Goal: Information Seeking & Learning: Learn about a topic

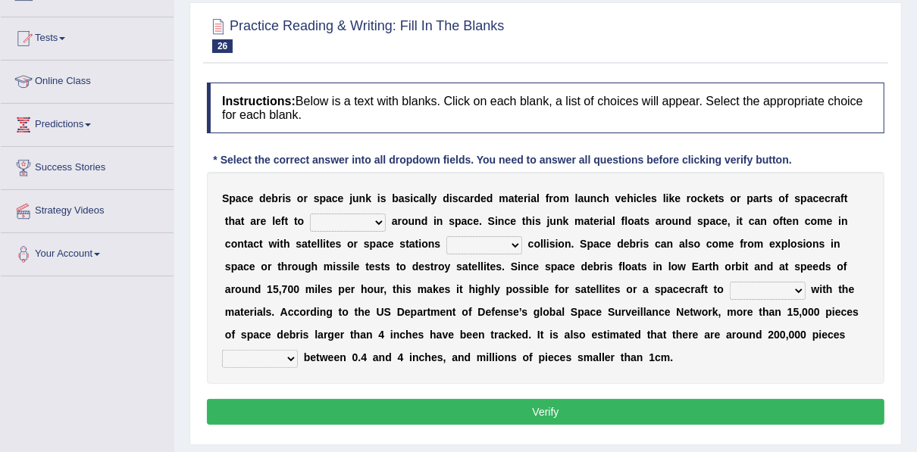
scroll to position [61, 0]
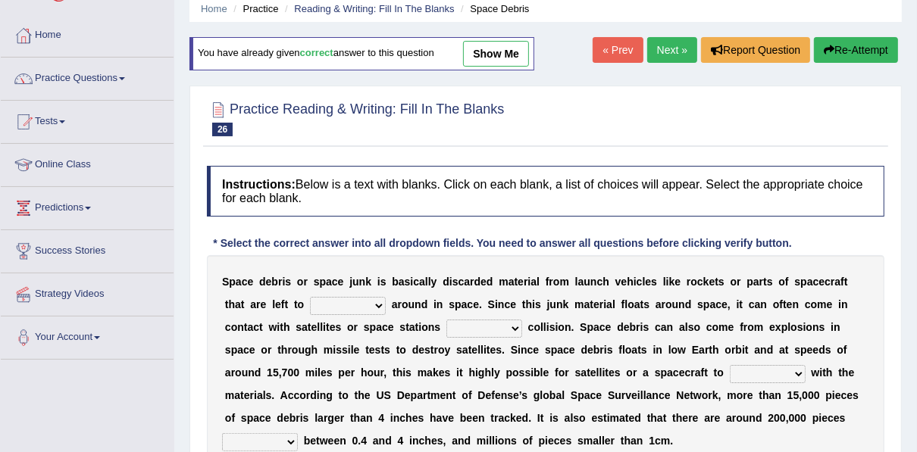
click at [852, 44] on button "Re-Attempt" at bounding box center [856, 50] width 84 height 26
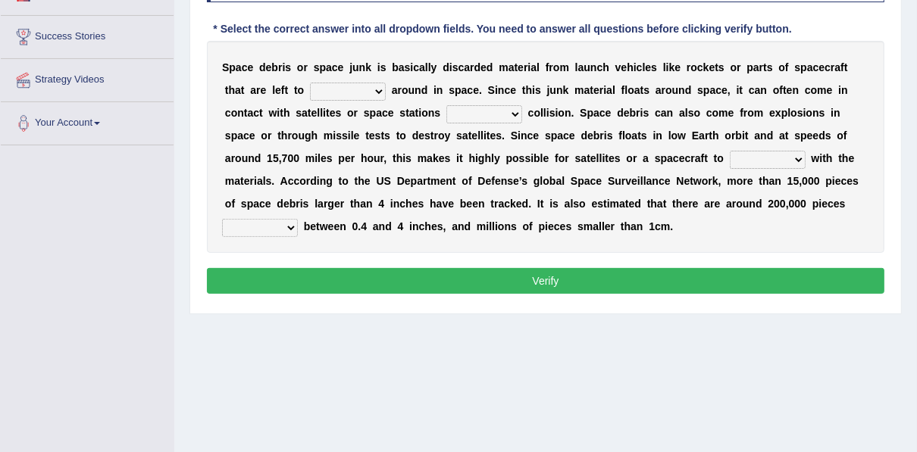
click at [310, 93] on select "twist center roam loll" at bounding box center [348, 92] width 76 height 18
select select "roam"
click at [310, 83] on select "twist center roam loll" at bounding box center [348, 92] width 76 height 18
click at [446, 115] on select "risks risk risked risking" at bounding box center [484, 114] width 76 height 18
click at [415, 214] on div "S p a c e d e b r i s o r s p a c e j u n k i s b a s i c a l l y d i s c a r d…" at bounding box center [545, 147] width 677 height 212
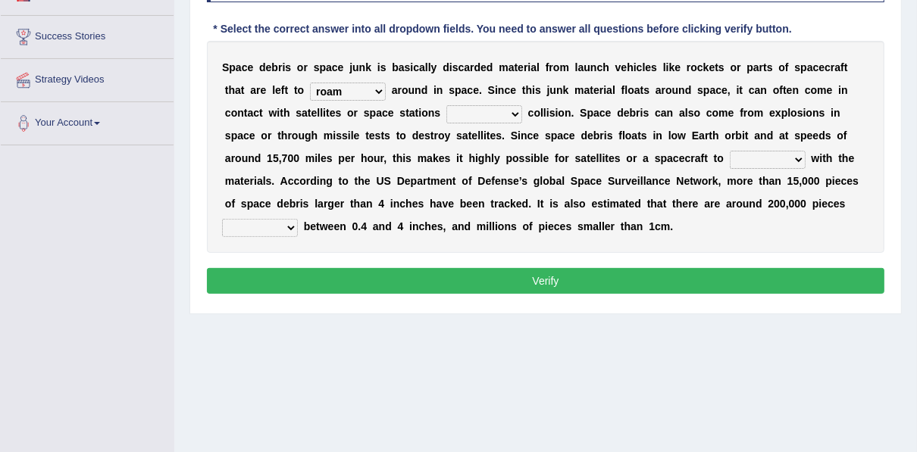
click at [446, 109] on select "risks risk risked risking" at bounding box center [484, 114] width 76 height 18
select select "risking"
click at [446, 105] on select "risks risk risked risking" at bounding box center [484, 114] width 76 height 18
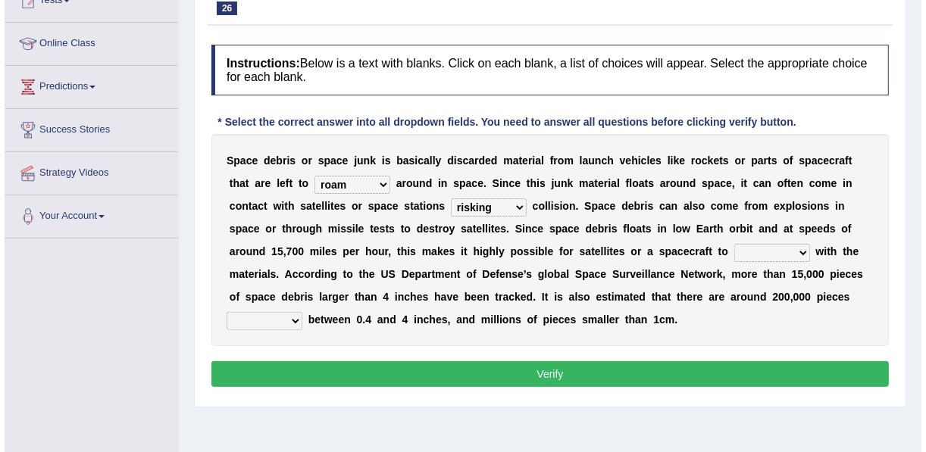
scroll to position [303, 0]
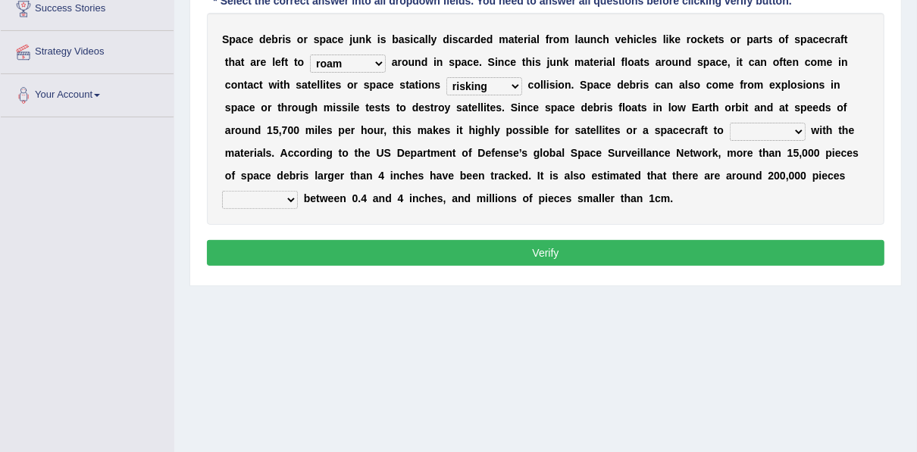
click at [729, 131] on select "collect collate collide collocate" at bounding box center [767, 132] width 76 height 18
select select "collide"
click at [729, 123] on select "collect collate collide collocate" at bounding box center [767, 132] width 76 height 18
click at [298, 191] on select "sized sizing size sizes" at bounding box center [260, 200] width 76 height 18
select select "sized"
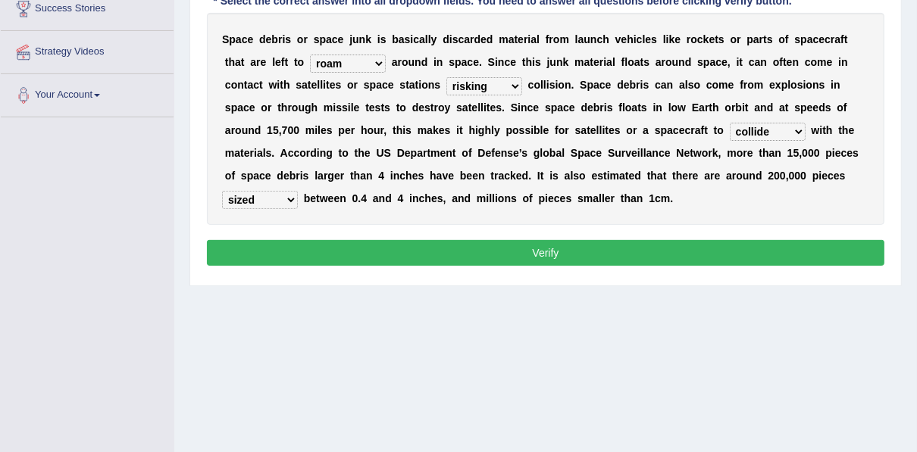
click at [298, 191] on select "sized sizing size sizes" at bounding box center [260, 200] width 76 height 18
click at [577, 248] on button "Verify" at bounding box center [545, 253] width 677 height 26
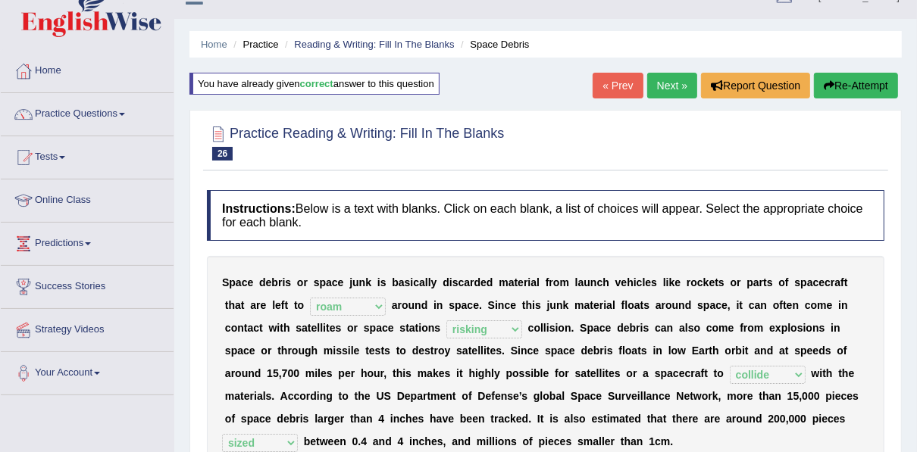
scroll to position [0, 0]
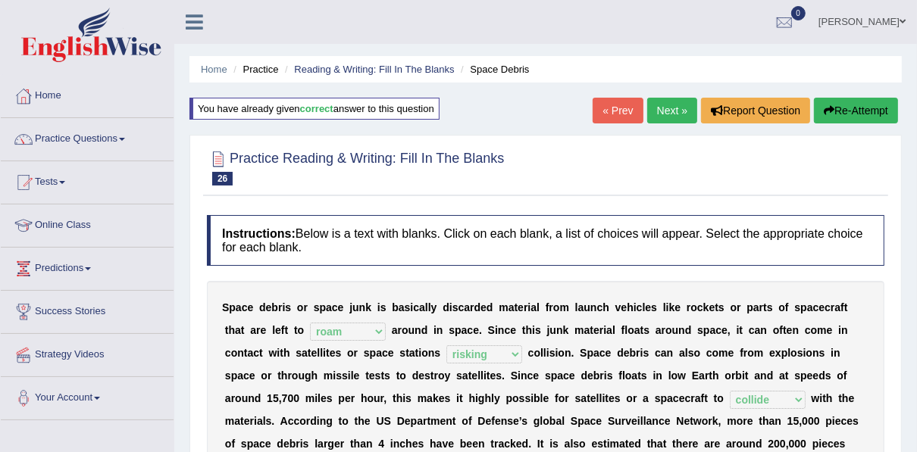
click at [68, 143] on link "Practice Questions" at bounding box center [87, 137] width 173 height 38
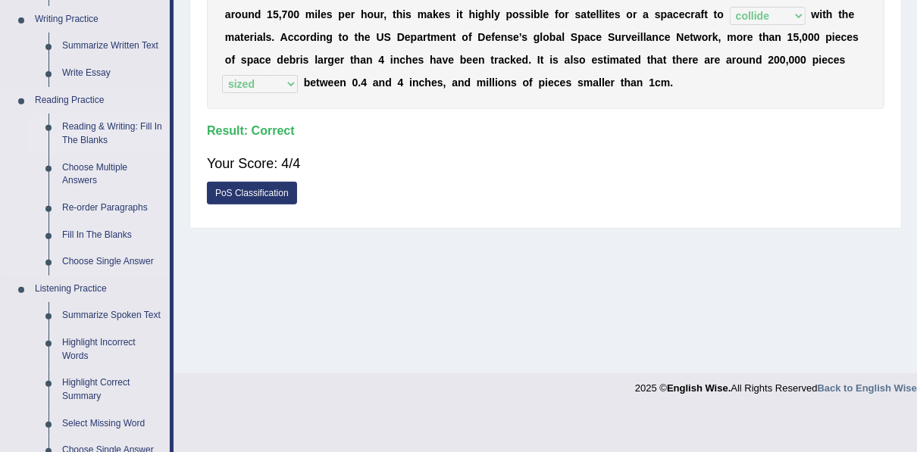
scroll to position [364, 0]
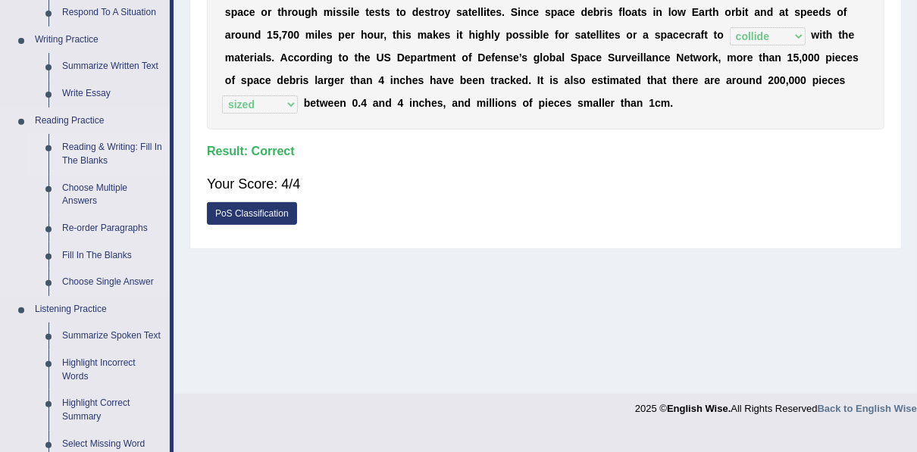
click at [83, 156] on link "Reading & Writing: Fill In The Blanks" at bounding box center [112, 154] width 114 height 40
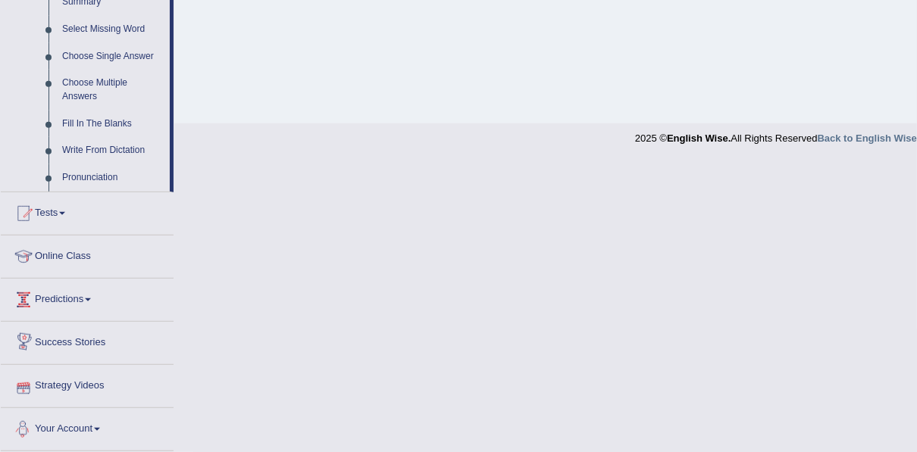
scroll to position [616, 0]
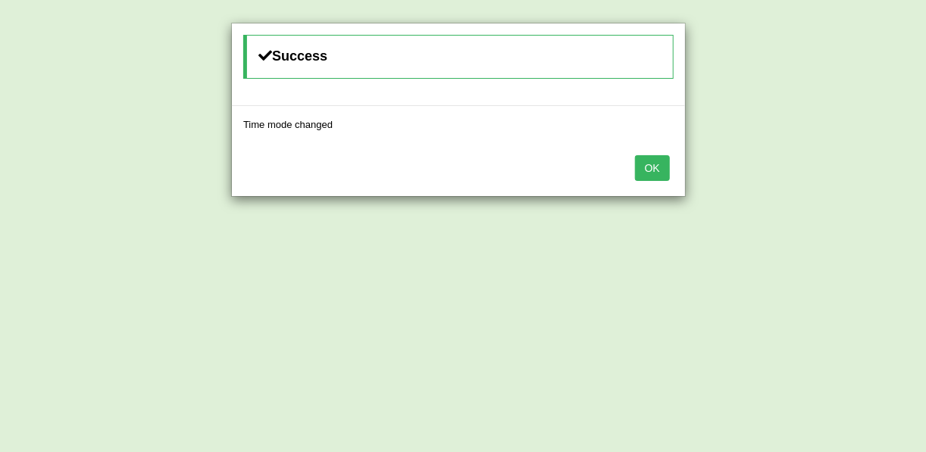
click at [642, 165] on button "OK" at bounding box center [652, 168] width 35 height 26
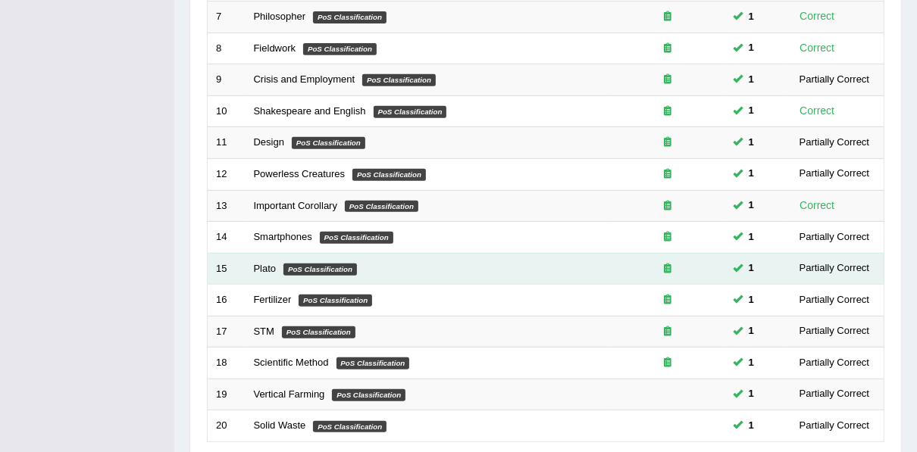
scroll to position [544, 0]
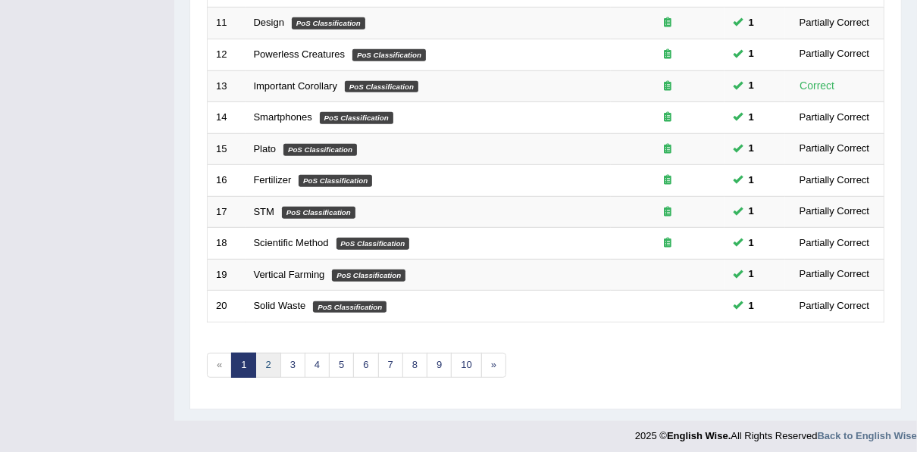
click at [259, 358] on link "2" at bounding box center [267, 365] width 25 height 25
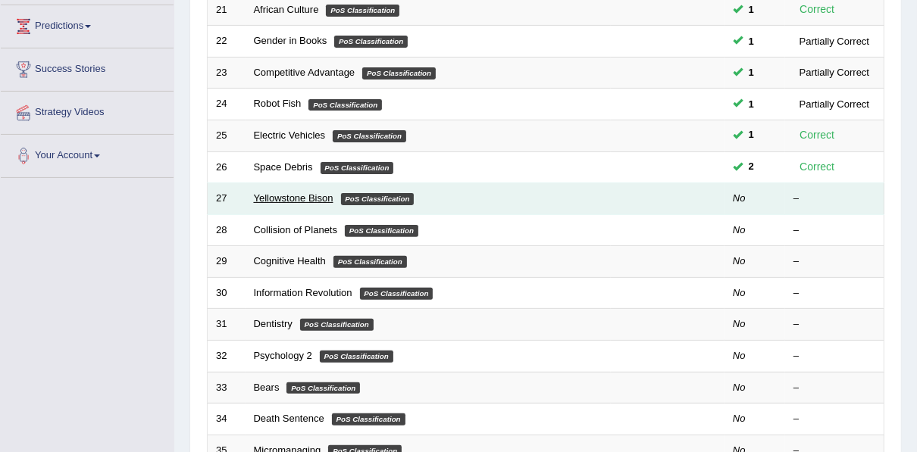
click at [301, 196] on link "Yellowstone Bison" at bounding box center [294, 197] width 80 height 11
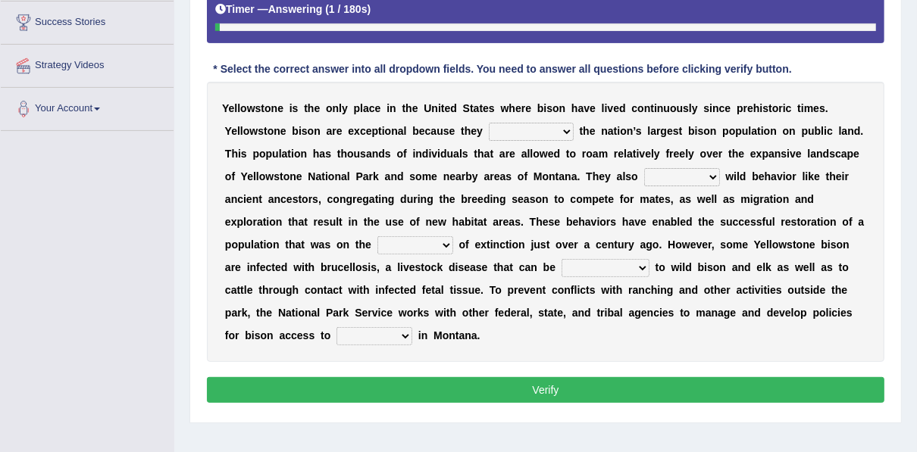
scroll to position [303, 0]
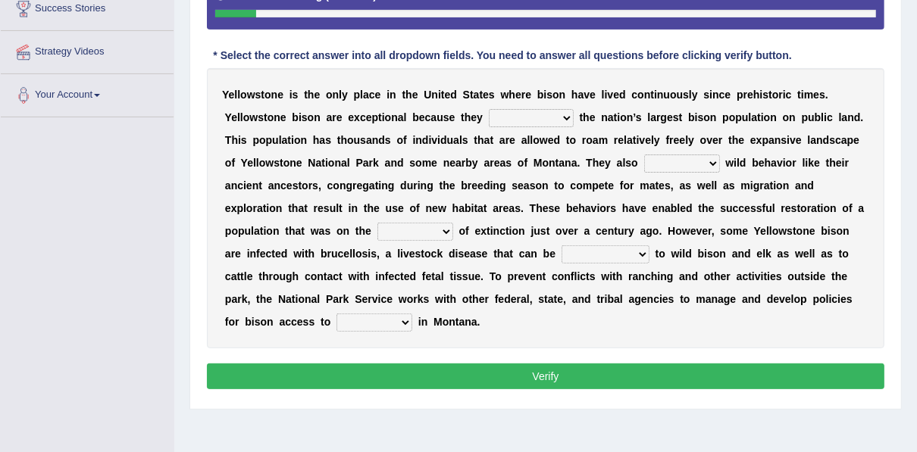
click at [489, 118] on select "congregate comprise consist compromise" at bounding box center [531, 118] width 85 height 18
click at [493, 74] on div "Y e l l o w s t o n e i s t h e o n l y p l a c e i n t h e U n i t e d S t a t…" at bounding box center [545, 208] width 677 height 280
click at [489, 114] on select "congregate comprise consist compromise" at bounding box center [531, 118] width 85 height 18
click at [489, 109] on select "congregate comprise consist compromise" at bounding box center [531, 118] width 85 height 18
click at [489, 115] on select "congregate comprise consist compromise" at bounding box center [531, 118] width 85 height 18
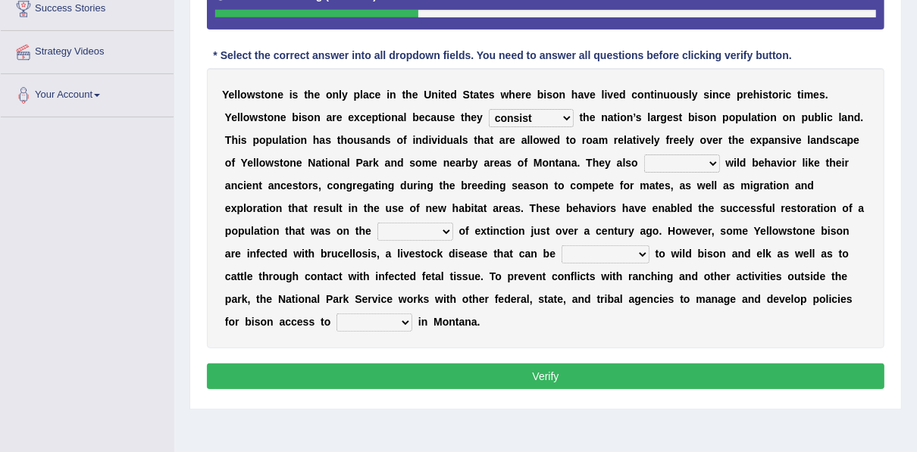
click at [489, 109] on select "congregate comprise consist compromise" at bounding box center [531, 118] width 85 height 18
click at [476, 112] on b "y" at bounding box center [479, 117] width 6 height 12
click at [489, 117] on select "congregate comprise consist compromise" at bounding box center [531, 118] width 85 height 18
select select "compromise"
click at [489, 109] on select "congregate comprise consist compromise" at bounding box center [531, 118] width 85 height 18
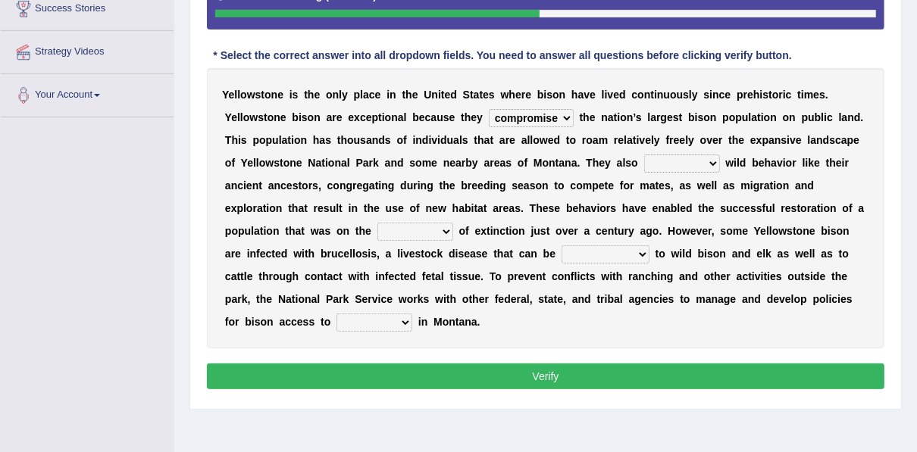
click at [644, 169] on select "exhibit disregard resist encourage" at bounding box center [682, 164] width 76 height 18
click at [644, 155] on select "exhibit disregard resist encourage" at bounding box center [682, 164] width 76 height 18
click at [644, 164] on select "exhibit disregard resist encourage" at bounding box center [682, 164] width 76 height 18
select select "exhibit"
click at [644, 155] on select "exhibit disregard resist encourage" at bounding box center [682, 164] width 76 height 18
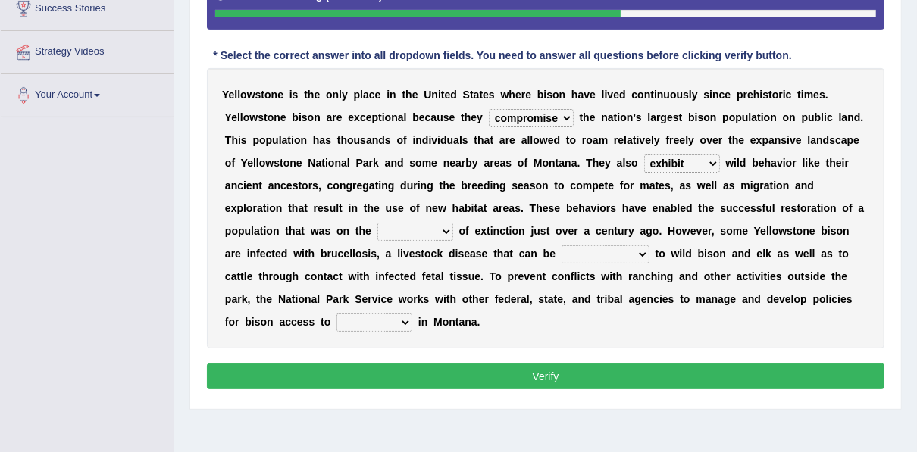
click at [453, 223] on select "brine brink danger brindle" at bounding box center [415, 232] width 76 height 18
select select "danger"
click at [453, 223] on select "brine brink danger brindle" at bounding box center [415, 232] width 76 height 18
click at [561, 252] on select "transplanted transported transgressed transmitted" at bounding box center [605, 254] width 88 height 18
select select "transmitted"
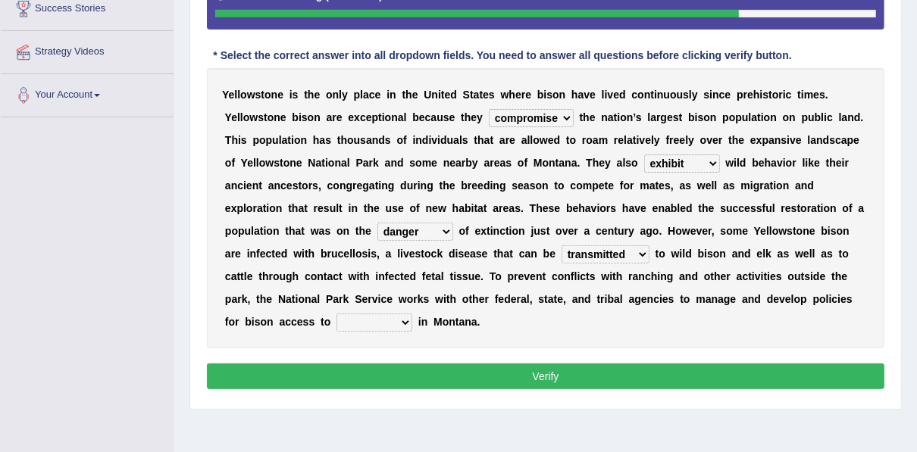
click at [561, 245] on select "transplanted transported transgressed transmitted" at bounding box center [605, 254] width 88 height 18
click at [412, 314] on select "habitat habitat habitant food" at bounding box center [374, 323] width 76 height 18
select select "food"
click at [412, 314] on select "habitat habitat habitant food" at bounding box center [374, 323] width 76 height 18
click at [491, 364] on button "Verify" at bounding box center [545, 377] width 677 height 26
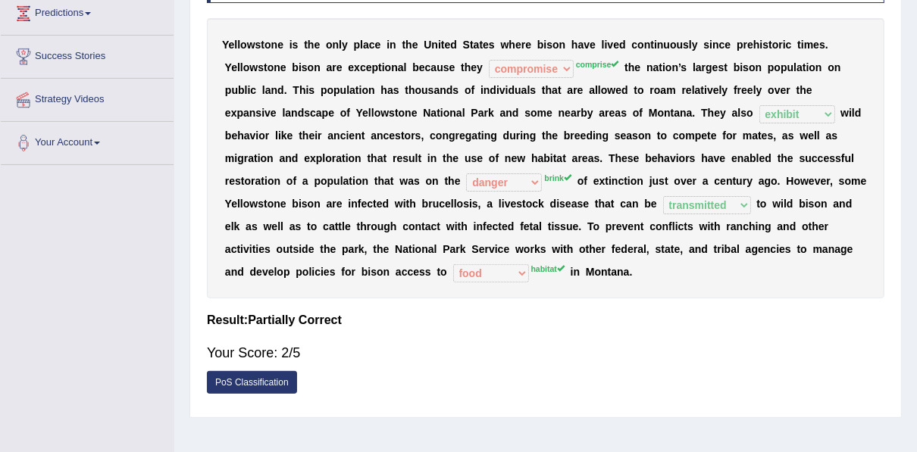
scroll to position [242, 0]
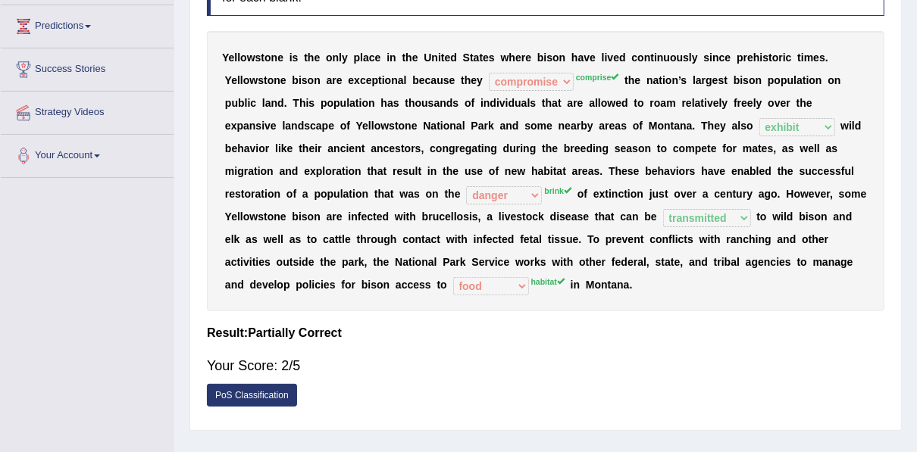
drag, startPoint x: 0, startPoint y: 6, endPoint x: 541, endPoint y: 301, distance: 615.9
click at [545, 273] on div "Y e l l o w s t o n e i s t h e o n l y p l a c e i n t h e U n i t e d S t a t…" at bounding box center [545, 171] width 677 height 280
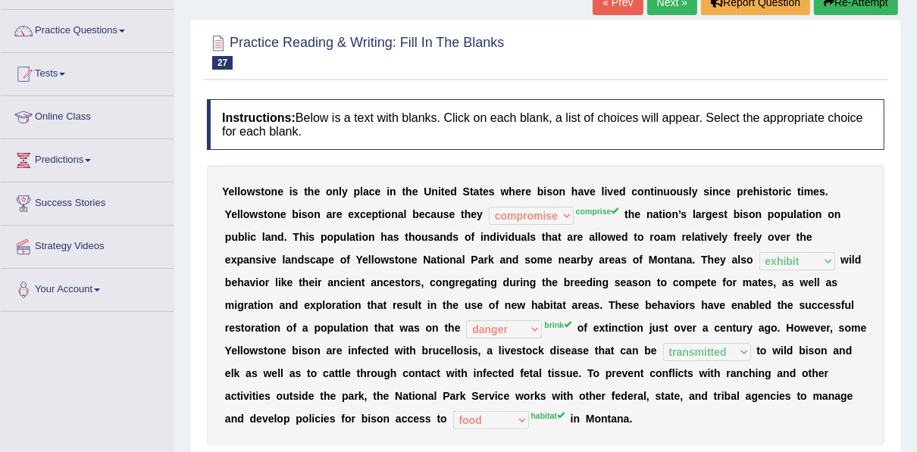
scroll to position [0, 0]
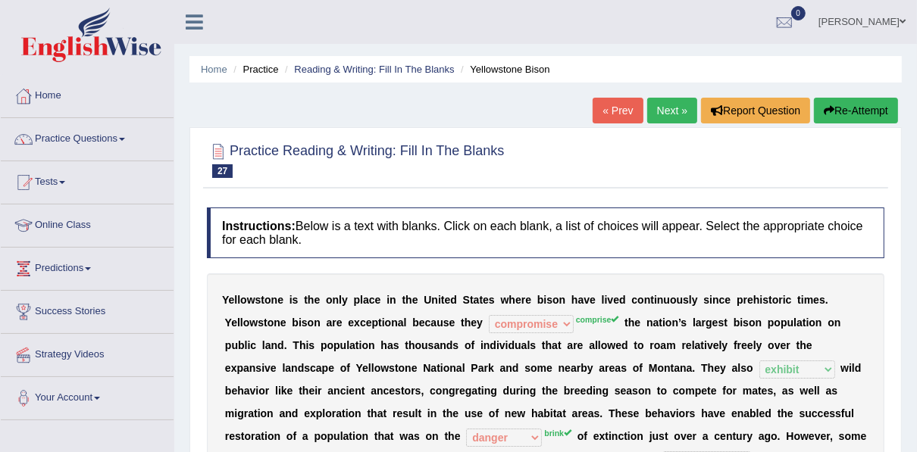
drag, startPoint x: 668, startPoint y: 111, endPoint x: 627, endPoint y: 103, distance: 41.7
click at [667, 111] on link "Next »" at bounding box center [672, 111] width 50 height 26
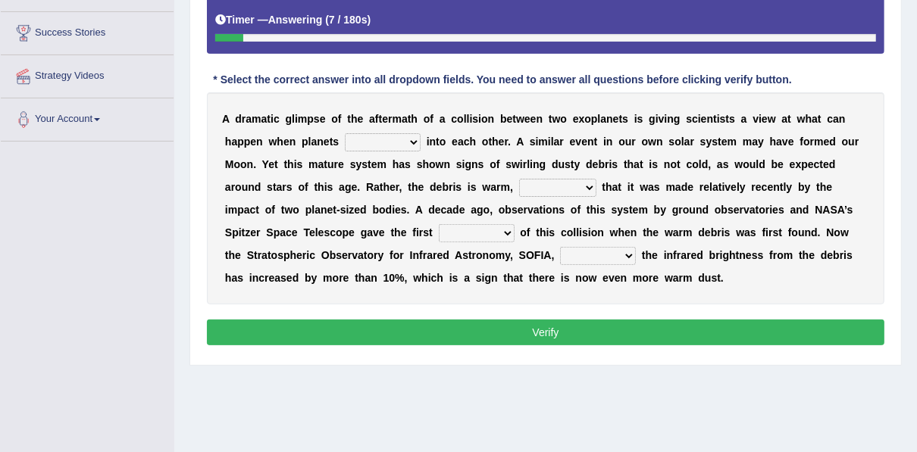
click at [345, 142] on select "crash explore roam implode" at bounding box center [383, 142] width 76 height 18
click at [345, 133] on select "crash explore roam implode" at bounding box center [383, 142] width 76 height 18
click at [345, 136] on select "crash explore roam implode" at bounding box center [383, 142] width 76 height 18
select select "implode"
click at [345, 133] on select "crash explore roam implode" at bounding box center [383, 142] width 76 height 18
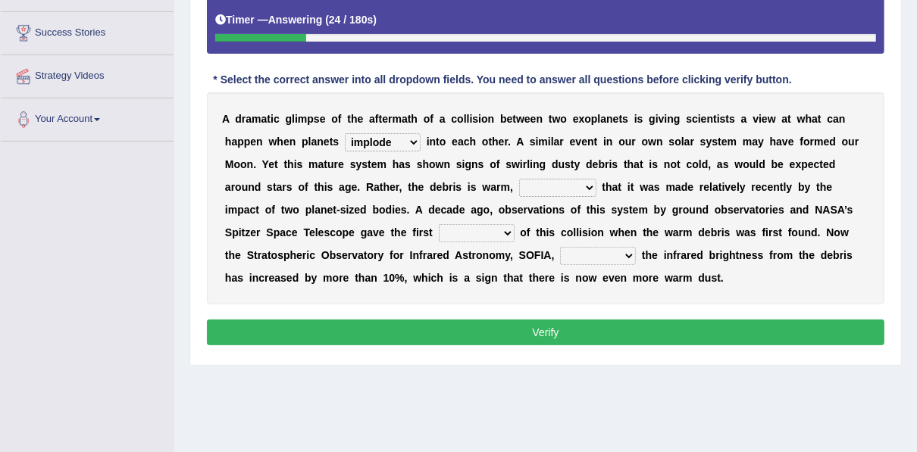
click at [350, 142] on select "crash explore roam implode" at bounding box center [383, 142] width 76 height 18
click at [345, 133] on select "crash explore roam implode" at bounding box center [383, 142] width 76 height 18
click at [519, 186] on select "reinforcing sentencing forging conducing" at bounding box center [557, 188] width 77 height 18
select select "conducing"
click at [519, 179] on select "reinforcing sentencing forging conducing" at bounding box center [557, 188] width 77 height 18
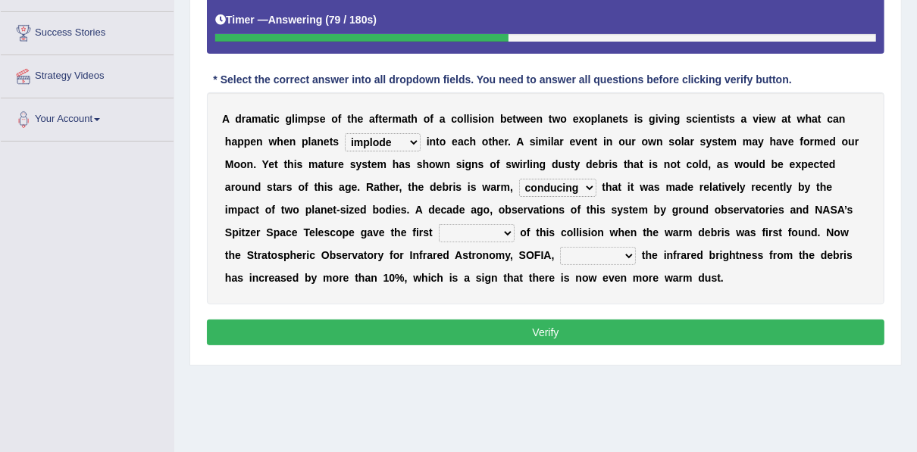
click at [439, 239] on select "pints faints hints taints" at bounding box center [477, 233] width 76 height 18
select select "hints"
click at [439, 224] on select "pints faints hints taints" at bounding box center [477, 233] width 76 height 18
click at [560, 255] on select "concealed revealed repealed unsealed" at bounding box center [598, 256] width 76 height 18
select select "revealed"
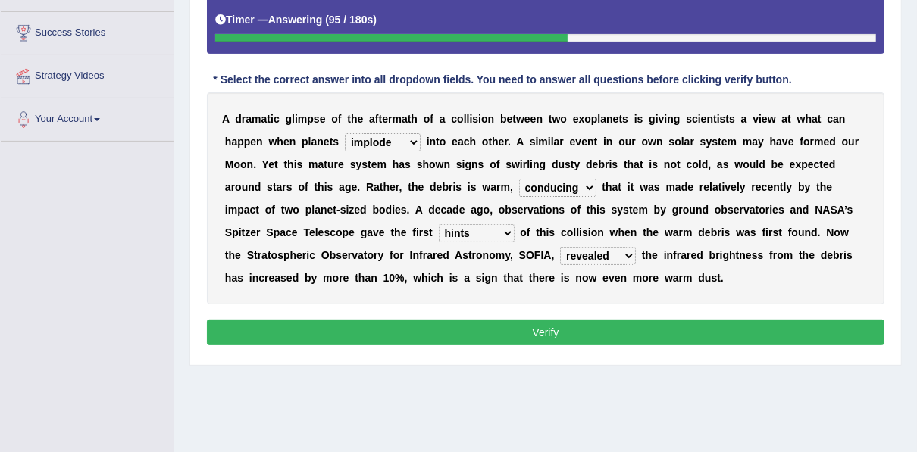
click at [560, 247] on select "concealed revealed repealed unsealed" at bounding box center [598, 256] width 76 height 18
click at [560, 257] on select "concealed revealed repealed unsealed" at bounding box center [598, 256] width 76 height 18
click at [560, 247] on select "concealed revealed repealed unsealed" at bounding box center [598, 256] width 76 height 18
click at [361, 345] on div "Instructions: Below is a text with blanks. Click on each blank, a list of choic…" at bounding box center [545, 139] width 685 height 436
click at [361, 337] on button "Verify" at bounding box center [545, 333] width 677 height 26
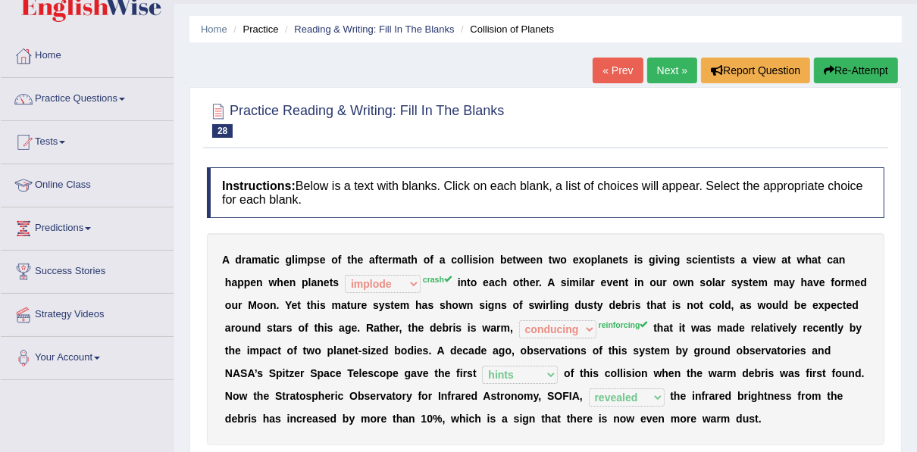
scroll to position [36, 0]
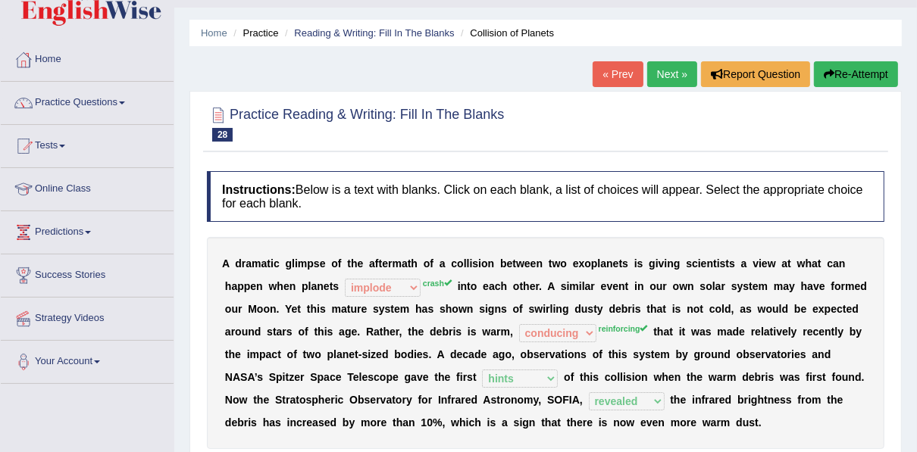
click at [651, 70] on link "Next »" at bounding box center [672, 74] width 50 height 26
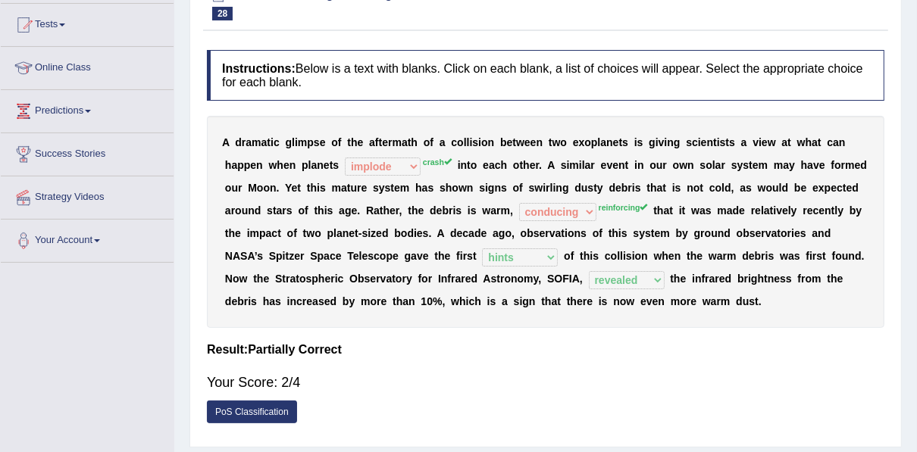
scroll to position [279, 0]
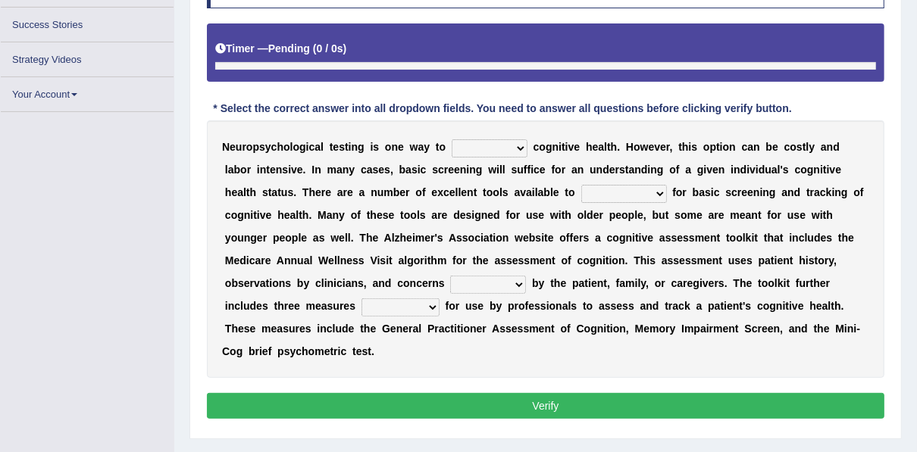
scroll to position [275, 0]
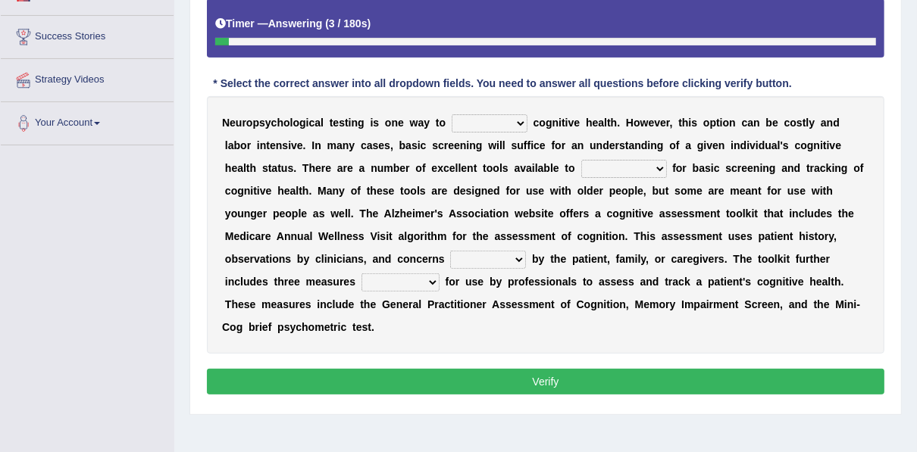
click at [458, 123] on select "obsess assess possess access" at bounding box center [489, 123] width 76 height 18
select select "possess"
click at [451, 114] on select "obsess assess possess access" at bounding box center [489, 123] width 76 height 18
click at [581, 162] on select "stationers practitioners petitioners questioners" at bounding box center [624, 169] width 86 height 18
select select "practitioners"
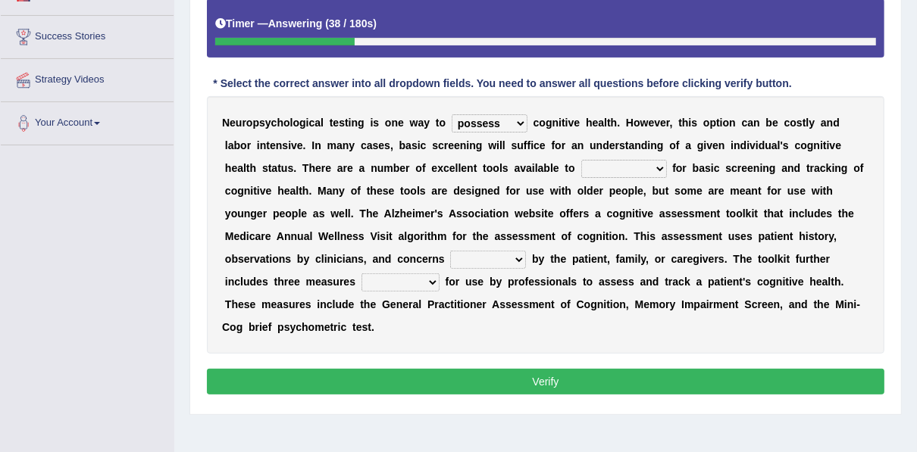
click at [581, 160] on select "stationers practitioners petitioners questioners" at bounding box center [624, 169] width 86 height 18
click at [450, 264] on select "raised rising arising praised" at bounding box center [488, 260] width 76 height 18
select select "raised"
click at [450, 251] on select "raised rising arising praised" at bounding box center [488, 260] width 76 height 18
click at [439, 273] on select "validated intimidated dilapidated antedated" at bounding box center [400, 282] width 78 height 18
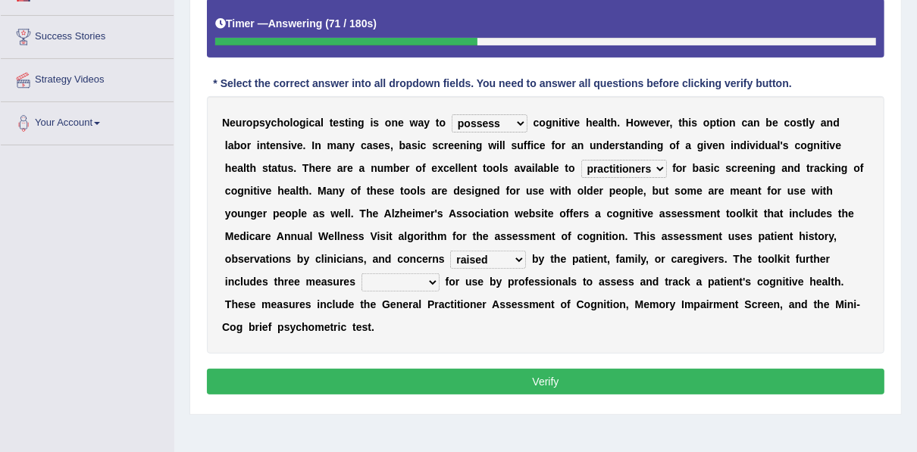
select select "validated"
click at [439, 273] on select "validated intimidated dilapidated antedated" at bounding box center [400, 282] width 78 height 18
click at [660, 369] on button "Verify" at bounding box center [545, 382] width 677 height 26
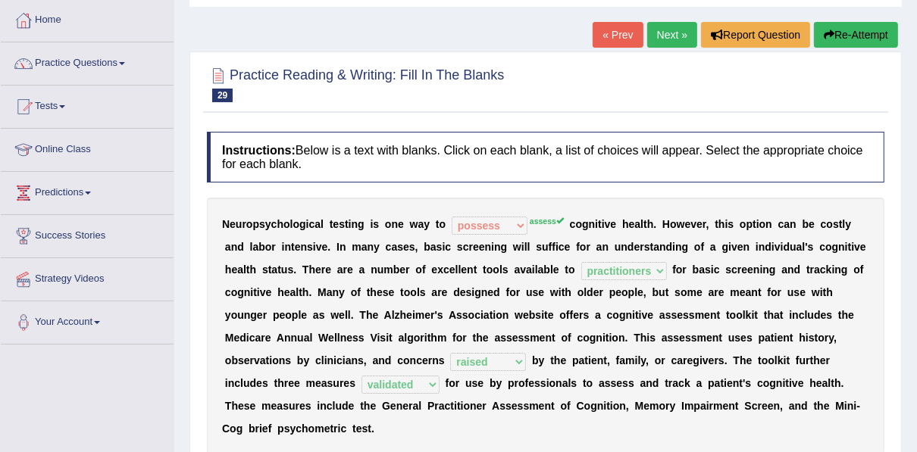
scroll to position [0, 0]
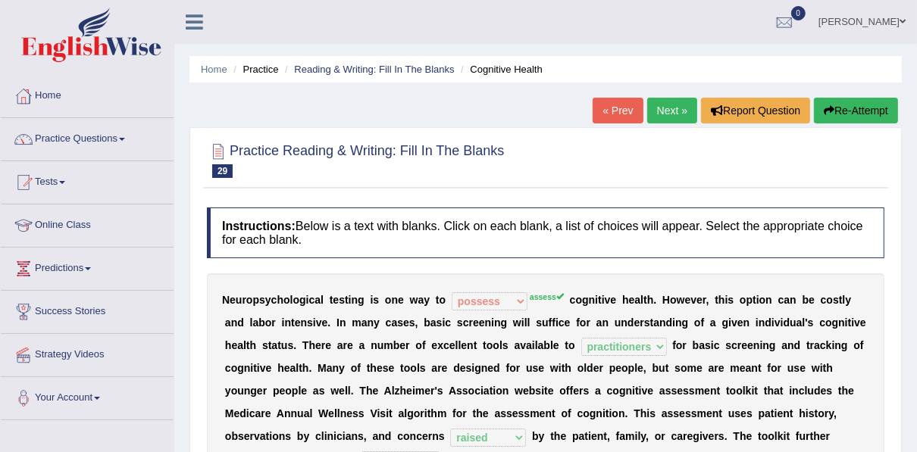
click at [668, 114] on link "Next »" at bounding box center [672, 111] width 50 height 26
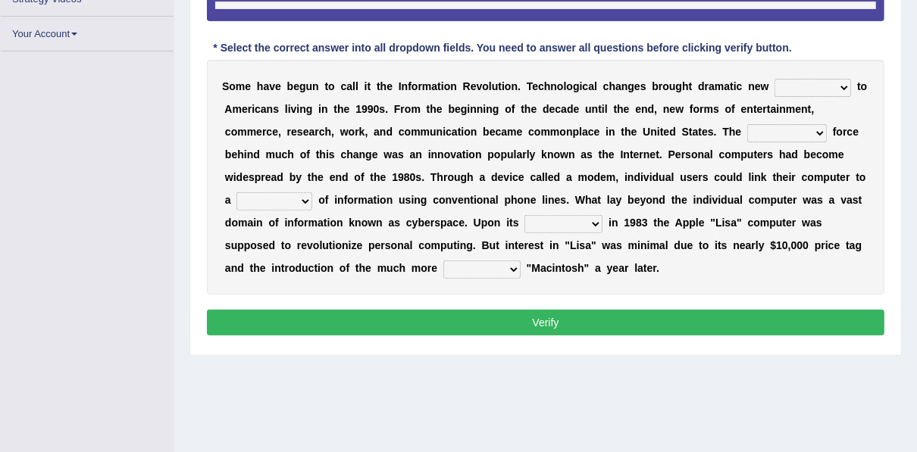
scroll to position [343, 0]
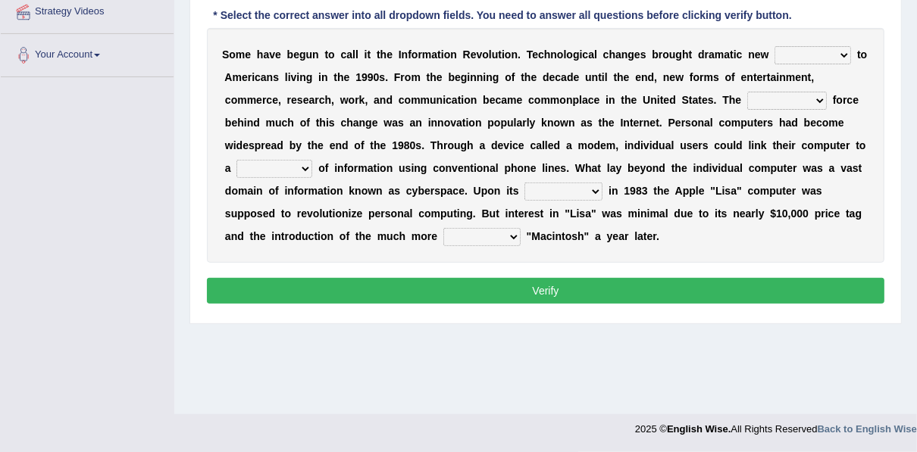
click at [774, 52] on select "challenges puzzles options confusion" at bounding box center [812, 55] width 77 height 18
select select "challenges"
click at [774, 46] on select "challenges puzzles options confusion" at bounding box center [812, 55] width 77 height 18
click at [747, 96] on select "unremitting uninspiring driving insinuating" at bounding box center [787, 101] width 80 height 18
select select "driving"
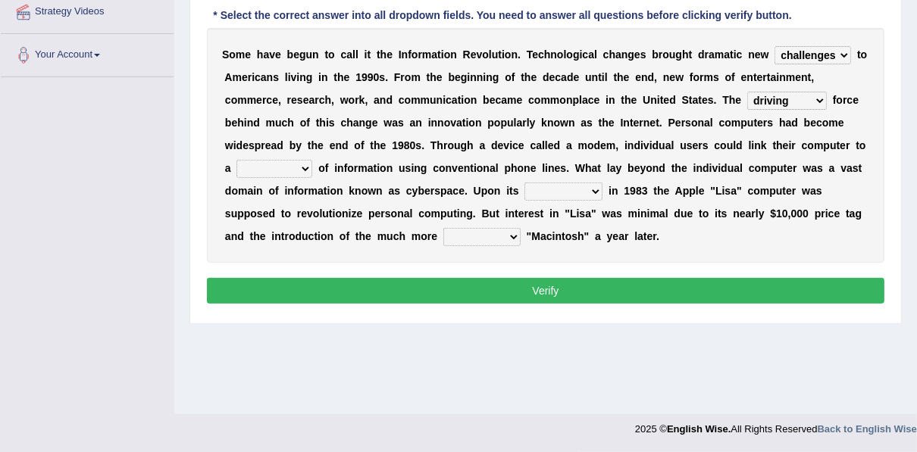
click at [747, 92] on select "unremitting uninspiring driving insinuating" at bounding box center [787, 101] width 80 height 18
drag, startPoint x: 754, startPoint y: 47, endPoint x: 782, endPoint y: 46, distance: 28.8
click at [774, 47] on select "challenges puzzles options confusion" at bounding box center [812, 55] width 77 height 18
select select "options"
click at [774, 46] on select "challenges puzzles options confusion" at bounding box center [812, 55] width 77 height 18
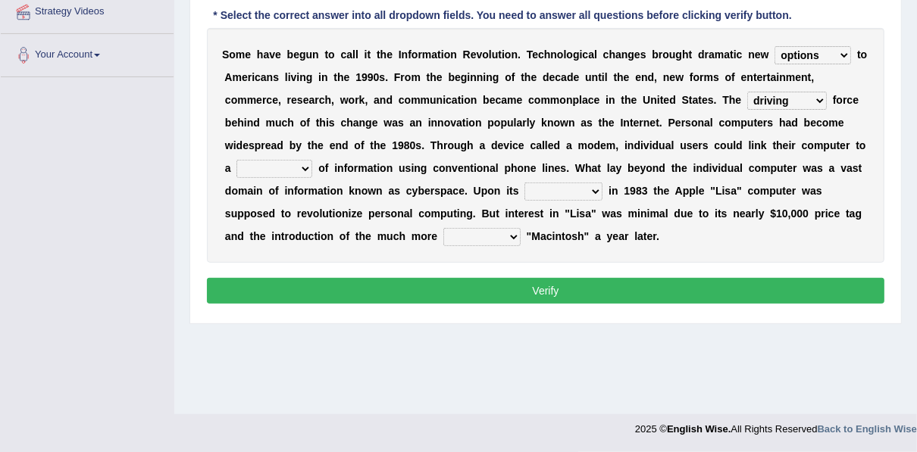
click at [312, 160] on select "magnitude bulk wealth volume" at bounding box center [274, 169] width 76 height 18
select select "bulk"
click at [312, 160] on select "magnitude bulk wealth volume" at bounding box center [274, 169] width 76 height 18
click at [524, 194] on select "relief release publication emission" at bounding box center [563, 192] width 78 height 18
select select "release"
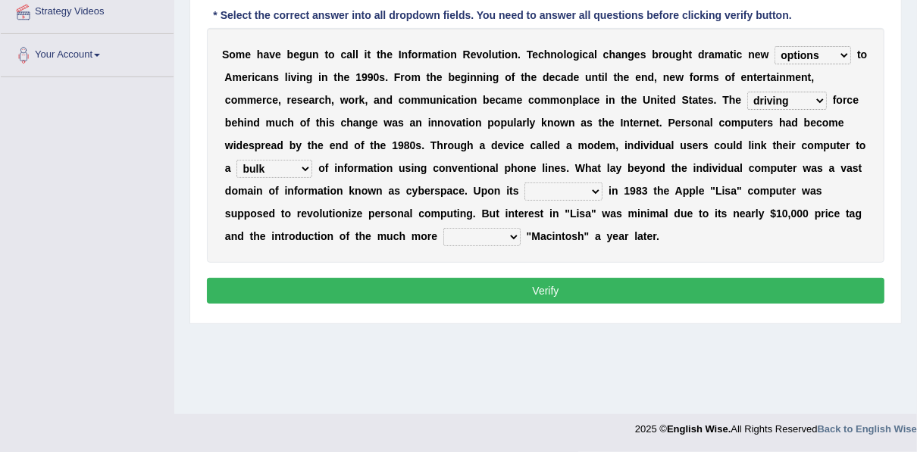
click at [524, 183] on select "relief release publication emission" at bounding box center [563, 192] width 78 height 18
click at [520, 228] on select "convenient affordable advanced formidable" at bounding box center [481, 237] width 77 height 18
click at [650, 244] on div "S o m e h a v e b e g u n t o c a l l i t t h e I n f o r m a t i o n R e v o l…" at bounding box center [545, 145] width 677 height 235
click at [520, 228] on select "convenient affordable advanced formidable" at bounding box center [481, 237] width 77 height 18
select select "convenient"
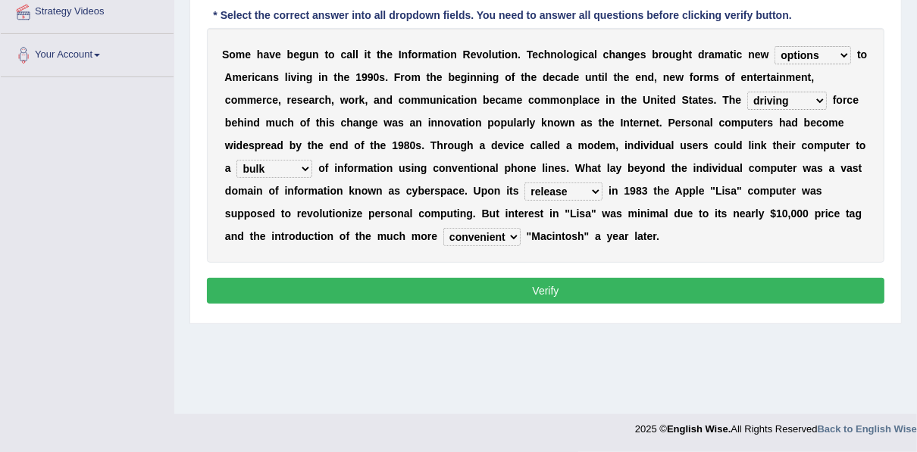
click at [520, 228] on select "convenient affordable advanced formidable" at bounding box center [481, 237] width 77 height 18
click at [776, 289] on button "Verify" at bounding box center [545, 291] width 677 height 26
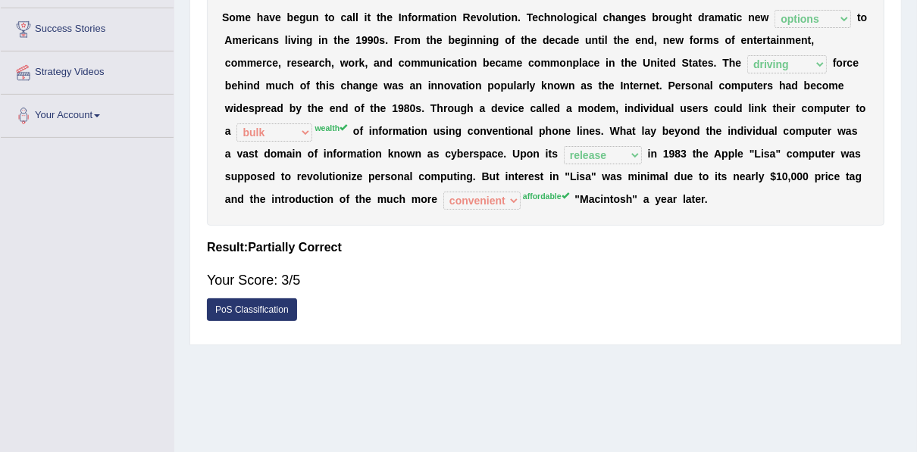
scroll to position [222, 0]
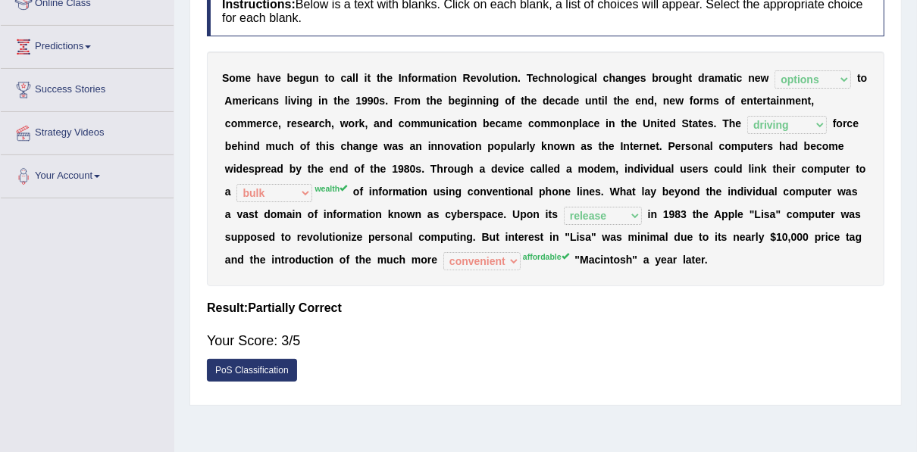
drag, startPoint x: 485, startPoint y: 296, endPoint x: 309, endPoint y: 438, distance: 225.7
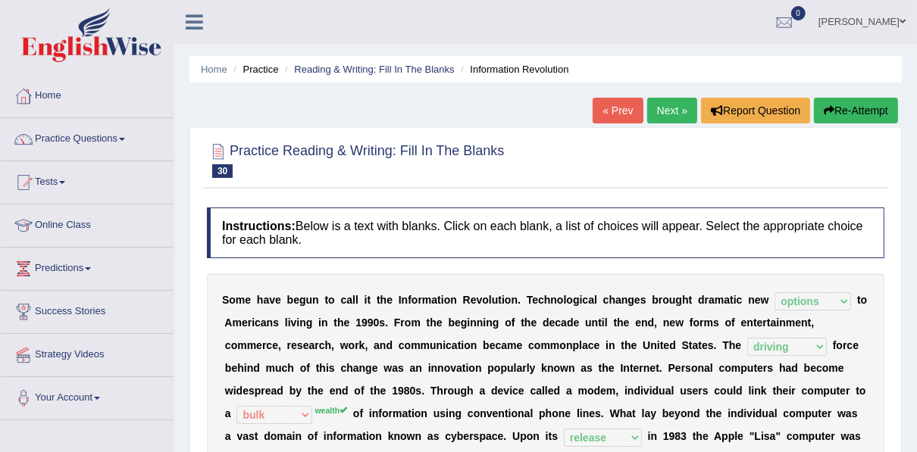
click at [666, 109] on link "Next »" at bounding box center [672, 111] width 50 height 26
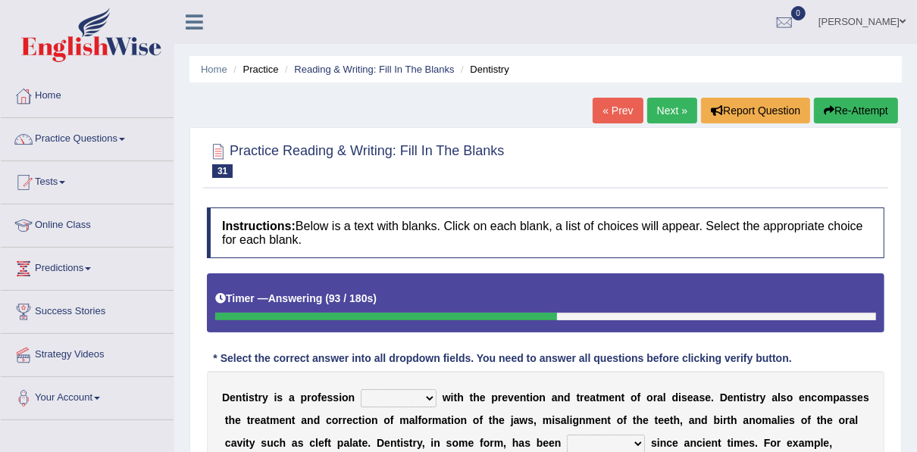
click at [857, 114] on button "Re-Attempt" at bounding box center [856, 111] width 84 height 26
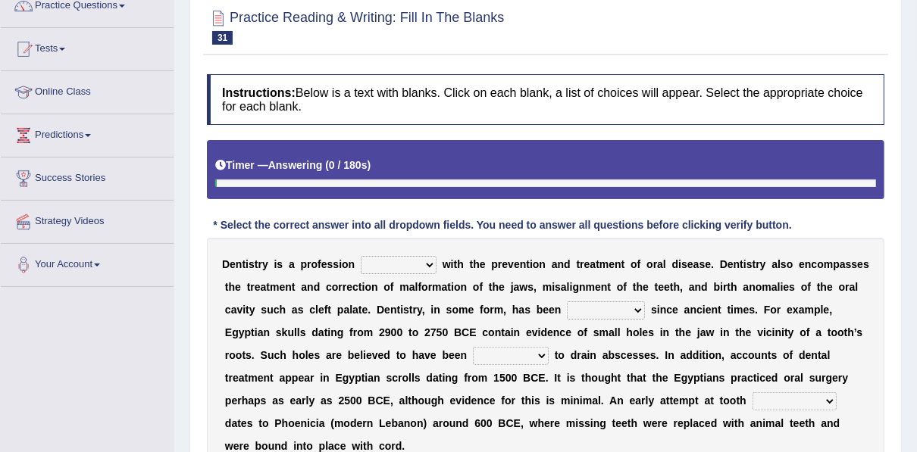
scroll to position [194, 0]
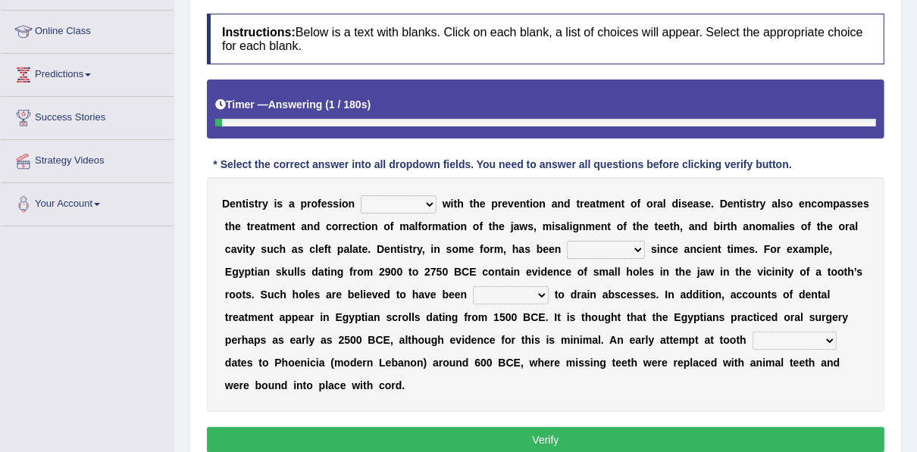
click at [412, 204] on select "agreed dealt concerned taken" at bounding box center [399, 204] width 76 height 18
select select "dealt"
click at [361, 195] on select "agreed dealt concerned taken" at bounding box center [399, 204] width 76 height 18
click at [398, 202] on select "agreed dealt concerned taken" at bounding box center [399, 204] width 76 height 18
click at [567, 244] on select "criticized replaced practiced abandoned" at bounding box center [606, 250] width 78 height 18
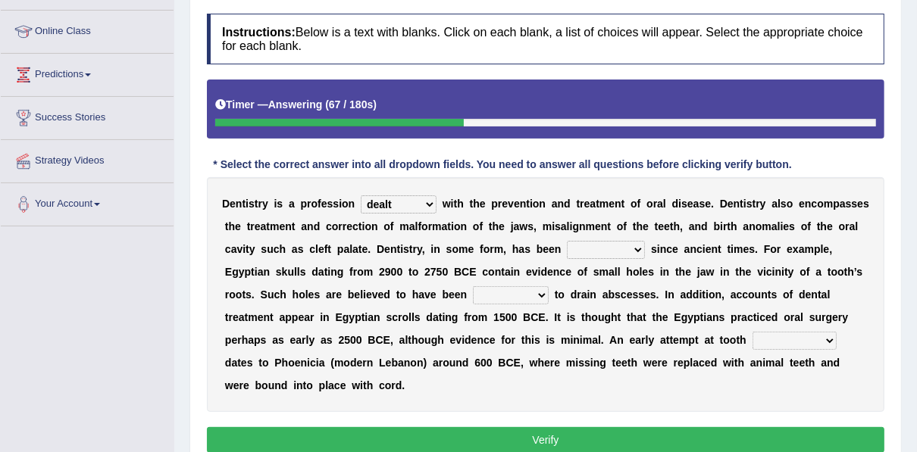
select select "practiced"
click at [567, 241] on select "criticized replaced practiced abandoned" at bounding box center [606, 250] width 78 height 18
click at [473, 298] on select "fluctuated laminated drilled sealed" at bounding box center [511, 295] width 76 height 18
select select "fluctuated"
click at [473, 286] on select "fluctuated laminated drilled sealed" at bounding box center [511, 295] width 76 height 18
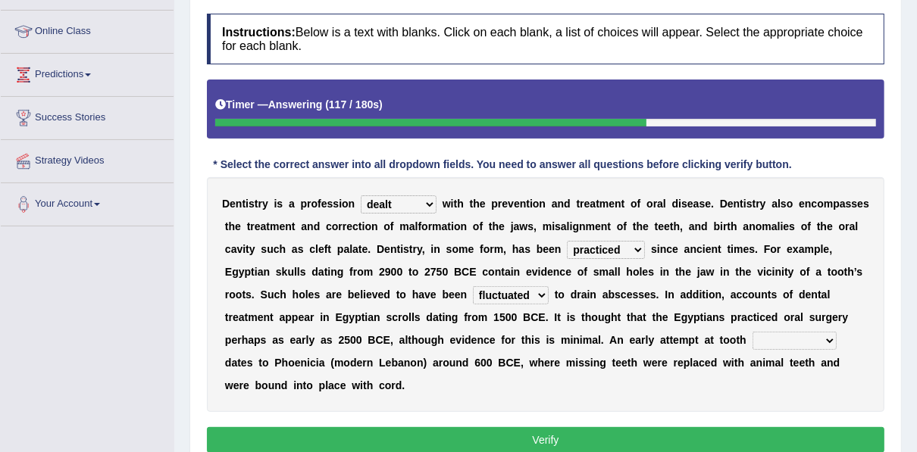
click at [752, 333] on select "reparation sacrament restitution replacement" at bounding box center [794, 341] width 84 height 18
select select "replacement"
click at [752, 332] on select "reparation sacrament restitution replacement" at bounding box center [794, 341] width 84 height 18
click at [502, 427] on button "Verify" at bounding box center [545, 440] width 677 height 26
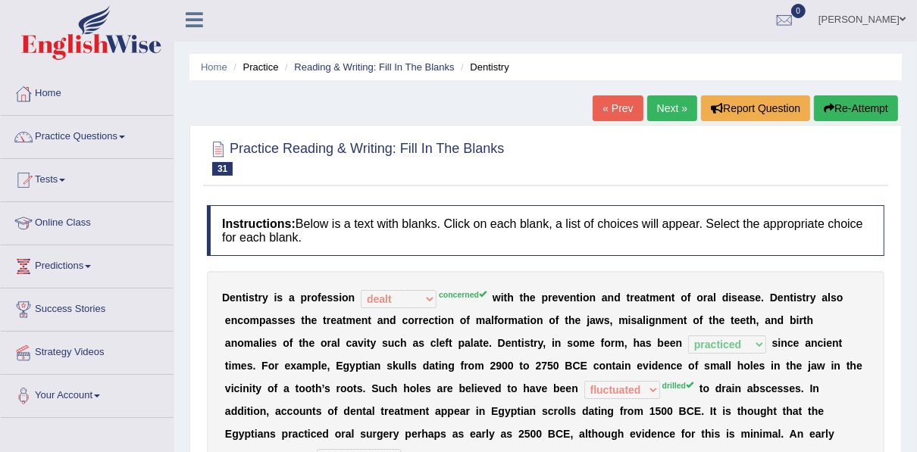
scroll to position [0, 0]
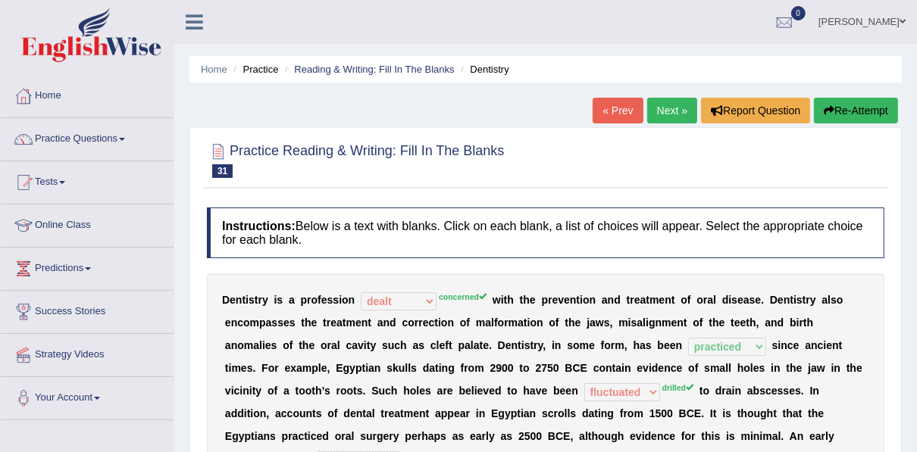
click at [662, 107] on link "Next »" at bounding box center [672, 111] width 50 height 26
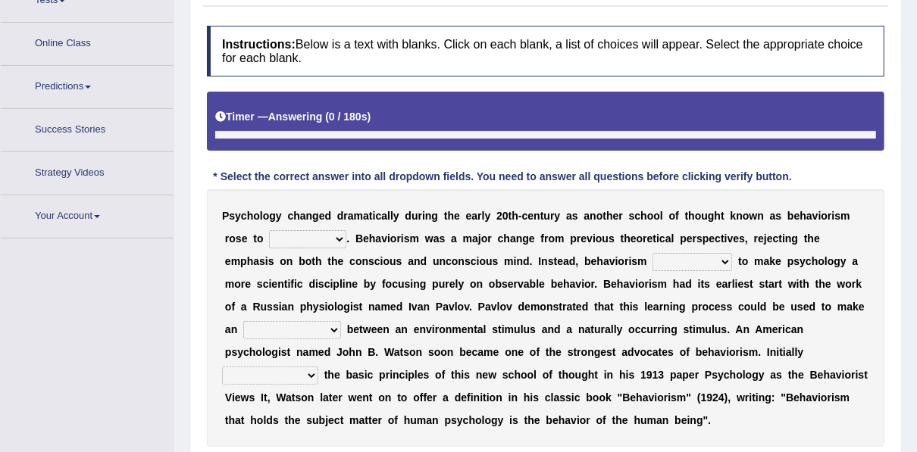
scroll to position [210, 0]
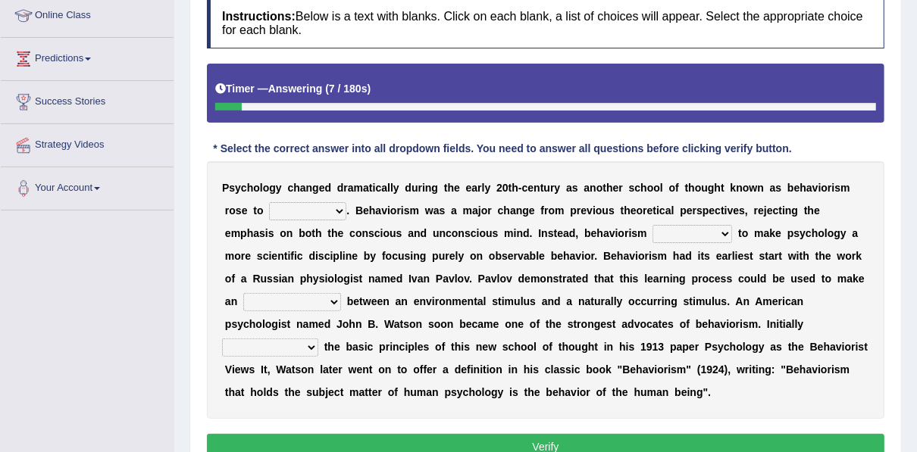
click at [269, 213] on select "dominance temptation challenge temper" at bounding box center [307, 211] width 77 height 18
select select "dominance"
click at [269, 202] on select "dominance temptation challenge temper" at bounding box center [307, 211] width 77 height 18
click at [652, 230] on select "reproached reproved strove rewove" at bounding box center [692, 234] width 80 height 18
select select "strove"
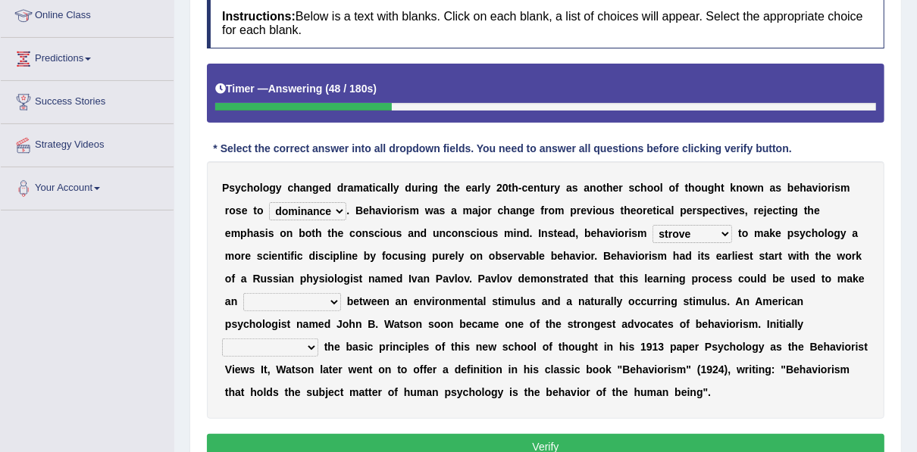
click at [652, 225] on select "reproached reproved strove rewove" at bounding box center [692, 234] width 80 height 18
click at [341, 293] on select "acclimatization association union combination" at bounding box center [292, 302] width 98 height 18
select select "association"
click at [341, 293] on select "acclimatization association union combination" at bounding box center [292, 302] width 98 height 18
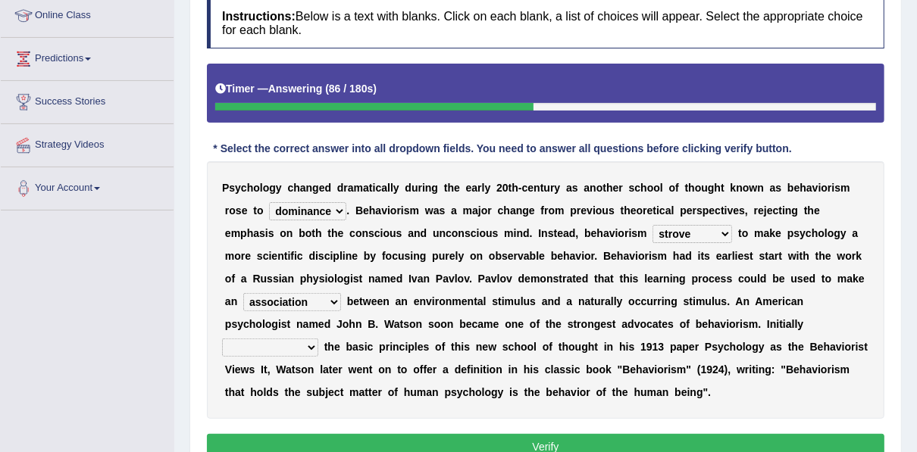
click at [341, 293] on select "acclimatization association union combination" at bounding box center [292, 302] width 98 height 18
click at [318, 339] on select "questioning foreshortening unburdening outlining" at bounding box center [270, 348] width 96 height 18
select select "outlining"
click at [318, 339] on select "questioning foreshortening unburdening outlining" at bounding box center [270, 348] width 96 height 18
click at [522, 441] on button "Verify" at bounding box center [545, 447] width 677 height 26
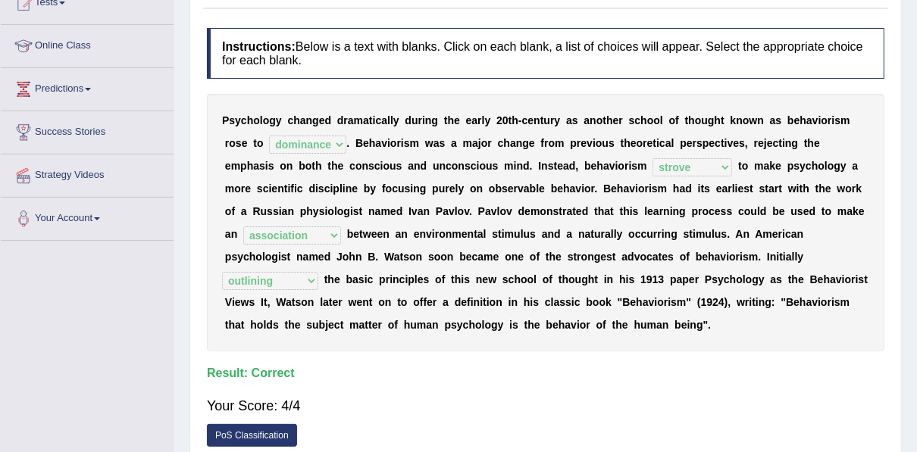
scroll to position [28, 0]
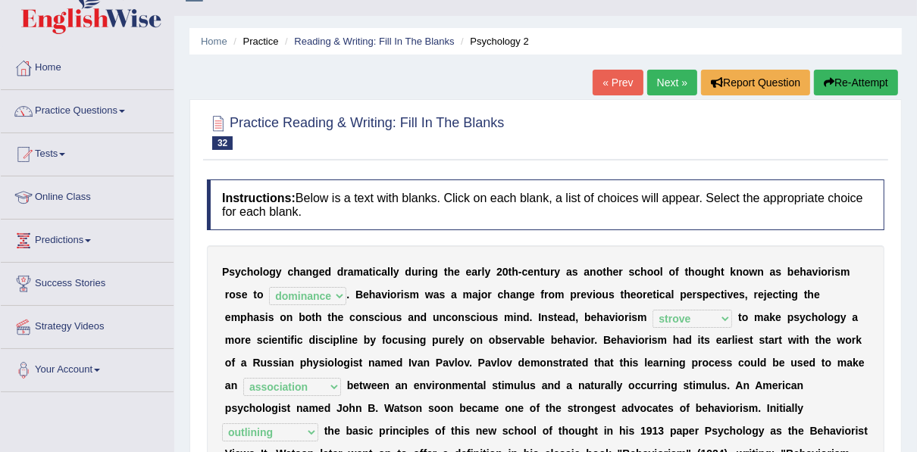
click at [673, 81] on link "Next »" at bounding box center [672, 83] width 50 height 26
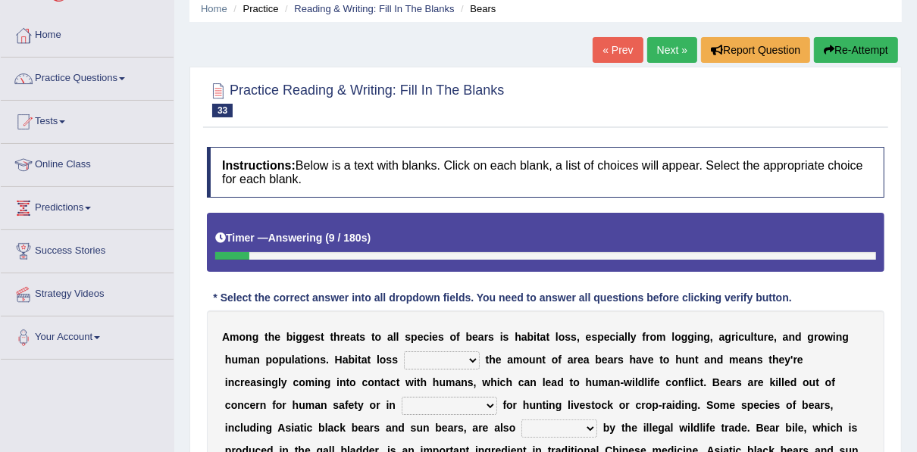
scroll to position [242, 0]
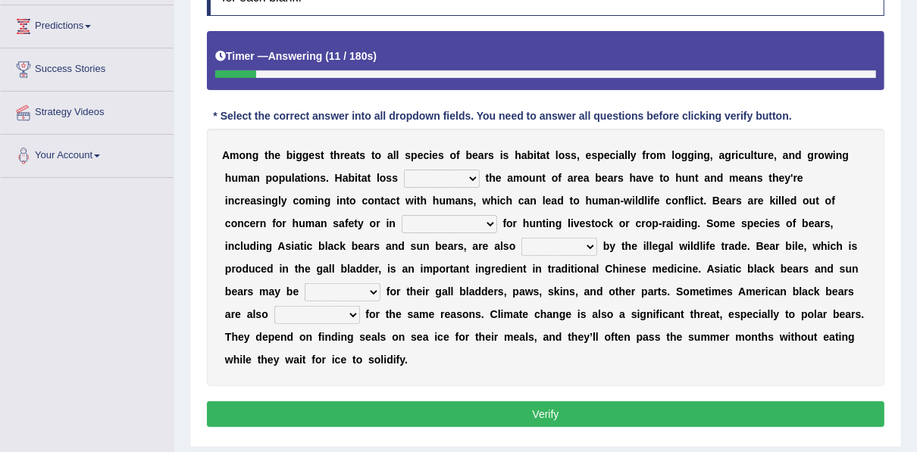
click at [423, 175] on select "increases reduces complies interacts" at bounding box center [442, 179] width 76 height 18
click at [387, 161] on div "A m o n g t h e b i g g e s t t h r e a t s t o a l l s p e c i e s o f b e a r…" at bounding box center [545, 258] width 677 height 258
click at [404, 176] on select "increases reduces complies interacts" at bounding box center [442, 179] width 76 height 18
select select "increases"
click at [404, 170] on select "increases reduces complies interacts" at bounding box center [442, 179] width 76 height 18
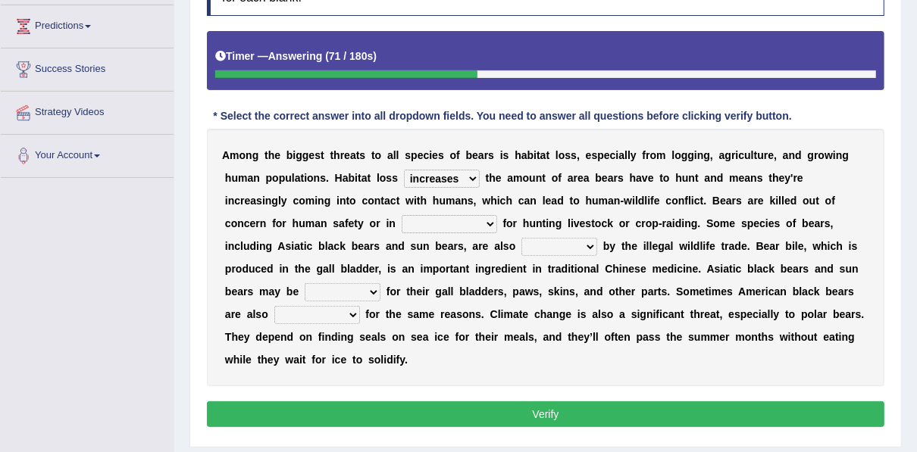
click at [404, 186] on select "increases reduces complies interacts" at bounding box center [442, 179] width 76 height 18
click at [445, 204] on b "m" at bounding box center [449, 201] width 9 height 12
click at [401, 224] on select "coalition retaliation appreciation disinformation" at bounding box center [448, 224] width 95 height 18
select select "retaliation"
click at [401, 215] on select "coalition retaliation appreciation disinformation" at bounding box center [448, 224] width 95 height 18
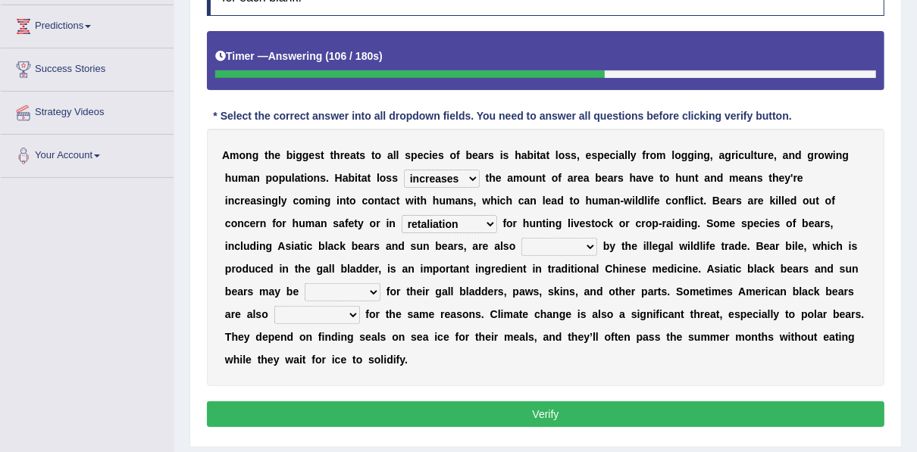
click at [521, 239] on select "protected prohibited fattened threatened" at bounding box center [559, 247] width 76 height 18
select select "threatened"
click at [521, 238] on select "protected prohibited fattened threatened" at bounding box center [559, 247] width 76 height 18
click at [521, 243] on select "protected prohibited fattened threatened" at bounding box center [559, 247] width 76 height 18
click at [763, 264] on b "c" at bounding box center [766, 269] width 6 height 12
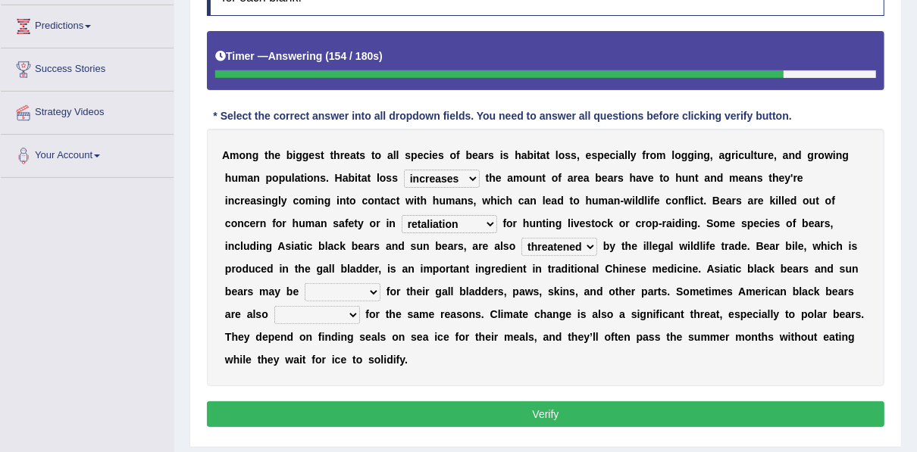
click at [521, 246] on select "protected prohibited fattened threatened" at bounding box center [559, 247] width 76 height 18
click at [521, 238] on select "protected prohibited fattened threatened" at bounding box center [559, 247] width 76 height 18
click at [380, 283] on select "poached squelched coached blenched" at bounding box center [342, 292] width 76 height 18
select select "squelched"
click at [380, 283] on select "poached squelched coached blenched" at bounding box center [342, 292] width 76 height 18
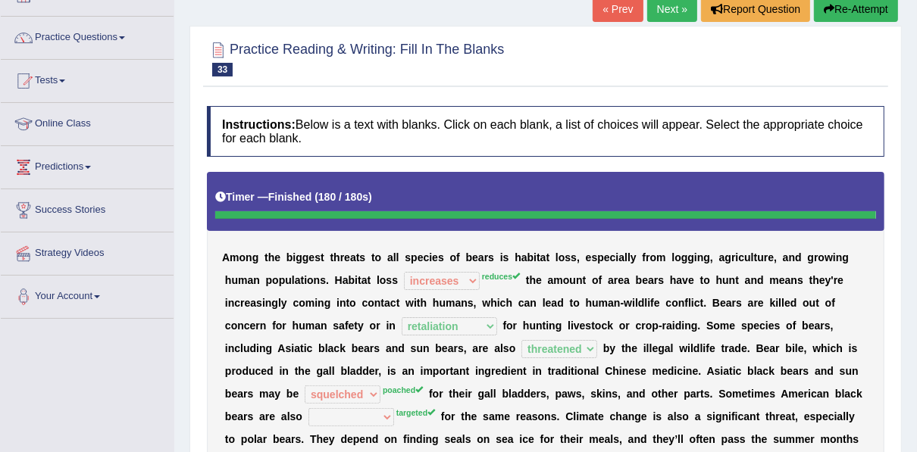
scroll to position [0, 0]
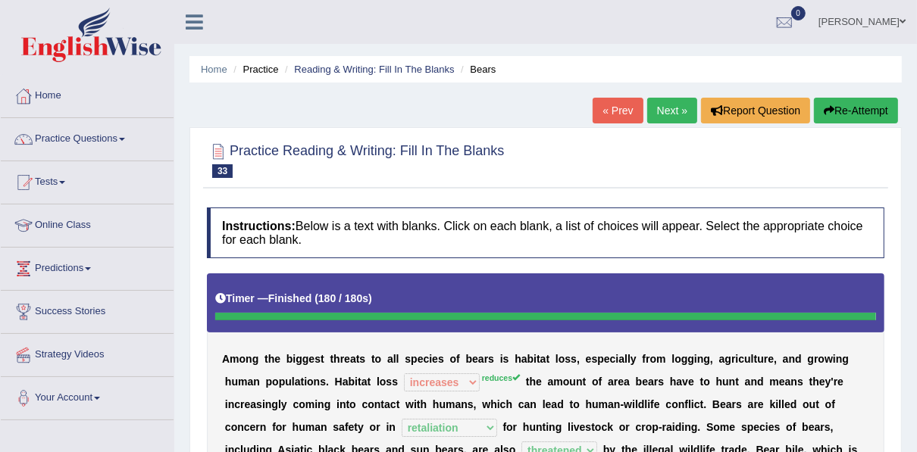
click at [660, 109] on link "Next »" at bounding box center [672, 111] width 50 height 26
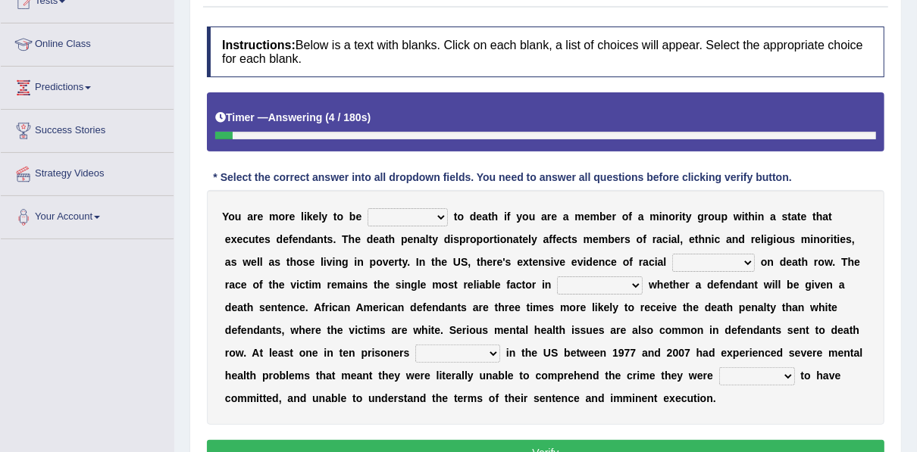
scroll to position [182, 0]
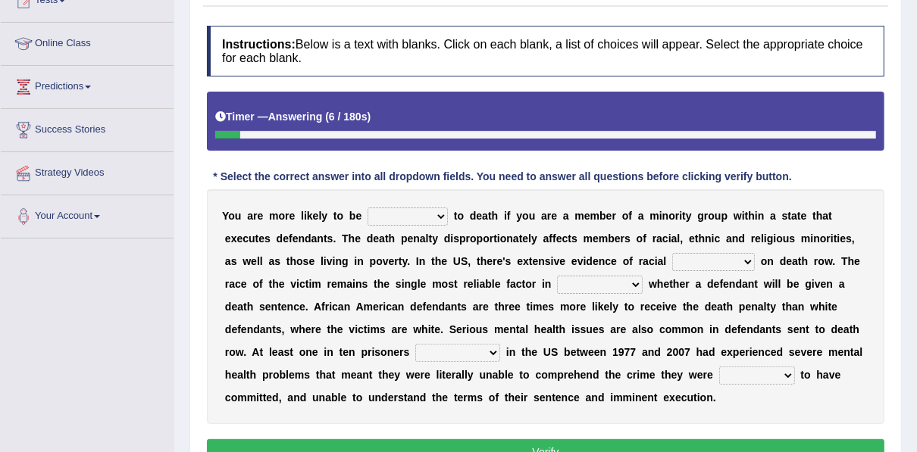
click at [412, 219] on select "penalized blamed complained sentenced" at bounding box center [407, 217] width 80 height 18
select select "sentenced"
click at [367, 208] on select "penalized blamed complained sentenced" at bounding box center [407, 217] width 80 height 18
click at [414, 223] on select "penalized blamed complained sentenced" at bounding box center [407, 217] width 80 height 18
click at [410, 317] on div "Y o u a r e m o r e l i k e l y t o b e penalized blamed complained sentenced t…" at bounding box center [545, 306] width 677 height 235
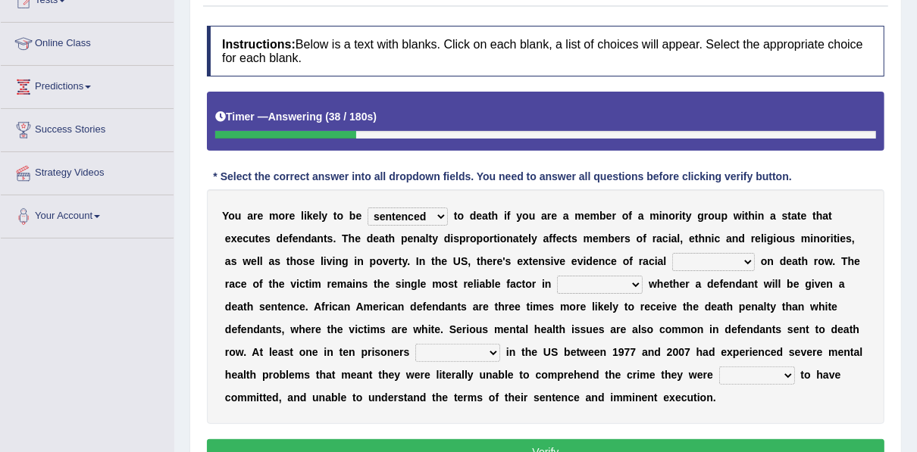
drag, startPoint x: 594, startPoint y: 264, endPoint x: 576, endPoint y: 270, distance: 18.4
click at [672, 264] on select "bias equality appearance background" at bounding box center [713, 262] width 83 height 18
click at [672, 253] on select "bias equality appearance background" at bounding box center [713, 262] width 83 height 18
click at [672, 264] on select "bias equality appearance background" at bounding box center [713, 262] width 83 height 18
select select "bias"
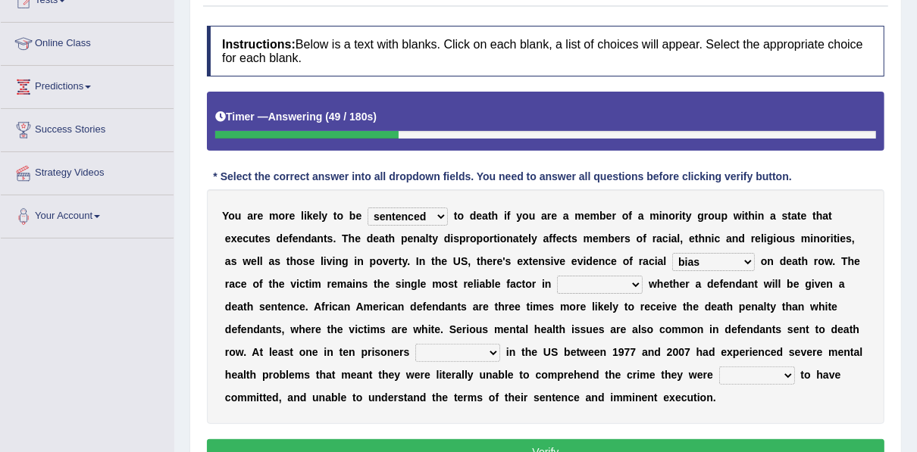
click at [672, 253] on select "bias equality appearance background" at bounding box center [713, 262] width 83 height 18
click at [672, 262] on select "bias equality appearance background" at bounding box center [713, 262] width 83 height 18
click at [672, 253] on select "bias equality appearance background" at bounding box center [713, 262] width 83 height 18
click at [557, 284] on select "determining adjoining undermining examining" at bounding box center [600, 285] width 86 height 18
select select "determining"
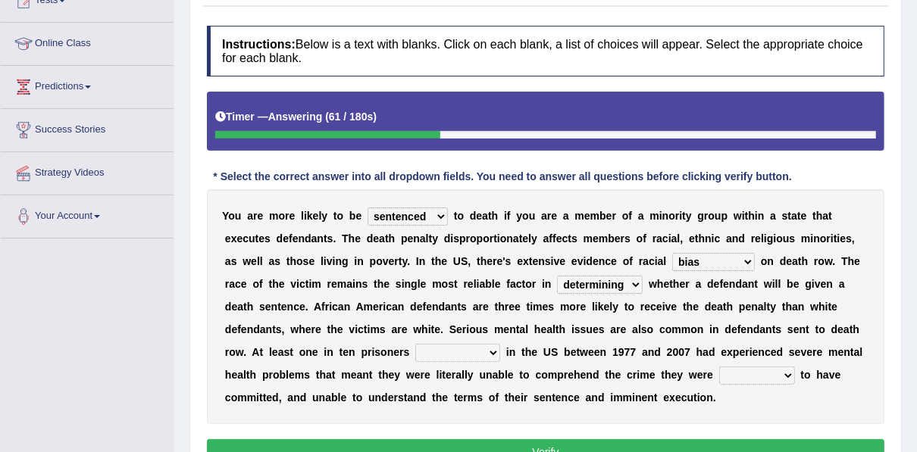
click at [557, 276] on select "determining adjoining undermining examining" at bounding box center [600, 285] width 86 height 18
click at [415, 353] on select "electrocuted persecuted executed captured" at bounding box center [457, 353] width 85 height 18
click at [257, 369] on b "h" at bounding box center [253, 375] width 7 height 12
click at [415, 348] on select "electrocuted persecuted executed captured" at bounding box center [457, 353] width 85 height 18
click at [415, 344] on select "electrocuted persecuted executed captured" at bounding box center [457, 353] width 85 height 18
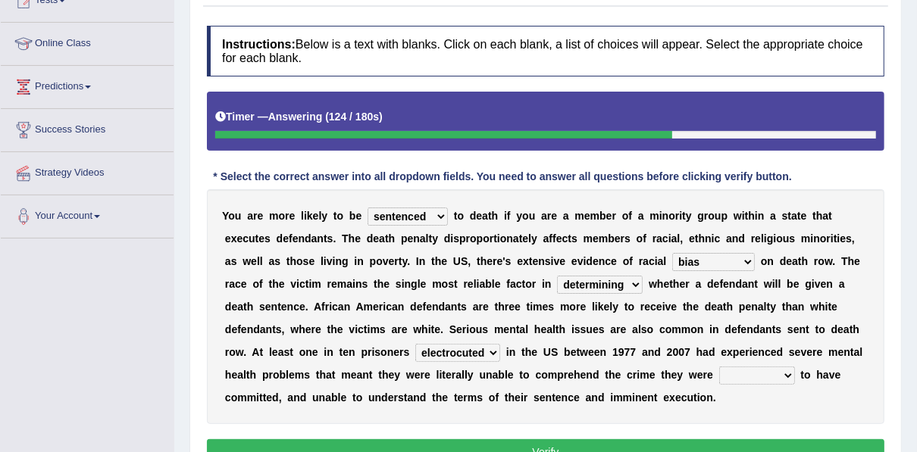
click at [415, 357] on select "electrocuted persecuted executed captured" at bounding box center [457, 353] width 85 height 18
select select "captured"
click at [415, 344] on select "electrocuted persecuted executed captured" at bounding box center [457, 353] width 85 height 18
click at [719, 376] on select "alleged acclaimed persuaded claimed" at bounding box center [757, 376] width 76 height 18
click at [529, 412] on div "Y o u a r e m o r e l i k e l y t o b e penalized blamed complained sentenced t…" at bounding box center [545, 306] width 677 height 235
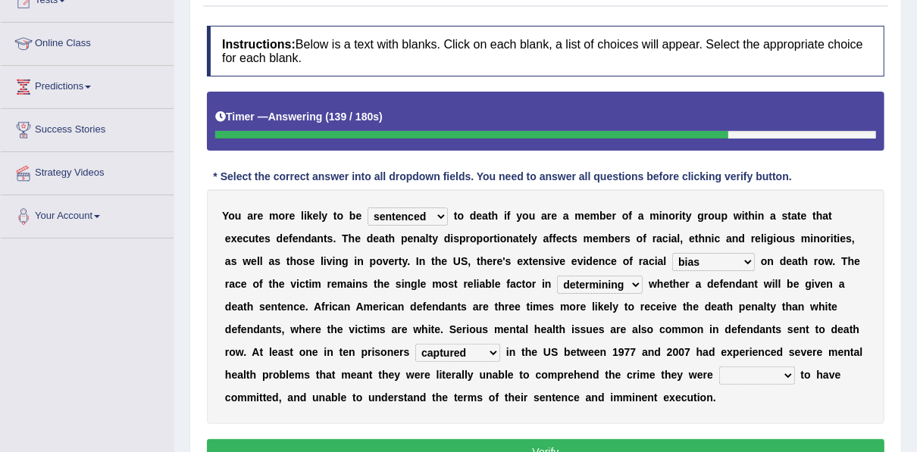
click at [719, 370] on select "alleged acclaimed persuaded claimed" at bounding box center [757, 376] width 76 height 18
select select "persuaded"
click at [719, 367] on select "alleged acclaimed persuaded claimed" at bounding box center [757, 376] width 76 height 18
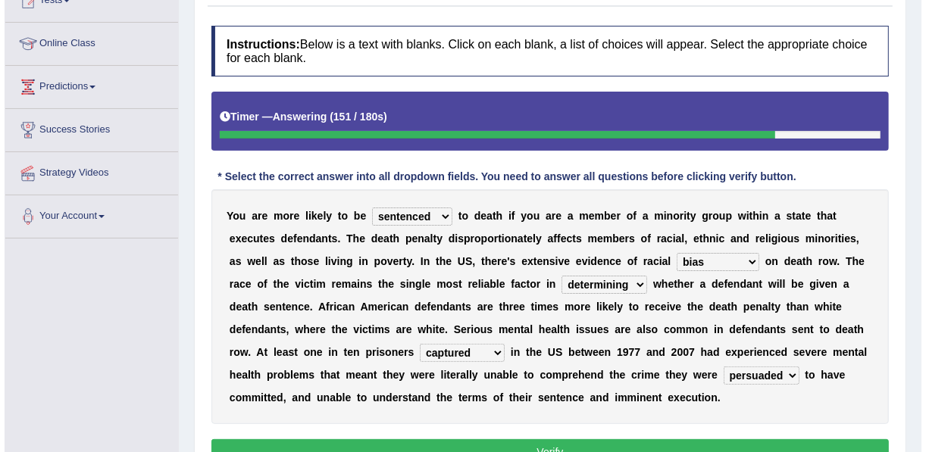
scroll to position [303, 0]
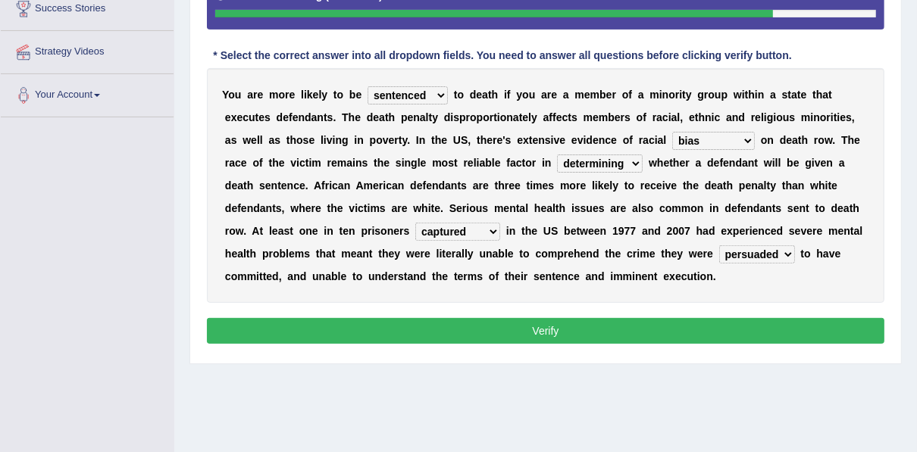
click at [492, 333] on button "Verify" at bounding box center [545, 331] width 677 height 26
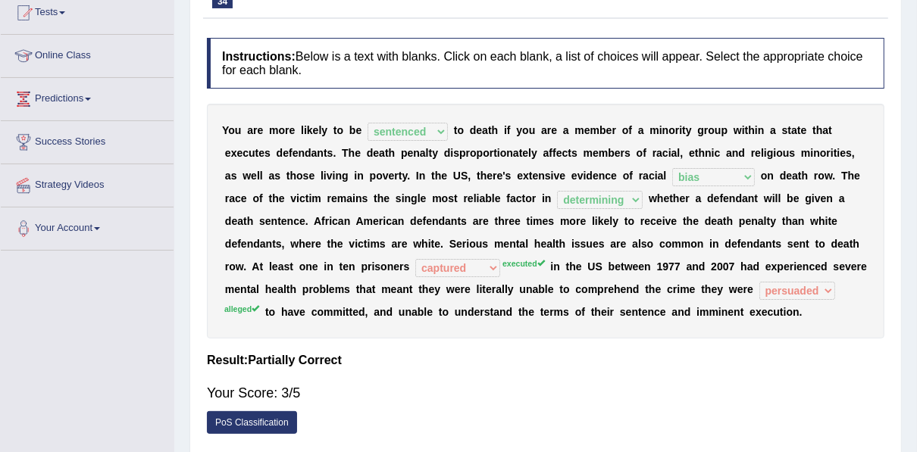
scroll to position [61, 0]
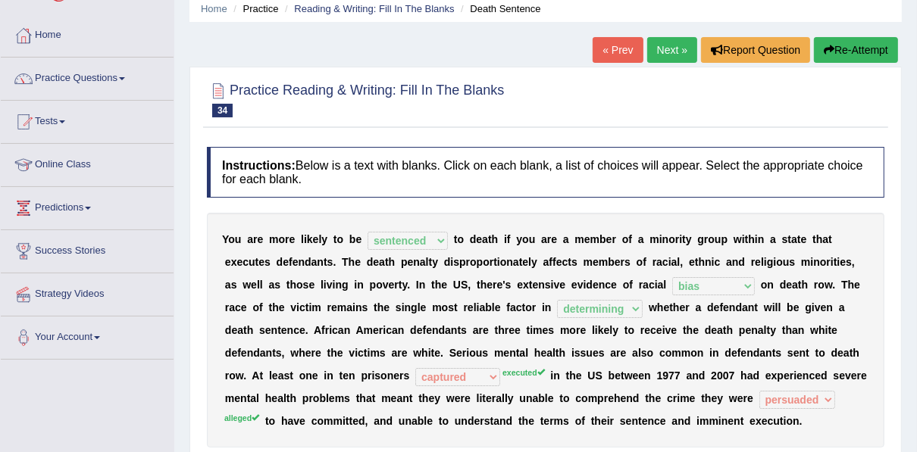
click at [657, 52] on link "Next »" at bounding box center [672, 50] width 50 height 26
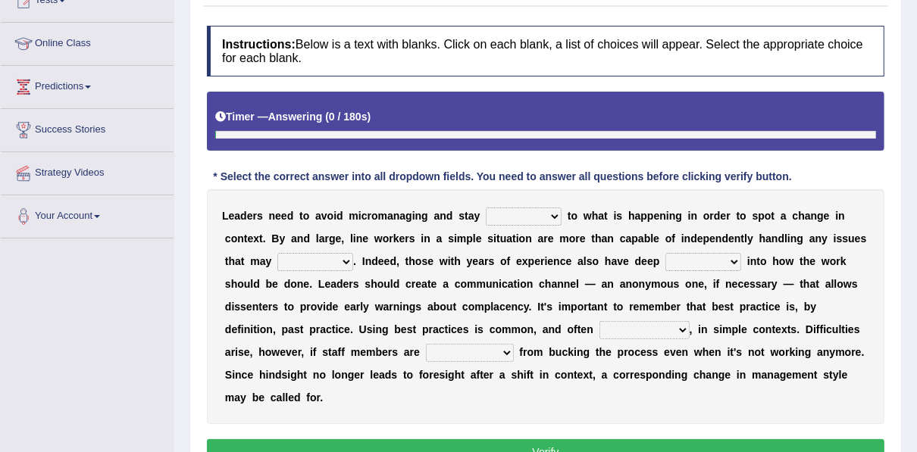
scroll to position [210, 0]
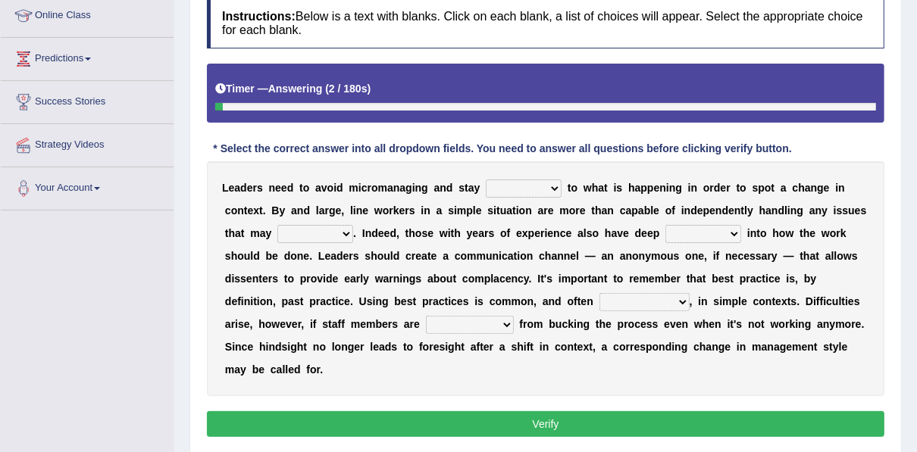
click at [495, 188] on select "complied connected precise concise" at bounding box center [524, 189] width 76 height 18
select select "connected"
click at [486, 180] on select "complied connected precise concise" at bounding box center [524, 189] width 76 height 18
click at [277, 236] on select "apprise rise encounter arise" at bounding box center [315, 234] width 76 height 18
select select "arise"
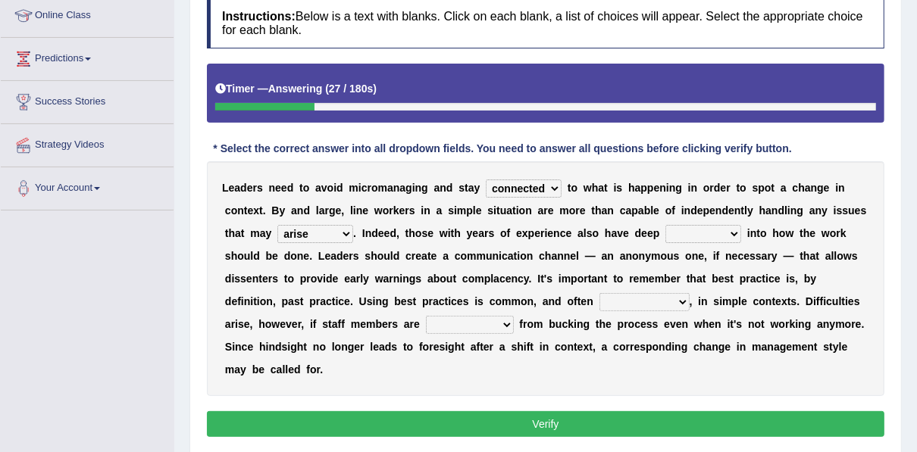
click at [277, 225] on select "apprise rise encounter arise" at bounding box center [315, 234] width 76 height 18
click at [665, 232] on select "incursion insight indignity indication" at bounding box center [703, 234] width 76 height 18
select select "insight"
click at [665, 225] on select "incursion insight indignity indication" at bounding box center [703, 234] width 76 height 18
click at [599, 299] on select "inappropriate apprehensive appropriate forbidden" at bounding box center [644, 302] width 90 height 18
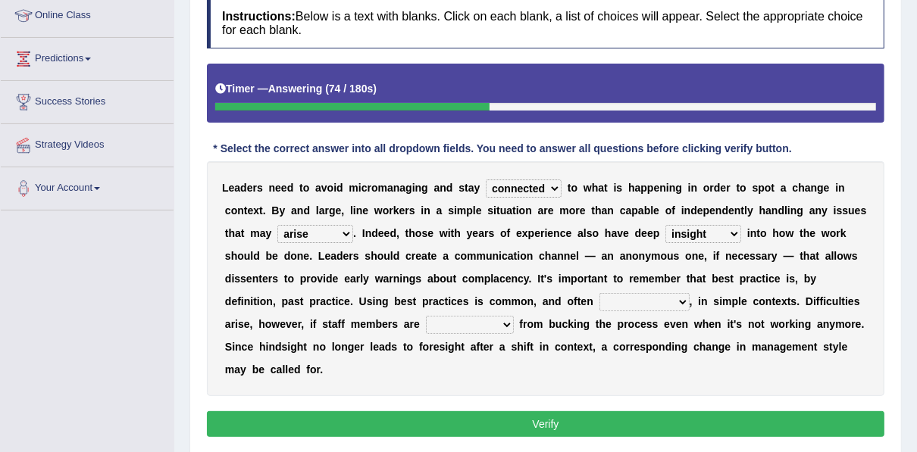
select select "forbidden"
click at [599, 293] on select "inappropriate apprehensive appropriate forbidden" at bounding box center [644, 302] width 90 height 18
click at [426, 325] on select "disarranged disinclined discouraged disintegrated" at bounding box center [470, 325] width 88 height 18
select select "discouraged"
click at [426, 316] on select "disarranged disinclined discouraged disintegrated" at bounding box center [470, 325] width 88 height 18
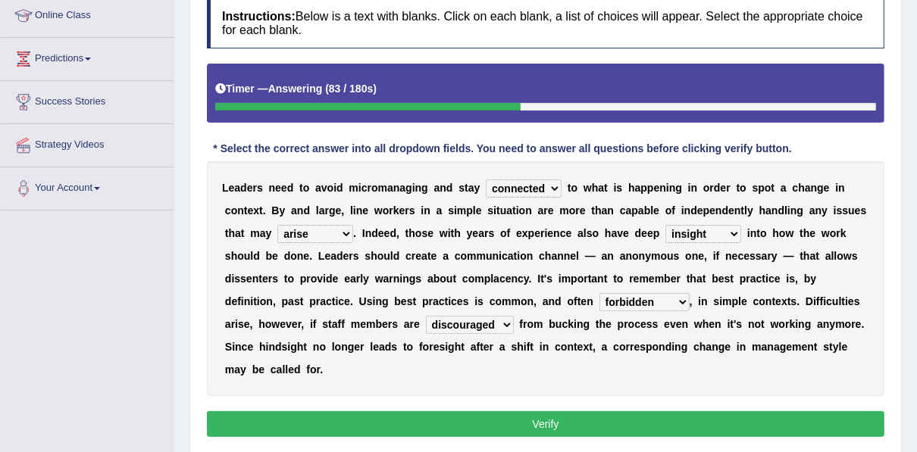
click at [426, 330] on select "disarranged disinclined discouraged disintegrated" at bounding box center [470, 325] width 88 height 18
click at [426, 316] on select "disarranged disinclined discouraged disintegrated" at bounding box center [470, 325] width 88 height 18
click at [331, 411] on button "Verify" at bounding box center [545, 424] width 677 height 26
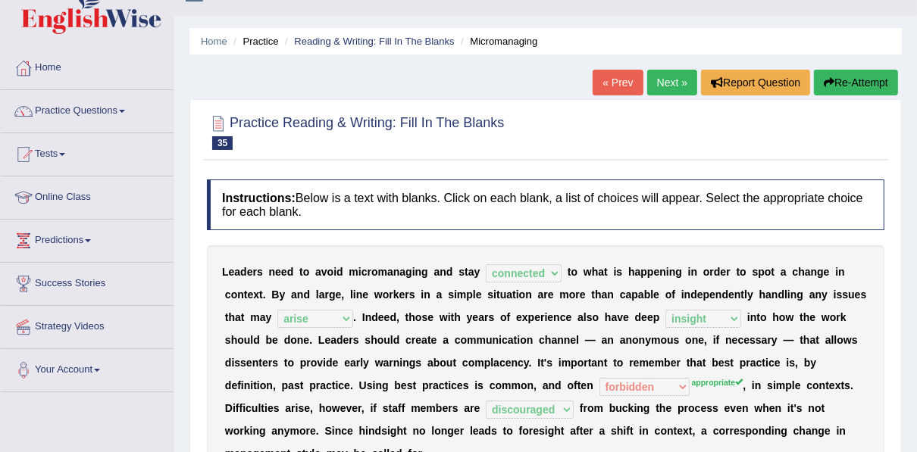
scroll to position [0, 0]
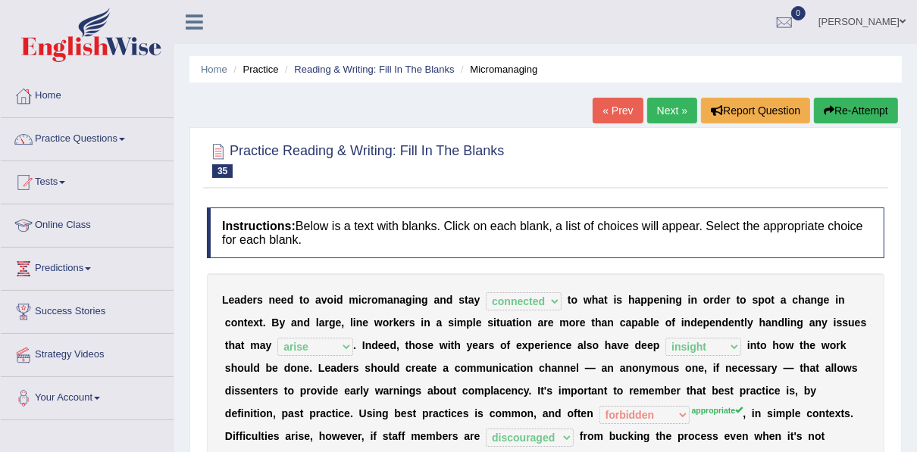
click at [664, 105] on link "Next »" at bounding box center [672, 111] width 50 height 26
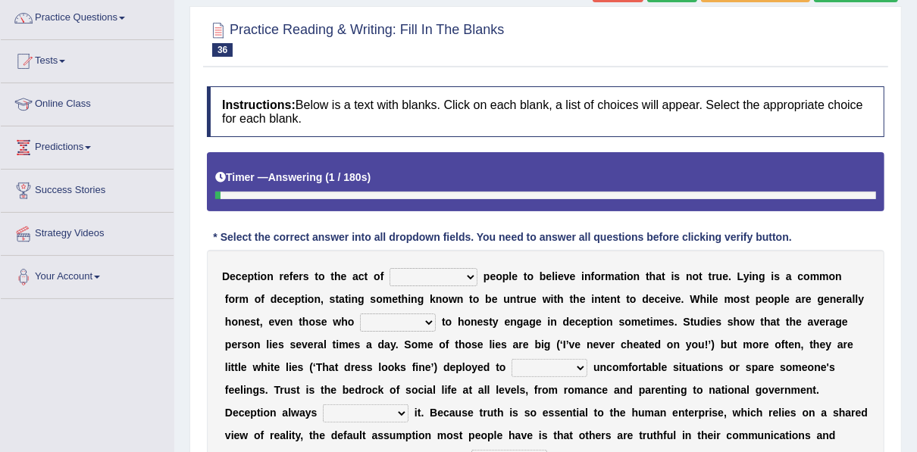
scroll to position [182, 0]
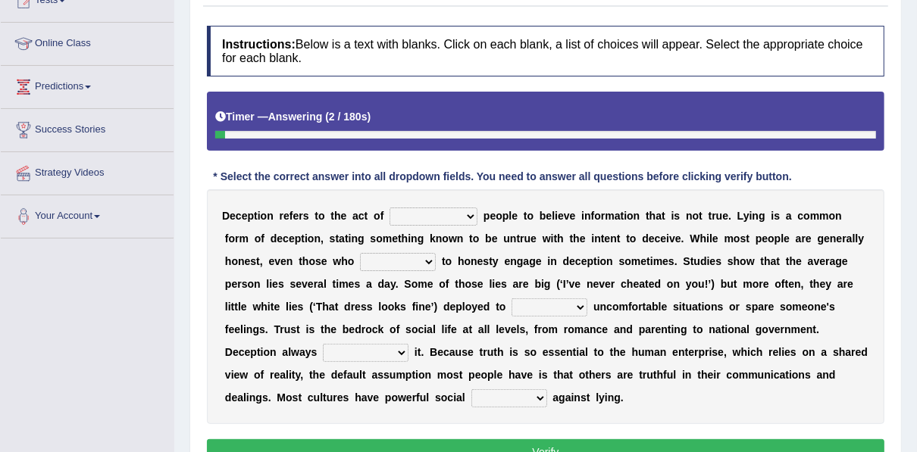
click at [416, 216] on select "discouraging forbidding detecting encouraging" at bounding box center [433, 217] width 88 height 18
select select "encouraging"
click at [389, 208] on select "discouraging forbidding detecting encouraging" at bounding box center [433, 217] width 88 height 18
click at [360, 261] on select "describe prescribe inscribe subscribe" at bounding box center [398, 262] width 76 height 18
click at [292, 244] on div "D e c e p t i o n r e f e r s t o t h e a c t o f discouraging forbidding detec…" at bounding box center [545, 306] width 677 height 235
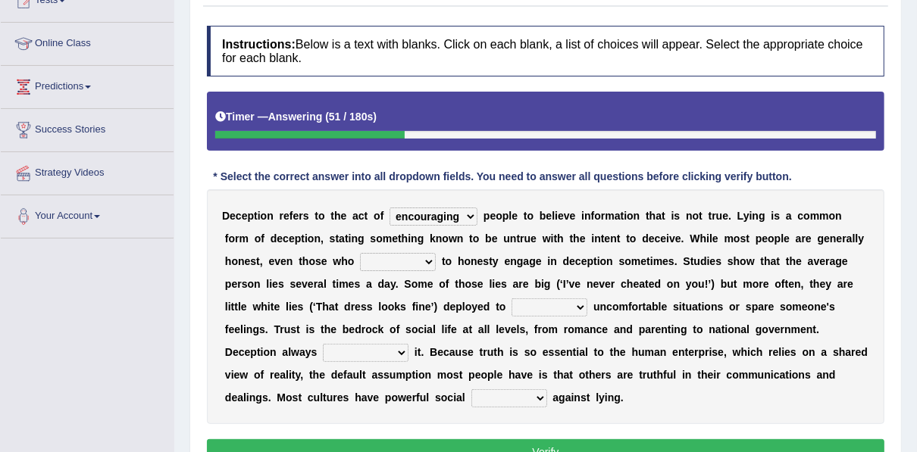
click at [360, 265] on select "describe prescribe inscribe subscribe" at bounding box center [398, 262] width 76 height 18
select select "prescribe"
click at [360, 253] on select "describe prescribe inscribe subscribe" at bounding box center [398, 262] width 76 height 18
click at [511, 307] on select "contest illuminate disguise avoid" at bounding box center [549, 307] width 76 height 18
select select "avoid"
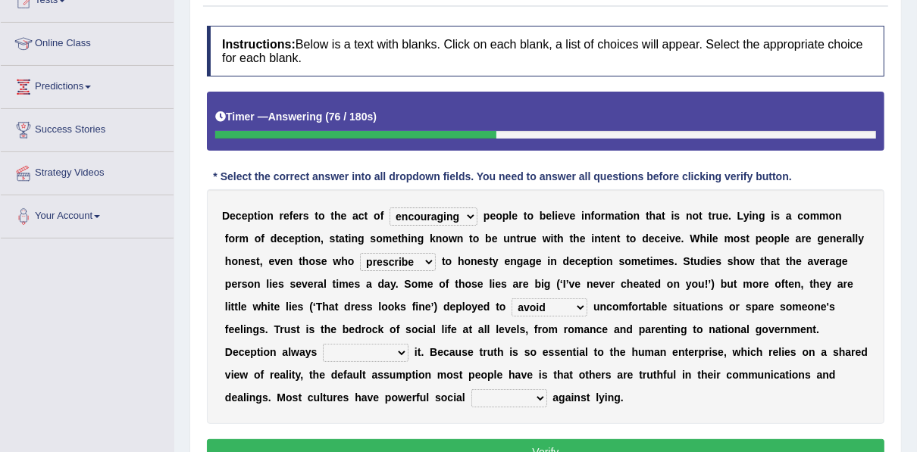
click at [511, 298] on select "contest illuminate disguise avoid" at bounding box center [549, 307] width 76 height 18
click at [408, 344] on select "undermines underscores undertakes underwrites" at bounding box center [366, 353] width 86 height 18
select select "undertakes"
click at [408, 344] on select "undermines underscores undertakes underwrites" at bounding box center [366, 353] width 86 height 18
click at [547, 389] on select "ejections sanctions fractions inductions" at bounding box center [509, 398] width 76 height 18
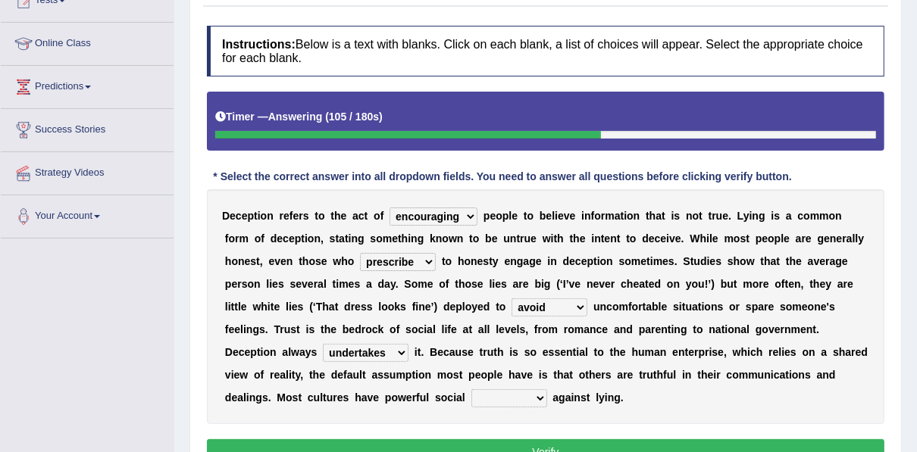
select select "sanctions"
click at [547, 389] on select "ejections sanctions fractions inductions" at bounding box center [509, 398] width 76 height 18
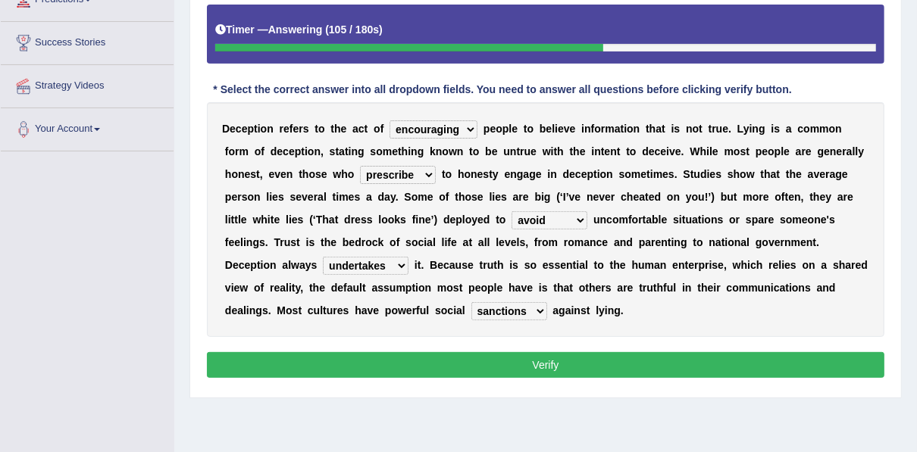
scroll to position [343, 0]
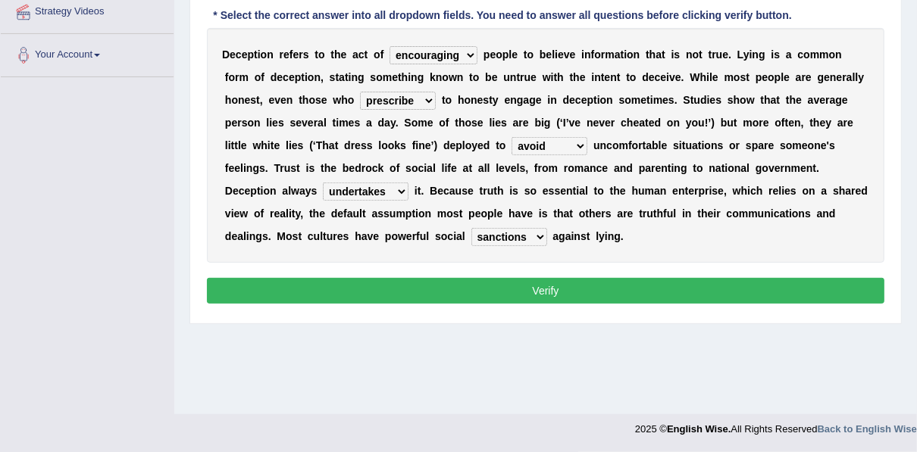
click at [529, 286] on button "Verify" at bounding box center [545, 291] width 677 height 26
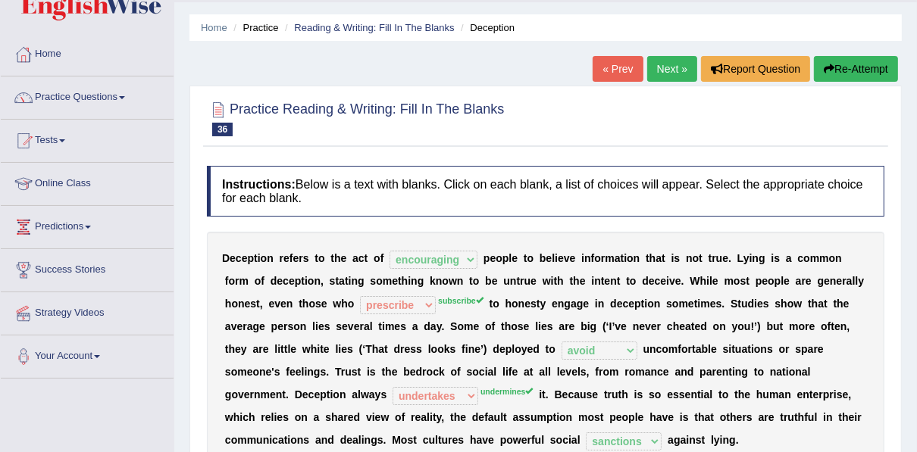
scroll to position [40, 0]
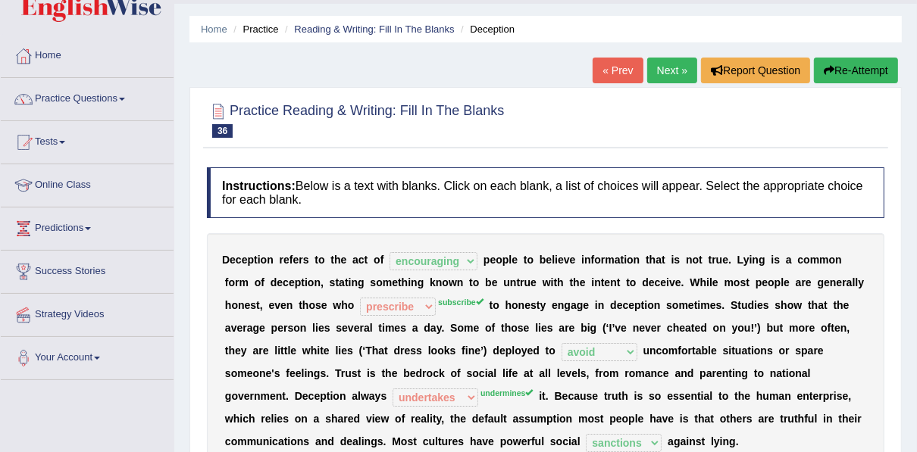
click at [655, 70] on link "Next »" at bounding box center [672, 71] width 50 height 26
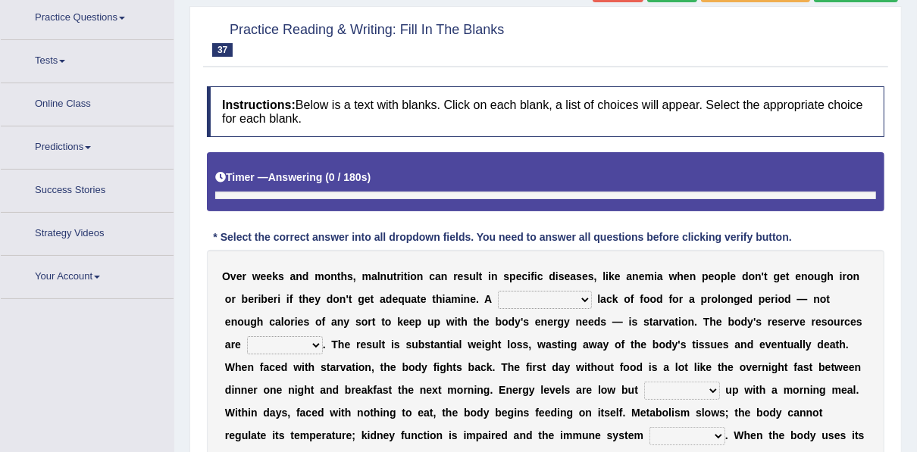
scroll to position [133, 0]
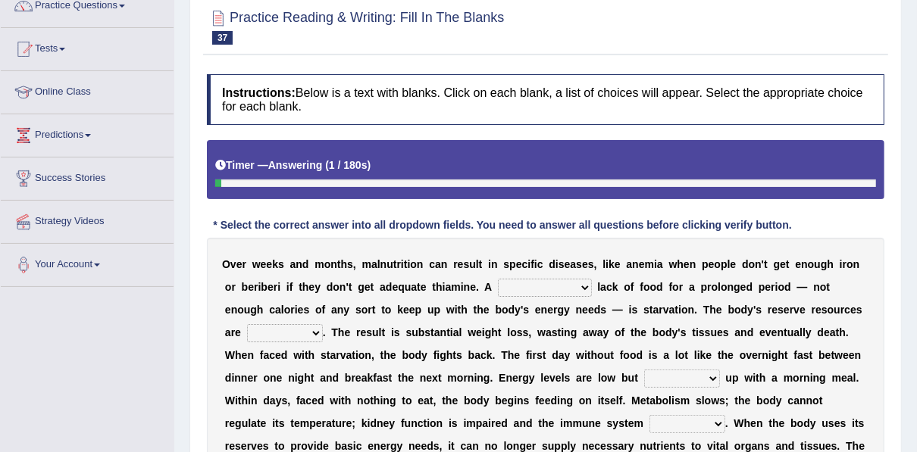
click at [506, 289] on select "severe distinguishing proper distinctive" at bounding box center [545, 288] width 94 height 18
select select "severe"
click at [498, 279] on select "severe distinguishing proper distinctive" at bounding box center [545, 288] width 94 height 18
click at [323, 324] on select "obsoleted depleted pelleted deleted" at bounding box center [285, 333] width 76 height 18
select select "depleted"
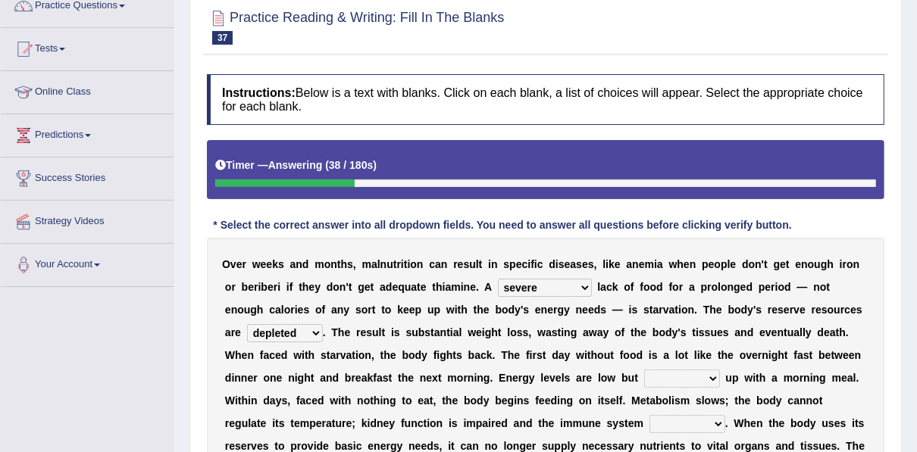
click at [323, 324] on select "obsoleted depleted pelleted deleted" at bounding box center [285, 333] width 76 height 18
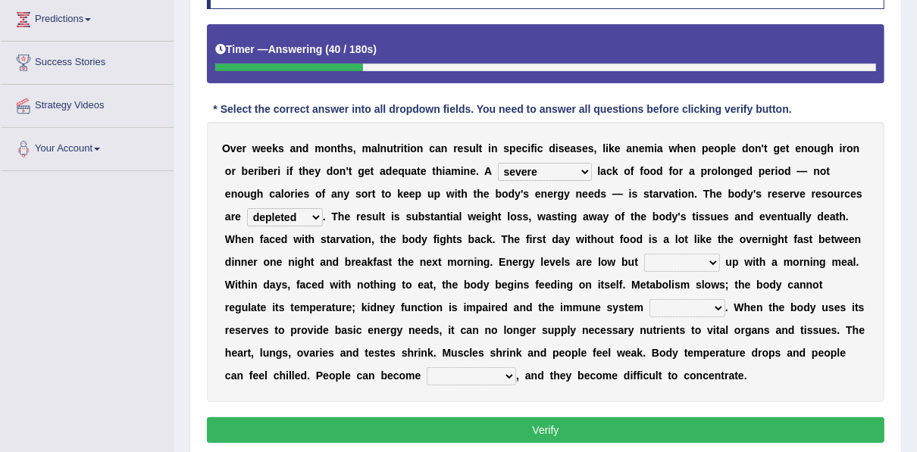
scroll to position [255, 0]
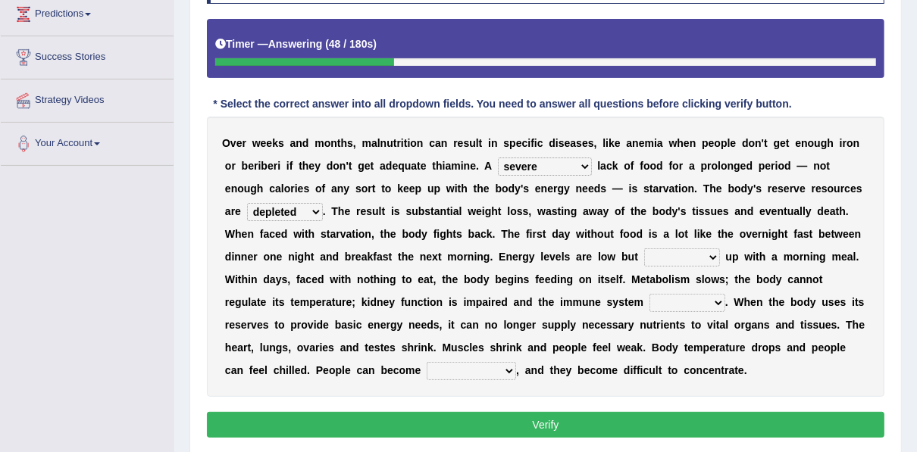
click at [644, 252] on select "feed come chill pick" at bounding box center [682, 257] width 76 height 18
select select "feed"
click at [644, 248] on select "feed come chill pick" at bounding box center [682, 257] width 76 height 18
click at [649, 303] on select "deepens deafens weakens surpasses" at bounding box center [687, 303] width 76 height 18
select select "deepens"
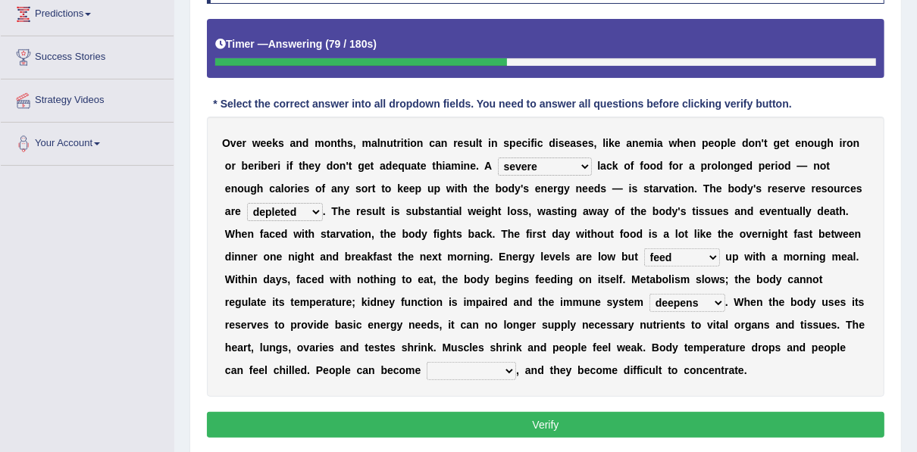
click at [649, 294] on select "deepens deafens weakens surpasses" at bounding box center [687, 303] width 76 height 18
click at [516, 362] on select "irritable commutable indisputable transportable" at bounding box center [470, 371] width 89 height 18
select select "irritable"
click at [516, 362] on select "irritable commutable indisputable transportable" at bounding box center [470, 371] width 89 height 18
click at [584, 422] on button "Verify" at bounding box center [545, 425] width 677 height 26
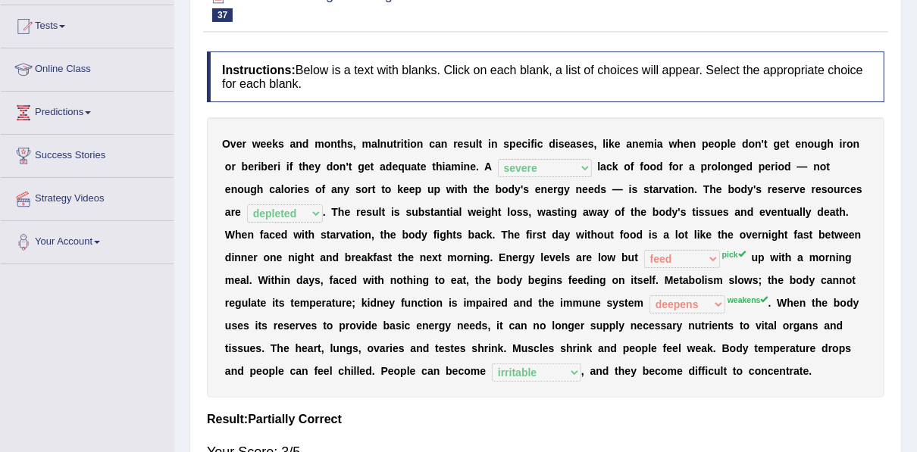
scroll to position [73, 0]
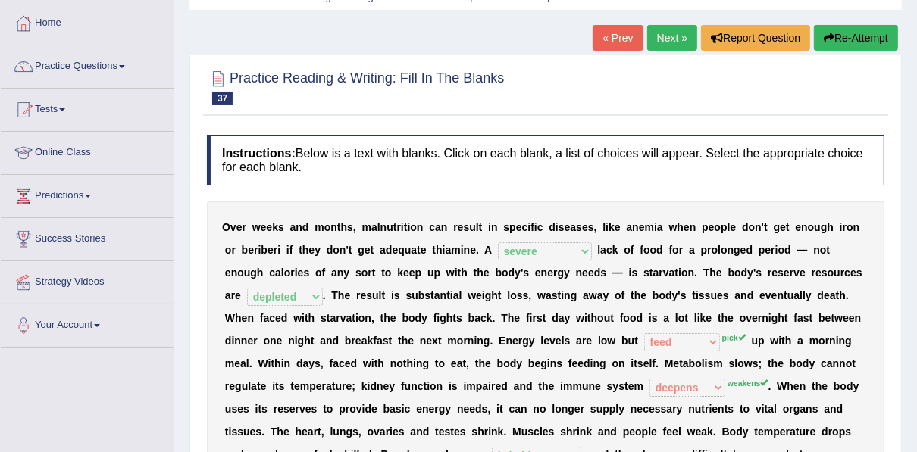
click at [667, 42] on link "Next »" at bounding box center [672, 38] width 50 height 26
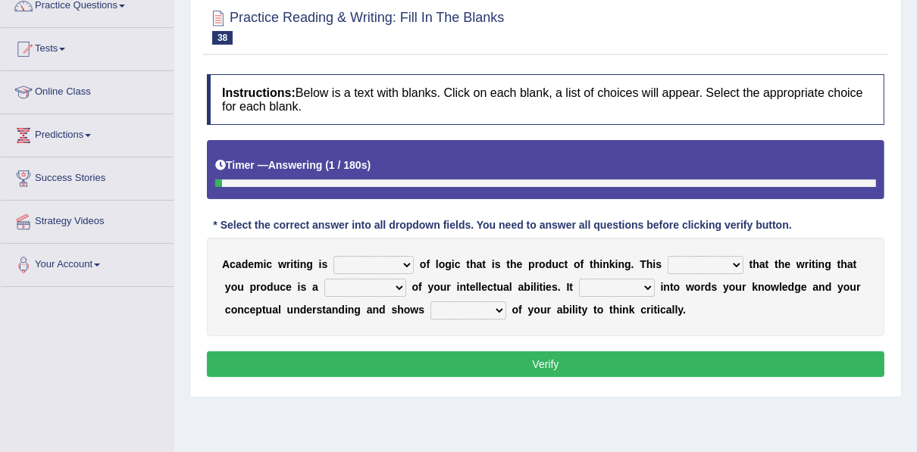
click at [371, 262] on select "expectation entitlement expression exchange" at bounding box center [373, 265] width 80 height 18
select select "expression"
click at [333, 256] on select "expectation entitlement expression exchange" at bounding box center [373, 265] width 80 height 18
click at [667, 258] on select "means questions stipulates answers" at bounding box center [705, 265] width 76 height 18
select select "means"
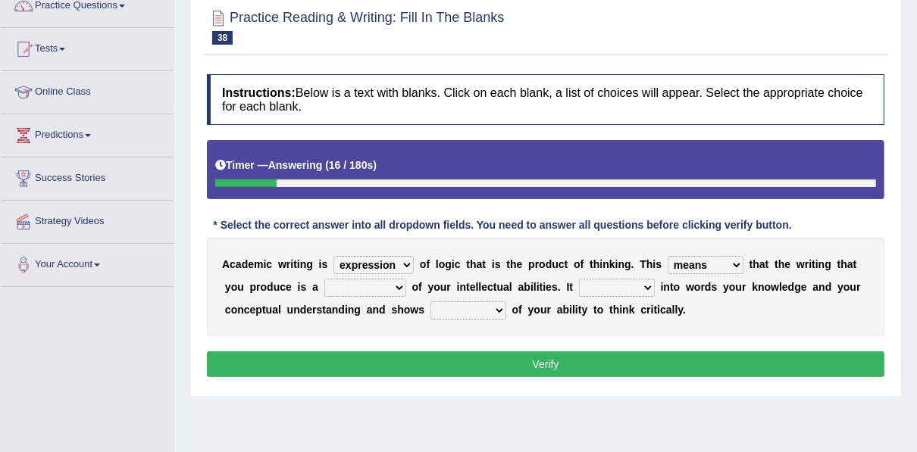
click at [667, 256] on select "means questions stipulates answers" at bounding box center [705, 265] width 76 height 18
click at [324, 284] on select "redundancy mission credit reflection" at bounding box center [365, 288] width 82 height 18
select select "reflection"
click at [324, 279] on select "redundancy mission credit reflection" at bounding box center [365, 288] width 82 height 18
click at [579, 287] on select "enriches shows allows puts" at bounding box center [617, 288] width 76 height 18
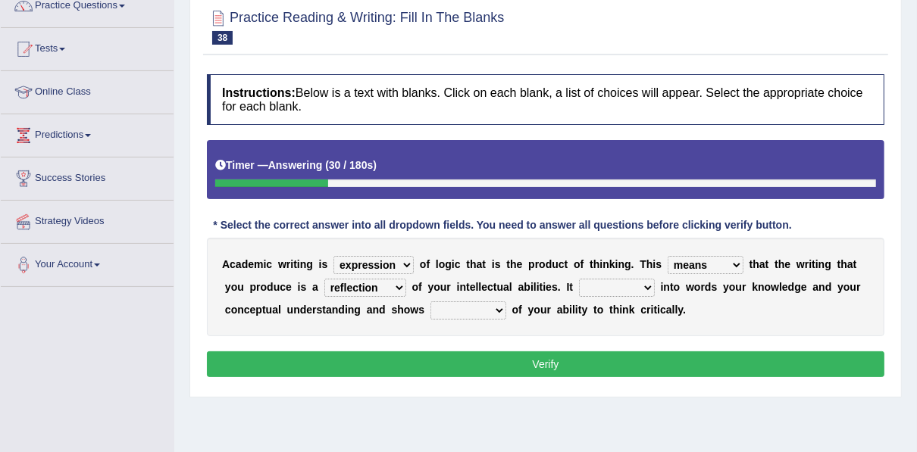
select select "enriches"
click at [579, 279] on select "enriches shows allows puts" at bounding box center [617, 288] width 76 height 18
click at [430, 310] on select "hassle excuse capacity evidence" at bounding box center [468, 310] width 76 height 18
select select "evidence"
click at [430, 301] on select "hassle excuse capacity evidence" at bounding box center [468, 310] width 76 height 18
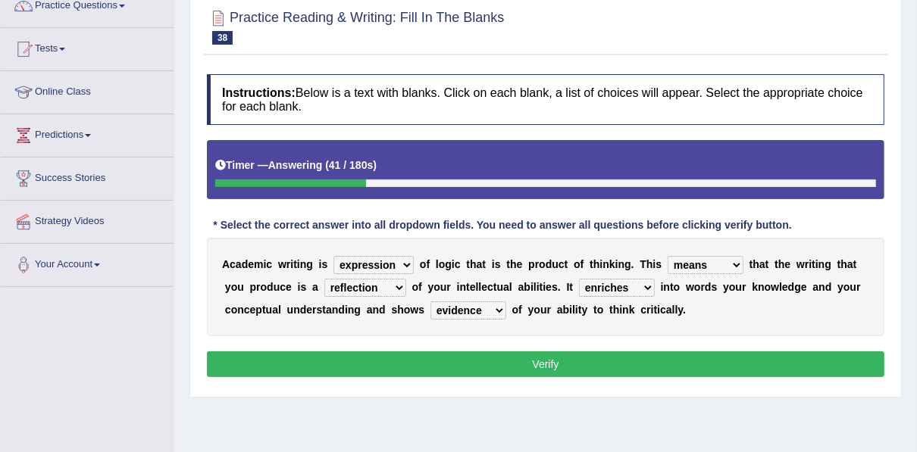
click at [374, 360] on button "Verify" at bounding box center [545, 364] width 677 height 26
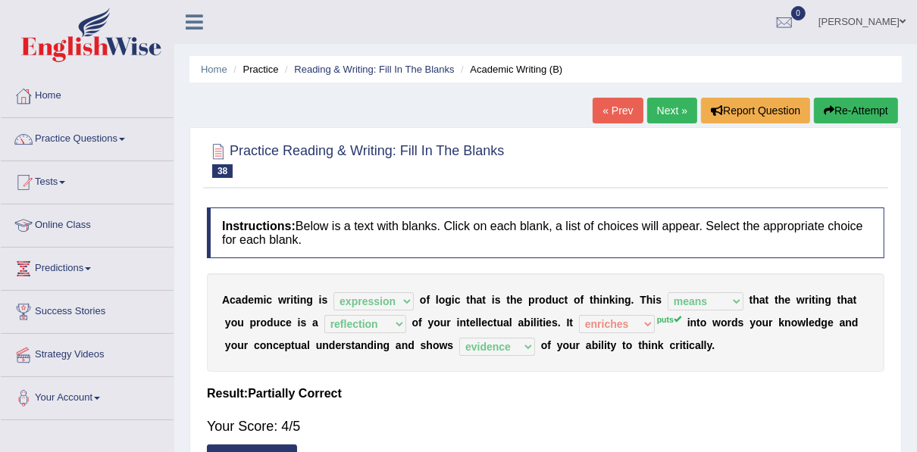
click at [667, 108] on link "Next »" at bounding box center [672, 111] width 50 height 26
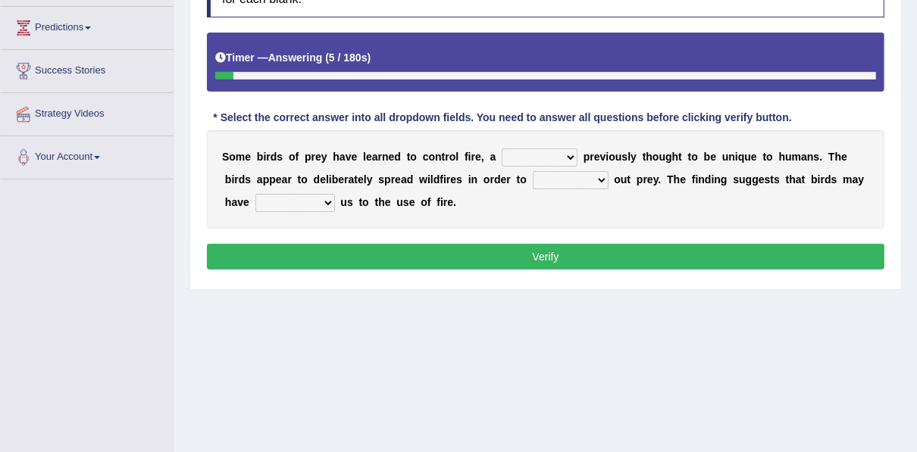
scroll to position [242, 0]
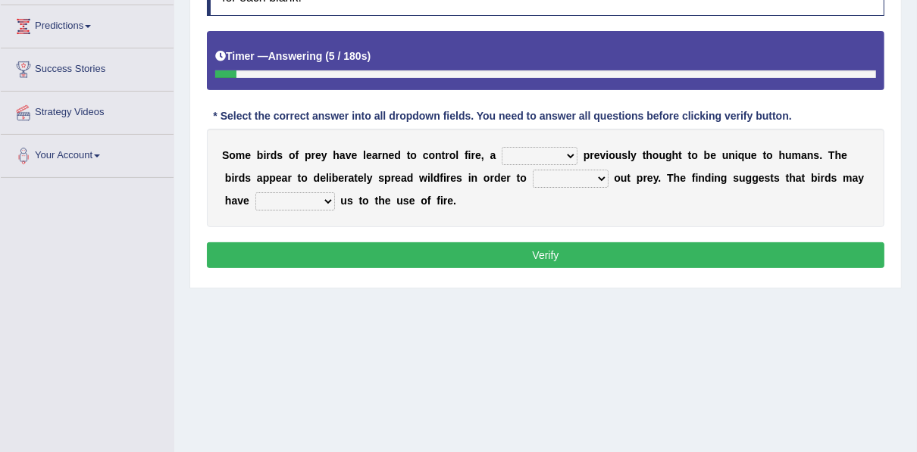
click at [508, 151] on select "question profile tale skill" at bounding box center [539, 156] width 76 height 18
select select "skill"
click at [501, 147] on select "question profile tale skill" at bounding box center [539, 156] width 76 height 18
click at [532, 176] on select "prevent limit span flush" at bounding box center [570, 179] width 76 height 18
select select "span"
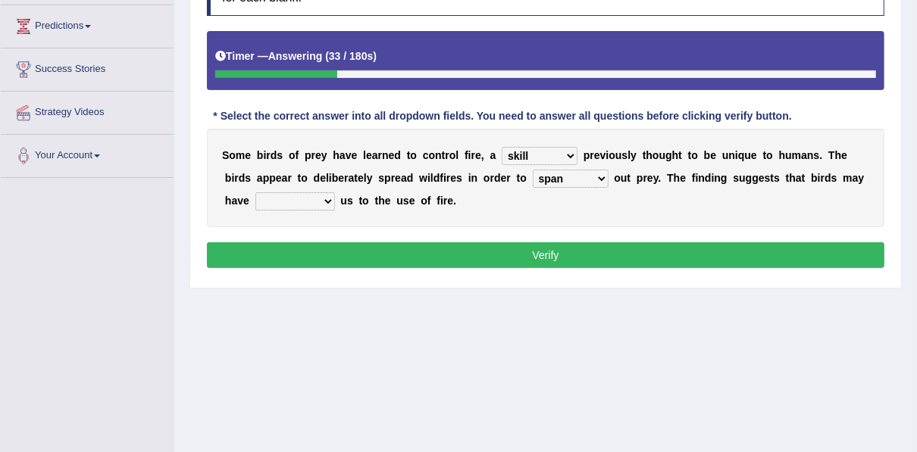
click at [532, 170] on select "prevent limit span flush" at bounding box center [570, 179] width 76 height 18
click at [284, 197] on select "prophesied beaten transmitted forced" at bounding box center [295, 201] width 80 height 18
select select "transmitted"
click at [255, 192] on select "prophesied beaten transmitted forced" at bounding box center [295, 201] width 80 height 18
click at [285, 247] on button "Verify" at bounding box center [545, 255] width 677 height 26
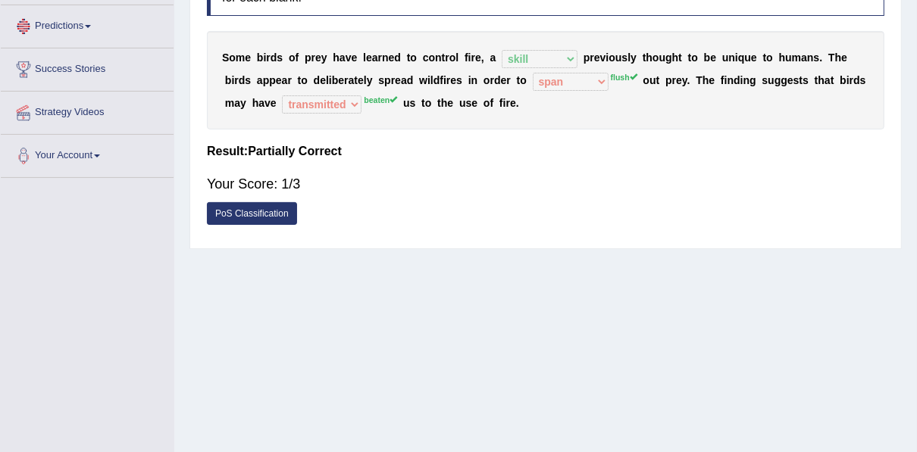
drag, startPoint x: 563, startPoint y: 255, endPoint x: 554, endPoint y: 215, distance: 40.3
click at [563, 253] on div "Home Practice Reading & Writing: Fill In The Blanks Birds « Prev Next » Report …" at bounding box center [545, 136] width 742 height 757
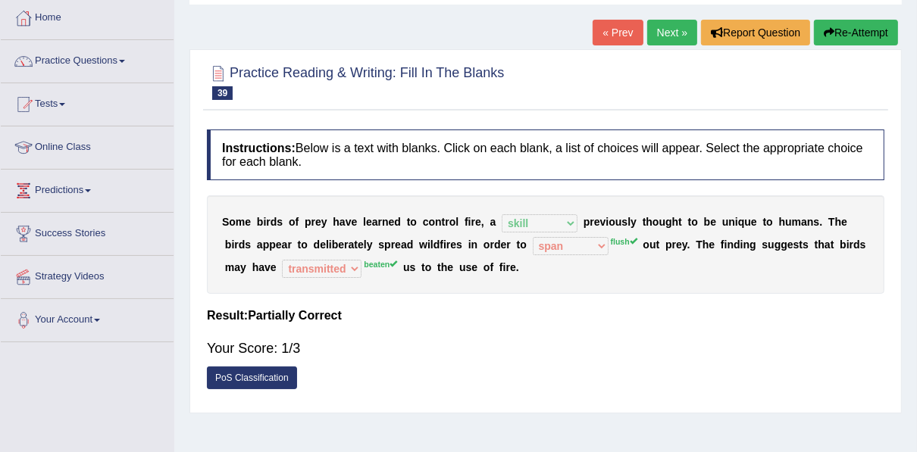
scroll to position [0, 0]
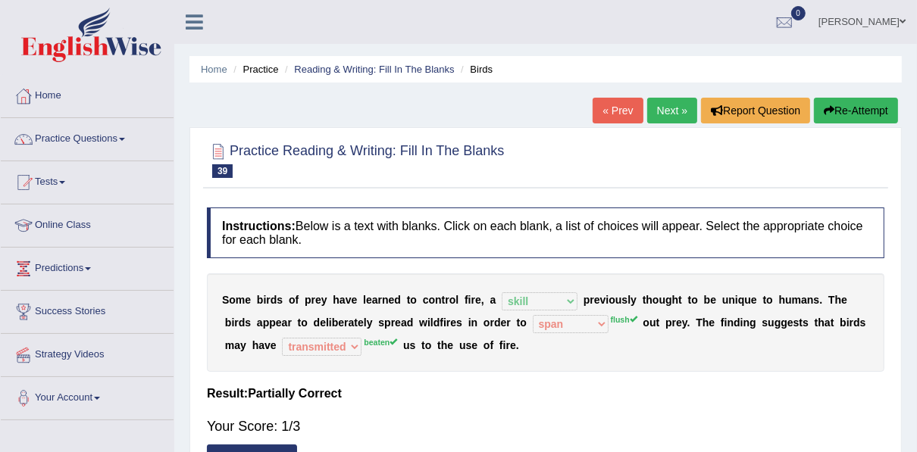
click at [669, 115] on link "Next »" at bounding box center [672, 111] width 50 height 26
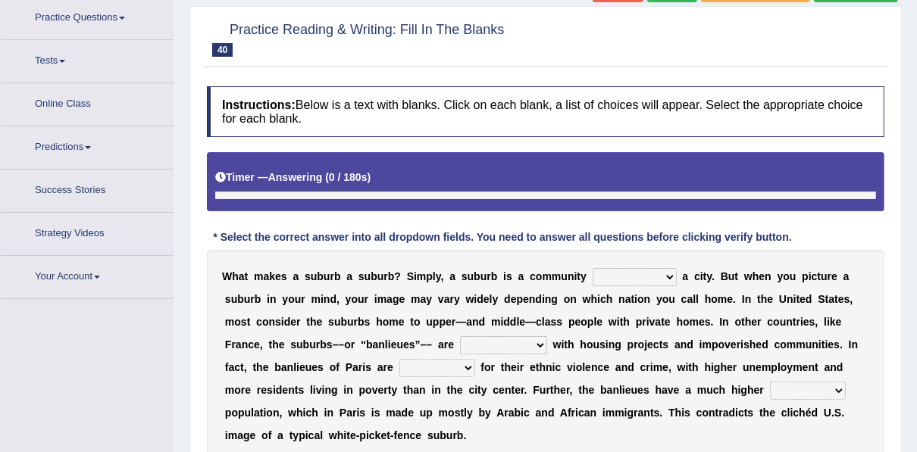
scroll to position [133, 0]
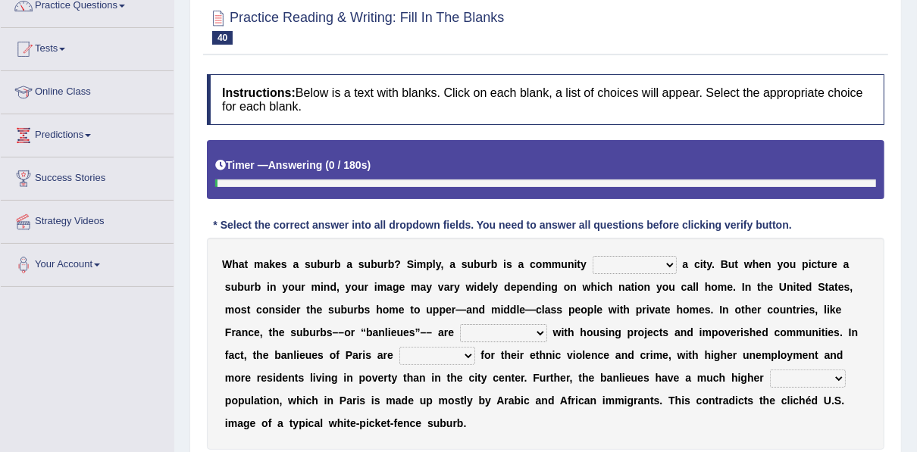
click at [592, 263] on select "lying locating situating surrounding" at bounding box center [634, 265] width 84 height 18
select select "surrounding"
click at [592, 256] on select "lying locating situating surrounding" at bounding box center [634, 265] width 84 height 18
click at [460, 333] on select "antonymous antibiotic synonymous synthetic" at bounding box center [503, 333] width 87 height 18
select select "synonymous"
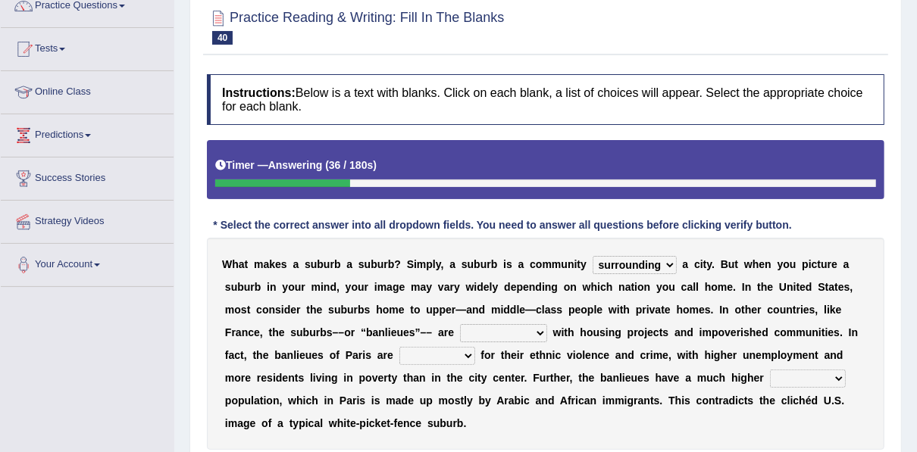
click at [460, 324] on select "antonymous antibiotic synonymous synthetic" at bounding box center [503, 333] width 87 height 18
click at [399, 361] on select "clamorous sensitive famous notorious" at bounding box center [437, 356] width 76 height 18
select select "famous"
click at [399, 347] on select "clamorous sensitive famous notorious" at bounding box center [437, 356] width 76 height 18
click at [770, 377] on select "local young immigrant senior" at bounding box center [808, 379] width 76 height 18
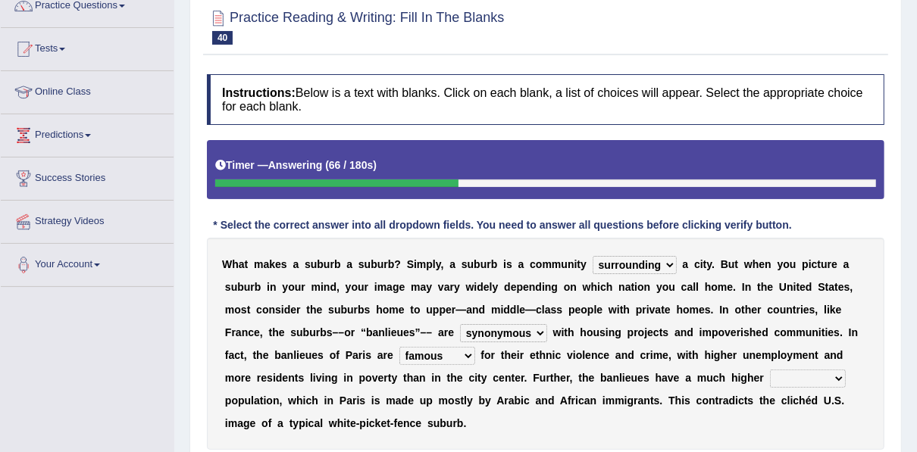
click at [503, 339] on div "W h a t m a k e s a s u b u r b a s u b u r b ? S i m p l y , a s u b u r b i s…" at bounding box center [545, 344] width 677 height 212
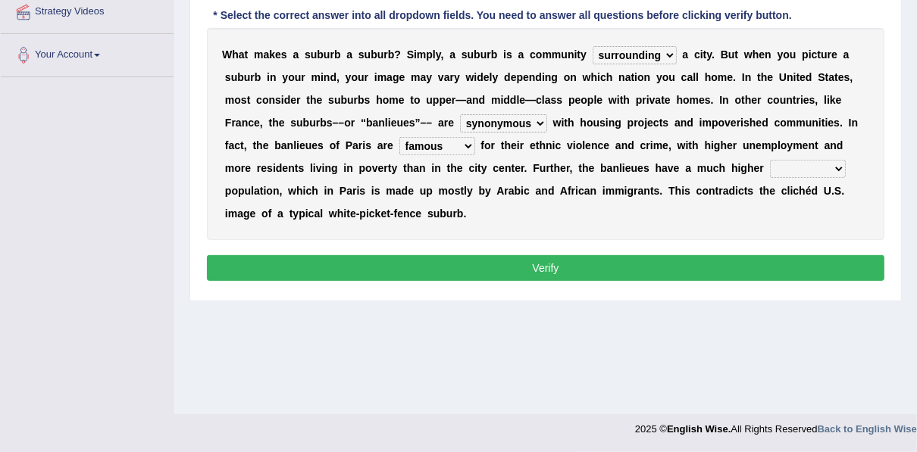
click at [759, 166] on b "r" at bounding box center [761, 168] width 4 height 12
click at [770, 164] on select "local young immigrant senior" at bounding box center [808, 169] width 76 height 18
select select "immigrant"
click at [770, 160] on select "local young immigrant senior" at bounding box center [808, 169] width 76 height 18
click at [521, 272] on button "Verify" at bounding box center [545, 268] width 677 height 26
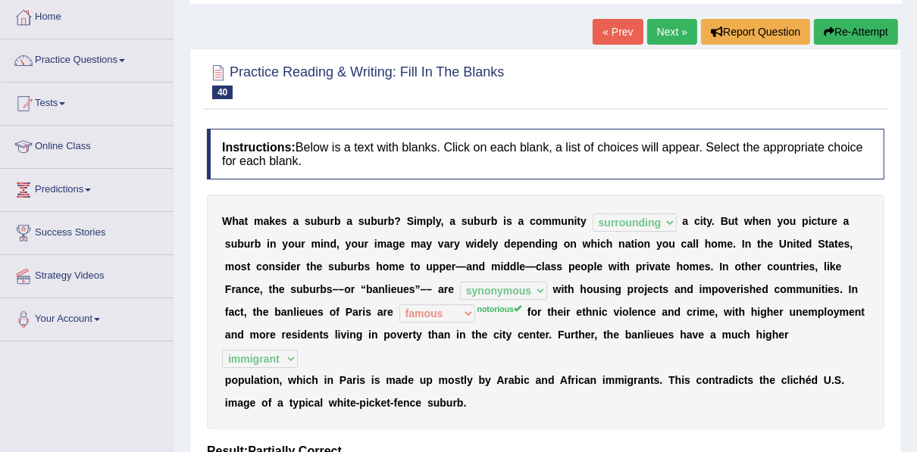
scroll to position [0, 0]
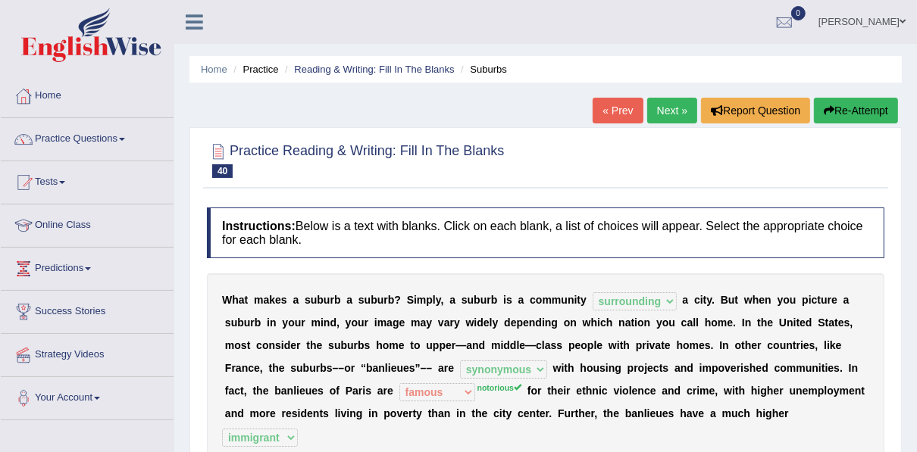
click at [671, 105] on link "Next »" at bounding box center [672, 111] width 50 height 26
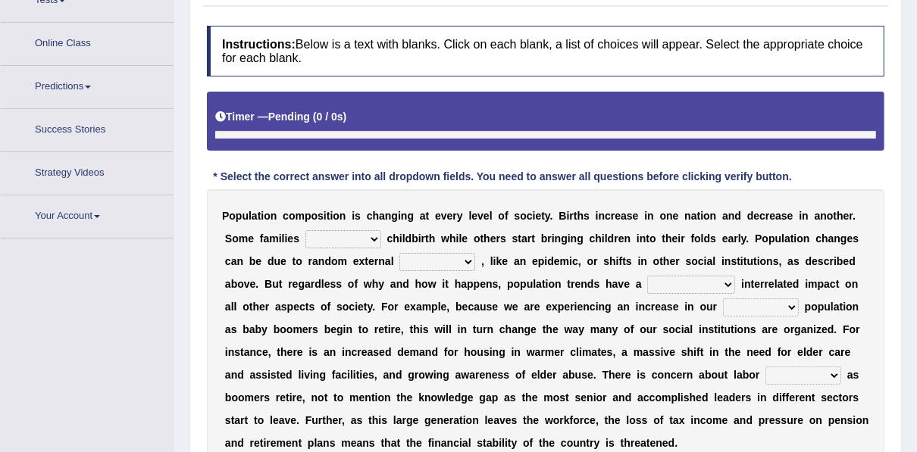
scroll to position [210, 0]
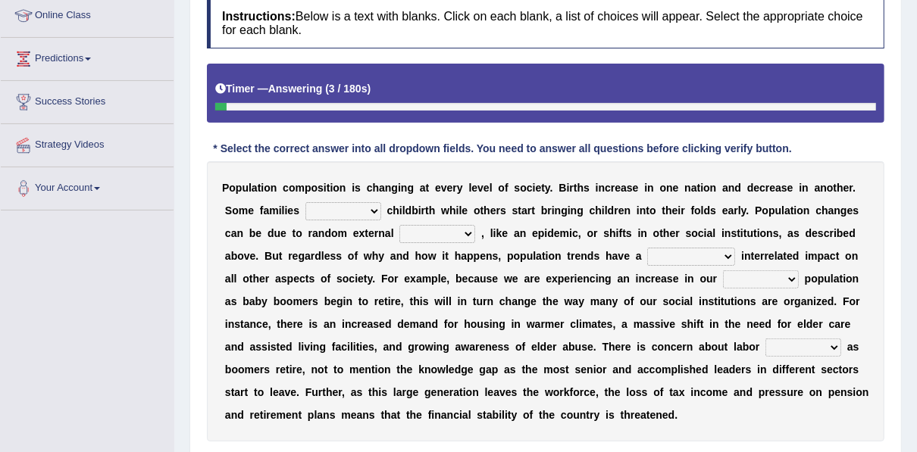
click at [320, 208] on select "demand default deliver delay" at bounding box center [343, 211] width 76 height 18
select select "delay"
click at [305, 202] on select "demand default deliver delay" at bounding box center [343, 211] width 76 height 18
click at [399, 236] on select "variations fortune formation forces" at bounding box center [437, 234] width 76 height 18
select select "variations"
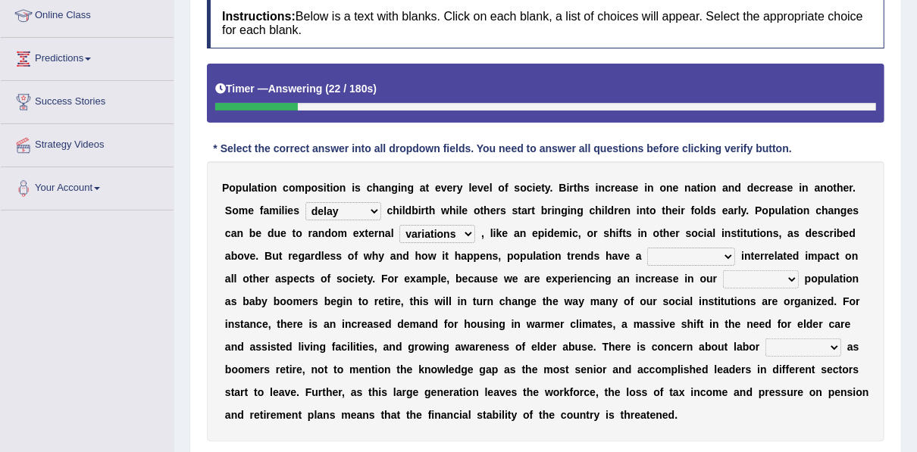
click at [399, 225] on select "variations fortune formation forces" at bounding box center [437, 234] width 76 height 18
click at [647, 255] on select "tremendous tenuous tremulous spontaneous" at bounding box center [691, 257] width 88 height 18
select select "tremendous"
click at [647, 248] on select "tremendous tenuous tremulous spontaneous" at bounding box center [691, 257] width 88 height 18
click at [723, 280] on select "tertiary senior junior primary" at bounding box center [761, 279] width 76 height 18
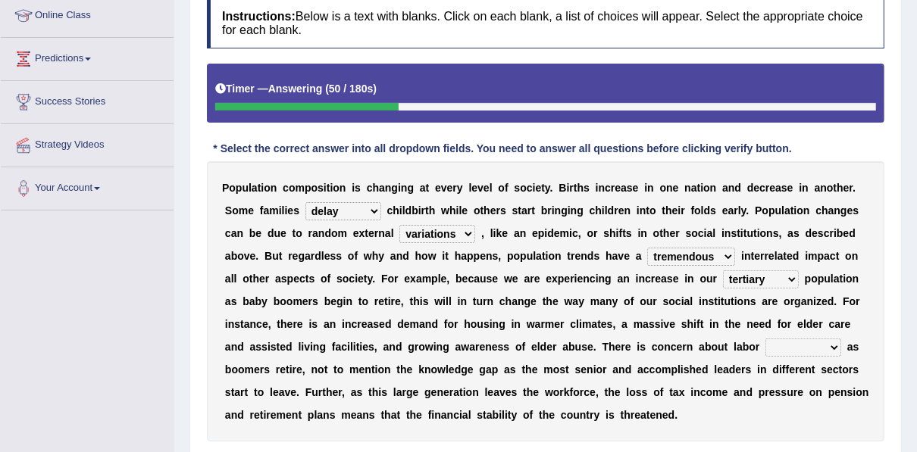
click at [723, 270] on select "tertiary senior junior primary" at bounding box center [761, 279] width 76 height 18
click at [723, 283] on select "tertiary senior junior primary" at bounding box center [761, 279] width 76 height 18
select select "senior"
click at [723, 270] on select "tertiary senior junior primary" at bounding box center [761, 279] width 76 height 18
click at [765, 339] on select "shortcuts shortfalls shortages shorthand" at bounding box center [803, 348] width 76 height 18
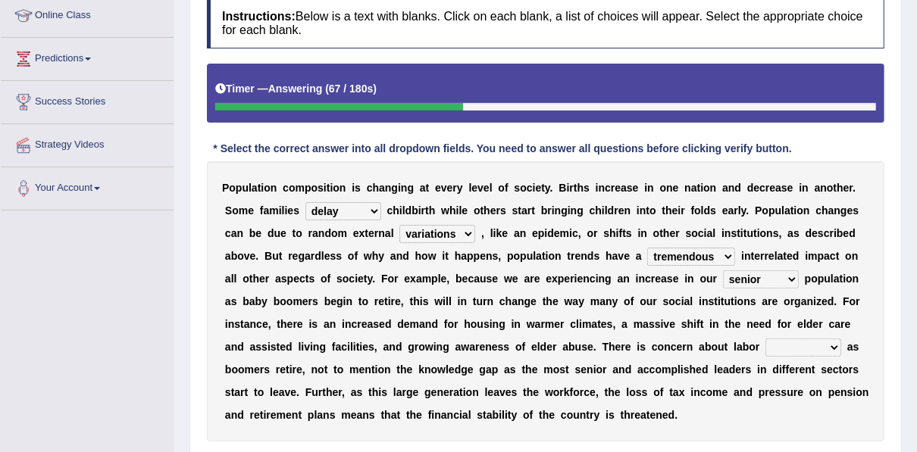
select select "shortages"
click at [765, 339] on select "shortcuts shortfalls shortages shorthand" at bounding box center [803, 348] width 76 height 18
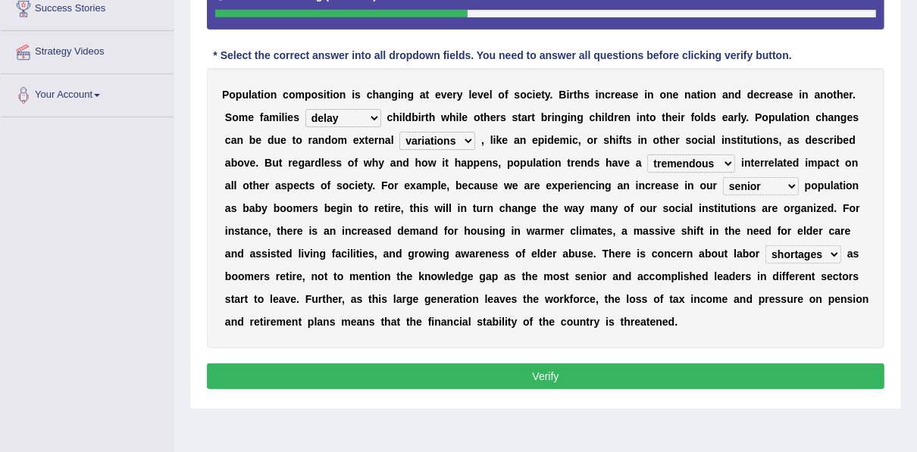
scroll to position [343, 0]
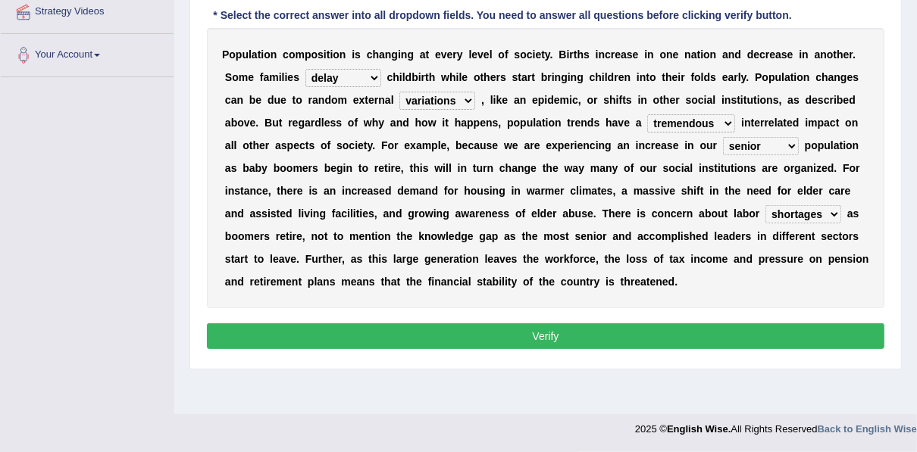
click at [449, 337] on button "Verify" at bounding box center [545, 336] width 677 height 26
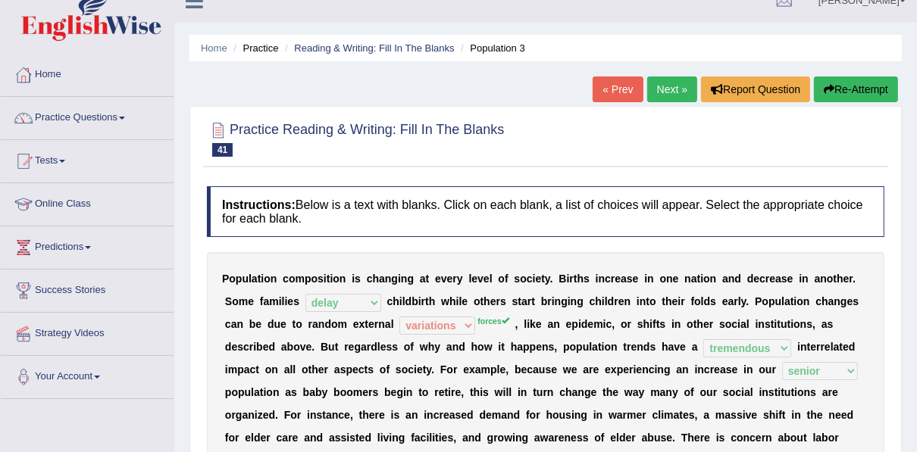
scroll to position [0, 0]
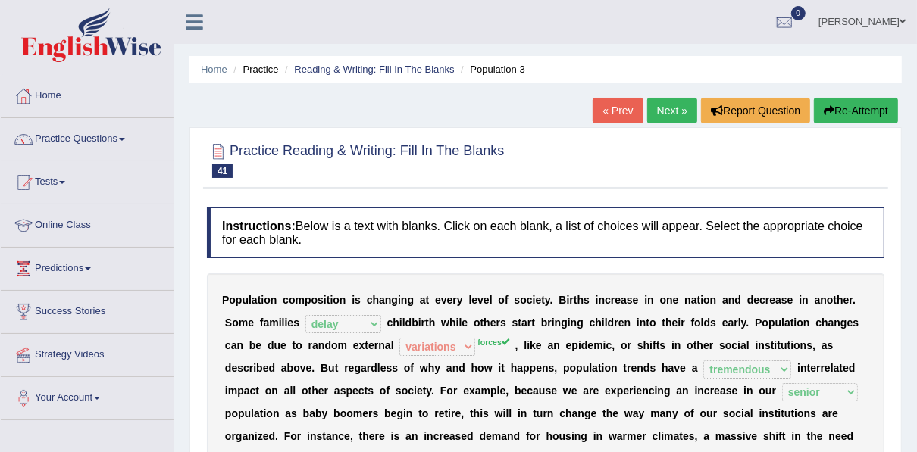
drag, startPoint x: 682, startPoint y: 109, endPoint x: 679, endPoint y: 142, distance: 32.8
click at [682, 109] on link "Next »" at bounding box center [672, 111] width 50 height 26
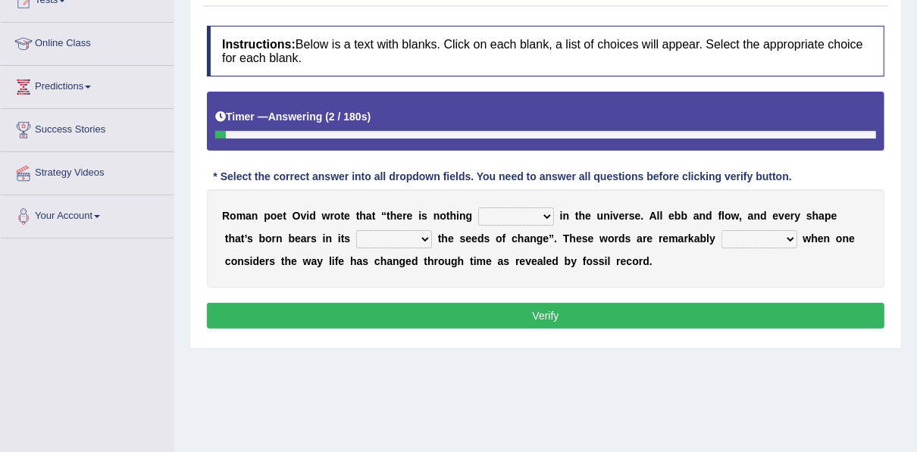
click at [521, 214] on select "orthodox volatile constant cheap" at bounding box center [516, 217] width 76 height 18
click at [478, 208] on select "orthodox volatile constant cheap" at bounding box center [516, 217] width 76 height 18
click at [511, 216] on select "orthodox volatile constant cheap" at bounding box center [516, 217] width 76 height 18
select select "constant"
click at [478, 208] on select "orthodox volatile constant cheap" at bounding box center [516, 217] width 76 height 18
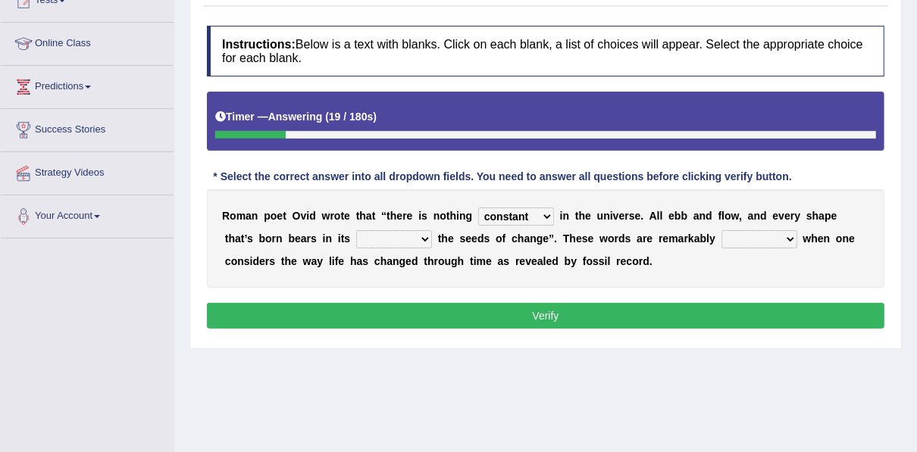
click at [356, 236] on select "heart limb womb brain" at bounding box center [394, 239] width 76 height 18
click at [676, 251] on div "R o m a n p o e t O v i d w r o t e t h a t “ t h e r e i s n o t h i n g ortho…" at bounding box center [545, 238] width 677 height 98
click at [356, 236] on select "heart limb womb brain" at bounding box center [394, 239] width 76 height 18
select select "womb"
click at [356, 230] on select "heart limb womb brain" at bounding box center [394, 239] width 76 height 18
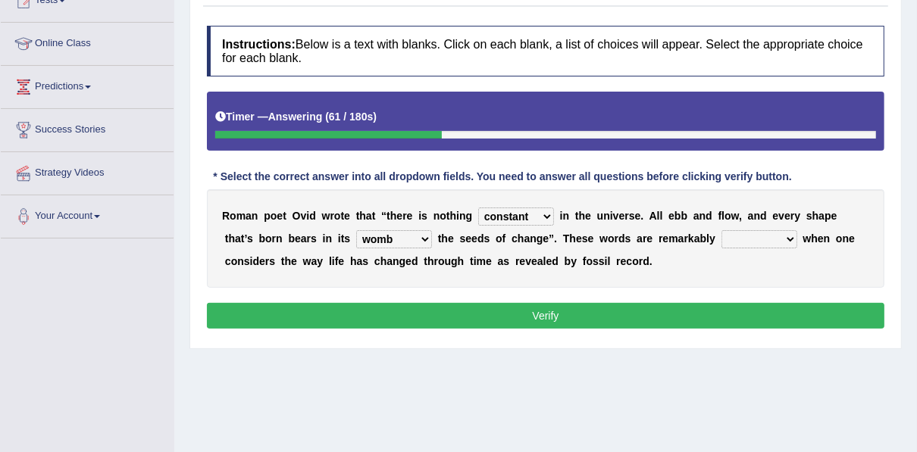
click at [721, 234] on select "prevalent detached relevant dominant" at bounding box center [759, 239] width 76 height 18
select select "prevalent"
click at [721, 230] on select "prevalent detached relevant dominant" at bounding box center [759, 239] width 76 height 18
click at [601, 305] on button "Verify" at bounding box center [545, 316] width 677 height 26
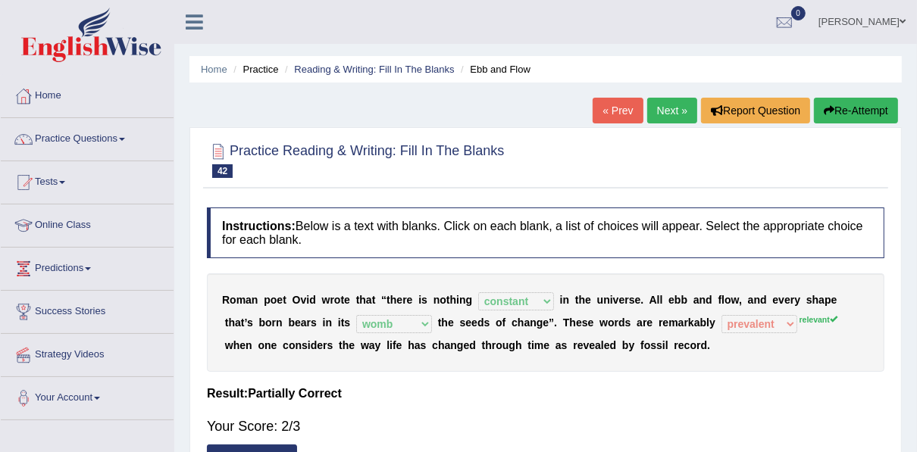
click at [664, 113] on link "Next »" at bounding box center [672, 111] width 50 height 26
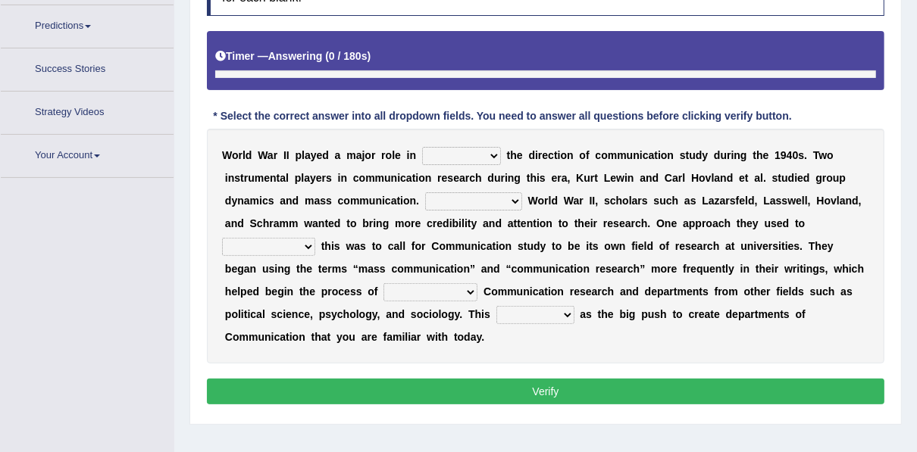
scroll to position [275, 0]
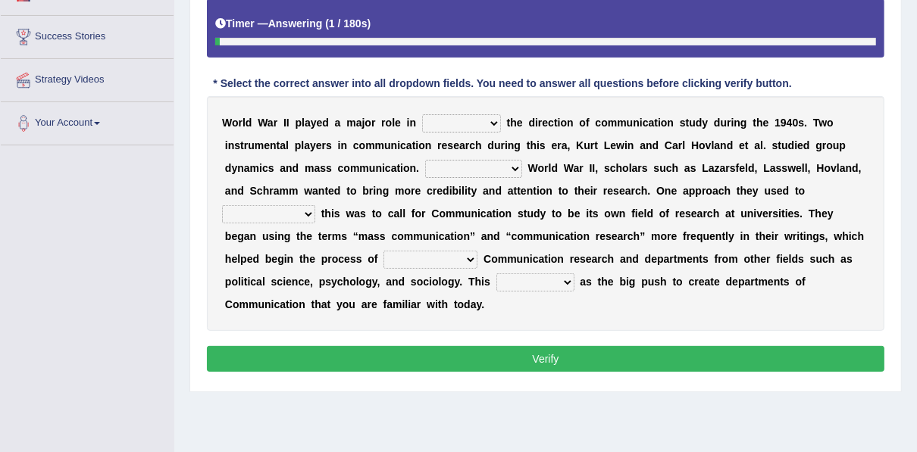
click at [440, 119] on select "shaping sharpening shunning shivering" at bounding box center [461, 123] width 79 height 18
select select "shaping"
click at [422, 114] on select "shaping sharpening shunning shivering" at bounding box center [461, 123] width 79 height 18
click at [480, 117] on select "shaping sharpening shunning shivering" at bounding box center [461, 123] width 79 height 18
click at [422, 114] on select "shaping sharpening shunning shivering" at bounding box center [461, 123] width 79 height 18
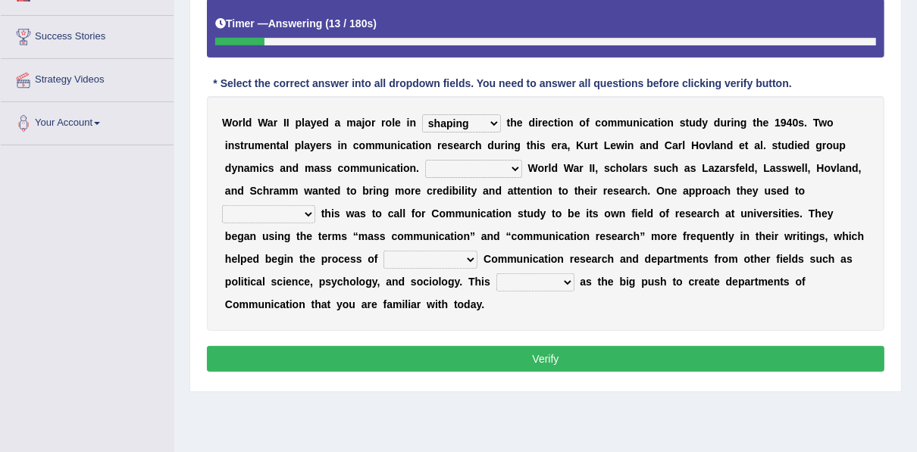
click at [456, 124] on select "shaping sharpening shunning shivering" at bounding box center [461, 123] width 79 height 18
click at [422, 114] on select "shaping sharpening shunning shivering" at bounding box center [461, 123] width 79 height 18
click at [425, 173] on select "Being followed To be followed Following Followed" at bounding box center [473, 169] width 97 height 18
click at [425, 161] on select "Being followed To be followed Following Followed" at bounding box center [473, 169] width 97 height 18
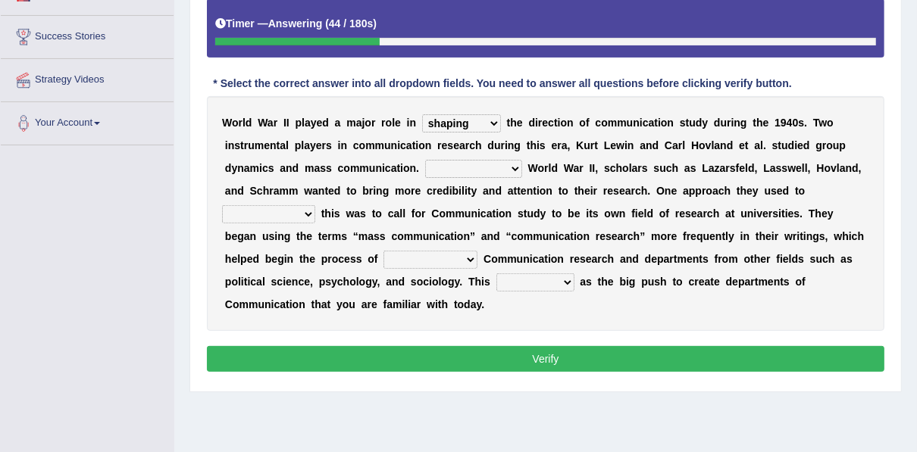
select select "Following"
click at [425, 160] on select "Being followed To be followed Following Followed" at bounding box center [473, 169] width 97 height 18
click at [425, 170] on select "Being followed To be followed Following Followed" at bounding box center [473, 169] width 97 height 18
click at [425, 160] on select "Being followed To be followed Following Followed" at bounding box center [473, 169] width 97 height 18
click at [315, 205] on select "accompany accomplish acknowledge accommodate" at bounding box center [268, 214] width 93 height 18
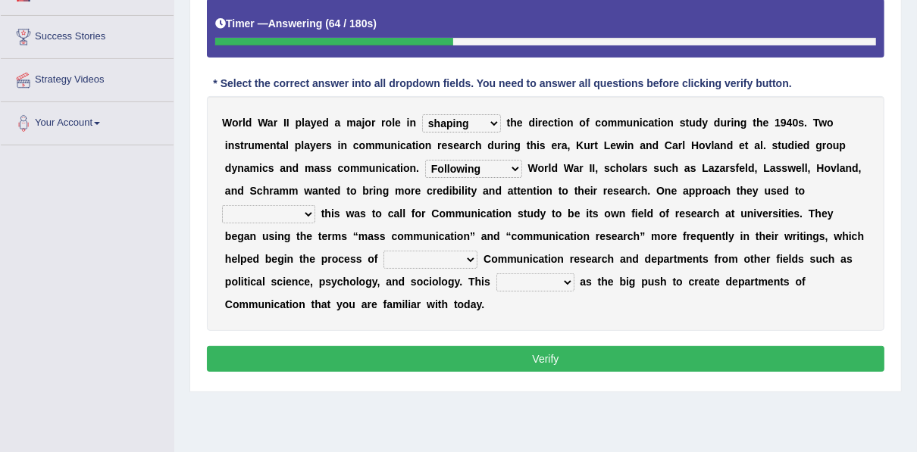
click at [315, 205] on select "accompany accomplish acknowledge accommodate" at bounding box center [268, 214] width 93 height 18
select select "accommodate"
click at [315, 205] on select "accompany accomplish acknowledge accommodate" at bounding box center [268, 214] width 93 height 18
click at [477, 251] on select "discharging distinguishing disputing displaying" at bounding box center [430, 260] width 94 height 18
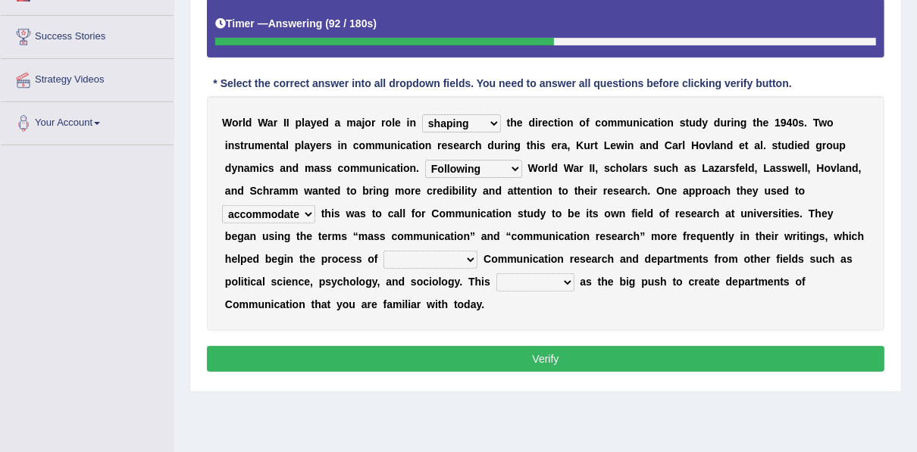
click at [477, 251] on select "discharging distinguishing disputing displaying" at bounding box center [430, 260] width 94 height 18
select select "distinguishing"
click at [477, 251] on select "discharging distinguishing disputing displaying" at bounding box center [430, 260] width 94 height 18
click at [496, 285] on select "served considered regarded provided" at bounding box center [535, 282] width 78 height 18
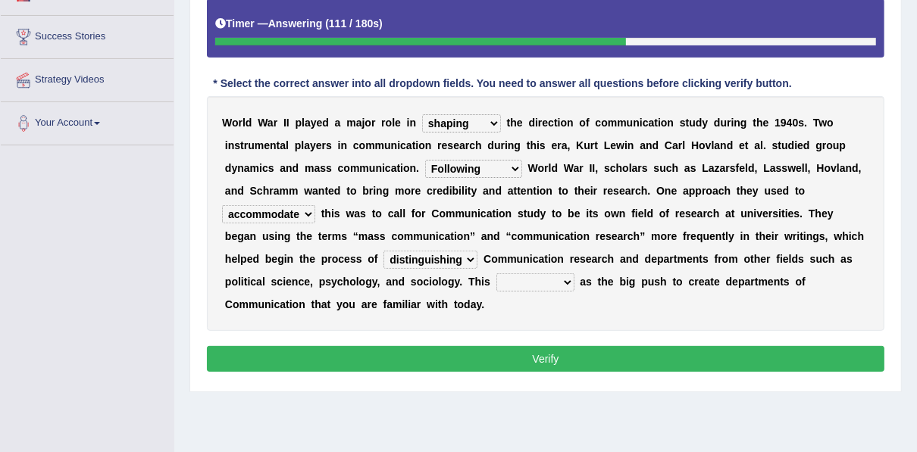
select select "served"
click at [496, 273] on select "served considered regarded provided" at bounding box center [535, 282] width 78 height 18
click at [289, 346] on button "Verify" at bounding box center [545, 359] width 677 height 26
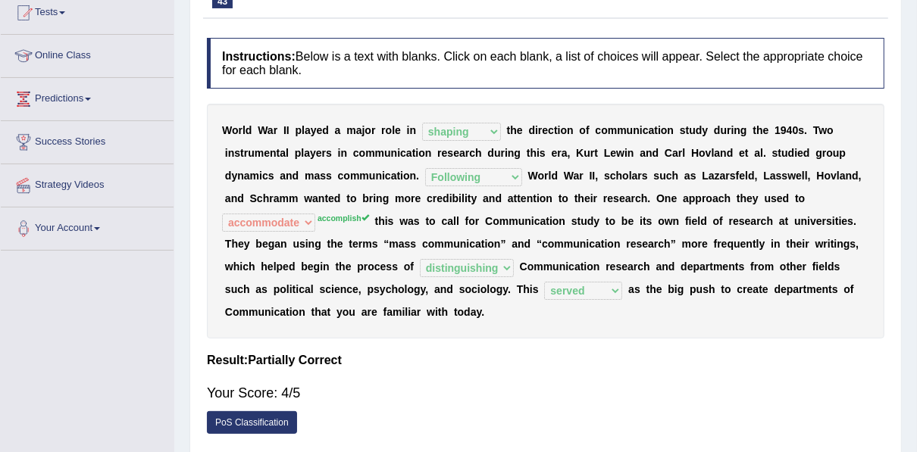
scroll to position [93, 0]
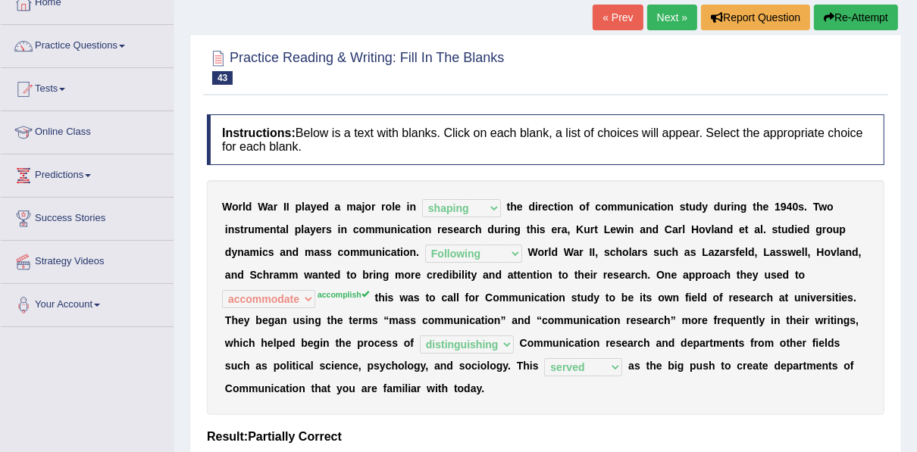
click at [861, 8] on button "Re-Attempt" at bounding box center [856, 18] width 84 height 26
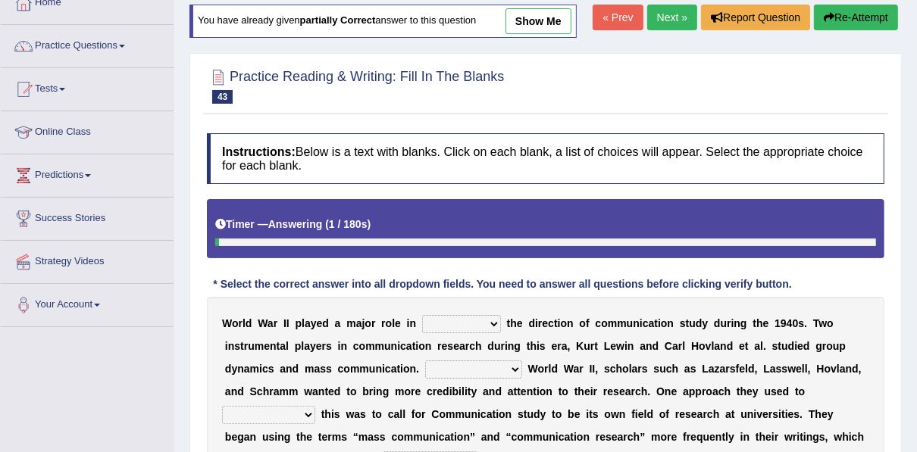
click at [315, 406] on select "accompany accomplish acknowledge accommodate" at bounding box center [268, 415] width 93 height 18
click at [661, 16] on link "Next »" at bounding box center [672, 18] width 50 height 26
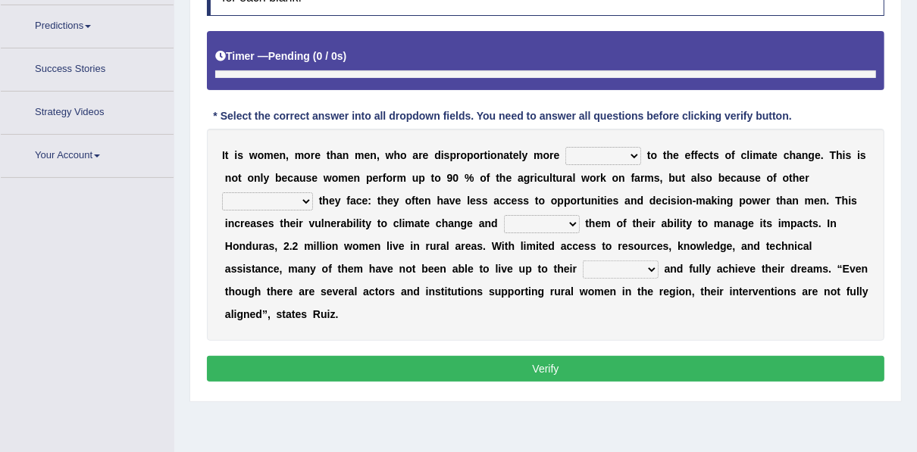
scroll to position [275, 0]
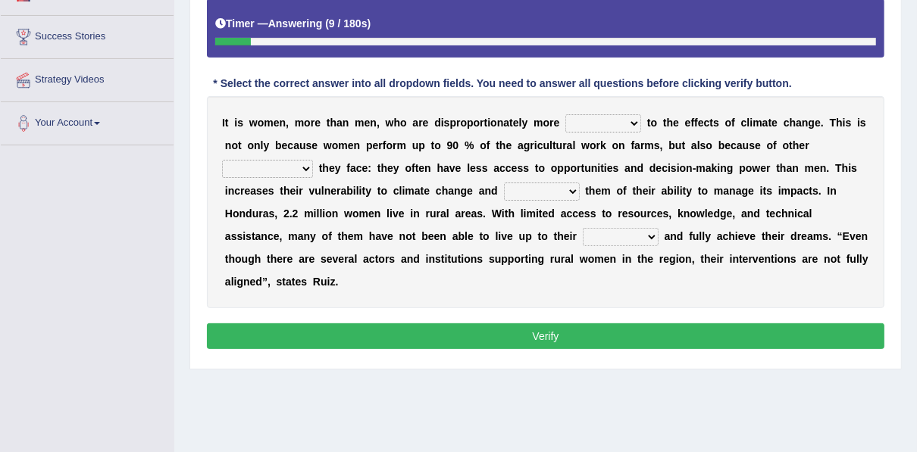
click at [579, 120] on select "defensive beatable vulnerable defective" at bounding box center [603, 123] width 76 height 18
select select "vulnerable"
click at [565, 114] on select "defensive beatable vulnerable defective" at bounding box center [603, 123] width 76 height 18
click at [313, 160] on select "chances challenges awkwardness changes" at bounding box center [267, 169] width 91 height 18
select select "challenges"
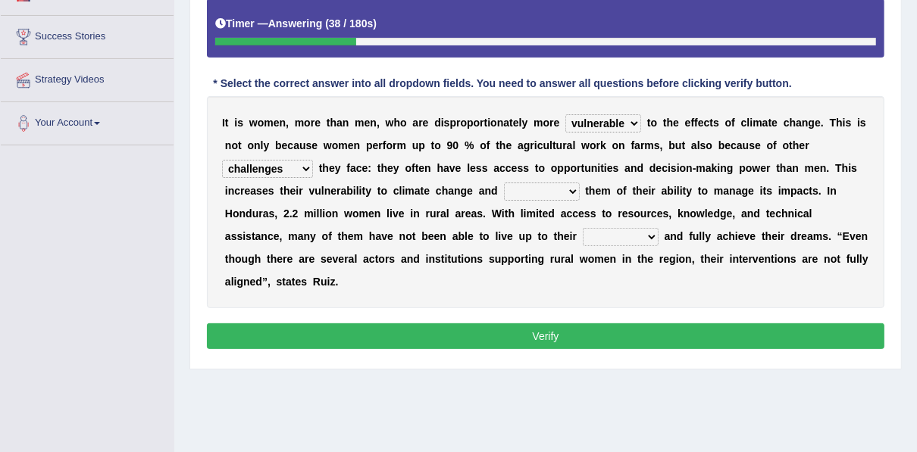
click at [313, 160] on select "chances challenges awkwardness changes" at bounding box center [267, 169] width 91 height 18
click at [504, 191] on select "deprives caprices deposits thrives" at bounding box center [542, 192] width 76 height 18
select select "deprives"
click at [504, 183] on select "deprives caprices deposits thrives" at bounding box center [542, 192] width 76 height 18
click at [582, 233] on select "endurance patience capacities publicity" at bounding box center [620, 237] width 76 height 18
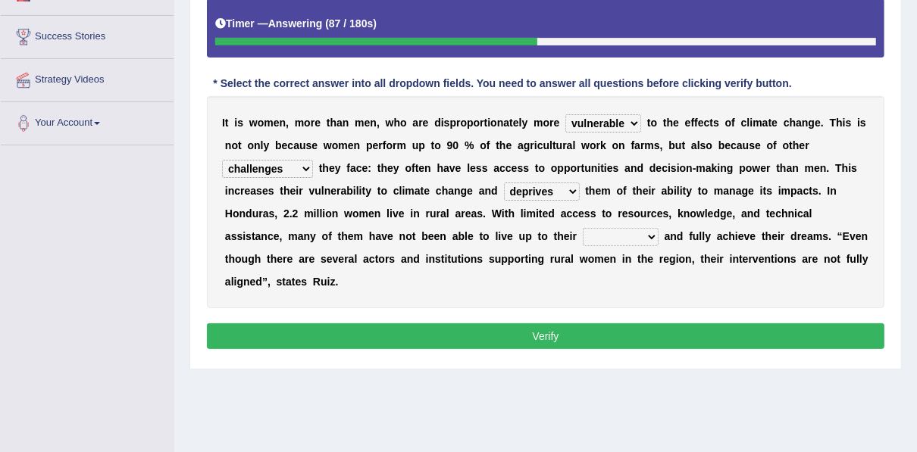
select select "capacities"
click at [582, 228] on select "endurance patience capacities publicity" at bounding box center [620, 237] width 76 height 18
click at [508, 323] on button "Verify" at bounding box center [545, 336] width 677 height 26
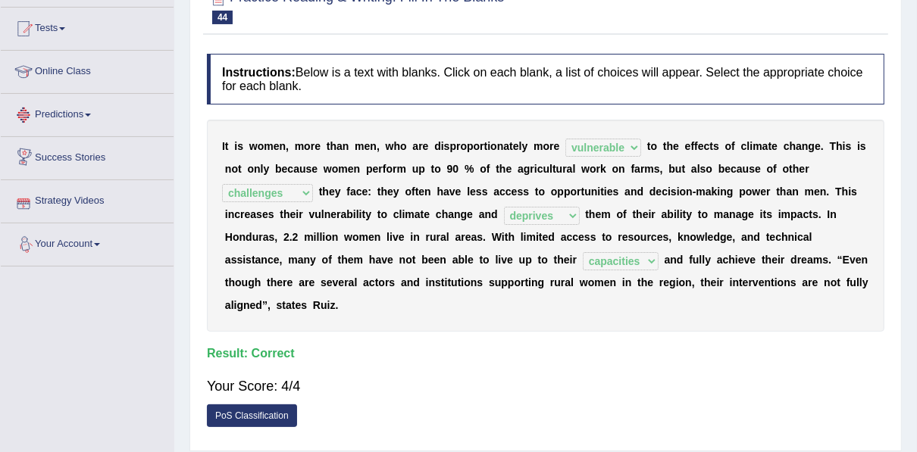
scroll to position [0, 0]
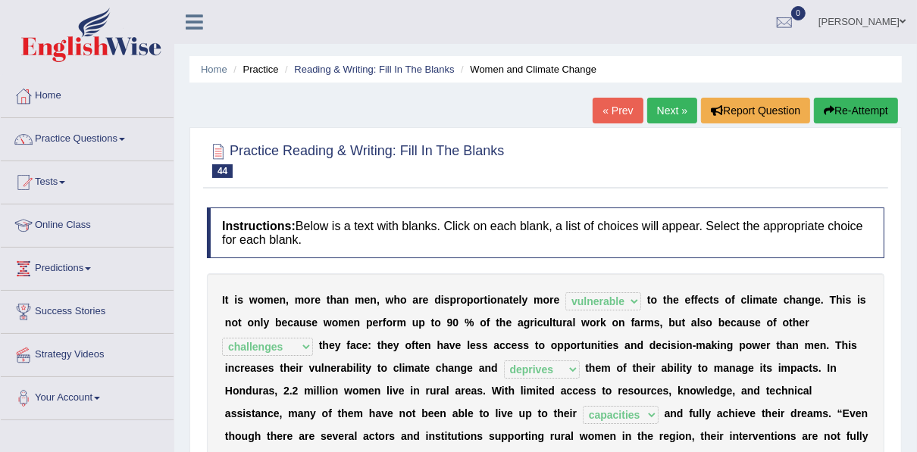
drag, startPoint x: 678, startPoint y: 111, endPoint x: 670, endPoint y: 112, distance: 7.7
click at [678, 111] on link "Next »" at bounding box center [672, 111] width 50 height 26
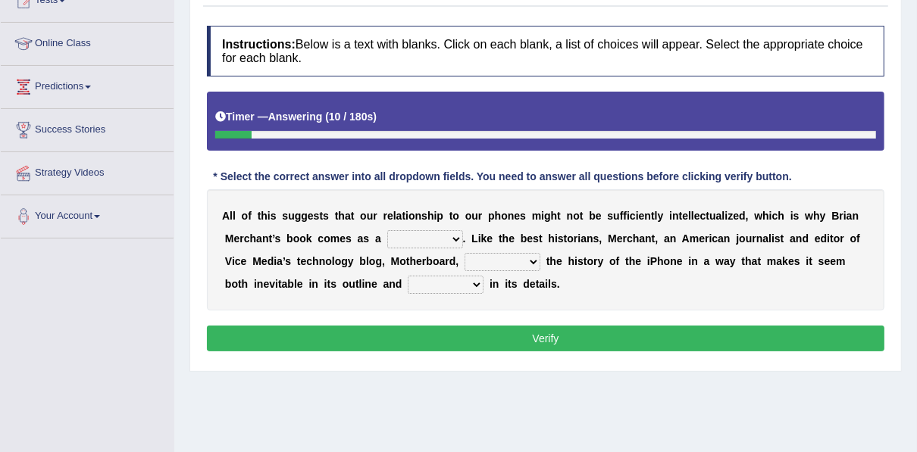
click at [395, 240] on select "privilege relief demotion flash" at bounding box center [425, 239] width 76 height 18
select select "privilege"
click at [387, 230] on select "privilege relief demotion flash" at bounding box center [425, 239] width 76 height 18
click at [412, 239] on select "privilege relief demotion flash" at bounding box center [425, 239] width 76 height 18
click at [387, 230] on select "privilege relief demotion flash" at bounding box center [425, 239] width 76 height 18
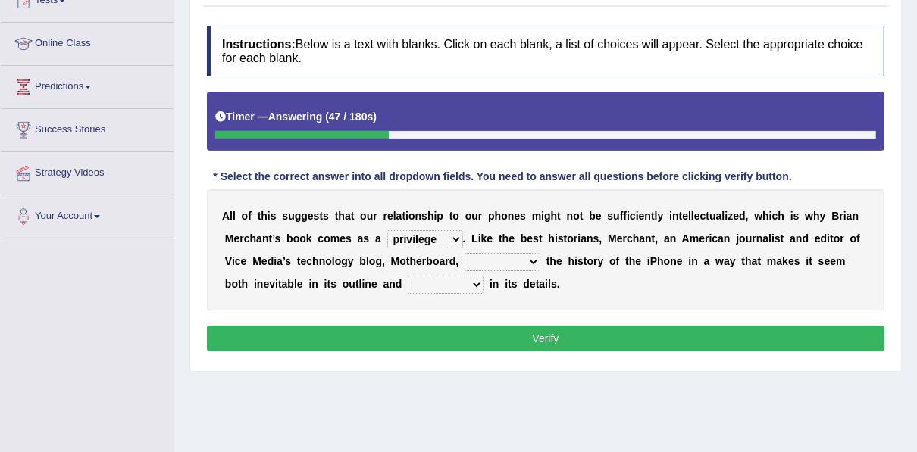
click at [470, 263] on select "enriches unpacks detours contorts" at bounding box center [502, 262] width 76 height 18
select select "enriches"
click at [464, 253] on select "enriches unpacks detours contorts" at bounding box center [502, 262] width 76 height 18
click at [408, 283] on select "surprises surprised surprising surprise" at bounding box center [446, 285] width 76 height 18
select select "surprising"
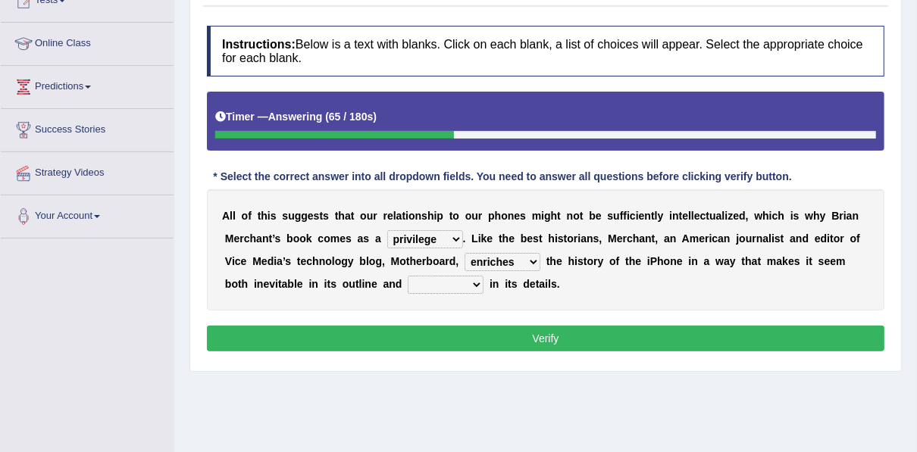
click at [408, 276] on select "surprises surprised surprising surprise" at bounding box center [446, 285] width 76 height 18
click at [345, 339] on button "Verify" at bounding box center [545, 339] width 677 height 26
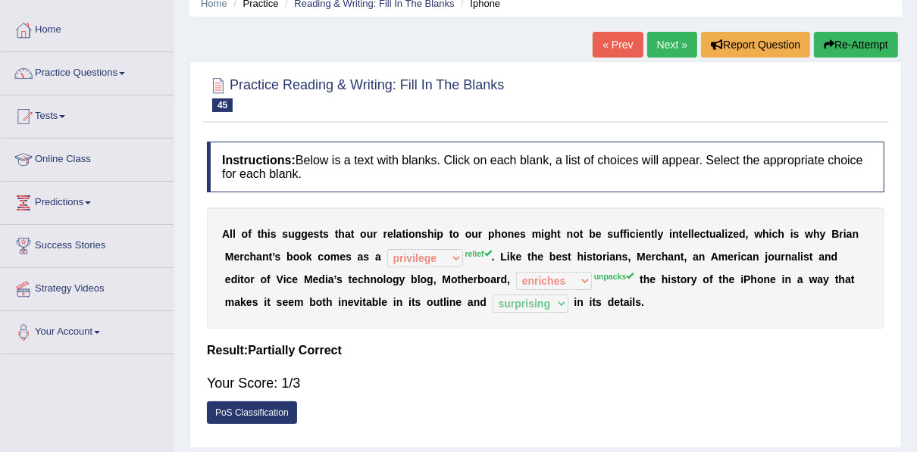
scroll to position [61, 0]
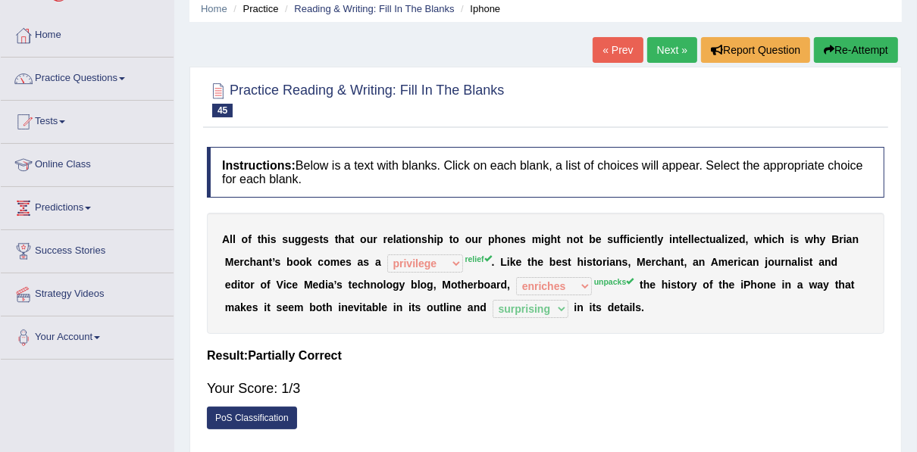
click at [686, 50] on link "Next »" at bounding box center [672, 50] width 50 height 26
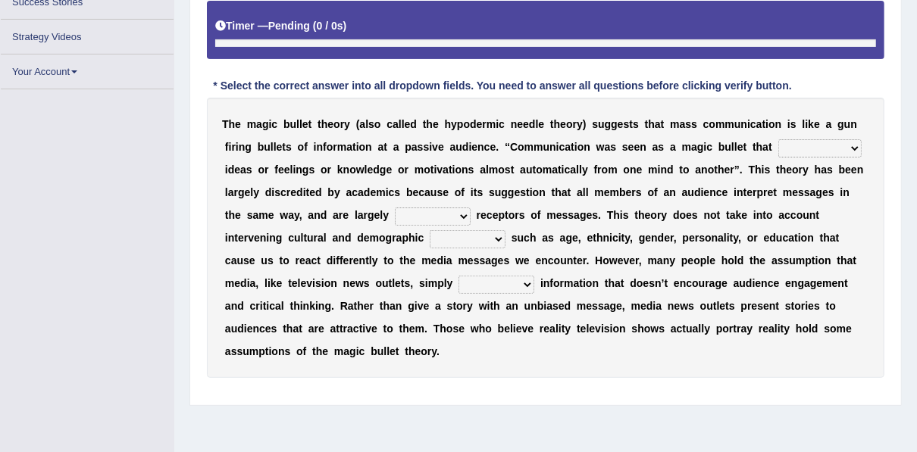
scroll to position [303, 0]
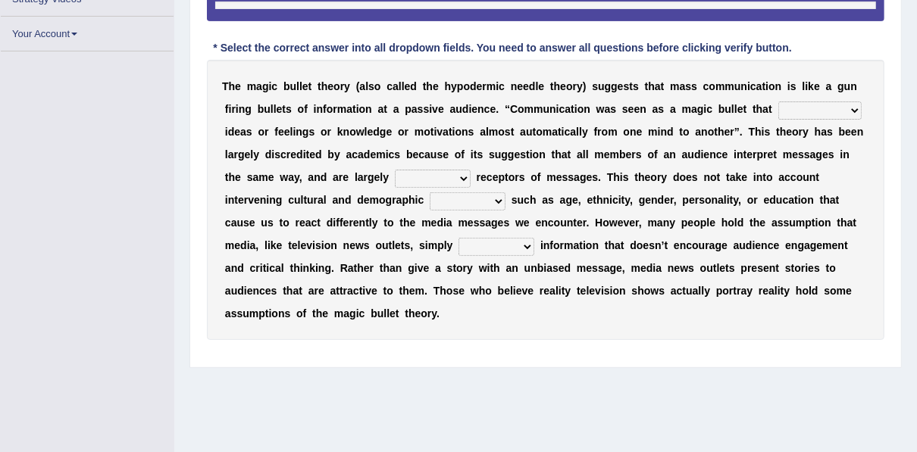
click at [778, 108] on select "transported translated transferred transformed" at bounding box center [819, 110] width 83 height 18
select select "transferred"
click at [778, 101] on select "transported translated transferred transformed" at bounding box center [819, 110] width 83 height 18
click at [778, 111] on select "transported translated transferred transformed" at bounding box center [819, 110] width 83 height 18
click at [778, 101] on select "transported translated transferred transformed" at bounding box center [819, 110] width 83 height 18
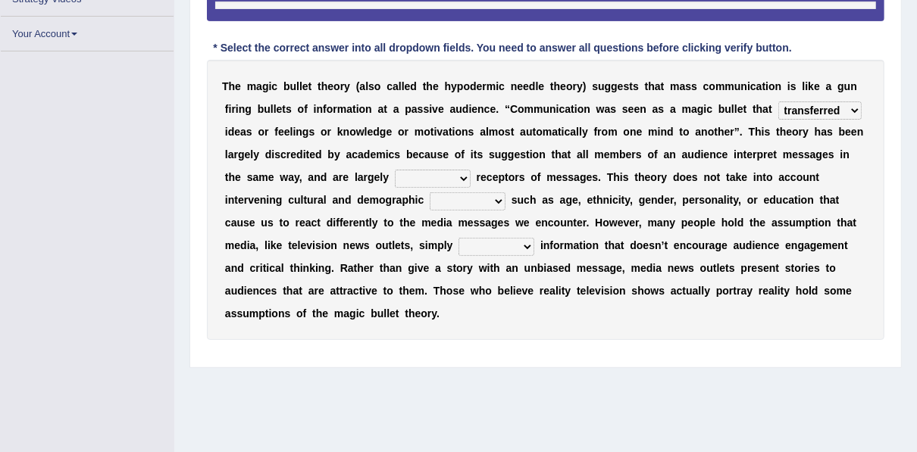
click at [395, 177] on select "negative active positive passive" at bounding box center [433, 179] width 76 height 18
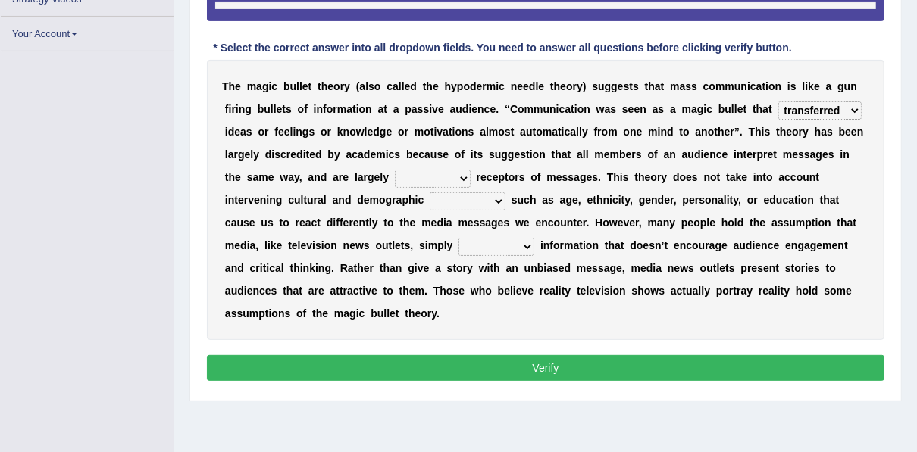
select select "active"
click at [395, 170] on select "negative active positive passive" at bounding box center [433, 179] width 76 height 18
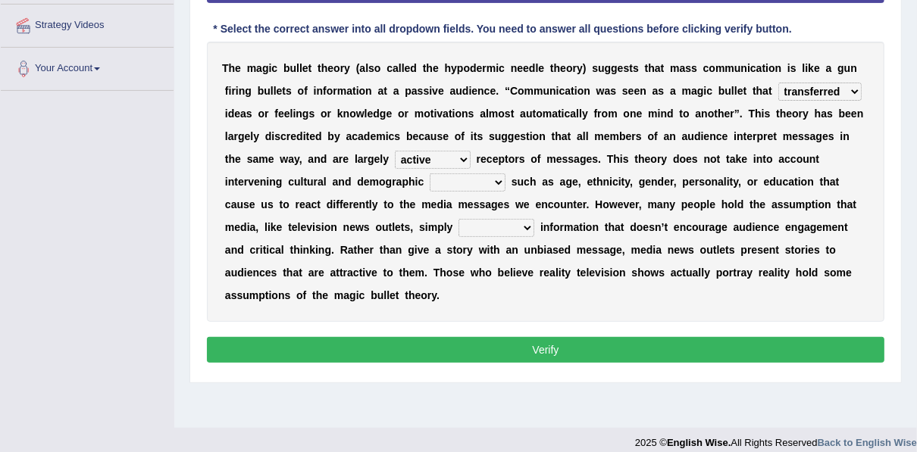
scroll to position [343, 0]
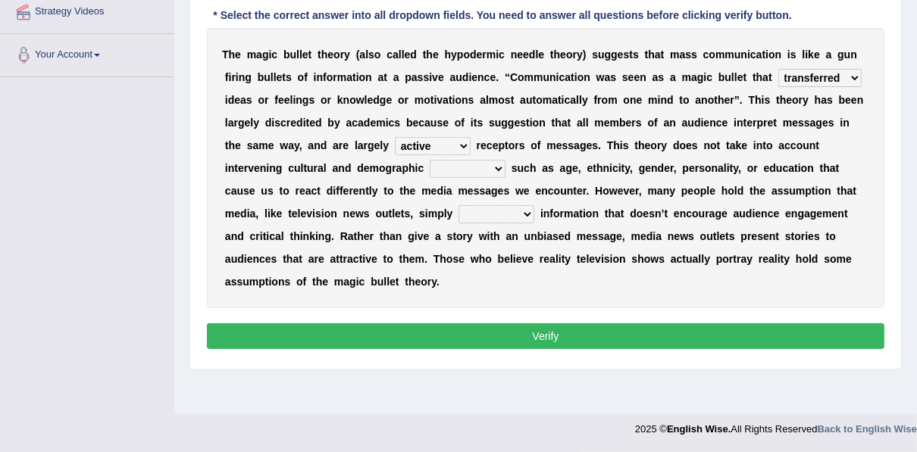
click at [429, 167] on select "variables varies varieties variations" at bounding box center [467, 169] width 76 height 18
select select "variables"
click at [429, 160] on select "variables varies varieties variations" at bounding box center [467, 169] width 76 height 18
click at [458, 210] on select "respond resume release request" at bounding box center [496, 214] width 76 height 18
select select "release"
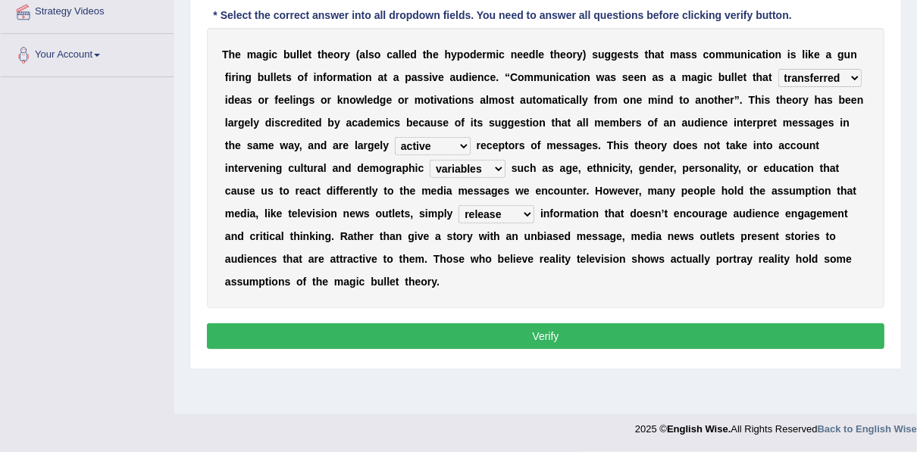
click at [458, 205] on select "respond resume release request" at bounding box center [496, 214] width 76 height 18
click at [262, 323] on button "Verify" at bounding box center [545, 336] width 677 height 26
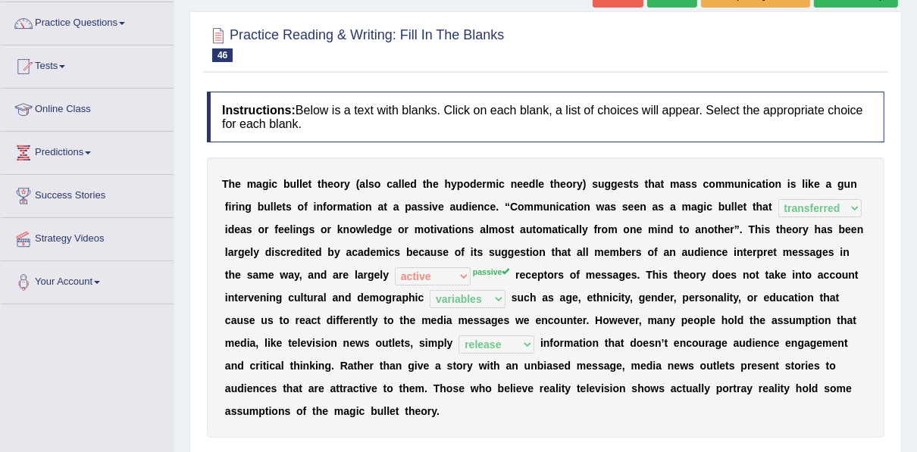
scroll to position [101, 0]
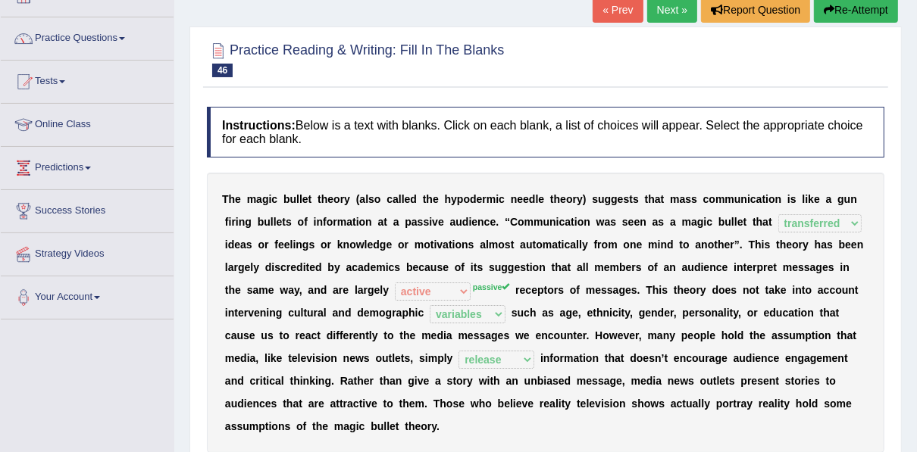
click at [669, 6] on link "Next »" at bounding box center [672, 10] width 50 height 26
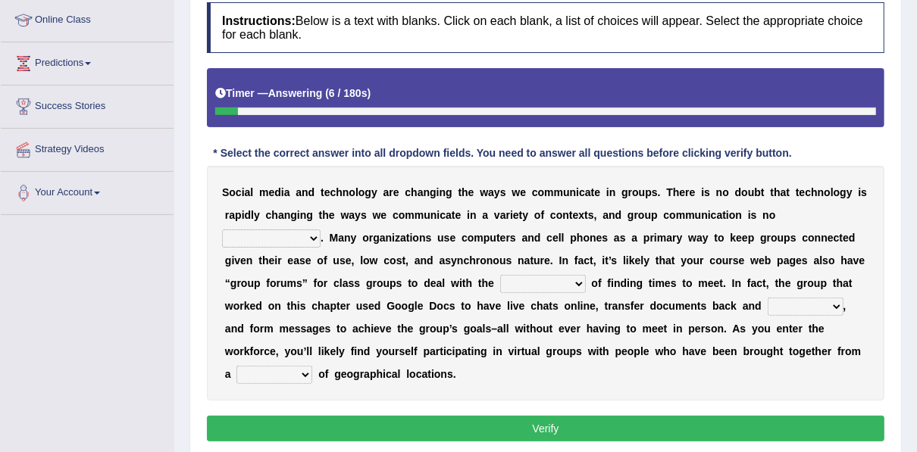
scroll to position [255, 0]
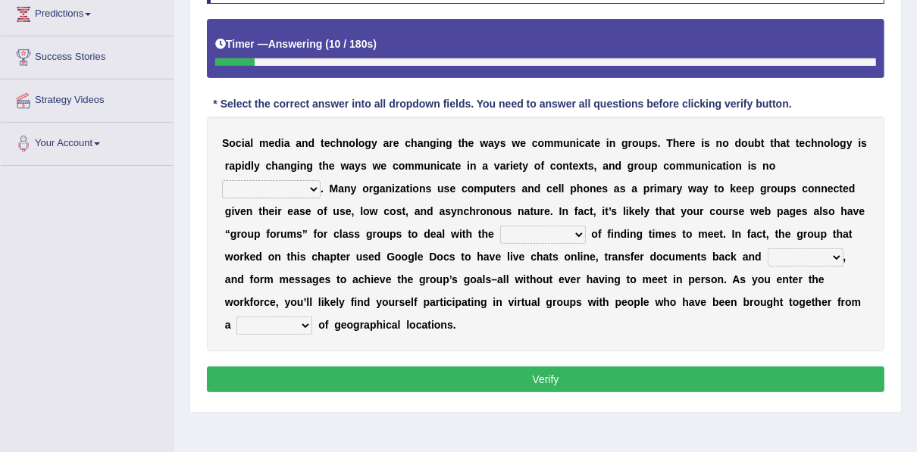
click at [320, 180] on select "exception exemplification extradition excursion" at bounding box center [271, 189] width 98 height 18
select select "exception"
click at [320, 180] on select "exception exemplification extradition excursion" at bounding box center [271, 189] width 98 height 18
click at [500, 233] on select "localities liabilities complexities causalities" at bounding box center [543, 235] width 86 height 18
select select "complexities"
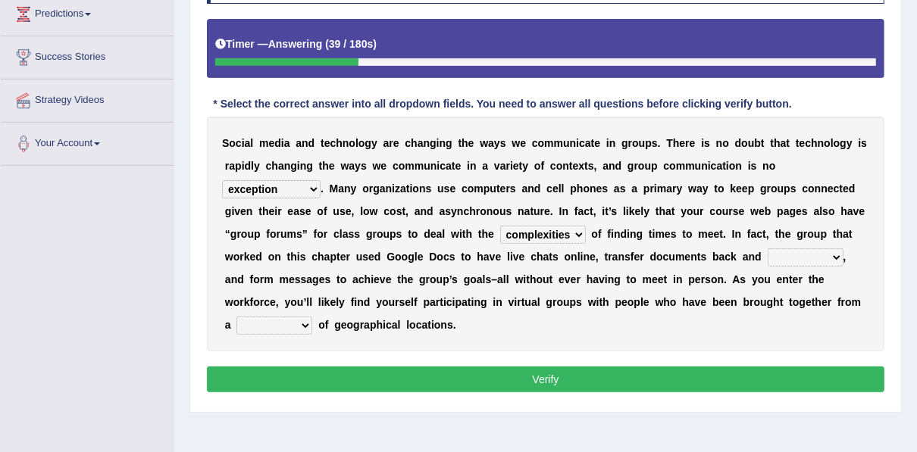
click at [500, 226] on select "localities liabilities complexities causalities" at bounding box center [543, 235] width 86 height 18
click at [500, 230] on select "localities liabilities complexities causalities" at bounding box center [543, 235] width 86 height 18
drag, startPoint x: 320, startPoint y: 230, endPoint x: 324, endPoint y: 255, distance: 24.5
click at [767, 258] on select "fill forth toward beyond" at bounding box center [805, 257] width 76 height 18
select select "forth"
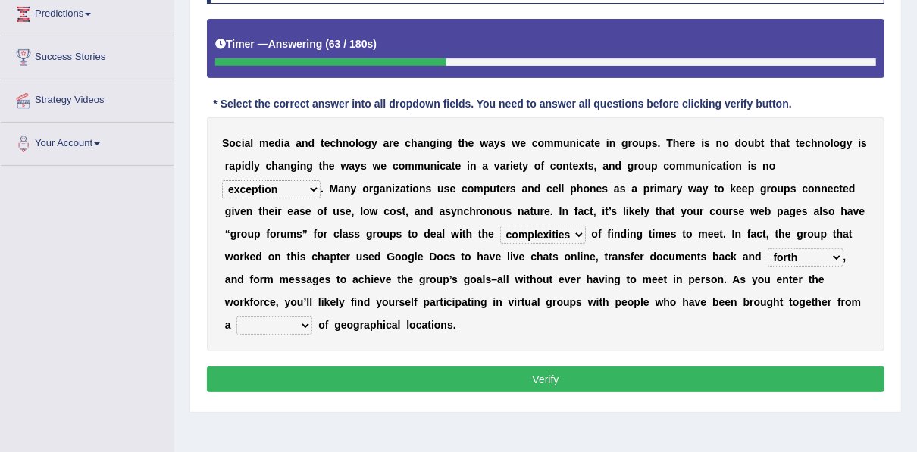
click at [767, 248] on select "fill forth toward beyond" at bounding box center [805, 257] width 76 height 18
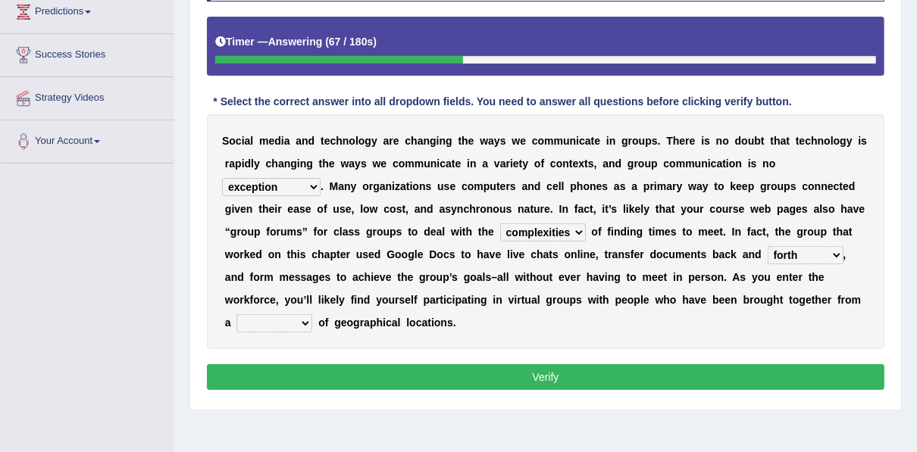
scroll to position [343, 0]
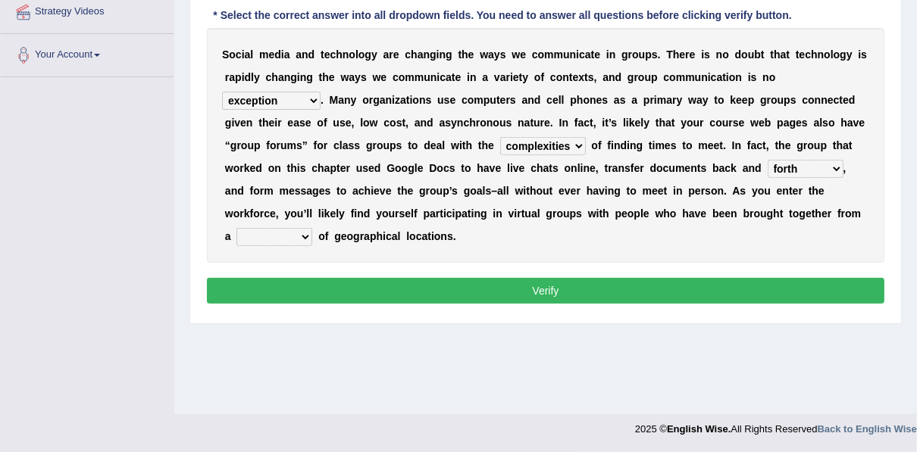
click at [312, 228] on select "form variety kind variation" at bounding box center [274, 237] width 76 height 18
select select "variety"
click at [312, 228] on select "form variety kind variation" at bounding box center [274, 237] width 76 height 18
click at [486, 278] on button "Verify" at bounding box center [545, 291] width 677 height 26
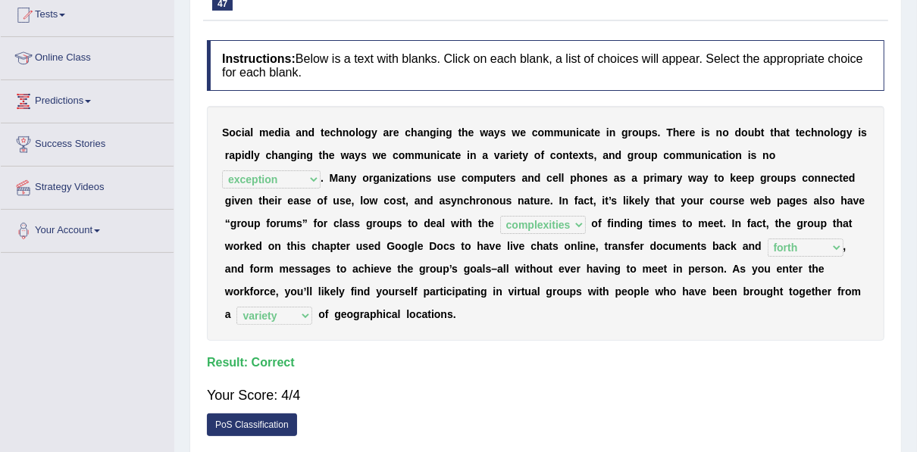
scroll to position [0, 0]
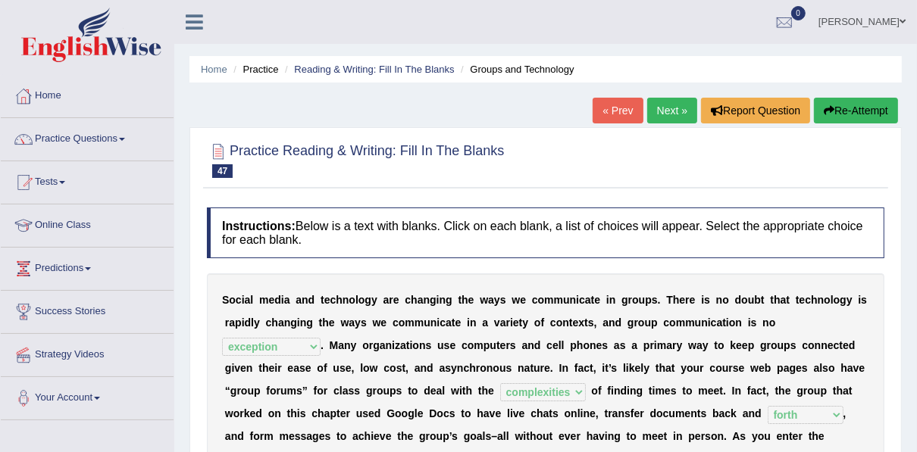
click at [666, 101] on link "Next »" at bounding box center [672, 111] width 50 height 26
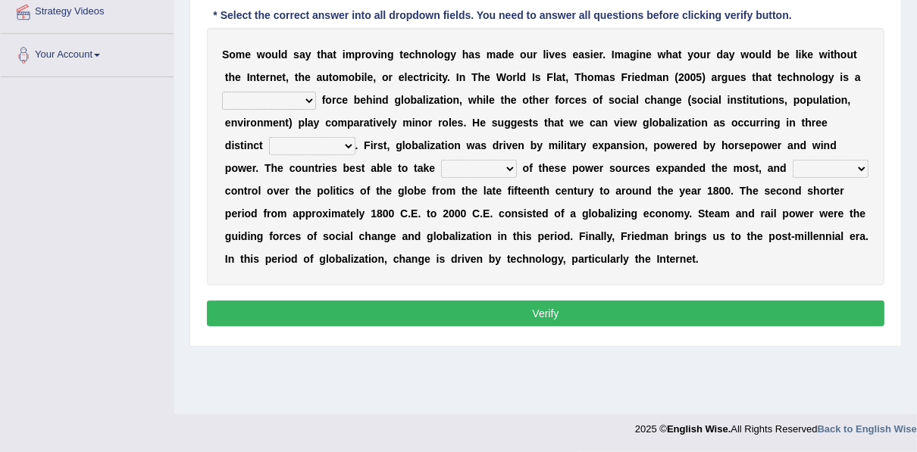
click at [273, 98] on select "driving demeaning distinguishing demanding" at bounding box center [269, 101] width 94 height 18
select select "driving"
click at [222, 92] on select "driving demeaning distinguishing demanding" at bounding box center [269, 101] width 94 height 18
click at [295, 139] on select "periods periodicals perspectives perceptions" at bounding box center [312, 146] width 86 height 18
select select "periods"
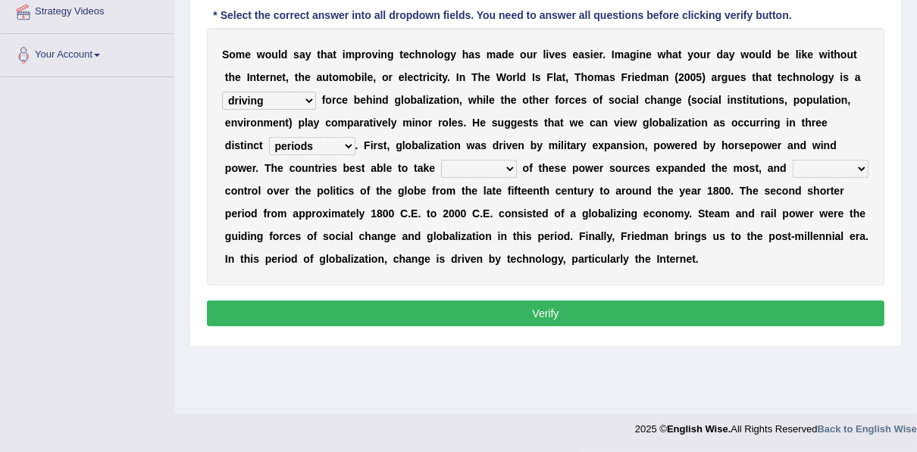
click at [269, 137] on select "periods periodicals perspectives perceptions" at bounding box center [312, 146] width 86 height 18
click at [441, 170] on select "action advantage account care" at bounding box center [479, 169] width 76 height 18
select select "advantage"
click at [441, 160] on select "action advantage account care" at bounding box center [479, 169] width 76 height 18
click at [792, 162] on select "exist extract exert expect" at bounding box center [830, 169] width 76 height 18
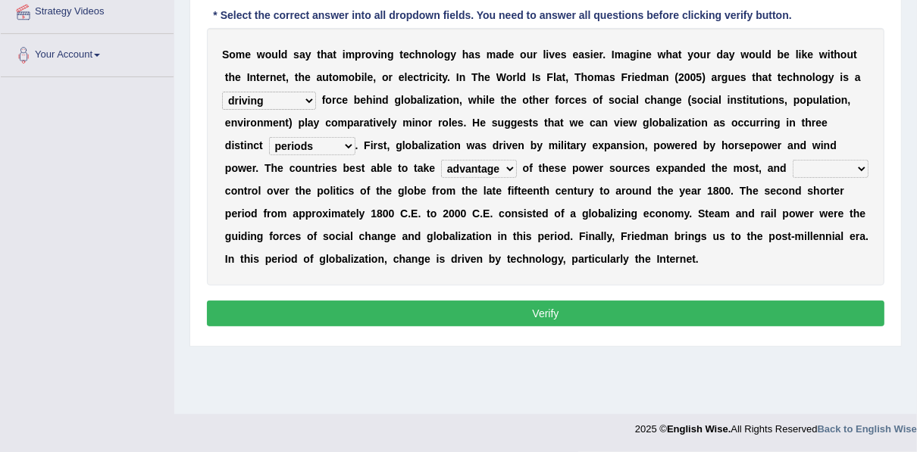
select select "exert"
click at [792, 160] on select "exist extract exert expect" at bounding box center [830, 169] width 76 height 18
click at [600, 314] on button "Verify" at bounding box center [545, 314] width 677 height 26
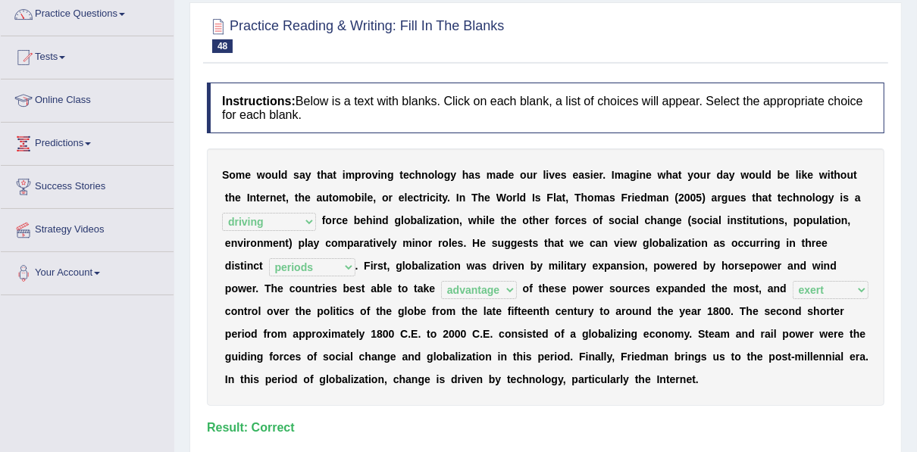
scroll to position [101, 0]
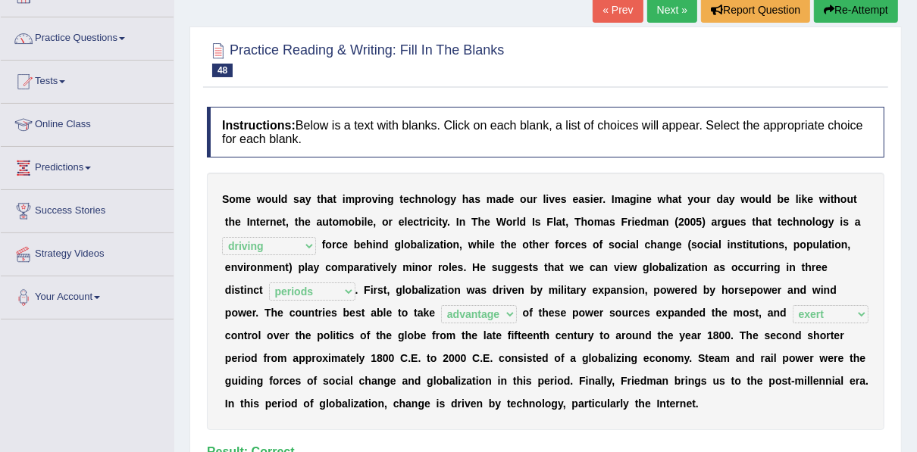
click at [678, 11] on link "Next »" at bounding box center [672, 10] width 50 height 26
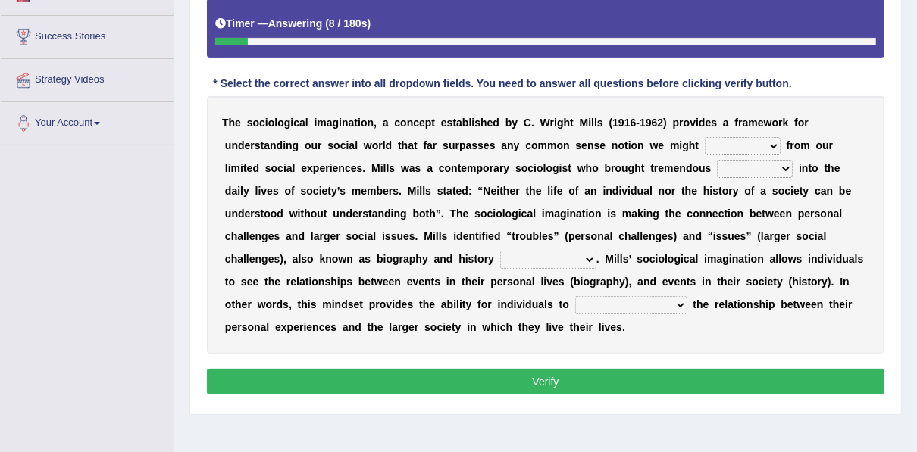
click at [704, 145] on select "depart derive describe deprive" at bounding box center [742, 146] width 76 height 18
click at [704, 137] on select "depart derive describe deprive" at bounding box center [742, 146] width 76 height 18
click at [704, 143] on select "depart derive describe deprive" at bounding box center [742, 146] width 76 height 18
select select "derive"
click at [704, 137] on select "depart derive describe deprive" at bounding box center [742, 146] width 76 height 18
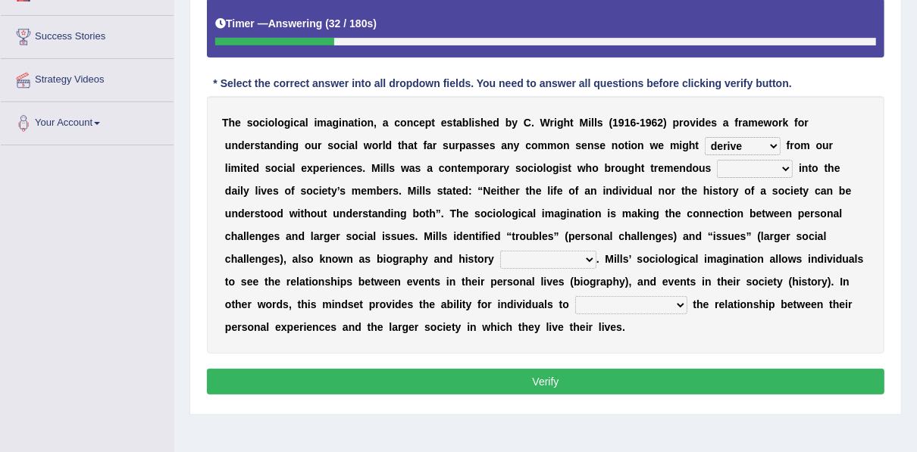
click at [717, 168] on select "sight insight comment interaction" at bounding box center [755, 169] width 76 height 18
select select "insight"
click at [717, 160] on select "sight insight comment interaction" at bounding box center [755, 169] width 76 height 18
click at [500, 259] on select "accordingly collectively respectively spontaneously" at bounding box center [548, 260] width 96 height 18
select select "collectively"
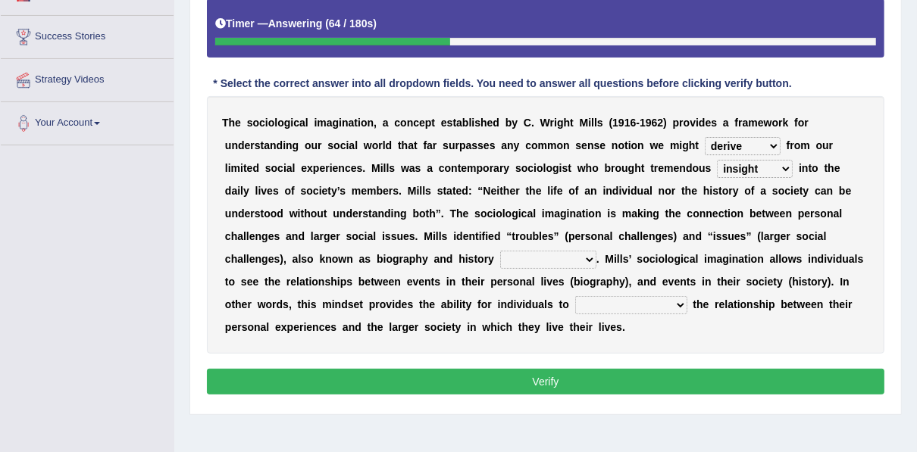
click at [500, 251] on select "accordingly collectively respectively spontaneously" at bounding box center [548, 260] width 96 height 18
click at [575, 302] on select "commercialize capitalize realize compartmentalize" at bounding box center [631, 305] width 112 height 18
select select "realize"
click at [575, 296] on select "commercialize capitalize realize compartmentalize" at bounding box center [631, 305] width 112 height 18
click at [295, 369] on button "Verify" at bounding box center [545, 382] width 677 height 26
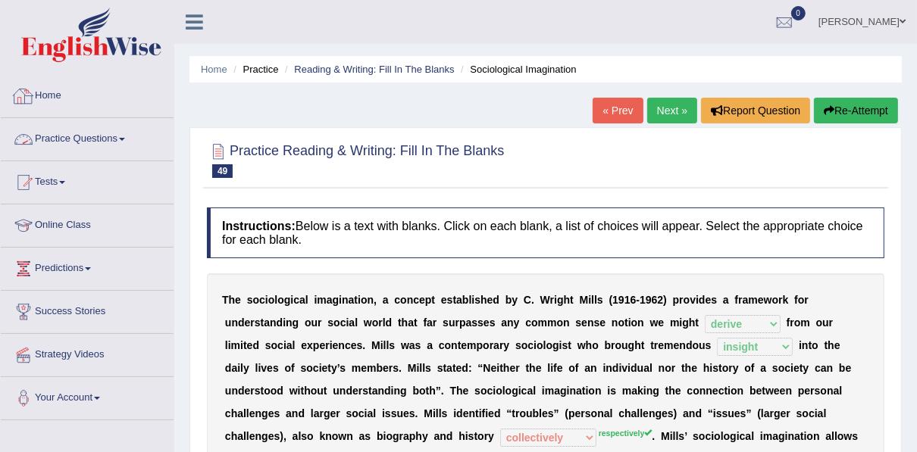
click at [109, 140] on link "Practice Questions" at bounding box center [87, 137] width 173 height 38
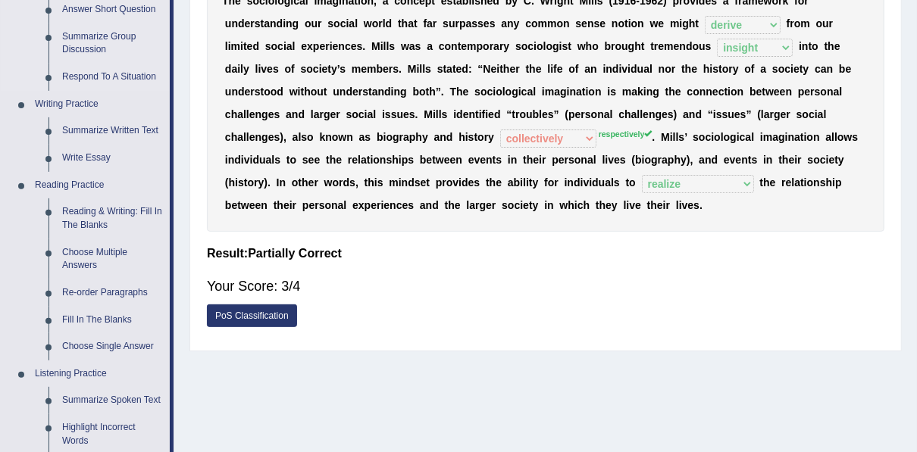
scroll to position [364, 0]
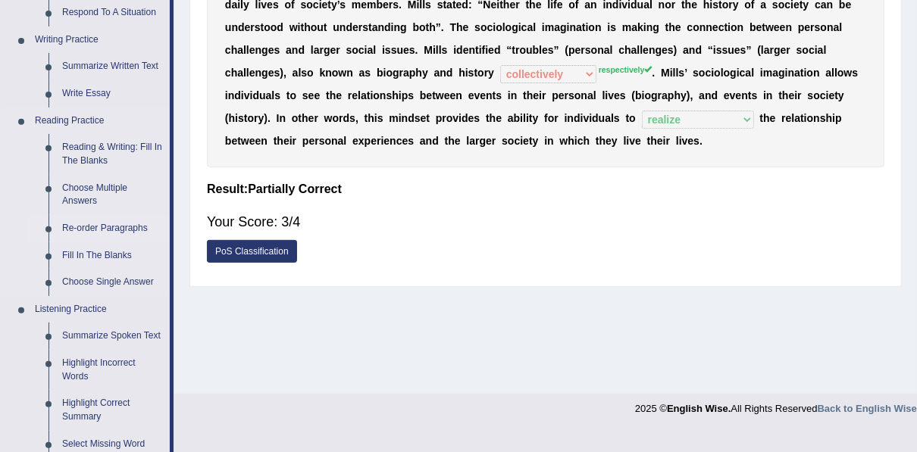
click at [79, 228] on link "Re-order Paragraphs" at bounding box center [112, 228] width 114 height 27
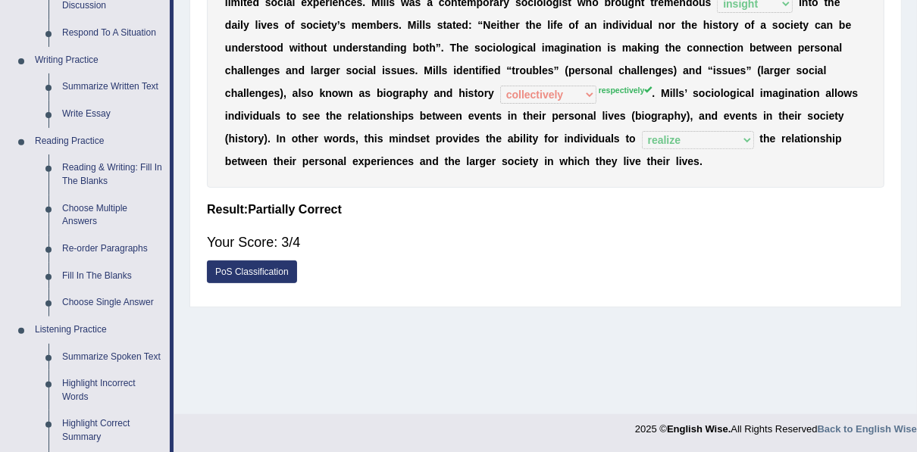
scroll to position [766, 0]
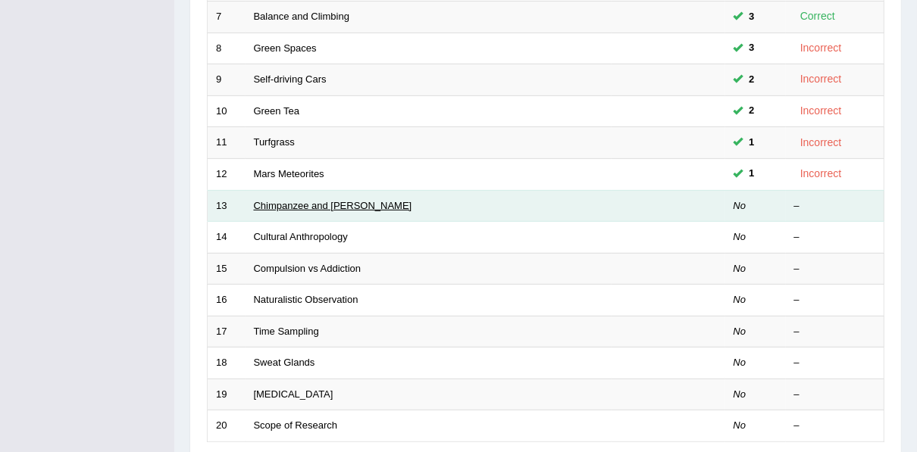
click at [260, 204] on link "Chimpanzee and [PERSON_NAME]" at bounding box center [333, 205] width 158 height 11
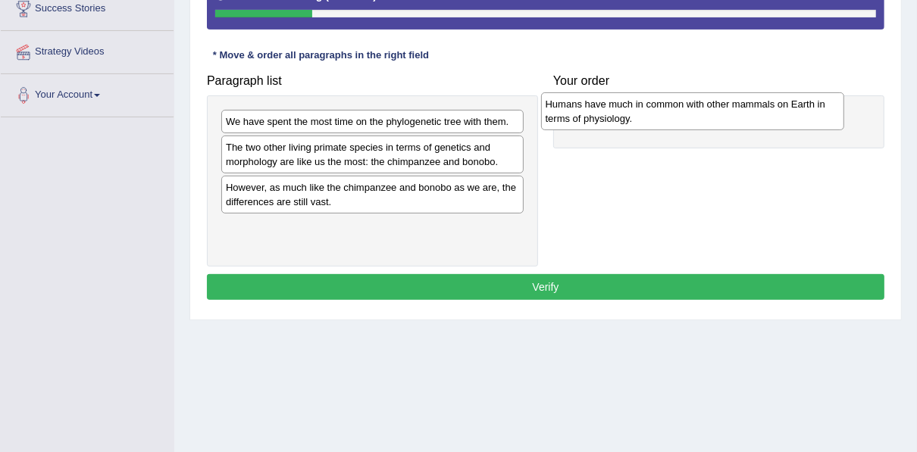
drag, startPoint x: 311, startPoint y: 200, endPoint x: 630, endPoint y: 118, distance: 329.9
click at [630, 118] on div "Humans have much in common with other mammals on Earth in terms of physiology." at bounding box center [692, 111] width 303 height 38
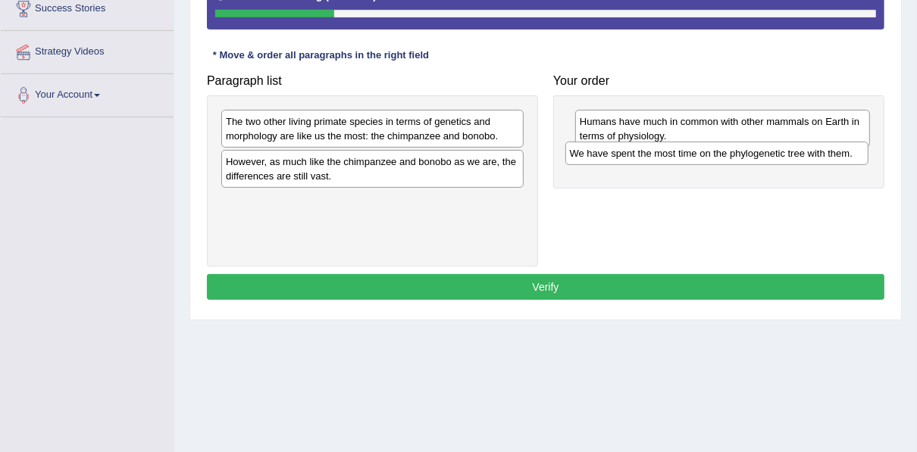
drag, startPoint x: 297, startPoint y: 119, endPoint x: 641, endPoint y: 151, distance: 345.4
click at [641, 151] on div "We have spent the most time on the phylogenetic tree with them." at bounding box center [716, 153] width 303 height 23
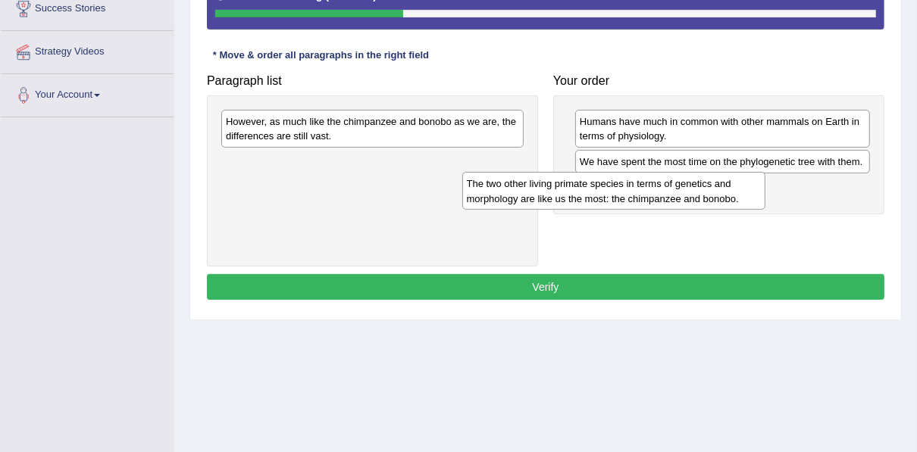
drag, startPoint x: 287, startPoint y: 130, endPoint x: 529, endPoint y: 188, distance: 249.1
click at [529, 192] on div "The two other living primate species in terms of genetics and morphology are li…" at bounding box center [613, 191] width 303 height 38
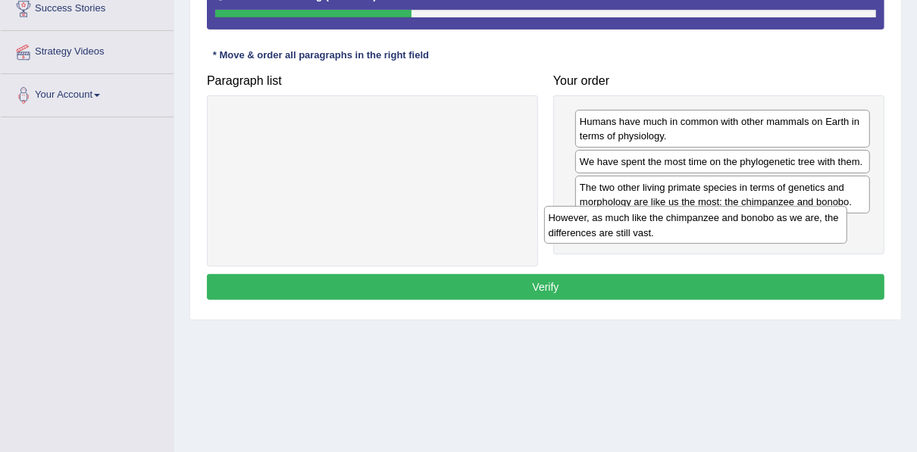
drag, startPoint x: 323, startPoint y: 120, endPoint x: 645, endPoint y: 217, distance: 336.2
click at [645, 217] on div "However, as much like the chimpanzee and bonobo as we are, the differences are …" at bounding box center [695, 225] width 303 height 38
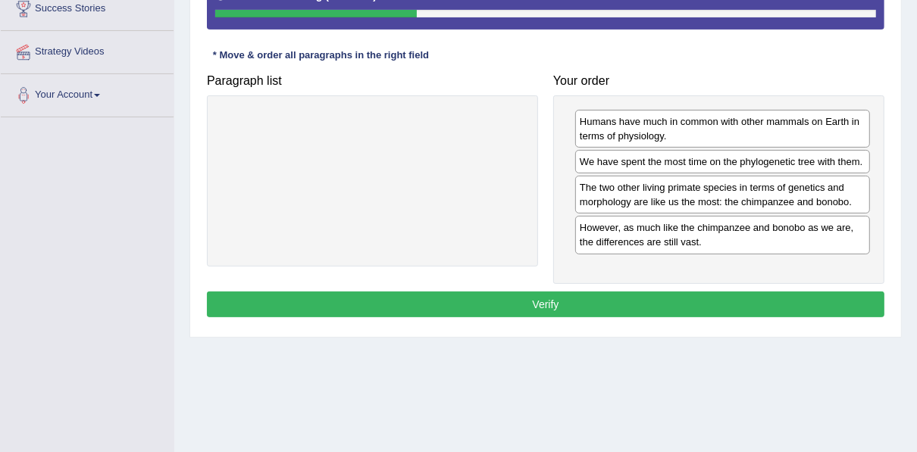
click at [616, 304] on button "Verify" at bounding box center [545, 305] width 677 height 26
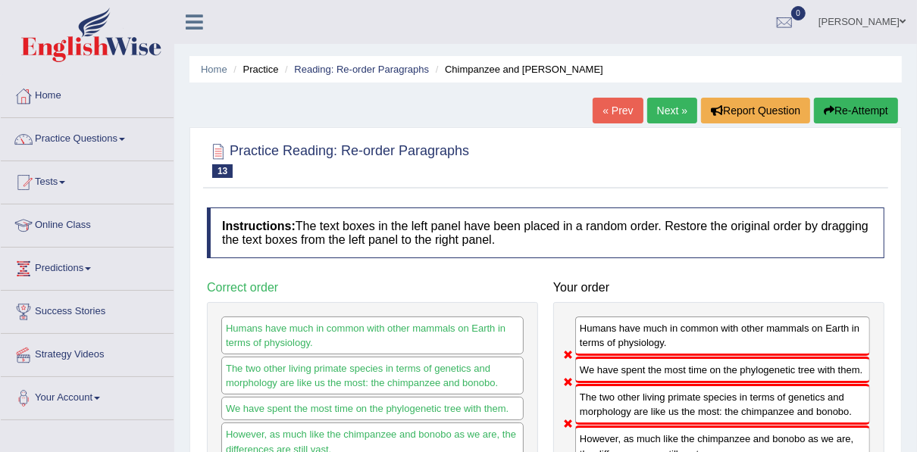
click at [658, 108] on link "Next »" at bounding box center [672, 111] width 50 height 26
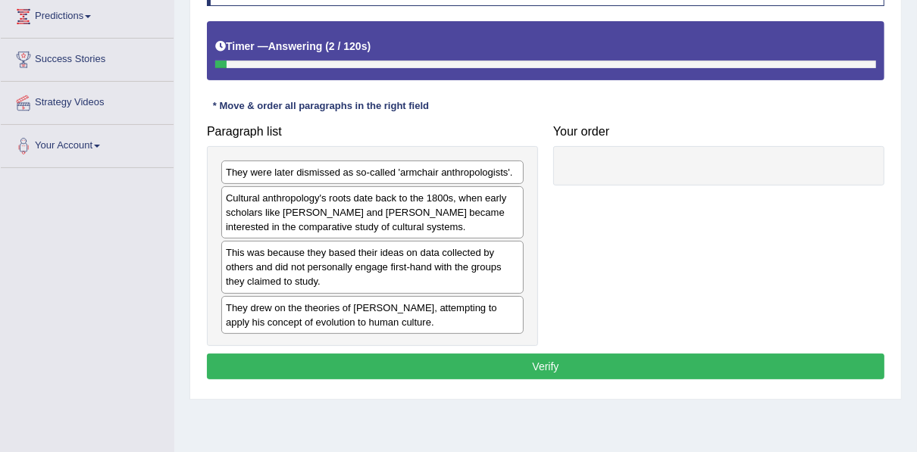
scroll to position [303, 0]
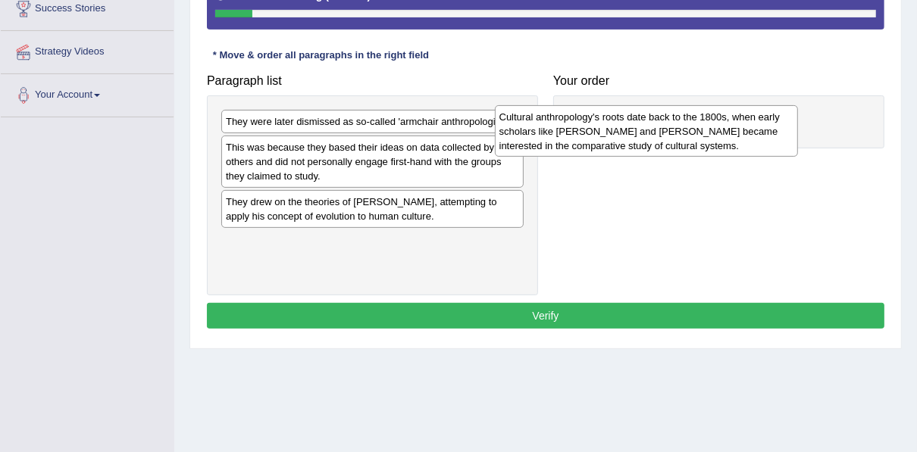
drag, startPoint x: 304, startPoint y: 152, endPoint x: 594, endPoint y: 112, distance: 292.1
click at [594, 112] on div "Cultural anthropology's roots date back to the 1800s, when early scholars like …" at bounding box center [646, 131] width 303 height 52
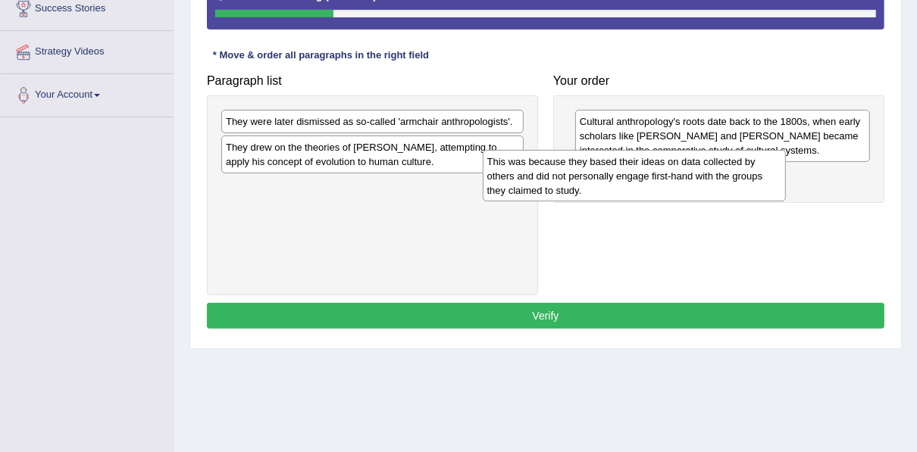
drag, startPoint x: 369, startPoint y: 166, endPoint x: 630, endPoint y: 181, distance: 261.8
click at [630, 181] on div "This was because they based their ideas on data collected by others and did not…" at bounding box center [633, 176] width 303 height 52
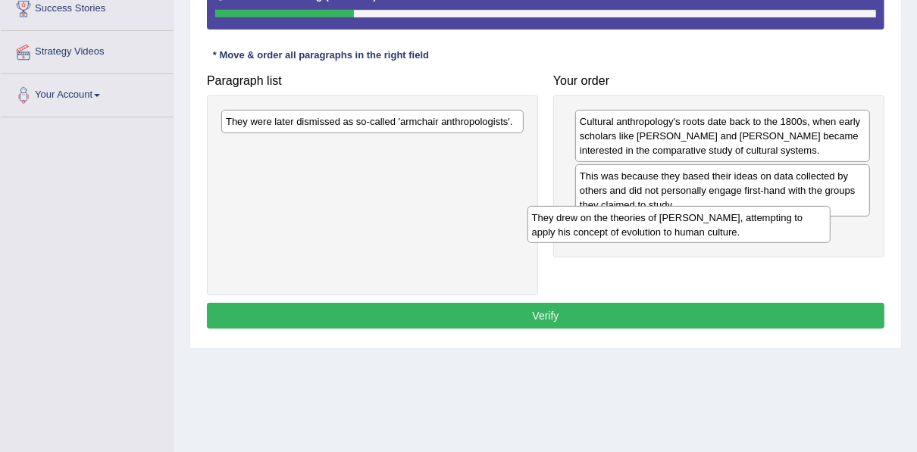
drag, startPoint x: 378, startPoint y: 147, endPoint x: 686, endPoint y: 220, distance: 316.7
click at [686, 220] on div "They drew on the theories of Charles Darwin, attempting to apply his concept of…" at bounding box center [678, 225] width 303 height 38
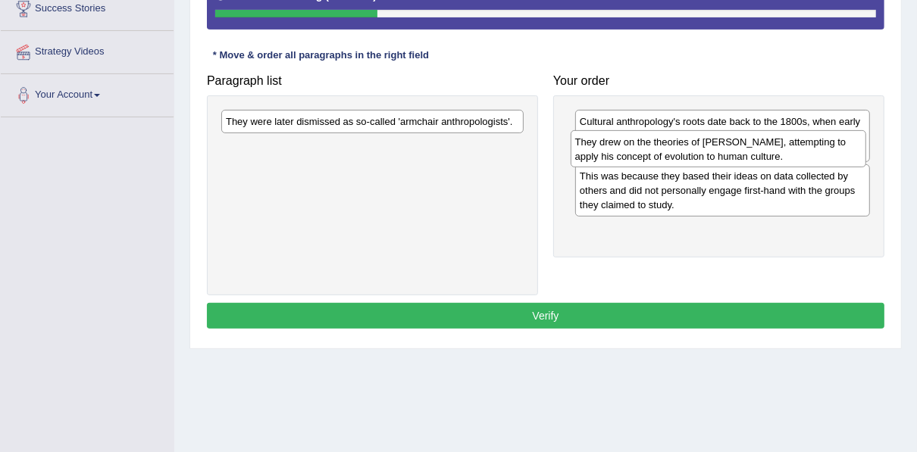
drag, startPoint x: 641, startPoint y: 224, endPoint x: 637, endPoint y: 136, distance: 87.9
click at [637, 136] on div "They drew on the theories of Charles Darwin, attempting to apply his concept of…" at bounding box center [717, 149] width 295 height 38
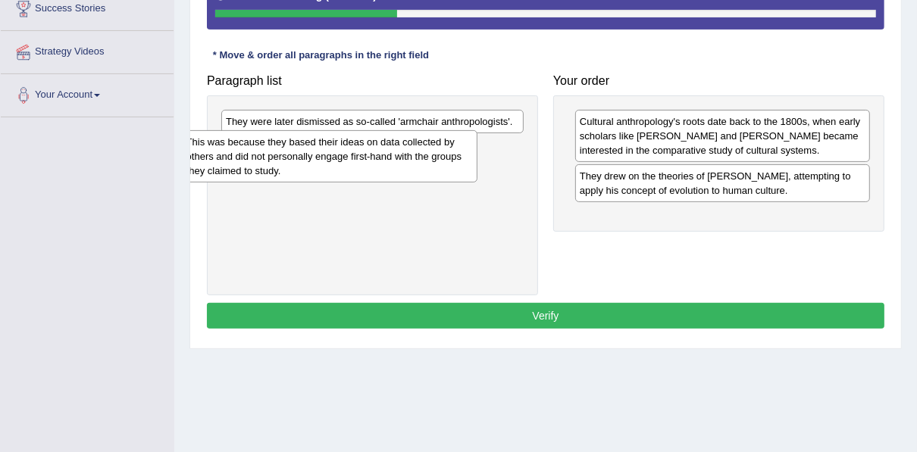
drag, startPoint x: 639, startPoint y: 189, endPoint x: 246, endPoint y: 155, distance: 394.5
click at [246, 155] on div "This was because they based their ideas on data collected by others and did not…" at bounding box center [329, 156] width 295 height 52
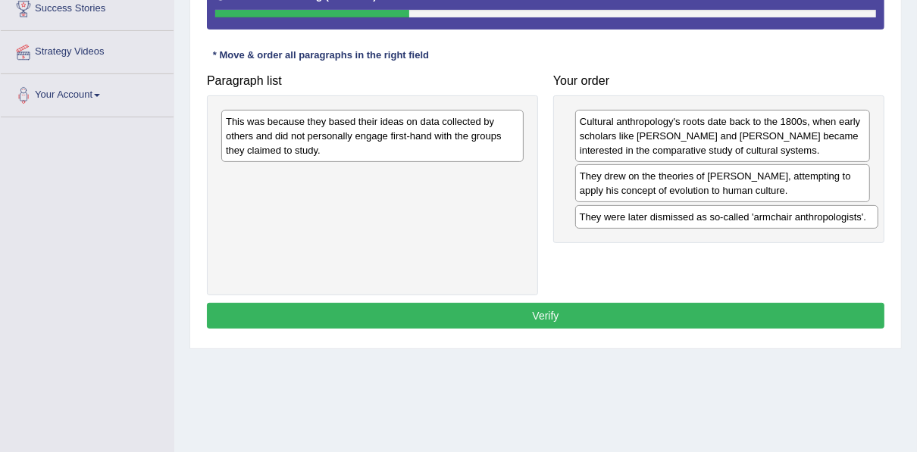
drag, startPoint x: 244, startPoint y: 128, endPoint x: 583, endPoint y: 220, distance: 351.5
click at [595, 223] on div "They were later dismissed as so-called 'armchair anthropologists'." at bounding box center [726, 216] width 303 height 23
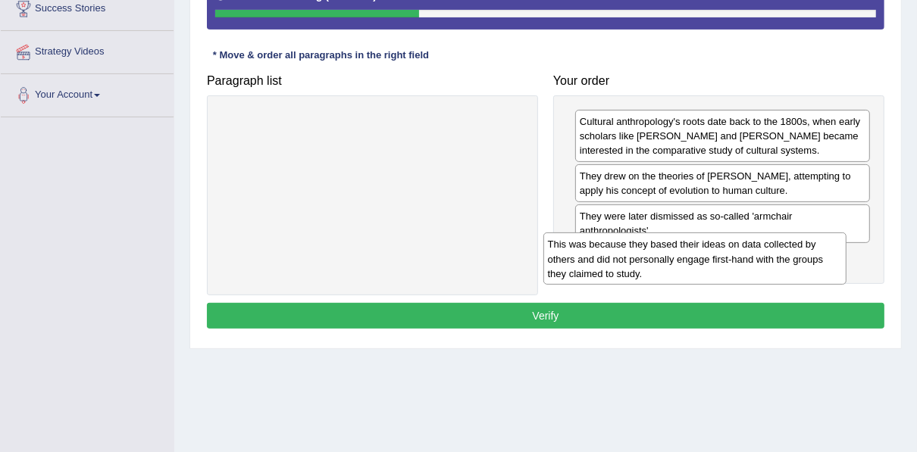
drag, startPoint x: 372, startPoint y: 127, endPoint x: 698, endPoint y: 251, distance: 348.6
click at [698, 251] on div "This was because they based their ideas on data collected by others and did not…" at bounding box center [694, 259] width 303 height 52
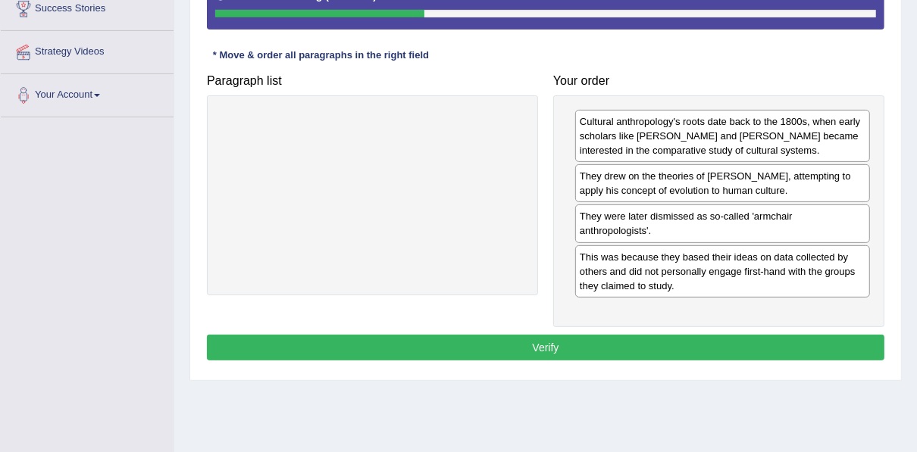
click at [633, 340] on button "Verify" at bounding box center [545, 348] width 677 height 26
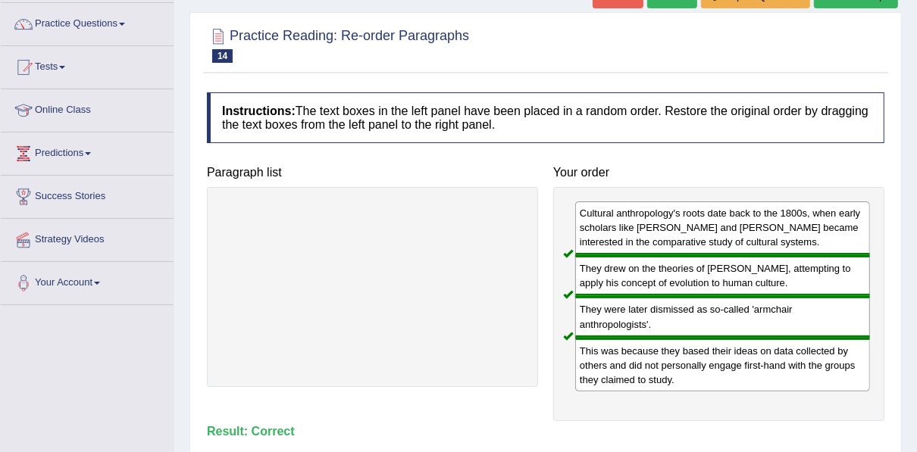
scroll to position [0, 0]
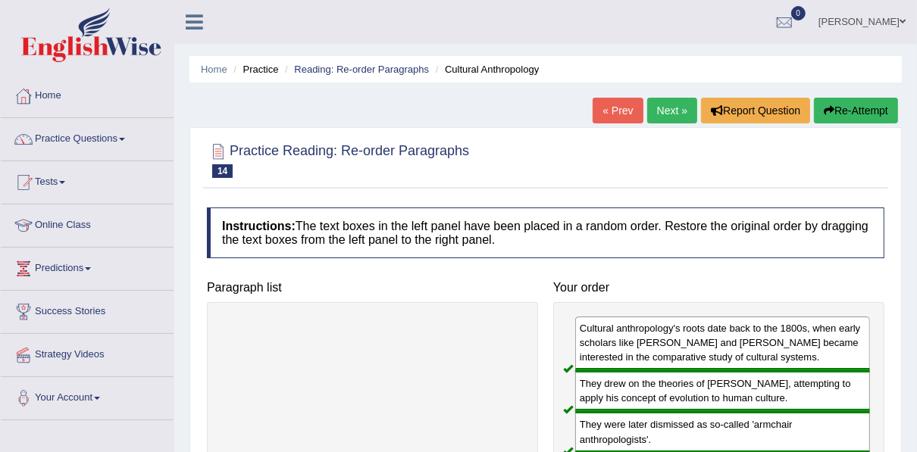
click at [658, 110] on link "Next »" at bounding box center [672, 111] width 50 height 26
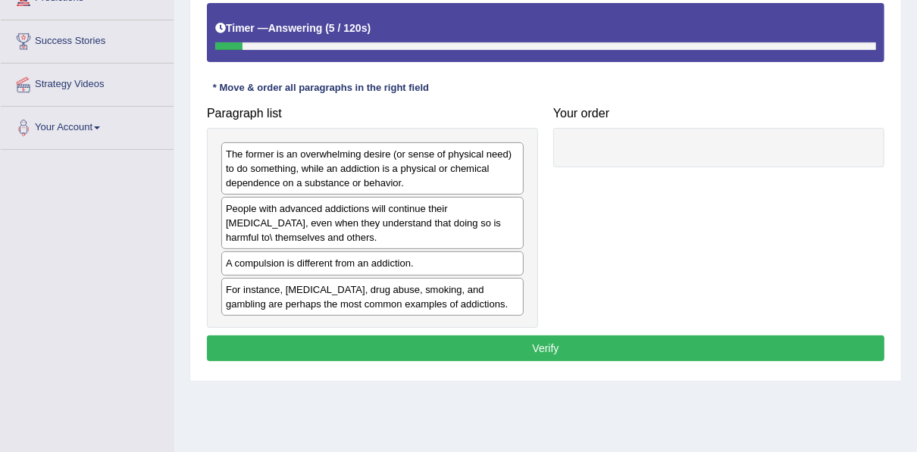
scroll to position [303, 0]
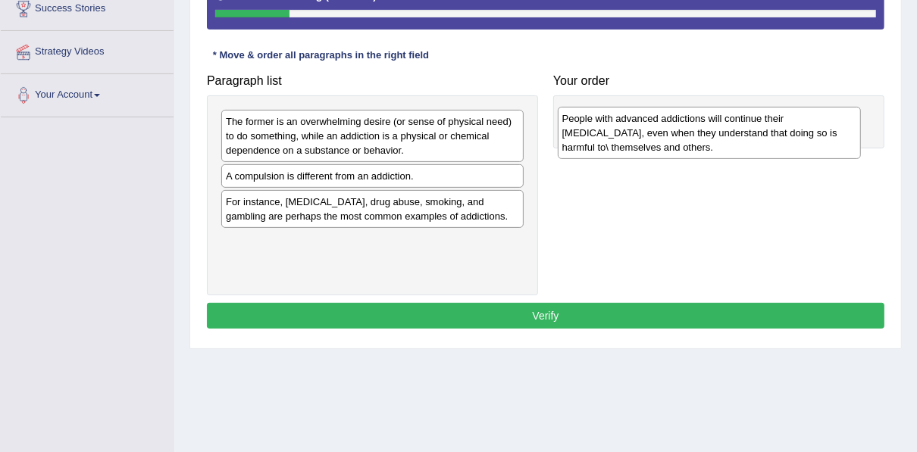
drag, startPoint x: 333, startPoint y: 193, endPoint x: 670, endPoint y: 136, distance: 341.1
click at [670, 136] on div "People with advanced addictions will continue their [MEDICAL_DATA], even when t…" at bounding box center [708, 133] width 303 height 52
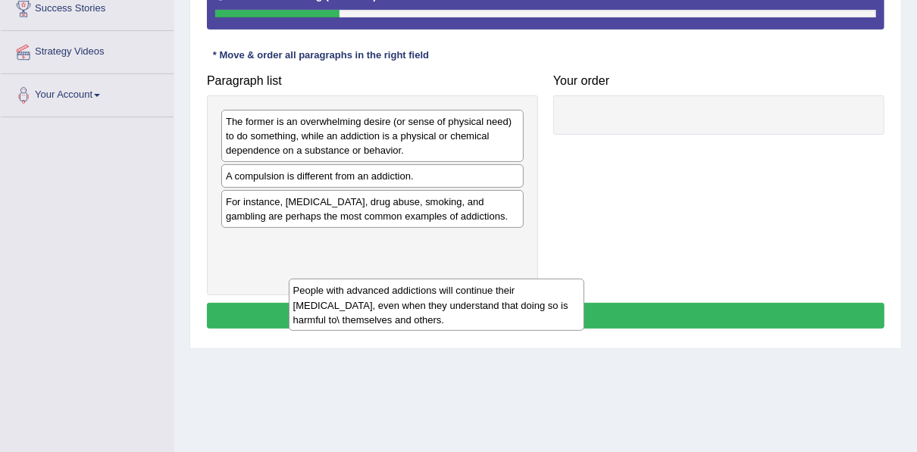
drag, startPoint x: 607, startPoint y: 123, endPoint x: 280, endPoint y: 261, distance: 355.1
click at [289, 279] on div "People with advanced addictions will continue their [MEDICAL_DATA], even when t…" at bounding box center [436, 305] width 295 height 52
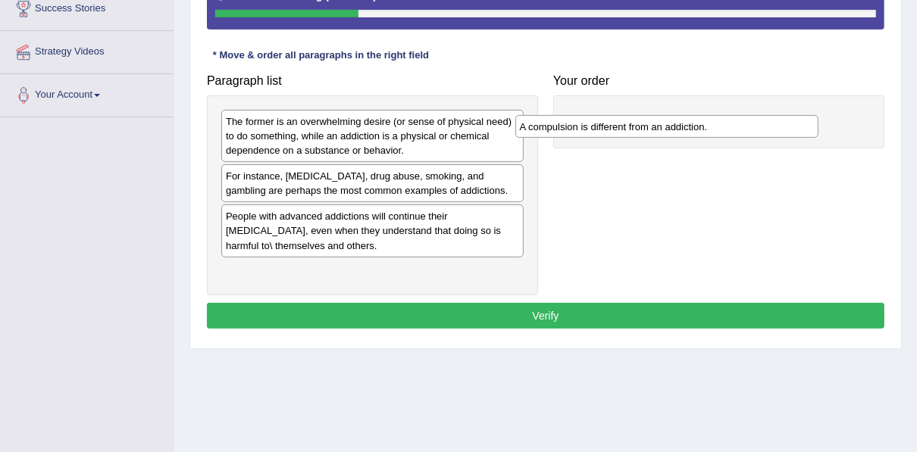
drag, startPoint x: 343, startPoint y: 180, endPoint x: 637, endPoint y: 133, distance: 297.7
click at [637, 133] on div "A compulsion is different from an addiction." at bounding box center [666, 126] width 303 height 23
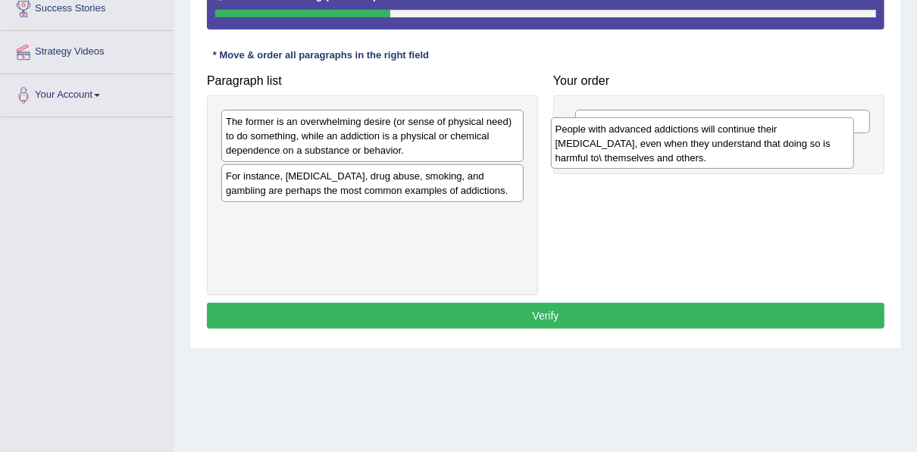
drag, startPoint x: 407, startPoint y: 235, endPoint x: 736, endPoint y: 148, distance: 340.6
click at [736, 148] on div "People with advanced addictions will continue their [MEDICAL_DATA], even when t…" at bounding box center [702, 143] width 303 height 52
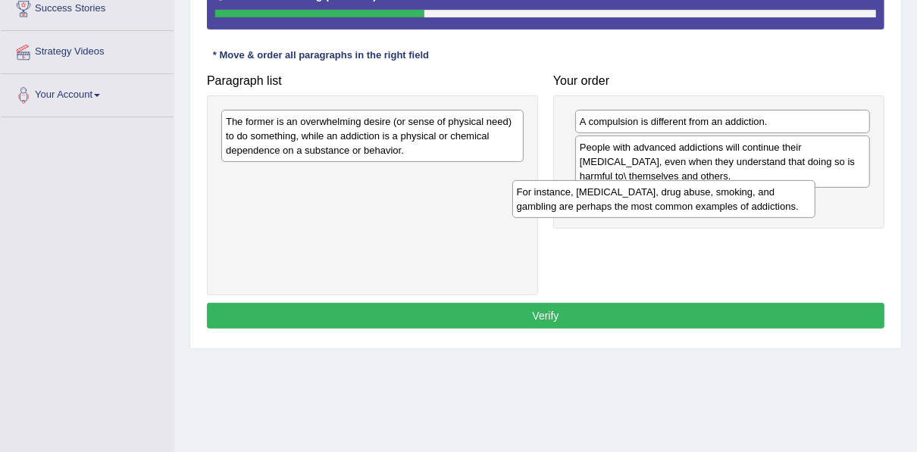
drag, startPoint x: 383, startPoint y: 182, endPoint x: 674, endPoint y: 198, distance: 291.3
click at [674, 198] on div "For instance, [MEDICAL_DATA], drug abuse, smoking, and gambling are perhaps the…" at bounding box center [663, 199] width 303 height 38
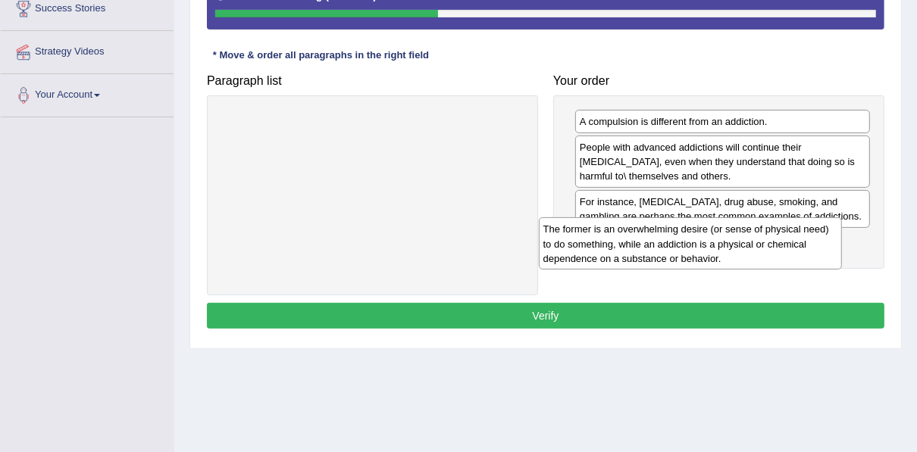
drag, startPoint x: 417, startPoint y: 137, endPoint x: 735, endPoint y: 245, distance: 335.3
click at [735, 245] on div "The former is an overwhelming desire (or sense of physical need) to do somethin…" at bounding box center [690, 243] width 303 height 52
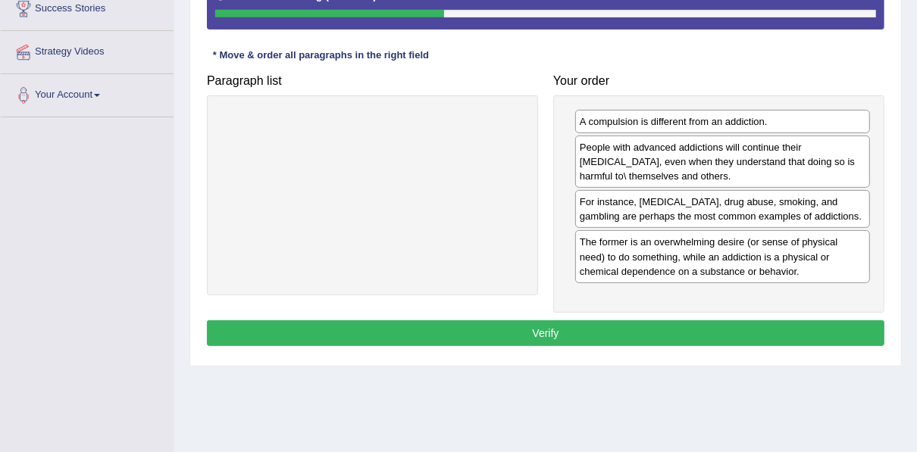
click at [640, 326] on button "Verify" at bounding box center [545, 333] width 677 height 26
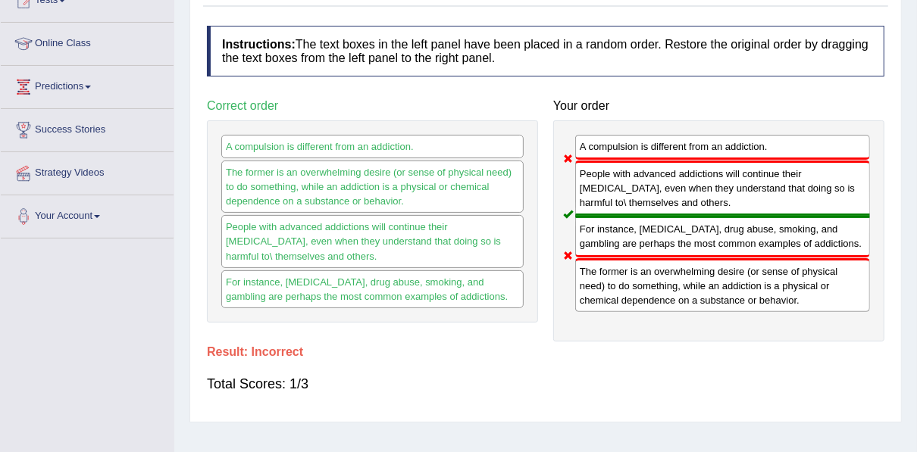
scroll to position [0, 0]
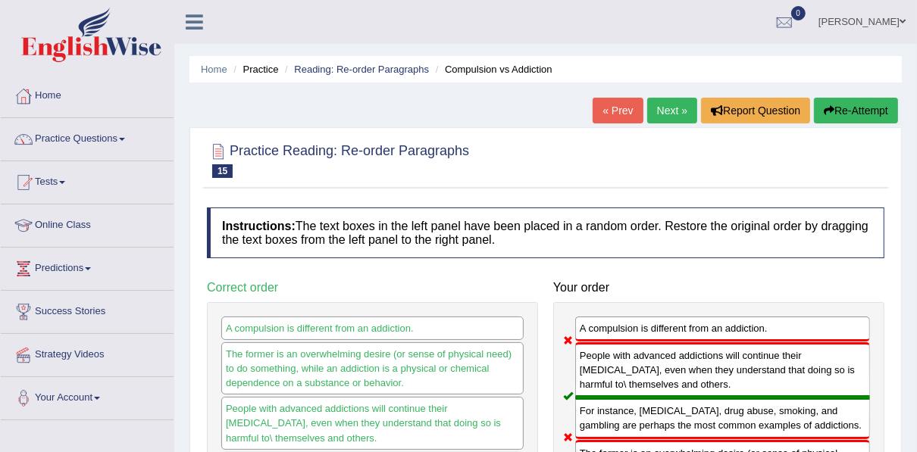
drag, startPoint x: 704, startPoint y: 169, endPoint x: 679, endPoint y: 114, distance: 60.7
click at [679, 114] on div "Home Practice Reading: Re-order Paragraphs Compulsion vs Addiction « Prev Next …" at bounding box center [545, 378] width 742 height 757
click at [676, 114] on link "Next »" at bounding box center [672, 111] width 50 height 26
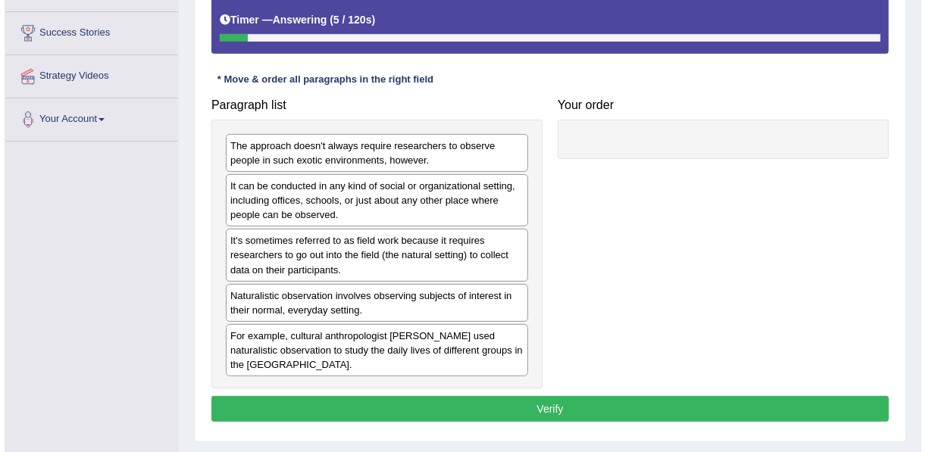
scroll to position [303, 0]
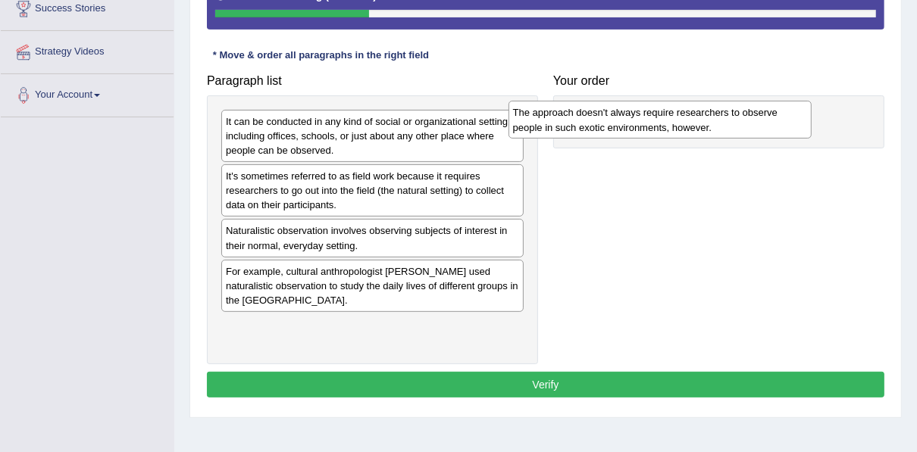
drag, startPoint x: 414, startPoint y: 123, endPoint x: 701, endPoint y: 114, distance: 287.2
click at [701, 114] on div "The approach doesn't always require researchers to observe people in such exoti…" at bounding box center [659, 120] width 303 height 38
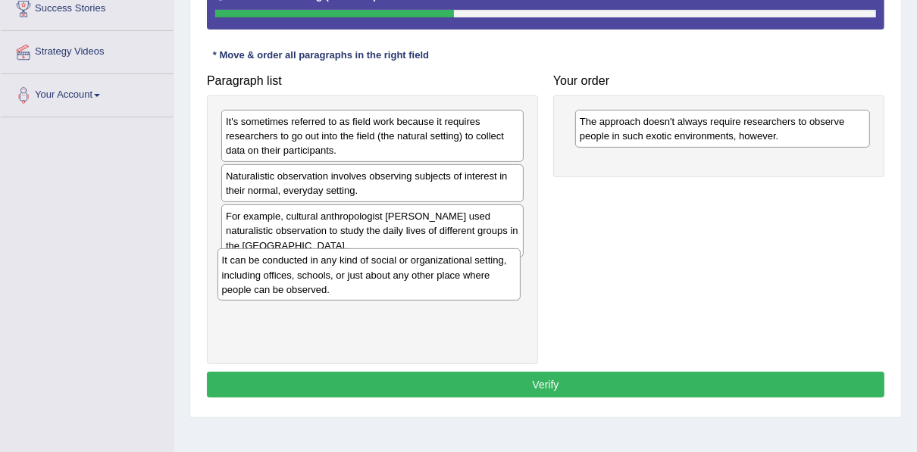
drag, startPoint x: 367, startPoint y: 138, endPoint x: 364, endPoint y: 277, distance: 139.4
click at [364, 277] on div "It can be conducted in any kind of social or organizational setting, including …" at bounding box center [368, 274] width 303 height 52
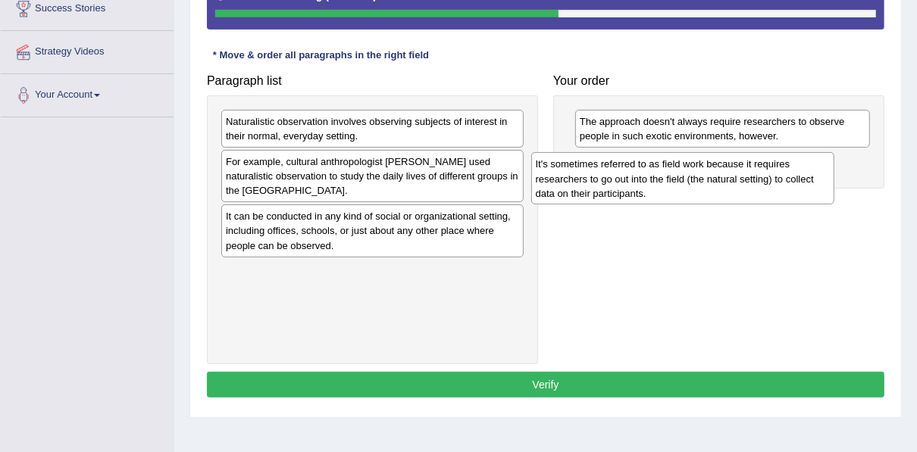
drag, startPoint x: 393, startPoint y: 145, endPoint x: 703, endPoint y: 188, distance: 312.8
click at [703, 188] on div "It's sometimes referred to as field work because it requires researchers to go …" at bounding box center [682, 178] width 303 height 52
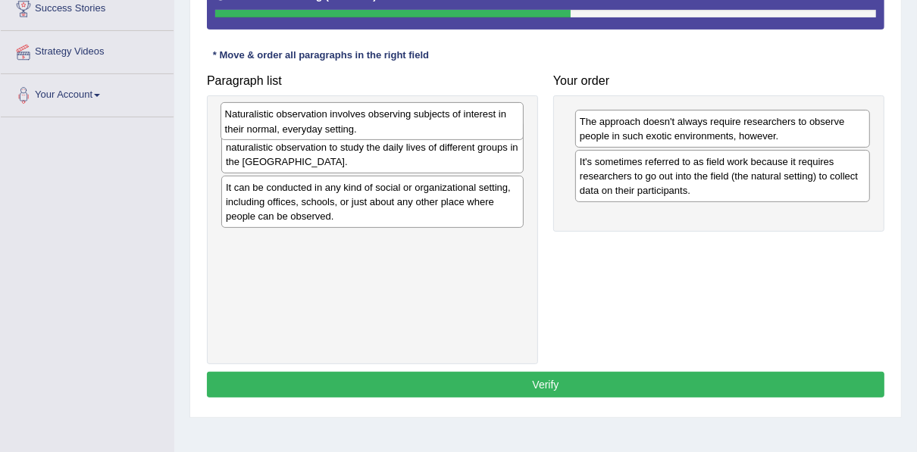
click at [398, 133] on div "Naturalistic observation involves observing subjects of interest in their norma…" at bounding box center [371, 121] width 303 height 38
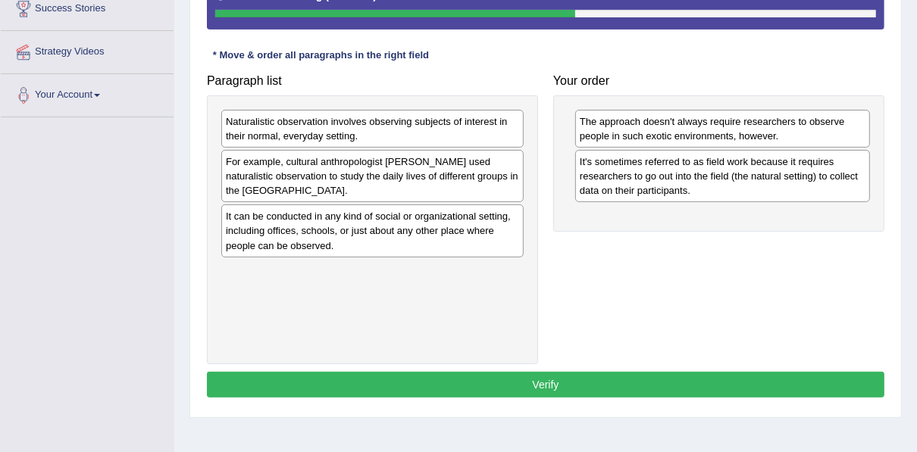
drag, startPoint x: 398, startPoint y: 133, endPoint x: 472, endPoint y: 176, distance: 85.9
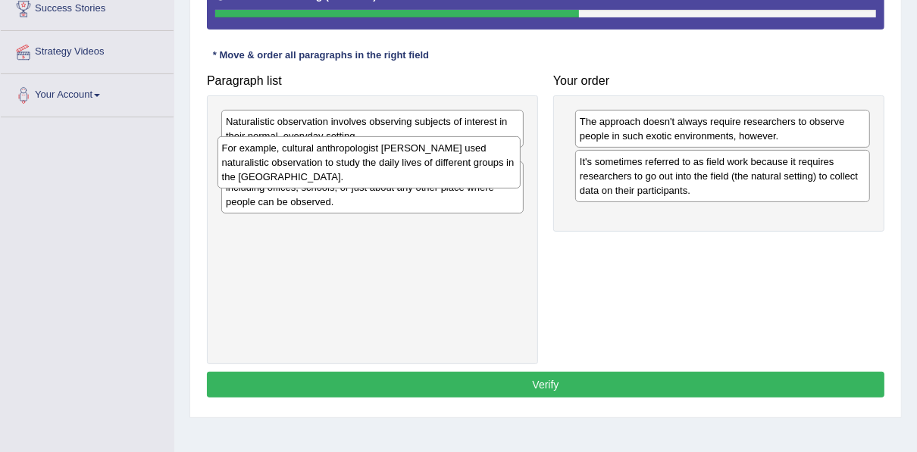
drag, startPoint x: 373, startPoint y: 146, endPoint x: 399, endPoint y: 210, distance: 68.9
click at [371, 136] on div "For example, cultural anthropologist [PERSON_NAME] used naturalistic observatio…" at bounding box center [368, 162] width 303 height 52
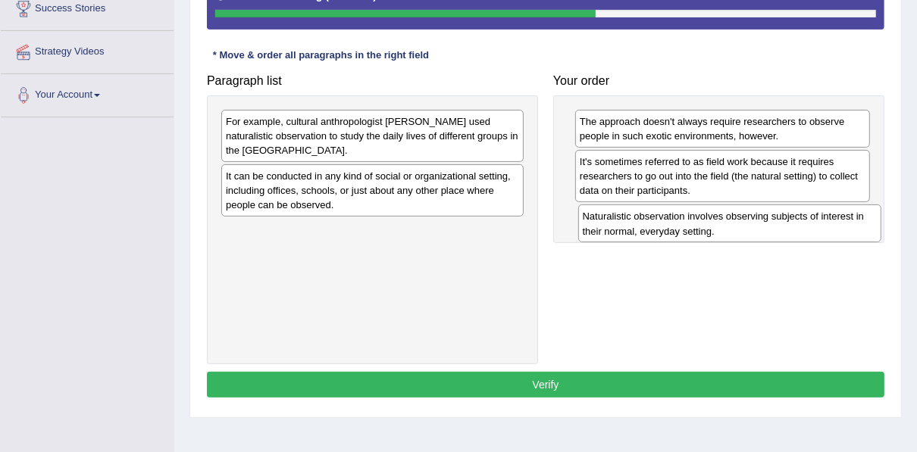
drag, startPoint x: 308, startPoint y: 124, endPoint x: 665, endPoint y: 220, distance: 369.5
click at [665, 220] on div "Naturalistic observation involves observing subjects of interest in their norma…" at bounding box center [729, 224] width 303 height 38
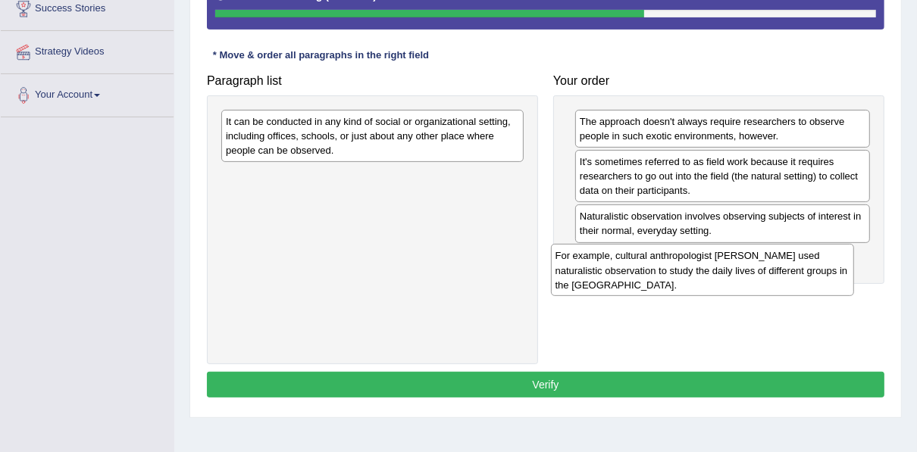
drag, startPoint x: 351, startPoint y: 148, endPoint x: 681, endPoint y: 283, distance: 356.0
click at [681, 283] on div "For example, cultural anthropologist [PERSON_NAME] used naturalistic observatio…" at bounding box center [702, 270] width 303 height 52
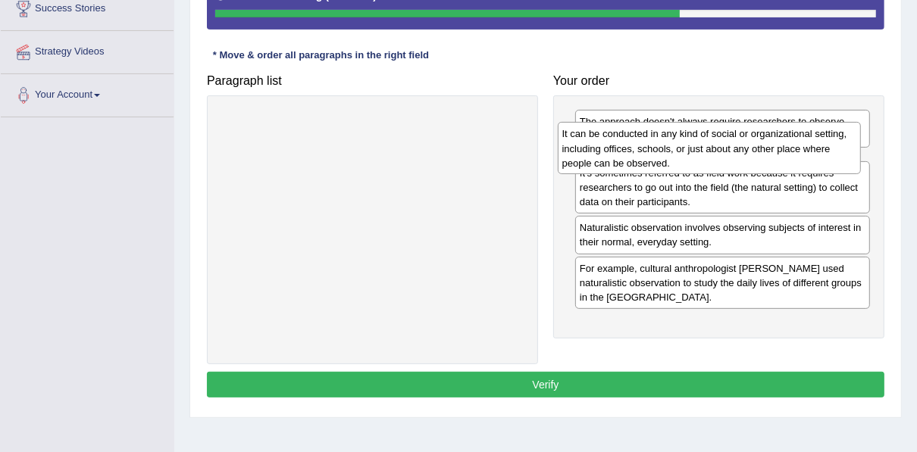
drag, startPoint x: 402, startPoint y: 142, endPoint x: 739, endPoint y: 155, distance: 336.6
click at [739, 155] on div "It can be conducted in any kind of social or organizational setting, including …" at bounding box center [708, 148] width 303 height 52
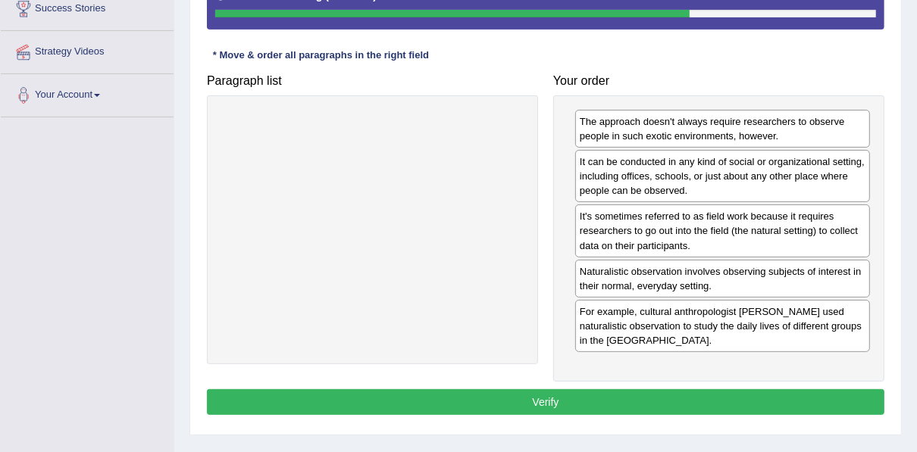
click at [603, 403] on button "Verify" at bounding box center [545, 402] width 677 height 26
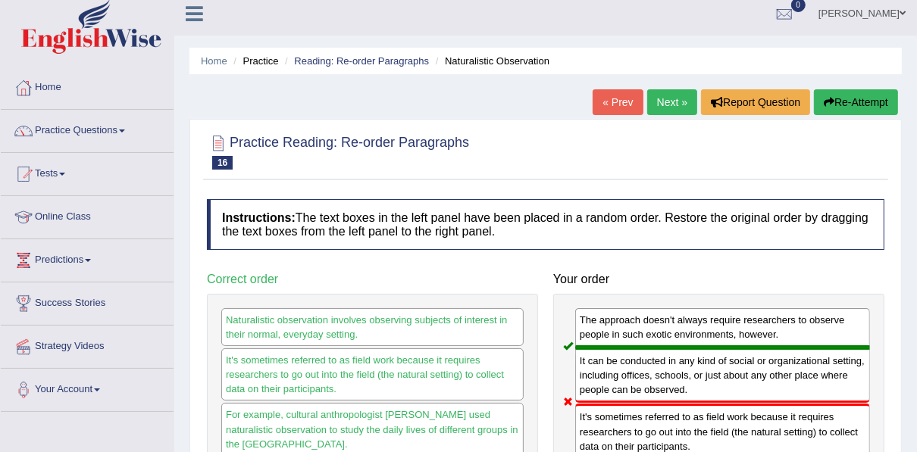
scroll to position [0, 0]
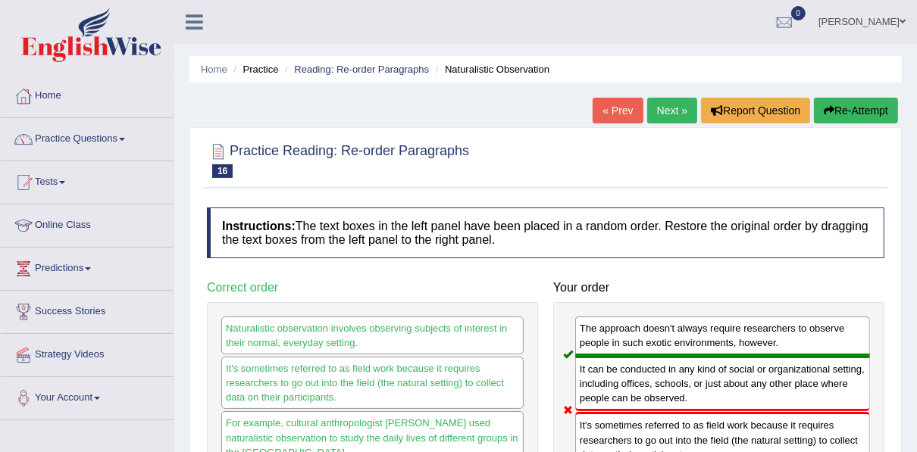
drag, startPoint x: 720, startPoint y: 132, endPoint x: 674, endPoint y: 111, distance: 50.8
click at [674, 111] on div "Home Practice Reading: Re-order Paragraphs Naturalistic Observation « Prev Next…" at bounding box center [545, 378] width 742 height 757
click at [674, 111] on link "Next »" at bounding box center [672, 111] width 50 height 26
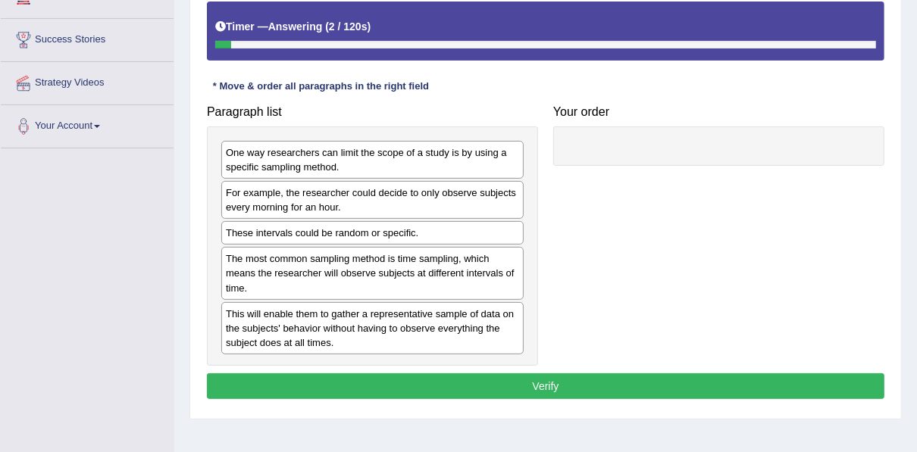
scroll to position [303, 0]
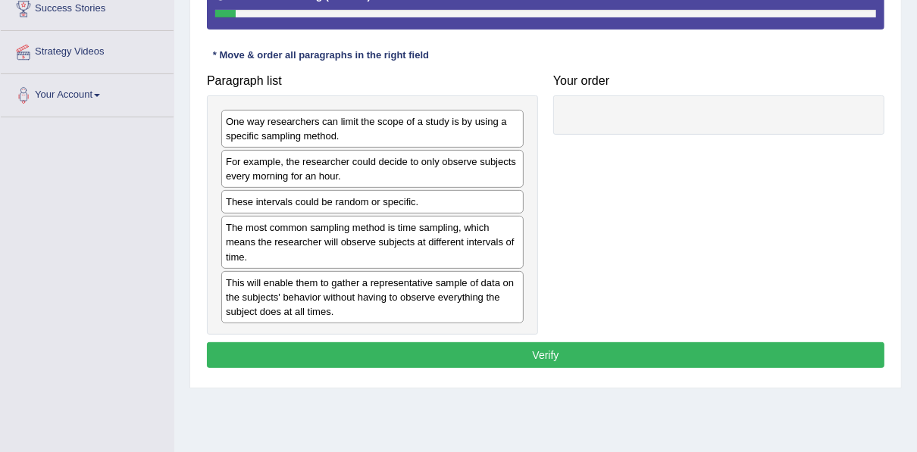
drag, startPoint x: 437, startPoint y: 159, endPoint x: 401, endPoint y: 158, distance: 36.4
click at [415, 158] on div "For example, the researcher could decide to only observe subjects every morning…" at bounding box center [372, 169] width 302 height 38
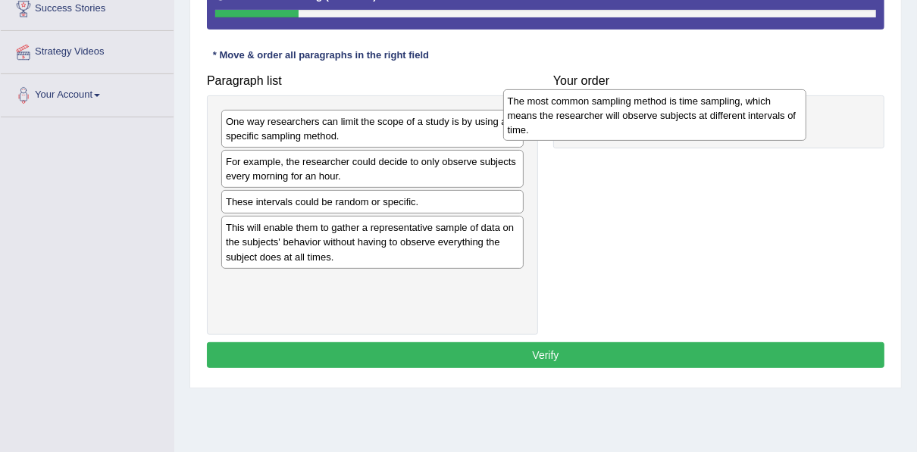
drag, startPoint x: 383, startPoint y: 233, endPoint x: 664, endPoint y: 108, distance: 308.2
click at [664, 108] on div "The most common sampling method is time sampling, which means the researcher wi…" at bounding box center [654, 115] width 303 height 52
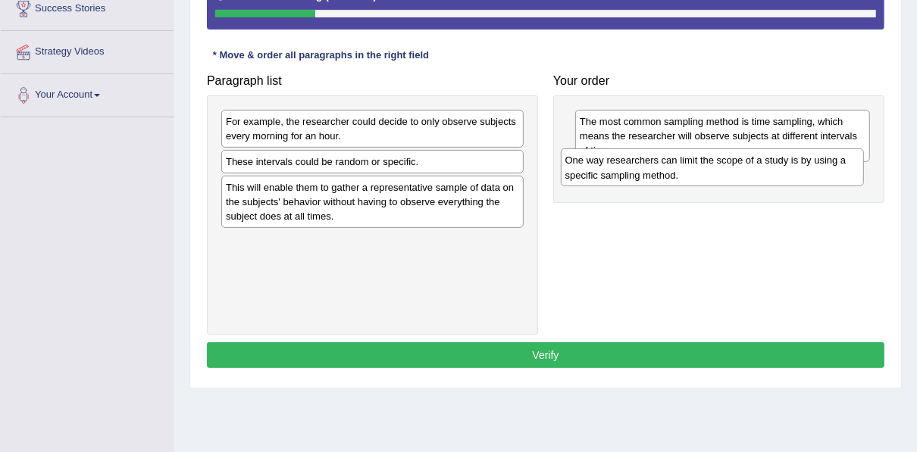
drag, startPoint x: 342, startPoint y: 133, endPoint x: 681, endPoint y: 173, distance: 341.6
click at [681, 173] on div "One way researchers can limit the scope of a study is by using a specific sampl…" at bounding box center [712, 167] width 303 height 38
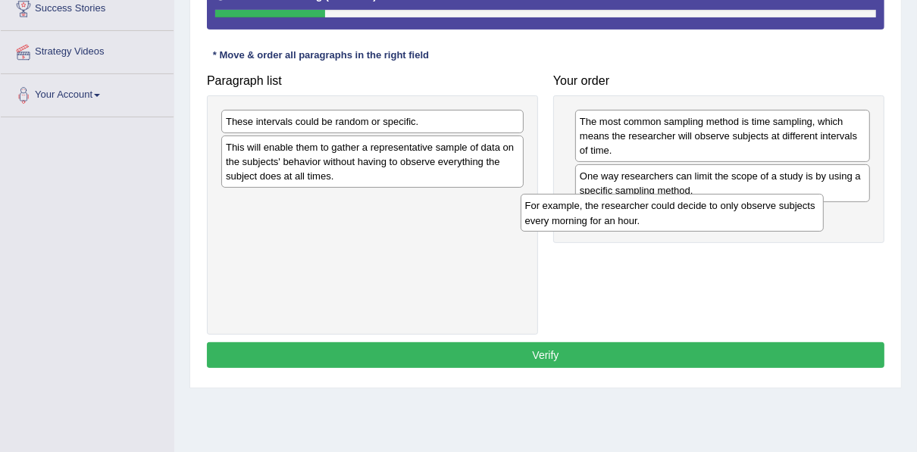
drag, startPoint x: 376, startPoint y: 129, endPoint x: 674, endPoint y: 206, distance: 307.5
click at [676, 214] on div "For example, the researcher could decide to only observe subjects every morning…" at bounding box center [671, 213] width 303 height 38
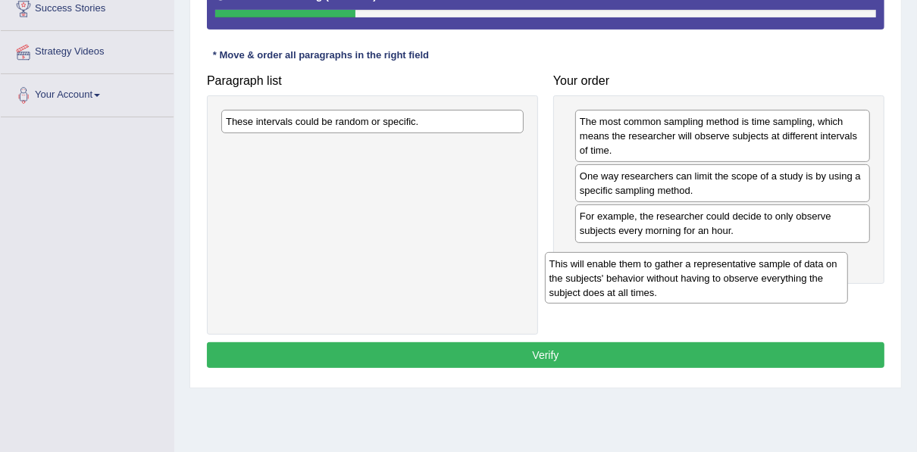
drag, startPoint x: 329, startPoint y: 150, endPoint x: 653, endPoint y: 255, distance: 340.1
click at [653, 265] on div "This will enable them to gather a representative sample of data on the subjects…" at bounding box center [696, 278] width 303 height 52
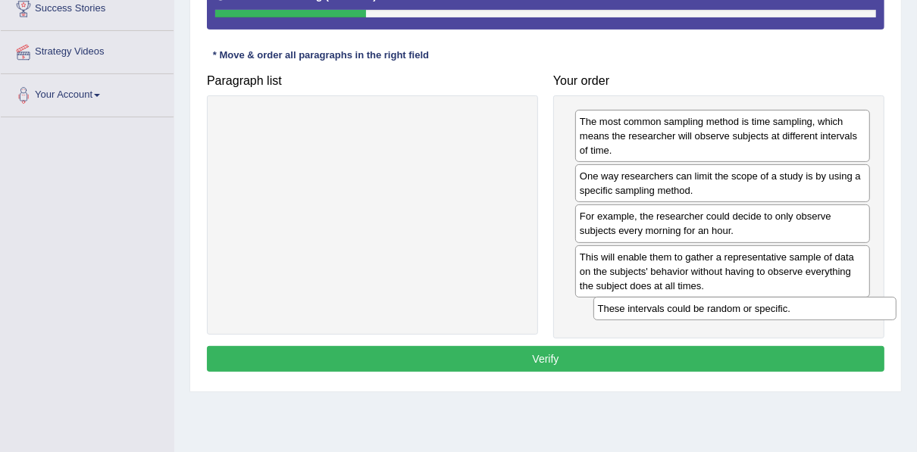
drag, startPoint x: 314, startPoint y: 122, endPoint x: 685, endPoint y: 310, distance: 415.3
click at [685, 310] on div "These intervals could be random or specific." at bounding box center [744, 308] width 303 height 23
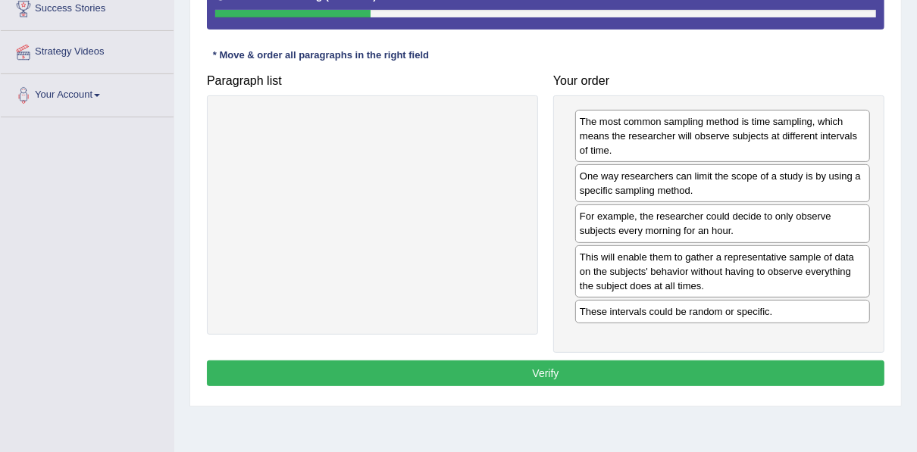
click at [661, 361] on button "Verify" at bounding box center [545, 374] width 677 height 26
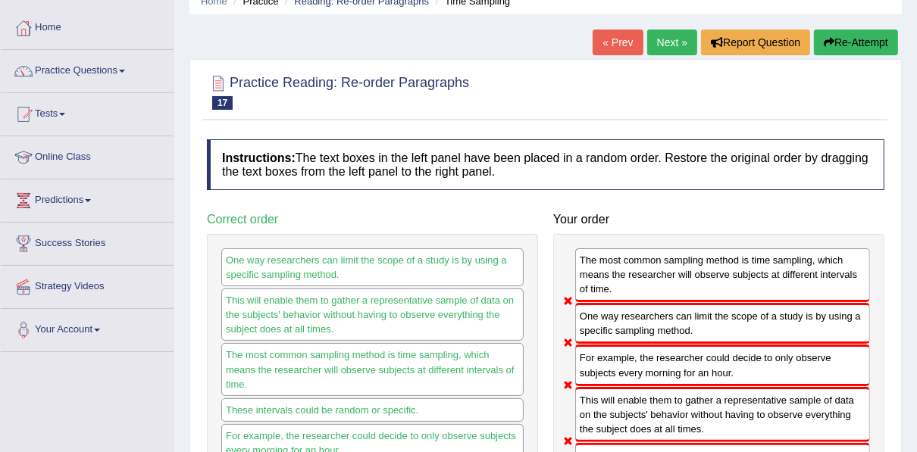
scroll to position [0, 0]
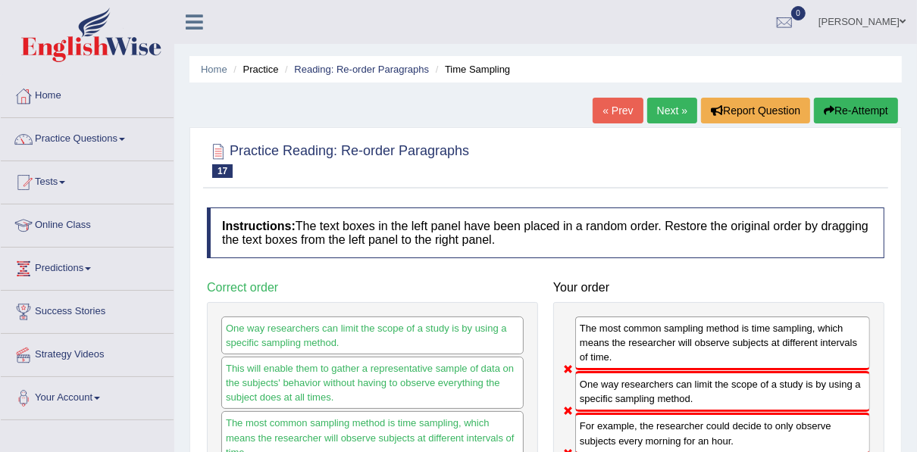
click at [832, 106] on button "Re-Attempt" at bounding box center [856, 111] width 84 height 26
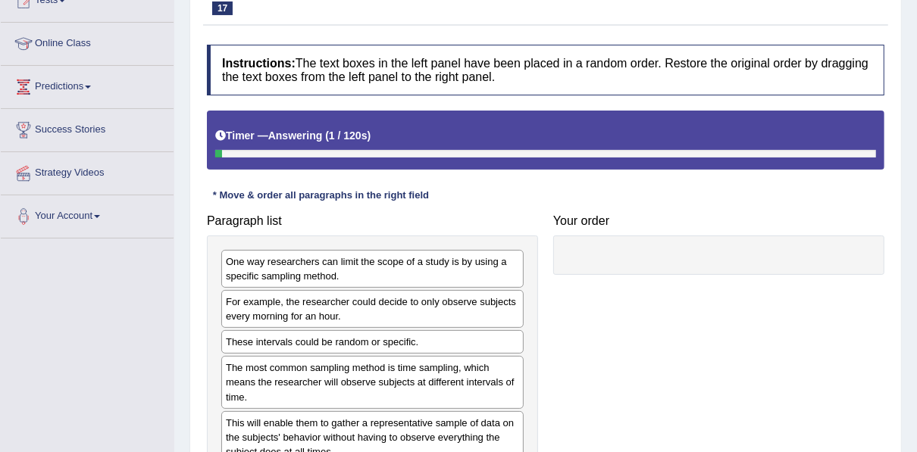
scroll to position [242, 0]
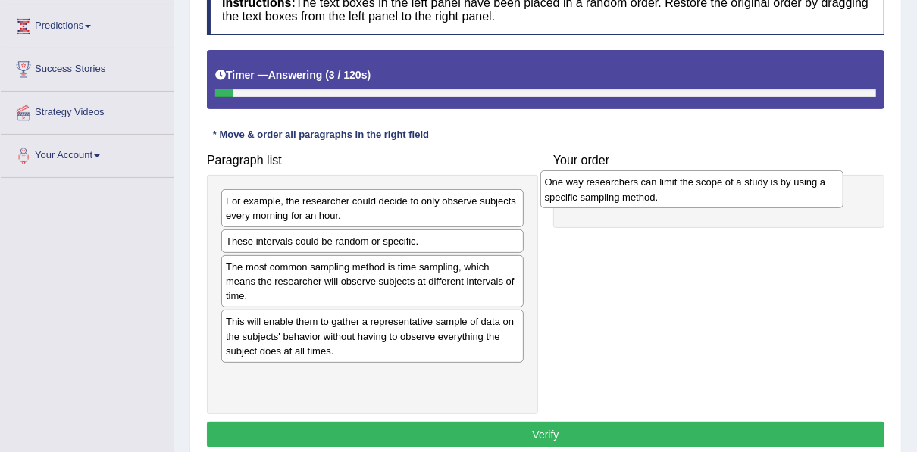
drag, startPoint x: 388, startPoint y: 213, endPoint x: 707, endPoint y: 195, distance: 319.4
click at [707, 195] on div "One way researchers can limit the scope of a study is by using a specific sampl…" at bounding box center [691, 189] width 303 height 38
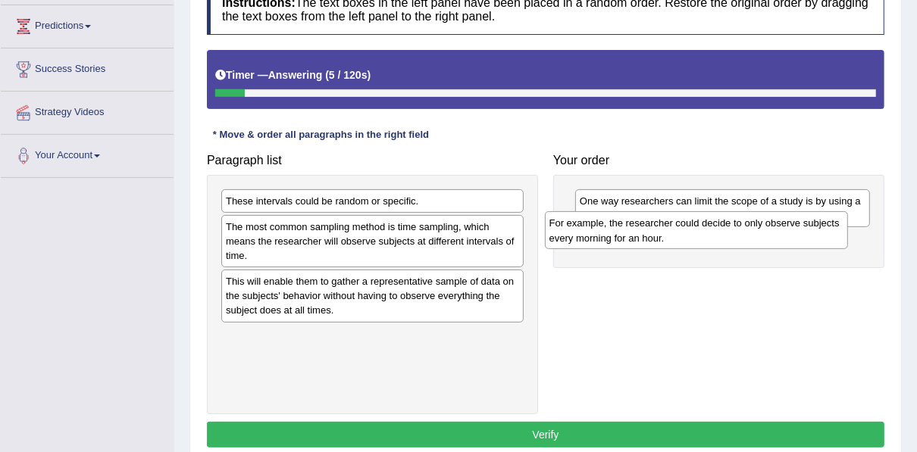
drag, startPoint x: 376, startPoint y: 212, endPoint x: 700, endPoint y: 235, distance: 324.2
click at [700, 235] on div "For example, the researcher could decide to only observe subjects every morning…" at bounding box center [696, 230] width 303 height 38
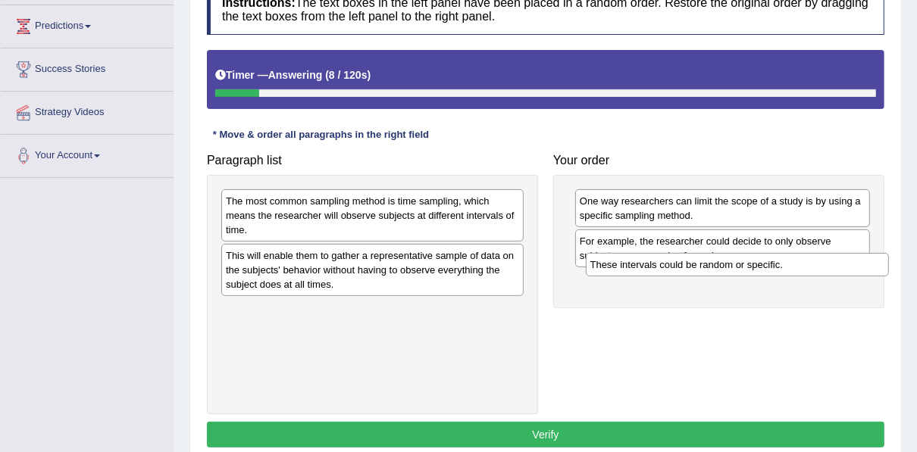
drag, startPoint x: 391, startPoint y: 196, endPoint x: 755, endPoint y: 261, distance: 370.0
click at [755, 261] on div "These intervals could be random or specific." at bounding box center [737, 264] width 303 height 23
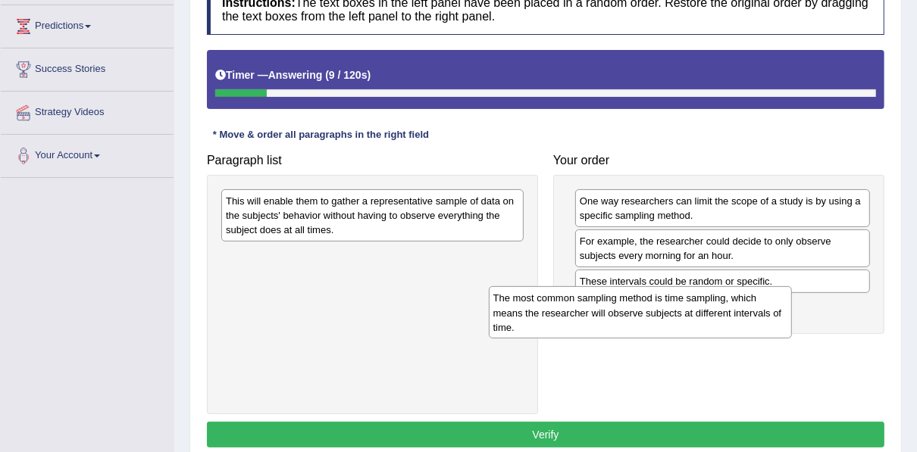
drag, startPoint x: 414, startPoint y: 205, endPoint x: 513, endPoint y: 248, distance: 108.2
click at [682, 303] on div "The most common sampling method is time sampling, which means the researcher wi…" at bounding box center [640, 312] width 303 height 52
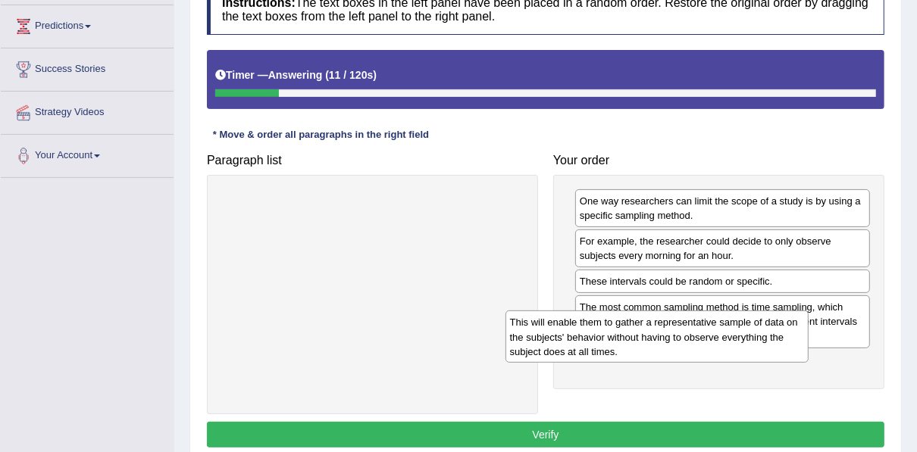
drag, startPoint x: 360, startPoint y: 227, endPoint x: 648, endPoint y: 348, distance: 313.0
click at [645, 349] on div "This will enable them to gather a representative sample of data on the subjects…" at bounding box center [656, 337] width 303 height 52
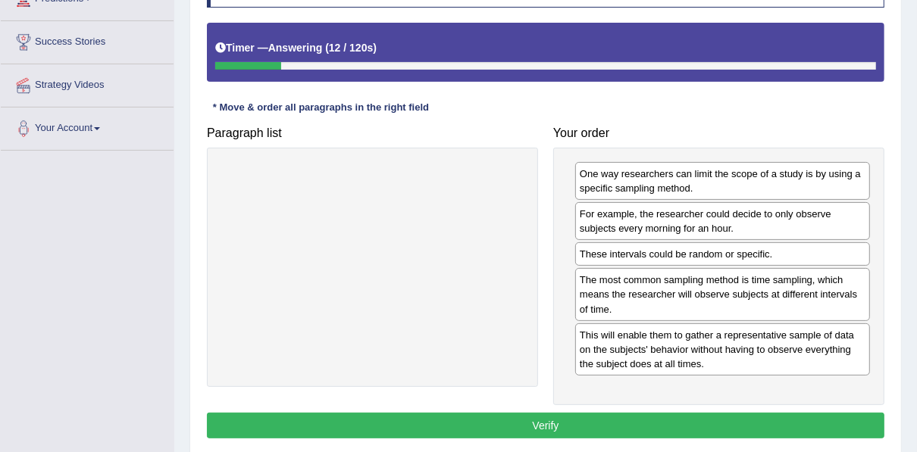
scroll to position [343, 0]
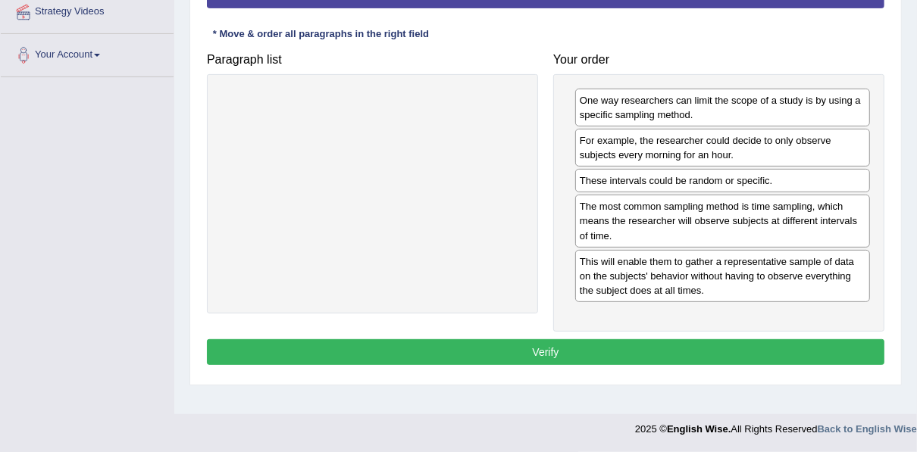
click at [582, 342] on button "Verify" at bounding box center [545, 352] width 677 height 26
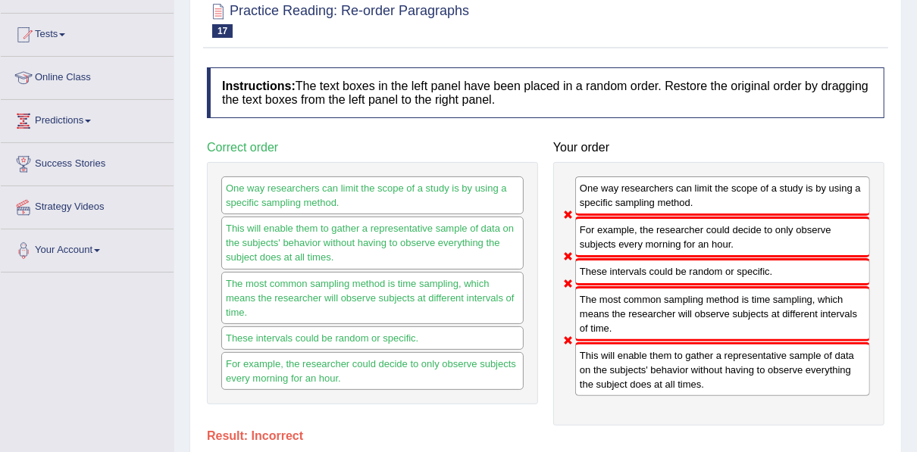
scroll to position [40, 0]
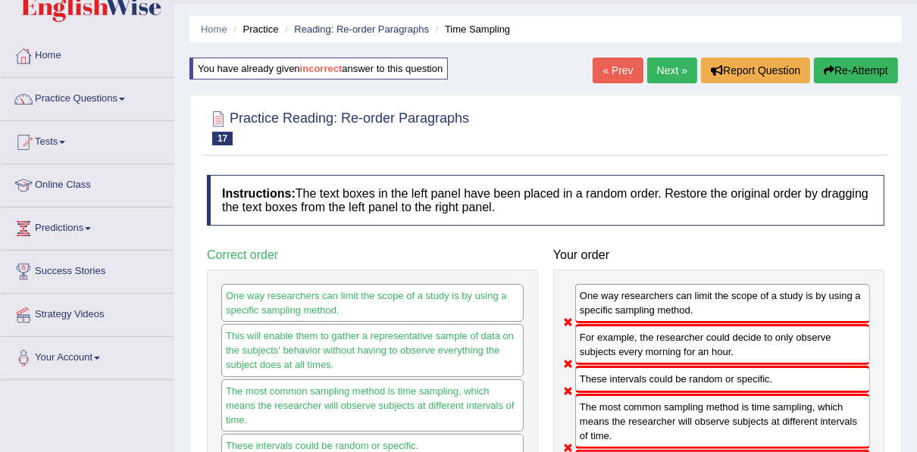
click at [657, 74] on link "Next »" at bounding box center [672, 71] width 50 height 26
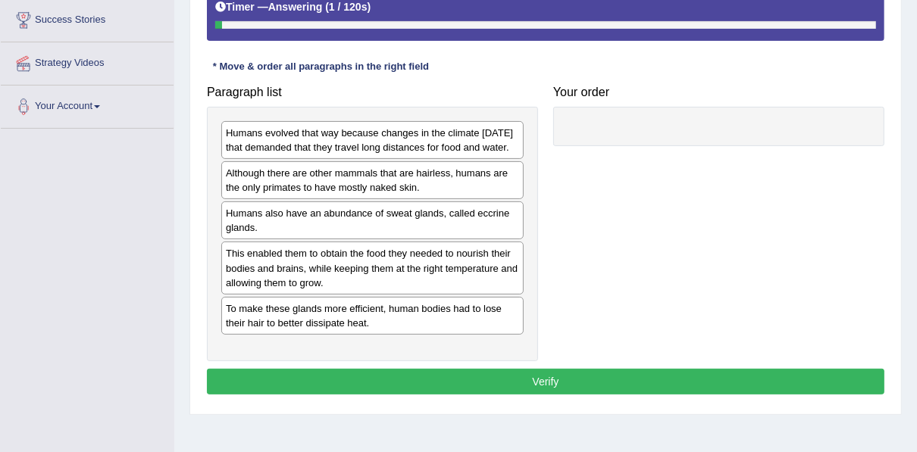
scroll to position [303, 0]
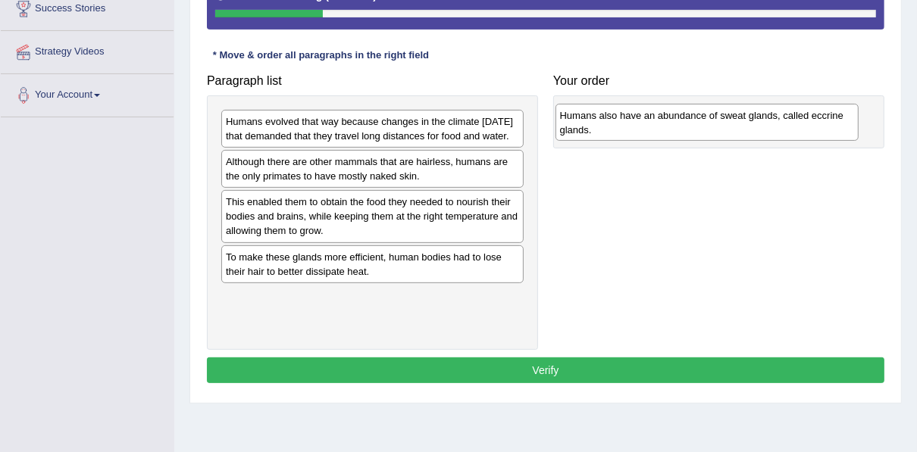
drag, startPoint x: 296, startPoint y: 223, endPoint x: 630, endPoint y: 123, distance: 348.7
click at [630, 123] on div "Humans also have an abundance of sweat glands, called eccrine glands." at bounding box center [706, 123] width 303 height 38
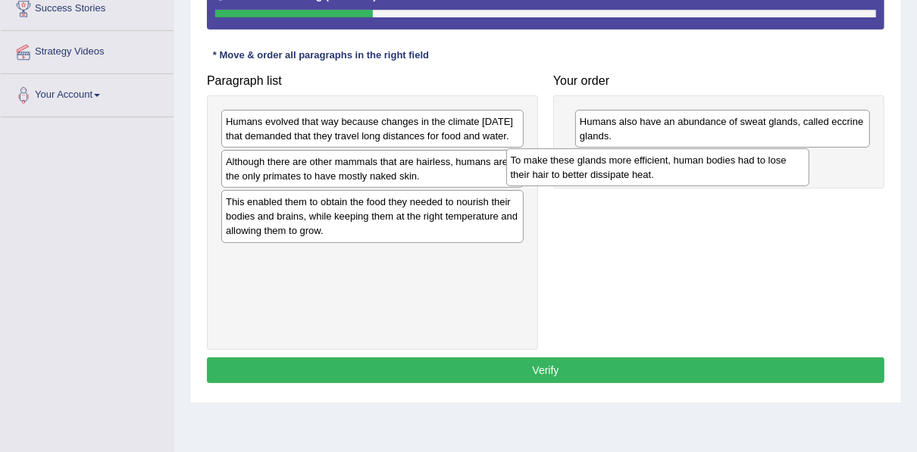
drag, startPoint x: 390, startPoint y: 283, endPoint x: 675, endPoint y: 174, distance: 305.0
click at [675, 174] on div "To make these glands more efficient, human bodies had to lose their hair to bet…" at bounding box center [657, 167] width 303 height 38
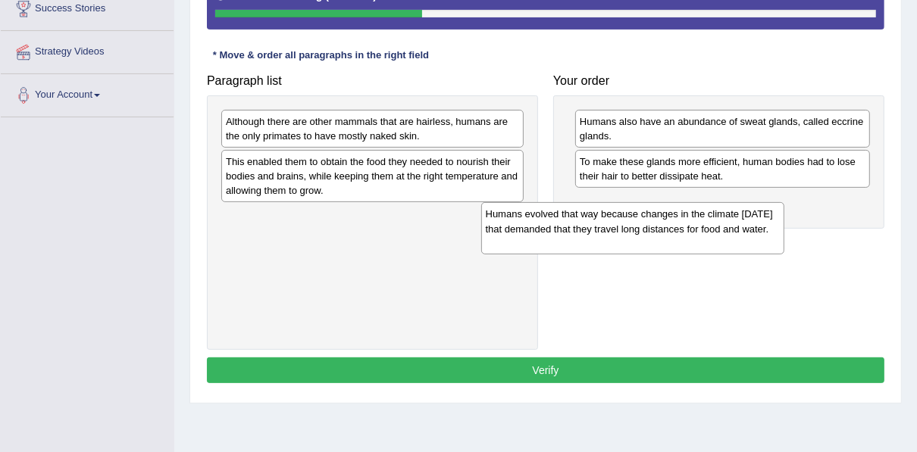
drag, startPoint x: 352, startPoint y: 145, endPoint x: 612, endPoint y: 239, distance: 276.0
click at [612, 239] on div "Humans evolved that way because changes in the climate [DATE] that demanded tha…" at bounding box center [632, 228] width 303 height 52
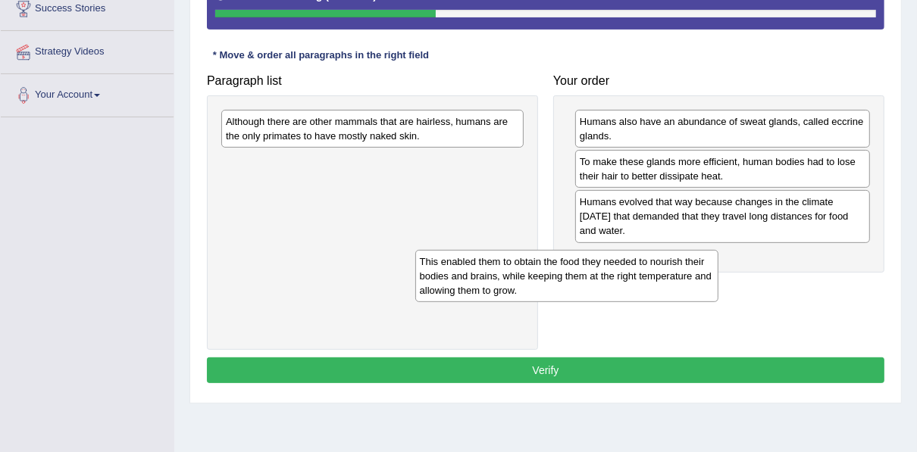
drag, startPoint x: 345, startPoint y: 170, endPoint x: 560, endPoint y: 267, distance: 236.3
click at [560, 273] on div "This enabled them to obtain the food they needed to nourish their bodies and br…" at bounding box center [566, 276] width 303 height 52
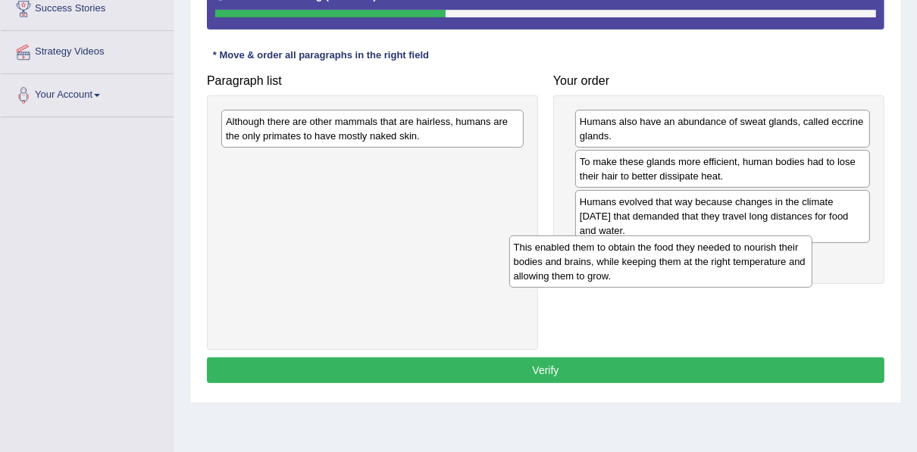
drag, startPoint x: 359, startPoint y: 170, endPoint x: 647, endPoint y: 256, distance: 300.5
click at [647, 256] on div "This enabled them to obtain the food they needed to nourish their bodies and br…" at bounding box center [660, 262] width 303 height 52
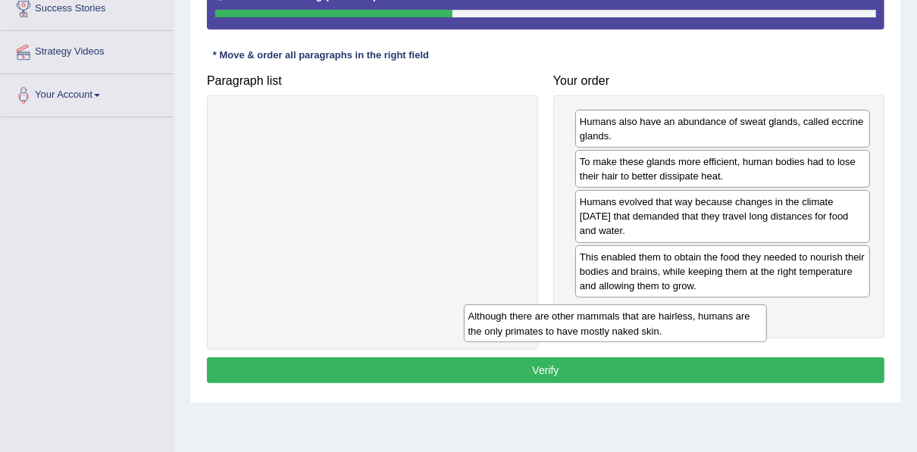
drag, startPoint x: 423, startPoint y: 134, endPoint x: 665, endPoint y: 329, distance: 311.4
click at [665, 329] on div "Although there are other mammals that are hairless, humans are the only primate…" at bounding box center [615, 323] width 303 height 38
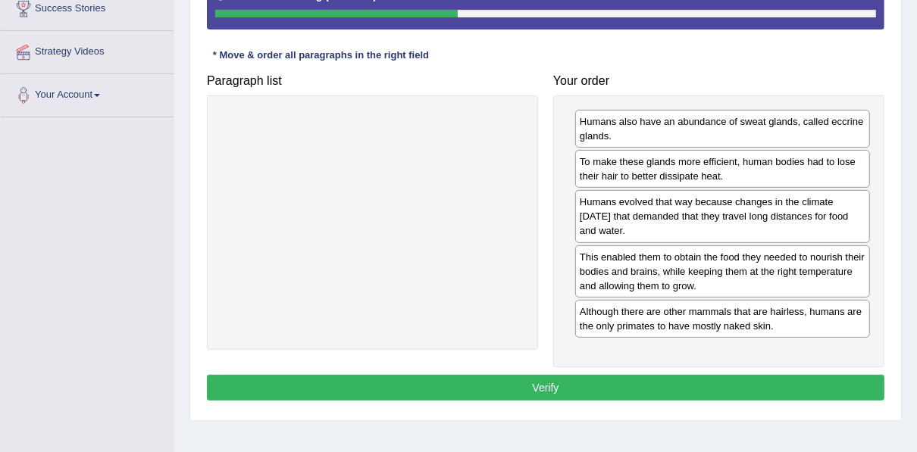
click at [600, 377] on button "Verify" at bounding box center [545, 388] width 677 height 26
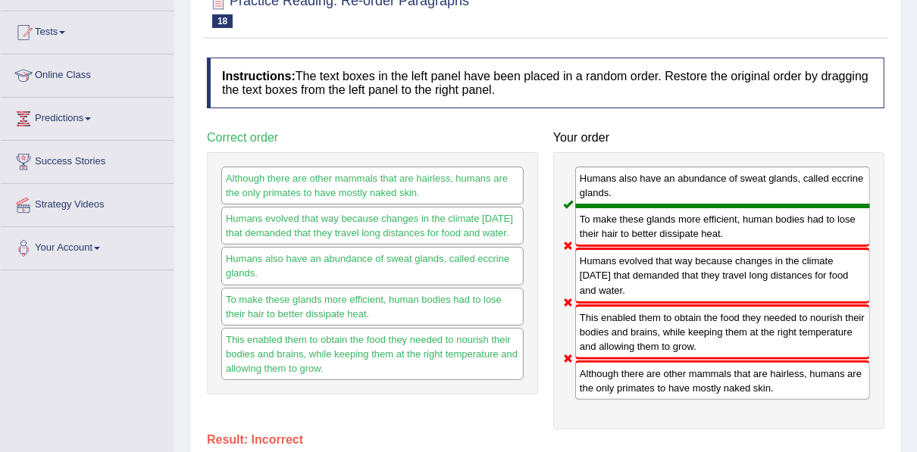
scroll to position [0, 0]
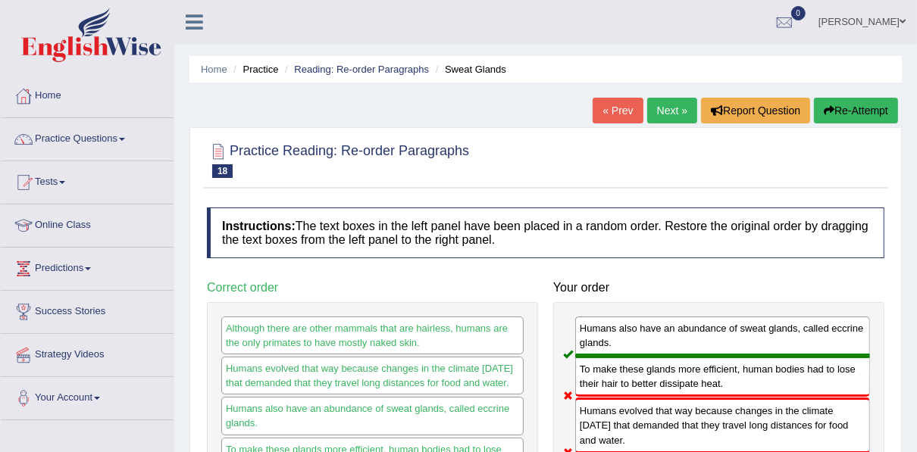
click at [666, 114] on link "Next »" at bounding box center [672, 111] width 50 height 26
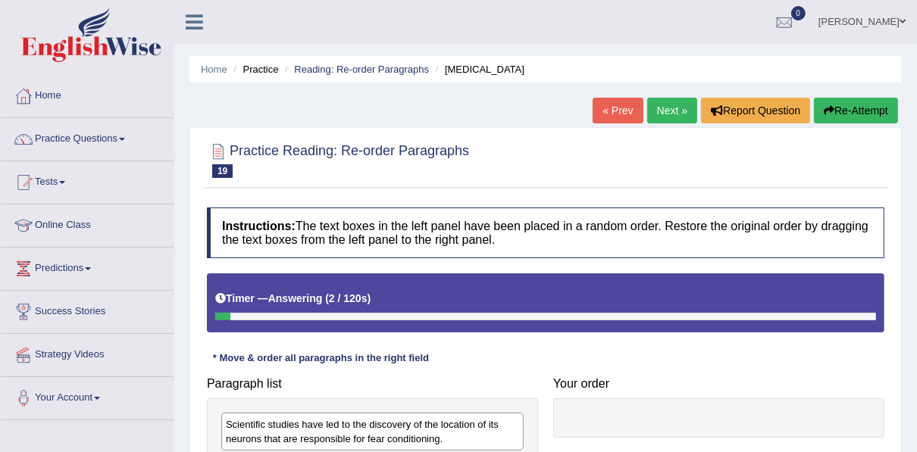
scroll to position [242, 0]
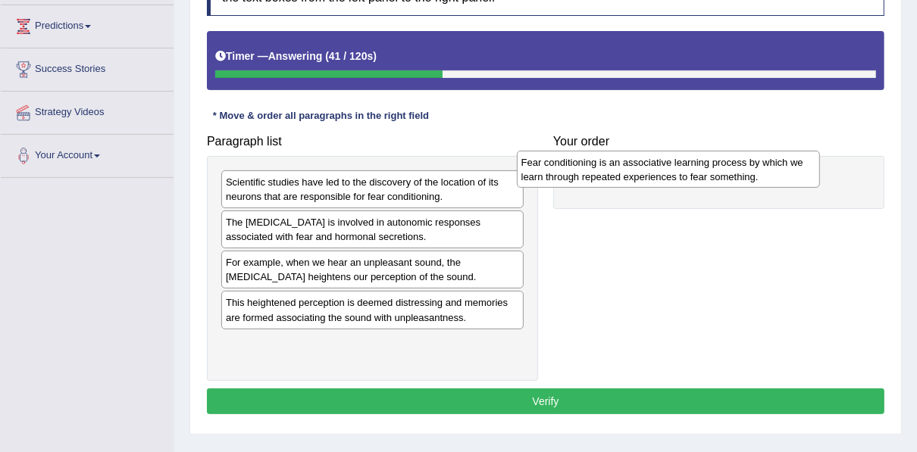
drag, startPoint x: 337, startPoint y: 226, endPoint x: 635, endPoint y: 167, distance: 303.5
click at [635, 167] on div "Fear conditioning is an associative learning process by which we learn through …" at bounding box center [668, 170] width 303 height 38
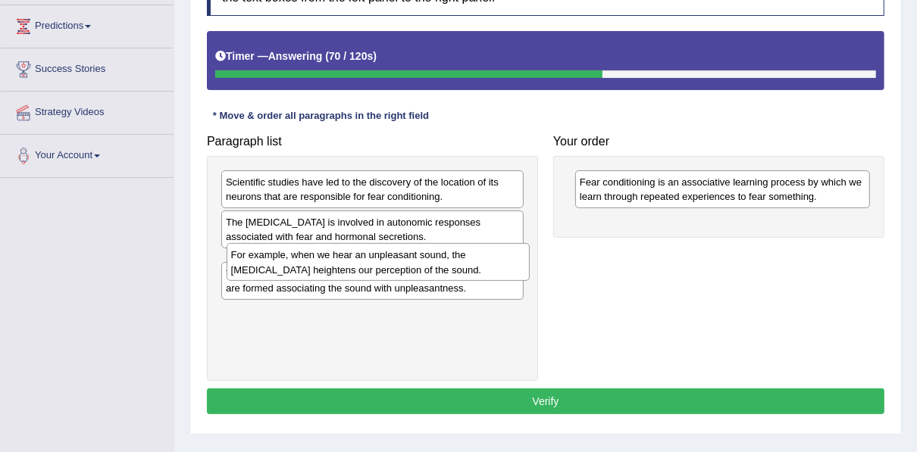
drag, startPoint x: 286, startPoint y: 276, endPoint x: 292, endPoint y: 270, distance: 8.1
click at [292, 270] on div "For example, when we hear an unpleasant sound, the [MEDICAL_DATA] heightens our…" at bounding box center [377, 262] width 303 height 38
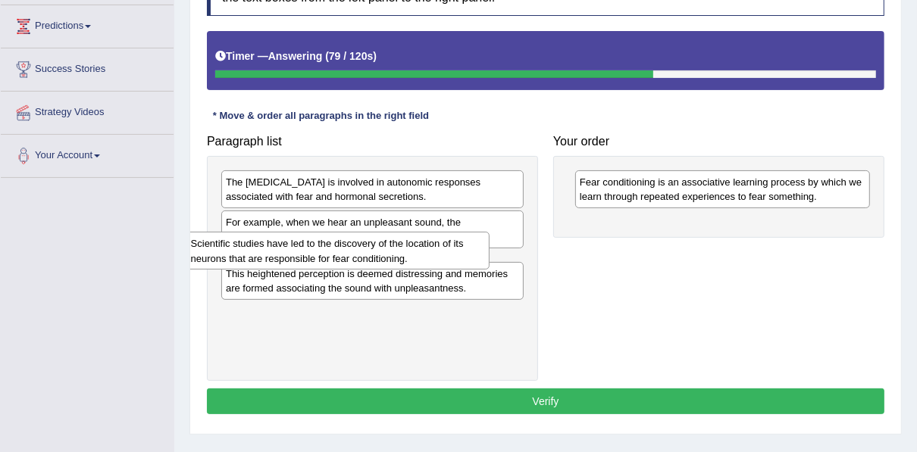
drag, startPoint x: 265, startPoint y: 190, endPoint x: 230, endPoint y: 252, distance: 71.2
click at [230, 252] on div "Scientific studies have led to the discovery of the location of its neurons tha…" at bounding box center [337, 251] width 303 height 38
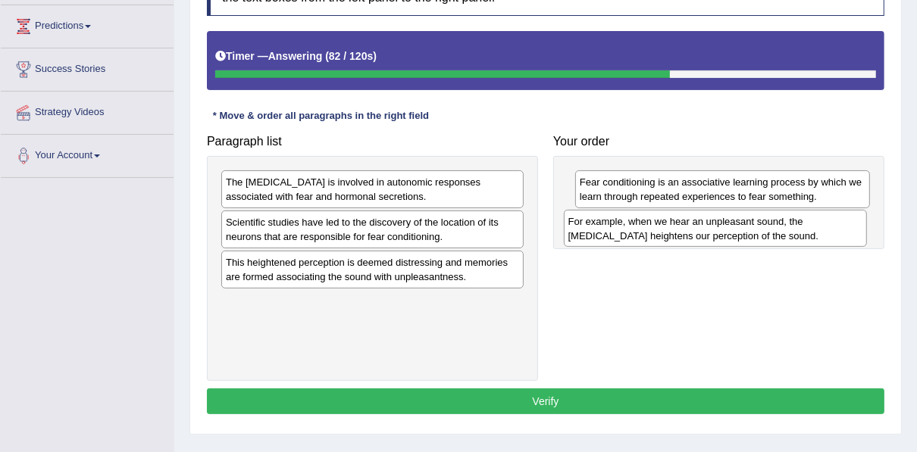
drag, startPoint x: 252, startPoint y: 228, endPoint x: 595, endPoint y: 228, distance: 342.4
click at [595, 228] on div "For example, when we hear an unpleasant sound, the amygdala heightens our perce…" at bounding box center [715, 229] width 303 height 38
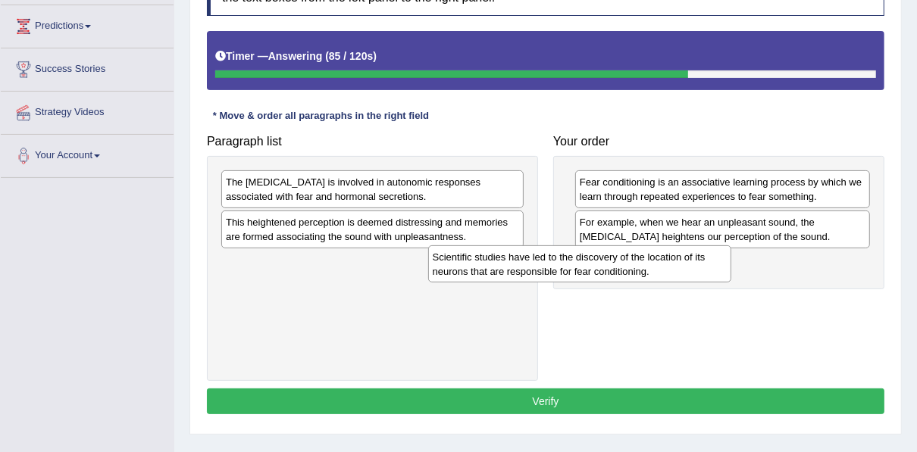
drag, startPoint x: 417, startPoint y: 227, endPoint x: 624, endPoint y: 263, distance: 209.8
click at [624, 263] on div "Scientific studies have led to the discovery of the location of its neurons tha…" at bounding box center [579, 264] width 303 height 38
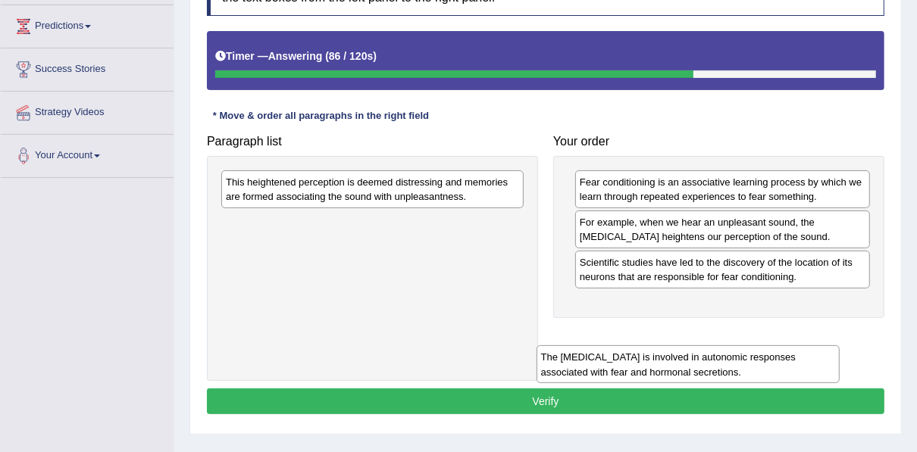
drag, startPoint x: 400, startPoint y: 189, endPoint x: 664, endPoint y: 305, distance: 288.3
click at [715, 364] on div "The amygdala is involved in autonomic responses associated with fear and hormon…" at bounding box center [687, 364] width 303 height 38
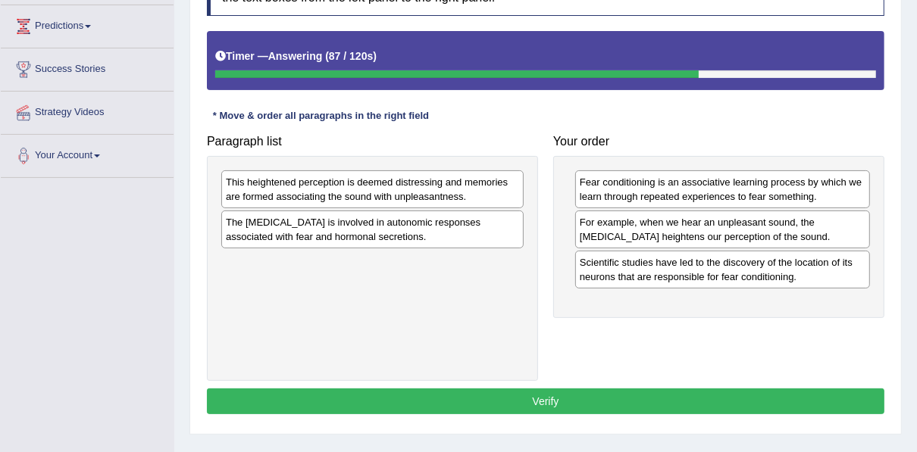
drag, startPoint x: 572, startPoint y: 261, endPoint x: 561, endPoint y: 261, distance: 11.4
click at [561, 261] on div "Fear conditioning is an associative learning process by which we learn through …" at bounding box center [718, 237] width 331 height 163
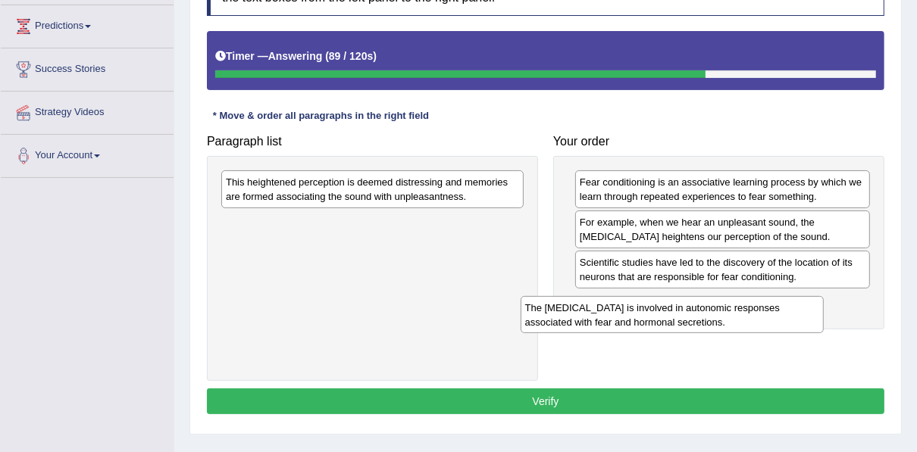
drag, startPoint x: 449, startPoint y: 229, endPoint x: 748, endPoint y: 315, distance: 311.4
click at [748, 315] on div "The amygdala is involved in autonomic responses associated with fear and hormon…" at bounding box center [671, 315] width 303 height 38
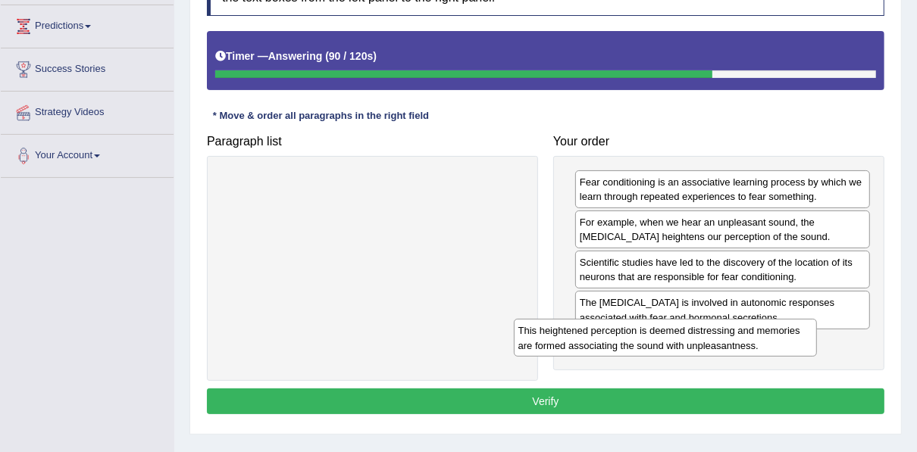
drag, startPoint x: 473, startPoint y: 196, endPoint x: 765, endPoint y: 345, distance: 328.3
click at [765, 345] on div "This heightened perception is deemed distressing and memories are formed associ…" at bounding box center [665, 338] width 303 height 38
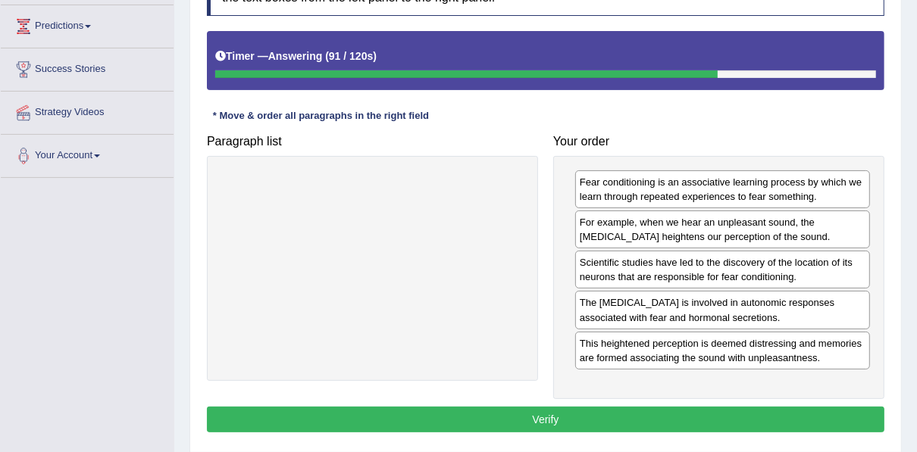
click at [607, 415] on button "Verify" at bounding box center [545, 420] width 677 height 26
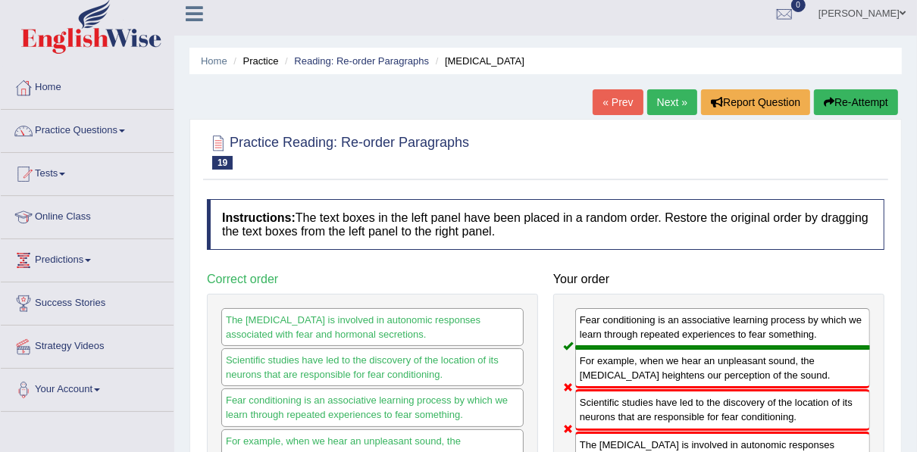
scroll to position [0, 0]
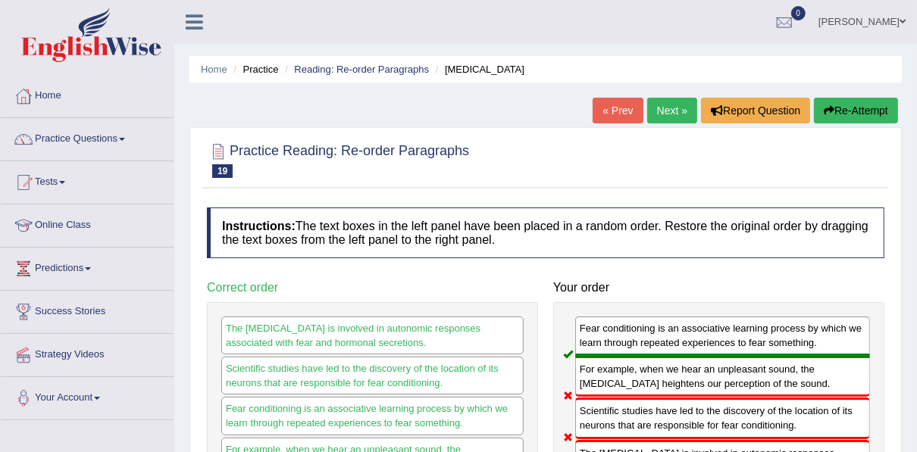
click at [657, 110] on link "Next »" at bounding box center [672, 111] width 50 height 26
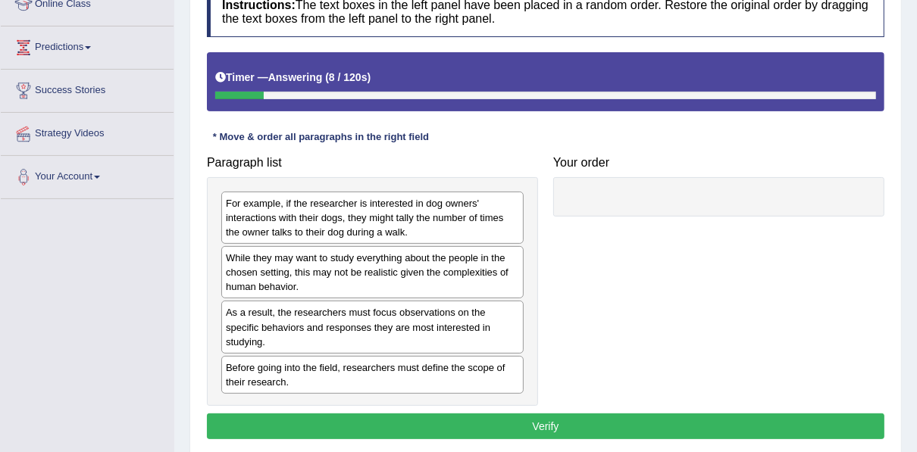
scroll to position [242, 0]
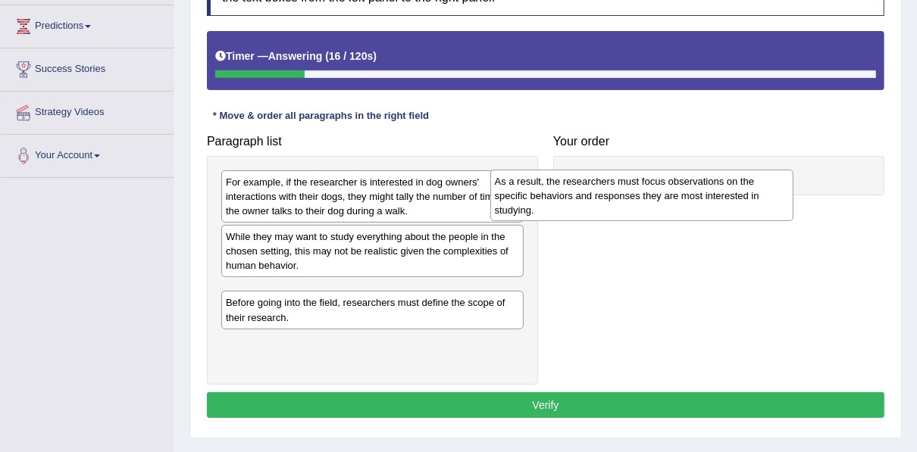
drag, startPoint x: 435, startPoint y: 308, endPoint x: 735, endPoint y: 173, distance: 328.6
click at [735, 173] on div "As a result, the researchers must focus observations on the specific behaviors …" at bounding box center [641, 196] width 303 height 52
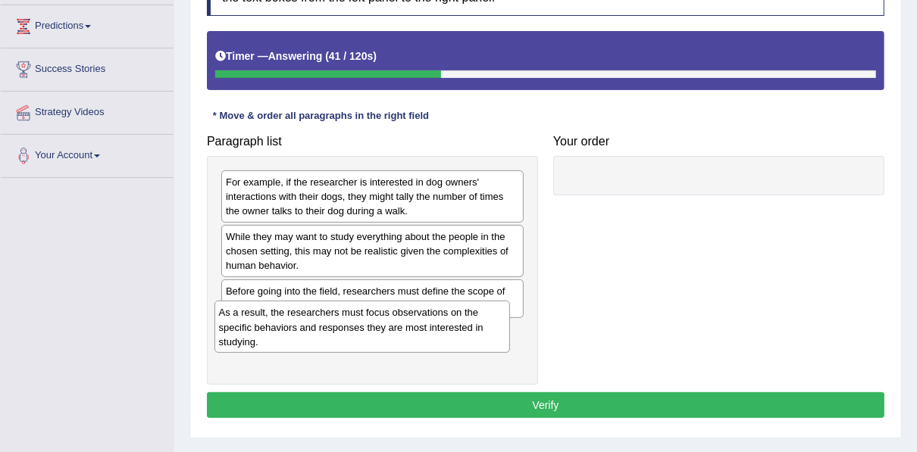
drag, startPoint x: 623, startPoint y: 192, endPoint x: 260, endPoint y: 328, distance: 388.0
click at [261, 326] on div "As a result, the researchers must focus observations on the specific behaviors …" at bounding box center [361, 327] width 295 height 52
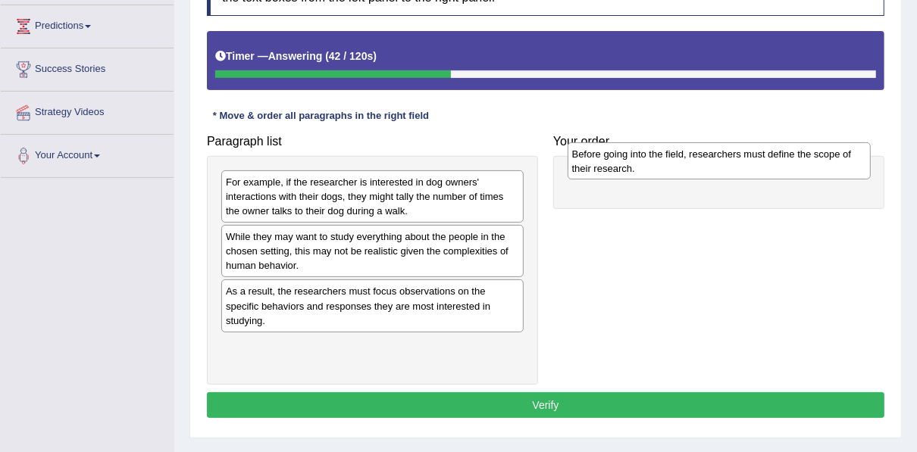
drag, startPoint x: 349, startPoint y: 302, endPoint x: 696, endPoint y: 164, distance: 373.3
click at [696, 164] on div "Before going into the field, researchers must define the scope of their researc…" at bounding box center [718, 161] width 303 height 38
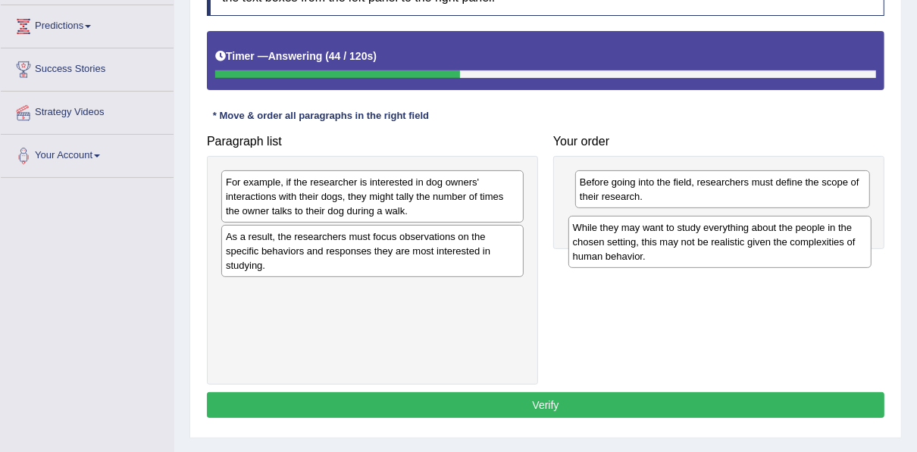
drag, startPoint x: 424, startPoint y: 264, endPoint x: 771, endPoint y: 256, distance: 347.0
click at [771, 256] on div "While they may want to study everything about the people in the chosen setting,…" at bounding box center [719, 242] width 303 height 52
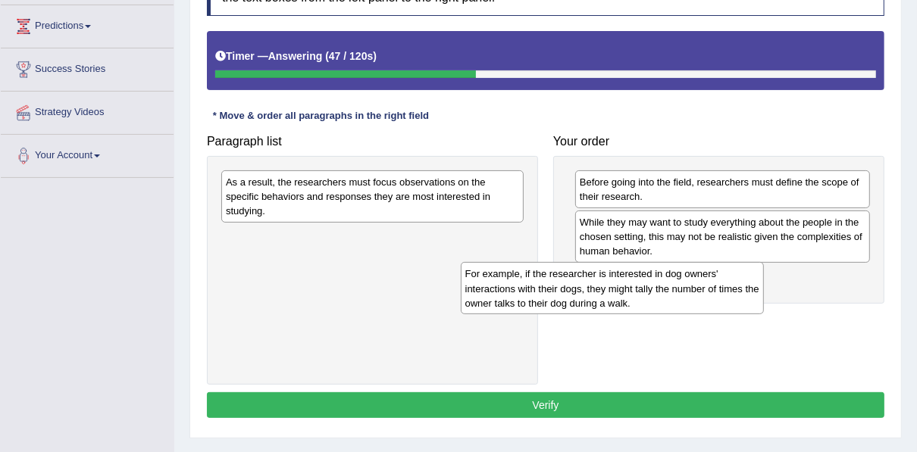
drag, startPoint x: 383, startPoint y: 181, endPoint x: 628, endPoint y: 275, distance: 262.8
click at [628, 275] on div "For example, if the researcher is interested in dog owners' interactions with t…" at bounding box center [612, 288] width 303 height 52
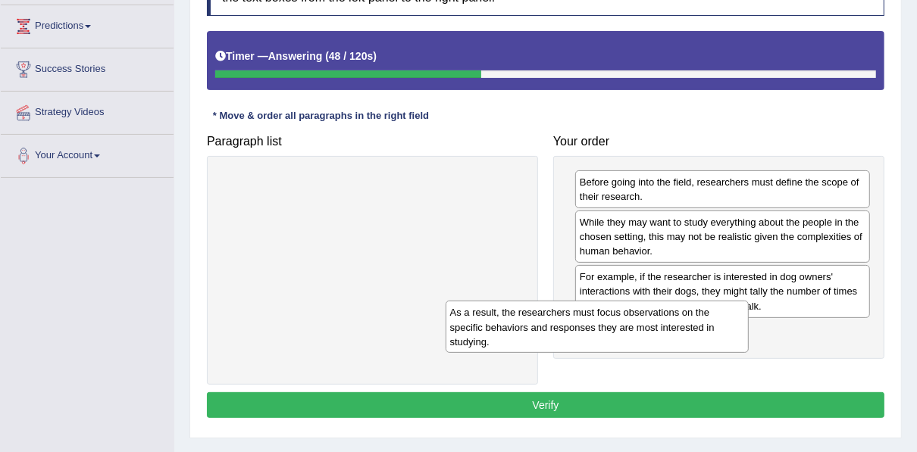
drag, startPoint x: 452, startPoint y: 230, endPoint x: 710, endPoint y: 351, distance: 284.6
click at [709, 351] on div "As a result, the researchers must focus observations on the specific behaviors …" at bounding box center [596, 327] width 303 height 52
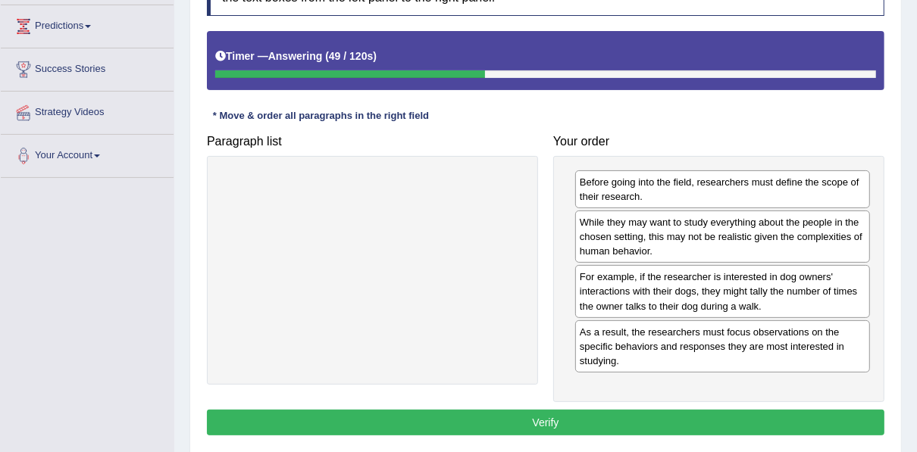
click at [667, 415] on button "Verify" at bounding box center [545, 423] width 677 height 26
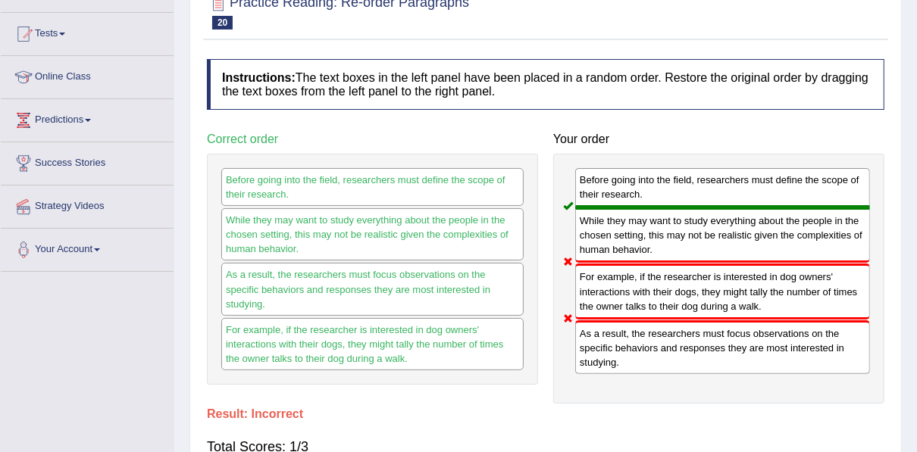
scroll to position [61, 0]
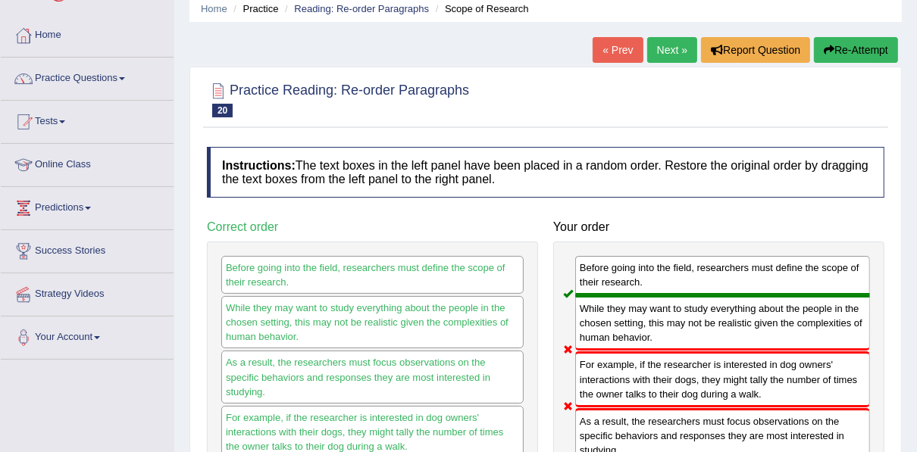
click at [664, 54] on link "Next »" at bounding box center [672, 50] width 50 height 26
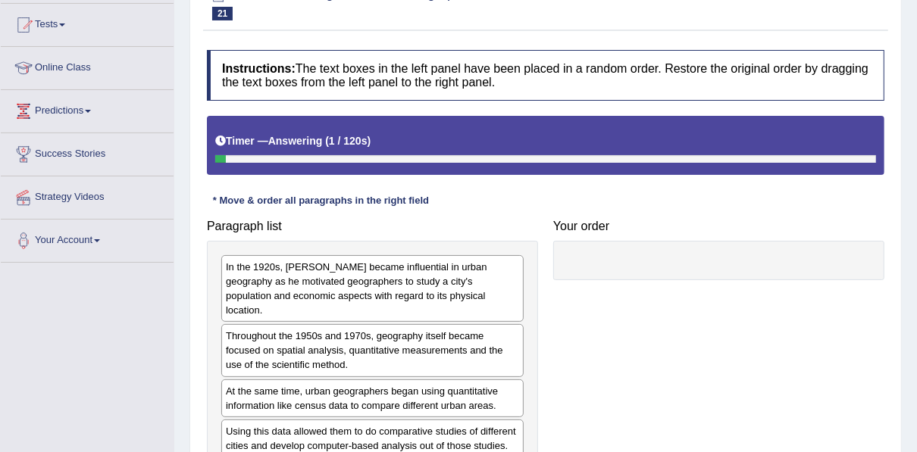
scroll to position [182, 0]
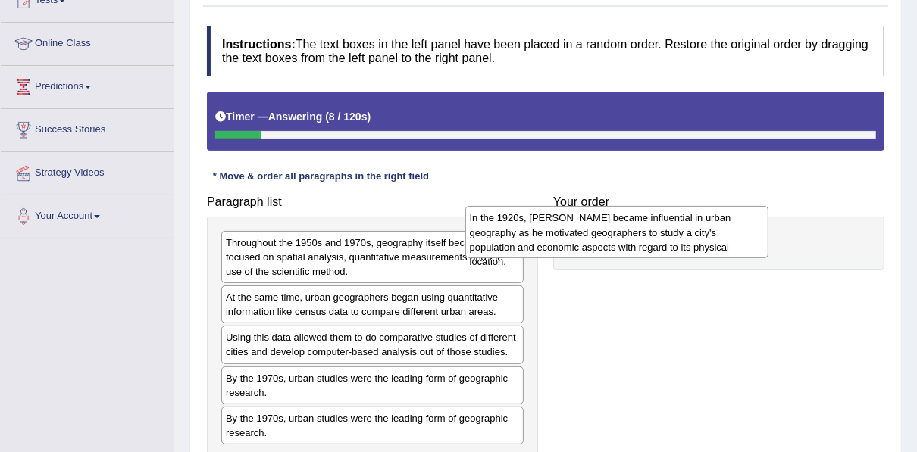
drag, startPoint x: 411, startPoint y: 253, endPoint x: 655, endPoint y: 229, distance: 245.1
click at [655, 229] on div "In the 1920s, Carl Sauer became influential in urban geography as he motivated …" at bounding box center [616, 232] width 303 height 52
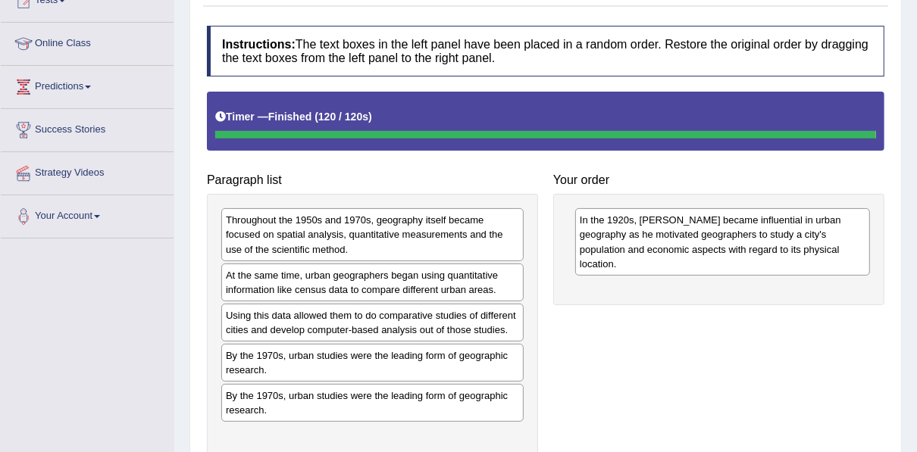
click at [653, 367] on div "Paragraph list Throughout the 1950s and 1970s, geography itself became focused …" at bounding box center [545, 290] width 692 height 396
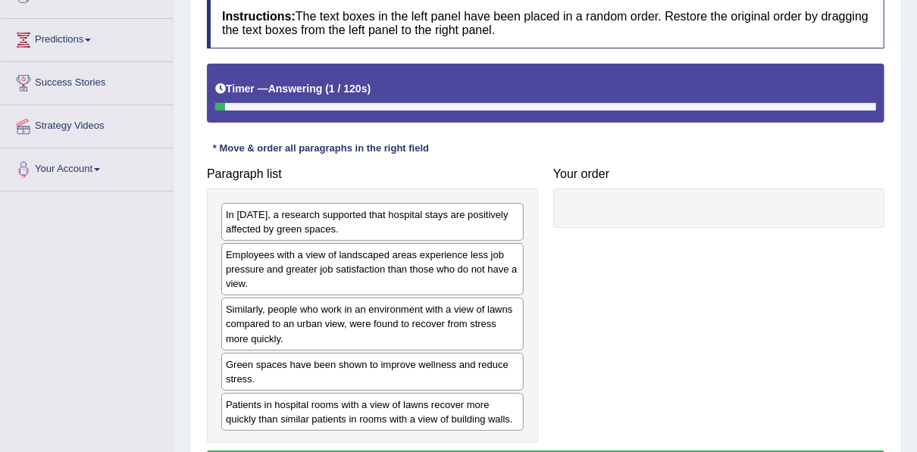
scroll to position [222, 0]
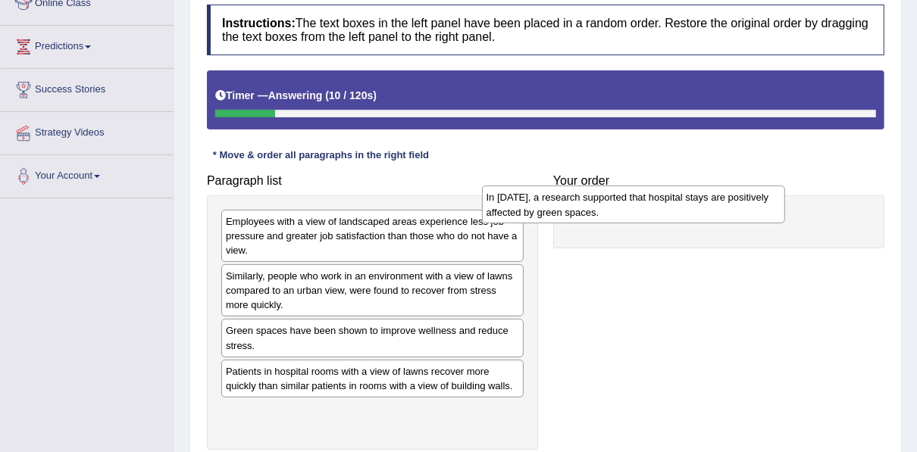
drag, startPoint x: 396, startPoint y: 230, endPoint x: 657, endPoint y: 206, distance: 261.6
click at [657, 206] on div "In [DATE], a research supported that hospital stays are positively affected by …" at bounding box center [633, 205] width 303 height 38
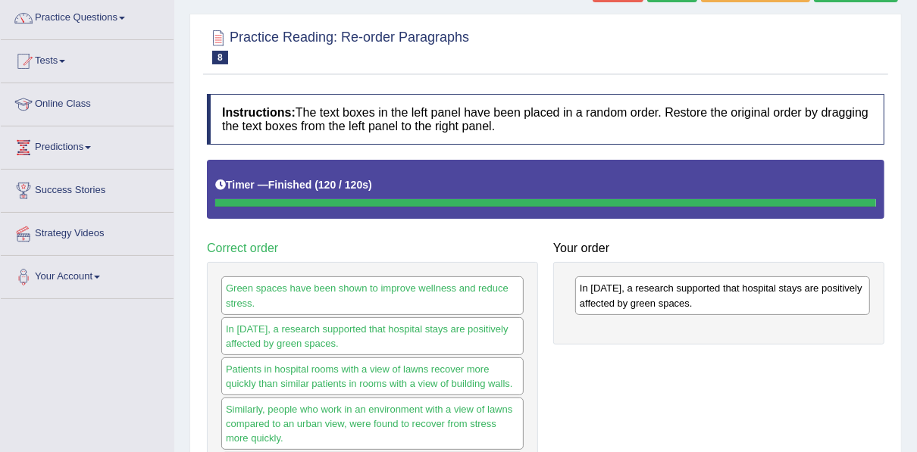
scroll to position [101, 0]
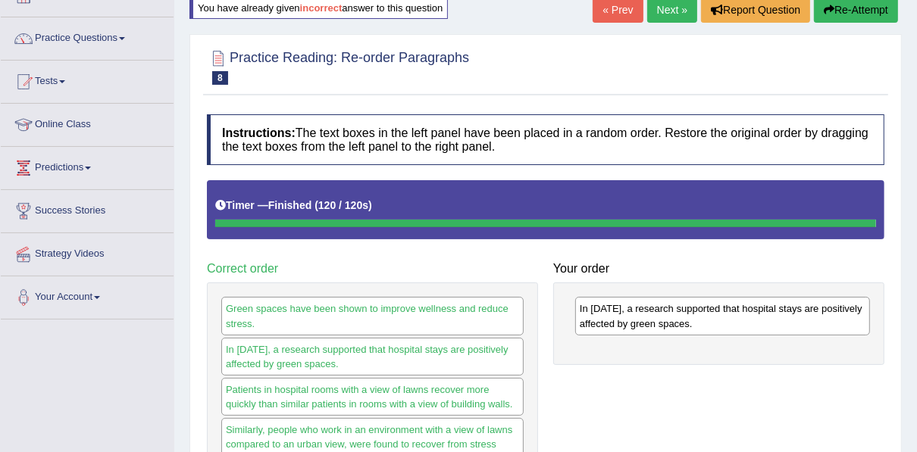
click at [660, 5] on link "Next »" at bounding box center [672, 10] width 50 height 26
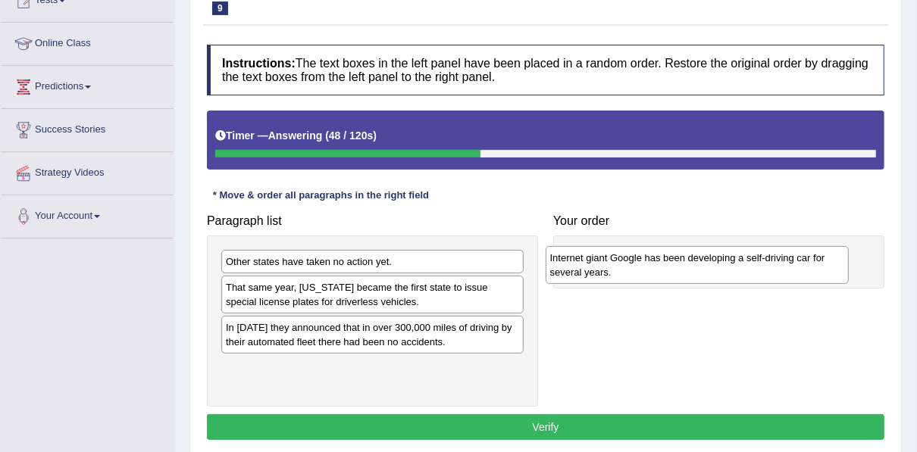
drag, startPoint x: 326, startPoint y: 339, endPoint x: 661, endPoint y: 267, distance: 343.3
click at [661, 267] on div "Internet giant Google has been developing a self-driving car for several years." at bounding box center [696, 265] width 303 height 38
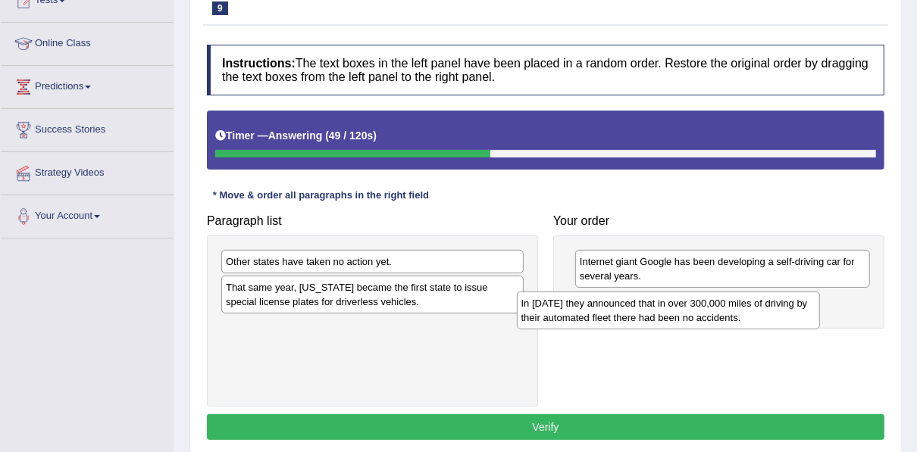
drag, startPoint x: 345, startPoint y: 351, endPoint x: 640, endPoint y: 327, distance: 296.3
click at [640, 327] on div "In 2012 they announced that in over 300,000 miles of driving by their automated…" at bounding box center [668, 311] width 303 height 38
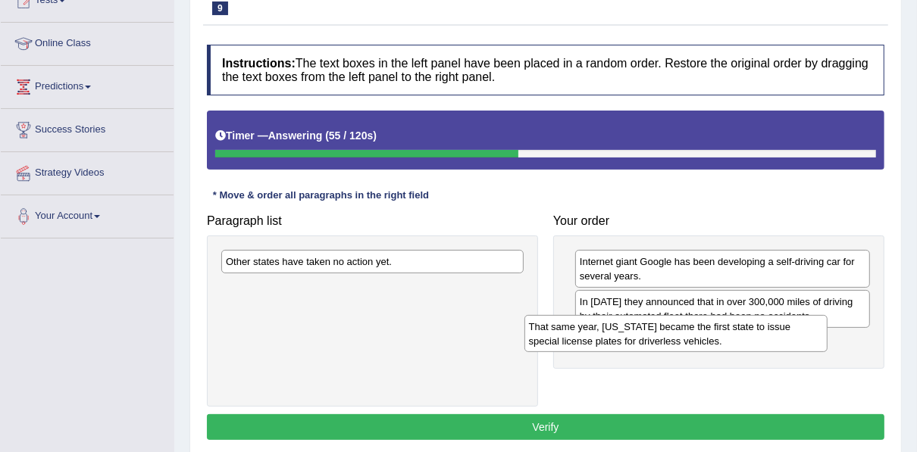
drag, startPoint x: 368, startPoint y: 292, endPoint x: 683, endPoint y: 333, distance: 317.7
click at [683, 333] on div "That same year, Nevada became the first state to issue special license plates f…" at bounding box center [675, 334] width 303 height 38
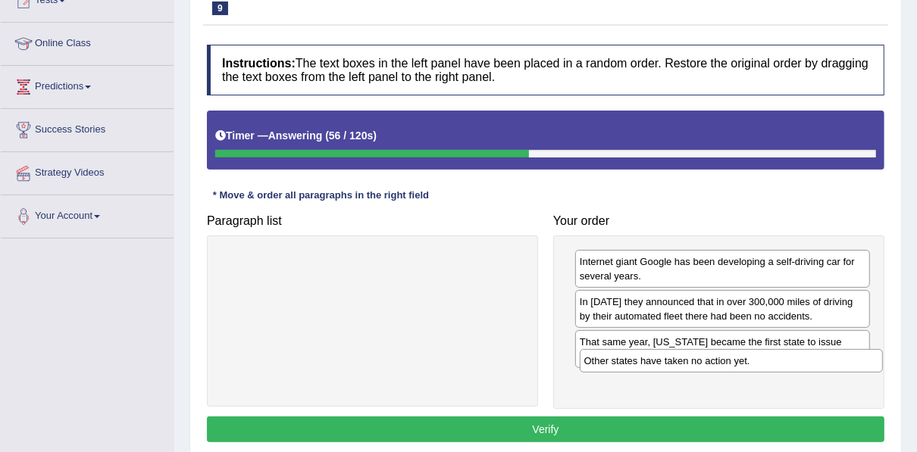
drag, startPoint x: 386, startPoint y: 267, endPoint x: 745, endPoint y: 368, distance: 372.4
click at [745, 368] on div "Other states have taken no action yet." at bounding box center [730, 360] width 303 height 23
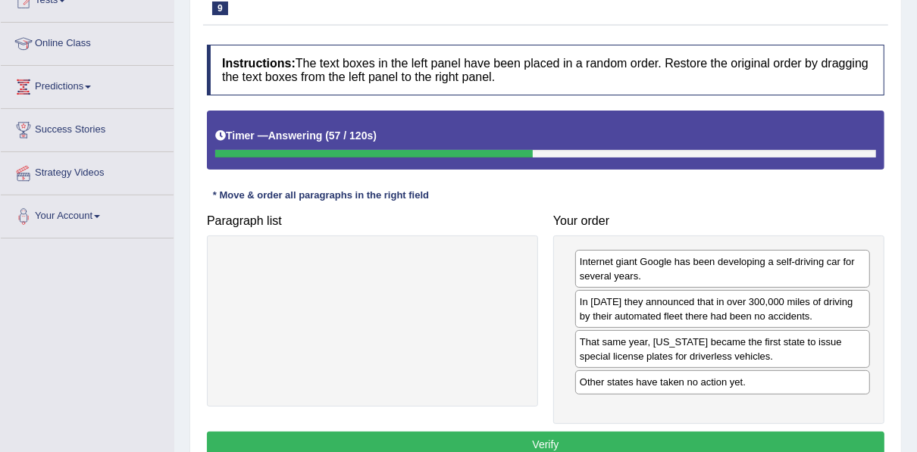
click at [661, 443] on button "Verify" at bounding box center [545, 445] width 677 height 26
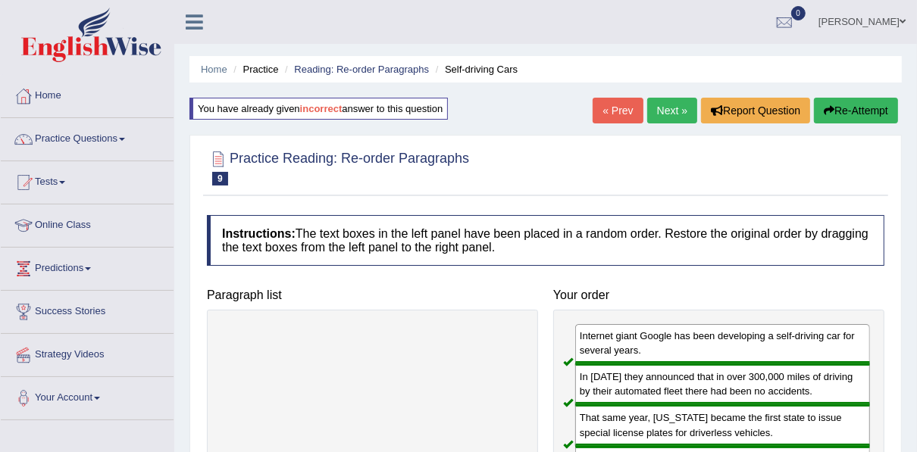
click at [668, 105] on link "Next »" at bounding box center [672, 111] width 50 height 26
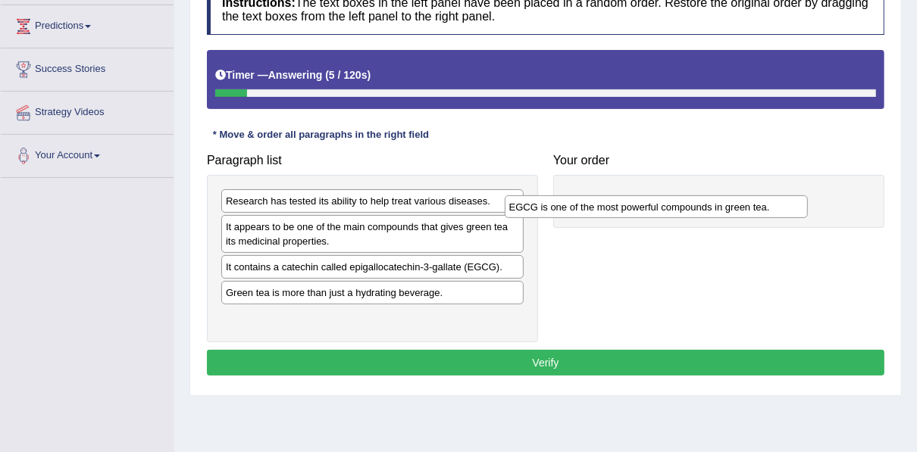
drag, startPoint x: 350, startPoint y: 296, endPoint x: 633, endPoint y: 212, distance: 295.5
click at [633, 212] on div "EGCG is one of the most powerful compounds in green tea." at bounding box center [655, 206] width 303 height 23
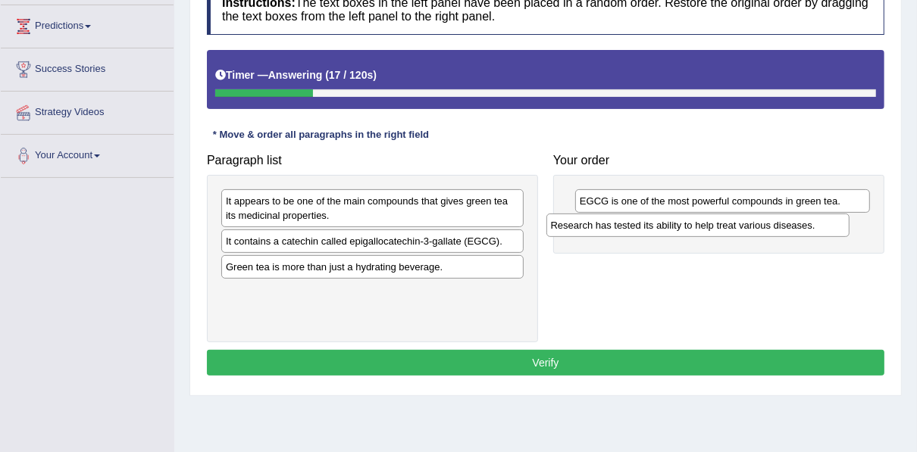
drag, startPoint x: 388, startPoint y: 203, endPoint x: 714, endPoint y: 228, distance: 326.7
click at [714, 228] on div "Research has tested its ability to help treat various diseases." at bounding box center [697, 225] width 303 height 23
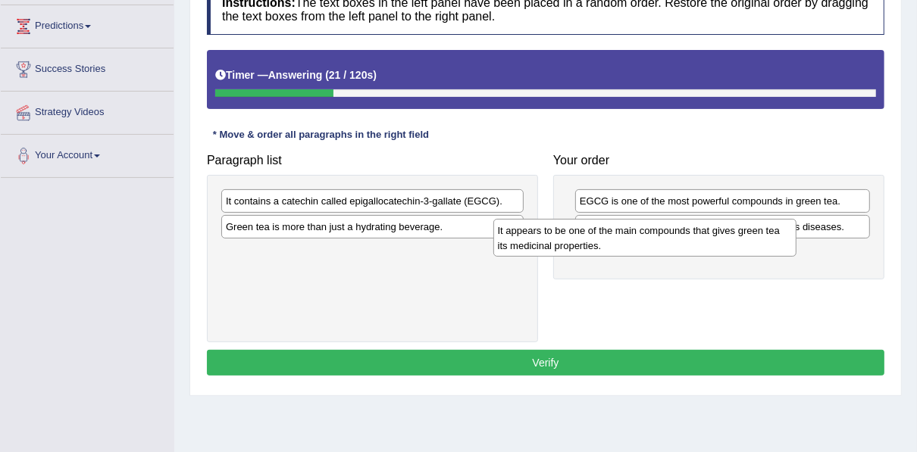
drag, startPoint x: 359, startPoint y: 209, endPoint x: 631, endPoint y: 239, distance: 273.6
click at [631, 239] on div "It appears to be one of the main compounds that gives green tea its medicinal p…" at bounding box center [644, 238] width 303 height 38
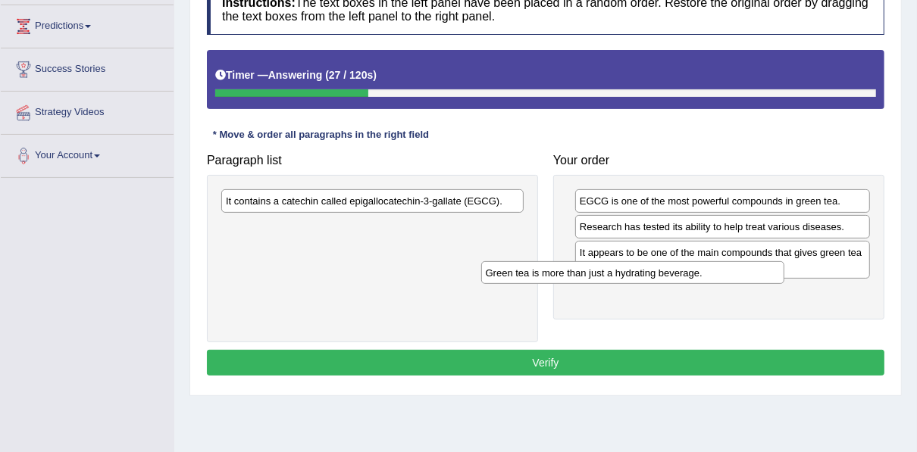
drag, startPoint x: 411, startPoint y: 224, endPoint x: 670, endPoint y: 271, distance: 264.0
click at [670, 271] on div "Green tea is more than just a hydrating beverage." at bounding box center [632, 272] width 303 height 23
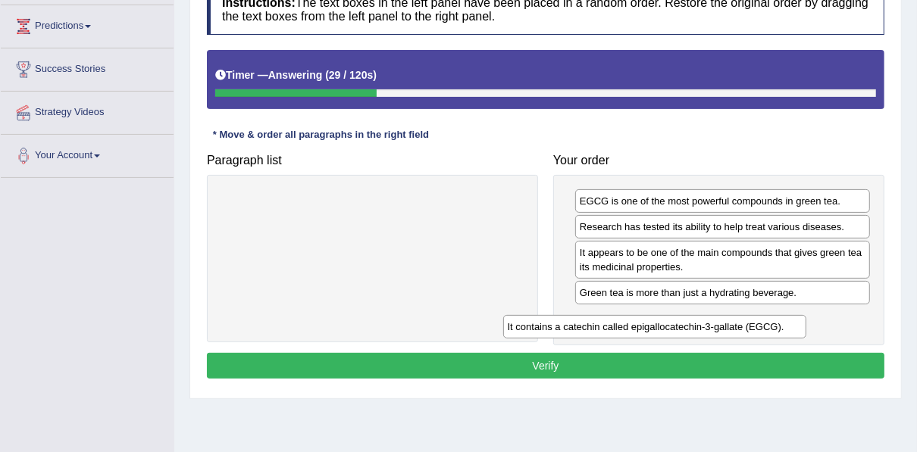
drag, startPoint x: 423, startPoint y: 198, endPoint x: 721, endPoint y: 320, distance: 321.7
click at [721, 320] on div "It contains a catechin called epigallocatechin-3-gallate (EGCG)." at bounding box center [654, 326] width 303 height 23
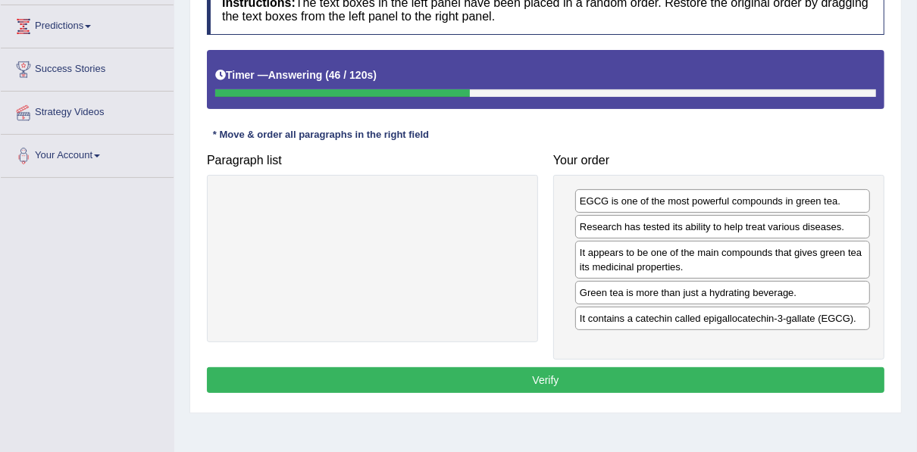
click at [539, 370] on button "Verify" at bounding box center [545, 380] width 677 height 26
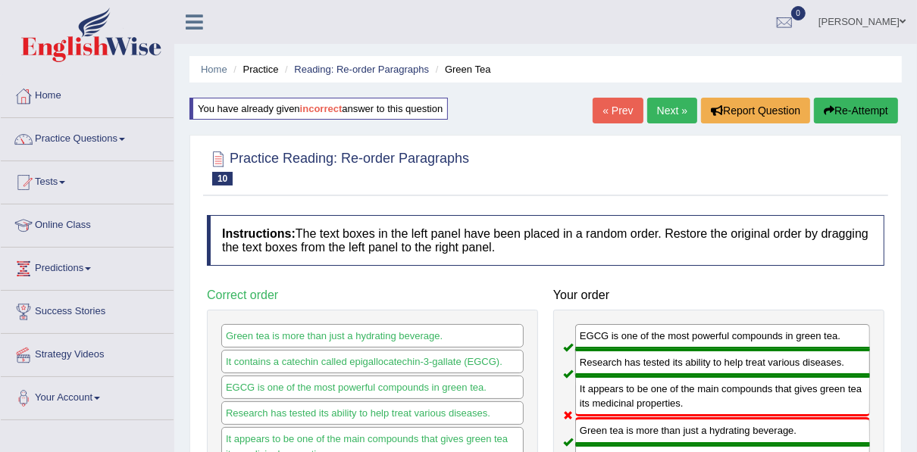
click at [666, 101] on link "Next »" at bounding box center [672, 111] width 50 height 26
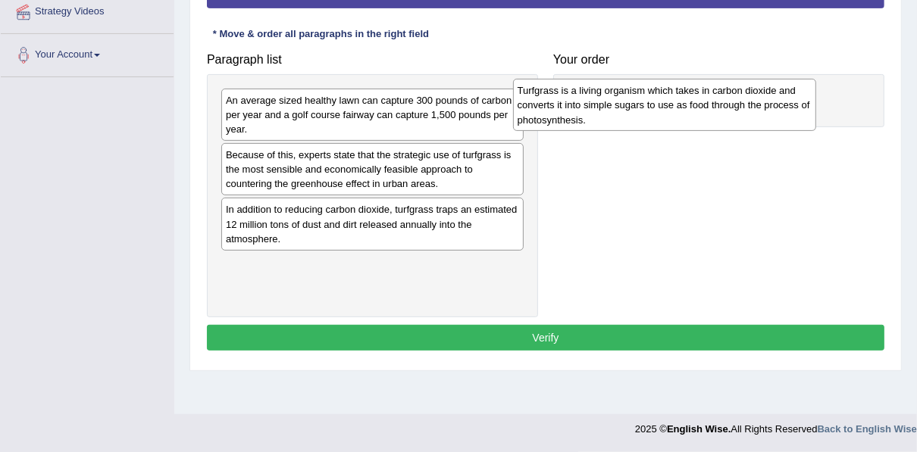
drag, startPoint x: 360, startPoint y: 280, endPoint x: 651, endPoint y: 108, distance: 338.5
click at [651, 108] on div "Turfgrass is a living organism which takes in carbon dioxide and converts it in…" at bounding box center [664, 105] width 303 height 52
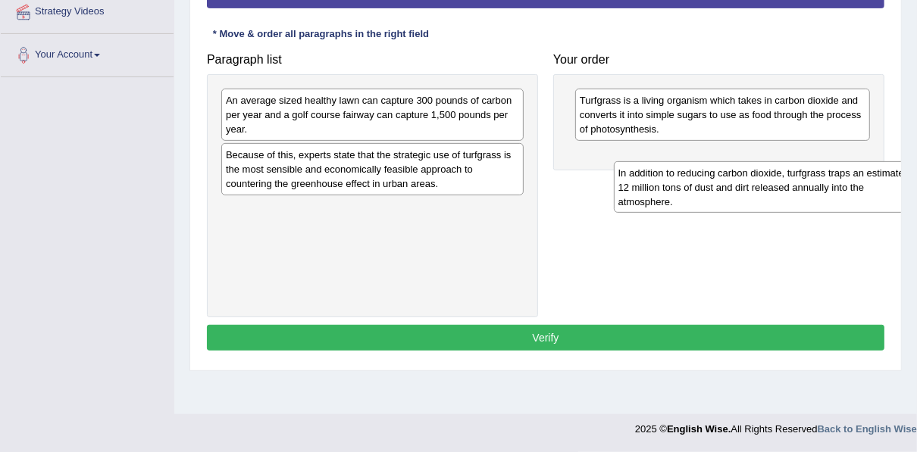
drag, startPoint x: 463, startPoint y: 223, endPoint x: 844, endPoint y: 184, distance: 383.0
click at [848, 185] on div "In addition to reducing carbon dioxide, turfgrass traps an estimated 12 million…" at bounding box center [765, 187] width 303 height 52
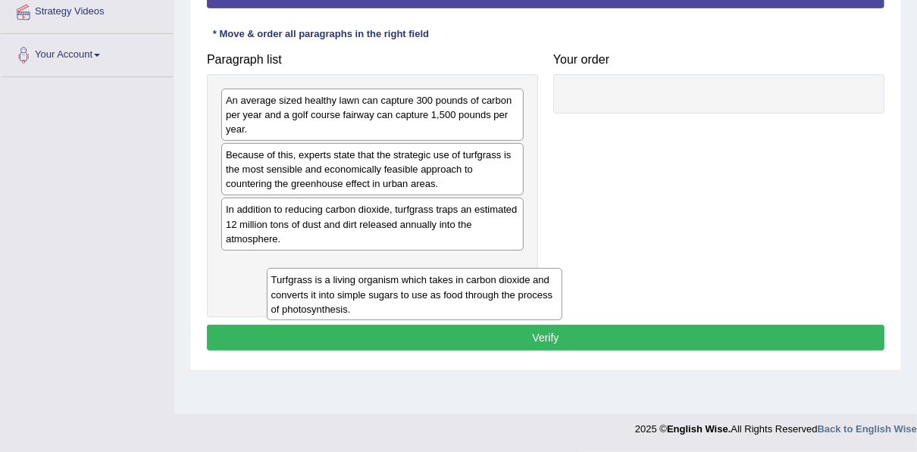
drag, startPoint x: 644, startPoint y: 112, endPoint x: 327, endPoint y: 293, distance: 364.7
click at [328, 293] on div "Turfgrass is a living organism which takes in carbon dioxide and converts it in…" at bounding box center [414, 294] width 295 height 52
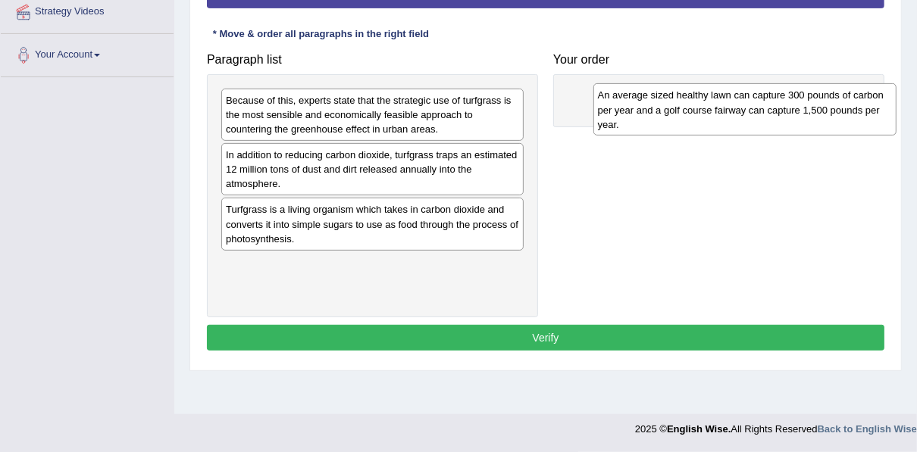
drag, startPoint x: 357, startPoint y: 109, endPoint x: 729, endPoint y: 105, distance: 371.9
click at [729, 105] on div "An average sized healthy lawn can capture 300 pounds of carbon per year and a g…" at bounding box center [744, 109] width 303 height 52
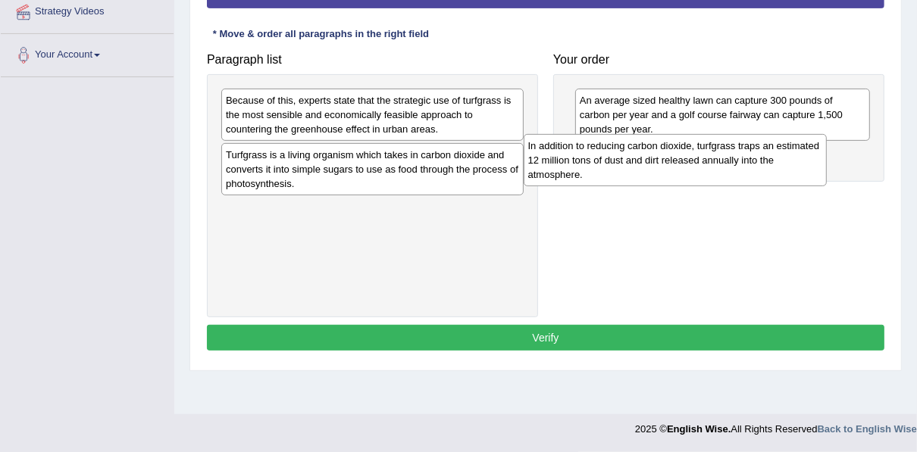
drag, startPoint x: 398, startPoint y: 176, endPoint x: 700, endPoint y: 167, distance: 302.3
click at [700, 167] on div "In addition to reducing carbon dioxide, turfgrass traps an estimated 12 million…" at bounding box center [674, 160] width 303 height 52
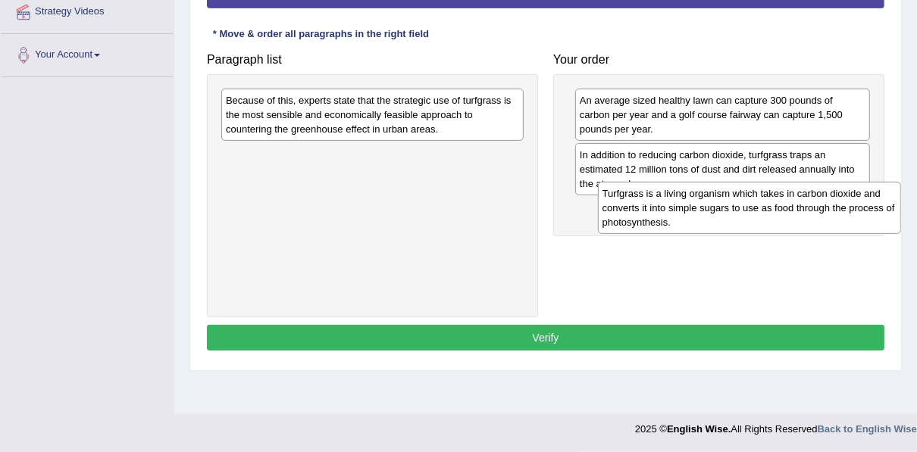
drag, startPoint x: 270, startPoint y: 166, endPoint x: 651, endPoint y: 205, distance: 382.3
click at [651, 205] on div "Turfgrass is a living organism which takes in carbon dioxide and converts it in…" at bounding box center [749, 208] width 303 height 52
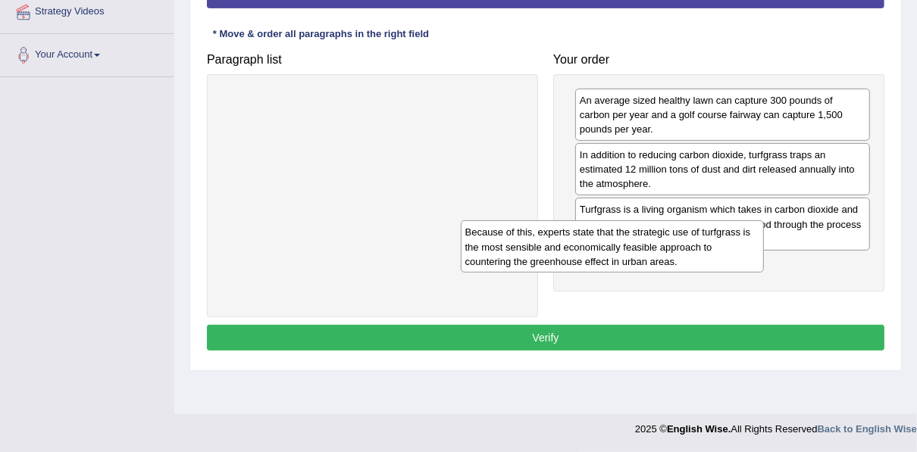
drag, startPoint x: 432, startPoint y: 130, endPoint x: 705, endPoint y: 266, distance: 305.2
click at [705, 266] on div "Because of this, experts state that the strategic use of turfgrass is the most …" at bounding box center [612, 246] width 303 height 52
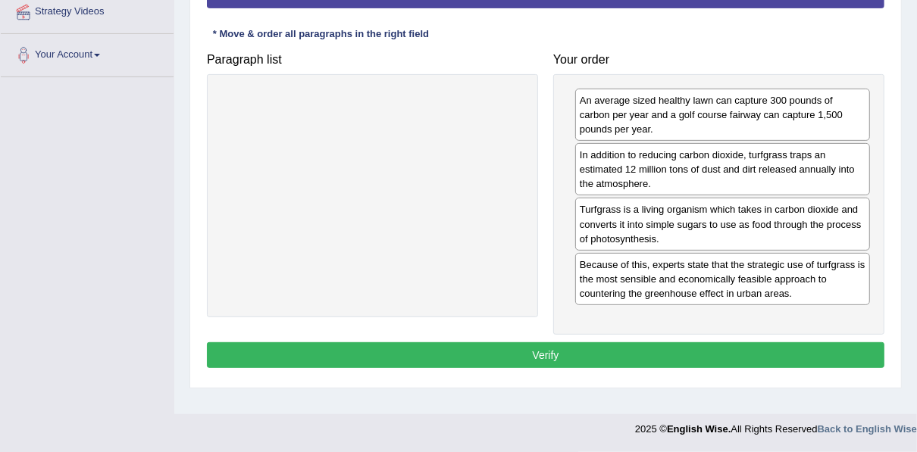
click at [633, 342] on button "Verify" at bounding box center [545, 355] width 677 height 26
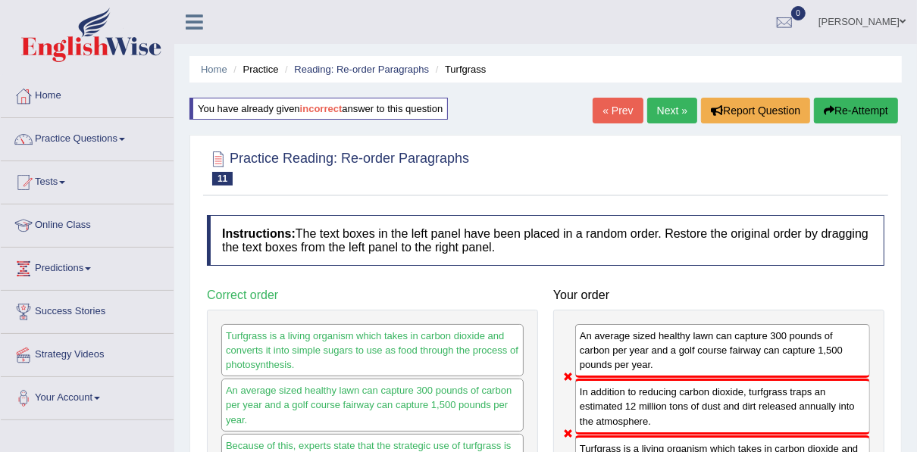
click at [654, 111] on link "Next »" at bounding box center [672, 111] width 50 height 26
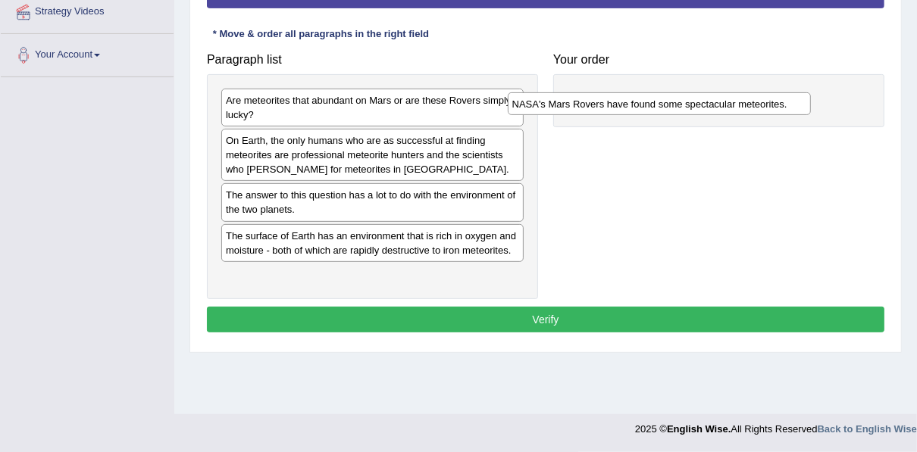
drag, startPoint x: 359, startPoint y: 197, endPoint x: 645, endPoint y: 107, distance: 300.2
click at [645, 107] on div "NASA's Mars Rovers have found some spectacular meteorites." at bounding box center [658, 103] width 303 height 23
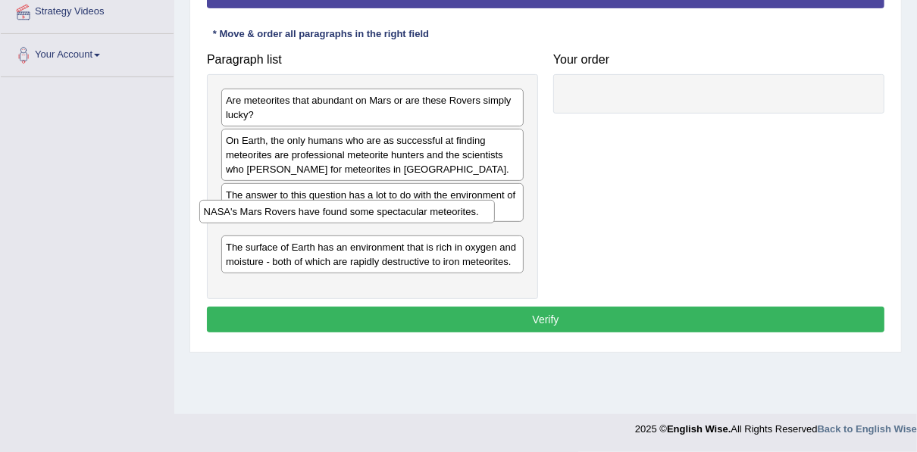
drag, startPoint x: 660, startPoint y: 105, endPoint x: 284, endPoint y: 217, distance: 392.1
click at [284, 217] on div "NASA's Mars Rovers have found some spectacular meteorites." at bounding box center [346, 211] width 295 height 23
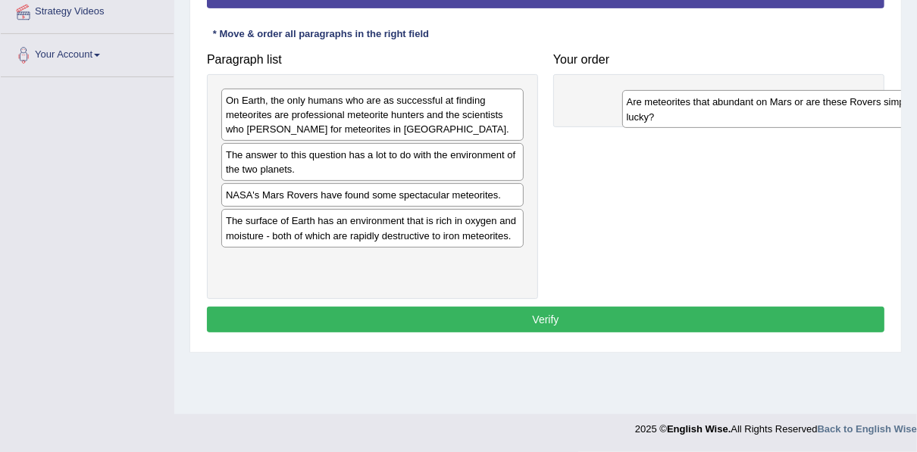
drag, startPoint x: 333, startPoint y: 111, endPoint x: 733, endPoint y: 113, distance: 400.7
click at [733, 113] on div "Are meteorites that abundant on Mars or are these Rovers simply lucky?" at bounding box center [773, 109] width 303 height 38
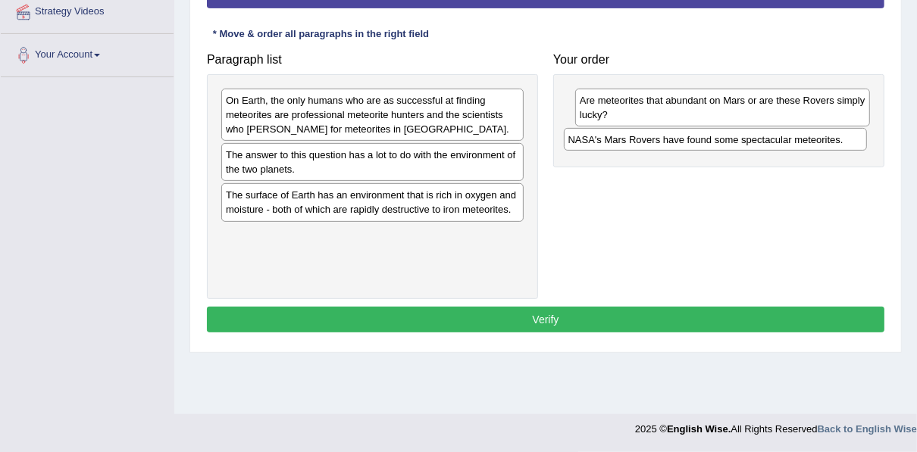
drag, startPoint x: 379, startPoint y: 198, endPoint x: 721, endPoint y: 143, distance: 346.7
click at [721, 143] on div "NASA's Mars Rovers have found some spectacular meteorites." at bounding box center [715, 139] width 303 height 23
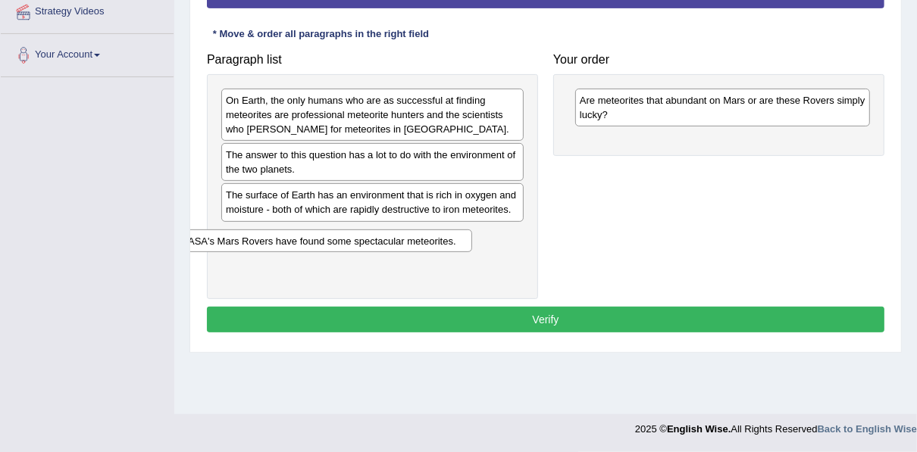
drag, startPoint x: 638, startPoint y: 132, endPoint x: 217, endPoint y: 189, distance: 424.2
click at [233, 233] on div "NASA's Mars Rovers have found some spectacular meteorites." at bounding box center [323, 241] width 295 height 23
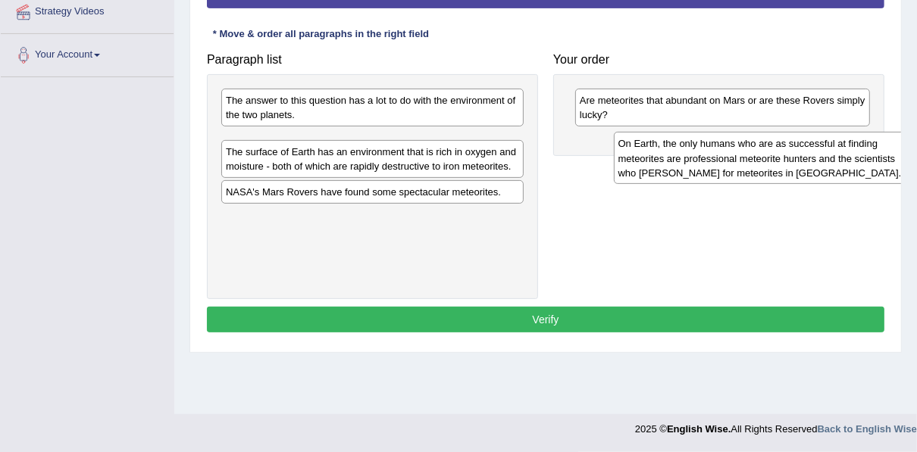
drag, startPoint x: 248, startPoint y: 103, endPoint x: 620, endPoint y: 136, distance: 372.6
click at [620, 136] on div "On Earth, the only humans who are as successful at finding meteorites are profe…" at bounding box center [765, 158] width 303 height 52
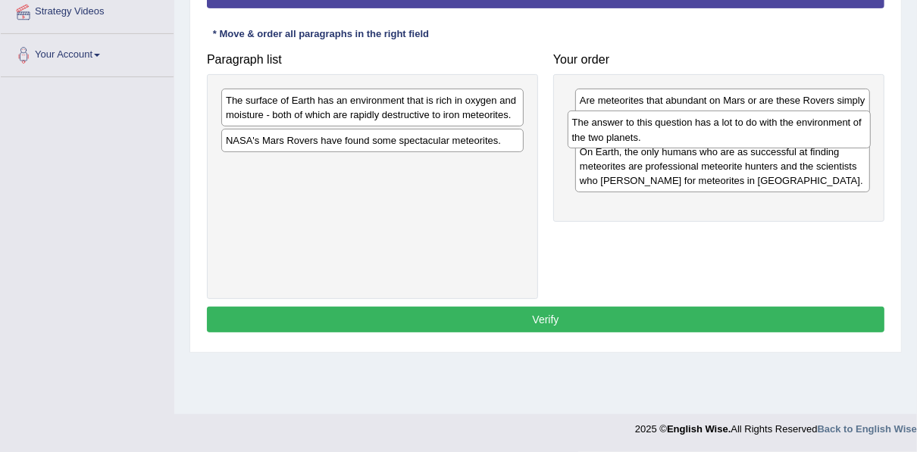
drag, startPoint x: 411, startPoint y: 109, endPoint x: 757, endPoint y: 133, distance: 347.0
click at [757, 133] on div "The answer to this question has a lot to do with the environment of the two pla…" at bounding box center [718, 130] width 303 height 38
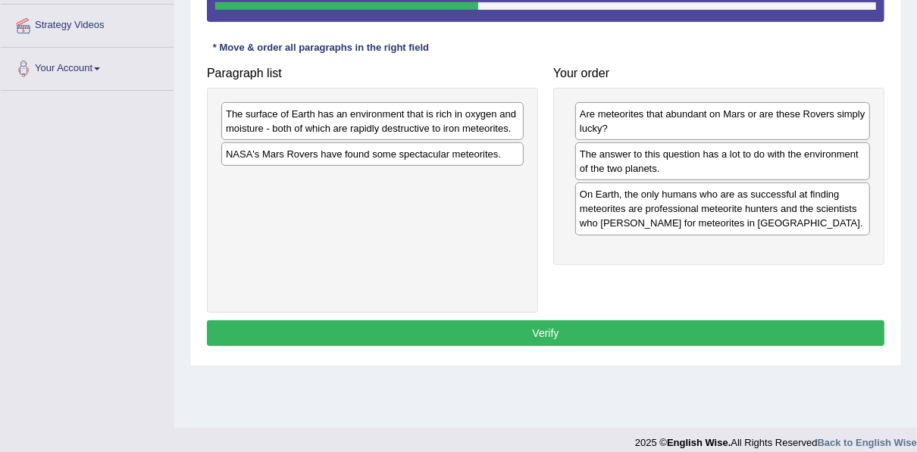
scroll to position [343, 0]
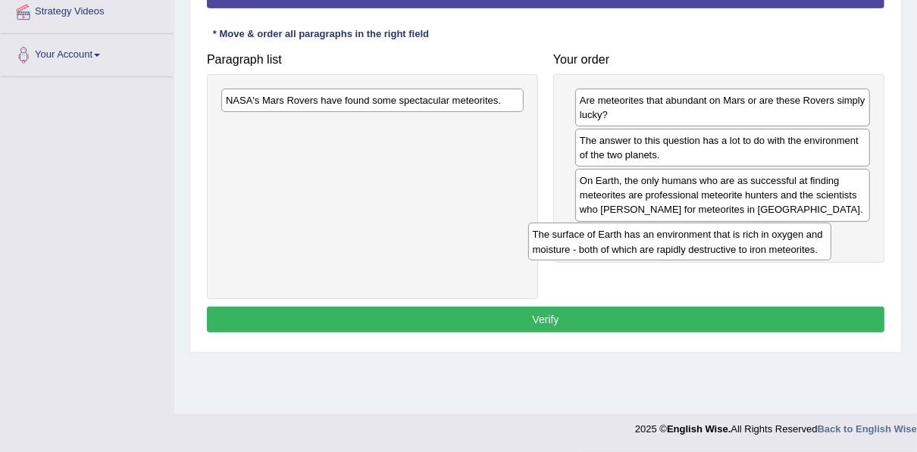
drag, startPoint x: 357, startPoint y: 113, endPoint x: 664, endPoint y: 247, distance: 334.8
click at [664, 247] on div "The surface of Earth has an environment that is rich in oxygen and moisture - b…" at bounding box center [679, 242] width 303 height 38
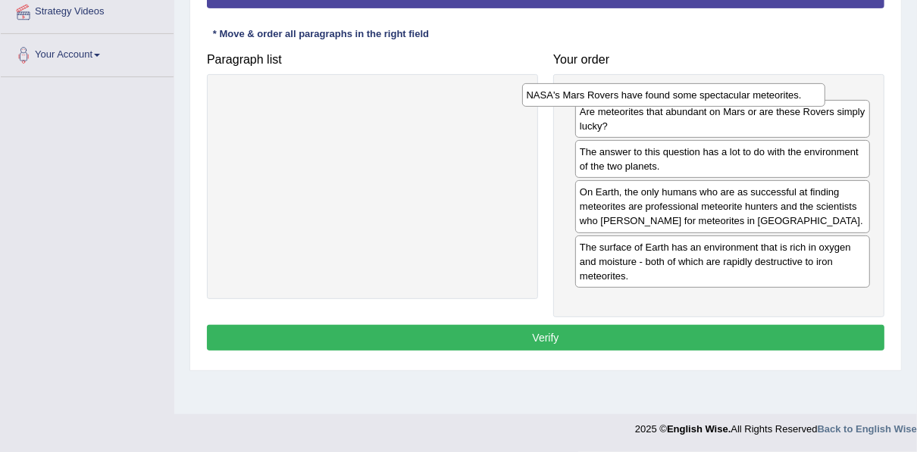
drag, startPoint x: 449, startPoint y: 100, endPoint x: 751, endPoint y: 96, distance: 301.5
click at [751, 96] on div "NASA's Mars Rovers have found some spectacular meteorites." at bounding box center [673, 94] width 303 height 23
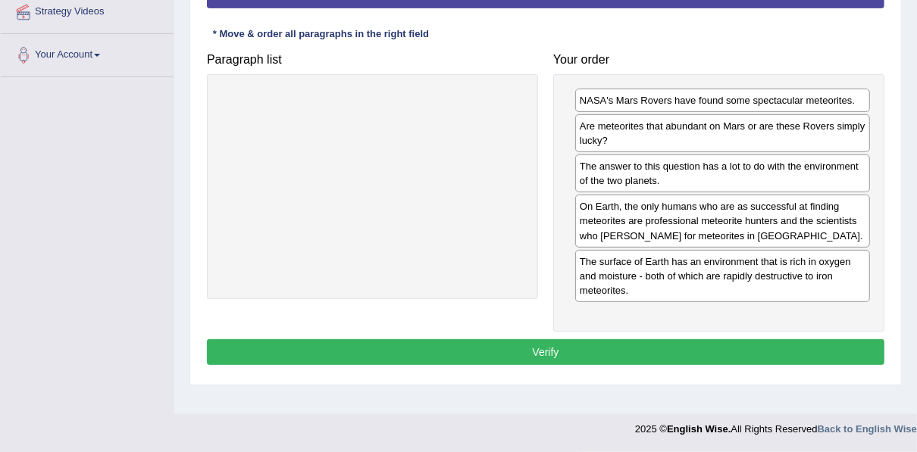
click at [629, 351] on button "Verify" at bounding box center [545, 352] width 677 height 26
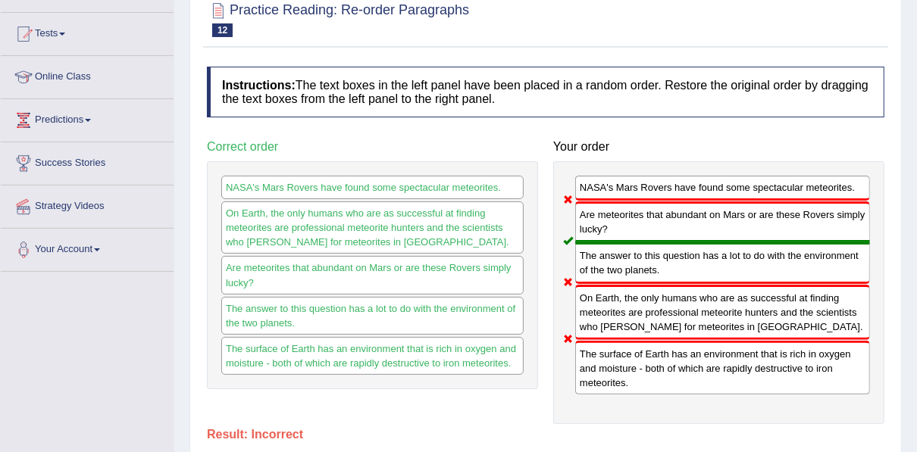
scroll to position [161, 0]
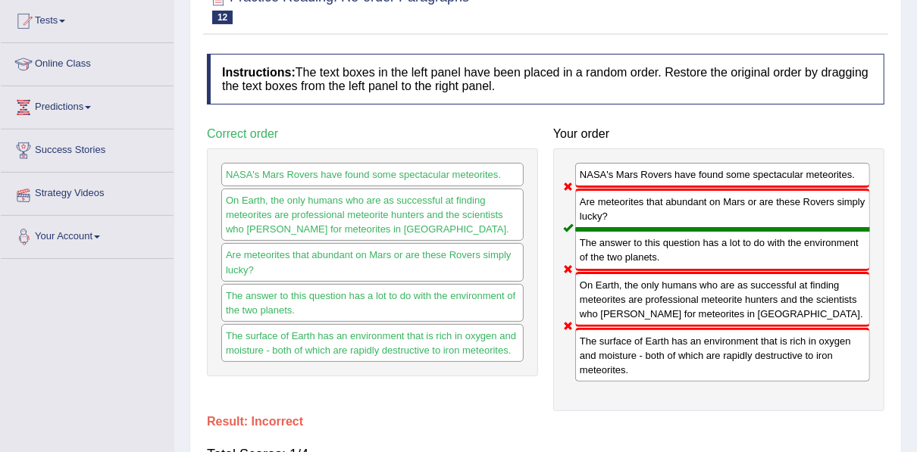
click at [105, 306] on div "Toggle navigation Home Practice Questions Speaking Practice Read Aloud Repeat S…" at bounding box center [458, 233] width 917 height 788
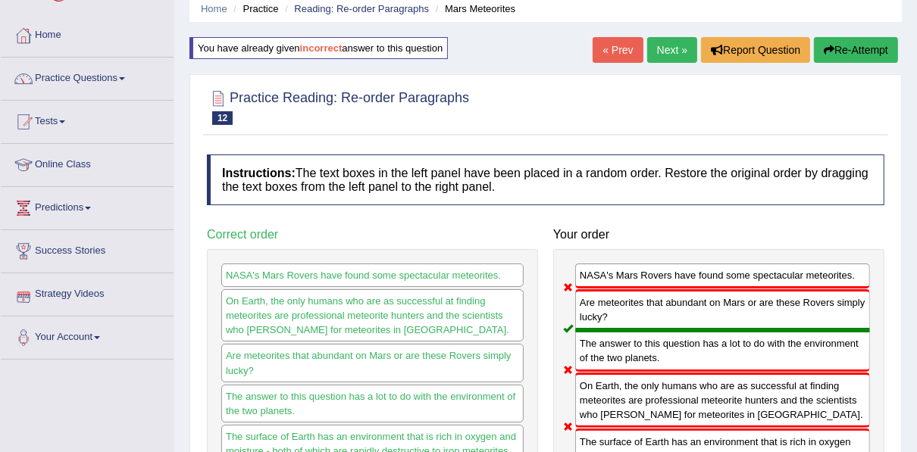
scroll to position [0, 0]
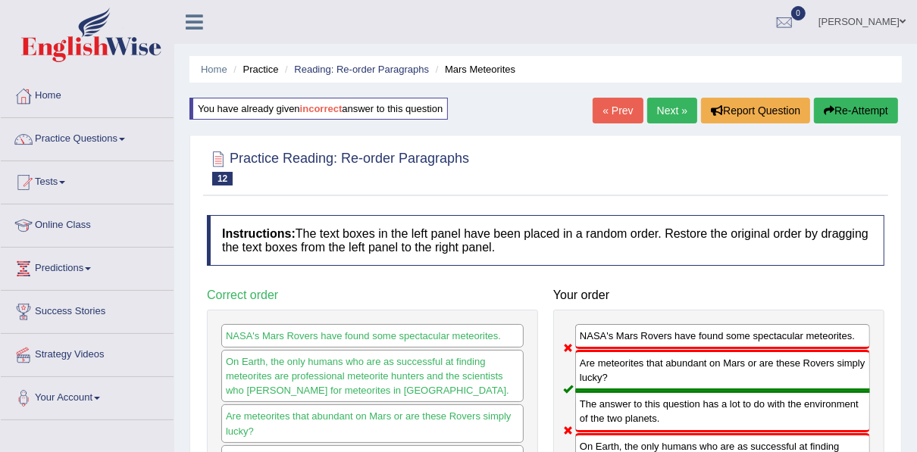
click at [657, 106] on link "Next »" at bounding box center [672, 111] width 50 height 26
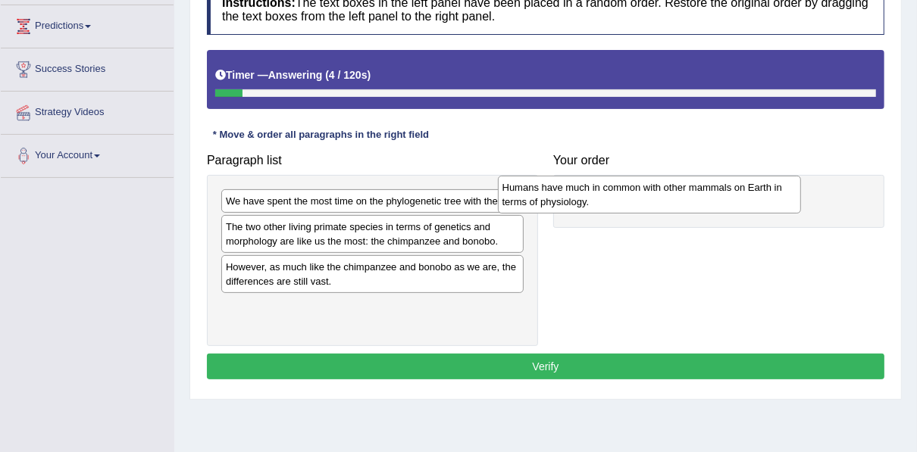
drag, startPoint x: 345, startPoint y: 270, endPoint x: 622, endPoint y: 192, distance: 287.3
click at [622, 192] on div "Humans have much in common with other mammals on Earth in terms of physiology." at bounding box center [649, 195] width 303 height 38
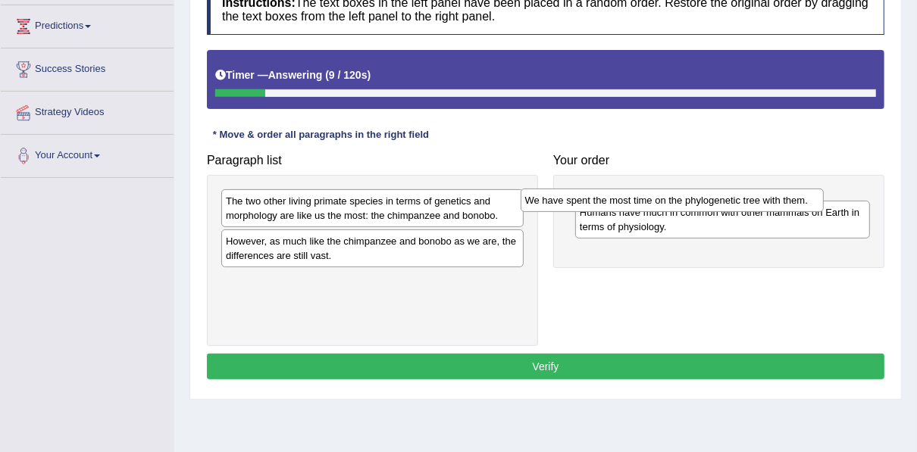
drag, startPoint x: 288, startPoint y: 203, endPoint x: 587, endPoint y: 203, distance: 299.2
click at [587, 203] on div "We have spent the most time on the phylogenetic tree with them." at bounding box center [671, 200] width 303 height 23
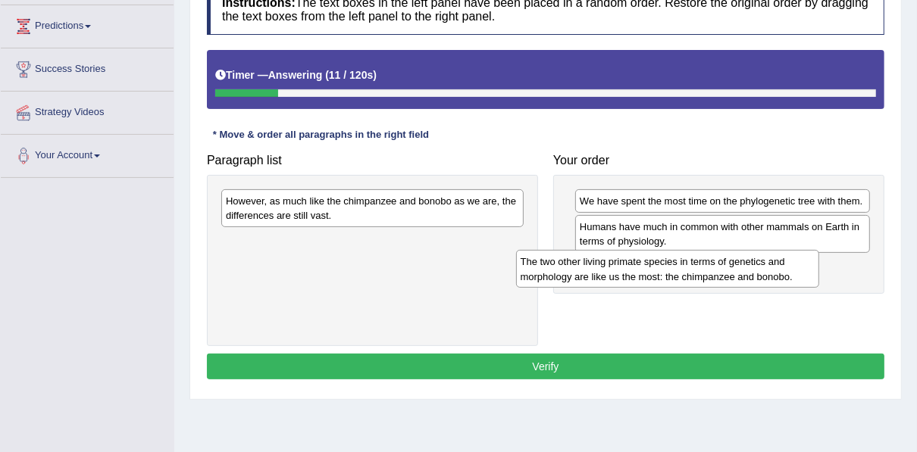
drag, startPoint x: 358, startPoint y: 215, endPoint x: 596, endPoint y: 251, distance: 241.4
click at [662, 271] on div "The two other living primate species in terms of genetics and morphology are li…" at bounding box center [667, 269] width 303 height 38
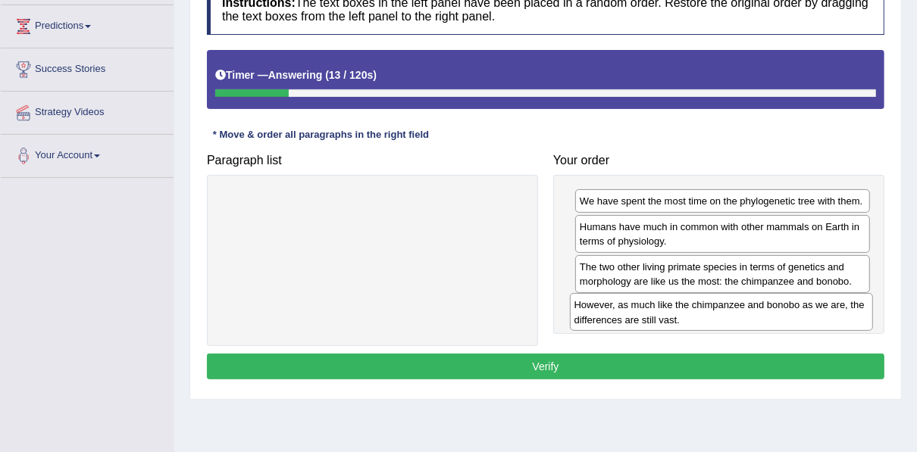
drag, startPoint x: 321, startPoint y: 224, endPoint x: 650, endPoint y: 326, distance: 344.3
click at [654, 327] on div "However, as much like the chimpanzee and bonobo as we are, the differences are …" at bounding box center [721, 312] width 303 height 38
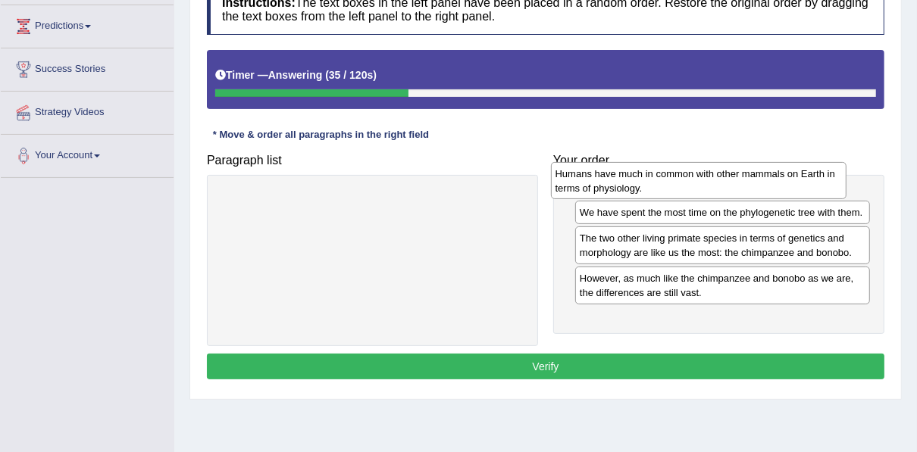
drag, startPoint x: 702, startPoint y: 240, endPoint x: 679, endPoint y: 188, distance: 57.3
click at [679, 188] on div "Humans have much in common with other mammals on Earth in terms of physiology." at bounding box center [698, 181] width 295 height 38
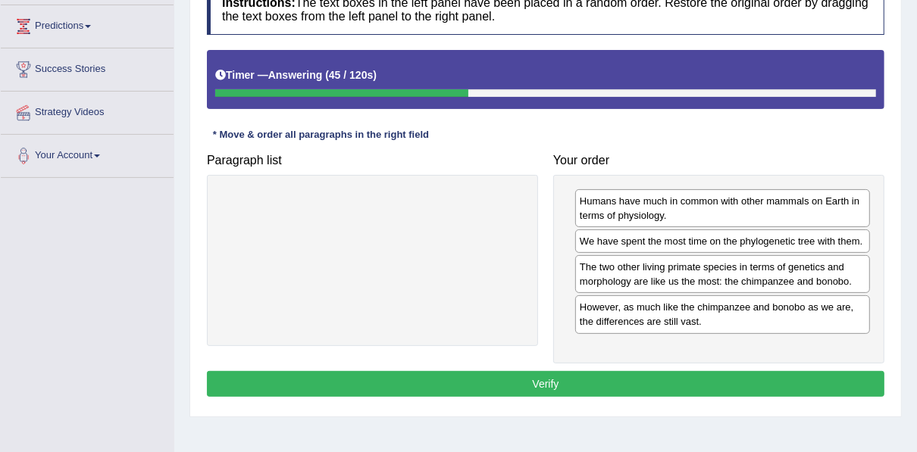
click at [747, 386] on button "Verify" at bounding box center [545, 384] width 677 height 26
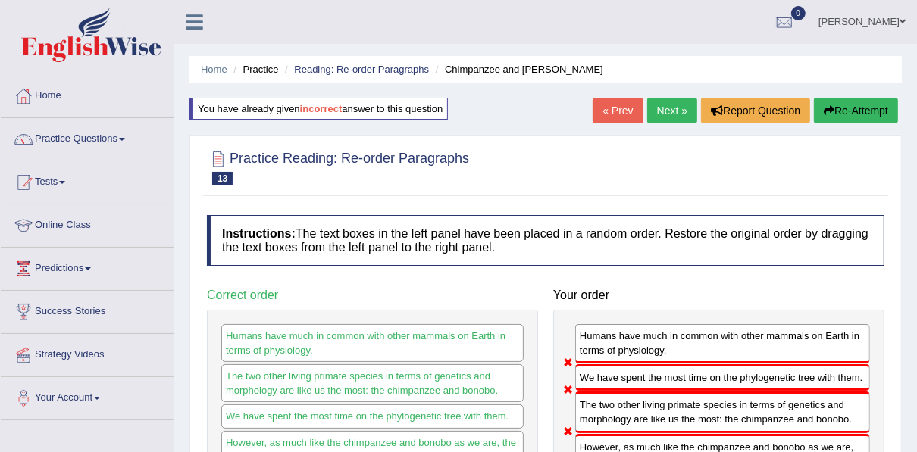
click at [820, 117] on button "Re-Attempt" at bounding box center [856, 111] width 84 height 26
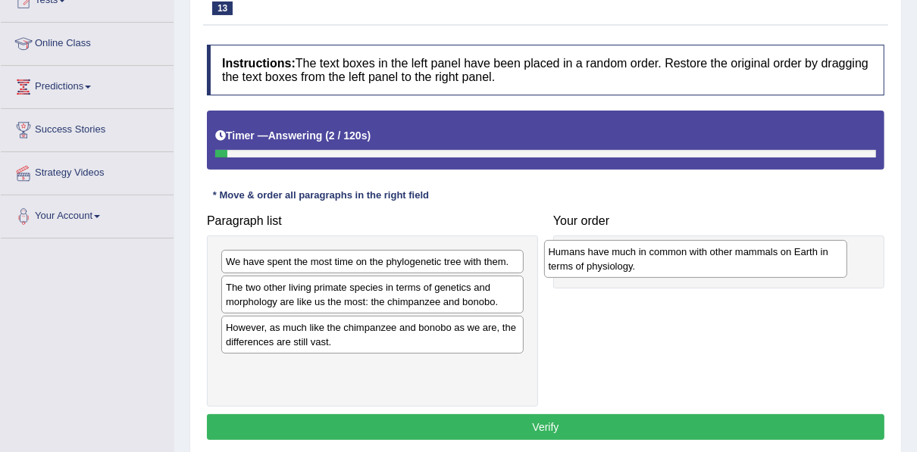
drag, startPoint x: 319, startPoint y: 348, endPoint x: 642, endPoint y: 273, distance: 331.1
click at [642, 273] on div "Humans have much in common with other mammals on Earth in terms of physiology." at bounding box center [695, 259] width 303 height 38
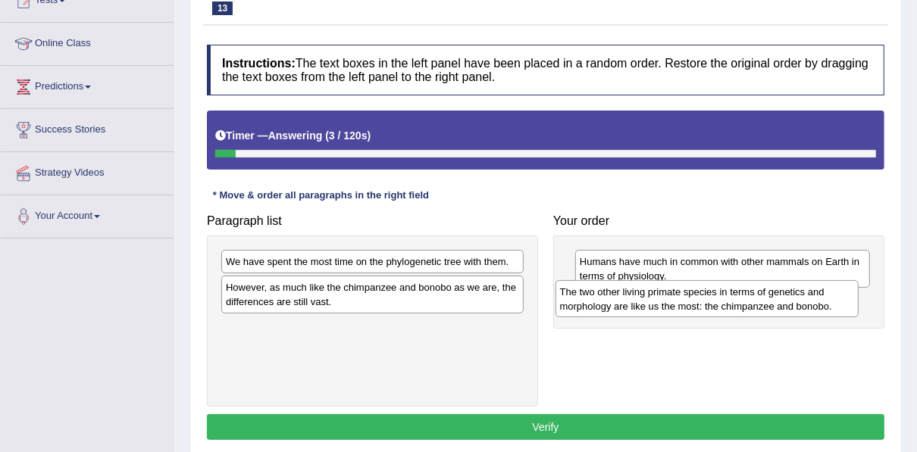
drag, startPoint x: 339, startPoint y: 297, endPoint x: 673, endPoint y: 302, distance: 334.1
click at [673, 302] on div "The two other living primate species in terms of genetics and morphology are li…" at bounding box center [706, 299] width 303 height 38
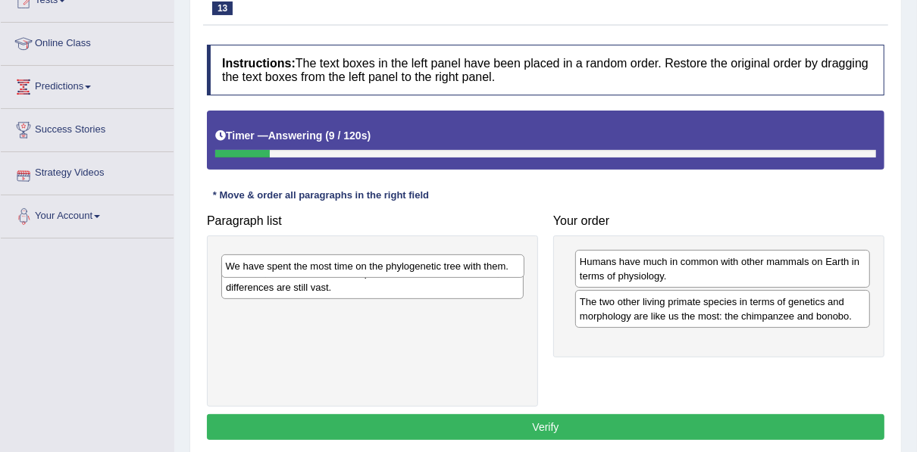
click at [425, 255] on div "We have spent the most time on the phylogenetic tree with them." at bounding box center [372, 266] width 303 height 23
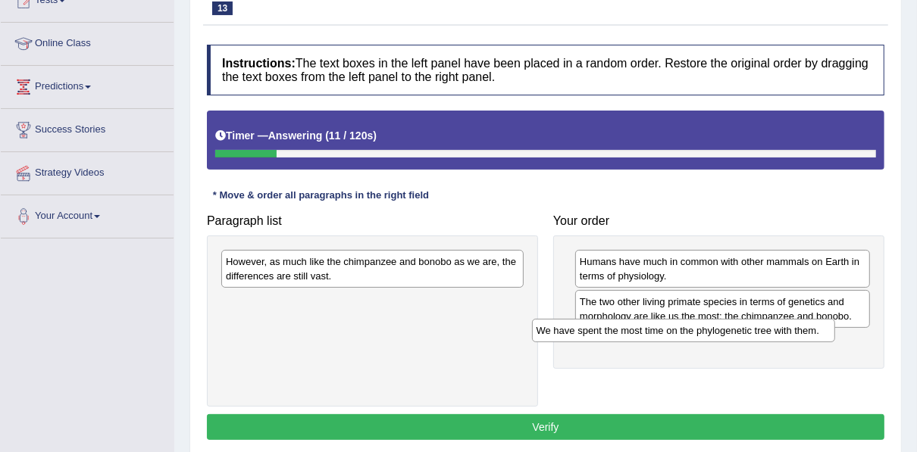
drag, startPoint x: 429, startPoint y: 261, endPoint x: 740, endPoint y: 338, distance: 320.8
click at [740, 338] on div "We have spent the most time on the phylogenetic tree with them." at bounding box center [683, 330] width 303 height 23
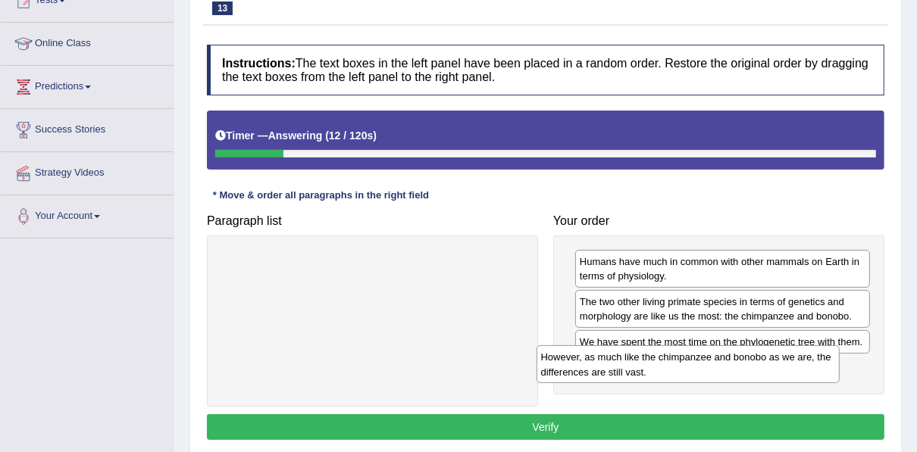
drag, startPoint x: 379, startPoint y: 275, endPoint x: 695, endPoint y: 371, distance: 329.5
click at [695, 371] on div "However, as much like the chimpanzee and bonobo as we are, the differences are …" at bounding box center [687, 364] width 303 height 38
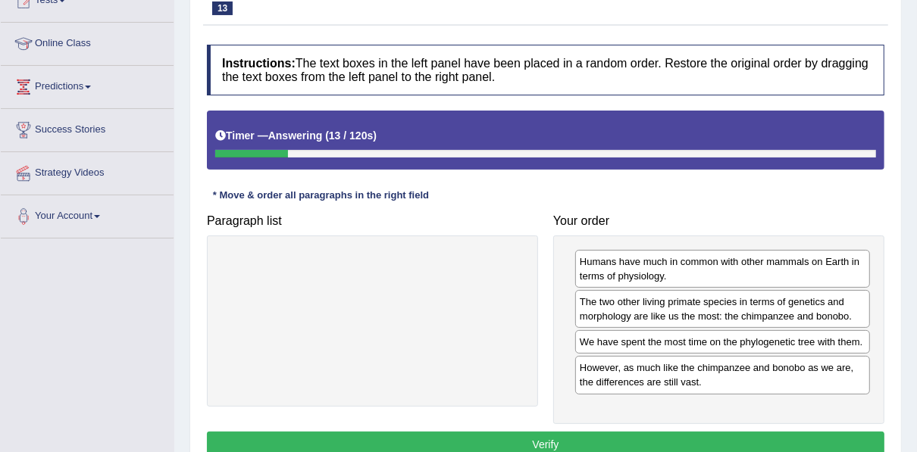
drag, startPoint x: 648, startPoint y: 449, endPoint x: 642, endPoint y: 439, distance: 11.2
click at [646, 449] on button "Verify" at bounding box center [545, 445] width 677 height 26
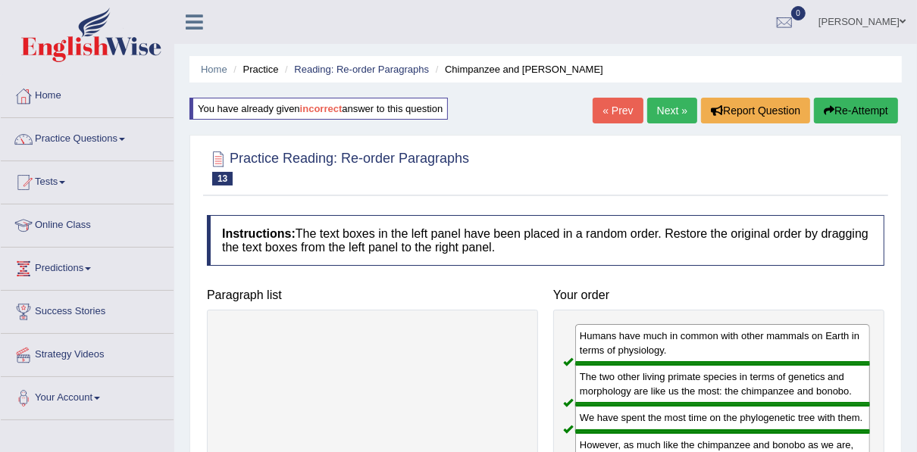
click at [661, 101] on link "Next »" at bounding box center [672, 111] width 50 height 26
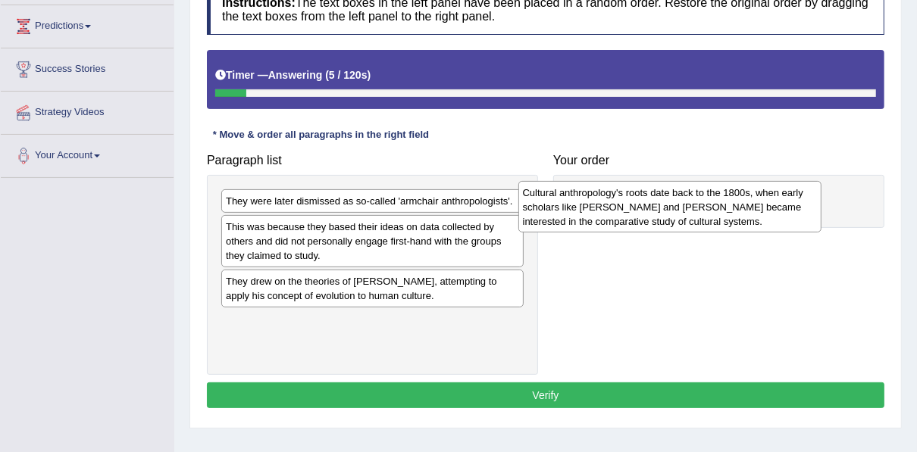
drag, startPoint x: 289, startPoint y: 237, endPoint x: 584, endPoint y: 202, distance: 297.5
click at [584, 202] on div "Cultural anthropology's roots date back to the 1800s, when early scholars like …" at bounding box center [669, 207] width 303 height 52
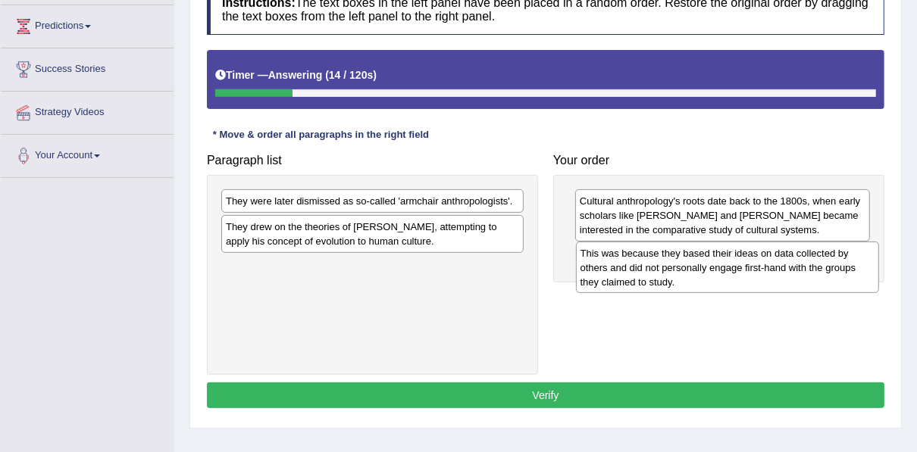
drag, startPoint x: 318, startPoint y: 242, endPoint x: 683, endPoint y: 270, distance: 366.1
click at [683, 270] on div "This was because they based their ideas on data collected by others and did not…" at bounding box center [727, 268] width 303 height 52
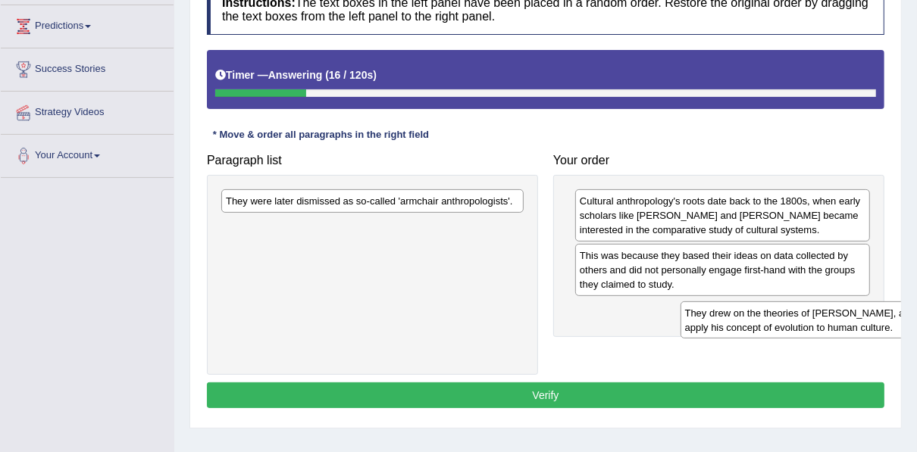
drag, startPoint x: 342, startPoint y: 236, endPoint x: 813, endPoint y: 304, distance: 476.0
click at [820, 311] on div "They drew on the theories of [PERSON_NAME], attempting to apply his concept of …" at bounding box center [831, 320] width 303 height 38
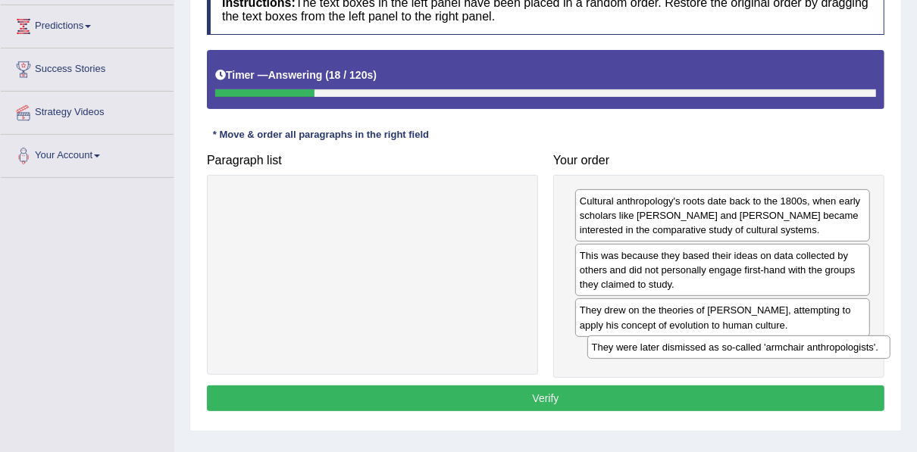
drag, startPoint x: 339, startPoint y: 203, endPoint x: 701, endPoint y: 337, distance: 386.1
click at [701, 337] on div "They were later dismissed as so-called 'armchair anthropologists'." at bounding box center [738, 347] width 303 height 23
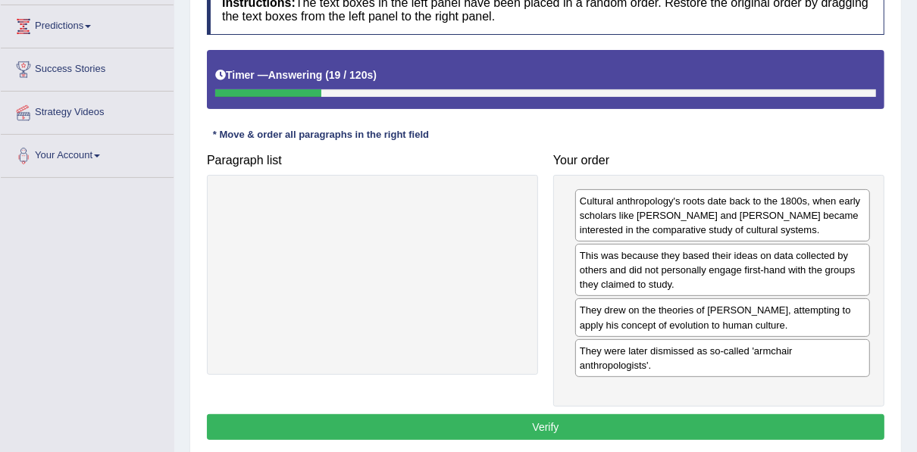
click at [641, 420] on button "Verify" at bounding box center [545, 427] width 677 height 26
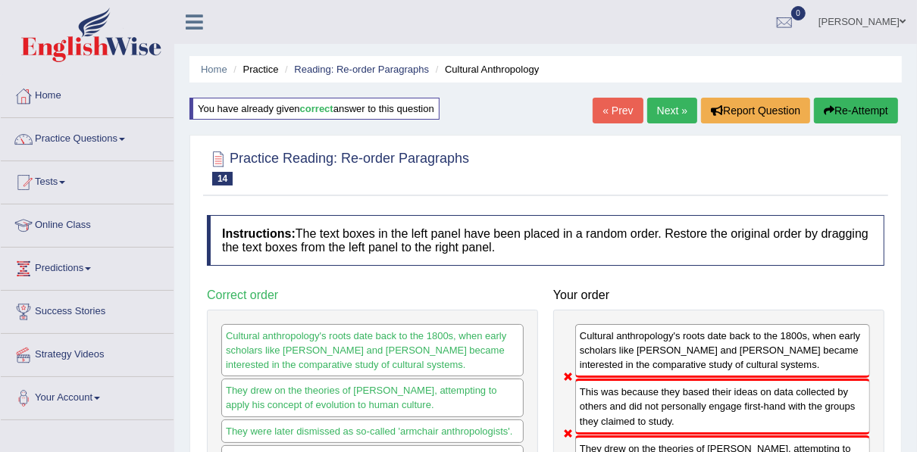
click at [665, 113] on link "Next »" at bounding box center [672, 111] width 50 height 26
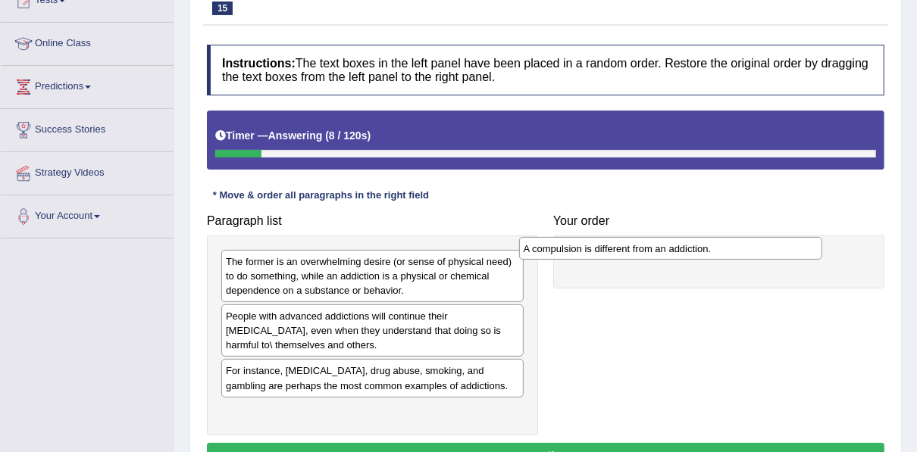
drag, startPoint x: 265, startPoint y: 370, endPoint x: 565, endPoint y: 248, distance: 323.5
click at [565, 248] on div "A compulsion is different from an addiction." at bounding box center [670, 248] width 303 height 23
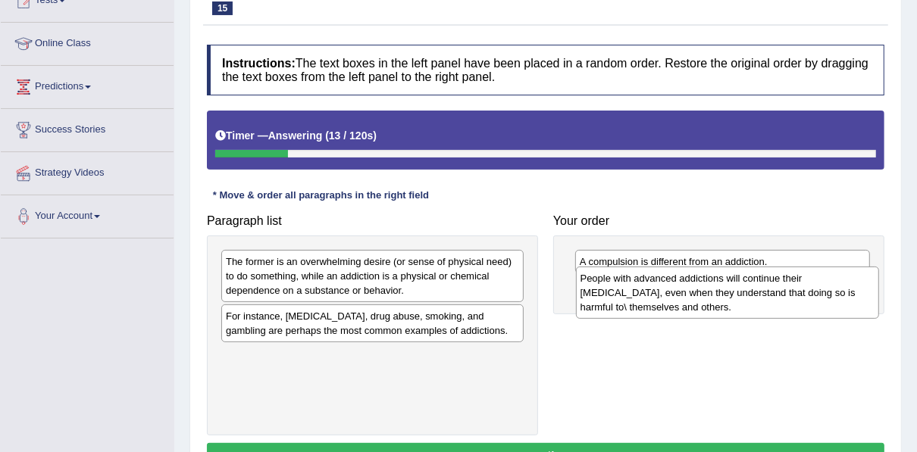
drag, startPoint x: 354, startPoint y: 321, endPoint x: 709, endPoint y: 284, distance: 356.4
click at [709, 284] on div "People with advanced addictions will continue their addictive behavior, even wh…" at bounding box center [727, 293] width 303 height 52
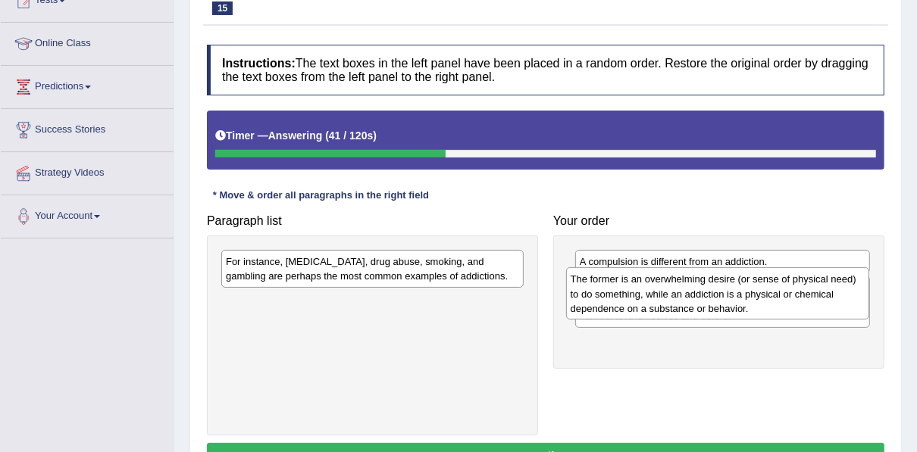
drag, startPoint x: 388, startPoint y: 283, endPoint x: 732, endPoint y: 301, distance: 345.1
click at [732, 301] on div "The former is an overwhelming desire (or sense of physical need) to do somethin…" at bounding box center [717, 293] width 303 height 52
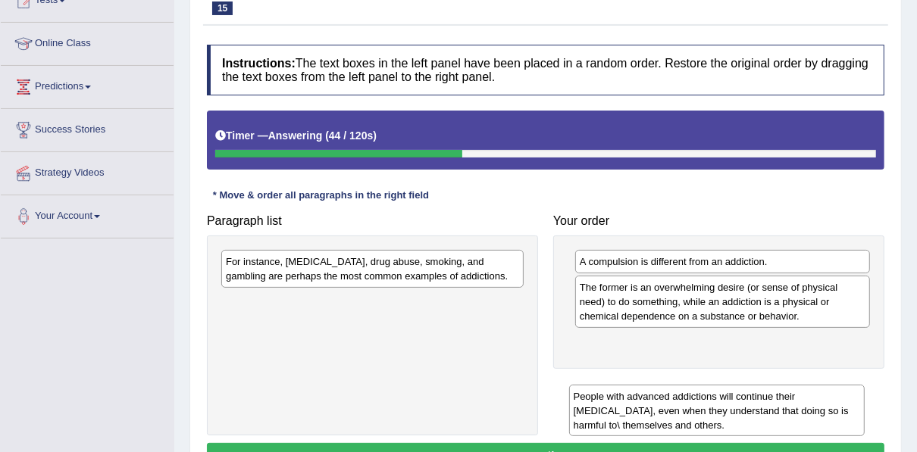
drag, startPoint x: 692, startPoint y: 306, endPoint x: 685, endPoint y: 416, distance: 110.0
click at [685, 416] on div "People with advanced addictions will continue their addictive behavior, even wh…" at bounding box center [716, 411] width 295 height 52
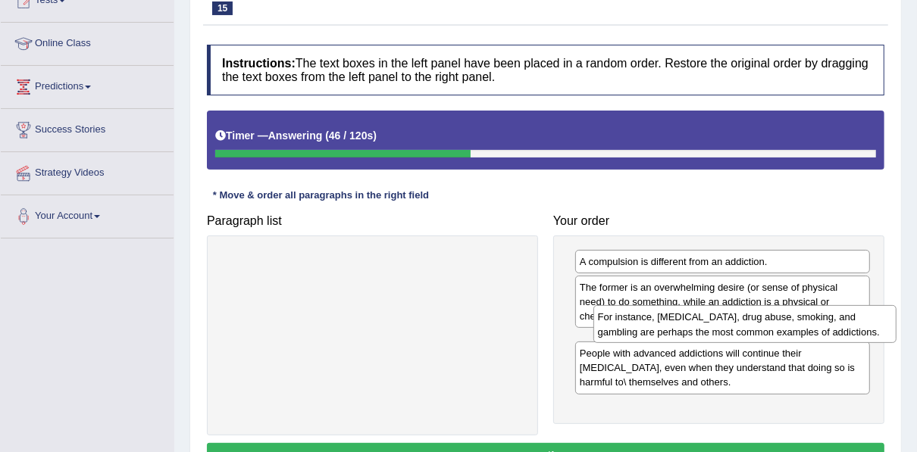
drag, startPoint x: 421, startPoint y: 300, endPoint x: 764, endPoint y: 325, distance: 343.3
click at [764, 325] on div "For instance, alcoholism, drug abuse, smoking, and gambling are perhaps the mos…" at bounding box center [744, 324] width 303 height 38
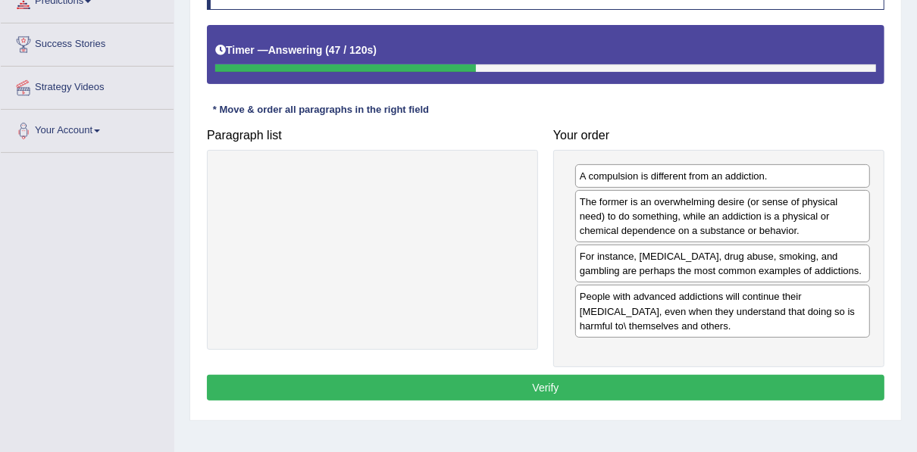
scroll to position [303, 0]
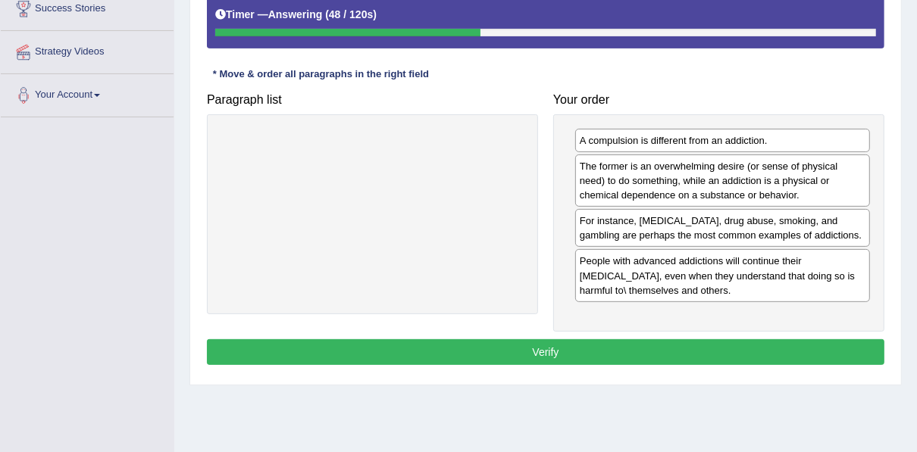
click at [576, 339] on button "Verify" at bounding box center [545, 352] width 677 height 26
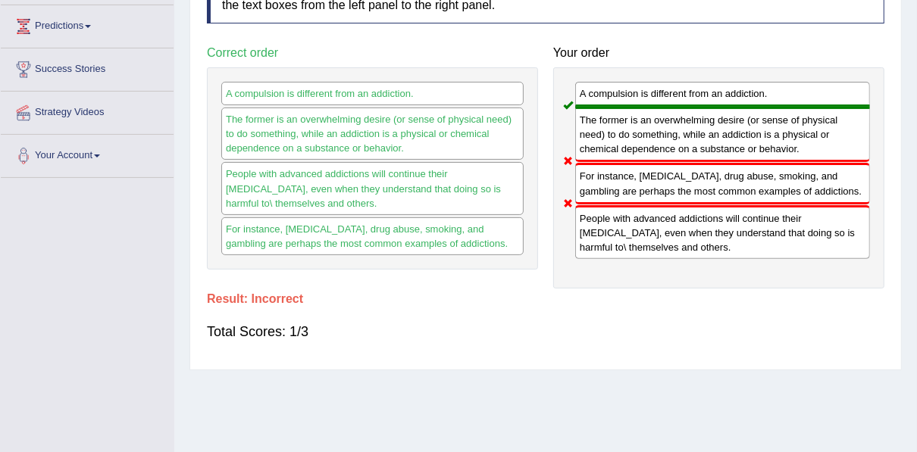
scroll to position [0, 0]
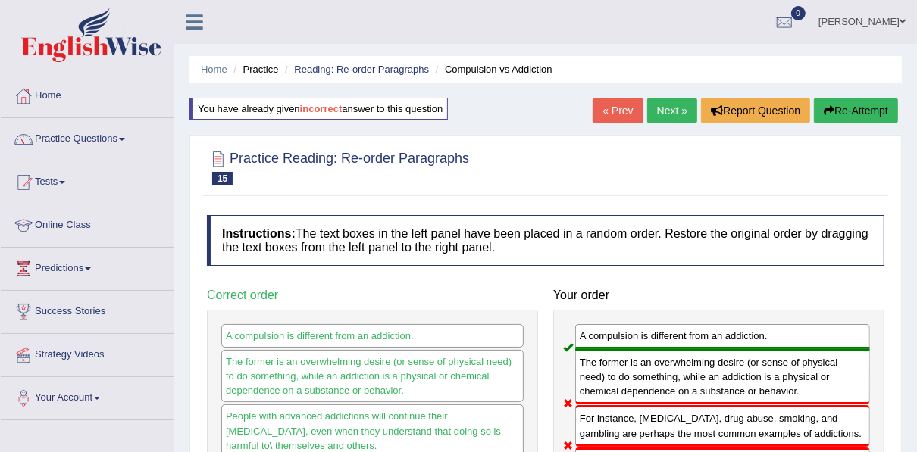
click at [678, 116] on link "Next »" at bounding box center [672, 111] width 50 height 26
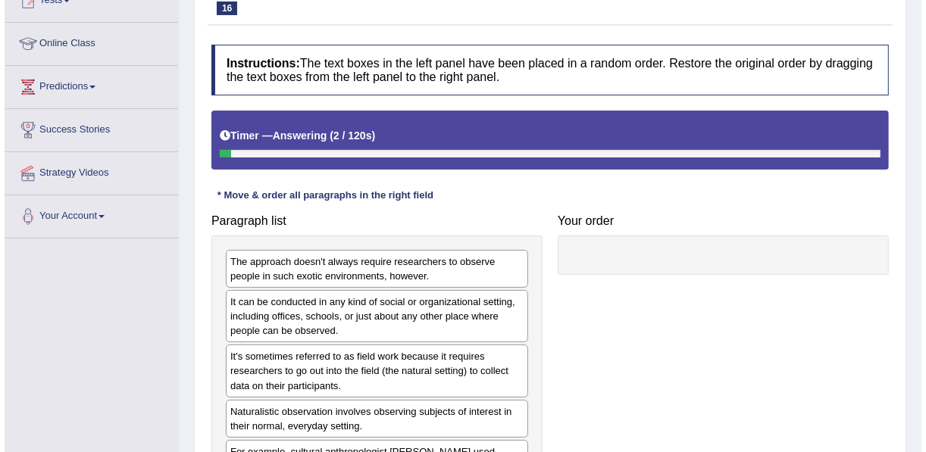
scroll to position [303, 0]
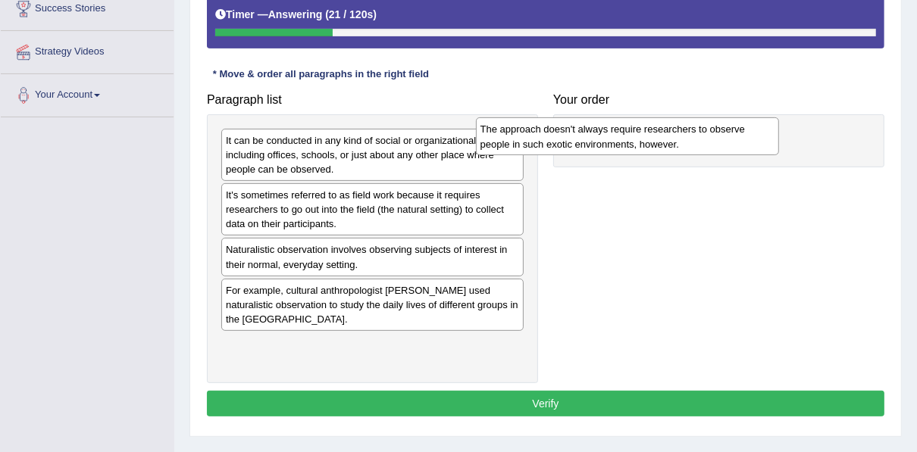
drag, startPoint x: 340, startPoint y: 148, endPoint x: 606, endPoint y: 136, distance: 266.1
click at [606, 136] on div "The approach doesn't always require researchers to observe people in such exoti…" at bounding box center [627, 136] width 303 height 38
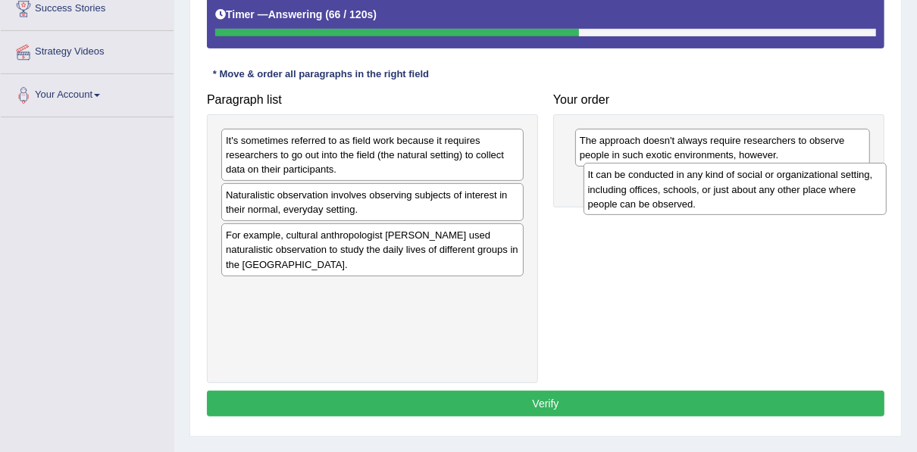
drag, startPoint x: 320, startPoint y: 160, endPoint x: 682, endPoint y: 195, distance: 363.7
click at [682, 195] on div "It can be conducted in any kind of social or organizational setting, including …" at bounding box center [734, 189] width 303 height 52
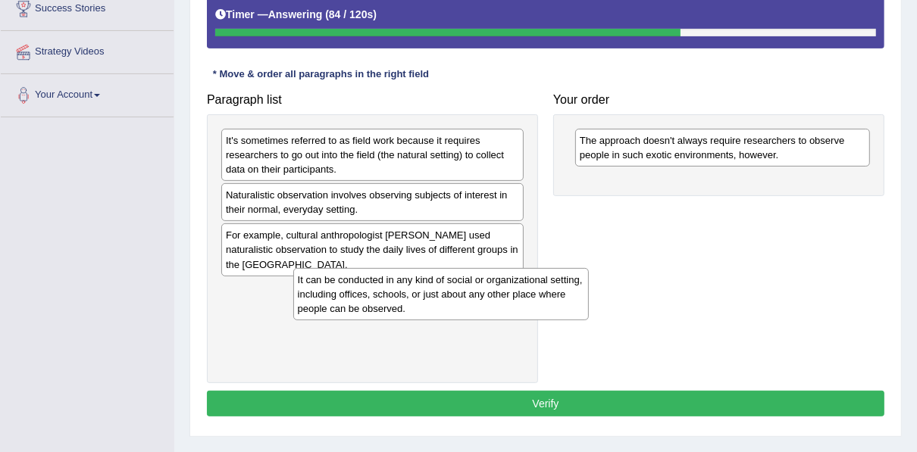
drag, startPoint x: 620, startPoint y: 206, endPoint x: 316, endPoint y: 301, distance: 318.9
click at [320, 306] on div "It can be conducted in any kind of social or organizational setting, including …" at bounding box center [440, 294] width 295 height 52
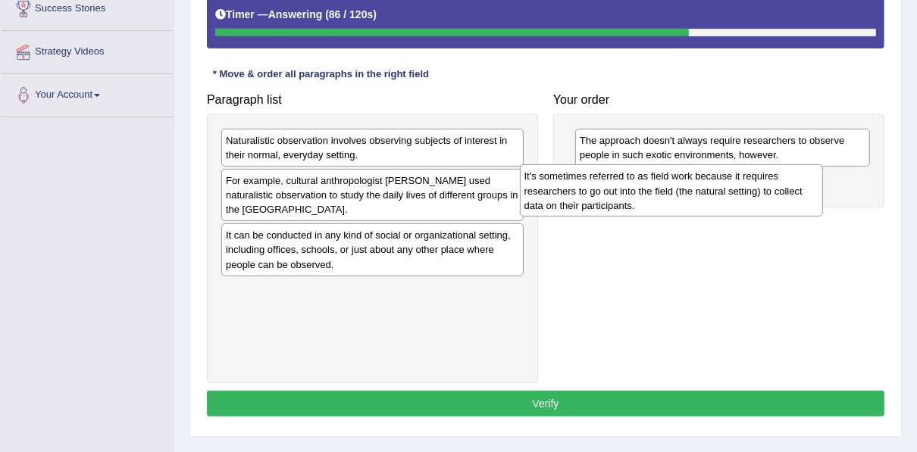
drag, startPoint x: 324, startPoint y: 164, endPoint x: 623, endPoint y: 201, distance: 300.6
click at [623, 201] on div "It's sometimes referred to as field work because it requires researchers to go …" at bounding box center [671, 190] width 303 height 52
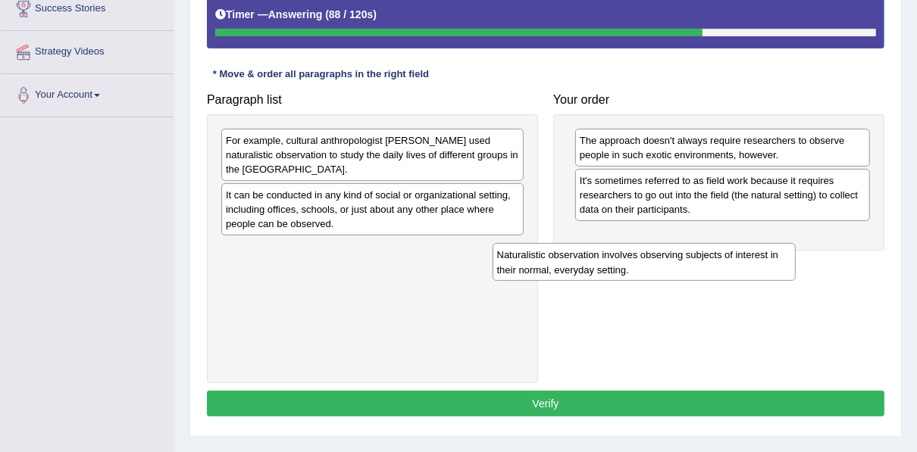
drag, startPoint x: 376, startPoint y: 147, endPoint x: 648, endPoint y: 259, distance: 293.4
click at [648, 261] on div "Naturalistic observation involves observing subjects of interest in their norma…" at bounding box center [643, 262] width 303 height 38
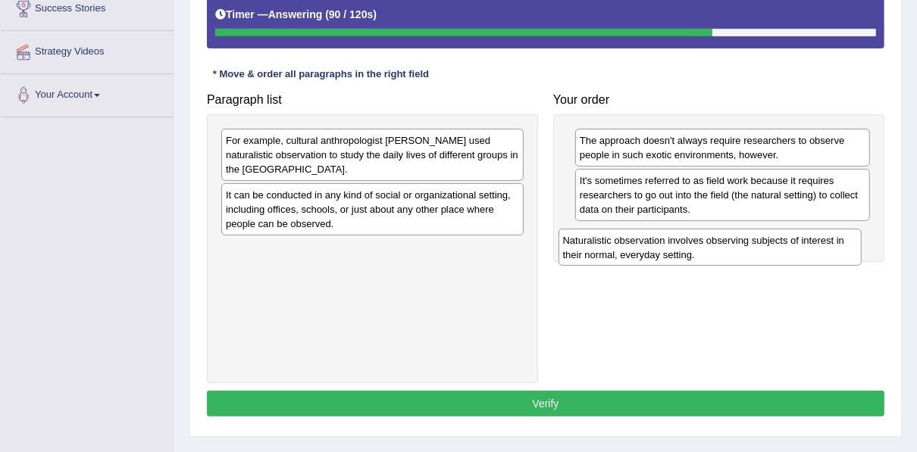
drag, startPoint x: 403, startPoint y: 247, endPoint x: 742, endPoint y: 235, distance: 339.6
click at [742, 235] on div "Naturalistic observation involves observing subjects of interest in their norma…" at bounding box center [709, 248] width 303 height 38
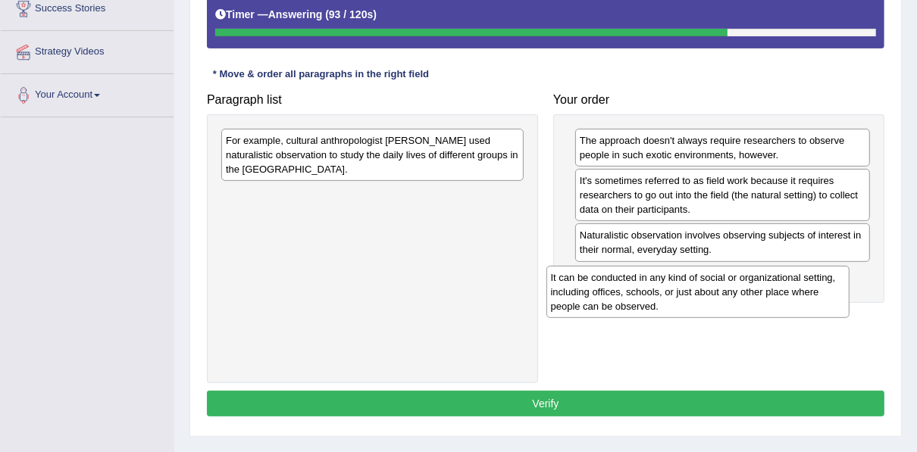
drag, startPoint x: 395, startPoint y: 200, endPoint x: 725, endPoint y: 267, distance: 336.3
click at [725, 280] on div "It can be conducted in any kind of social or organizational setting, including …" at bounding box center [697, 292] width 303 height 52
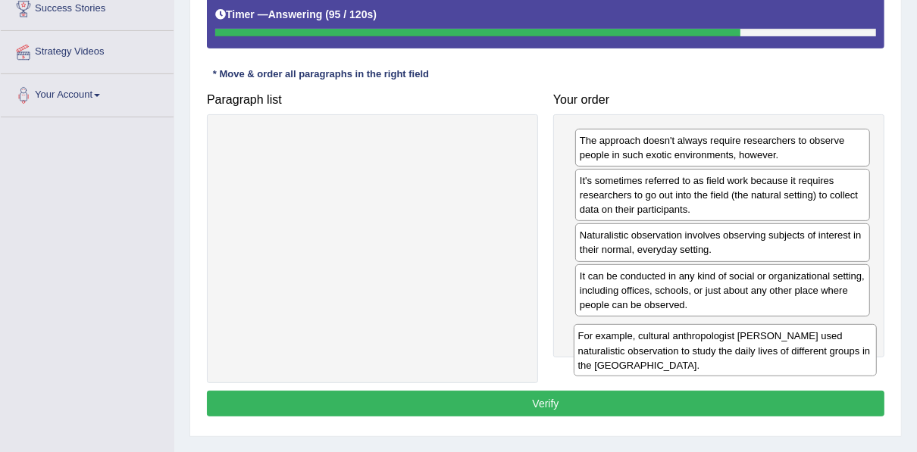
drag, startPoint x: 401, startPoint y: 169, endPoint x: 753, endPoint y: 365, distance: 403.2
click at [753, 365] on div "For example, cultural anthropologist Margaret Mead used naturalistic observatio…" at bounding box center [724, 350] width 303 height 52
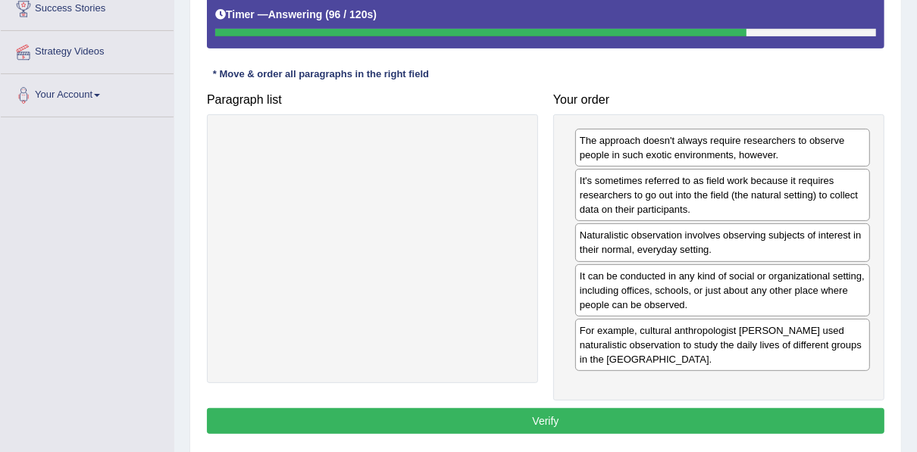
click at [671, 413] on button "Verify" at bounding box center [545, 421] width 677 height 26
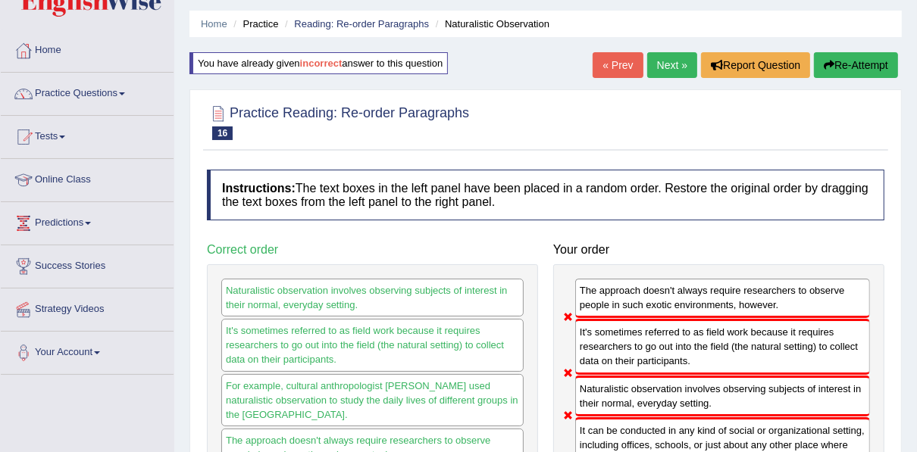
scroll to position [0, 0]
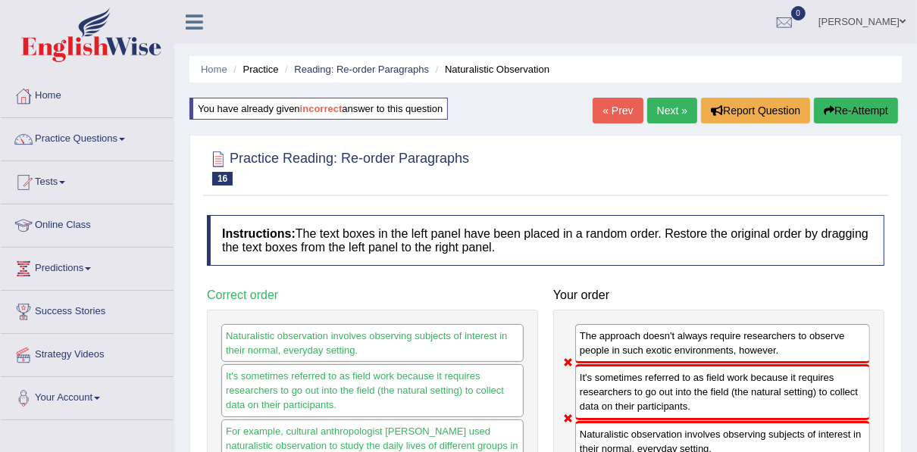
click at [71, 143] on link "Practice Questions" at bounding box center [87, 137] width 173 height 38
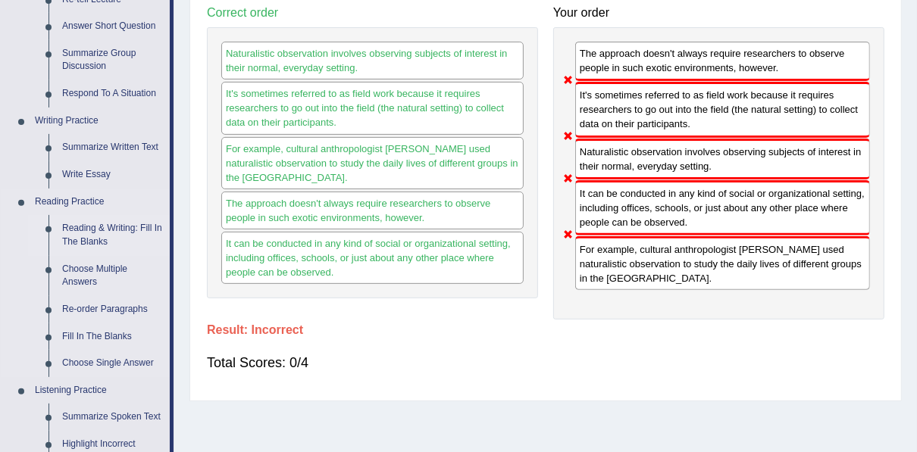
scroll to position [424, 0]
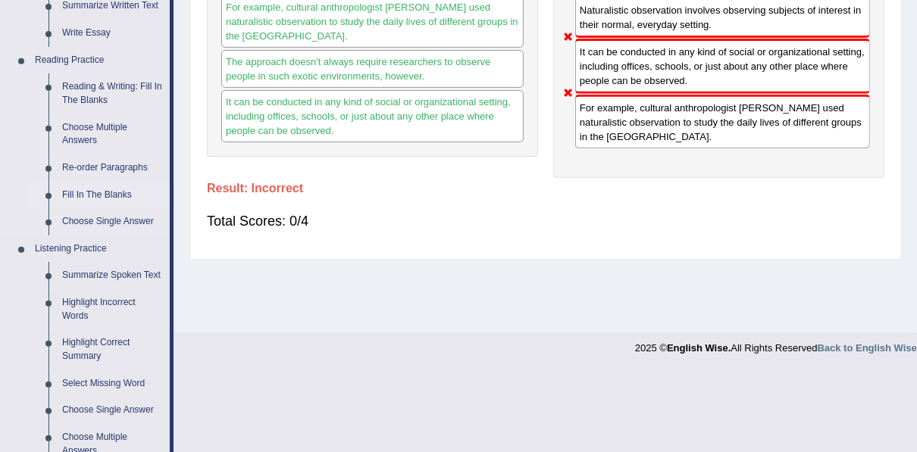
click at [100, 193] on link "Fill In The Blanks" at bounding box center [112, 195] width 114 height 27
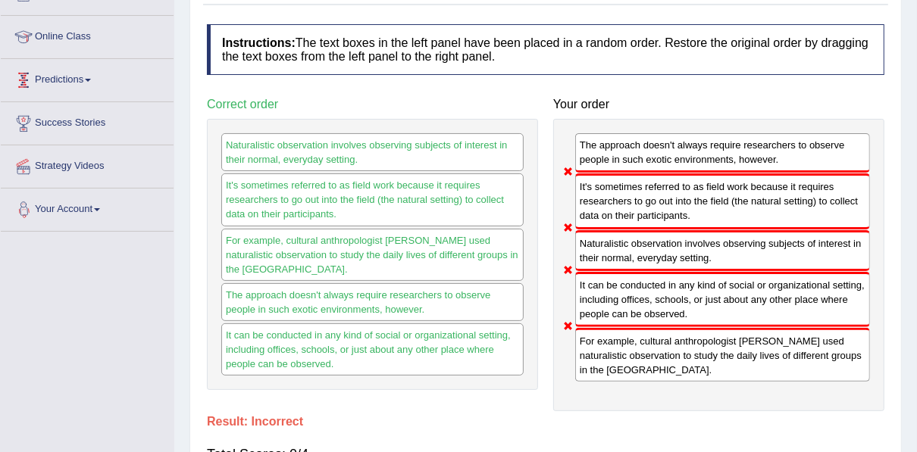
scroll to position [206, 0]
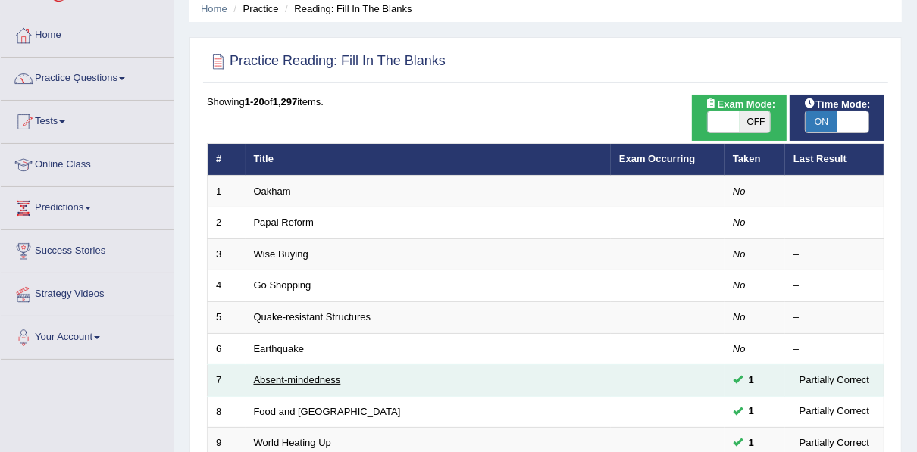
click at [318, 379] on link "Absent-mindedness" at bounding box center [297, 379] width 87 height 11
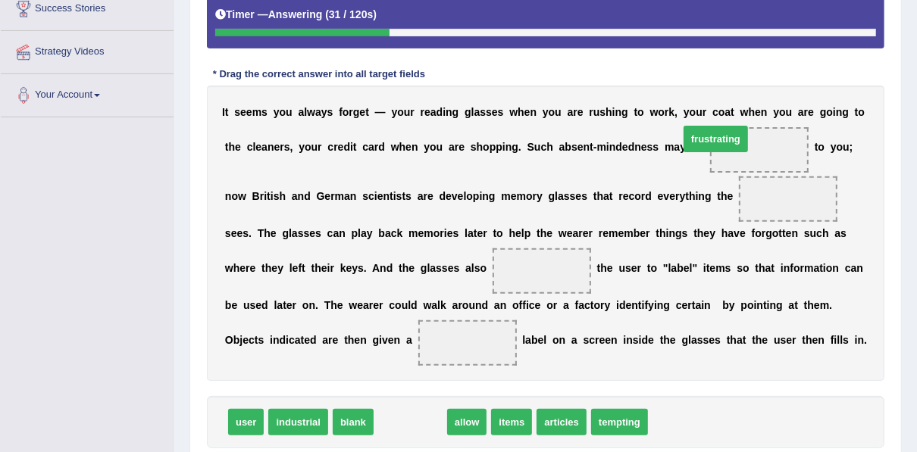
drag, startPoint x: 387, startPoint y: 425, endPoint x: 692, endPoint y: 142, distance: 416.5
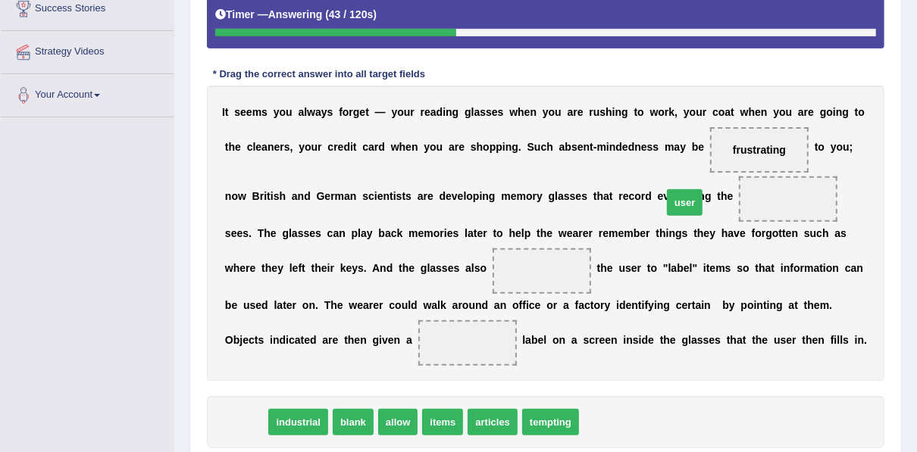
drag, startPoint x: 245, startPoint y: 421, endPoint x: 684, endPoint y: 201, distance: 490.5
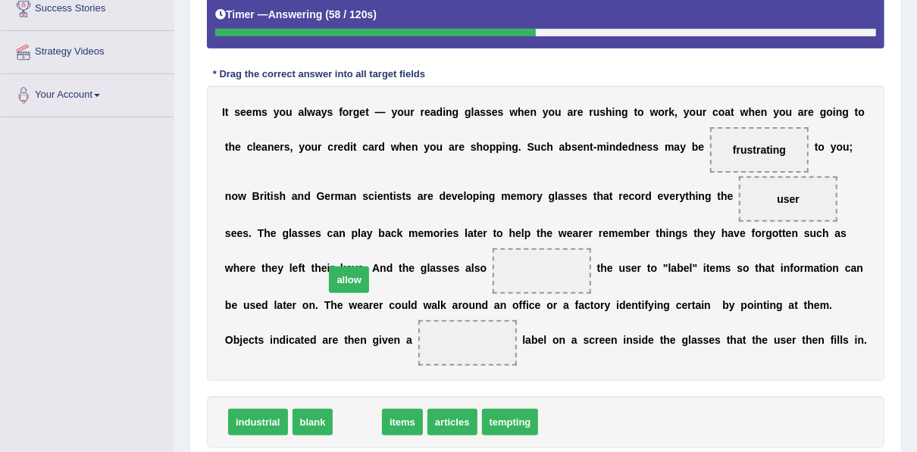
drag, startPoint x: 345, startPoint y: 420, endPoint x: 336, endPoint y: 278, distance: 142.6
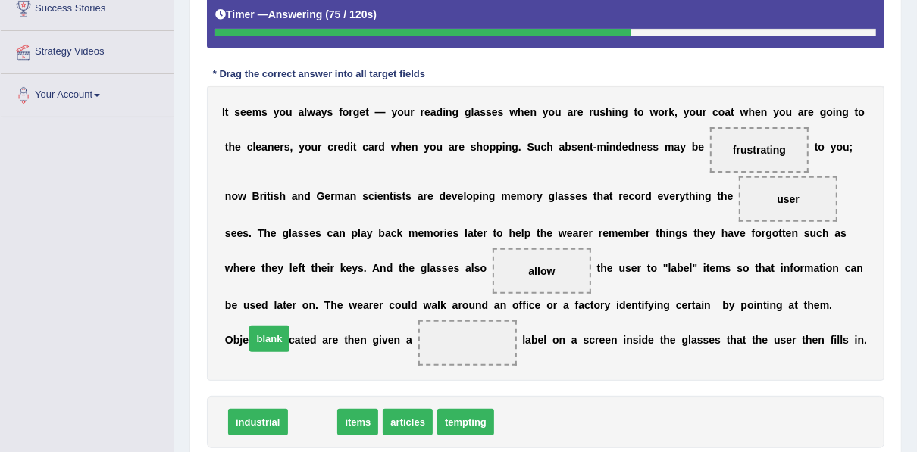
drag, startPoint x: 298, startPoint y: 419, endPoint x: 255, endPoint y: 336, distance: 93.8
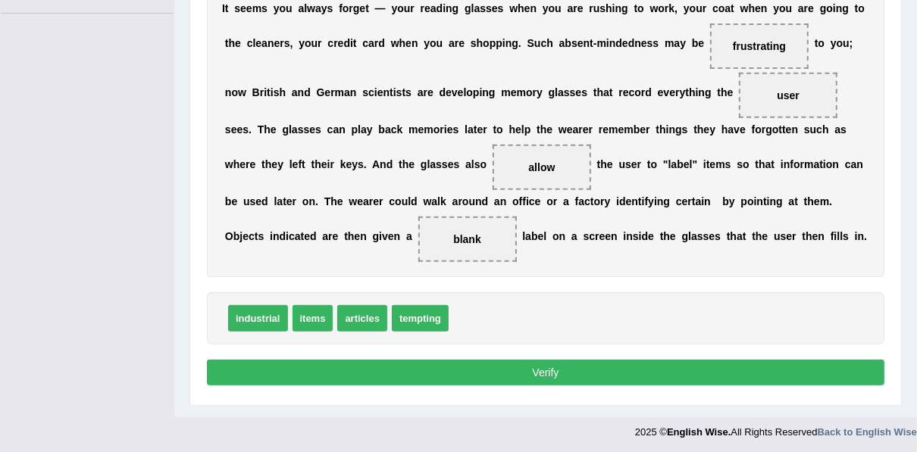
click at [533, 370] on button "Verify" at bounding box center [545, 373] width 677 height 26
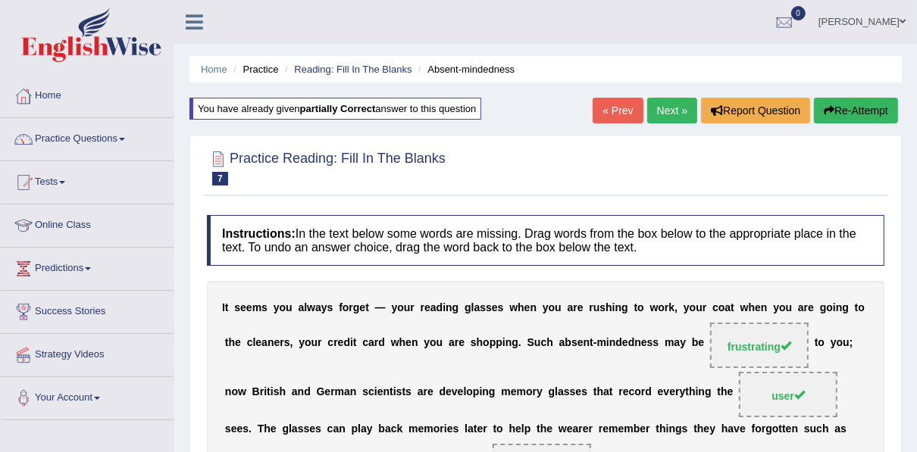
click at [670, 107] on link "Next »" at bounding box center [672, 111] width 50 height 26
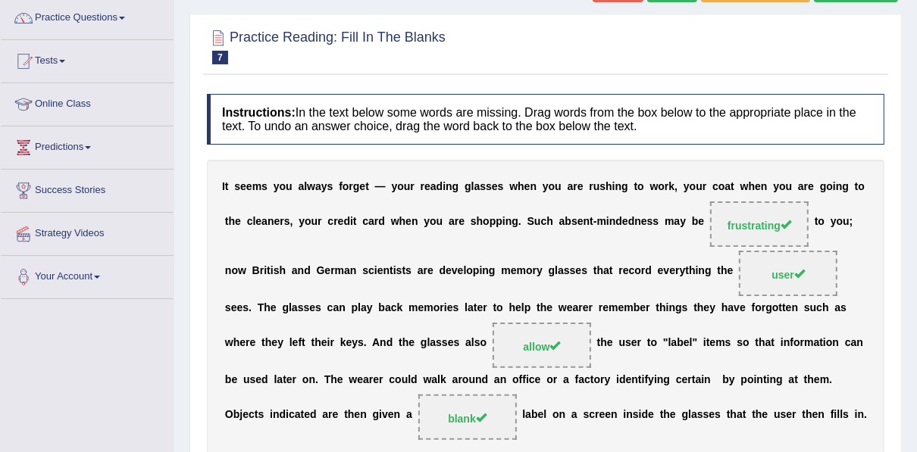
scroll to position [182, 0]
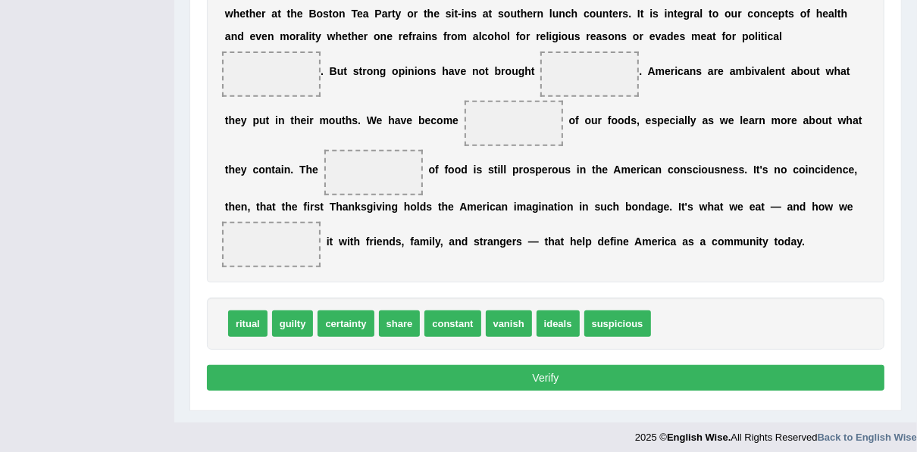
scroll to position [364, 0]
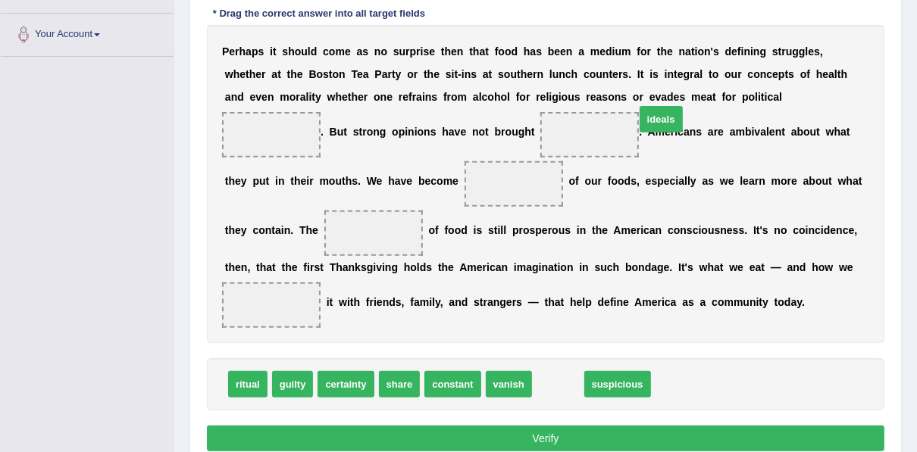
drag, startPoint x: 541, startPoint y: 386, endPoint x: 644, endPoint y: 121, distance: 284.4
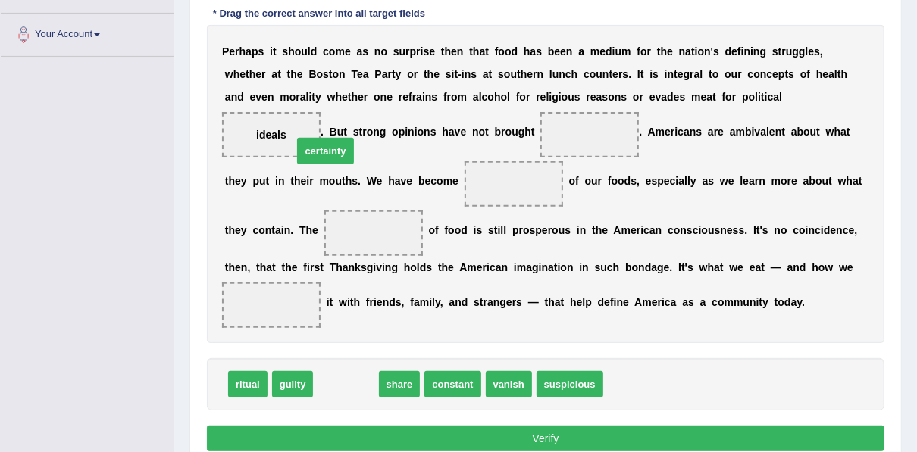
drag, startPoint x: 326, startPoint y: 381, endPoint x: 305, endPoint y: 148, distance: 234.2
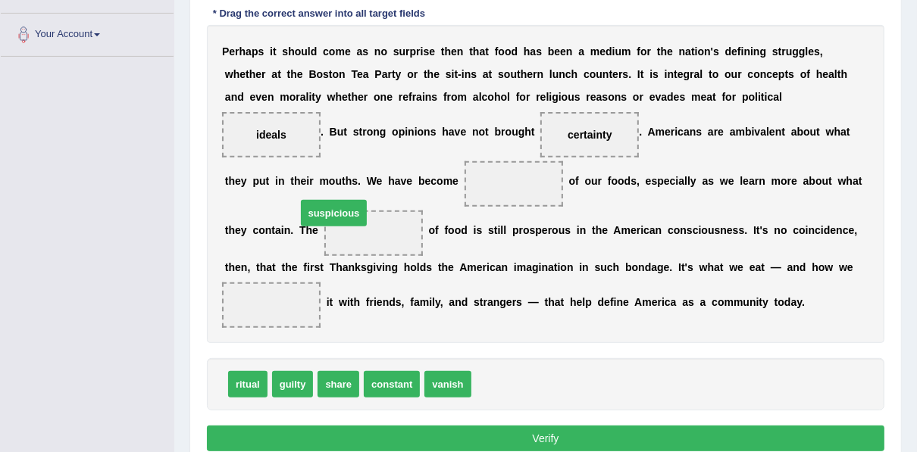
drag, startPoint x: 511, startPoint y: 380, endPoint x: 297, endPoint y: 196, distance: 282.5
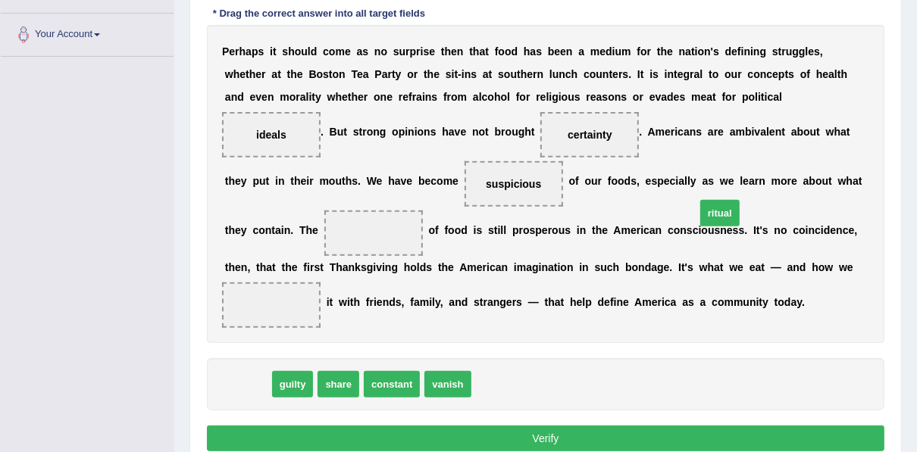
drag, startPoint x: 244, startPoint y: 383, endPoint x: 716, endPoint y: 211, distance: 502.0
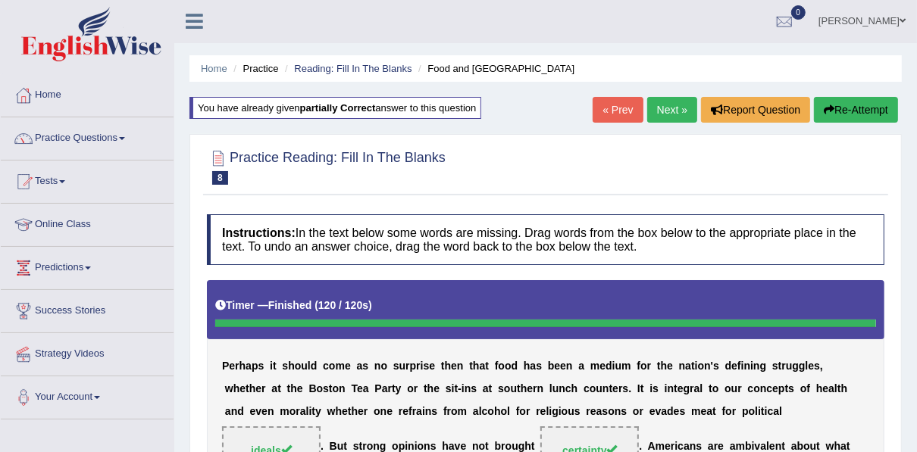
scroll to position [0, 0]
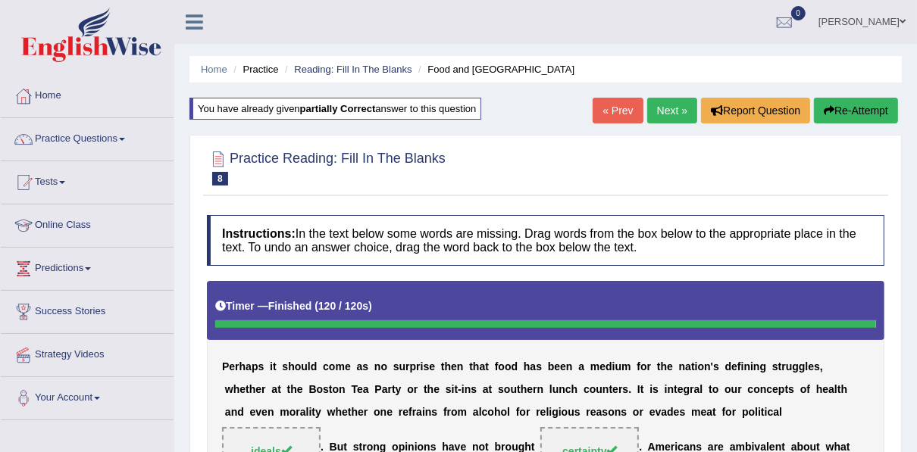
click at [672, 119] on link "Next »" at bounding box center [672, 111] width 50 height 26
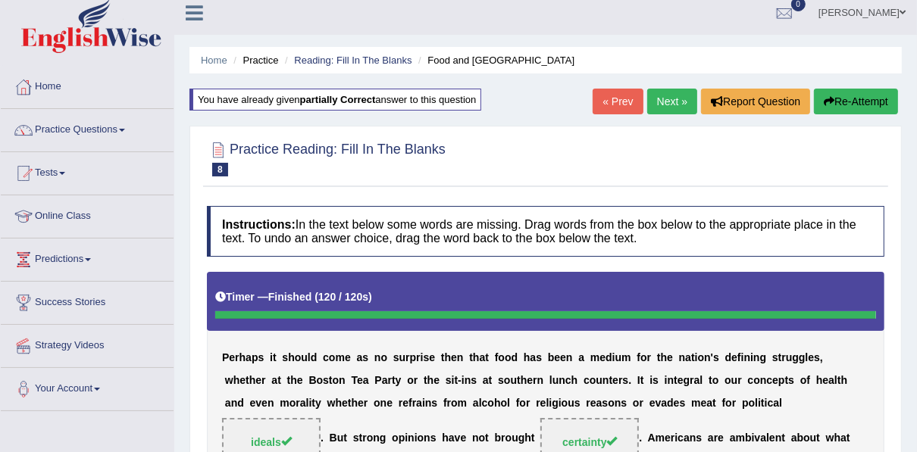
scroll to position [45, 0]
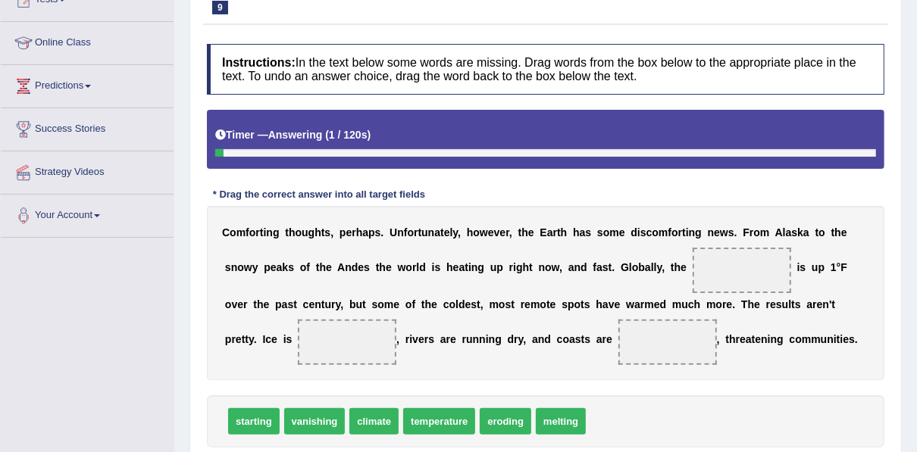
scroll to position [242, 0]
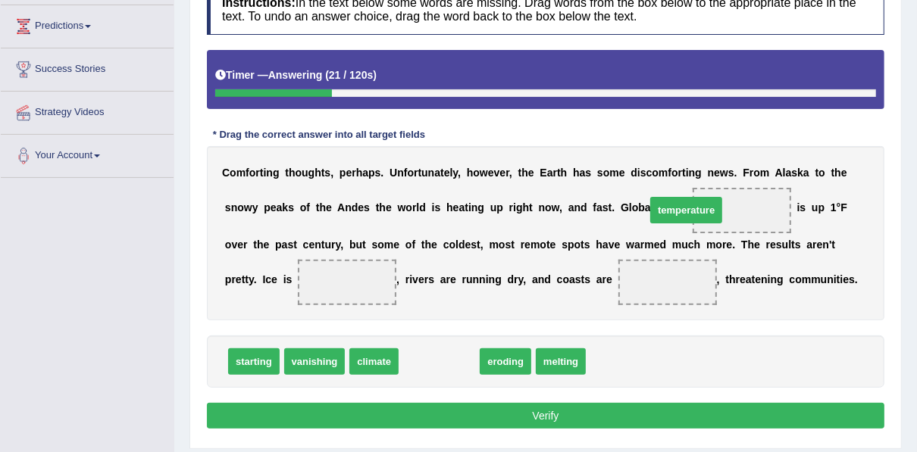
drag, startPoint x: 428, startPoint y: 357, endPoint x: 675, endPoint y: 205, distance: 289.7
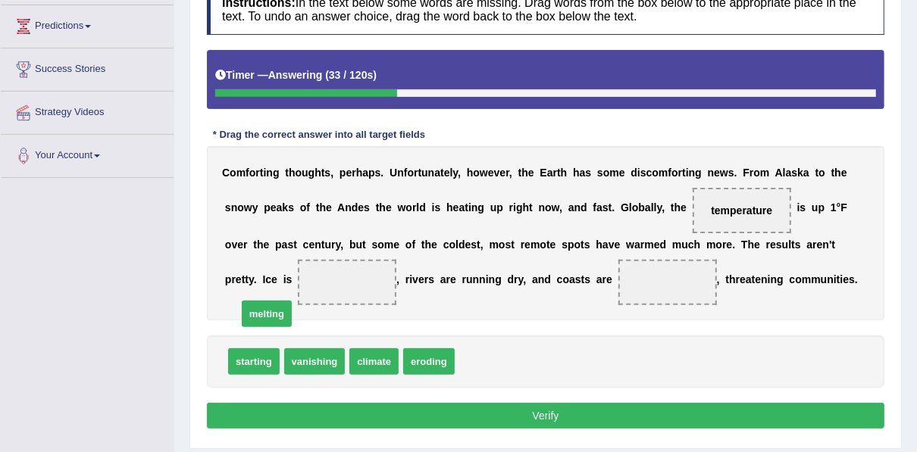
drag, startPoint x: 464, startPoint y: 364, endPoint x: 241, endPoint y: 307, distance: 230.0
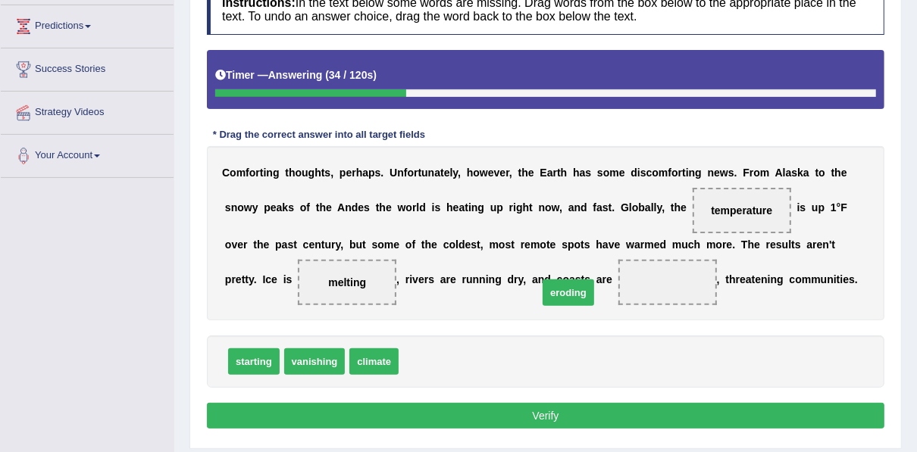
drag, startPoint x: 400, startPoint y: 356, endPoint x: 544, endPoint y: 282, distance: 161.9
click at [560, 426] on div "Instructions: In the text below some words are missing. Drag words from the box…" at bounding box center [545, 209] width 685 height 464
click at [548, 411] on button "Verify" at bounding box center [545, 416] width 677 height 26
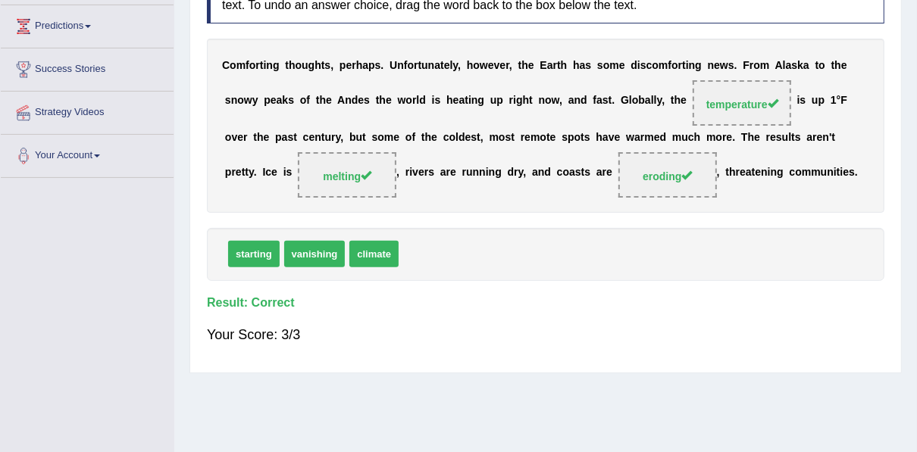
scroll to position [0, 0]
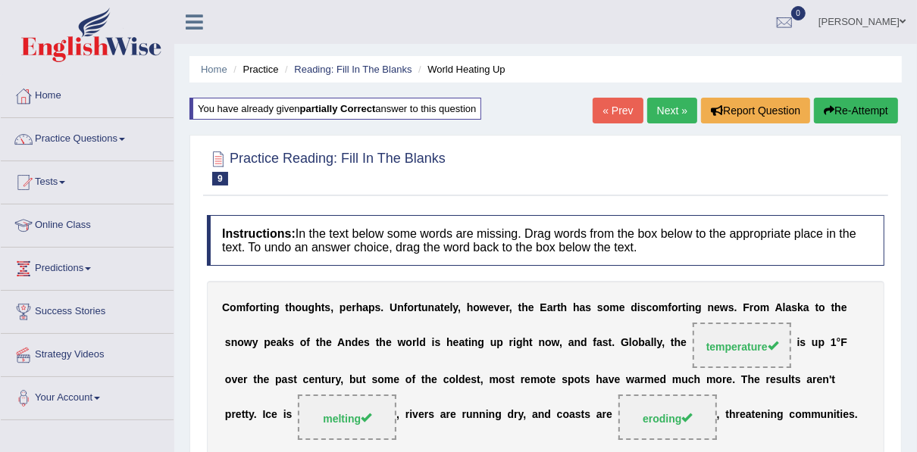
click at [668, 111] on link "Next »" at bounding box center [672, 111] width 50 height 26
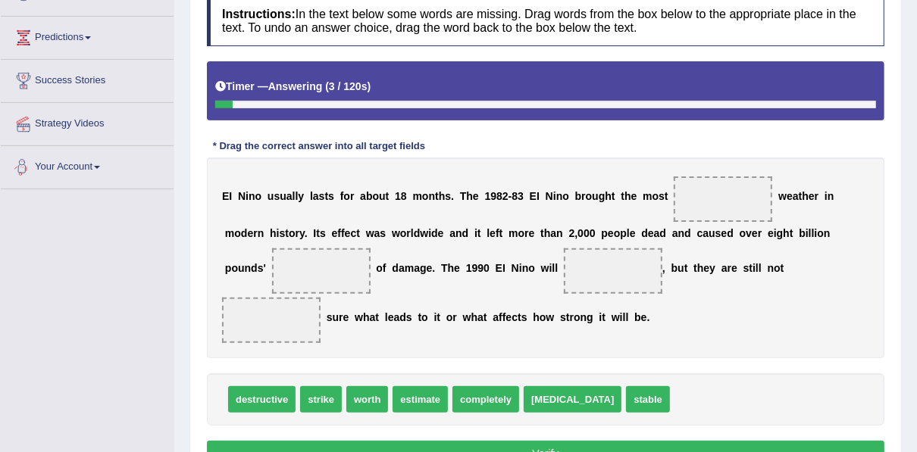
scroll to position [242, 0]
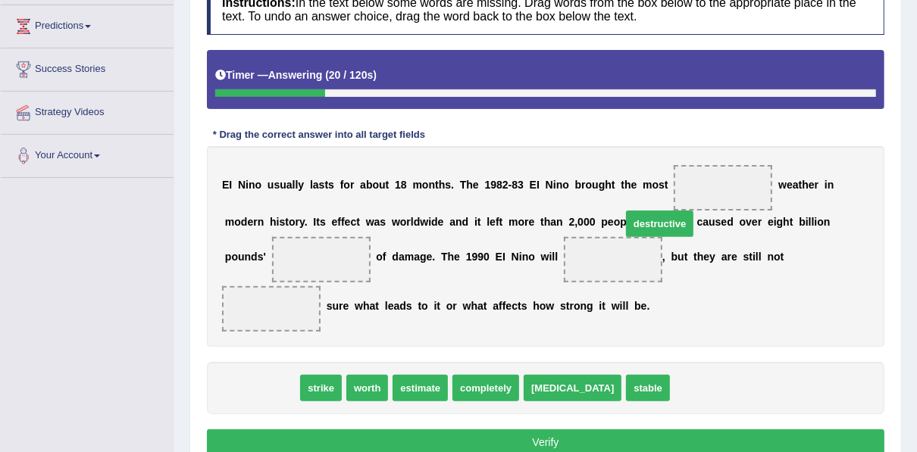
drag, startPoint x: 260, startPoint y: 352, endPoint x: 657, endPoint y: 188, distance: 429.6
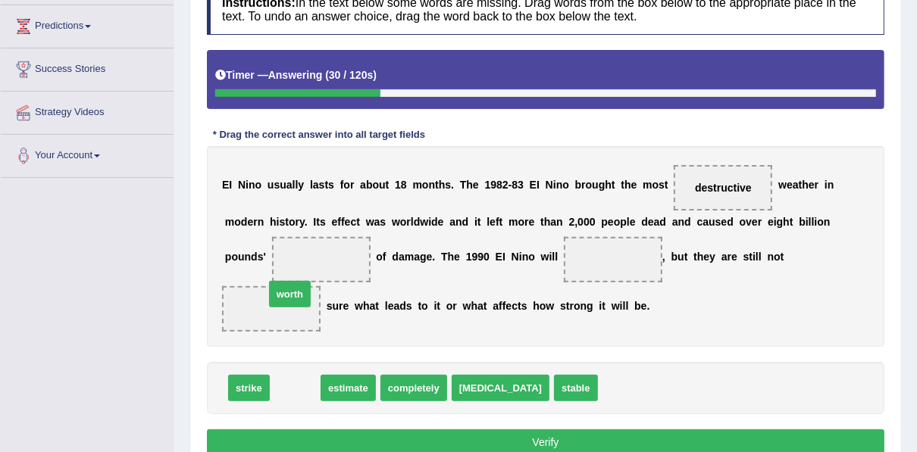
drag, startPoint x: 296, startPoint y: 354, endPoint x: 291, endPoint y: 257, distance: 97.9
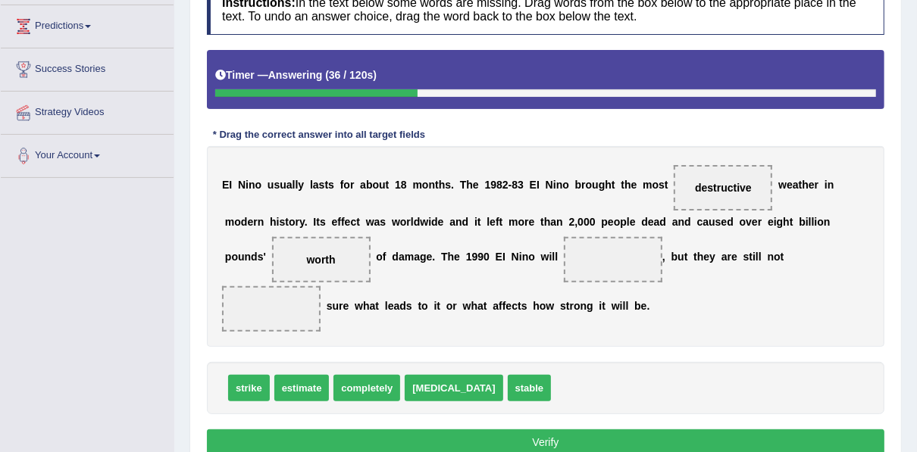
click at [229, 375] on span "strike" at bounding box center [249, 388] width 42 height 27
drag, startPoint x: 246, startPoint y: 354, endPoint x: 545, endPoint y: 260, distance: 312.9
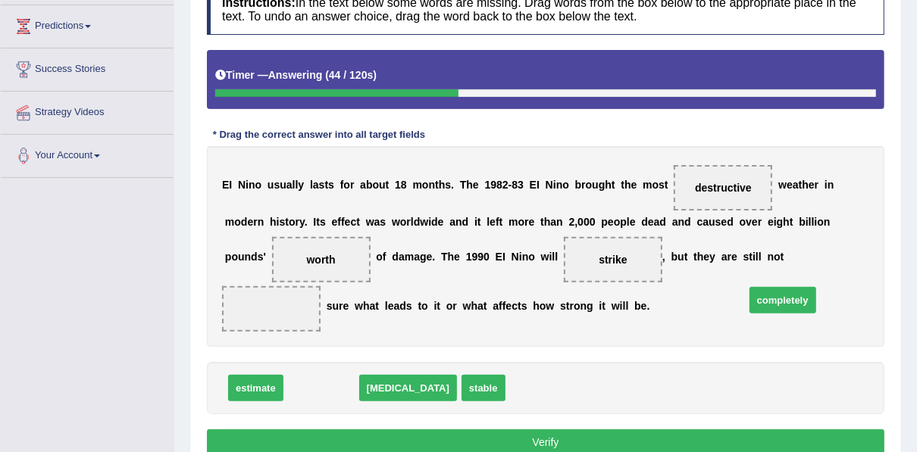
drag, startPoint x: 292, startPoint y: 358, endPoint x: 754, endPoint y: 270, distance: 469.6
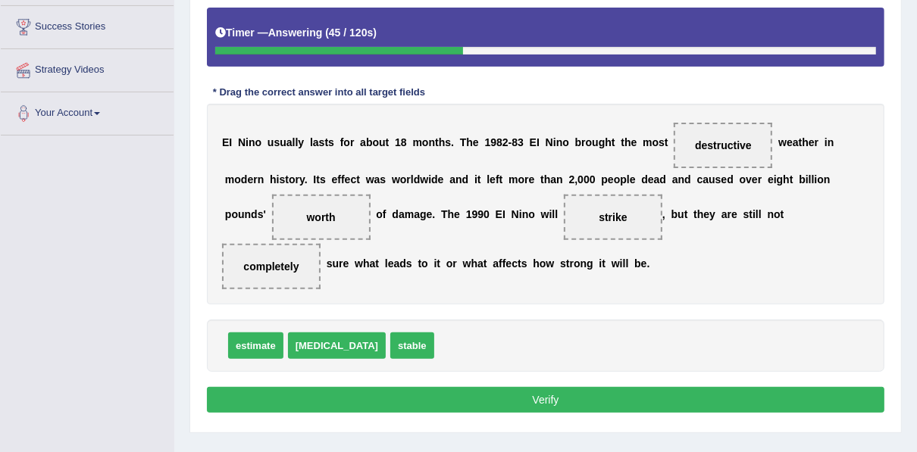
scroll to position [343, 0]
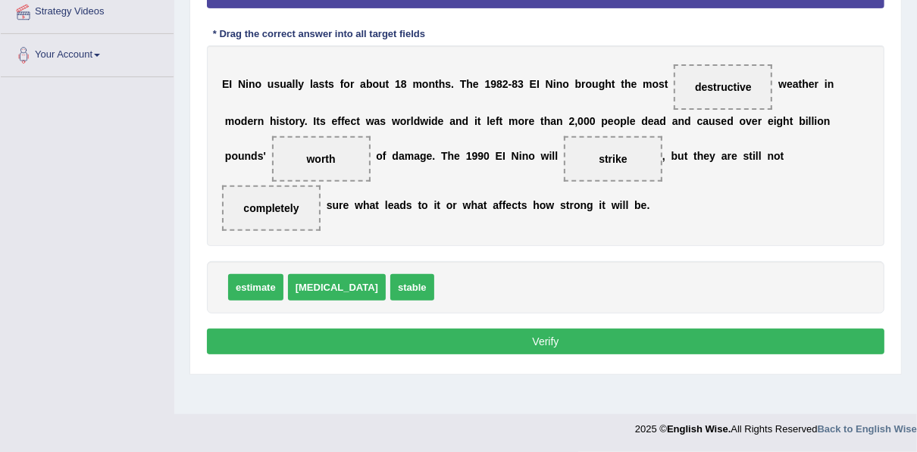
click at [542, 329] on button "Verify" at bounding box center [545, 342] width 677 height 26
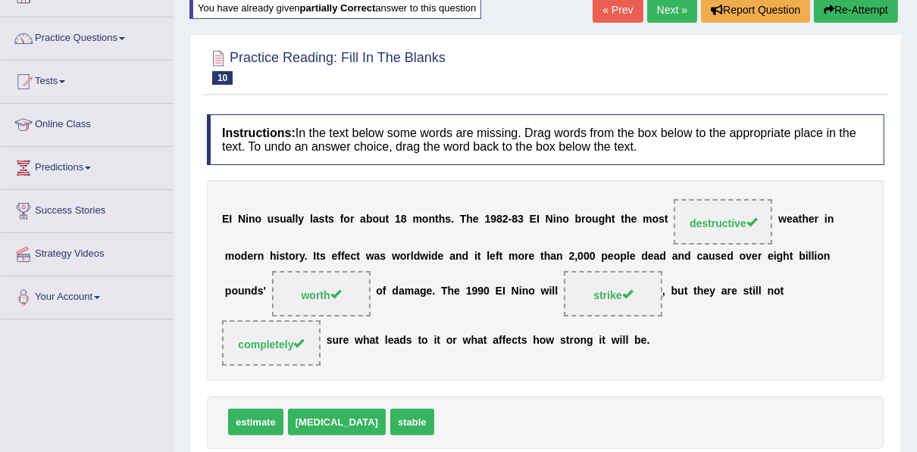
scroll to position [0, 0]
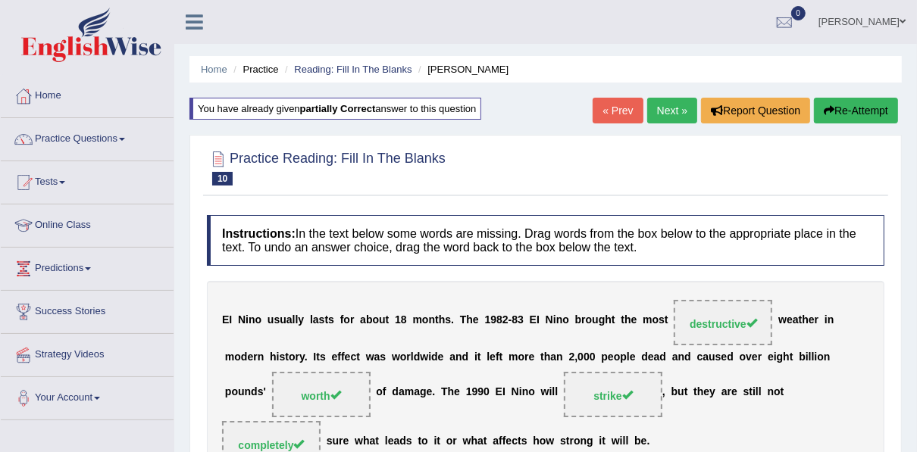
click at [660, 110] on link "Next »" at bounding box center [672, 111] width 50 height 26
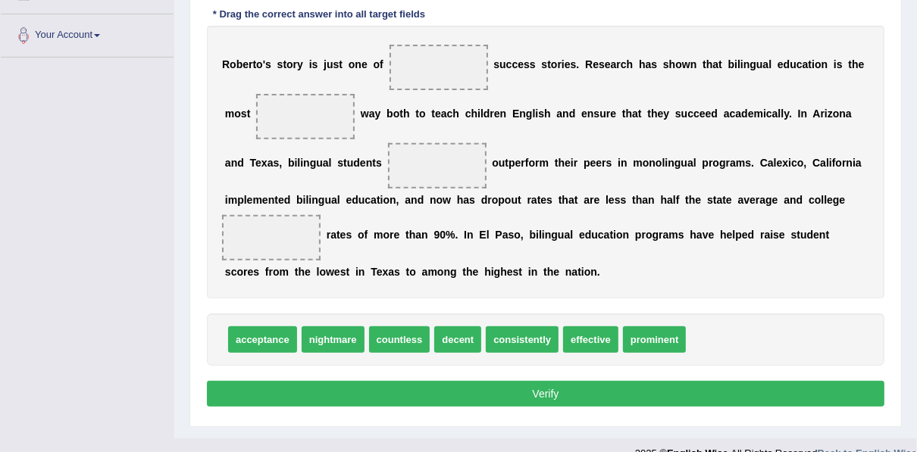
scroll to position [364, 0]
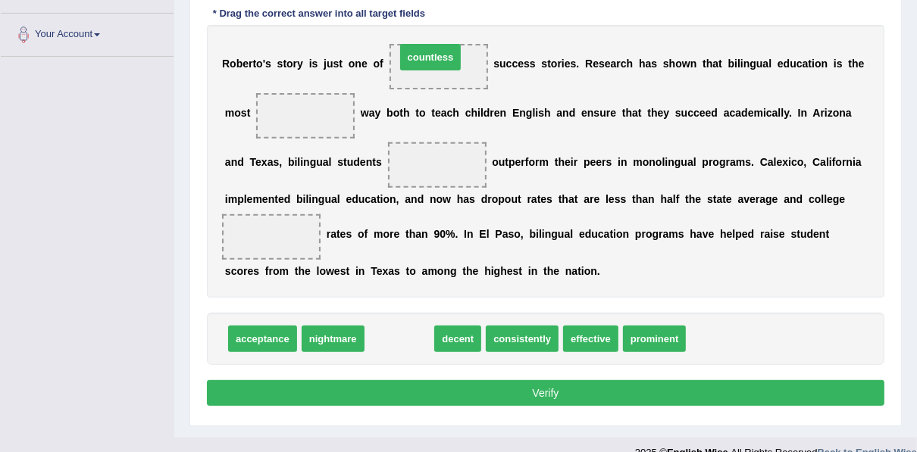
drag, startPoint x: 392, startPoint y: 336, endPoint x: 423, endPoint y: 53, distance: 284.2
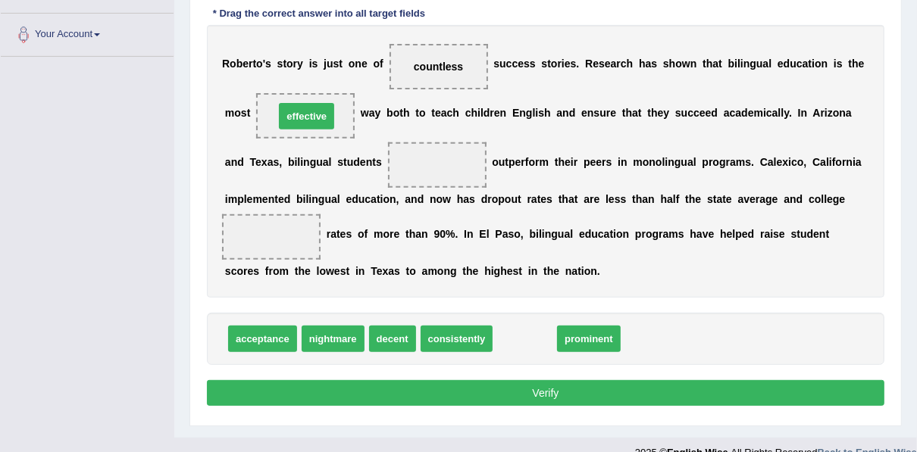
drag, startPoint x: 511, startPoint y: 335, endPoint x: 292, endPoint y: 112, distance: 311.7
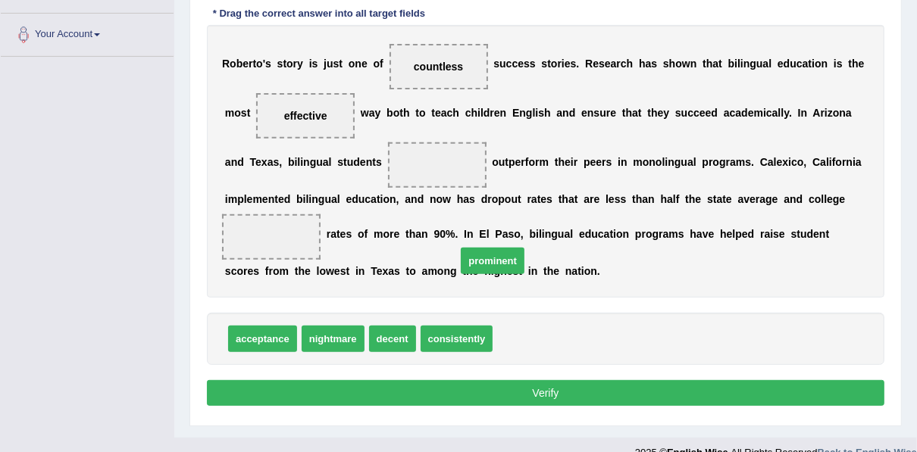
drag, startPoint x: 514, startPoint y: 337, endPoint x: 478, endPoint y: 259, distance: 86.1
click at [478, 259] on span "prominent" at bounding box center [493, 261] width 64 height 27
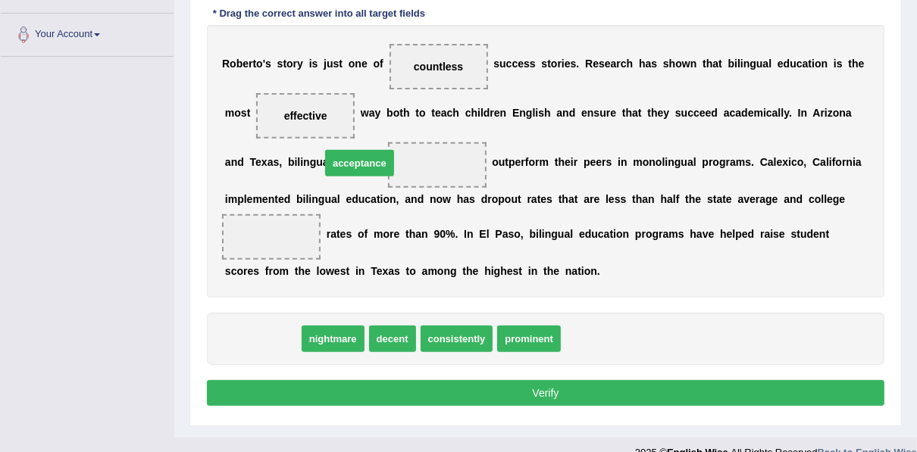
drag, startPoint x: 276, startPoint y: 344, endPoint x: 373, endPoint y: 168, distance: 200.7
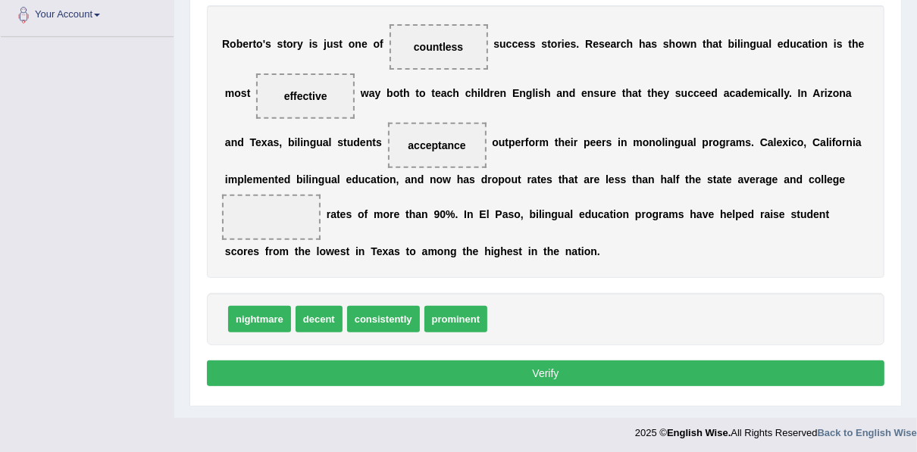
scroll to position [384, 0]
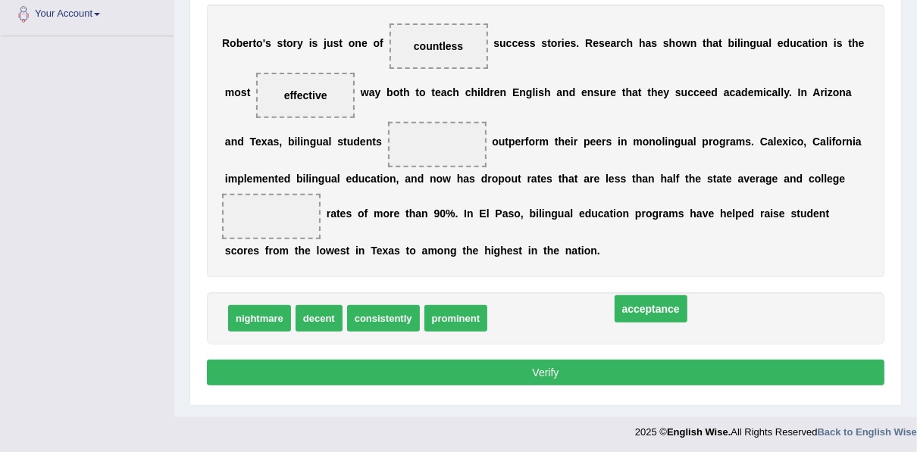
drag, startPoint x: 354, startPoint y: 139, endPoint x: 567, endPoint y: 302, distance: 268.5
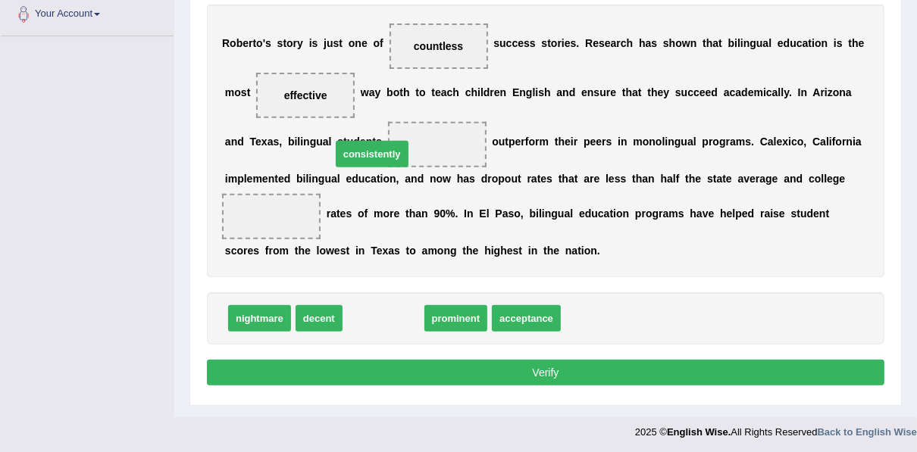
drag, startPoint x: 379, startPoint y: 320, endPoint x: 368, endPoint y: 156, distance: 164.8
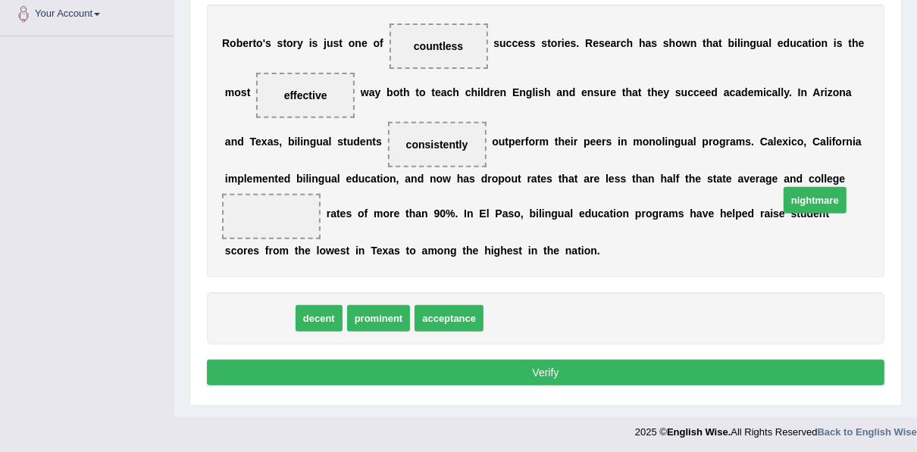
drag, startPoint x: 272, startPoint y: 322, endPoint x: 826, endPoint y: 205, distance: 566.8
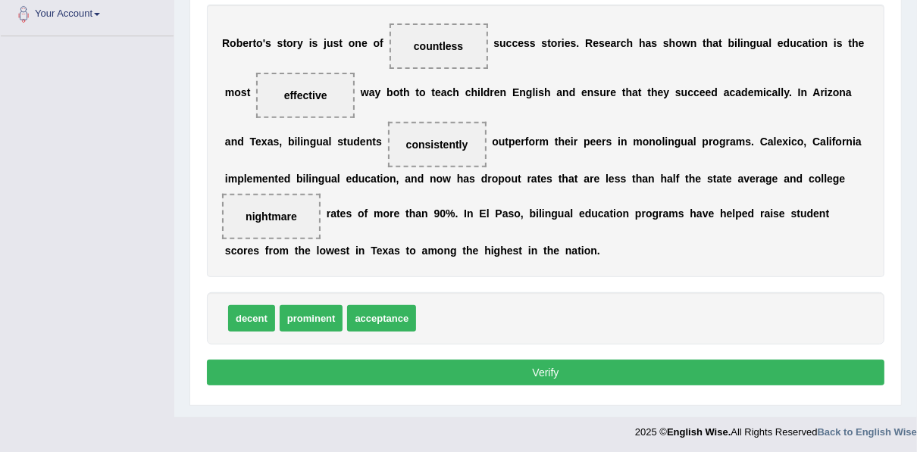
click at [626, 373] on button "Verify" at bounding box center [545, 373] width 677 height 26
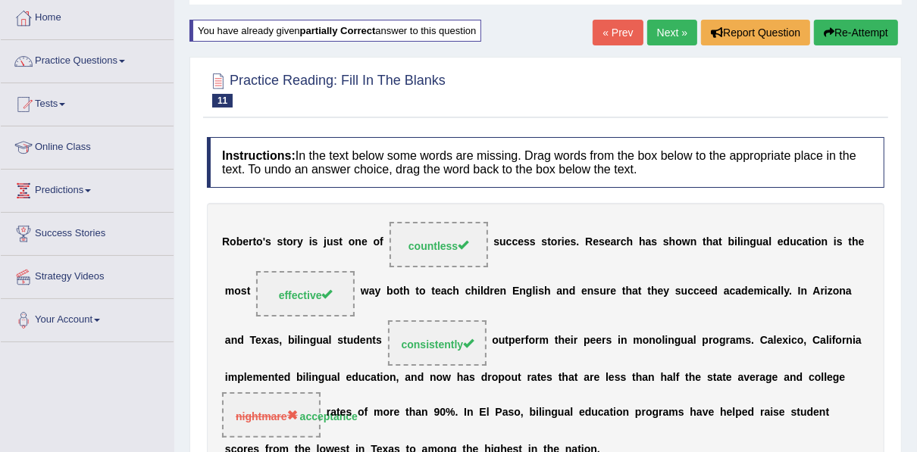
scroll to position [0, 0]
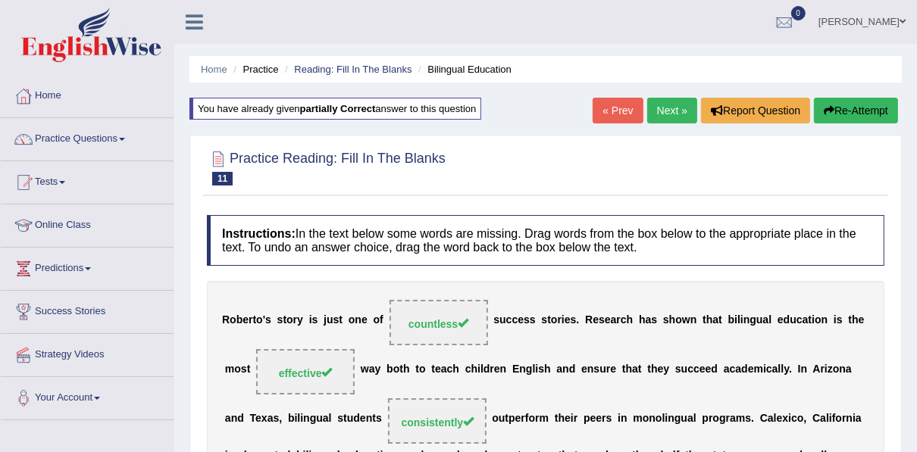
click at [670, 116] on link "Next »" at bounding box center [672, 111] width 50 height 26
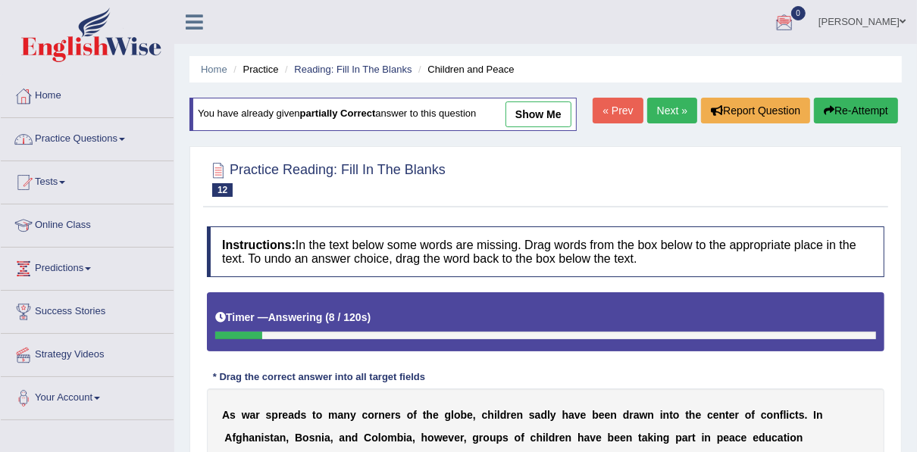
click at [665, 117] on link "Next »" at bounding box center [672, 111] width 50 height 26
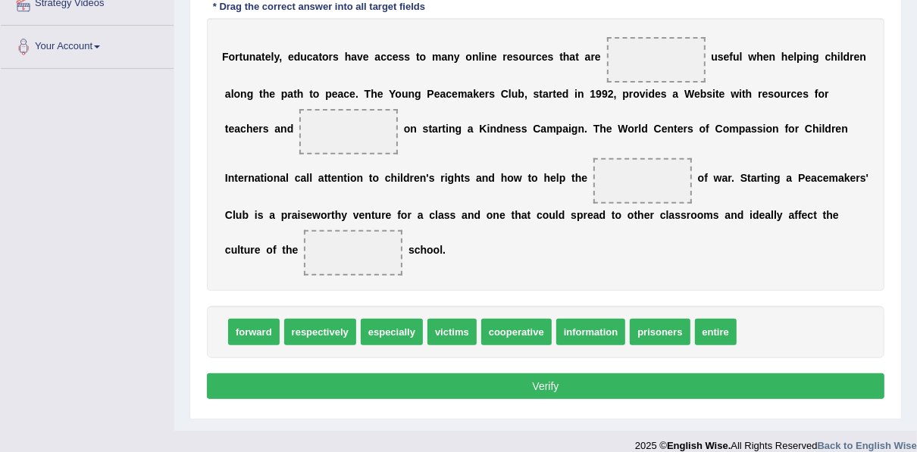
scroll to position [364, 0]
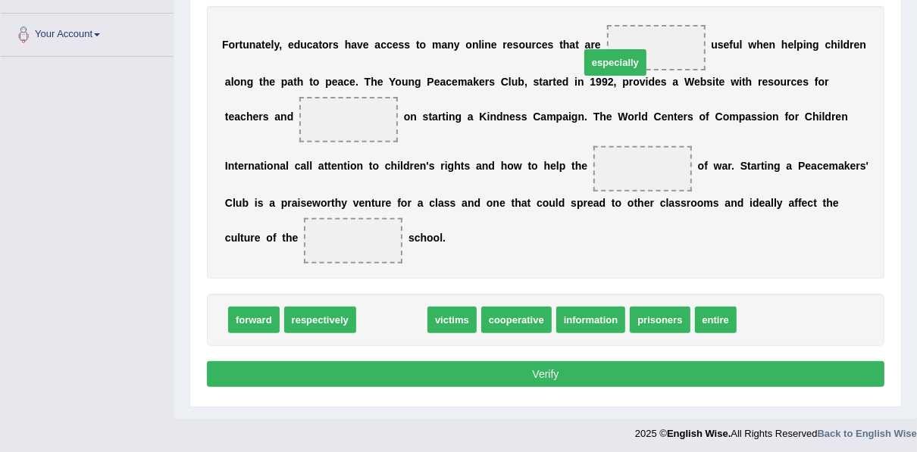
drag, startPoint x: 386, startPoint y: 313, endPoint x: 610, endPoint y: 55, distance: 341.0
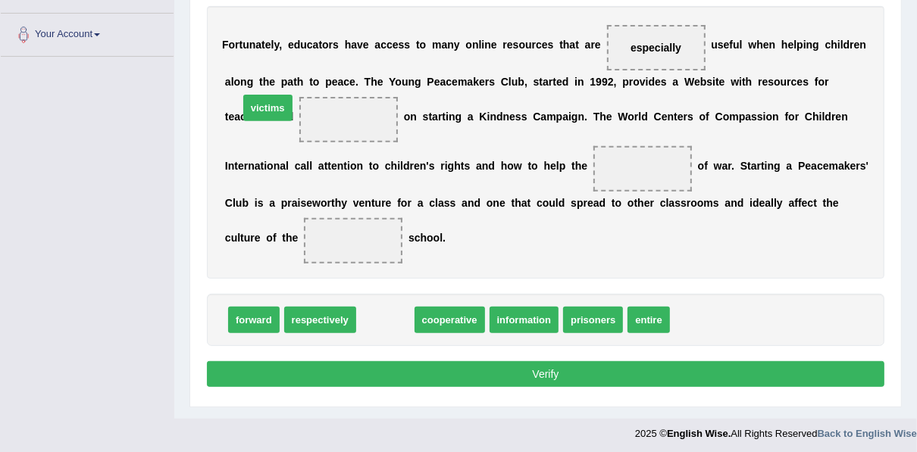
drag, startPoint x: 379, startPoint y: 319, endPoint x: 262, endPoint y: 107, distance: 242.4
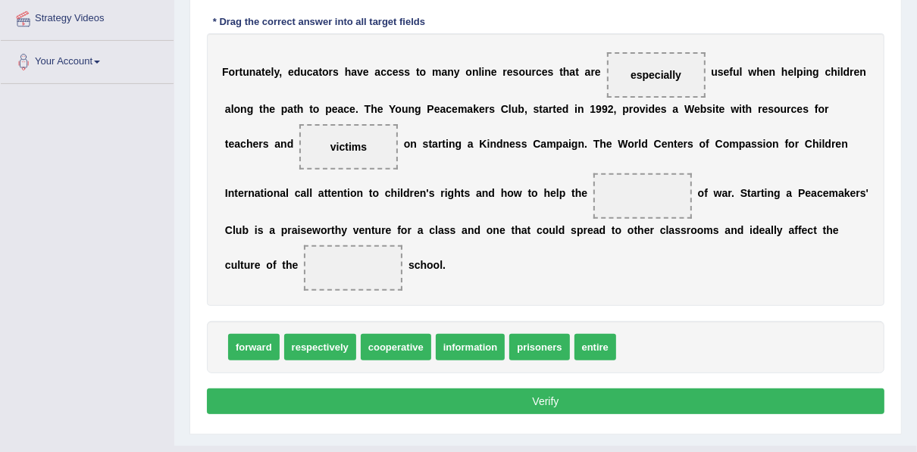
scroll to position [366, 0]
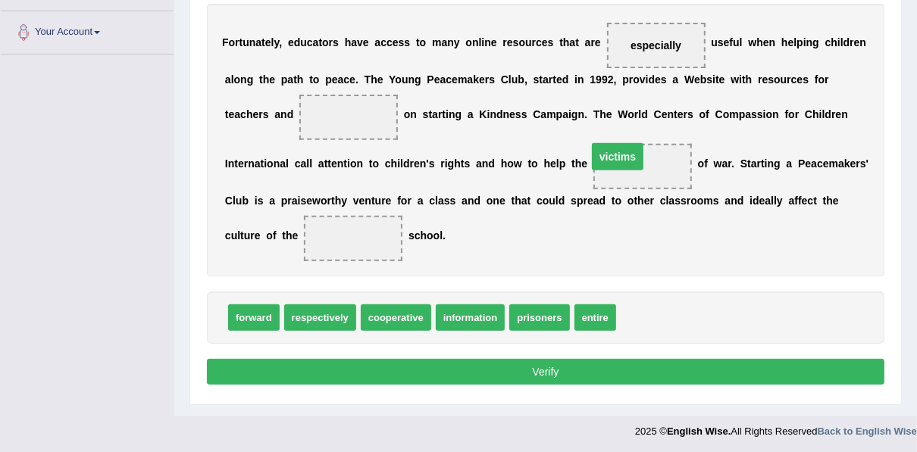
drag, startPoint x: 263, startPoint y: 114, endPoint x: 533, endPoint y: 158, distance: 273.8
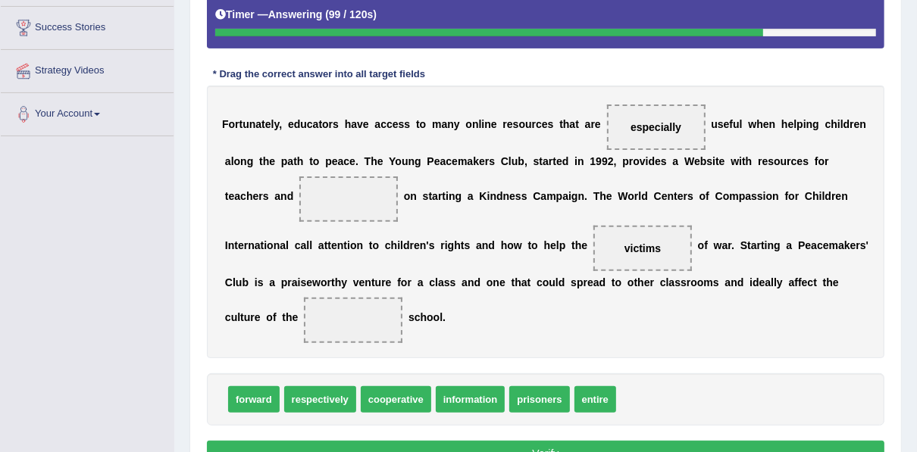
scroll to position [305, 0]
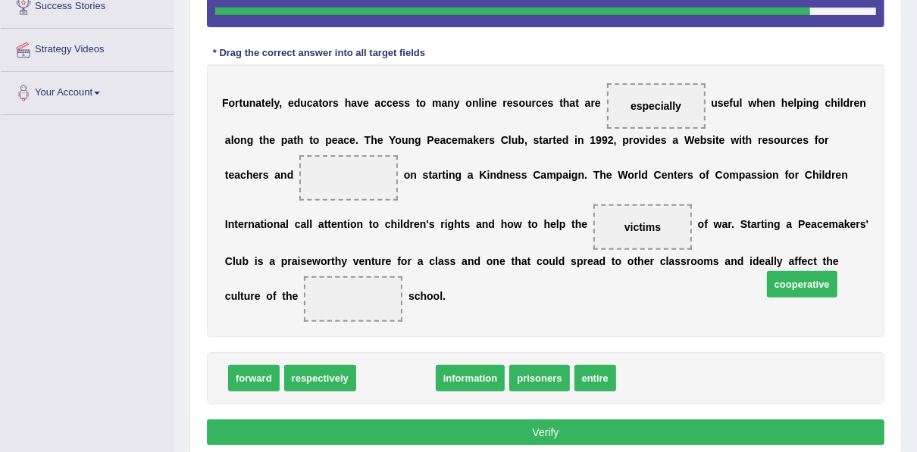
drag, startPoint x: 394, startPoint y: 376, endPoint x: 804, endPoint y: 281, distance: 420.8
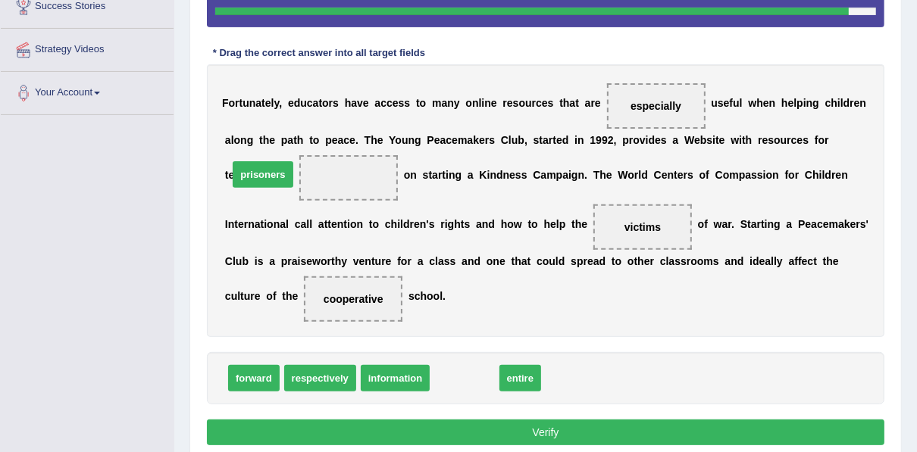
drag, startPoint x: 459, startPoint y: 379, endPoint x: 257, endPoint y: 176, distance: 287.1
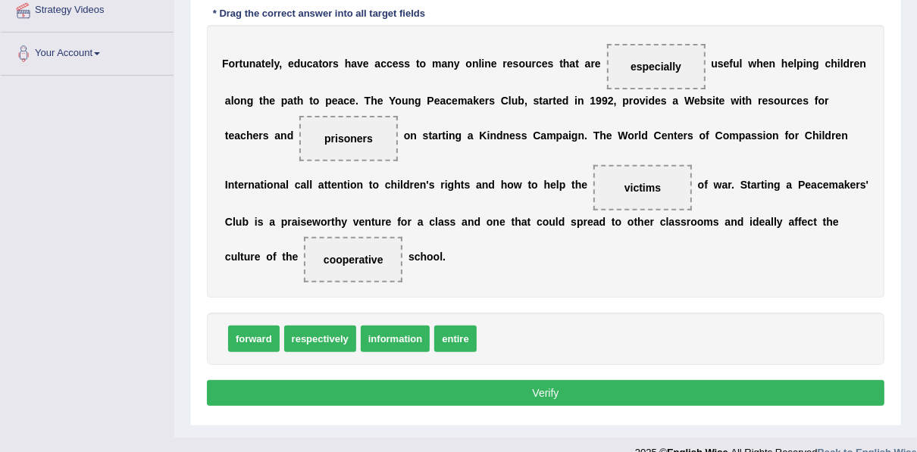
scroll to position [366, 0]
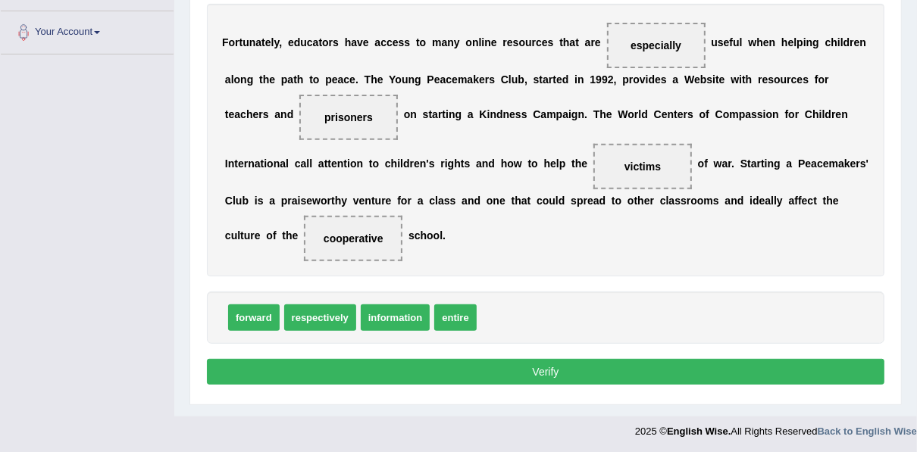
click at [415, 367] on button "Verify" at bounding box center [545, 372] width 677 height 26
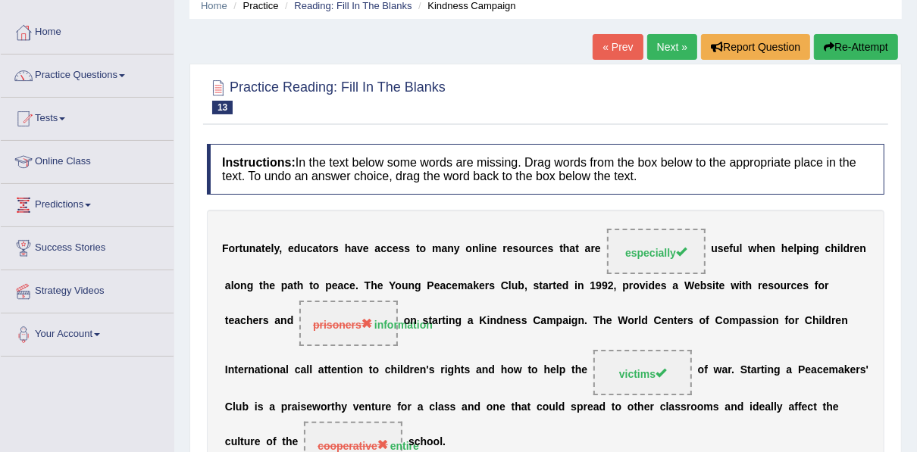
scroll to position [0, 0]
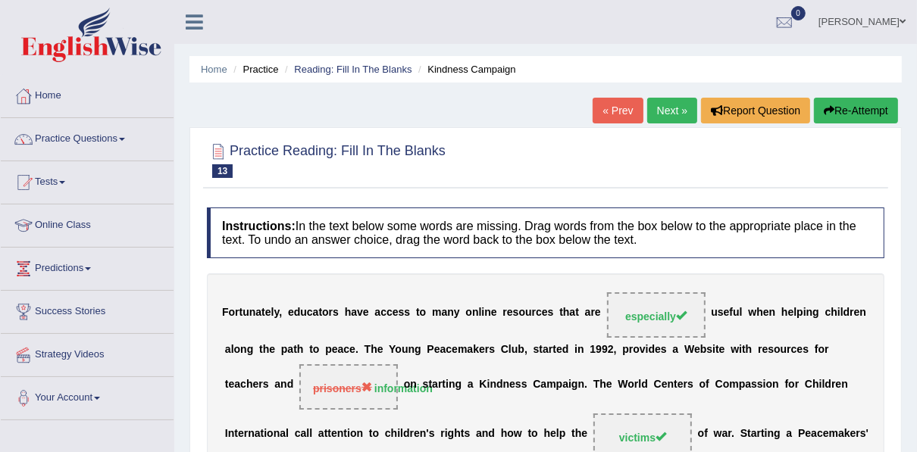
click at [648, 111] on link "Next »" at bounding box center [672, 111] width 50 height 26
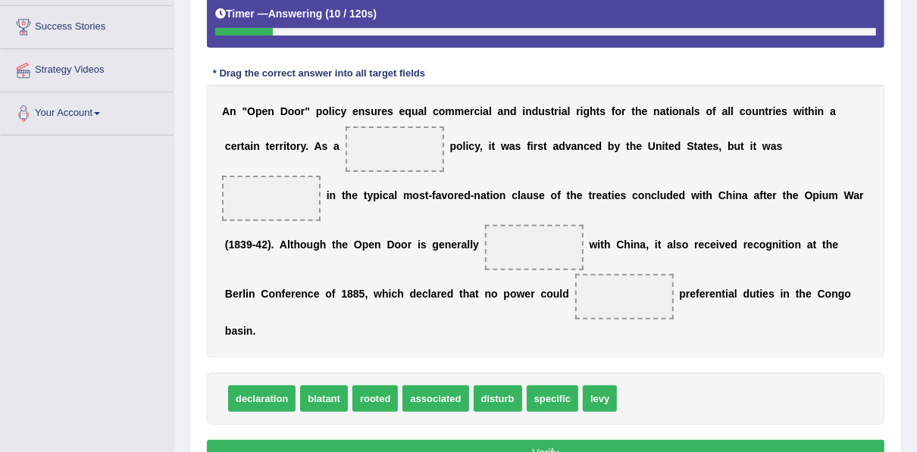
scroll to position [303, 0]
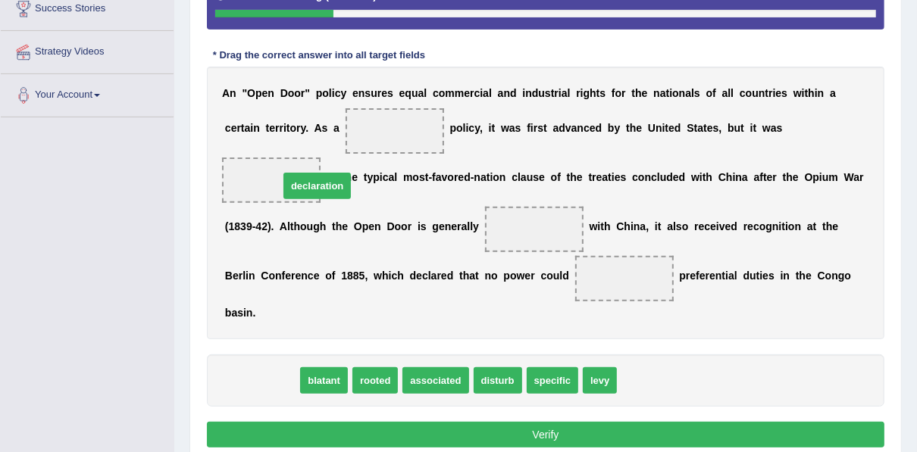
drag, startPoint x: 276, startPoint y: 333, endPoint x: 331, endPoint y: 138, distance: 202.2
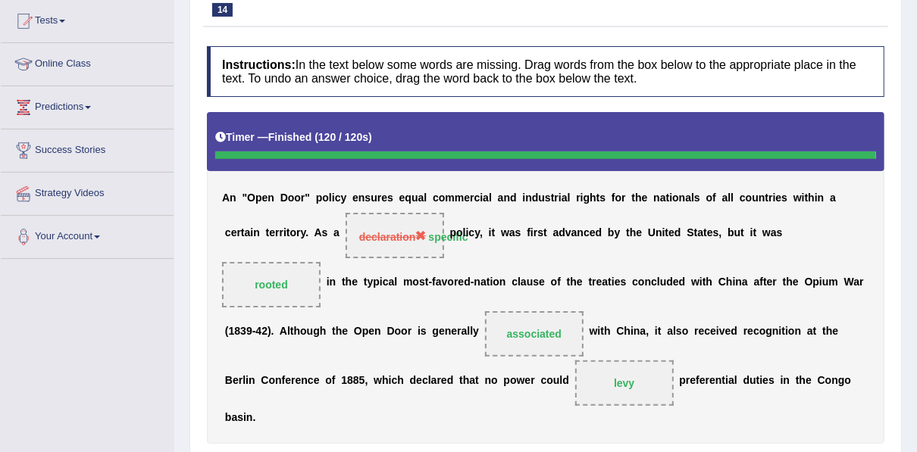
scroll to position [0, 0]
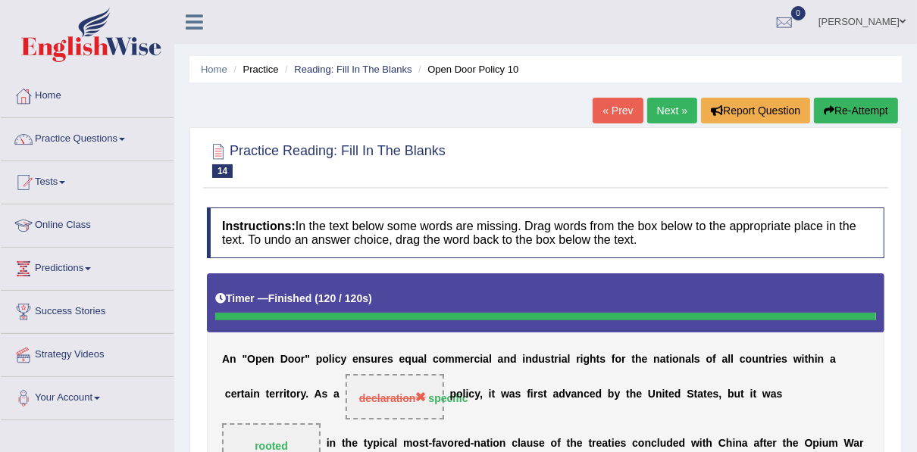
click at [671, 117] on link "Next »" at bounding box center [672, 111] width 50 height 26
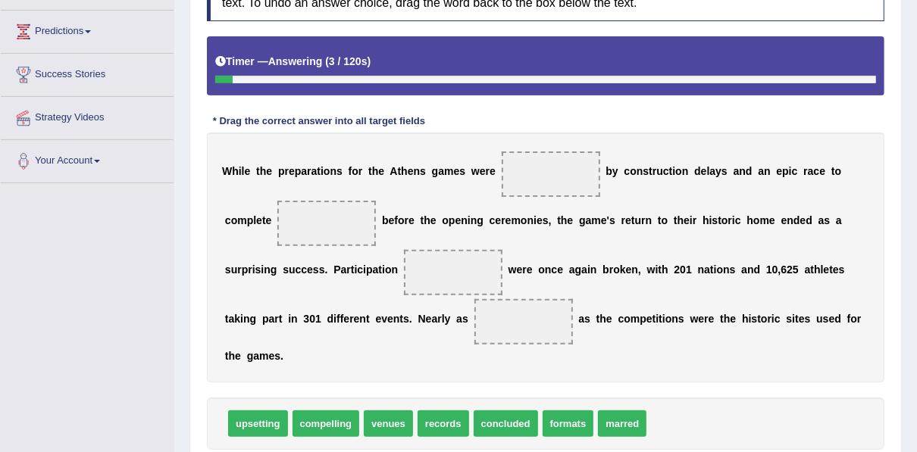
scroll to position [303, 0]
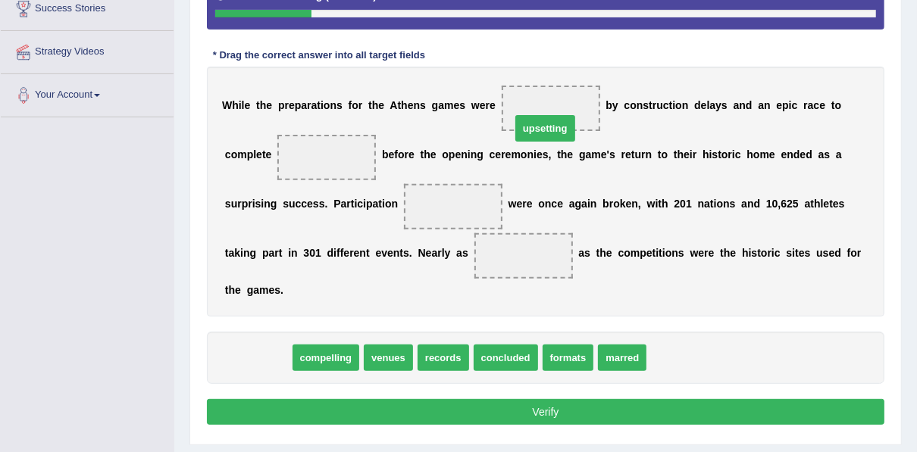
drag, startPoint x: 251, startPoint y: 327, endPoint x: 539, endPoint y: 98, distance: 367.5
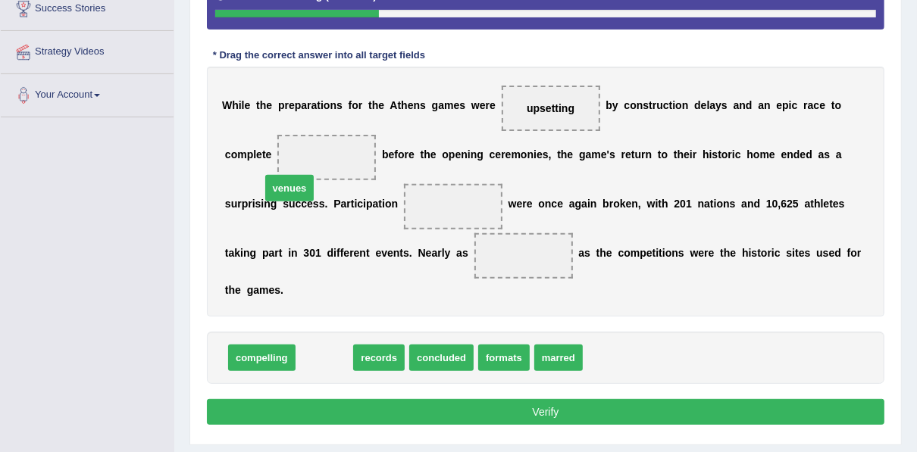
drag, startPoint x: 324, startPoint y: 333, endPoint x: 289, endPoint y: 158, distance: 179.2
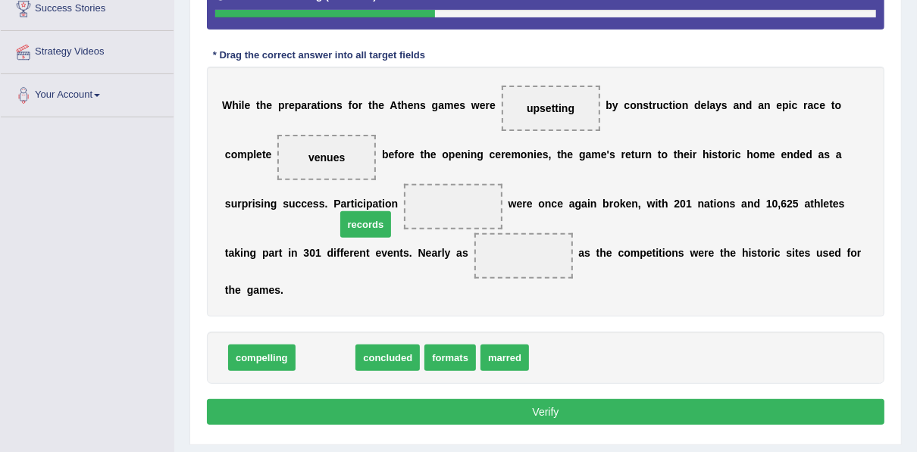
drag, startPoint x: 322, startPoint y: 344, endPoint x: 362, endPoint y: 211, distance: 139.2
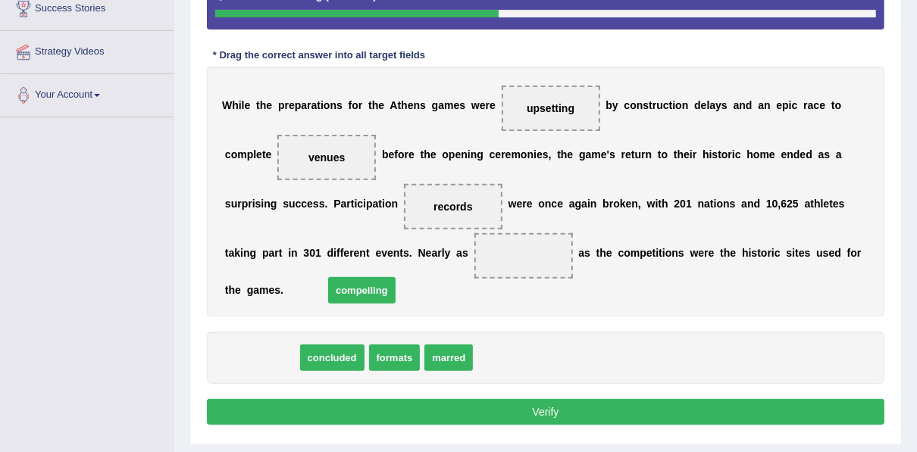
drag, startPoint x: 253, startPoint y: 334, endPoint x: 353, endPoint y: 263, distance: 122.7
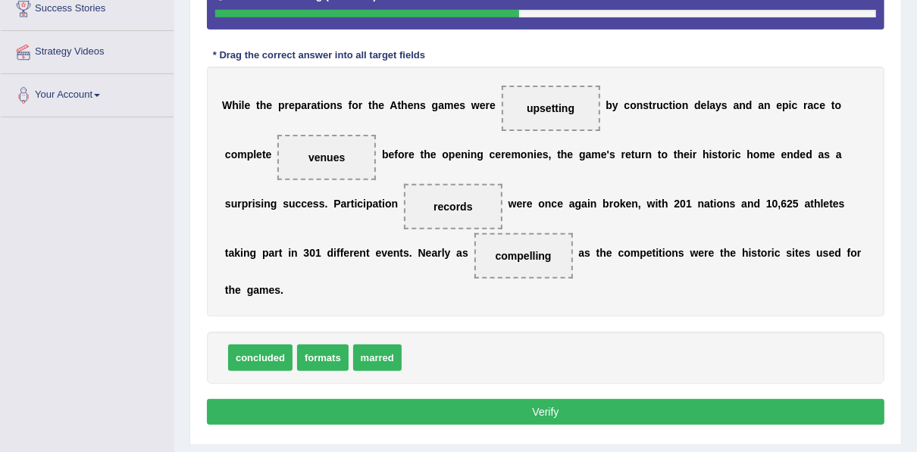
click at [425, 399] on button "Verify" at bounding box center [545, 412] width 677 height 26
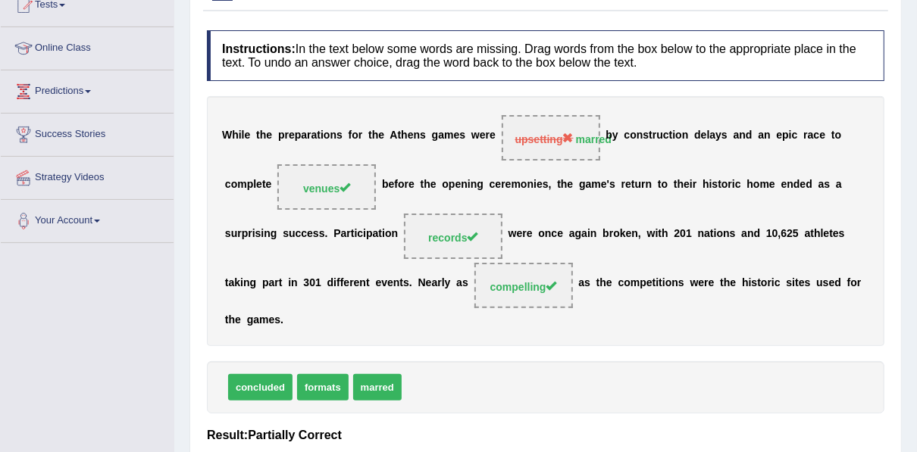
scroll to position [0, 0]
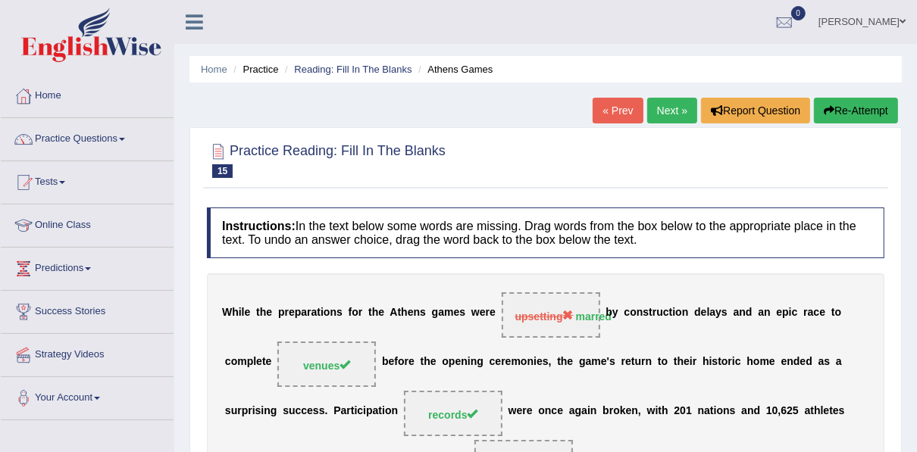
click at [654, 108] on link "Next »" at bounding box center [672, 111] width 50 height 26
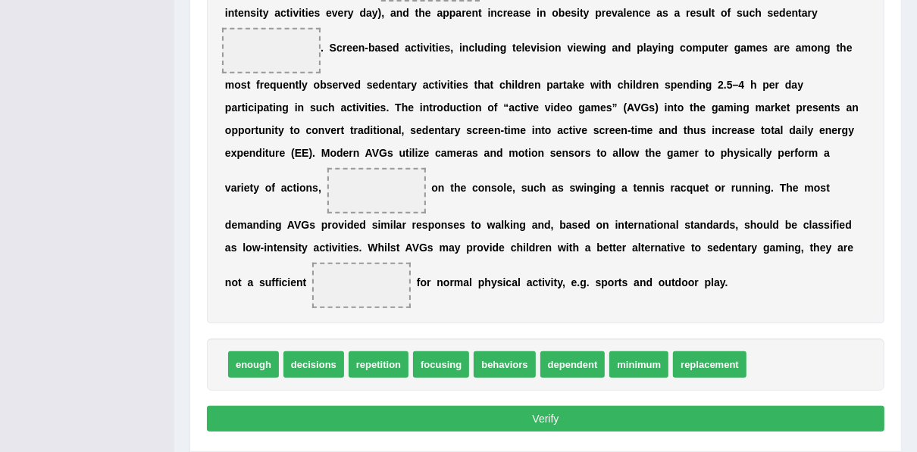
scroll to position [485, 0]
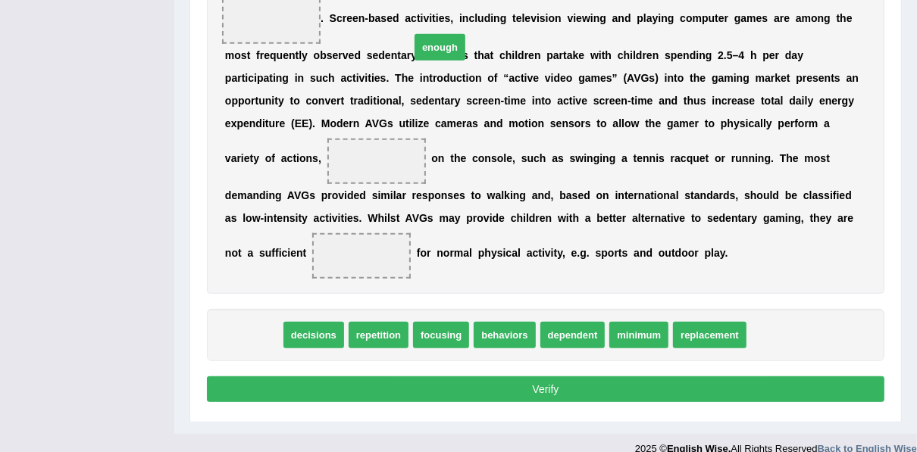
drag, startPoint x: 250, startPoint y: 336, endPoint x: 436, endPoint y: 48, distance: 342.9
click at [436, 48] on span "enough" at bounding box center [439, 47] width 51 height 27
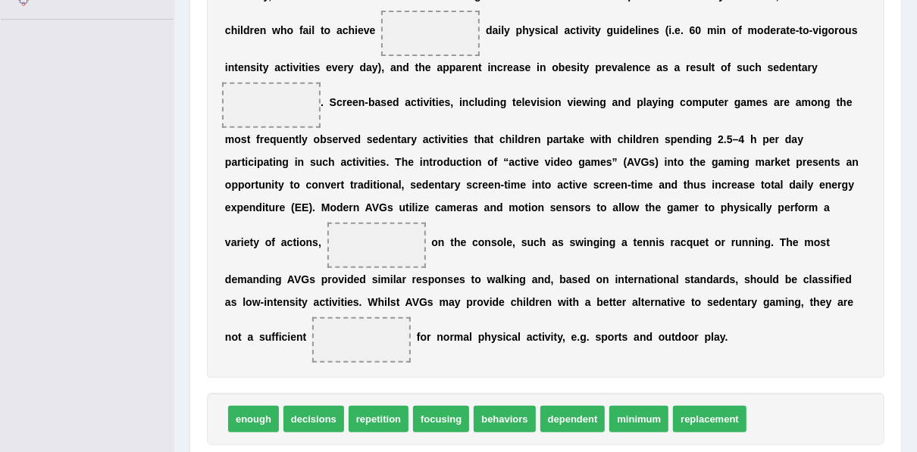
scroll to position [381, 0]
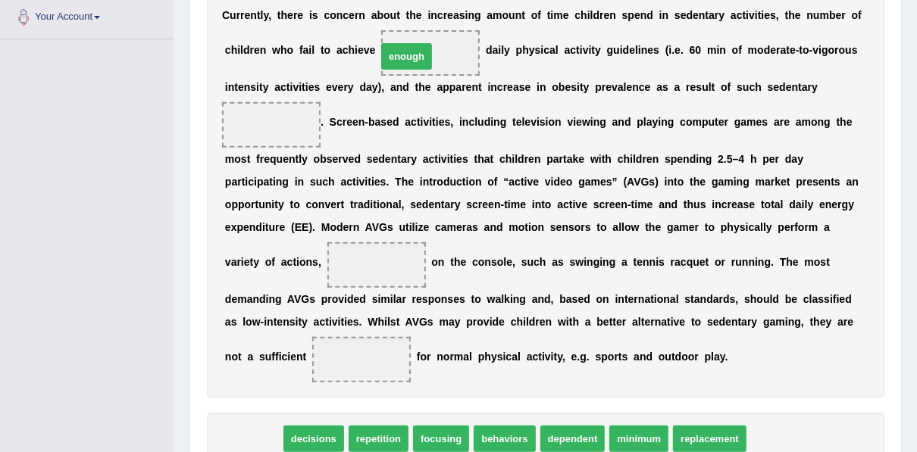
drag, startPoint x: 236, startPoint y: 440, endPoint x: 389, endPoint y: 58, distance: 412.0
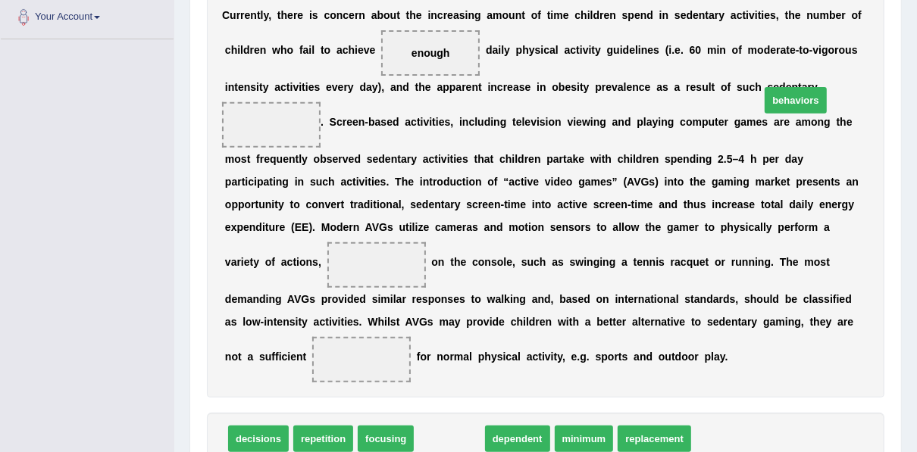
drag, startPoint x: 433, startPoint y: 435, endPoint x: 779, endPoint y: 96, distance: 484.2
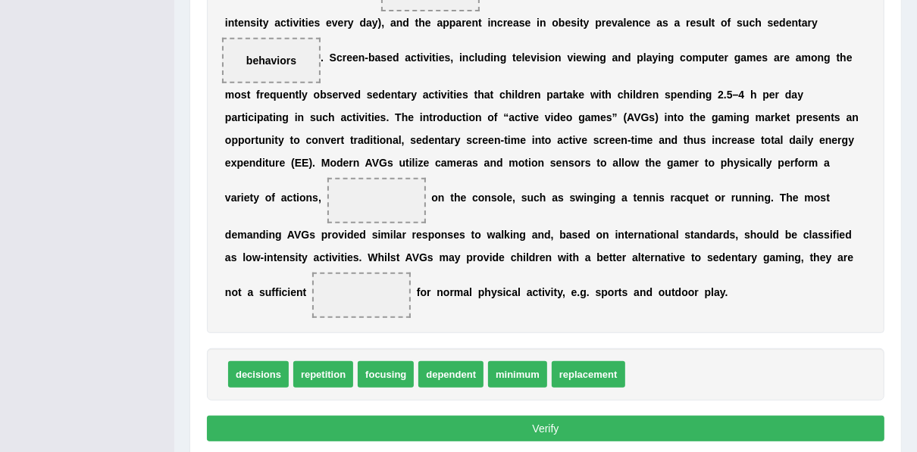
scroll to position [502, 0]
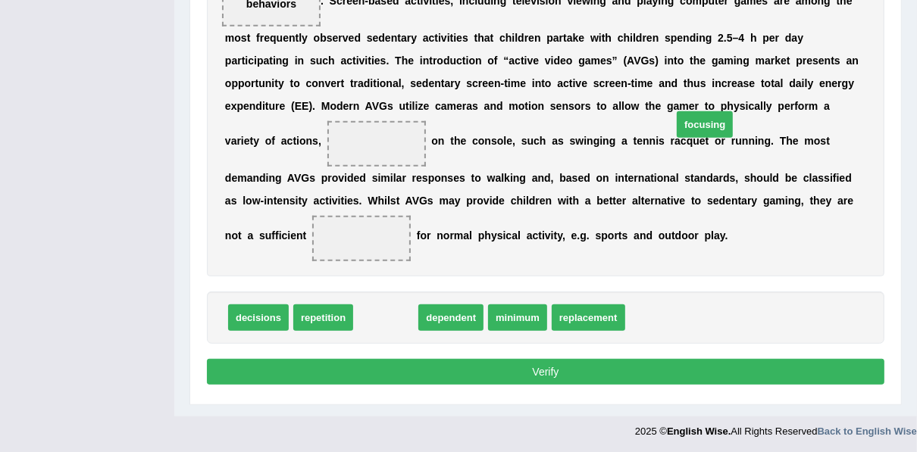
drag, startPoint x: 372, startPoint y: 318, endPoint x: 691, endPoint y: 125, distance: 372.8
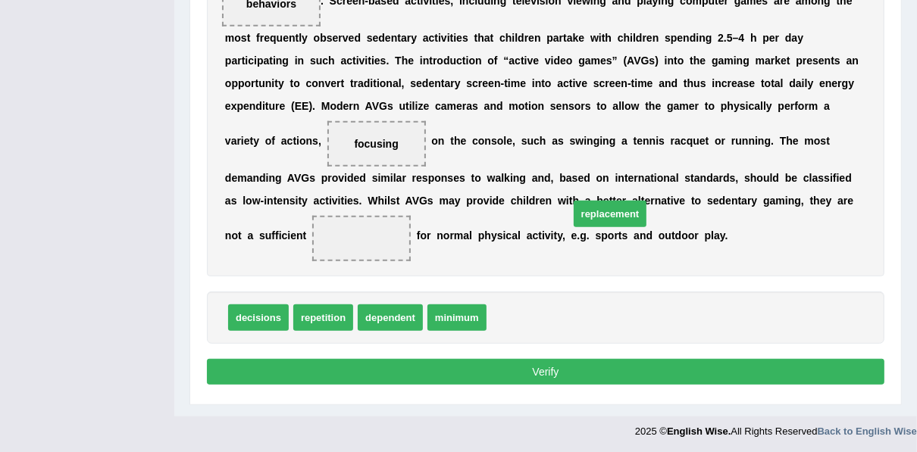
drag, startPoint x: 505, startPoint y: 320, endPoint x: 588, endPoint y: 216, distance: 132.6
click at [532, 369] on button "Verify" at bounding box center [545, 372] width 677 height 26
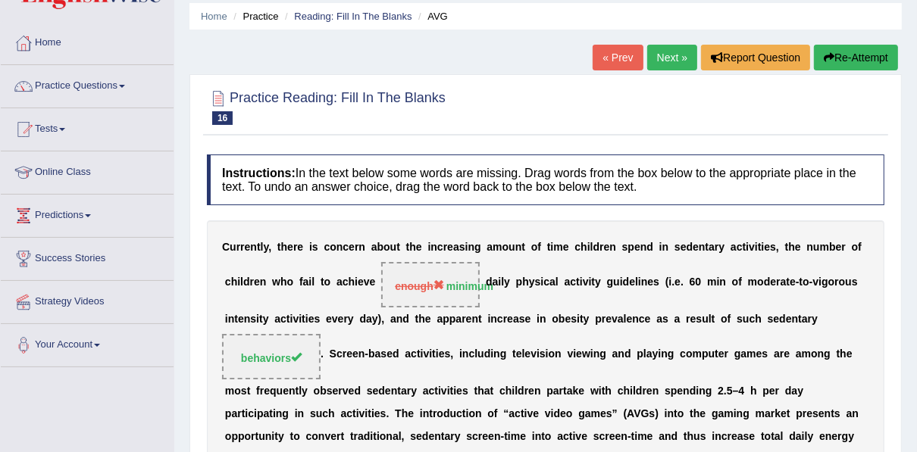
scroll to position [17, 0]
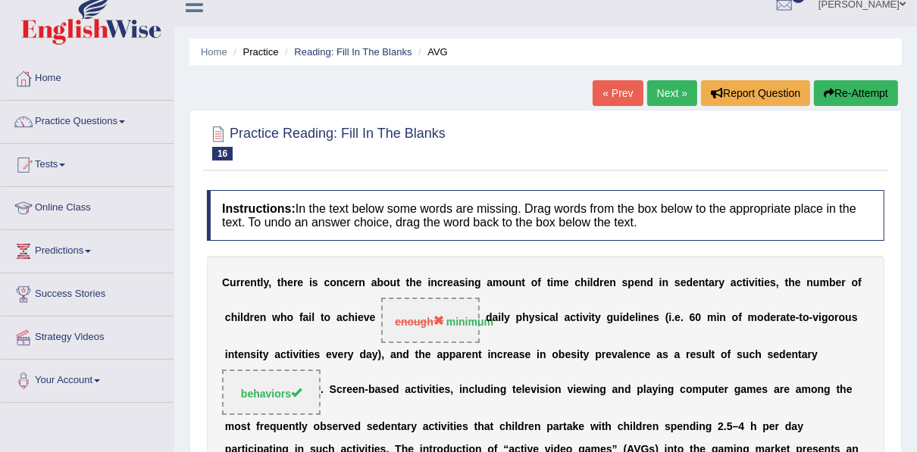
click at [661, 87] on link "Next »" at bounding box center [672, 93] width 50 height 26
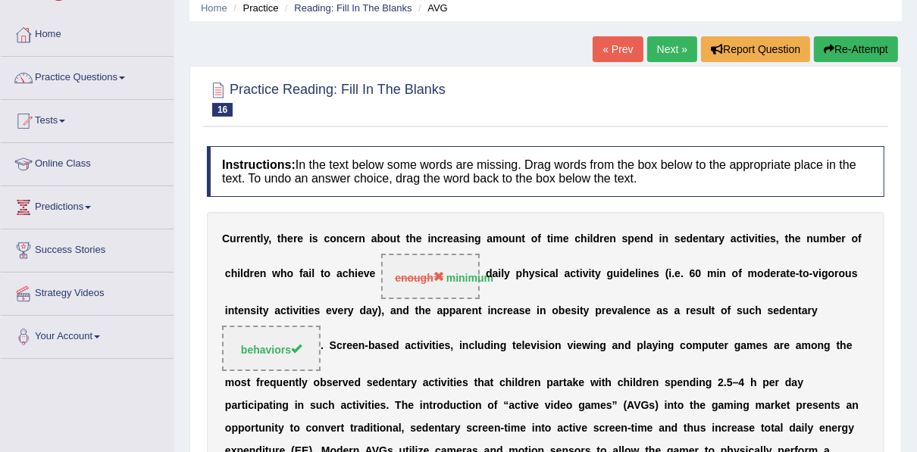
scroll to position [139, 0]
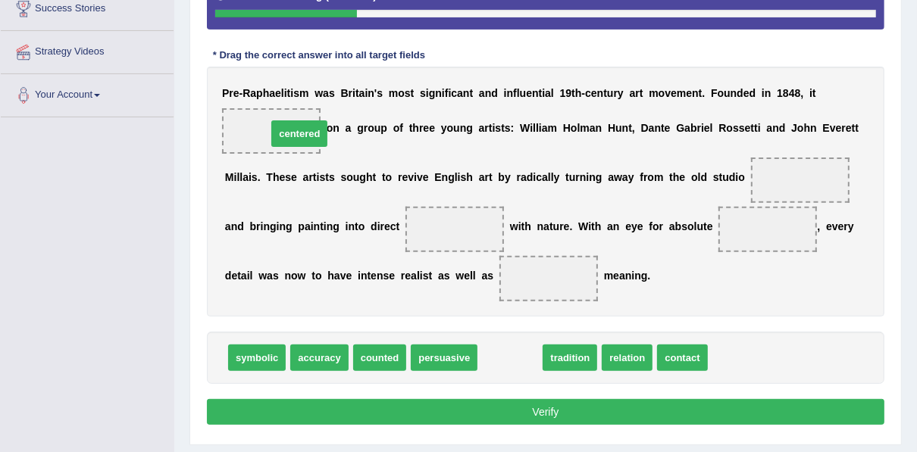
drag, startPoint x: 507, startPoint y: 362, endPoint x: 297, endPoint y: 138, distance: 307.6
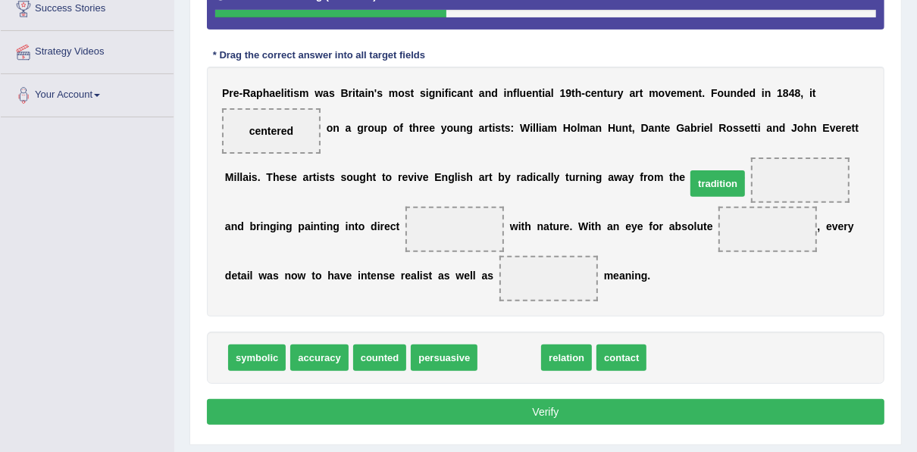
drag, startPoint x: 494, startPoint y: 360, endPoint x: 703, endPoint y: 185, distance: 272.6
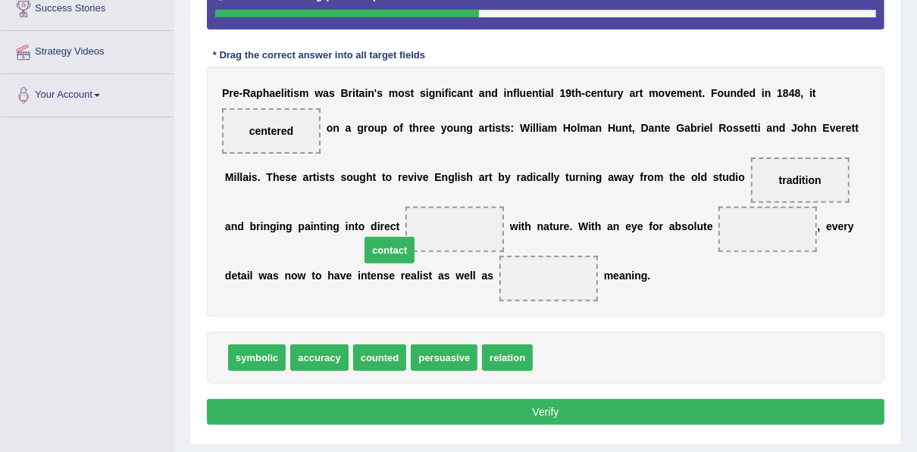
drag, startPoint x: 556, startPoint y: 356, endPoint x: 382, endPoint y: 240, distance: 209.2
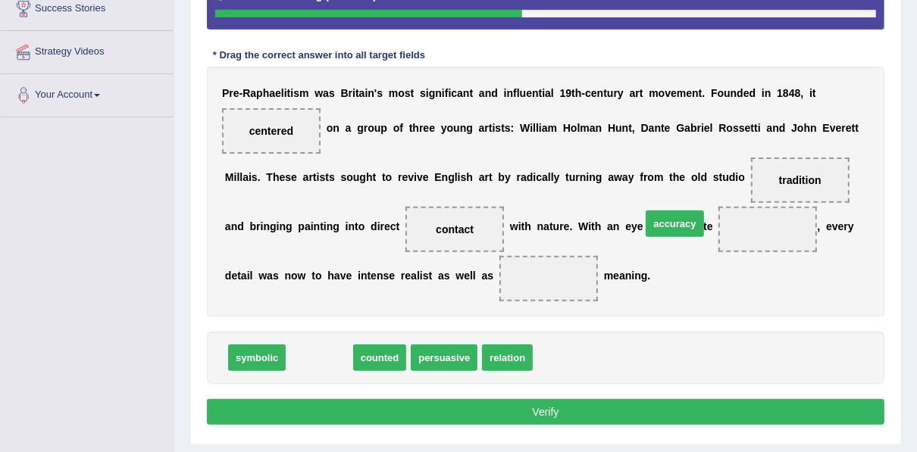
drag, startPoint x: 317, startPoint y: 356, endPoint x: 673, endPoint y: 222, distance: 379.7
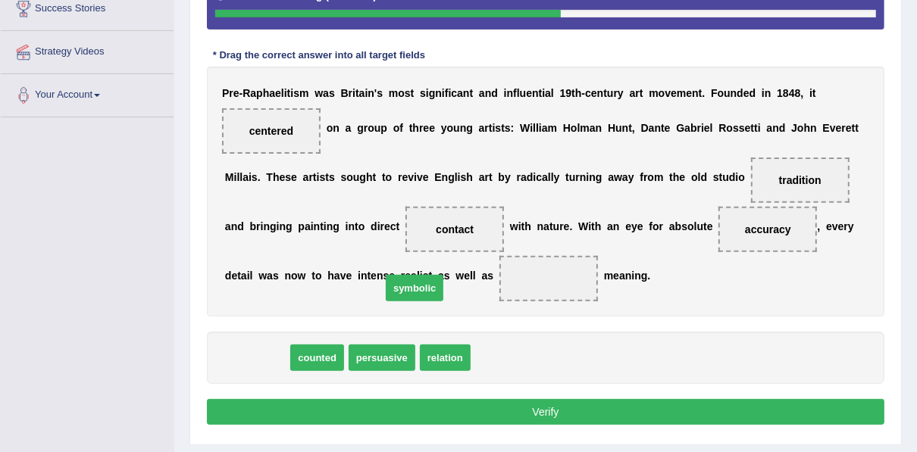
drag, startPoint x: 252, startPoint y: 355, endPoint x: 411, endPoint y: 285, distance: 174.0
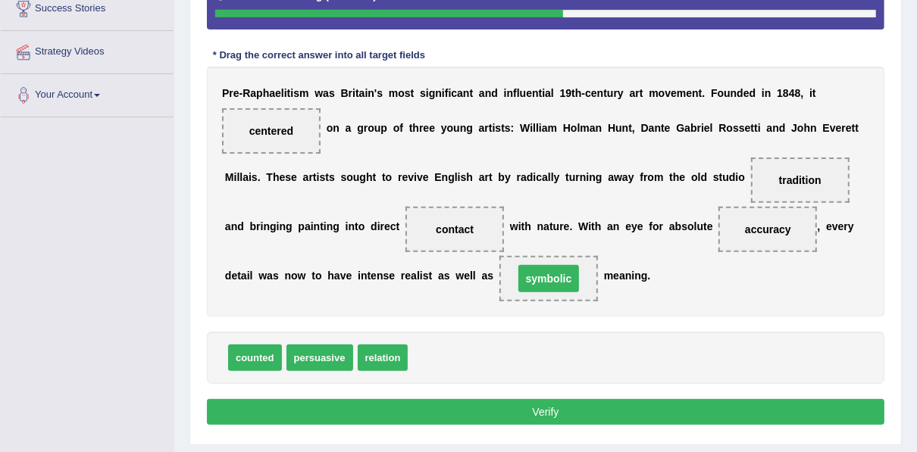
click at [430, 415] on button "Verify" at bounding box center [545, 412] width 677 height 26
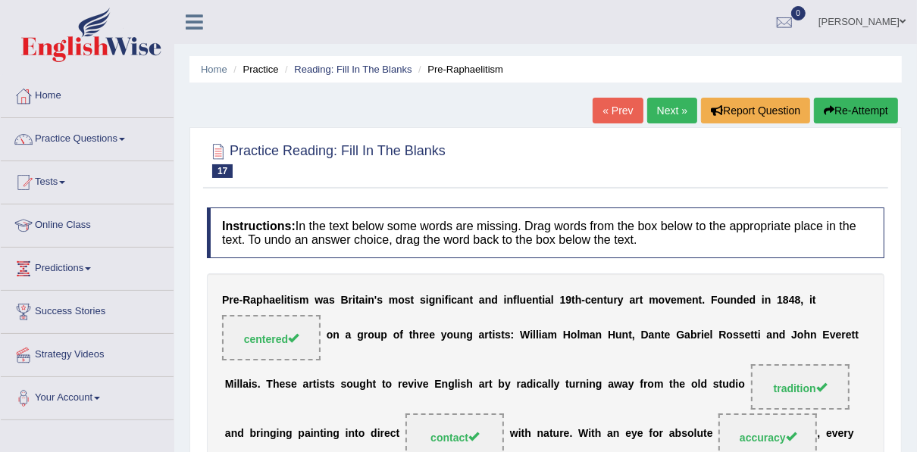
click at [659, 106] on link "Next »" at bounding box center [672, 111] width 50 height 26
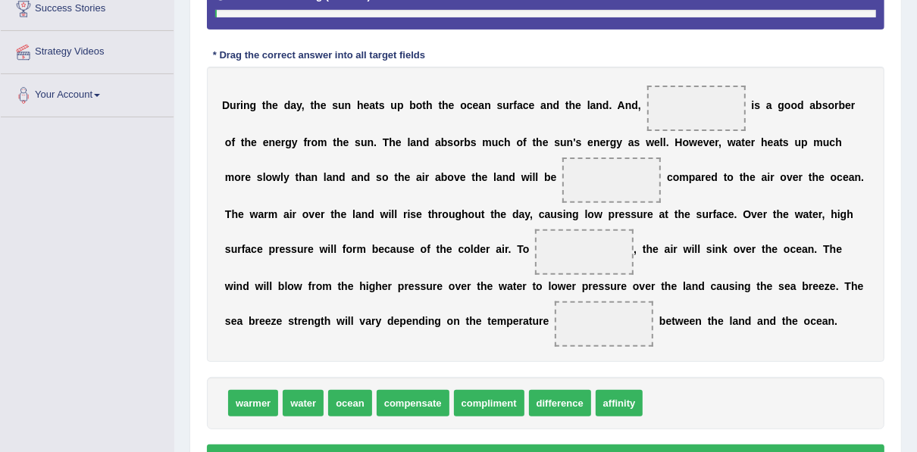
scroll to position [356, 0]
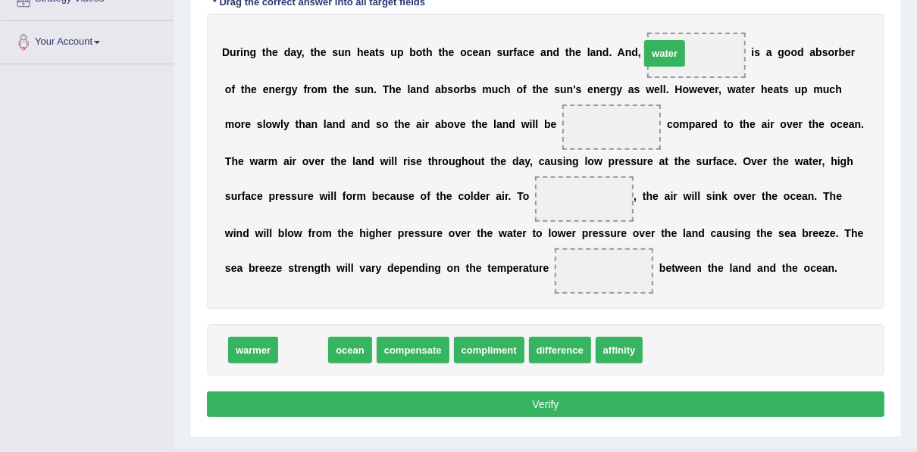
drag, startPoint x: 293, startPoint y: 350, endPoint x: 648, endPoint y: 55, distance: 462.0
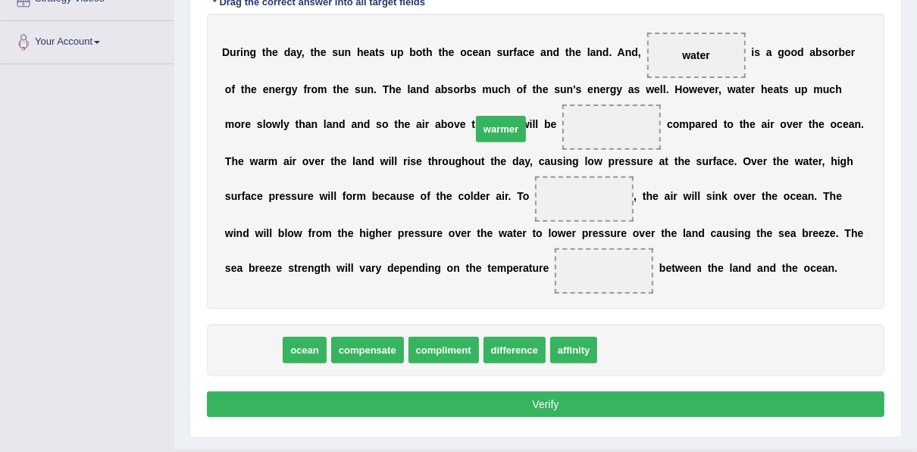
drag, startPoint x: 239, startPoint y: 354, endPoint x: 487, endPoint y: 133, distance: 332.1
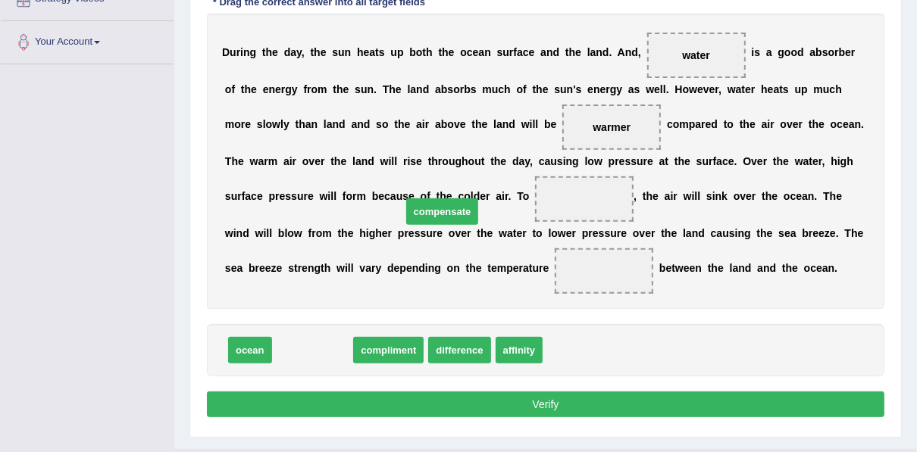
drag, startPoint x: 321, startPoint y: 347, endPoint x: 451, endPoint y: 205, distance: 193.0
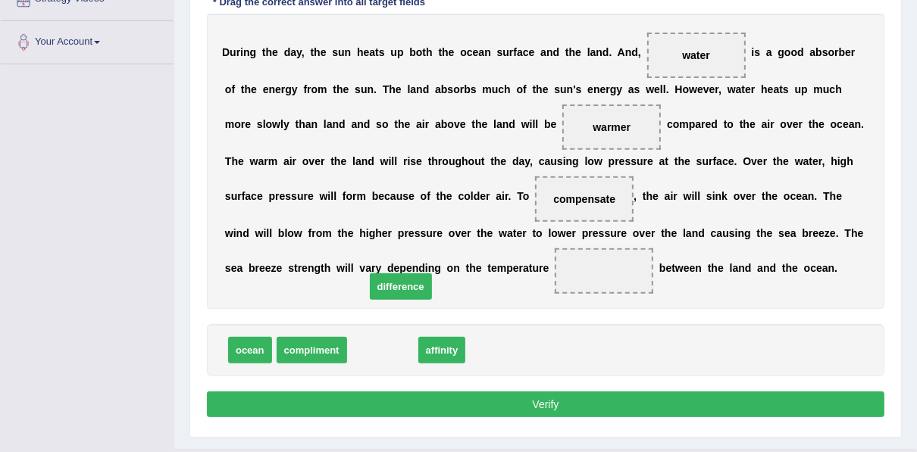
drag, startPoint x: 384, startPoint y: 356, endPoint x: 404, endPoint y: 281, distance: 77.5
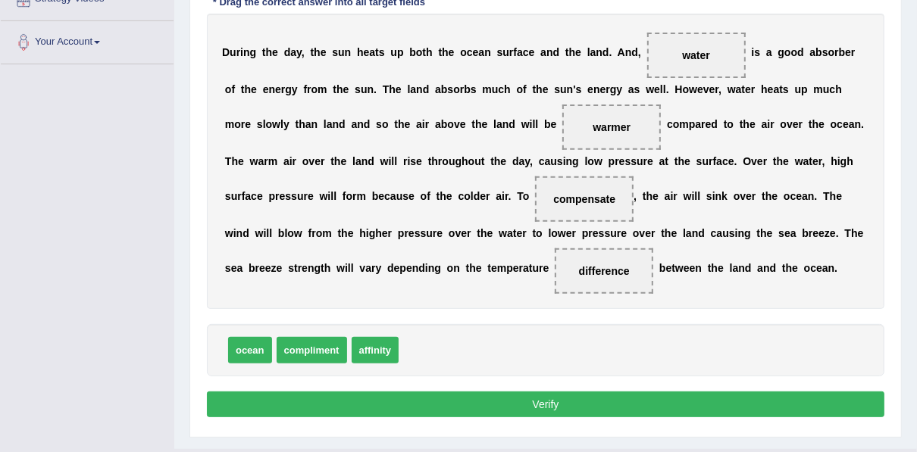
click at [479, 395] on button "Verify" at bounding box center [545, 405] width 677 height 26
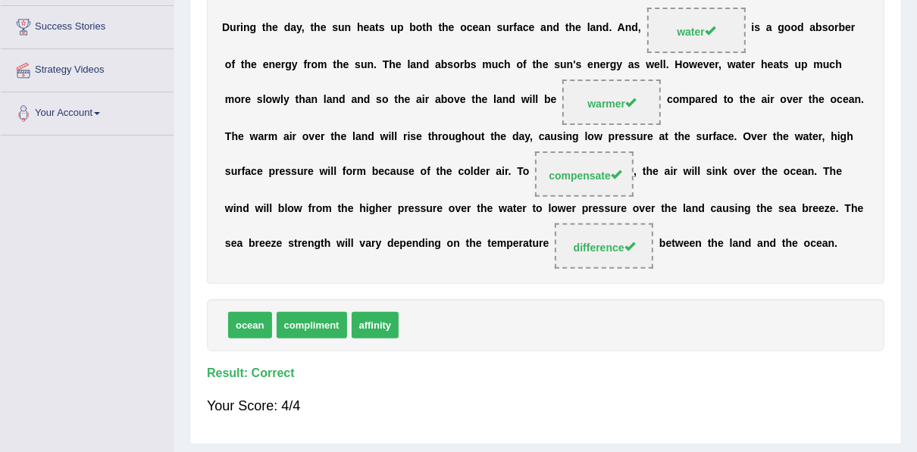
scroll to position [101, 0]
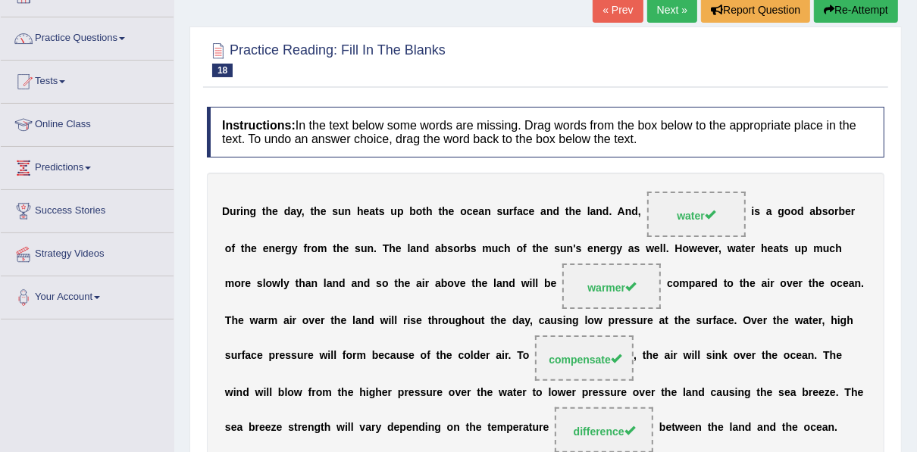
click at [762, 341] on div "D u r i n g t h e d a y , t h e s u n h e a t s u p b o t h t h e o c e a n s u…" at bounding box center [545, 320] width 677 height 295
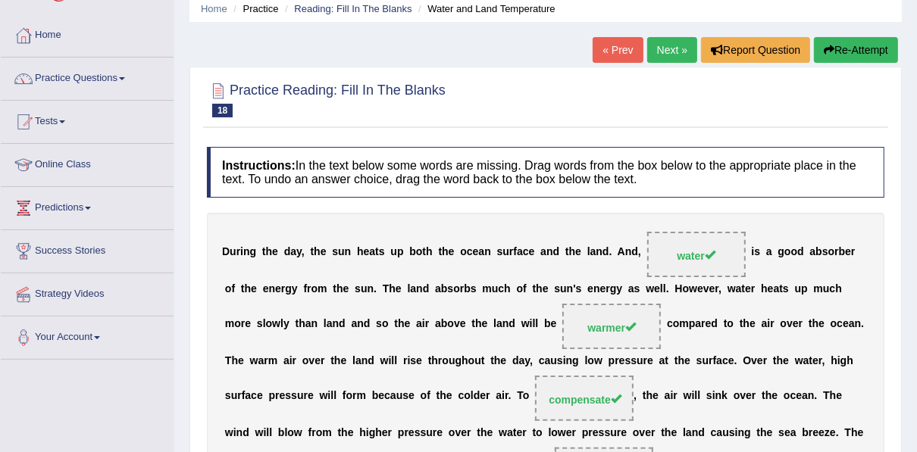
scroll to position [61, 0]
click at [676, 60] on link "Next »" at bounding box center [672, 50] width 50 height 26
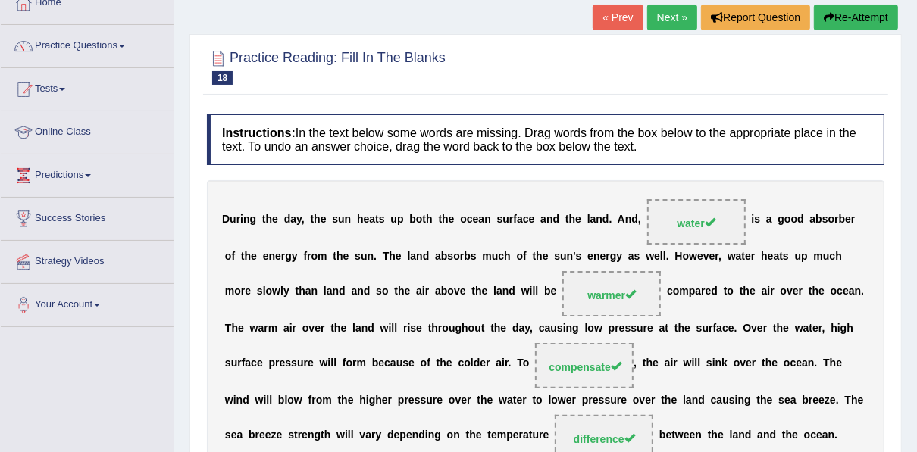
scroll to position [121, 0]
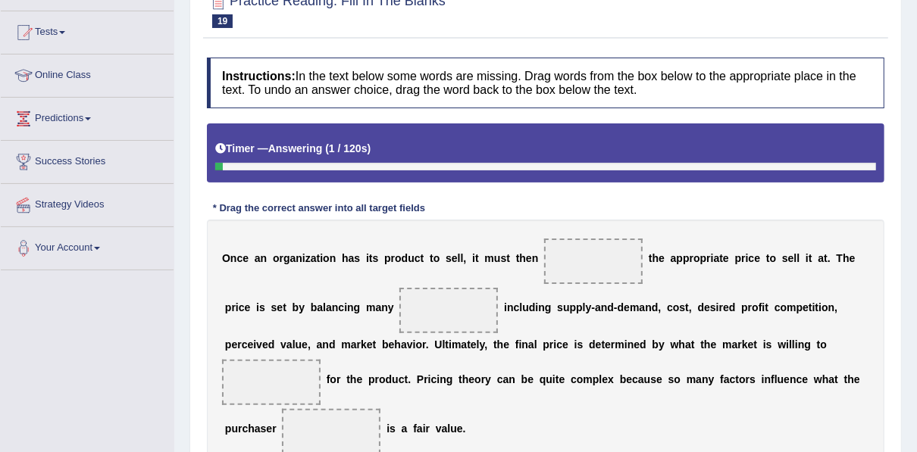
scroll to position [242, 0]
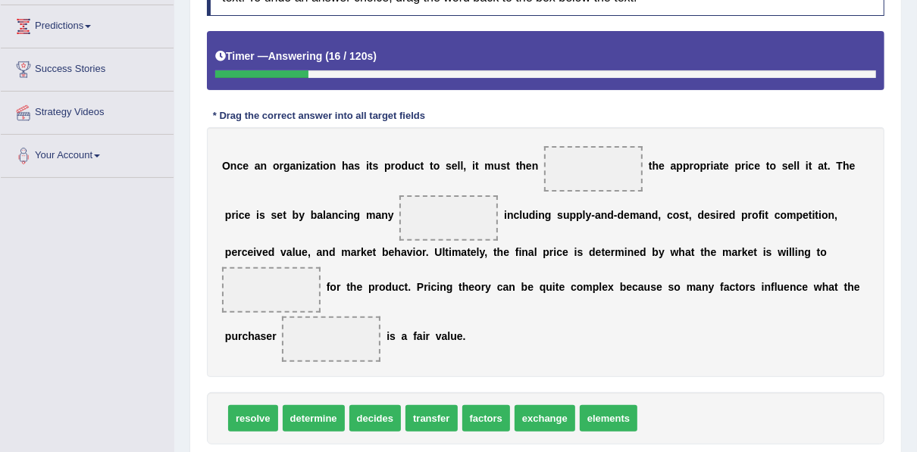
click at [371, 416] on span "decides" at bounding box center [375, 418] width 52 height 27
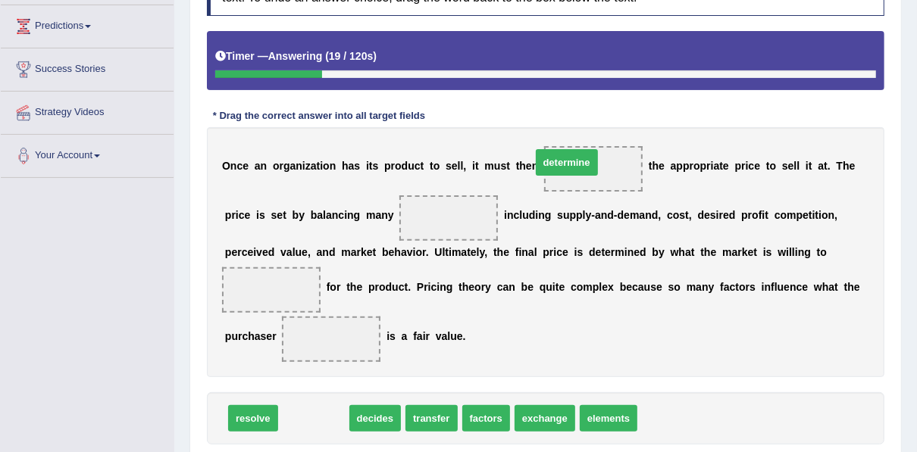
drag, startPoint x: 319, startPoint y: 420, endPoint x: 572, endPoint y: 164, distance: 359.9
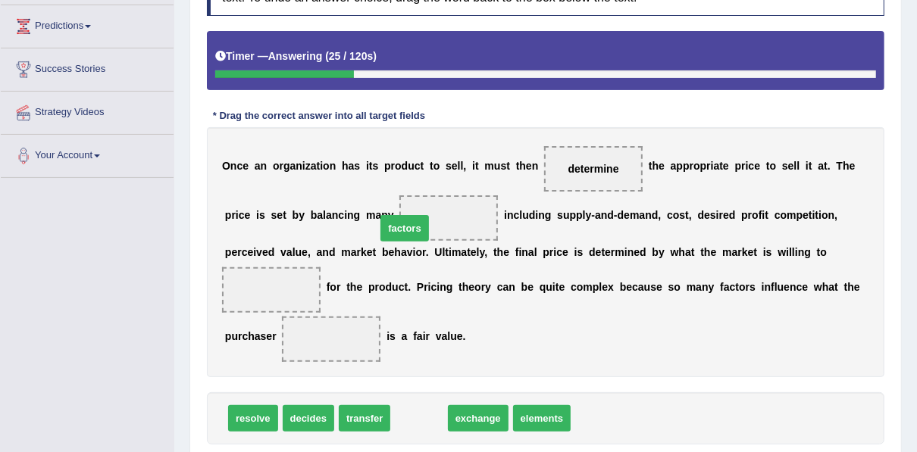
drag, startPoint x: 398, startPoint y: 415, endPoint x: 382, endPoint y: 218, distance: 197.6
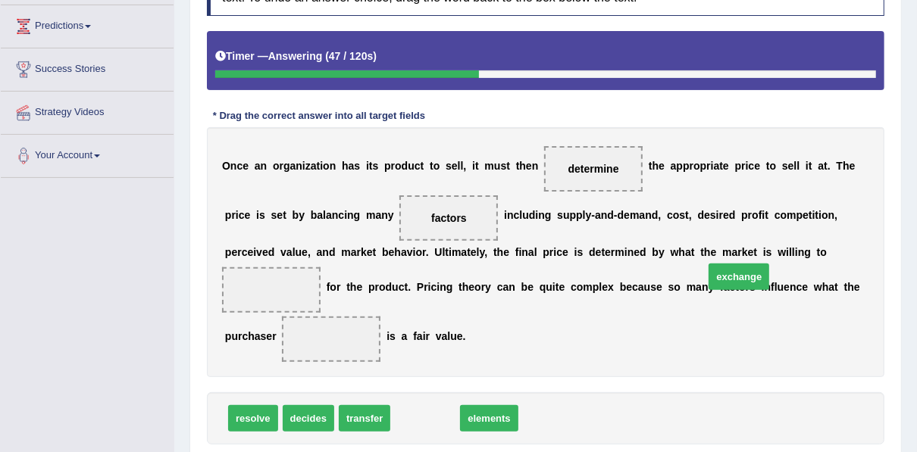
drag, startPoint x: 412, startPoint y: 411, endPoint x: 691, endPoint y: 252, distance: 320.9
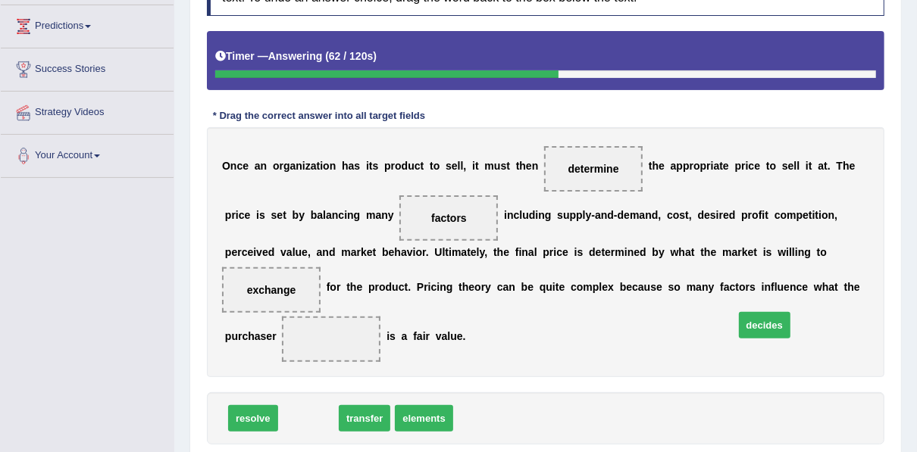
drag, startPoint x: 283, startPoint y: 422, endPoint x: 713, endPoint y: 328, distance: 439.6
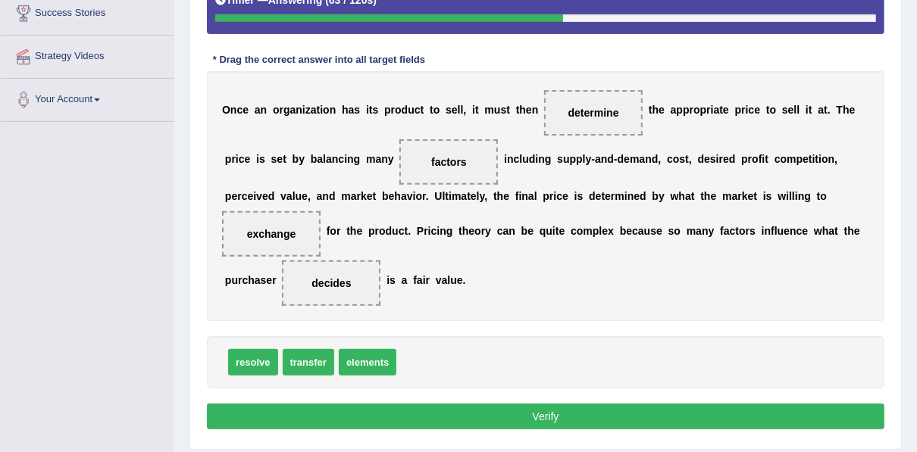
scroll to position [343, 0]
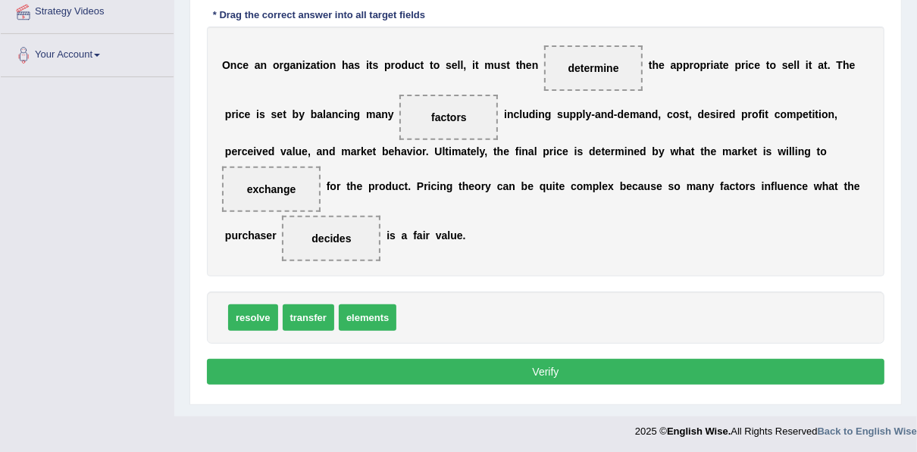
click at [514, 370] on button "Verify" at bounding box center [545, 372] width 677 height 26
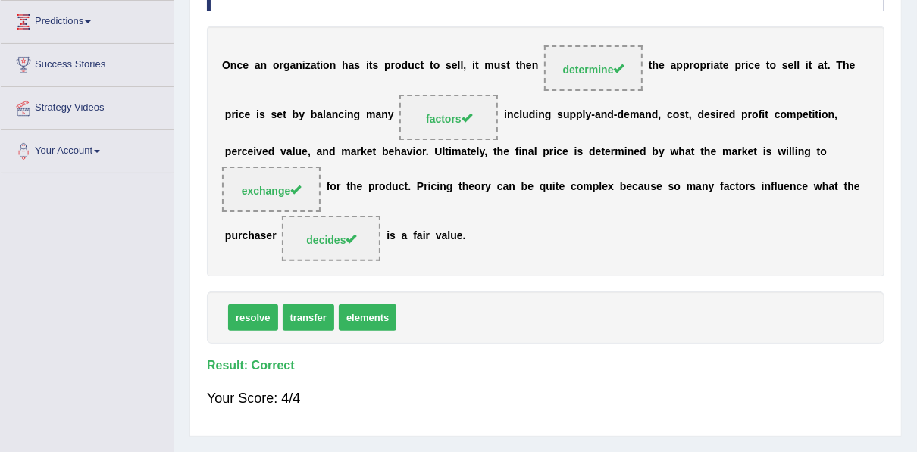
scroll to position [40, 0]
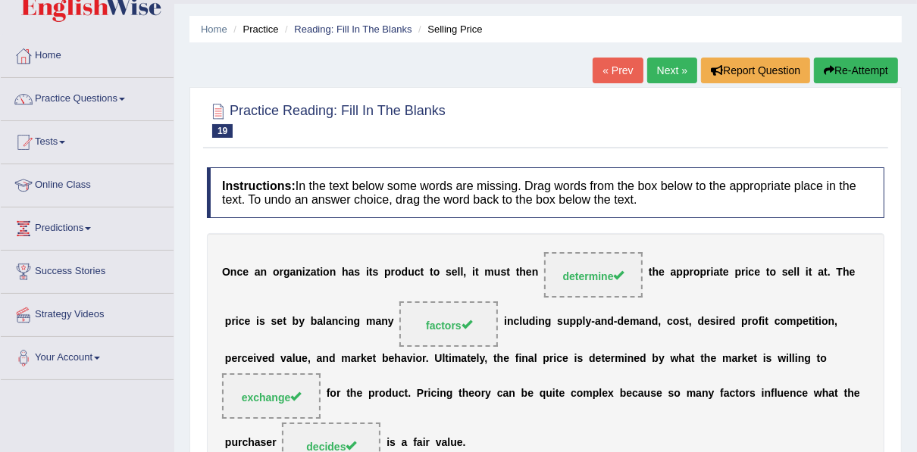
drag, startPoint x: 672, startPoint y: 69, endPoint x: 657, endPoint y: 69, distance: 14.4
click at [672, 69] on link "Next »" at bounding box center [672, 71] width 50 height 26
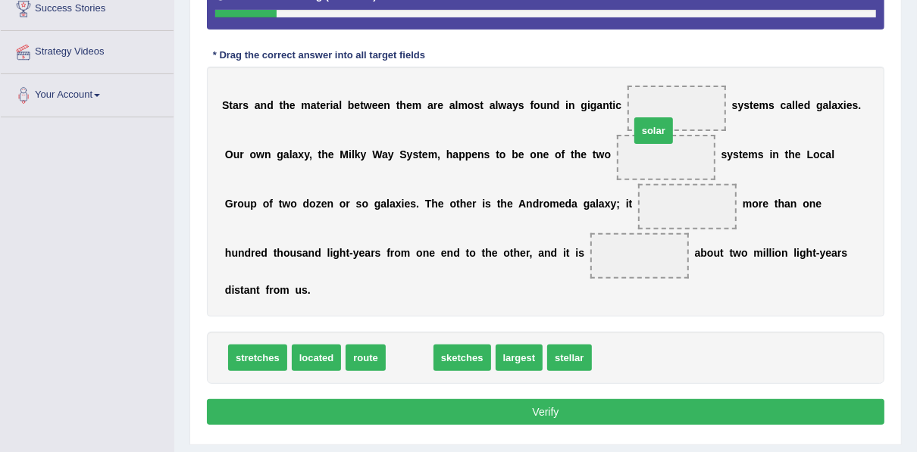
drag, startPoint x: 395, startPoint y: 333, endPoint x: 639, endPoint y: 105, distance: 333.9
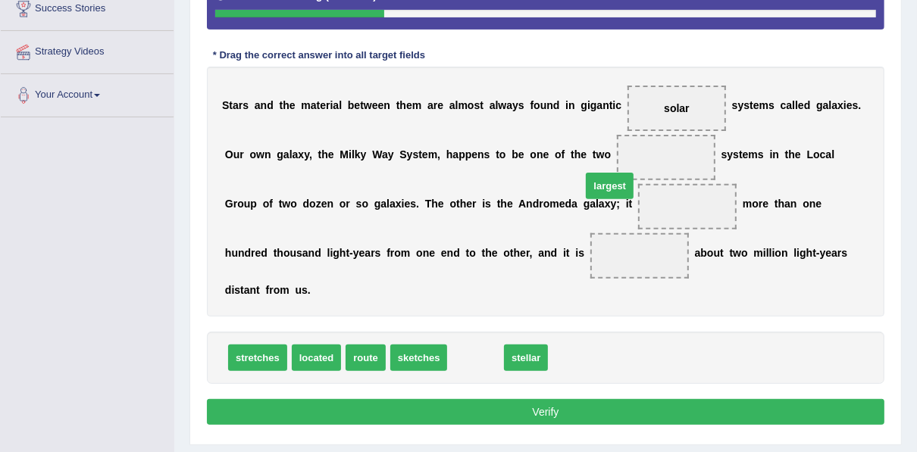
drag, startPoint x: 462, startPoint y: 335, endPoint x: 596, endPoint y: 163, distance: 218.0
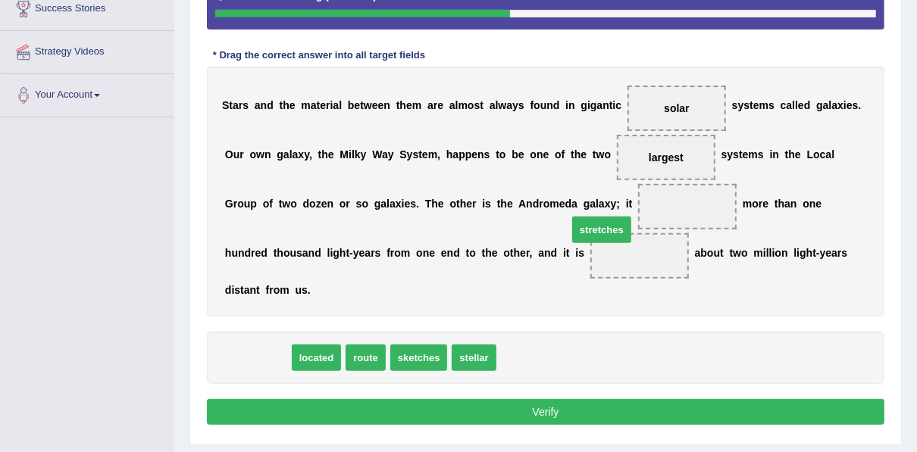
drag, startPoint x: 270, startPoint y: 337, endPoint x: 614, endPoint y: 209, distance: 366.9
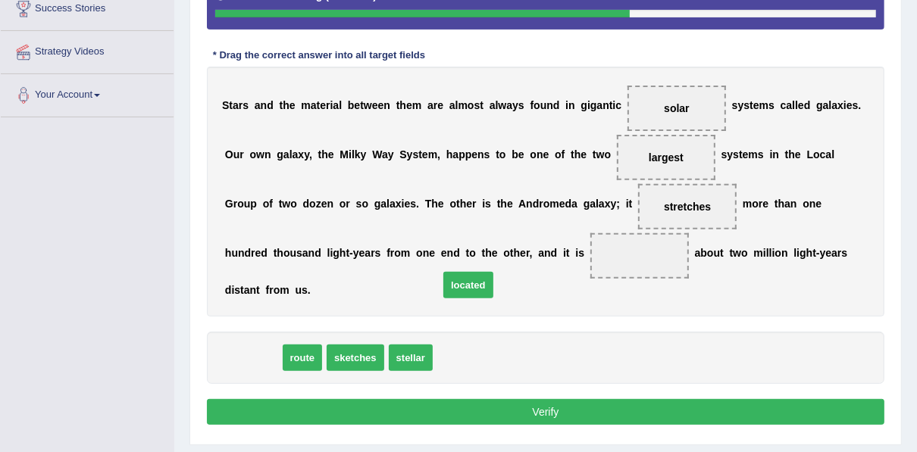
drag, startPoint x: 255, startPoint y: 339, endPoint x: 470, endPoint y: 267, distance: 227.1
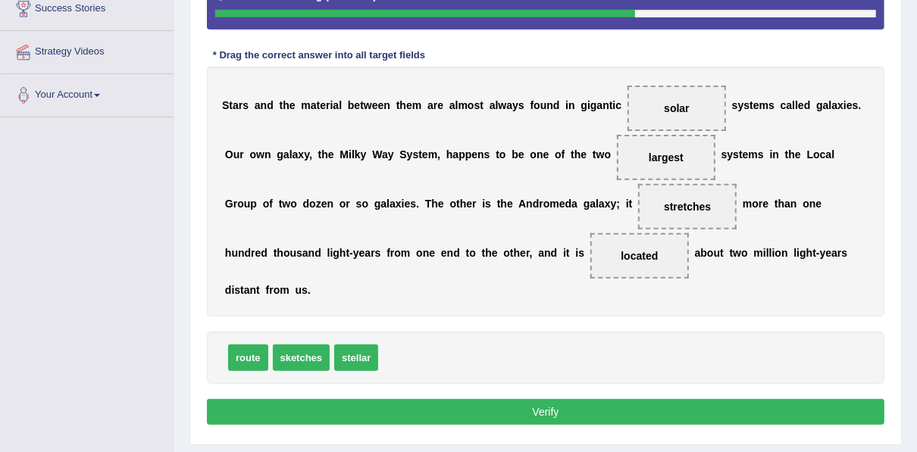
click at [465, 399] on button "Verify" at bounding box center [545, 412] width 677 height 26
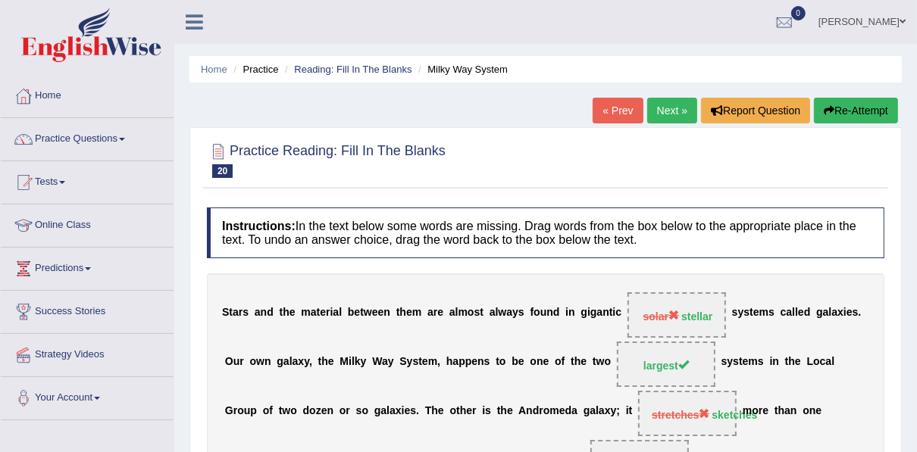
click at [670, 111] on link "Next »" at bounding box center [672, 111] width 50 height 26
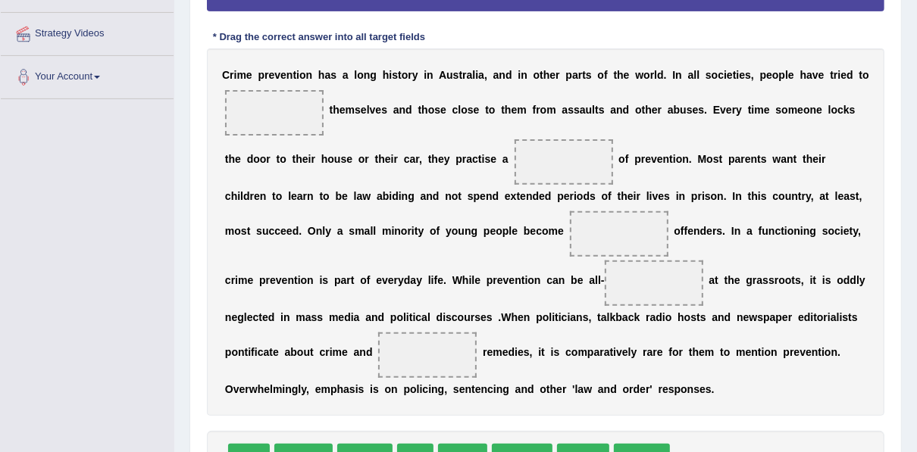
scroll to position [364, 0]
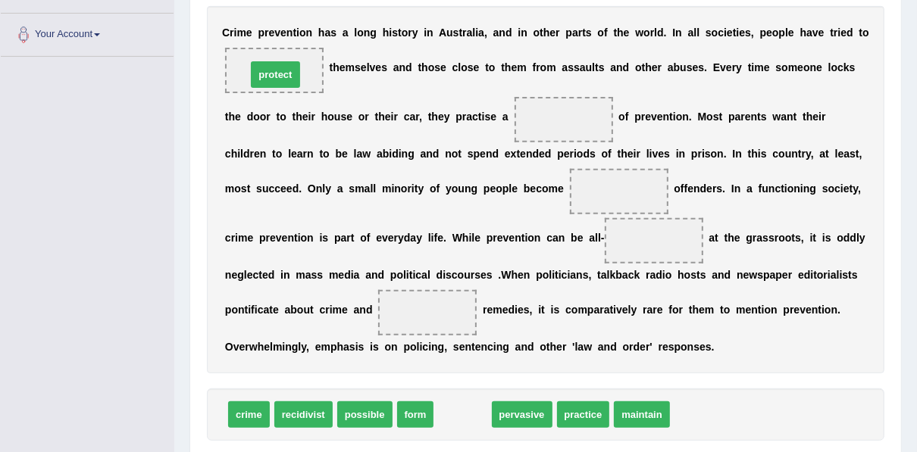
drag, startPoint x: 461, startPoint y: 408, endPoint x: 274, endPoint y: 74, distance: 382.9
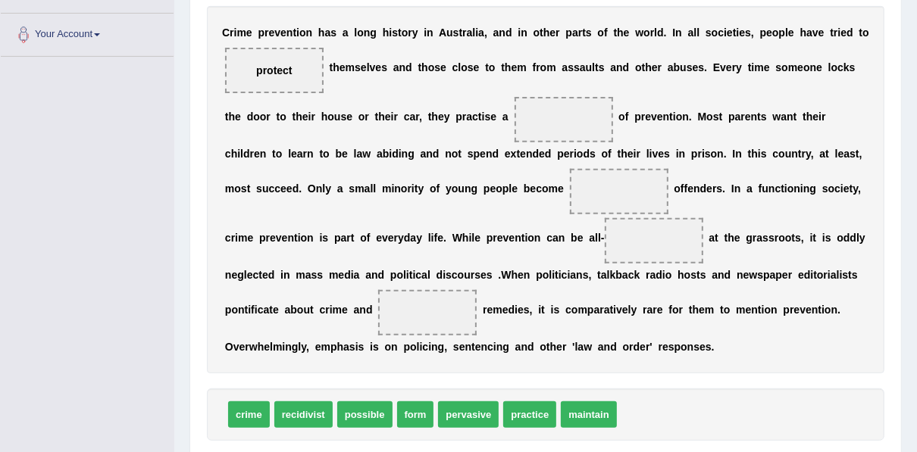
drag, startPoint x: 387, startPoint y: 414, endPoint x: 492, endPoint y: 151, distance: 283.1
click at [492, 151] on div "Instructions: In the text below some words are missing. Drag words from the box…" at bounding box center [545, 164] width 685 height 657
drag, startPoint x: 405, startPoint y: 417, endPoint x: 470, endPoint y: 119, distance: 305.3
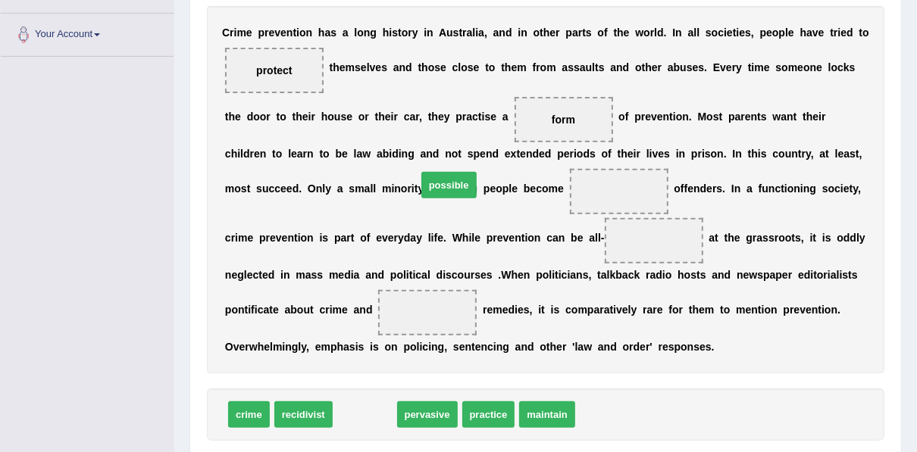
drag, startPoint x: 373, startPoint y: 417, endPoint x: 457, endPoint y: 187, distance: 244.4
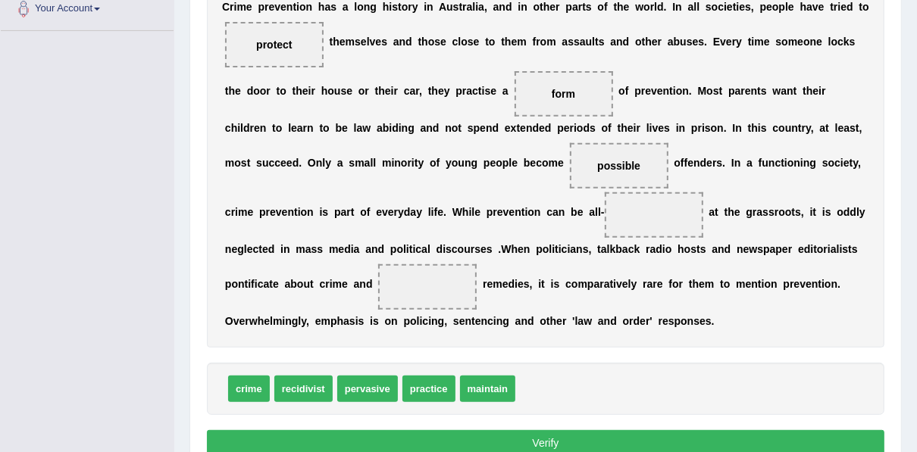
scroll to position [461, 0]
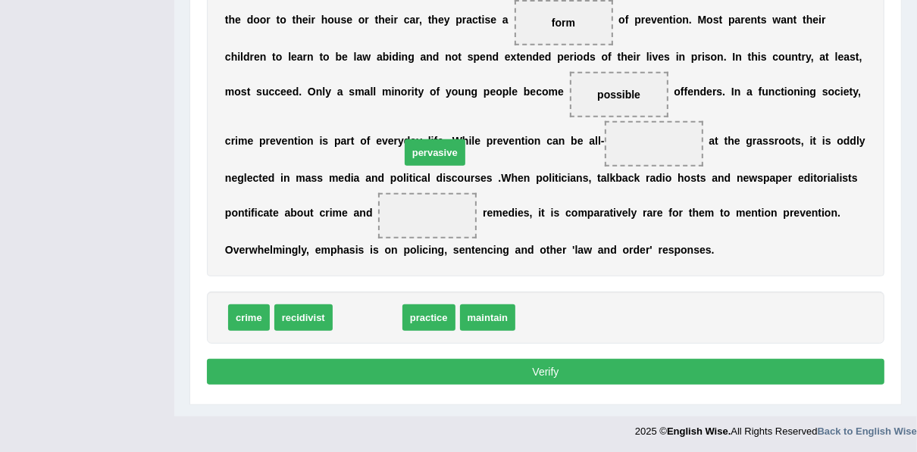
drag, startPoint x: 353, startPoint y: 318, endPoint x: 420, endPoint y: 153, distance: 178.4
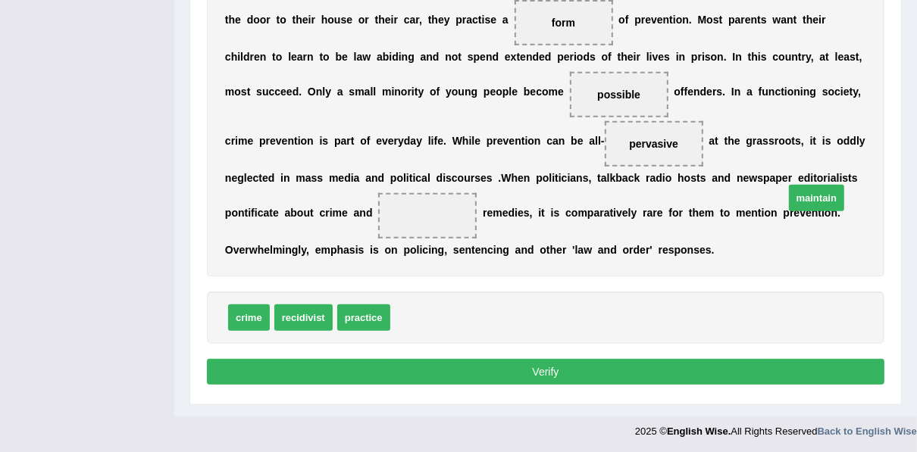
drag, startPoint x: 405, startPoint y: 318, endPoint x: 799, endPoint y: 198, distance: 411.7
drag, startPoint x: 348, startPoint y: 319, endPoint x: 795, endPoint y: 195, distance: 463.6
click at [561, 368] on button "Verify" at bounding box center [545, 372] width 677 height 26
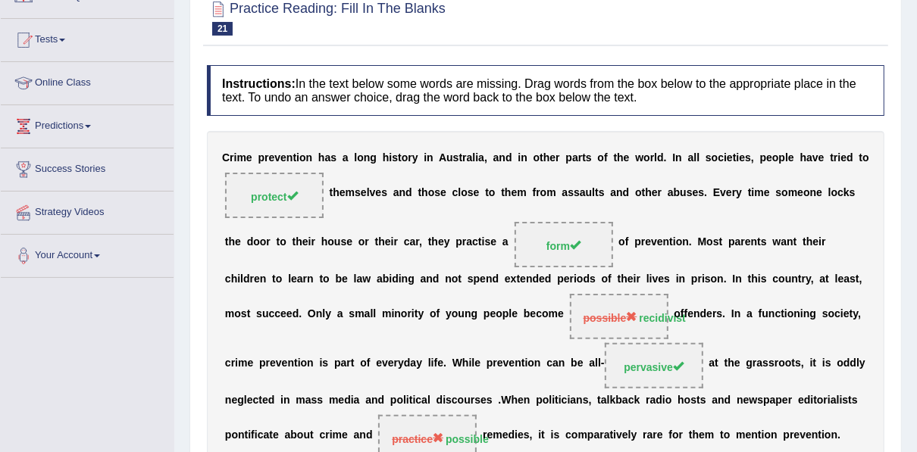
scroll to position [0, 0]
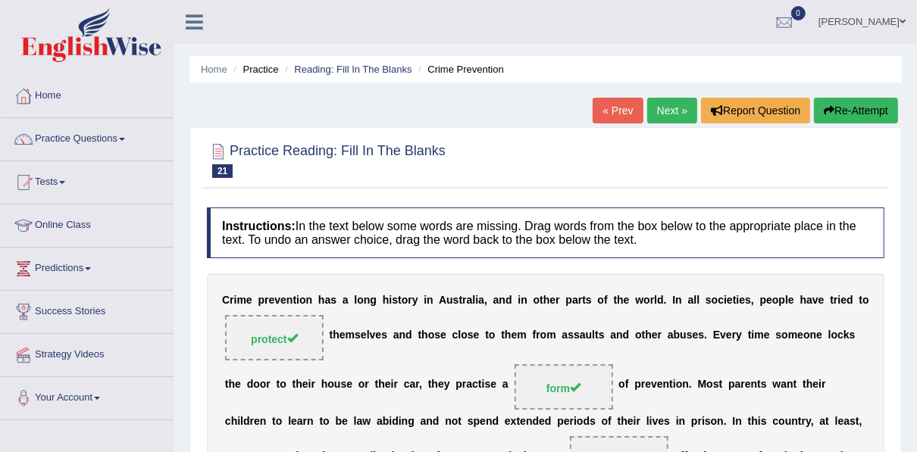
click at [658, 104] on link "Next »" at bounding box center [672, 111] width 50 height 26
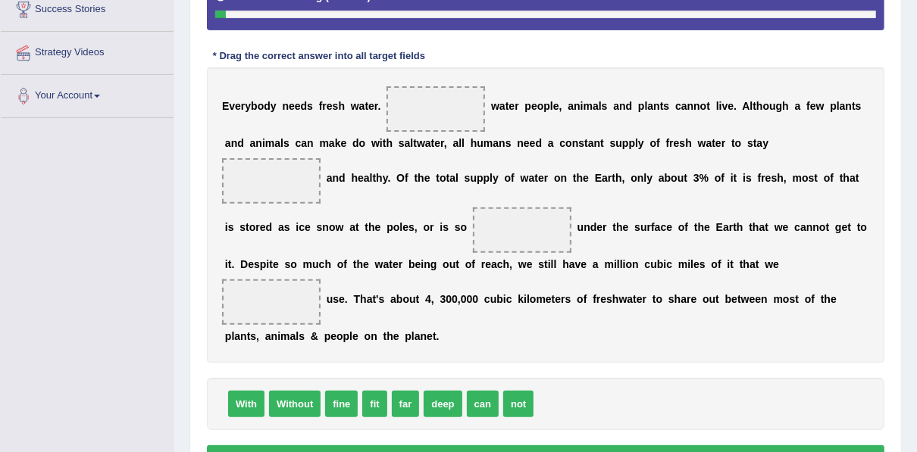
scroll to position [303, 0]
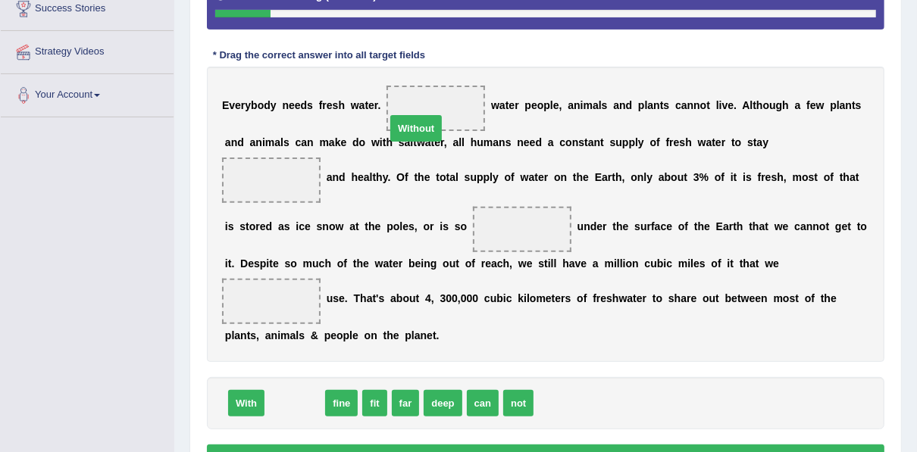
drag, startPoint x: 281, startPoint y: 380, endPoint x: 402, endPoint y: 105, distance: 300.5
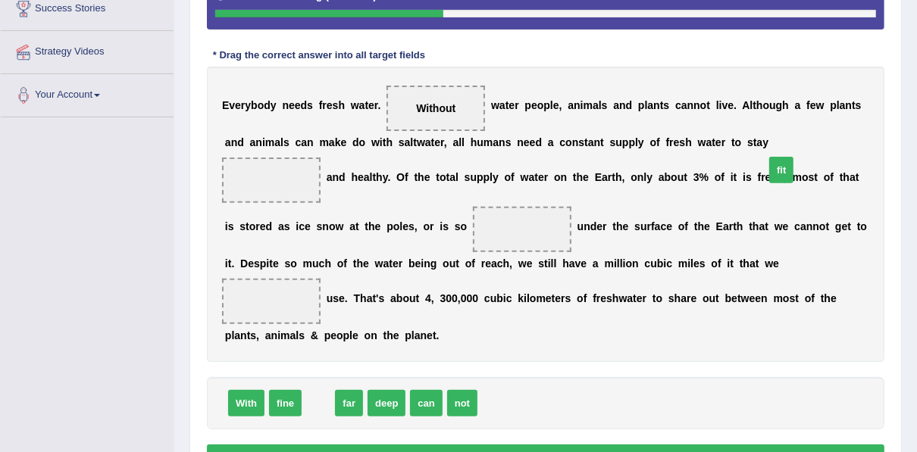
drag, startPoint x: 320, startPoint y: 389, endPoint x: 783, endPoint y: 155, distance: 518.6
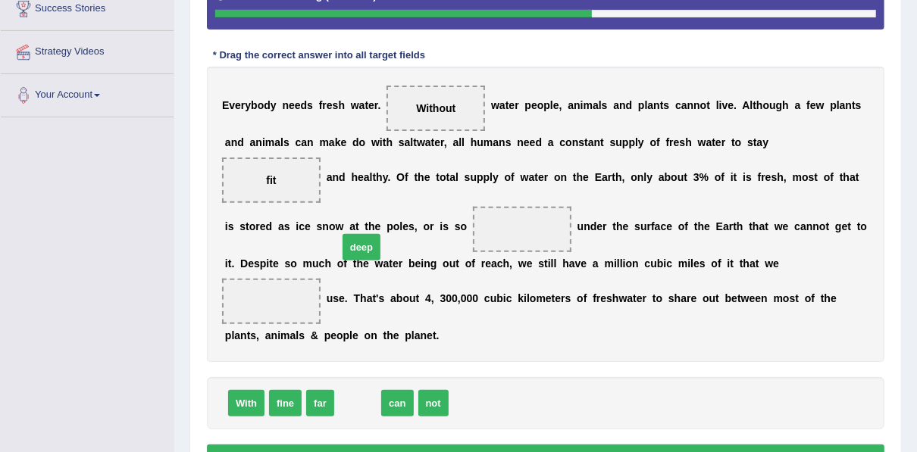
drag, startPoint x: 353, startPoint y: 383, endPoint x: 357, endPoint y: 226, distance: 156.1
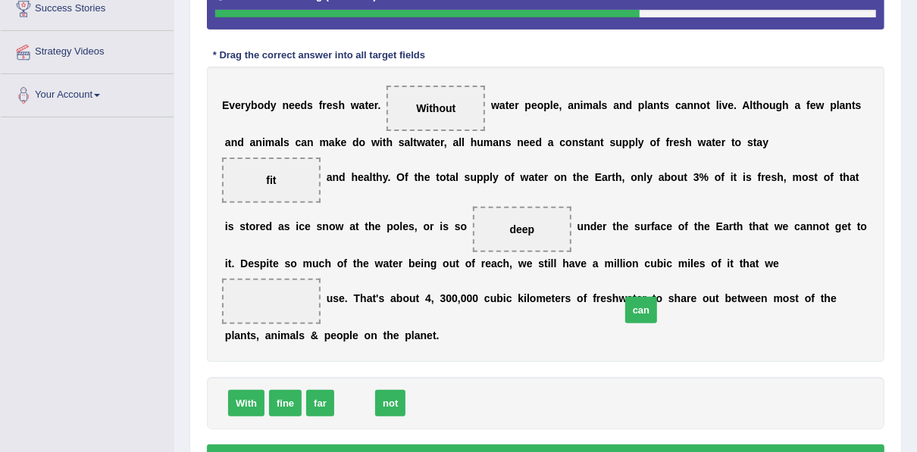
drag, startPoint x: 360, startPoint y: 382, endPoint x: 646, endPoint y: 289, distance: 301.1
click at [567, 445] on button "Verify" at bounding box center [545, 458] width 677 height 26
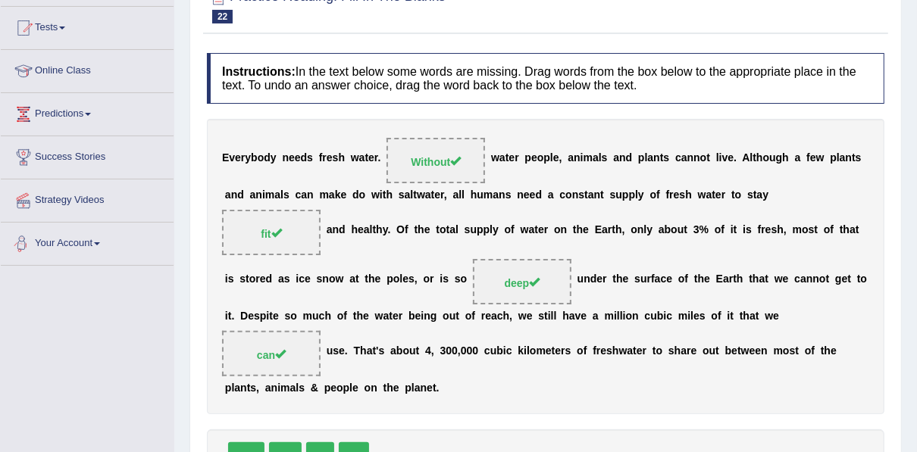
scroll to position [61, 0]
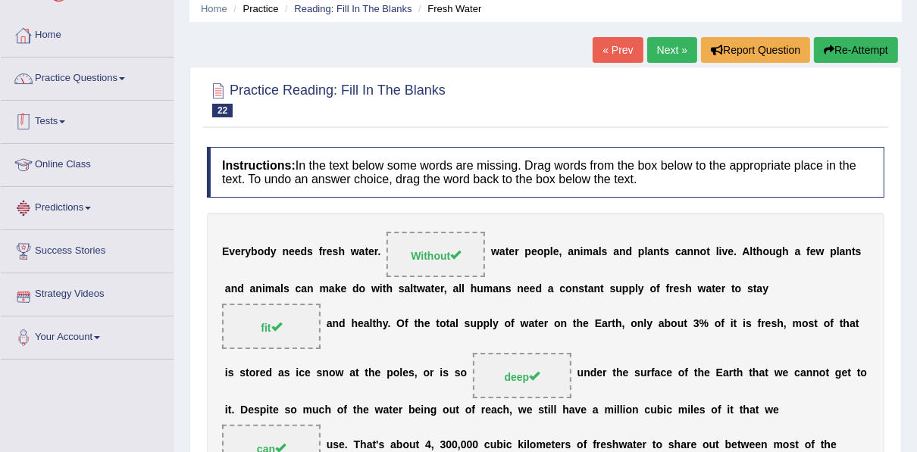
click at [73, 80] on link "Practice Questions" at bounding box center [87, 77] width 173 height 38
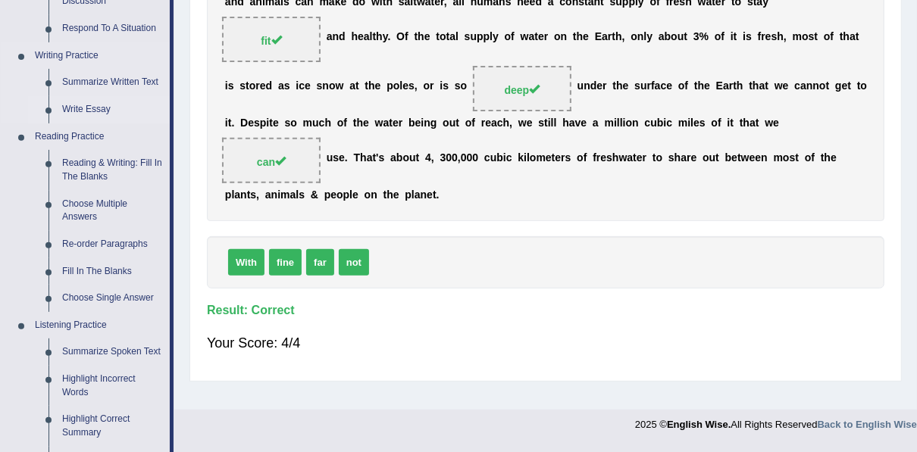
scroll to position [364, 0]
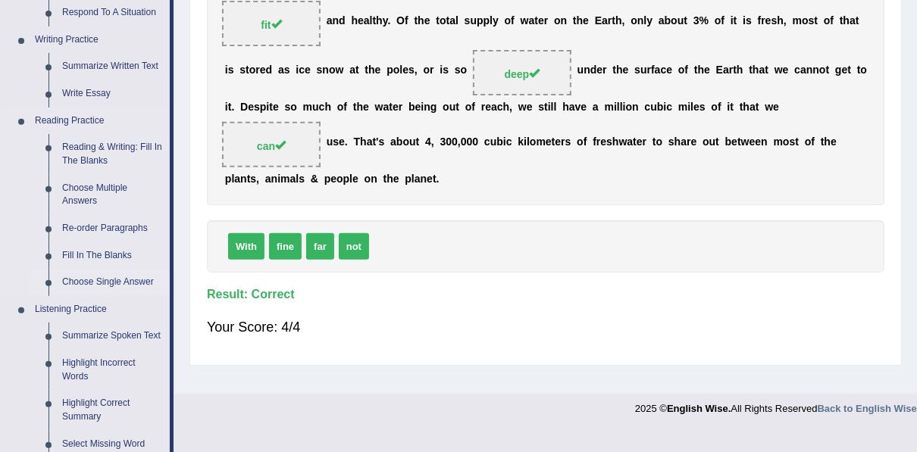
click at [105, 274] on link "Choose Single Answer" at bounding box center [112, 282] width 114 height 27
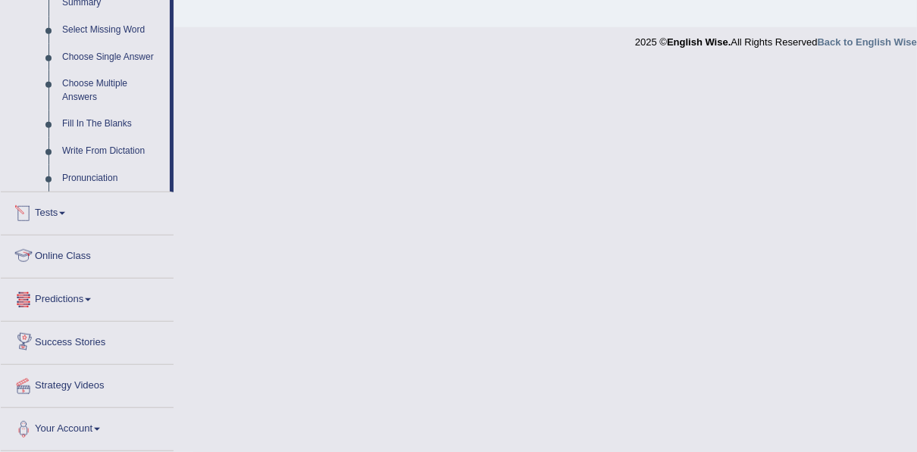
scroll to position [685, 0]
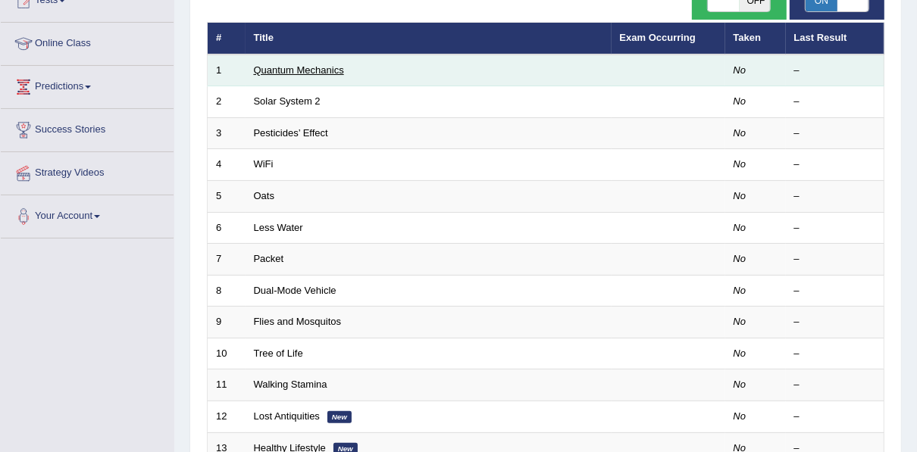
click at [283, 69] on link "Quantum Mechanics" at bounding box center [299, 69] width 90 height 11
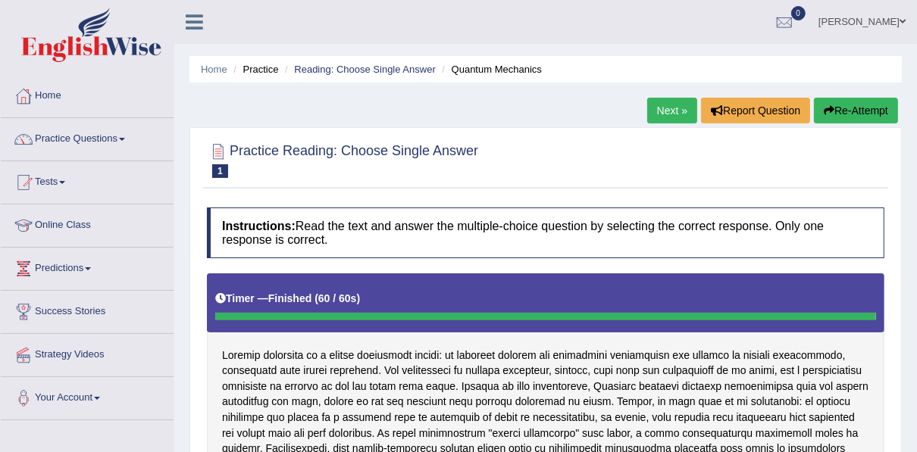
click at [665, 112] on link "Next »" at bounding box center [672, 111] width 50 height 26
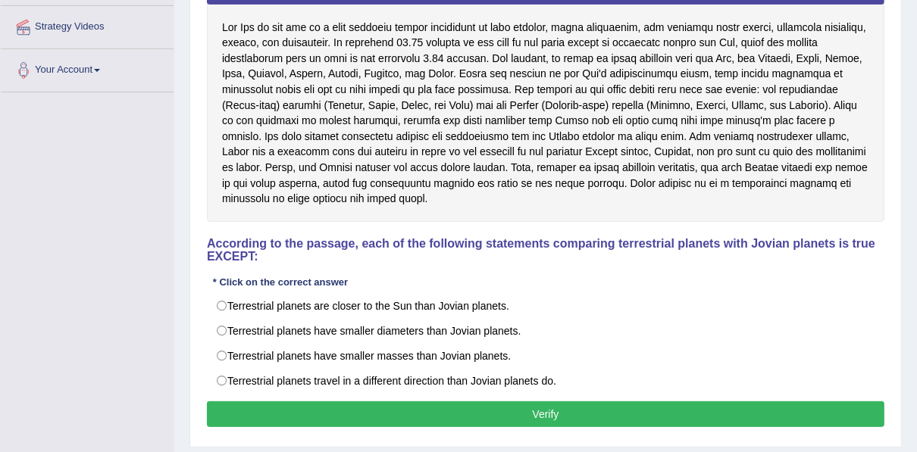
scroll to position [354, 0]
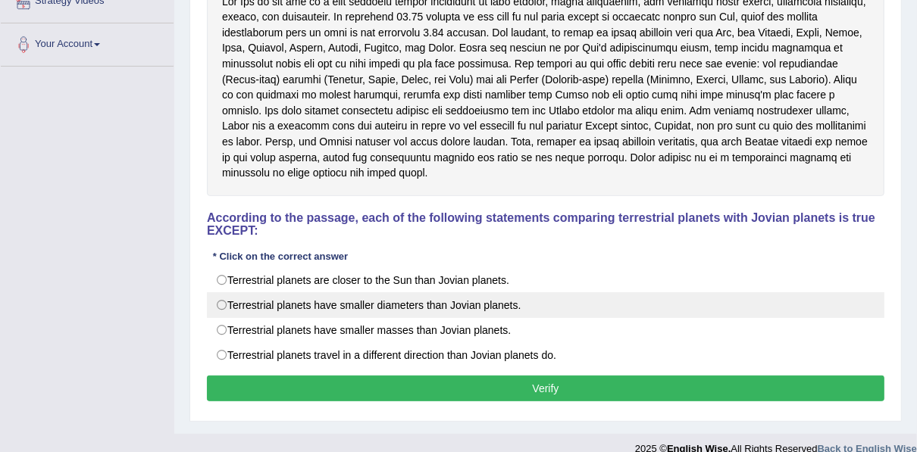
click at [345, 292] on label "Terrestrial planets have smaller diameters than Jovian planets." at bounding box center [545, 305] width 677 height 26
radio input "true"
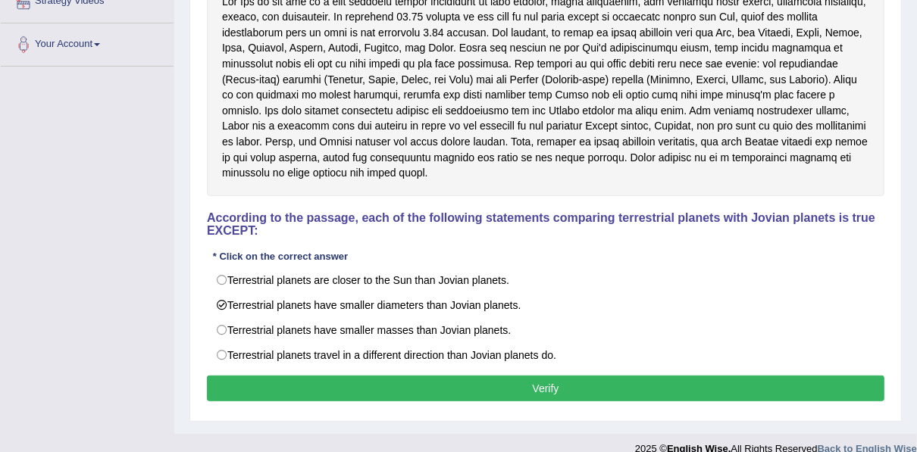
click at [353, 376] on button "Verify" at bounding box center [545, 389] width 677 height 26
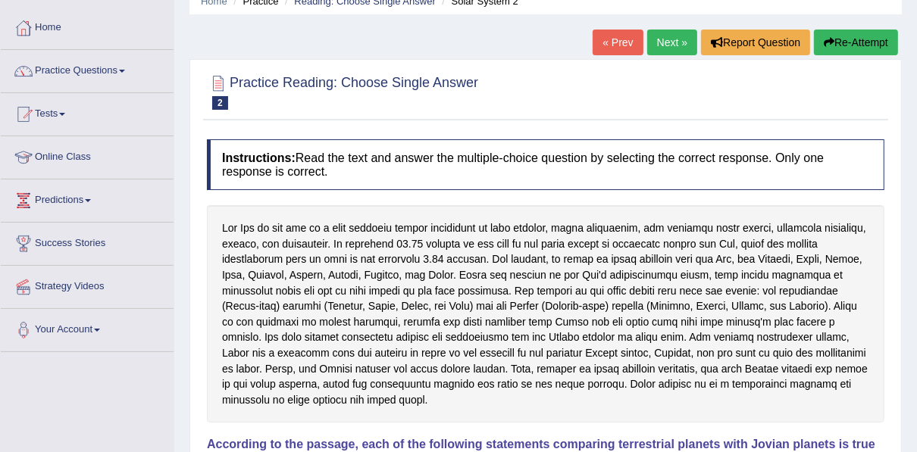
scroll to position [40, 0]
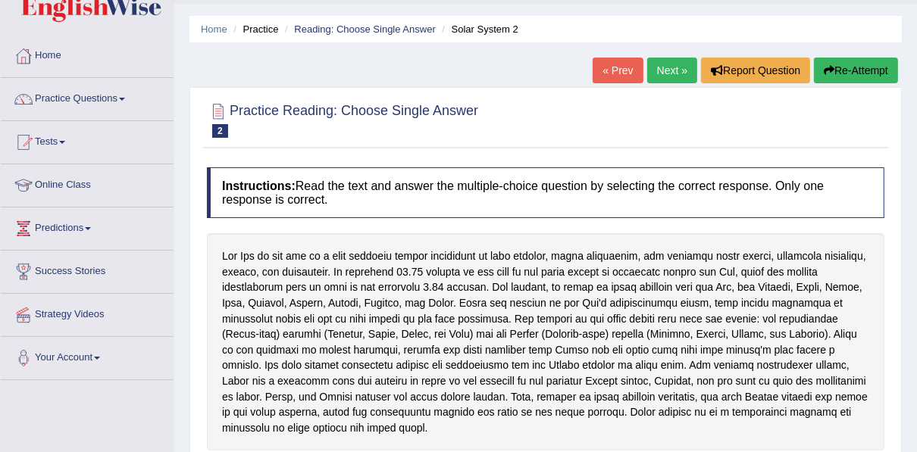
click at [653, 67] on link "Next »" at bounding box center [672, 71] width 50 height 26
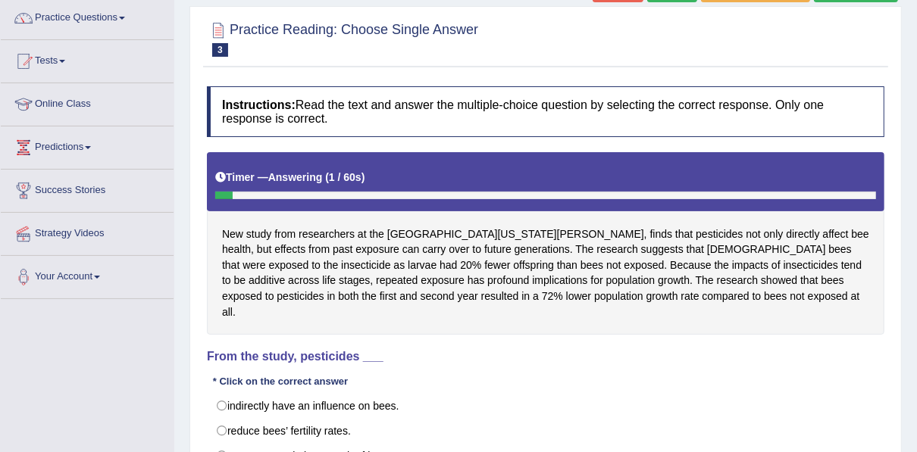
scroll to position [303, 0]
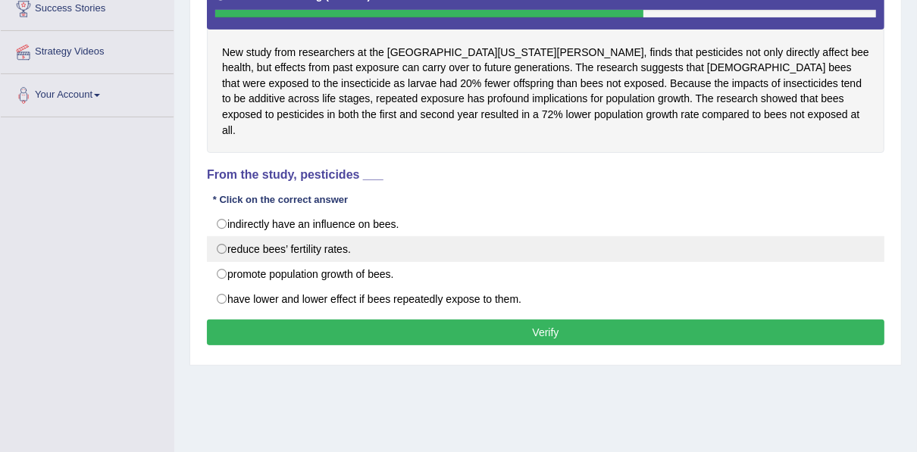
click at [251, 236] on label "reduce bees’ fertility rates." at bounding box center [545, 249] width 677 height 26
radio input "true"
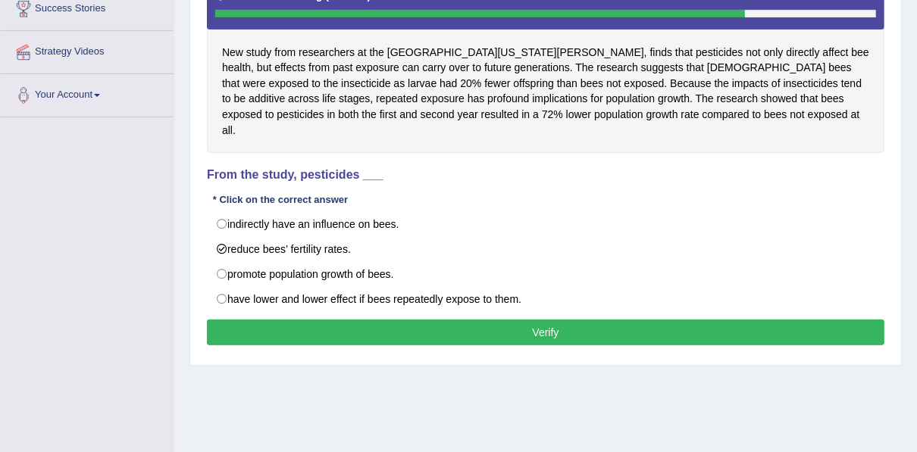
click at [366, 320] on button "Verify" at bounding box center [545, 333] width 677 height 26
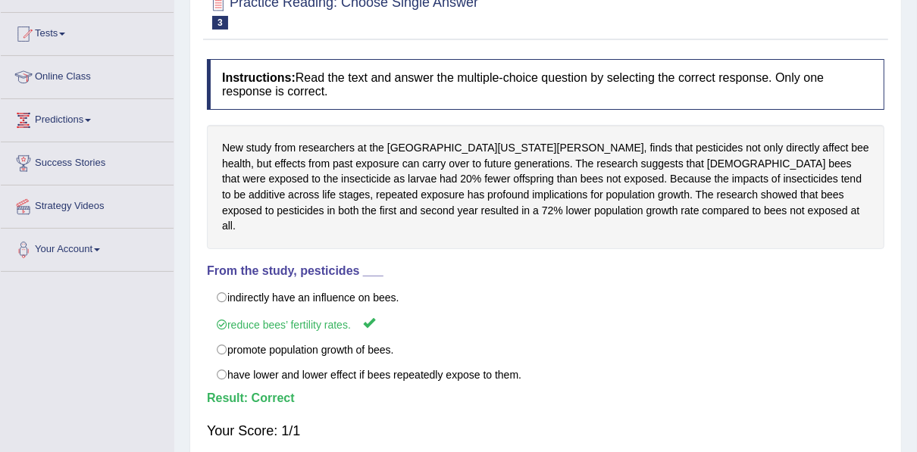
scroll to position [61, 0]
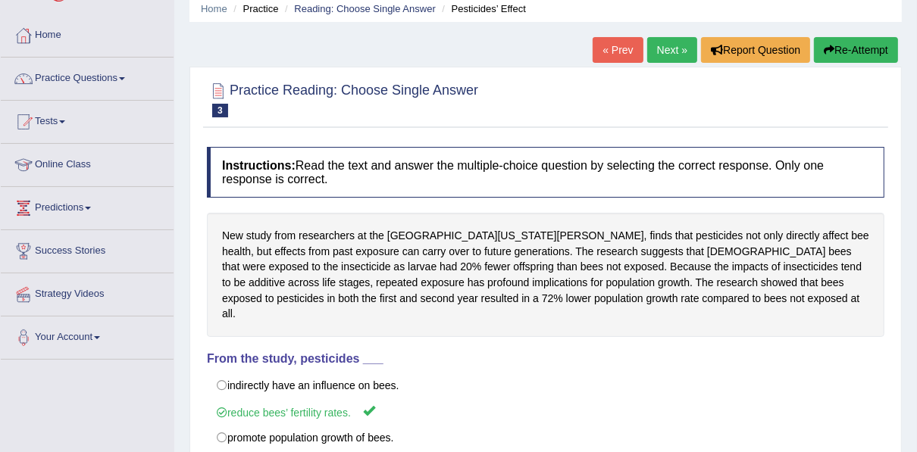
click at [657, 57] on link "Next »" at bounding box center [672, 50] width 50 height 26
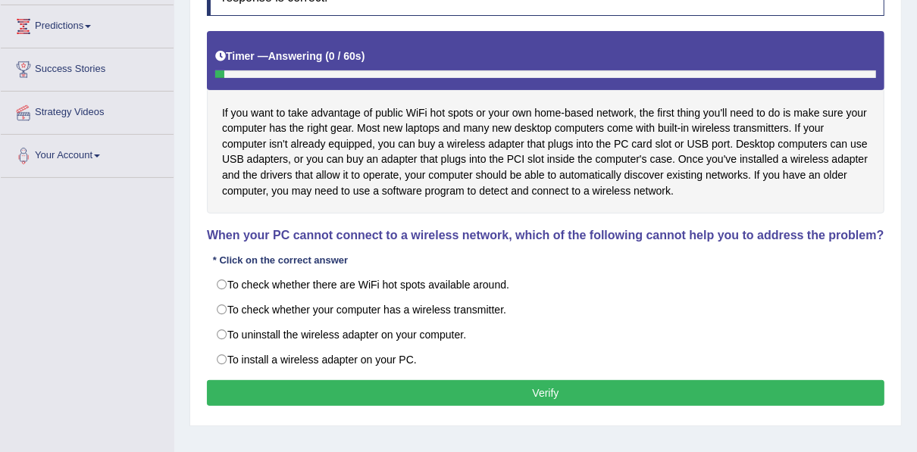
scroll to position [242, 0]
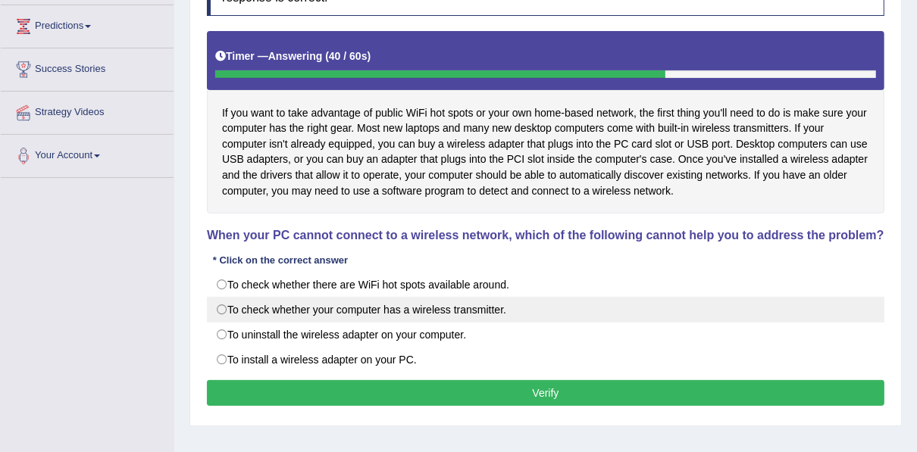
click at [326, 304] on label "To check whether your computer has a wireless transmitter." at bounding box center [545, 310] width 677 height 26
radio input "true"
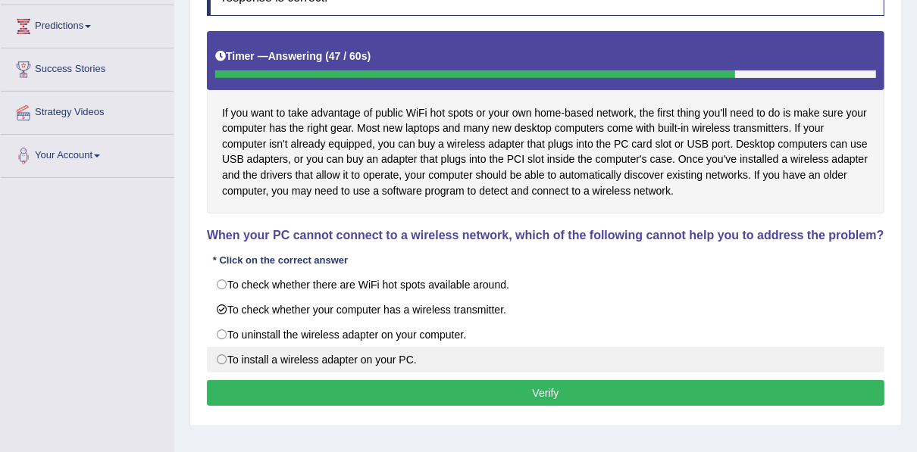
click at [287, 358] on label "To install a wireless adapter on your PC." at bounding box center [545, 360] width 677 height 26
radio input "true"
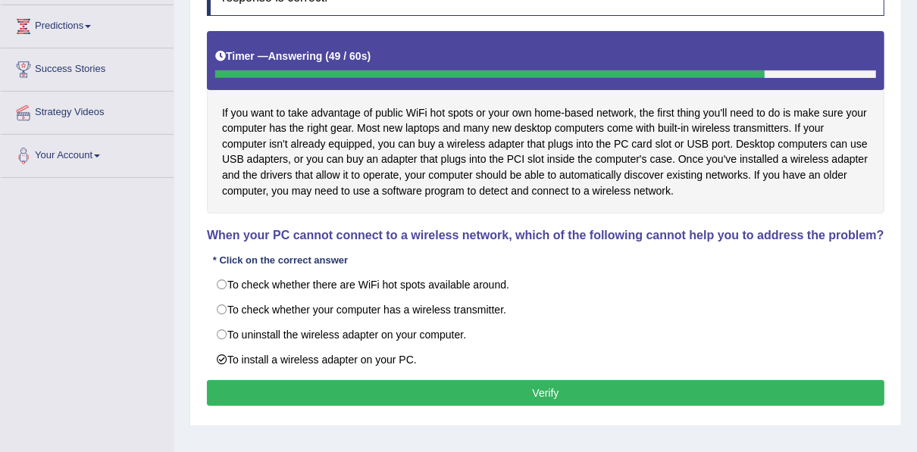
click at [300, 381] on button "Verify" at bounding box center [545, 393] width 677 height 26
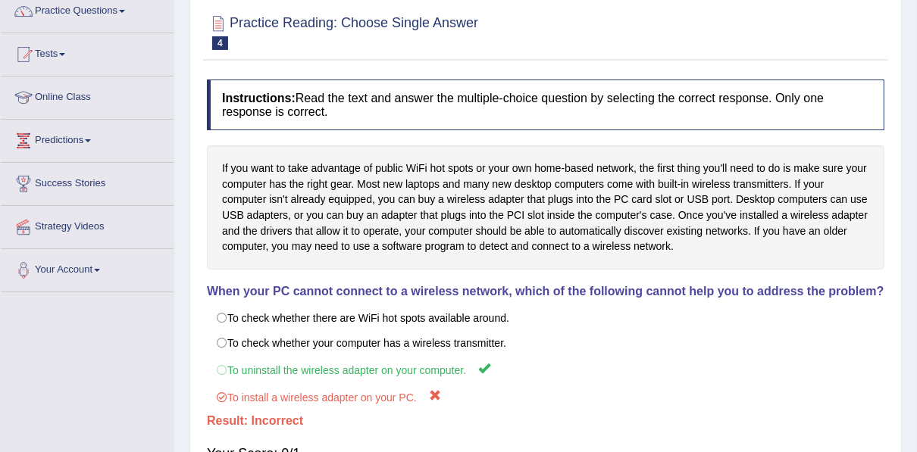
scroll to position [61, 0]
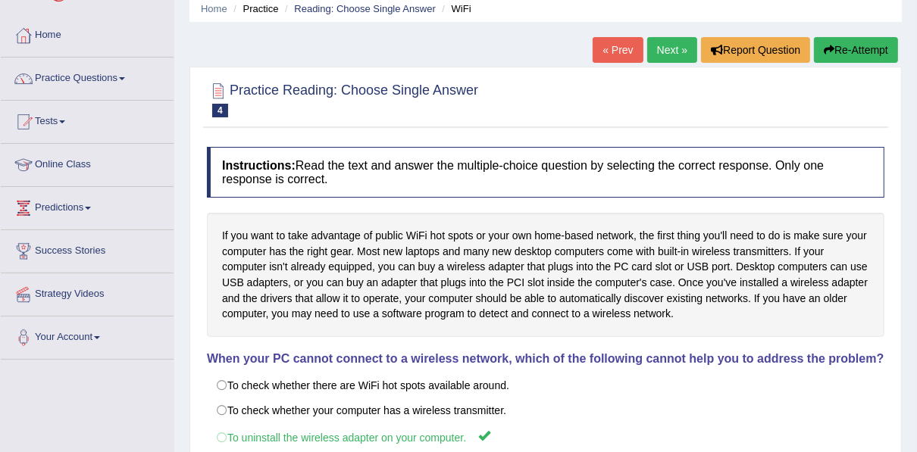
click at [667, 41] on link "Next »" at bounding box center [672, 50] width 50 height 26
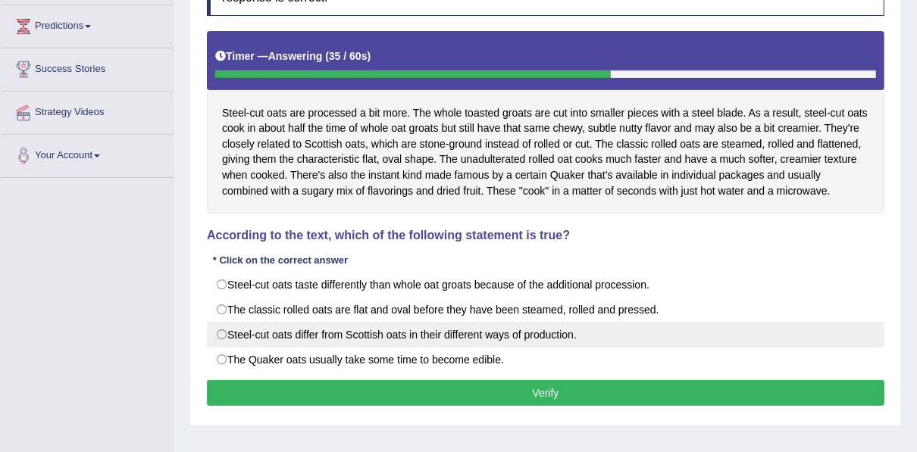
click at [393, 336] on label "Steel-cut oats differ from Scottish oats in their different ways of production." at bounding box center [545, 335] width 677 height 26
radio input "true"
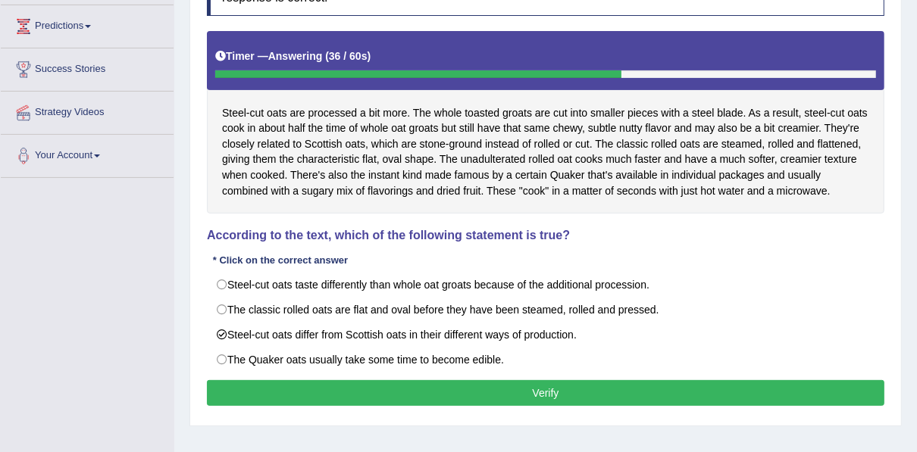
click at [405, 389] on button "Verify" at bounding box center [545, 393] width 677 height 26
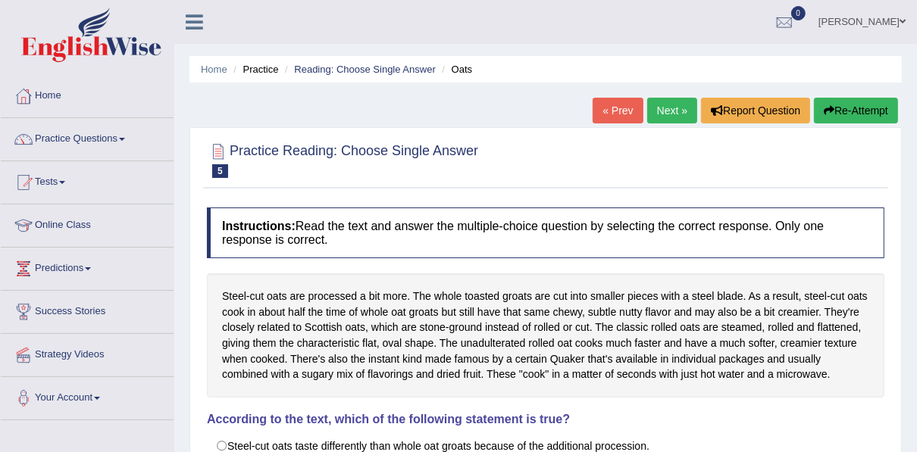
click at [660, 111] on link "Next »" at bounding box center [672, 111] width 50 height 26
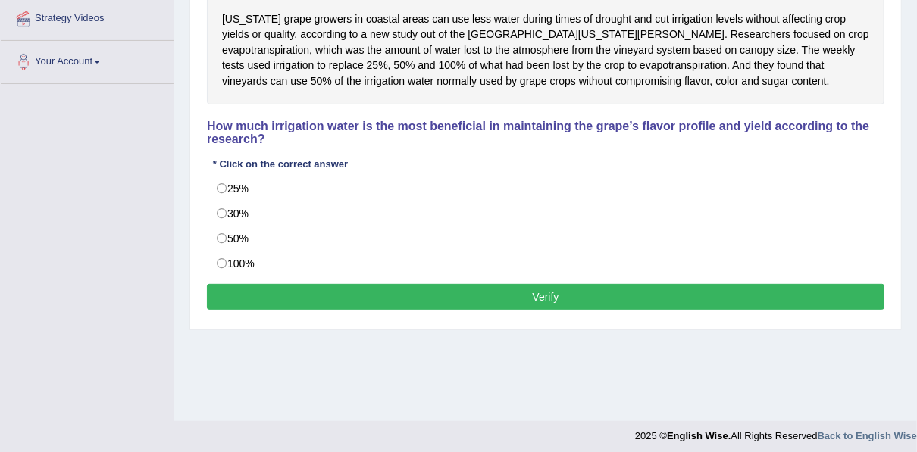
scroll to position [343, 0]
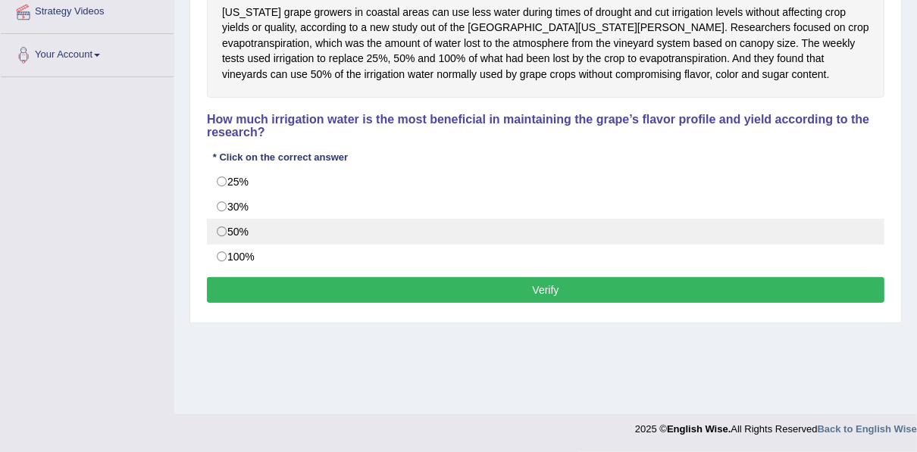
click at [217, 234] on label "50%" at bounding box center [545, 232] width 677 height 26
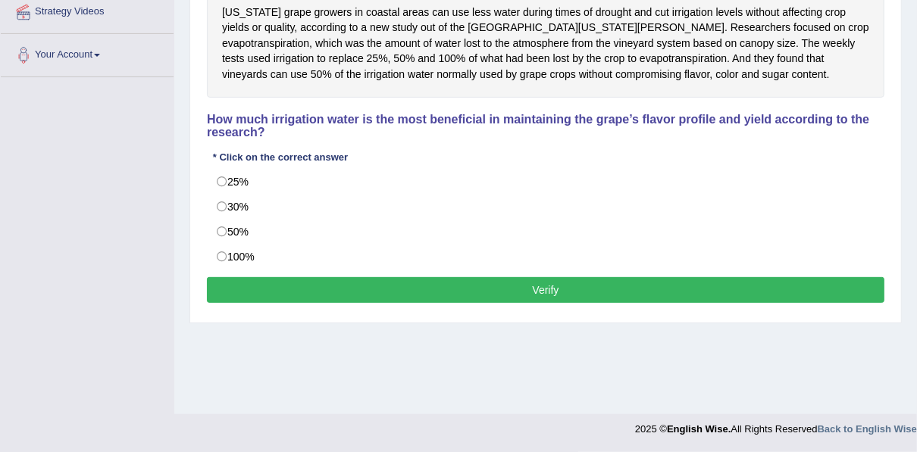
radio input "true"
click at [306, 283] on button "Verify" at bounding box center [545, 290] width 677 height 26
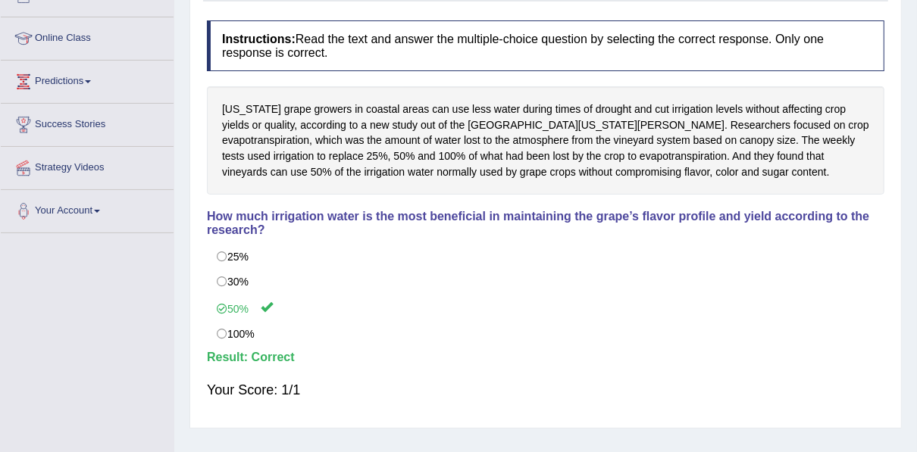
scroll to position [101, 0]
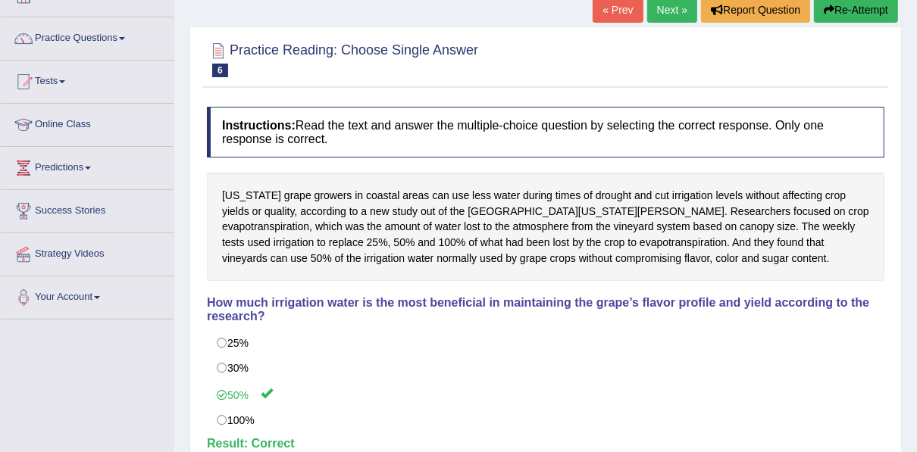
click at [670, 14] on link "Next »" at bounding box center [672, 10] width 50 height 26
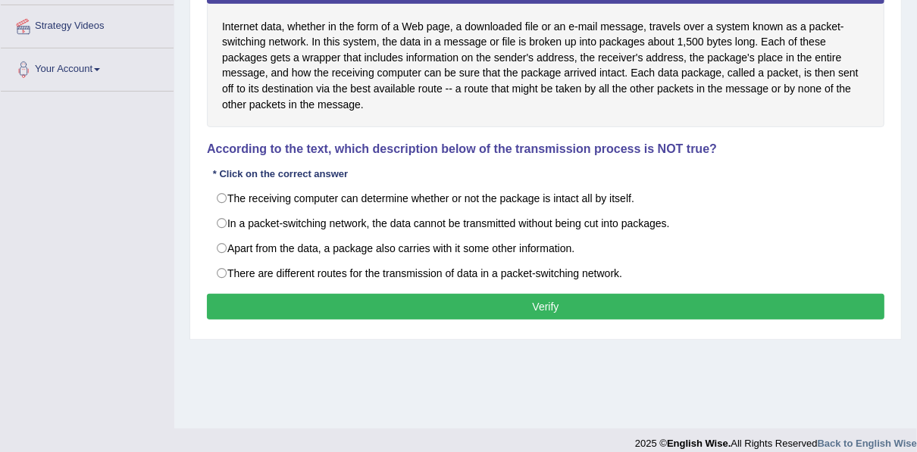
scroll to position [343, 0]
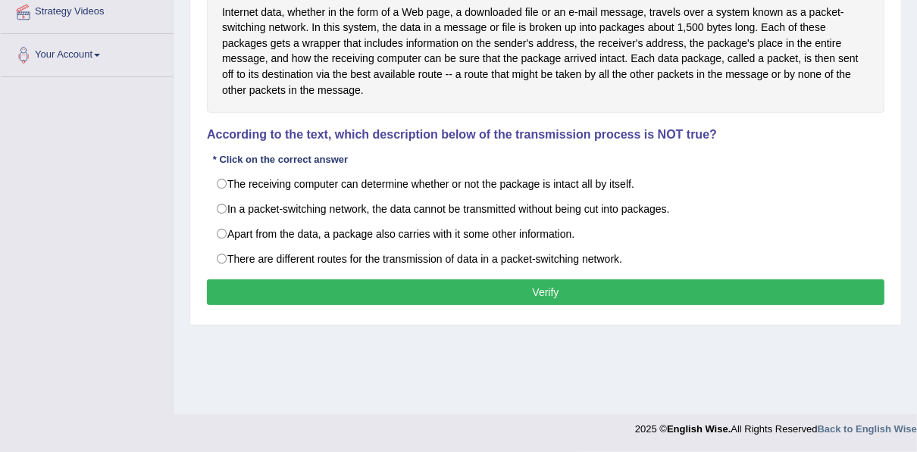
click at [379, 208] on label "In a packet-switching network, the data cannot be transmitted without being cut…" at bounding box center [545, 209] width 677 height 26
radio input "true"
click at [381, 289] on button "Verify" at bounding box center [545, 293] width 677 height 26
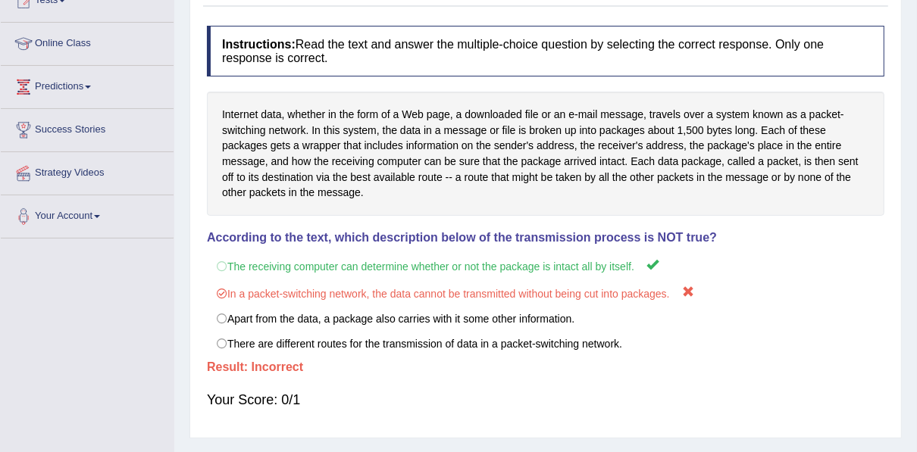
scroll to position [101, 0]
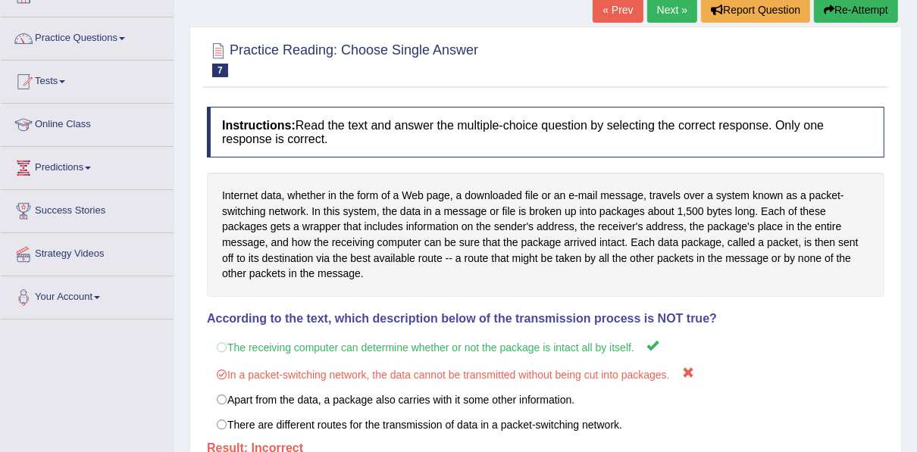
click at [648, 12] on link "Next »" at bounding box center [672, 10] width 50 height 26
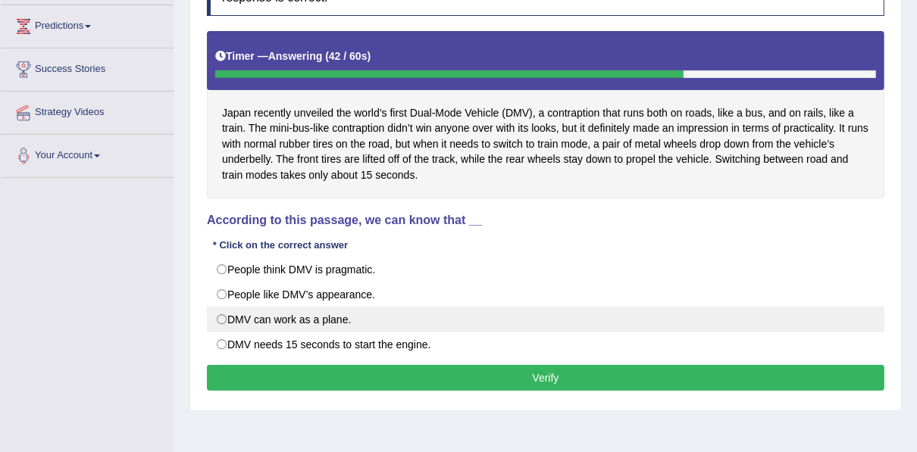
click at [308, 318] on label "DMV can work as a plane." at bounding box center [545, 320] width 677 height 26
radio input "true"
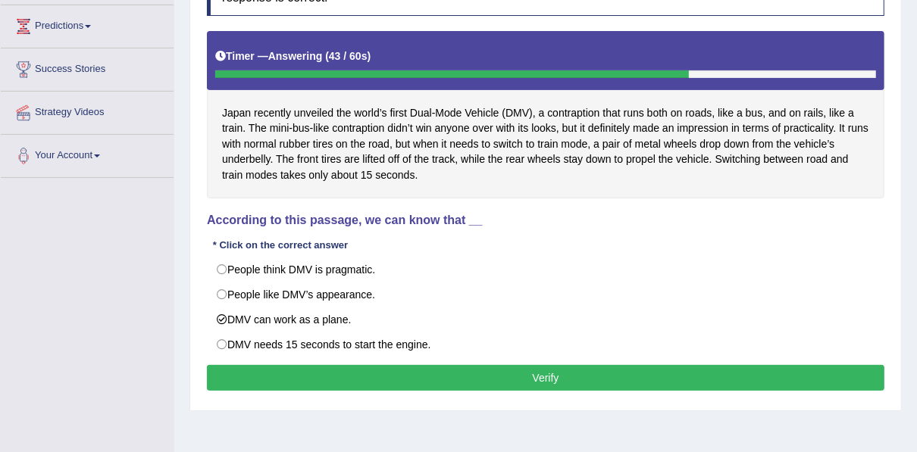
click at [315, 378] on button "Verify" at bounding box center [545, 378] width 677 height 26
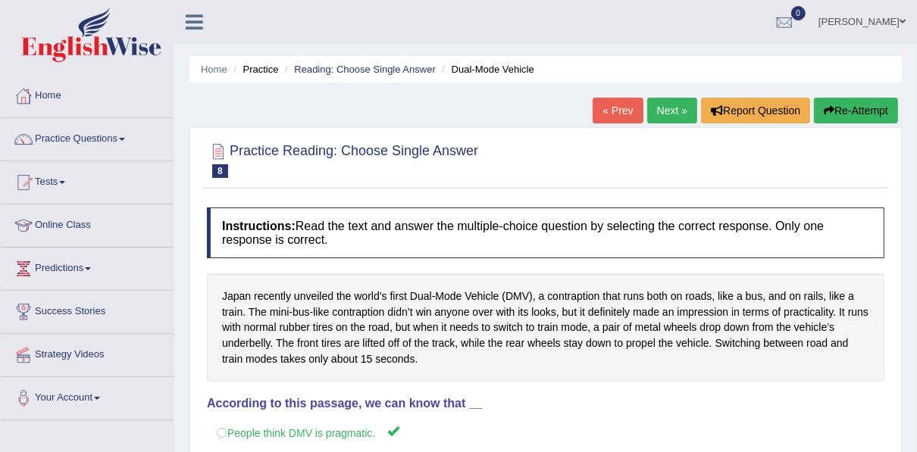
click at [662, 106] on link "Next »" at bounding box center [672, 111] width 50 height 26
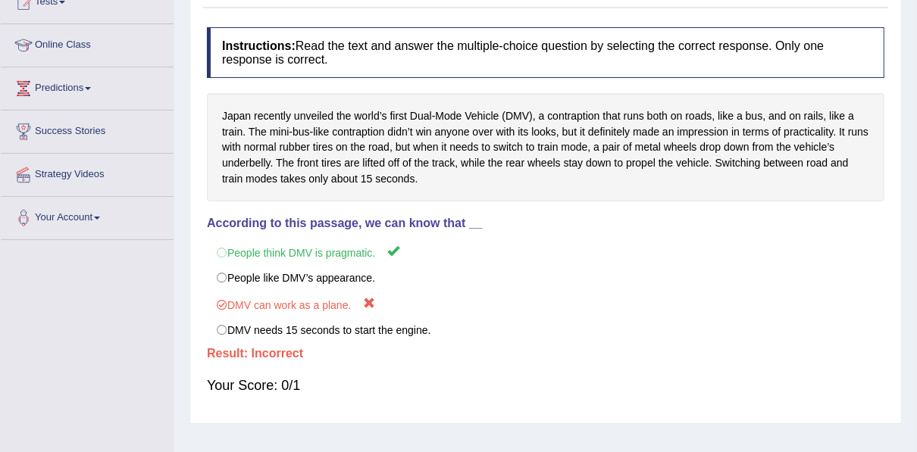
scroll to position [182, 0]
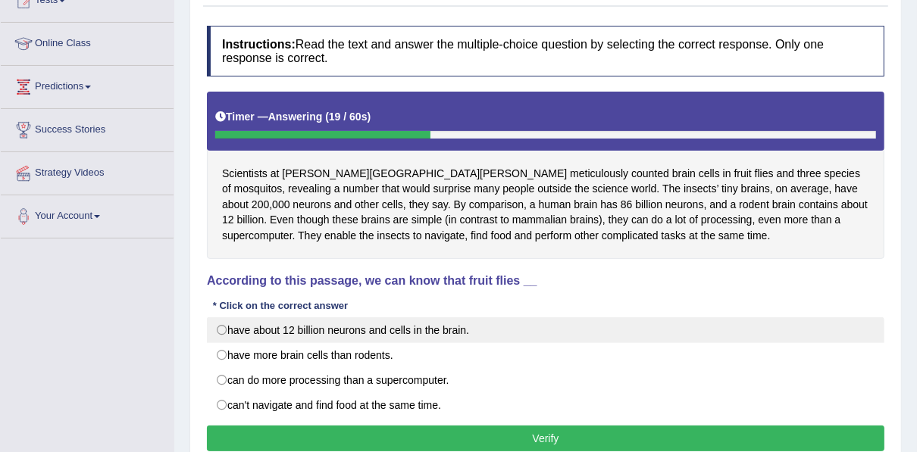
scroll to position [242, 0]
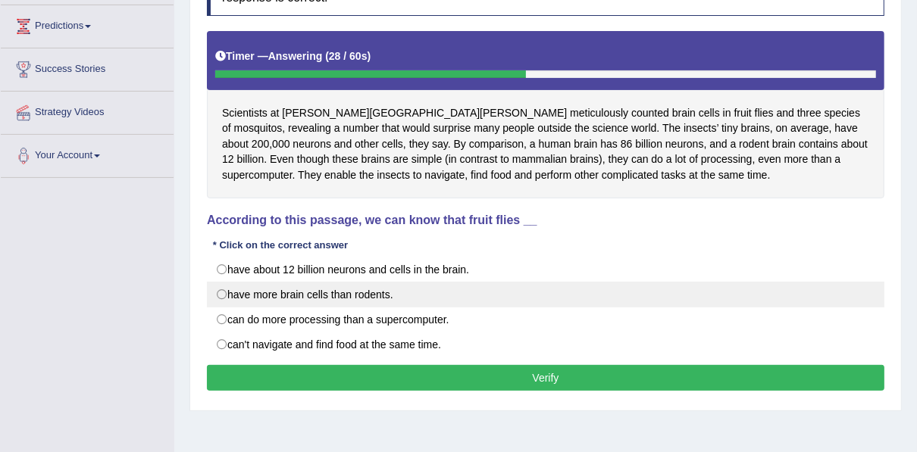
click at [311, 295] on label "have more brain cells than rodents." at bounding box center [545, 295] width 677 height 26
radio input "true"
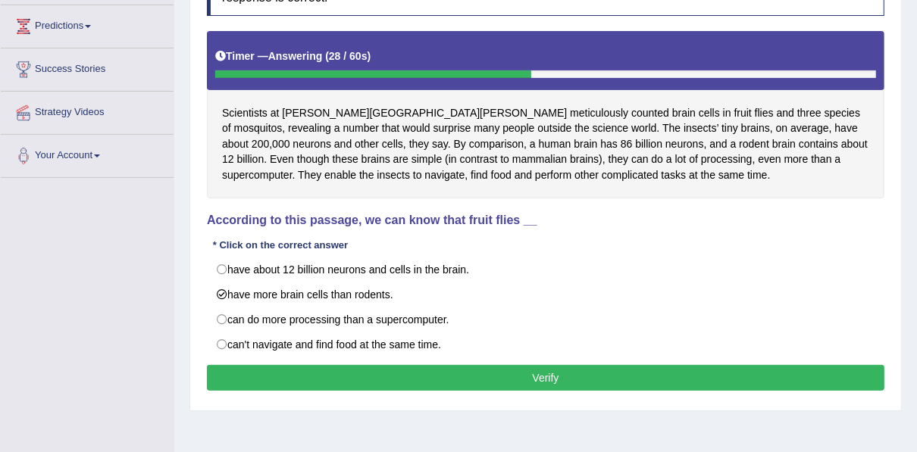
click at [336, 372] on button "Verify" at bounding box center [545, 378] width 677 height 26
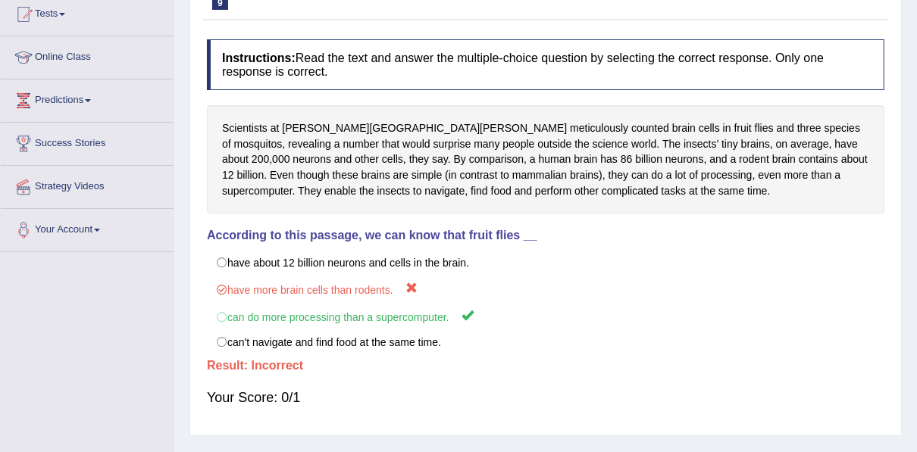
scroll to position [61, 0]
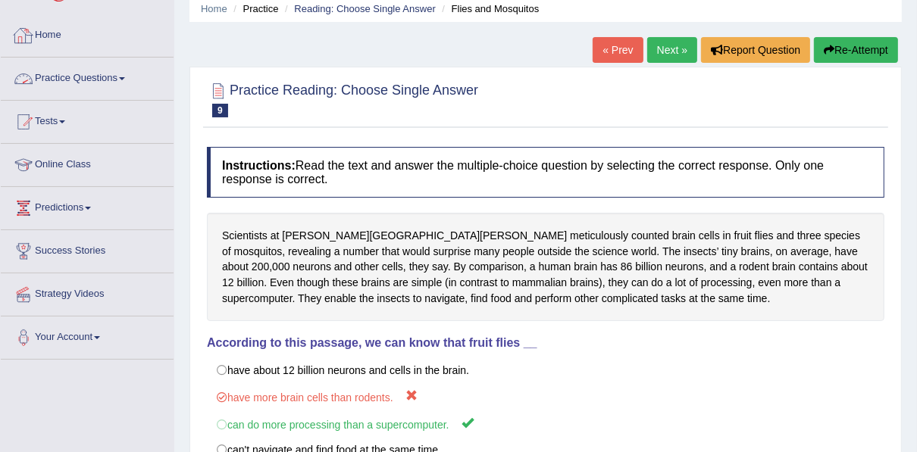
click at [45, 82] on link "Practice Questions" at bounding box center [87, 77] width 173 height 38
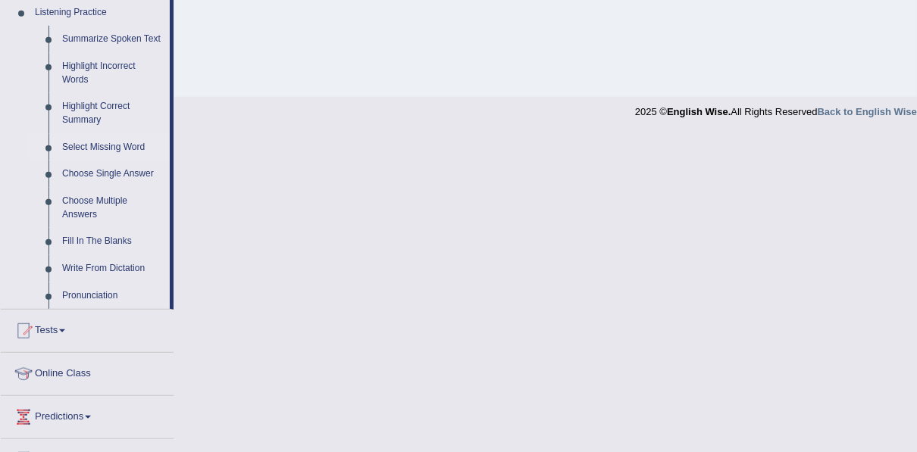
scroll to position [667, 0]
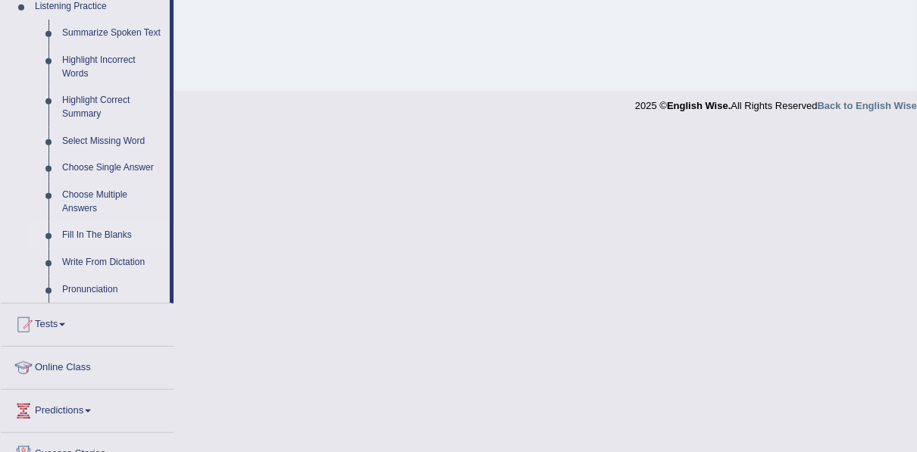
click at [80, 236] on link "Fill In The Blanks" at bounding box center [112, 235] width 114 height 27
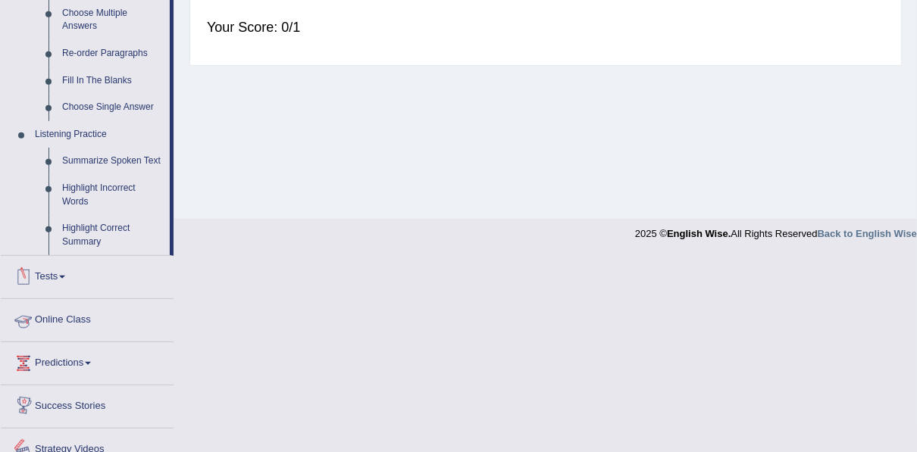
scroll to position [492, 0]
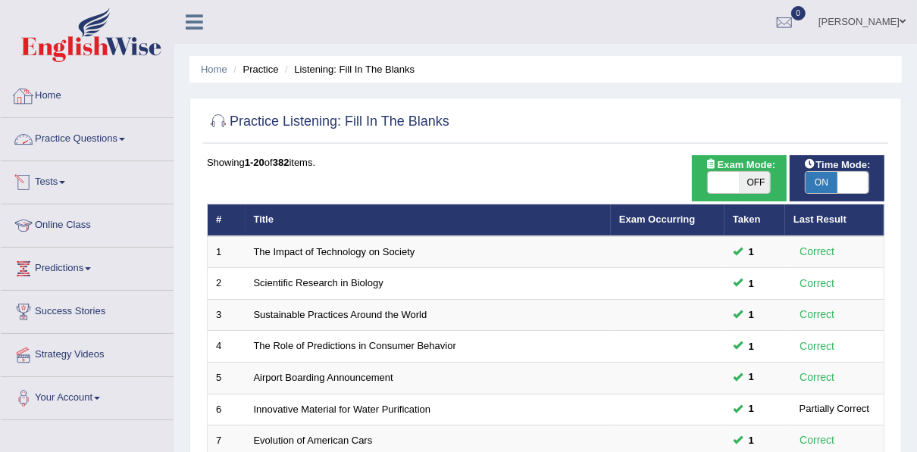
click at [73, 133] on link "Practice Questions" at bounding box center [87, 137] width 173 height 38
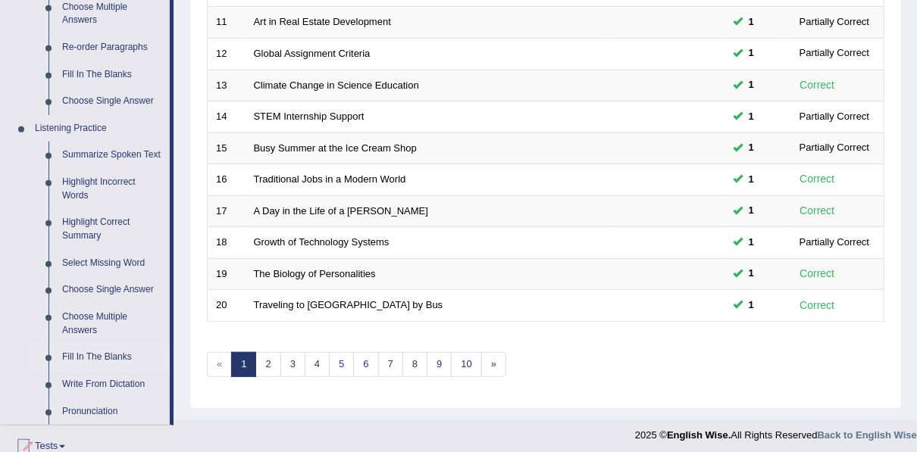
scroll to position [545, 0]
click at [86, 384] on link "Write From Dictation" at bounding box center [112, 383] width 114 height 27
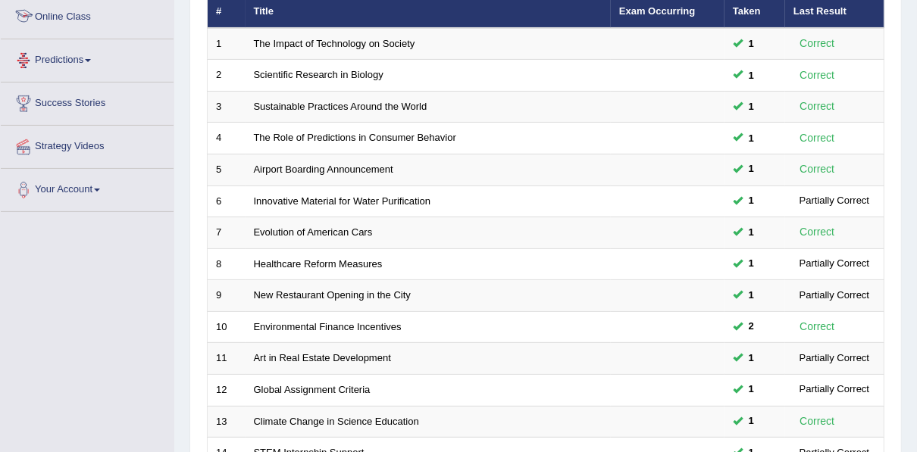
scroll to position [242, 0]
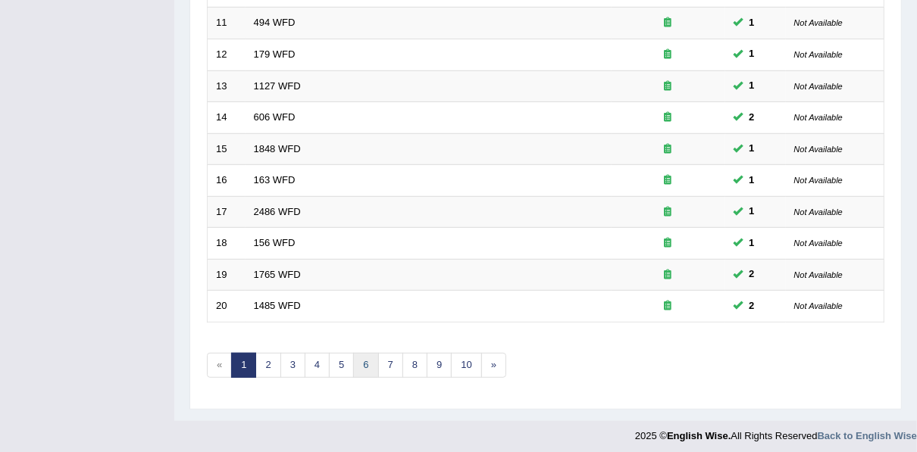
click at [364, 368] on link "6" at bounding box center [365, 365] width 25 height 25
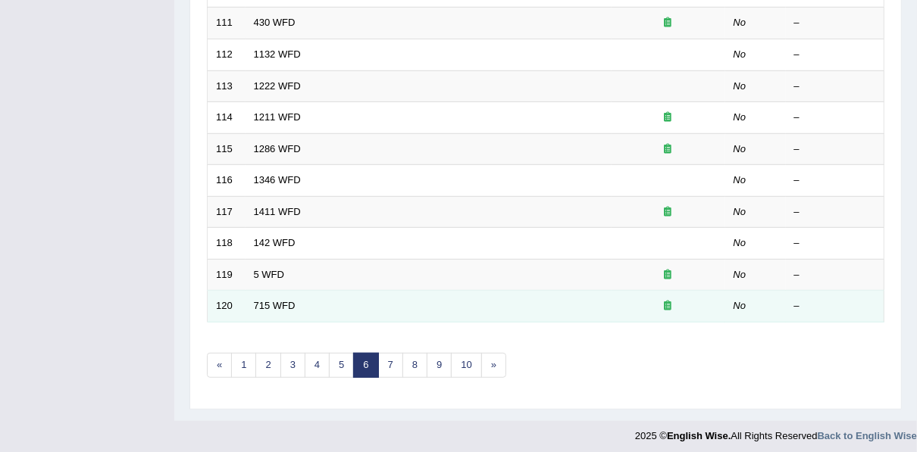
scroll to position [544, 0]
click at [285, 300] on link "715 WFD" at bounding box center [275, 305] width 42 height 11
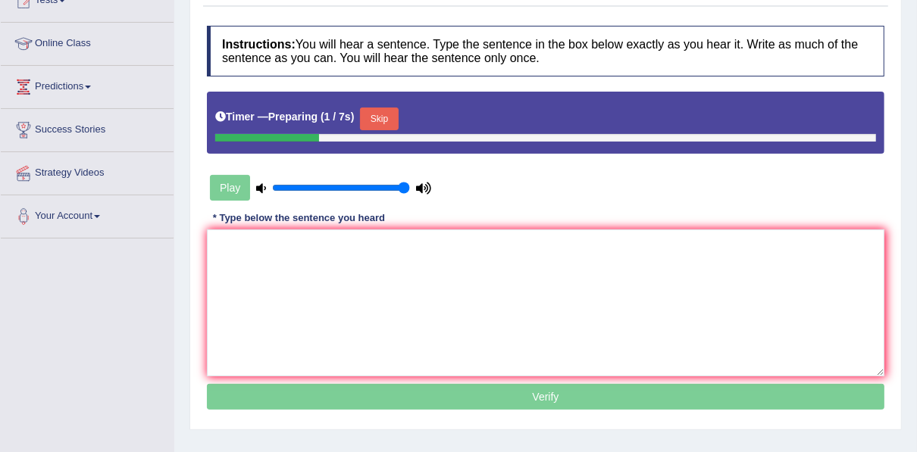
click at [385, 120] on button "Skip" at bounding box center [379, 119] width 38 height 23
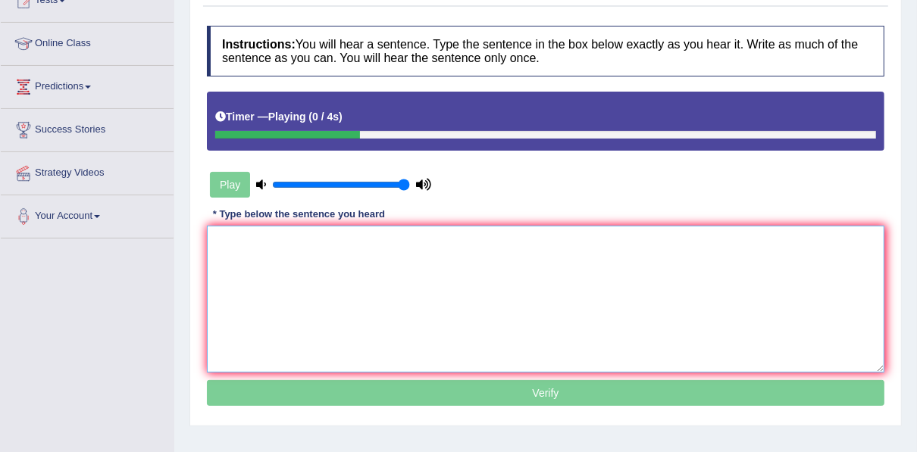
click at [340, 242] on textarea at bounding box center [545, 299] width 677 height 147
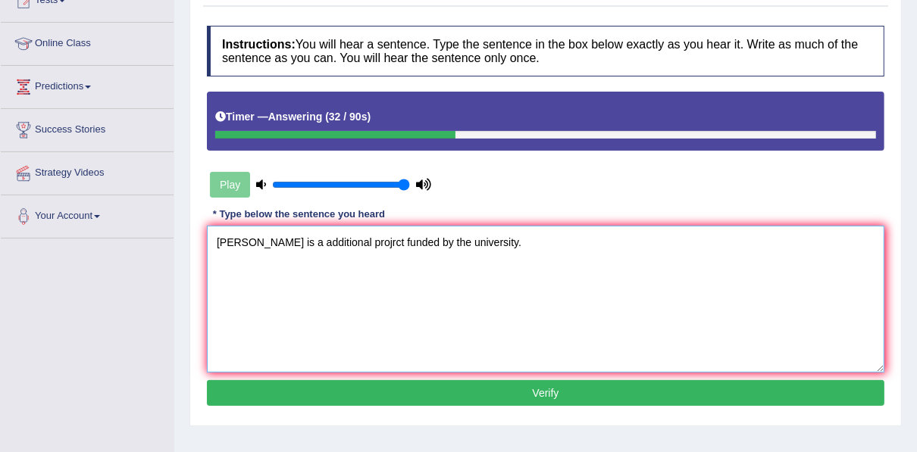
click at [333, 245] on textarea "Syudy is a additional projrct funded by the university." at bounding box center [545, 299] width 677 height 147
type textarea "Syudy is an additional project founded by the university."
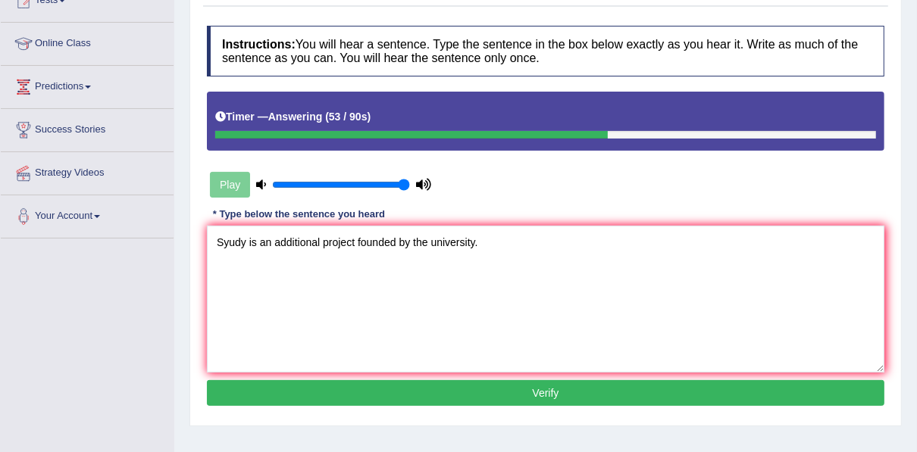
click at [645, 383] on button "Verify" at bounding box center [545, 393] width 677 height 26
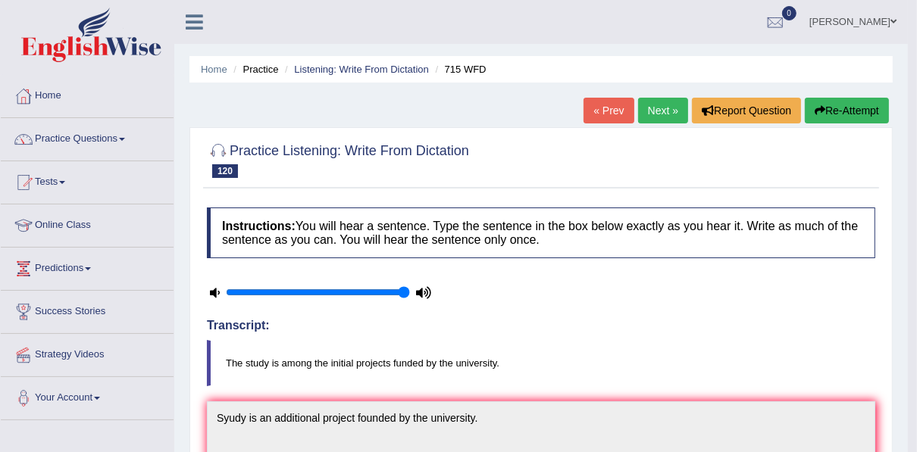
click at [665, 109] on link "Next »" at bounding box center [663, 111] width 50 height 26
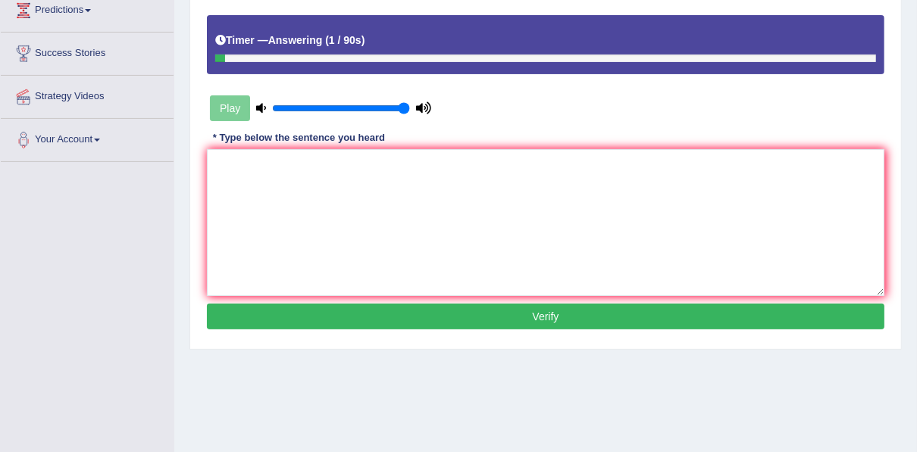
scroll to position [269, 0]
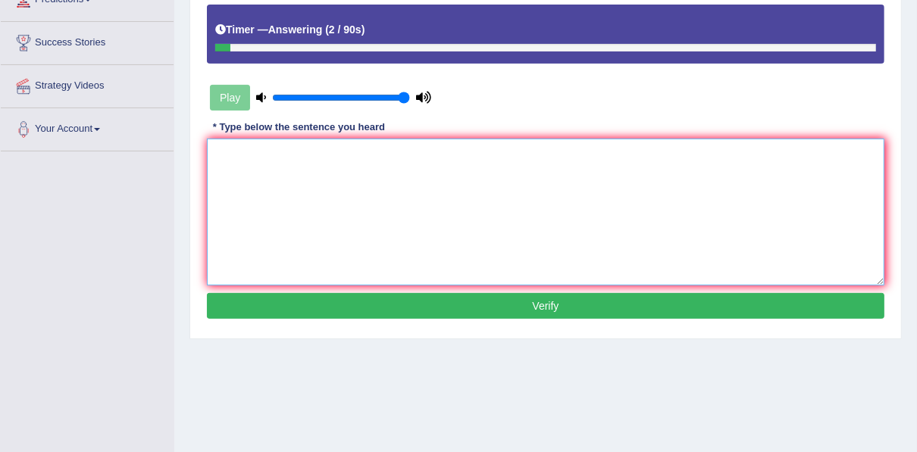
click at [292, 185] on textarea at bounding box center [545, 212] width 677 height 147
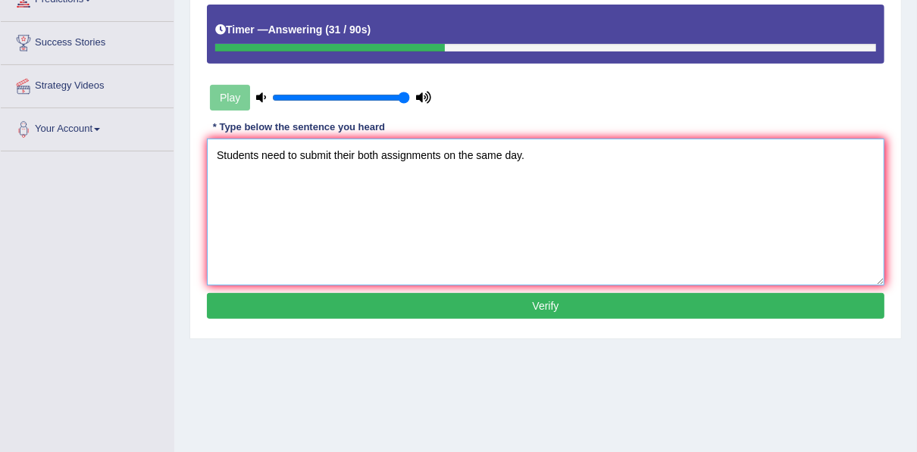
click at [348, 155] on textarea "Students need to submit their both assignments on the same day." at bounding box center [545, 212] width 677 height 147
click at [355, 152] on textarea "Students need to submit both assignments on the same day." at bounding box center [545, 212] width 677 height 147
paste textarea "their"
click at [358, 157] on textarea "Students need to submit boththeir assignments on the same day." at bounding box center [545, 212] width 677 height 147
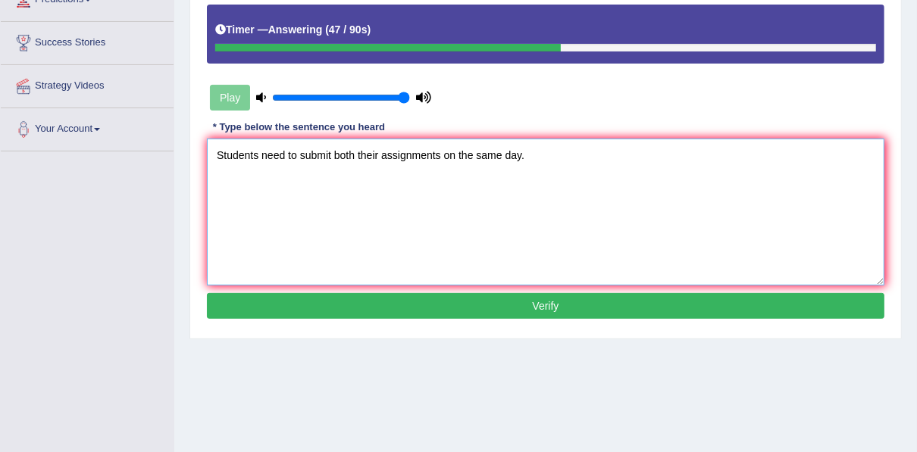
type textarea "Students need to submit both their assignments on the same day."
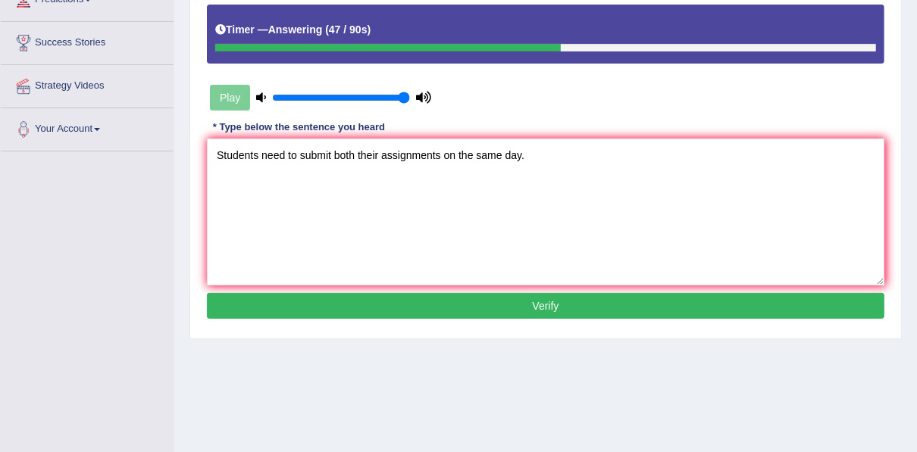
click at [428, 298] on button "Verify" at bounding box center [545, 306] width 677 height 26
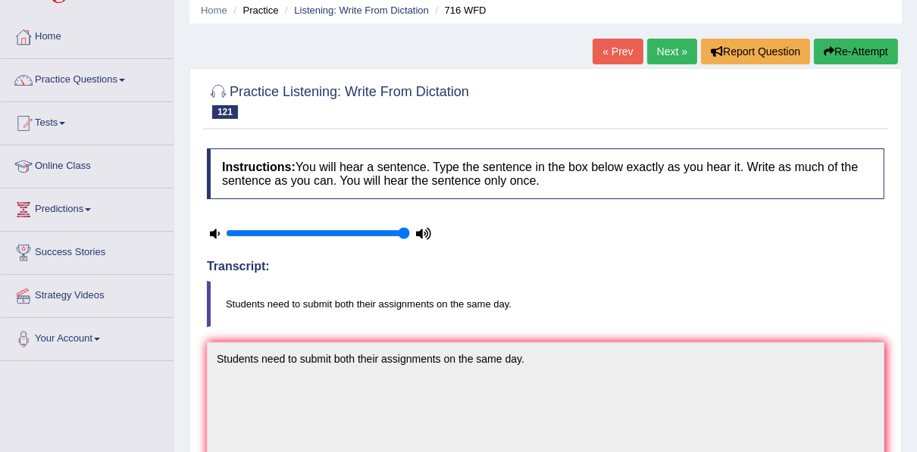
scroll to position [0, 0]
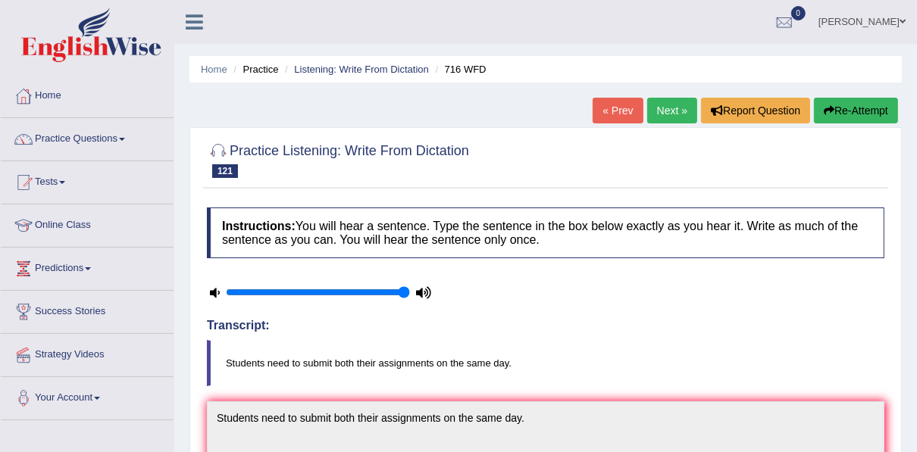
click at [659, 111] on link "Next »" at bounding box center [672, 111] width 50 height 26
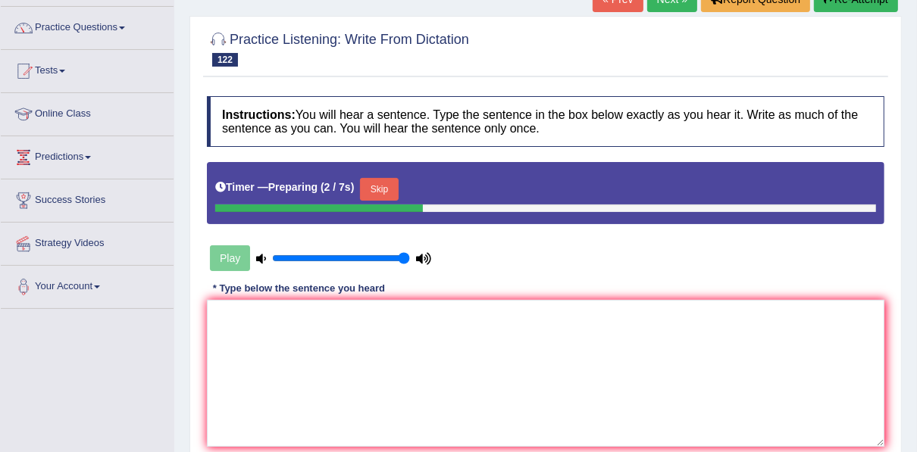
scroll to position [242, 0]
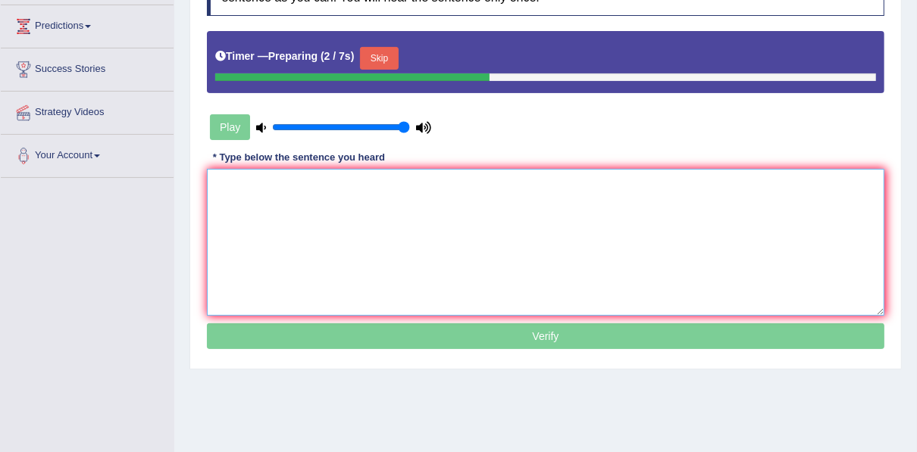
click at [345, 199] on textarea at bounding box center [545, 242] width 677 height 147
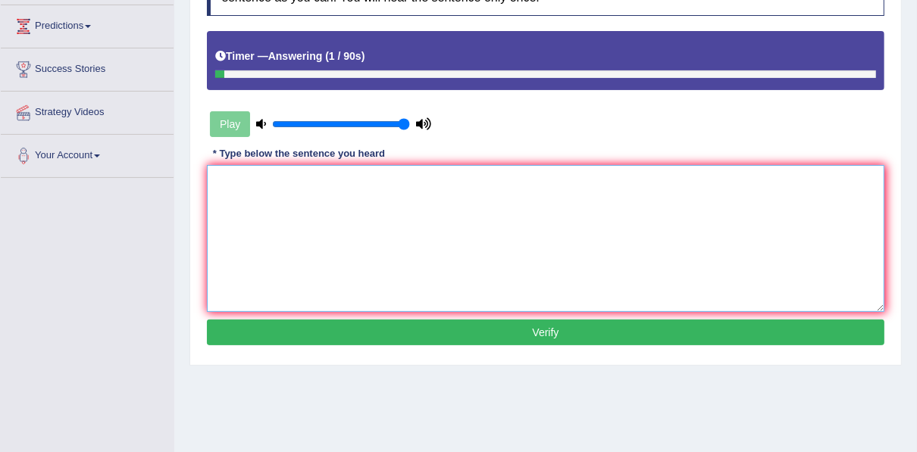
click at [345, 199] on textarea at bounding box center [545, 238] width 677 height 147
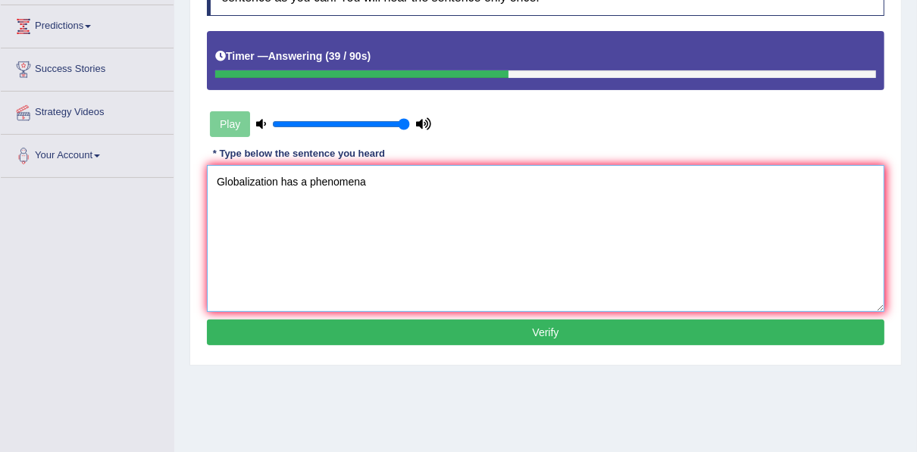
type textarea "Globalization has a phenomena"
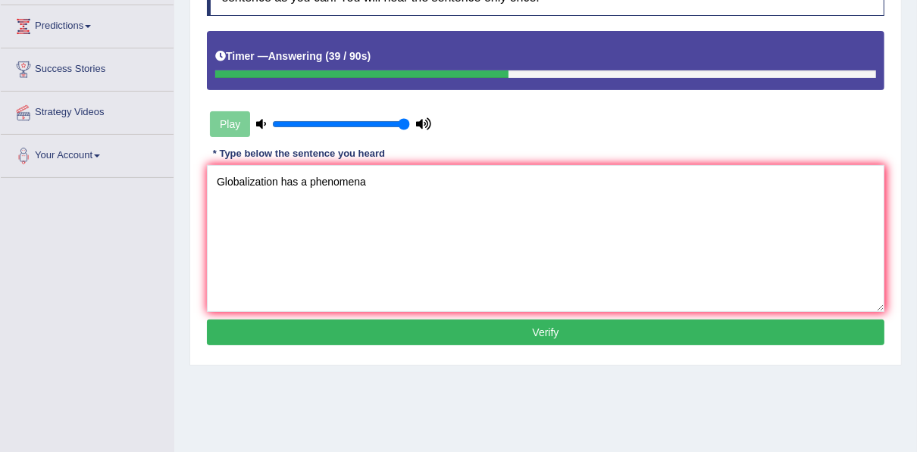
click at [514, 334] on button "Verify" at bounding box center [545, 333] width 677 height 26
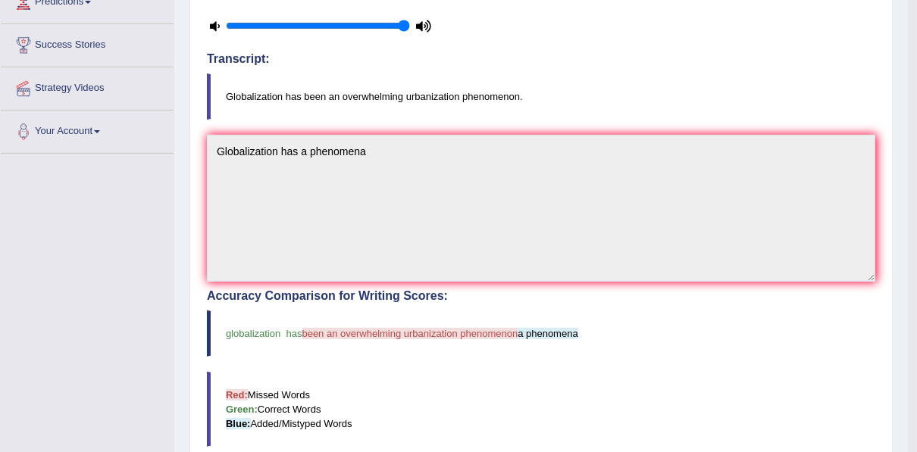
scroll to position [24, 0]
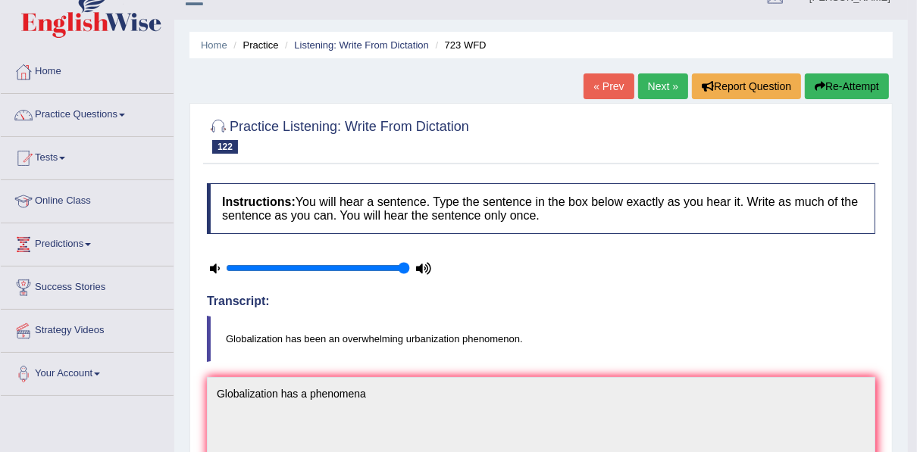
click at [651, 89] on link "Next »" at bounding box center [663, 86] width 50 height 26
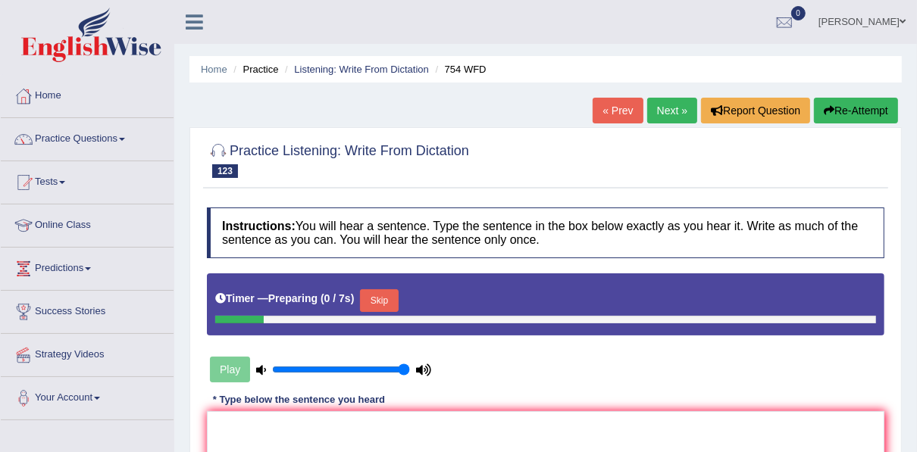
click at [379, 295] on button "Skip" at bounding box center [379, 300] width 38 height 23
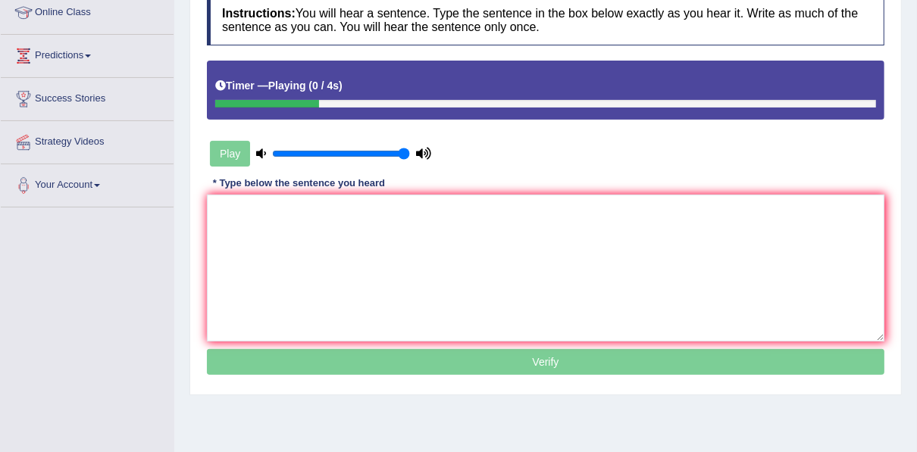
scroll to position [242, 0]
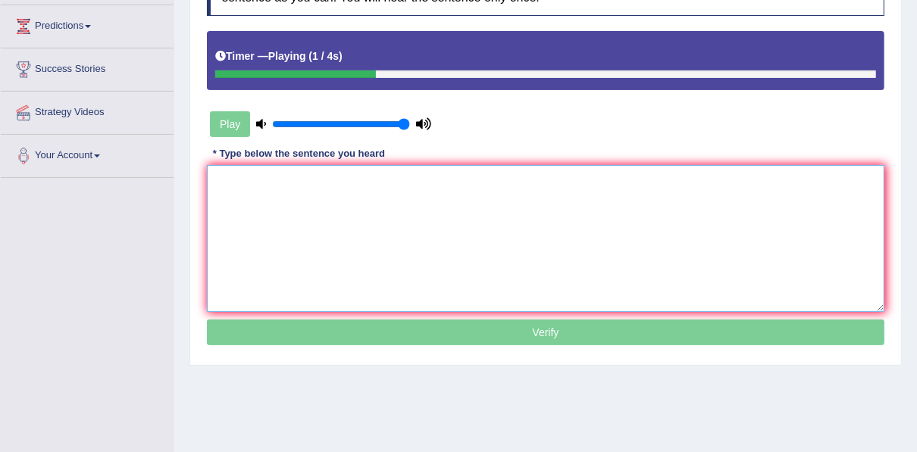
click at [355, 188] on textarea at bounding box center [545, 238] width 677 height 147
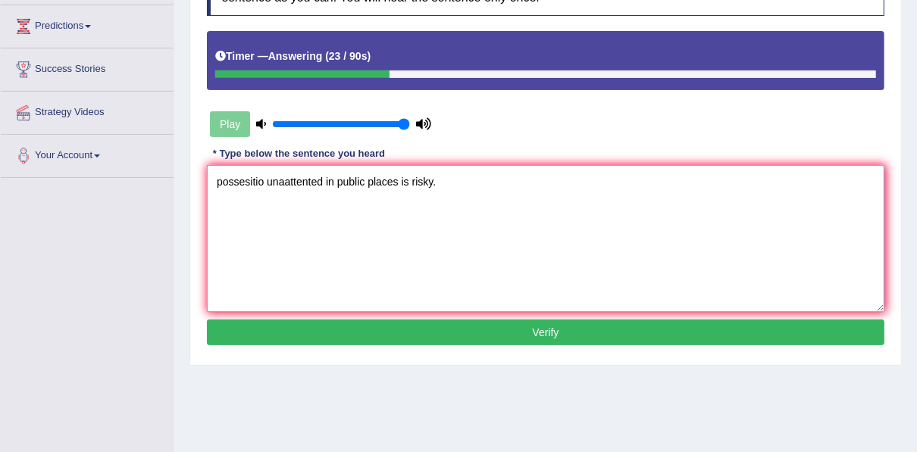
click at [289, 180] on textarea "possesitio unaattented in public places is risky." at bounding box center [545, 238] width 677 height 147
drag, startPoint x: 264, startPoint y: 185, endPoint x: 141, endPoint y: 189, distance: 122.8
click at [142, 188] on div "Toggle navigation Home Practice Questions Speaking Practice Read Aloud Repeat S…" at bounding box center [458, 152] width 917 height 788
type textarea "Unattented in public places is risky."
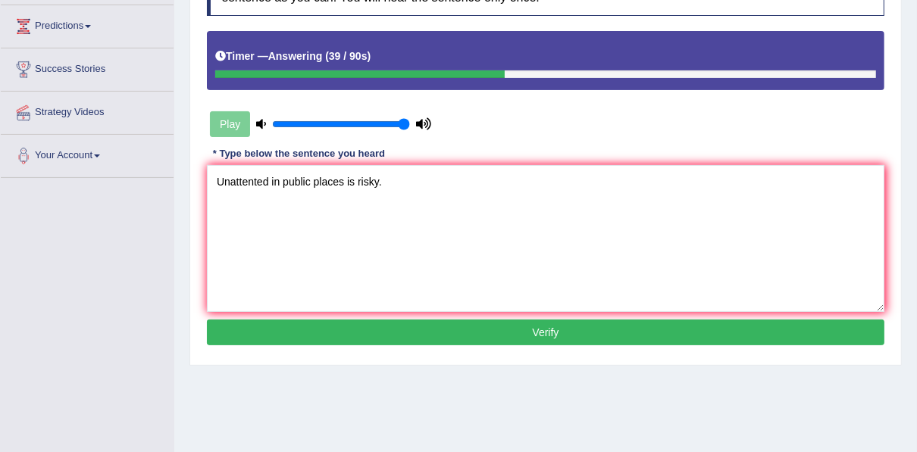
click at [334, 332] on button "Verify" at bounding box center [545, 333] width 677 height 26
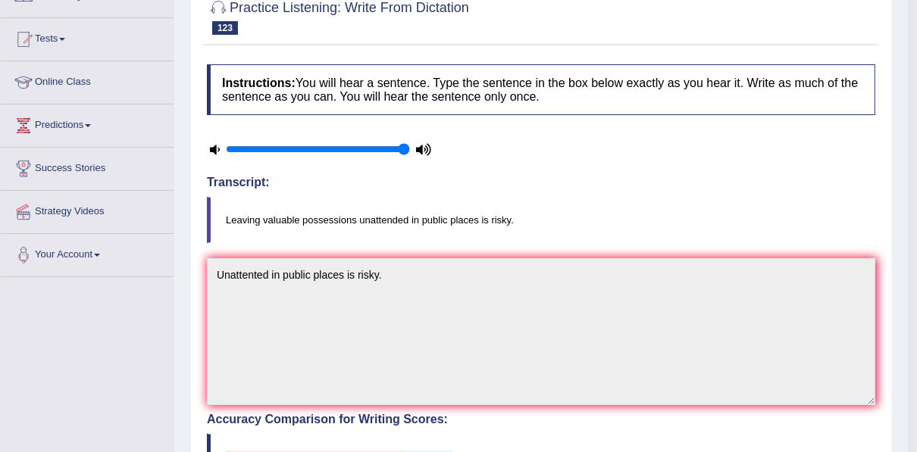
scroll to position [61, 0]
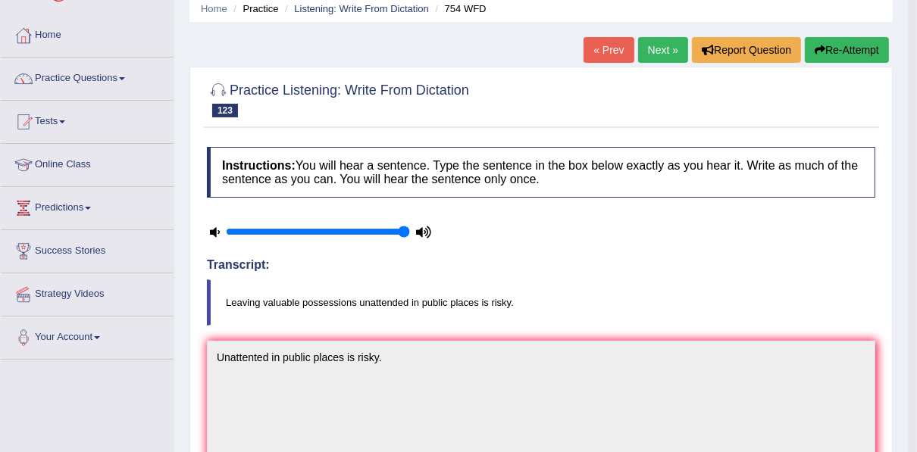
click at [652, 58] on link "Next »" at bounding box center [663, 50] width 50 height 26
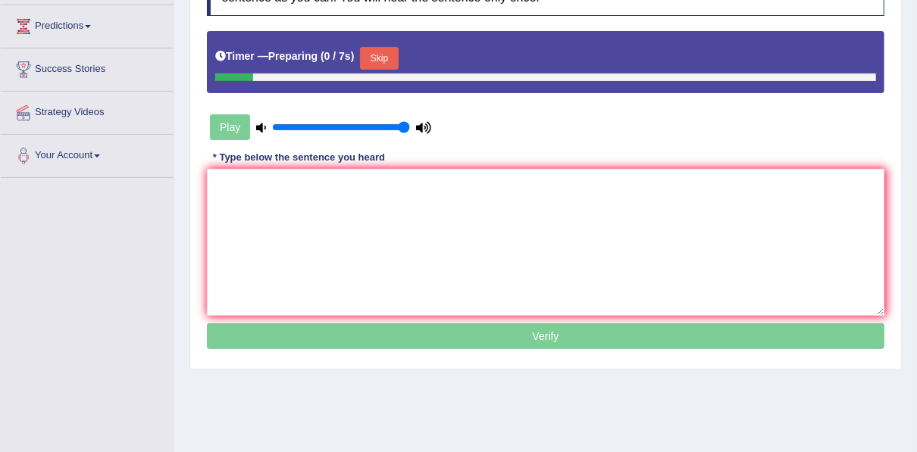
scroll to position [242, 0]
click at [382, 55] on button "Skip" at bounding box center [379, 58] width 38 height 23
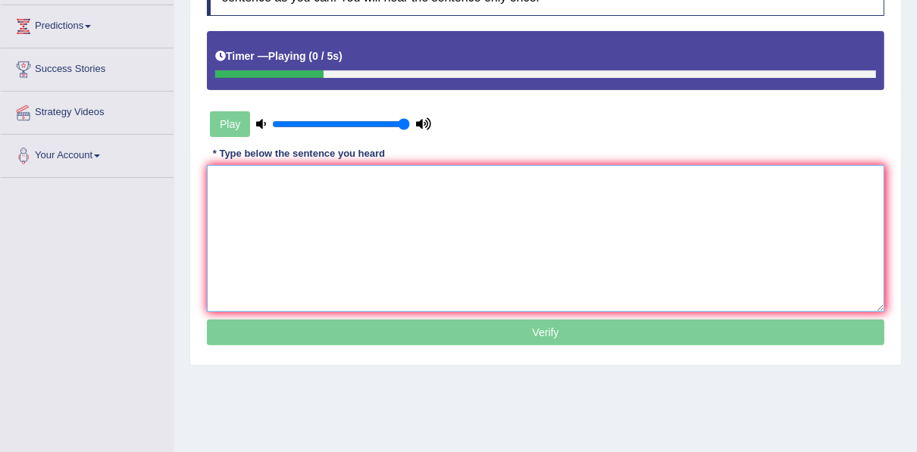
click at [298, 174] on textarea at bounding box center [545, 238] width 677 height 147
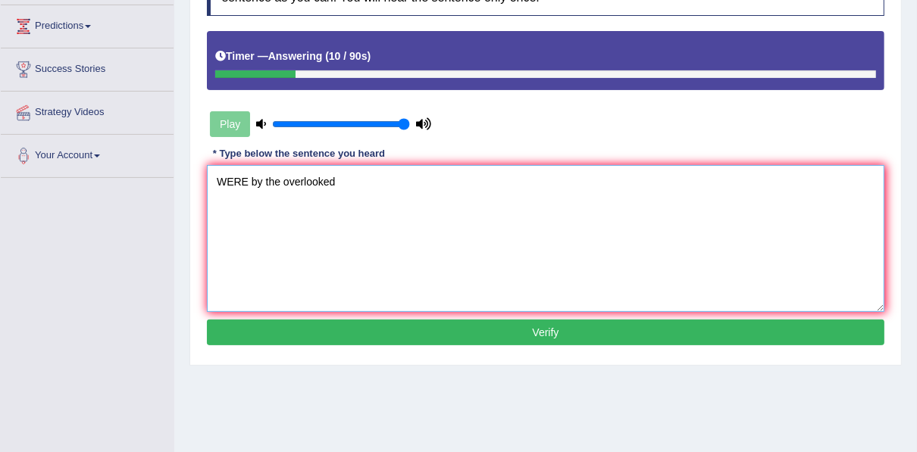
drag, startPoint x: 307, startPoint y: 173, endPoint x: 244, endPoint y: 180, distance: 63.2
click at [244, 180] on textarea "WERE by the overlooked" at bounding box center [545, 238] width 677 height 147
click at [408, 183] on textarea "were estonished by the overlooked" at bounding box center [545, 238] width 677 height 147
click at [222, 177] on textarea "were estonished by the overlooked" at bounding box center [545, 238] width 677 height 147
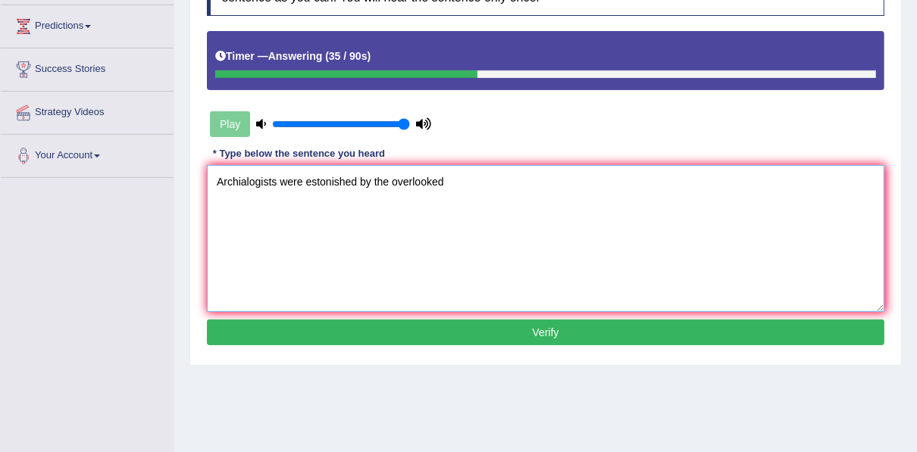
click at [472, 176] on textarea "Archialogists were estonished by the overlooked" at bounding box center [545, 238] width 677 height 147
type textarea "Archialogists were estonished by the overlooked society."
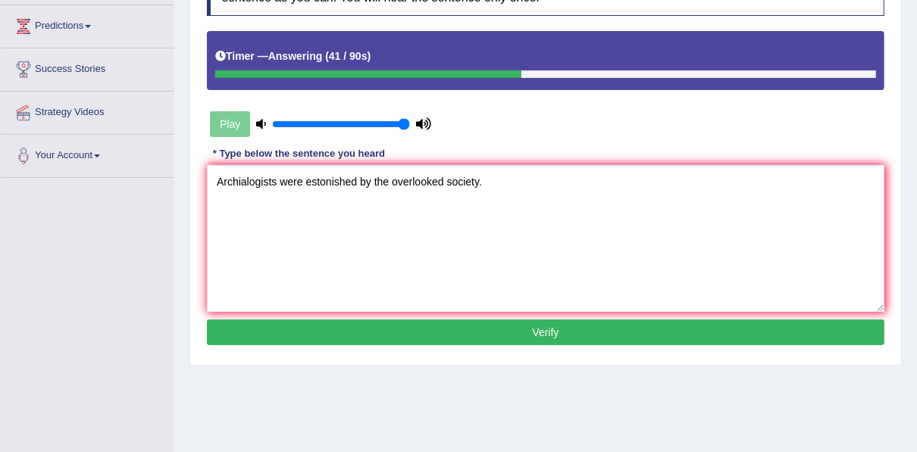
click at [515, 330] on button "Verify" at bounding box center [545, 333] width 677 height 26
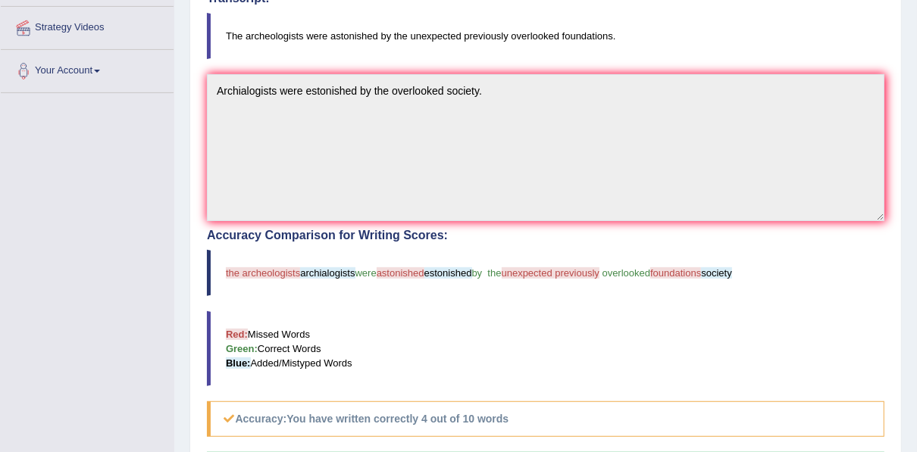
scroll to position [24, 0]
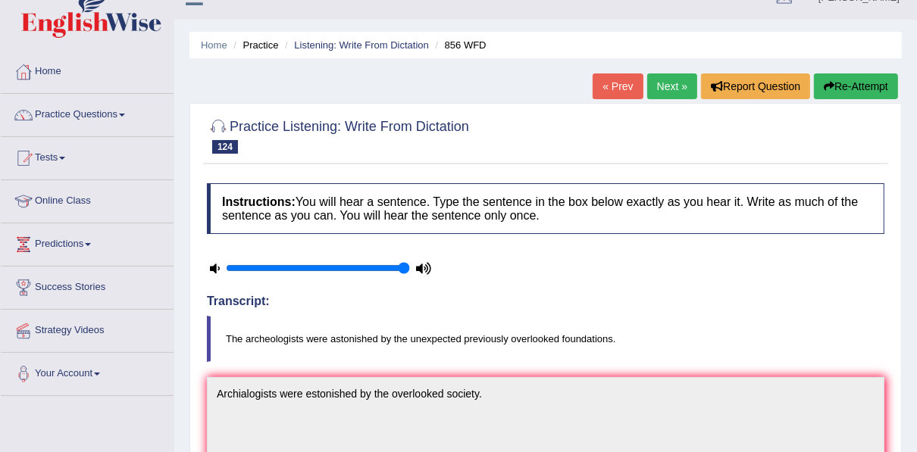
click at [668, 91] on link "Next »" at bounding box center [672, 86] width 50 height 26
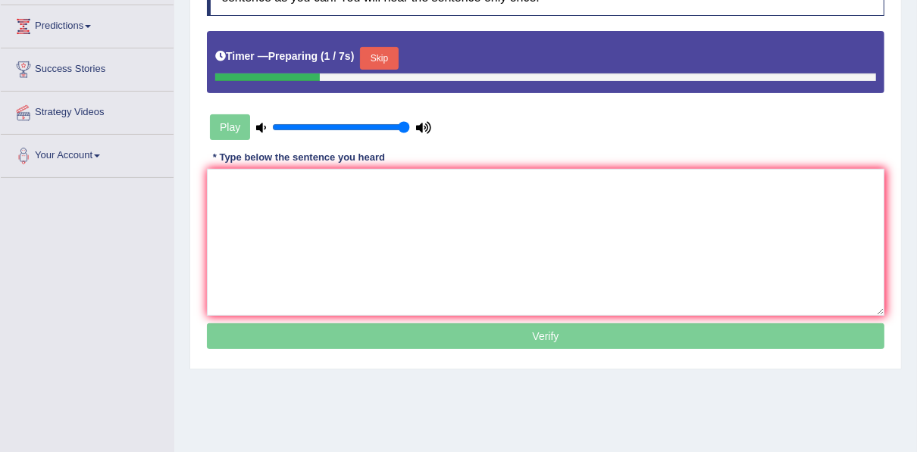
click at [367, 61] on button "Skip" at bounding box center [379, 58] width 38 height 23
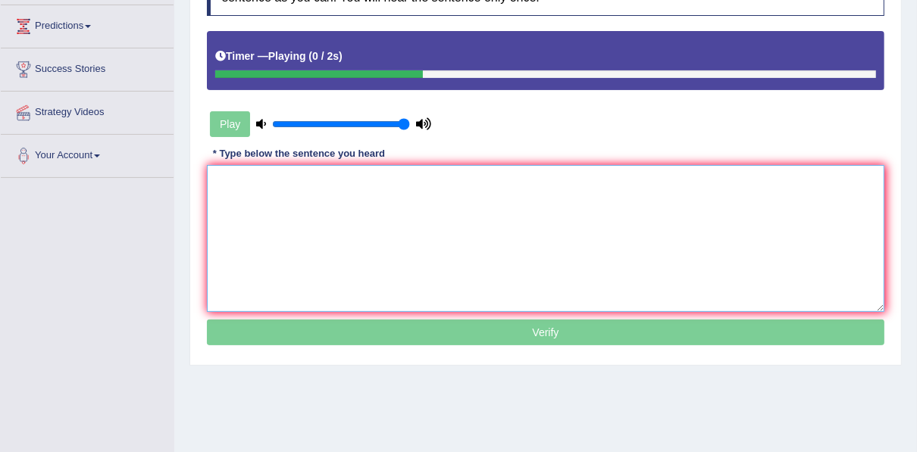
click at [337, 188] on textarea at bounding box center [545, 238] width 677 height 147
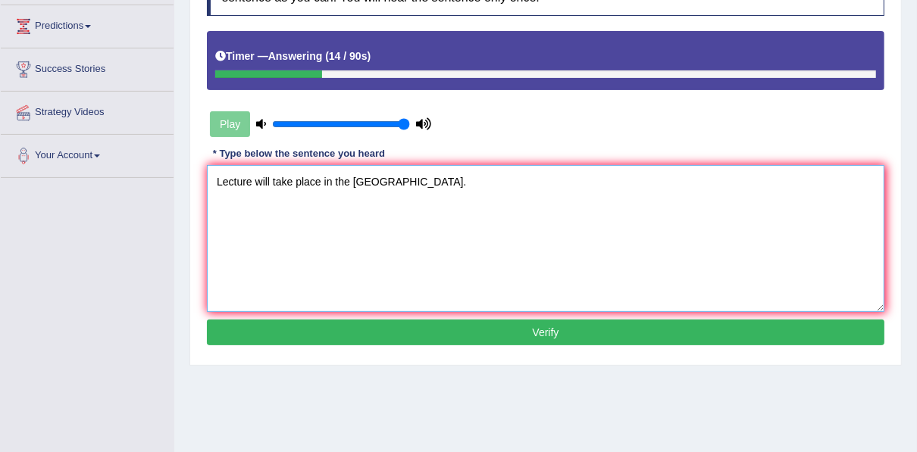
type textarea "Lecture will take place in the main hall."
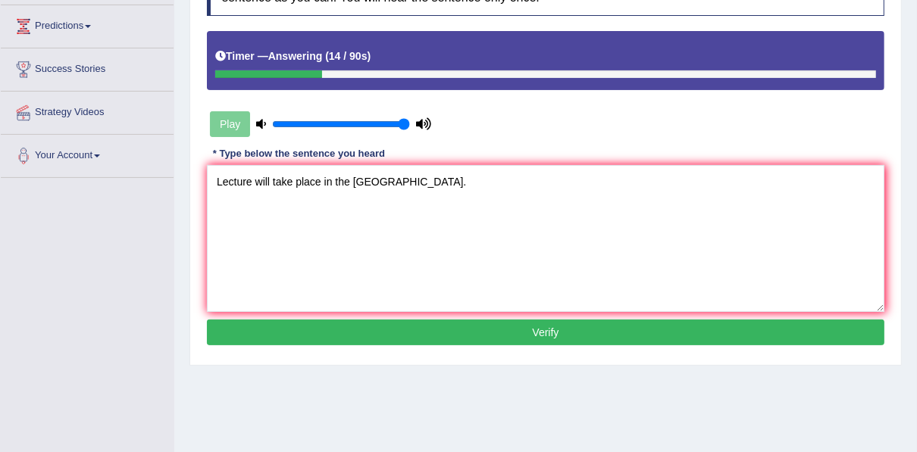
click at [333, 334] on button "Verify" at bounding box center [545, 333] width 677 height 26
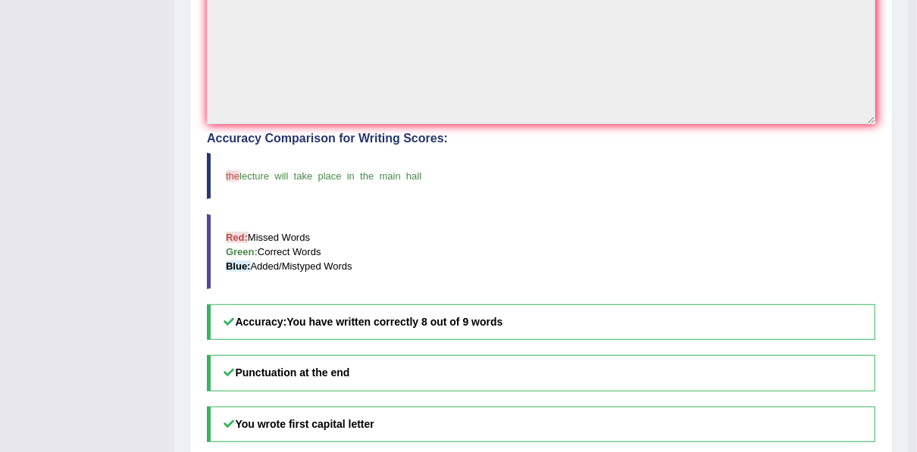
scroll to position [61, 0]
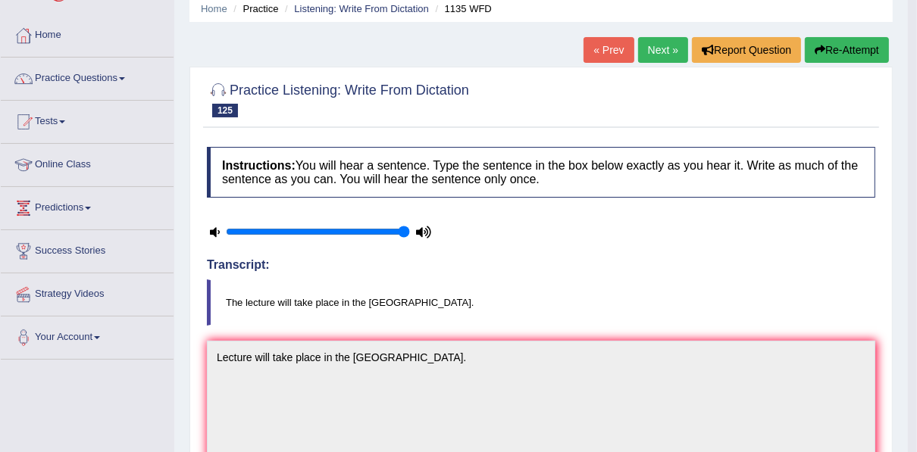
click at [650, 45] on link "Next »" at bounding box center [663, 50] width 50 height 26
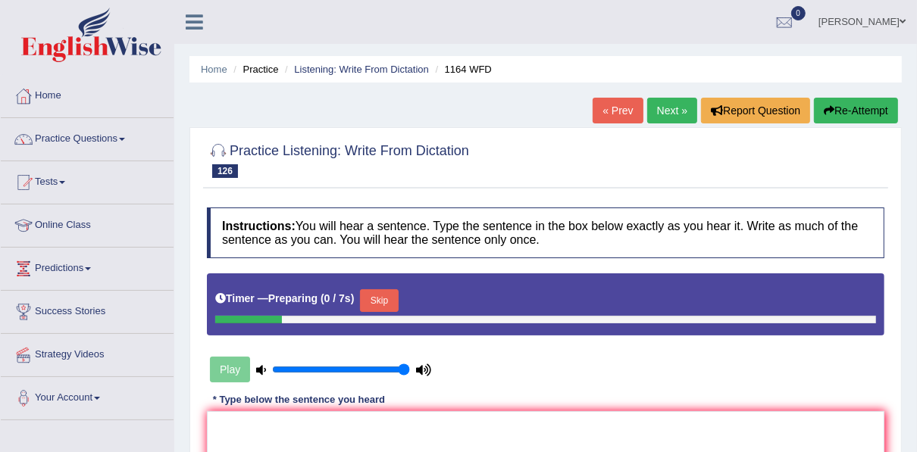
click at [364, 292] on button "Skip" at bounding box center [379, 300] width 38 height 23
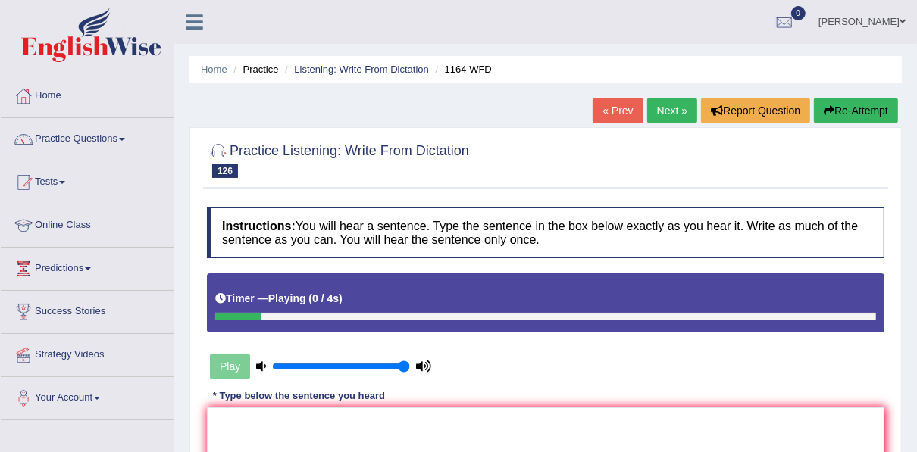
scroll to position [182, 0]
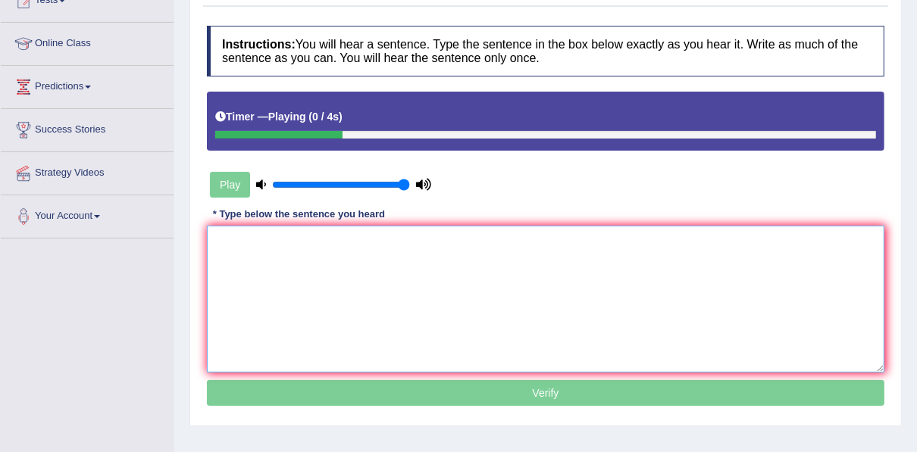
click at [326, 236] on textarea at bounding box center [545, 299] width 677 height 147
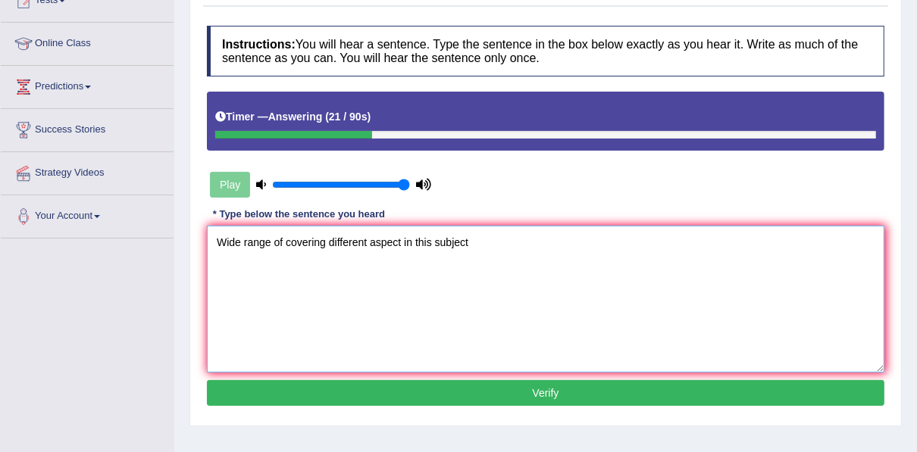
click at [285, 245] on textarea "Wide range of covering different aspect in this subject" at bounding box center [545, 299] width 677 height 147
click at [523, 245] on textarea "Wide range of courses covering different aspect in this subject" at bounding box center [545, 299] width 677 height 147
type textarea "Wide range of courses covering different aspect in this subject."
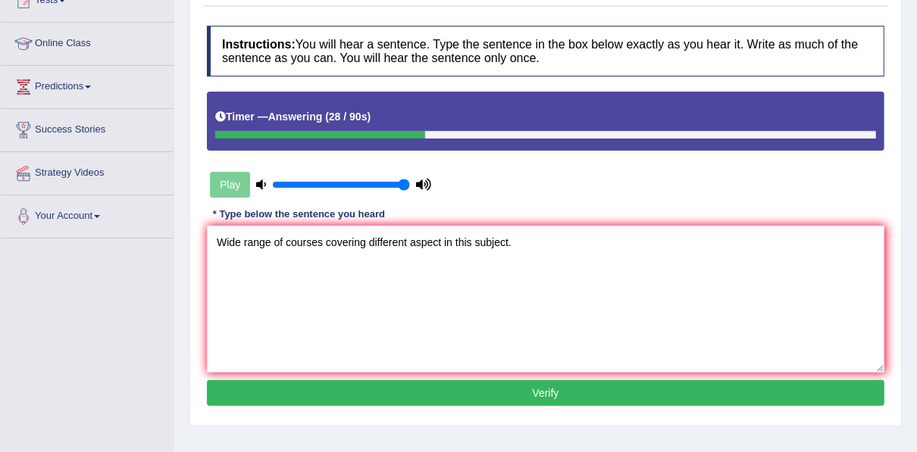
click at [465, 386] on button "Verify" at bounding box center [545, 393] width 677 height 26
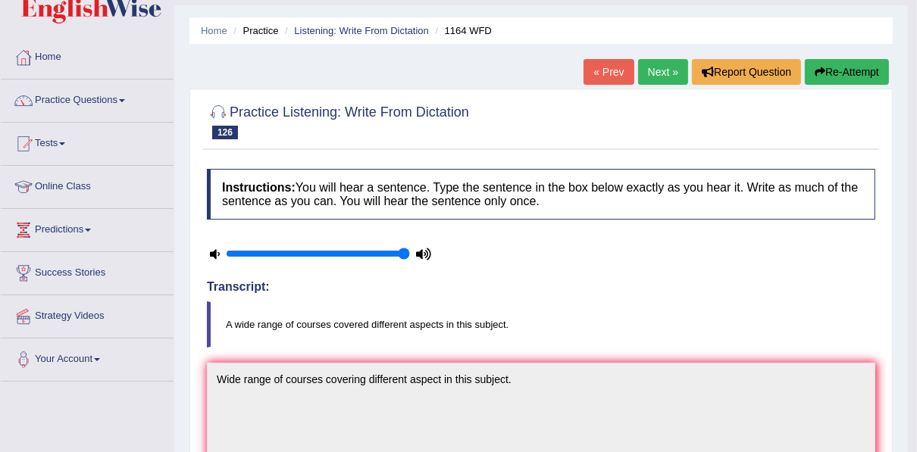
scroll to position [0, 0]
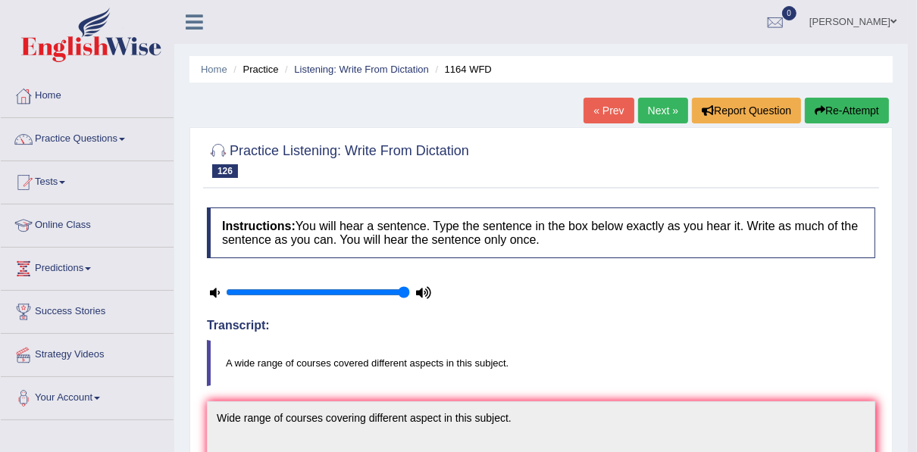
click at [665, 109] on link "Next »" at bounding box center [663, 111] width 50 height 26
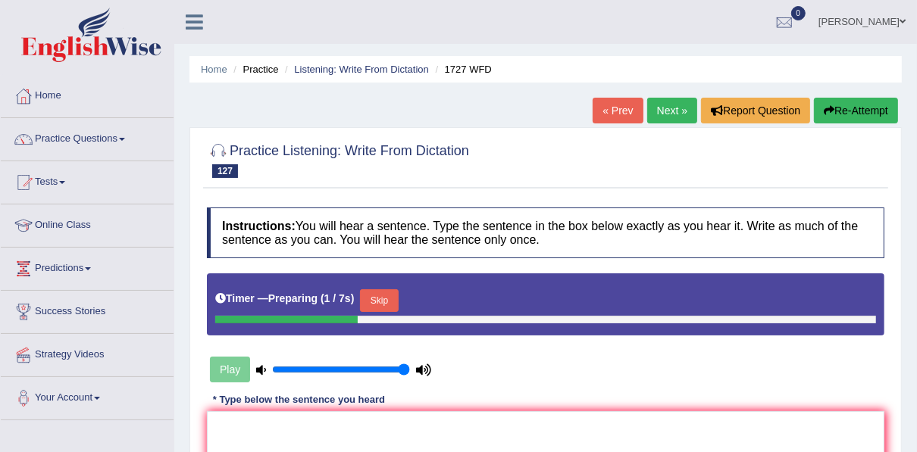
click at [376, 300] on button "Skip" at bounding box center [379, 300] width 38 height 23
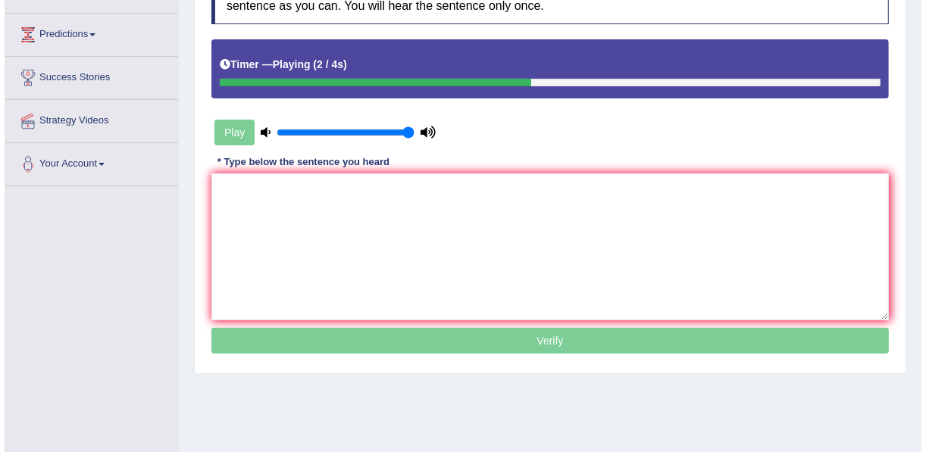
scroll to position [242, 0]
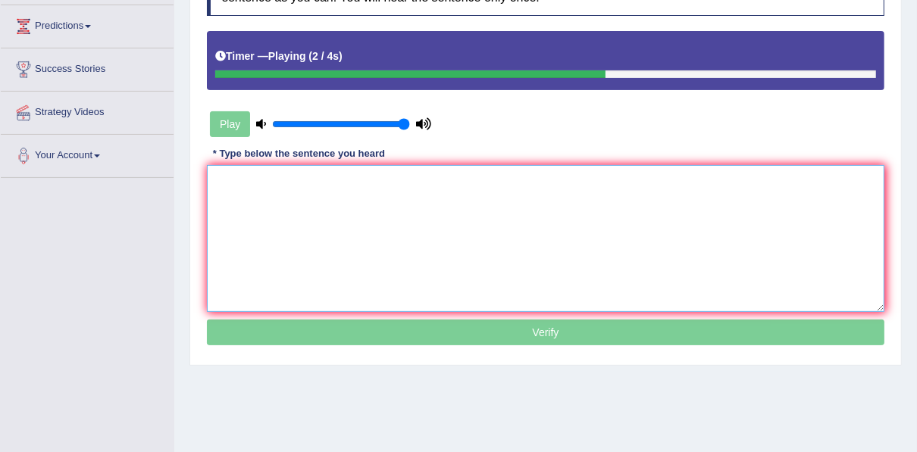
click at [340, 180] on textarea at bounding box center [545, 238] width 677 height 147
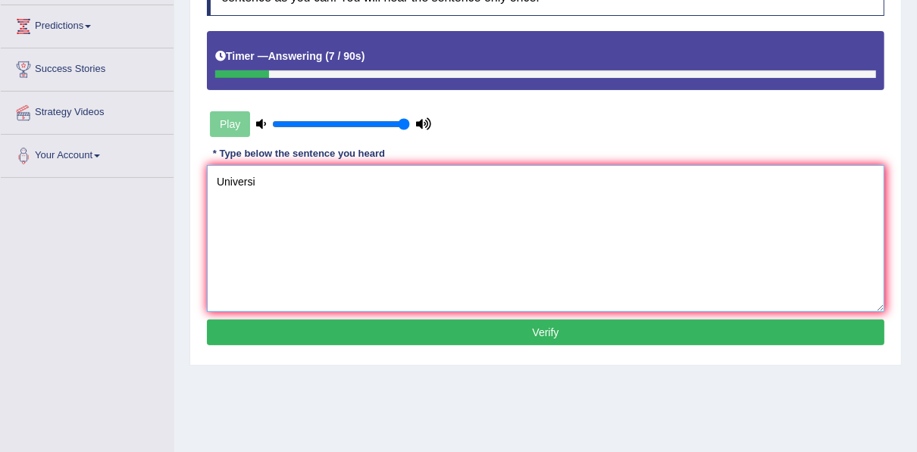
drag, startPoint x: 536, startPoint y: 192, endPoint x: 327, endPoint y: 211, distance: 209.9
click at [327, 211] on textarea "Universi" at bounding box center [545, 238] width 677 height 147
click at [314, 183] on textarea "University will cease of the theatre" at bounding box center [545, 238] width 677 height 147
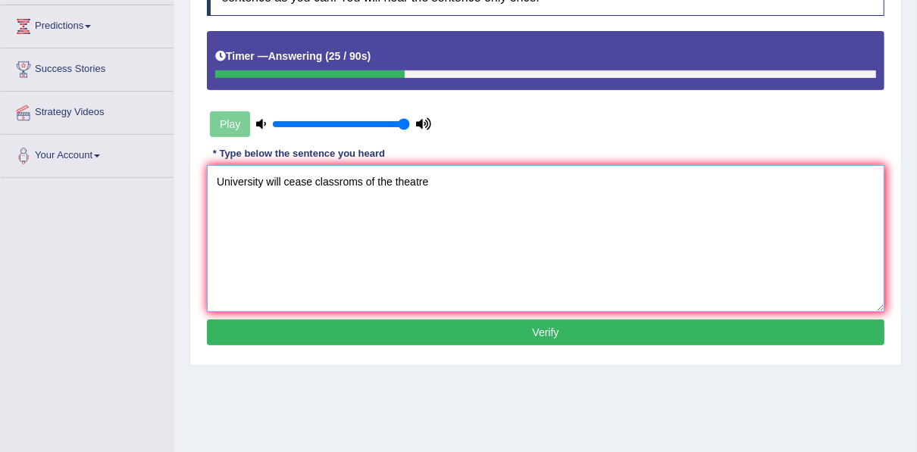
click at [464, 173] on textarea "University will cease classroms of the theatre" at bounding box center [545, 238] width 677 height 147
type textarea "University will cease classroms of the theatre."
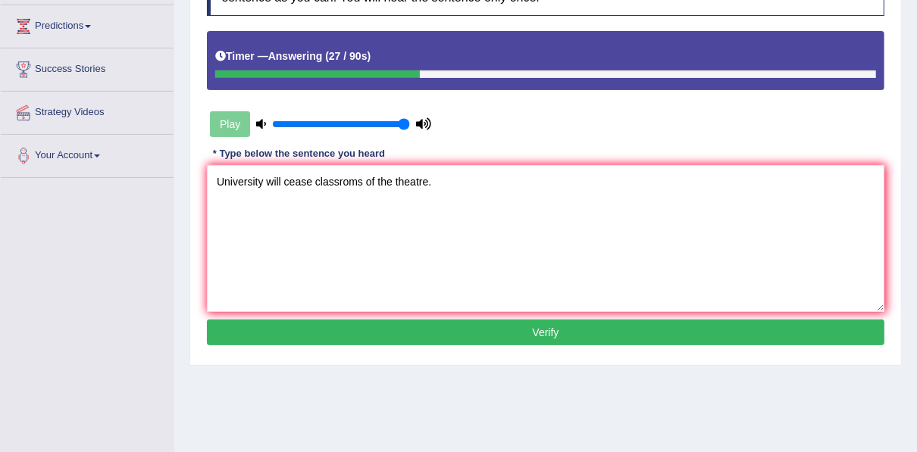
click at [483, 329] on button "Verify" at bounding box center [545, 333] width 677 height 26
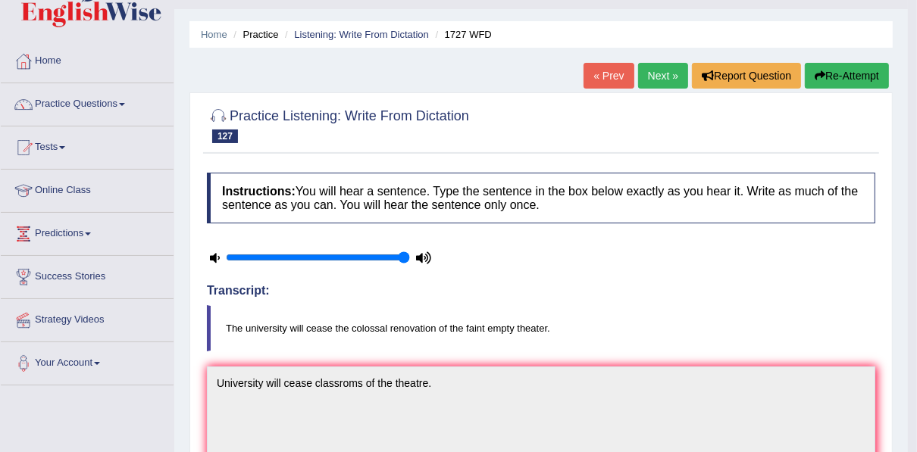
scroll to position [0, 0]
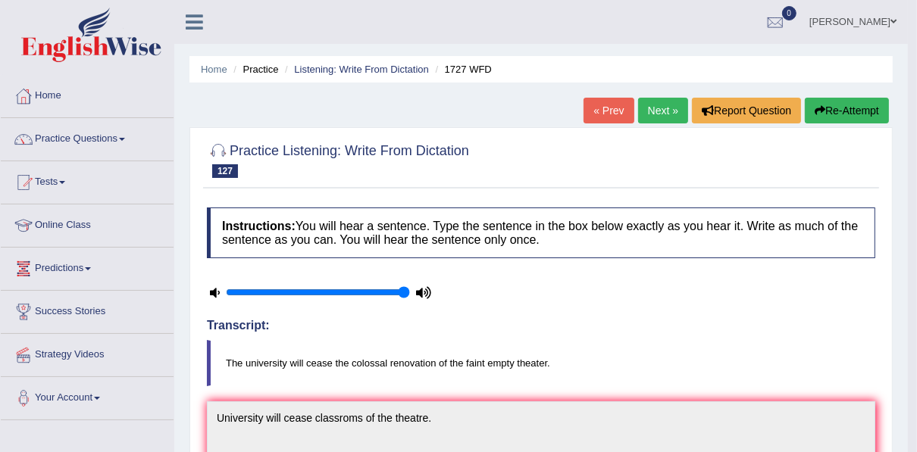
click at [657, 109] on link "Next »" at bounding box center [663, 111] width 50 height 26
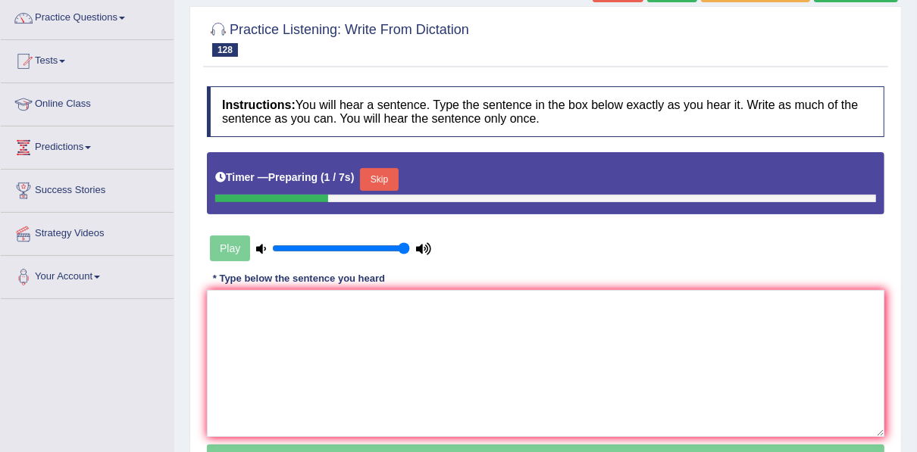
click at [381, 181] on button "Skip" at bounding box center [379, 179] width 38 height 23
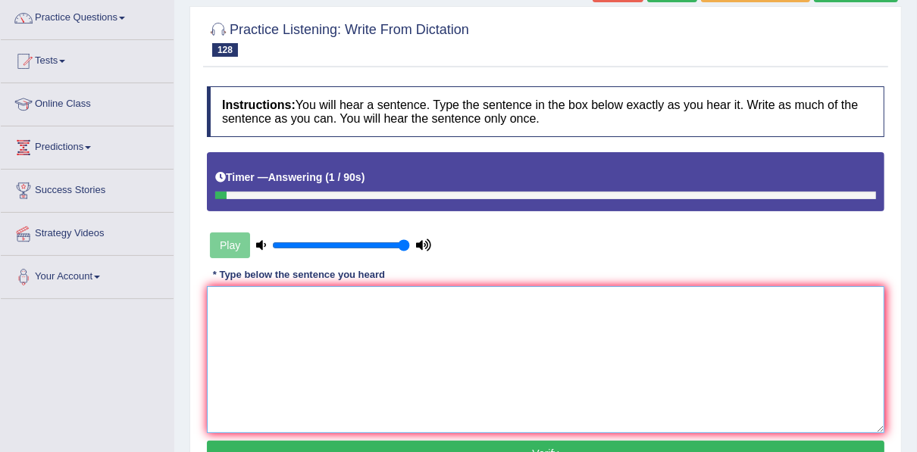
click at [326, 297] on textarea at bounding box center [545, 359] width 677 height 147
click at [216, 306] on textarea "now faces thesries of finance" at bounding box center [545, 359] width 677 height 147
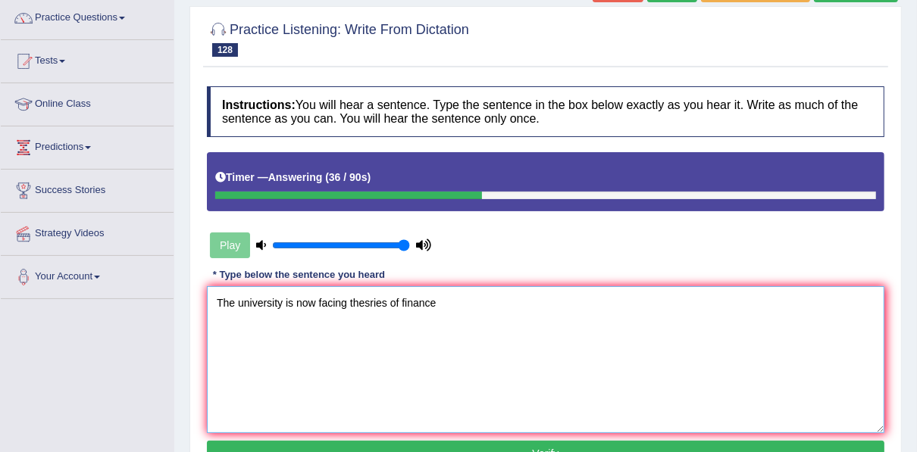
click at [366, 303] on textarea "The university is now facing thesries of finance" at bounding box center [545, 359] width 677 height 147
click at [369, 306] on textarea "The university is now facing the sries of finance" at bounding box center [545, 359] width 677 height 147
click at [374, 306] on textarea "The university is now facing the sries of finance" at bounding box center [545, 359] width 677 height 147
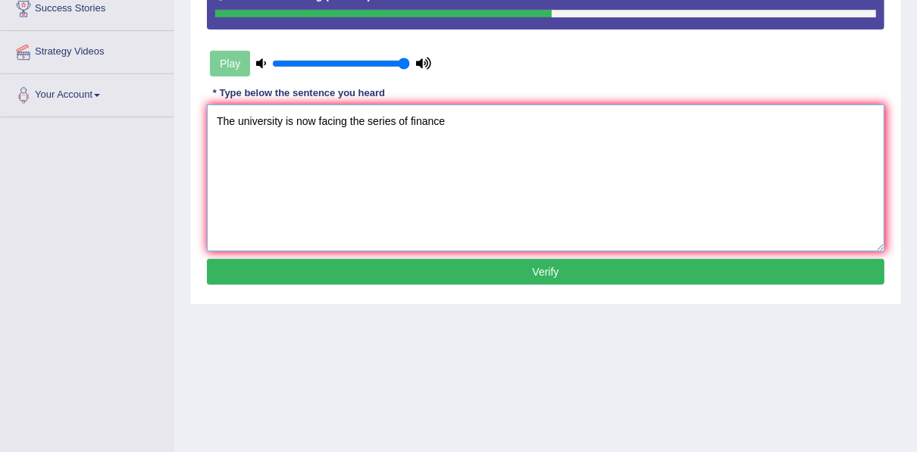
click at [460, 116] on textarea "The university is now facing the series of finance" at bounding box center [545, 178] width 677 height 147
type textarea "The university is now facing the series of finance."
click at [551, 269] on button "Verify" at bounding box center [545, 272] width 677 height 26
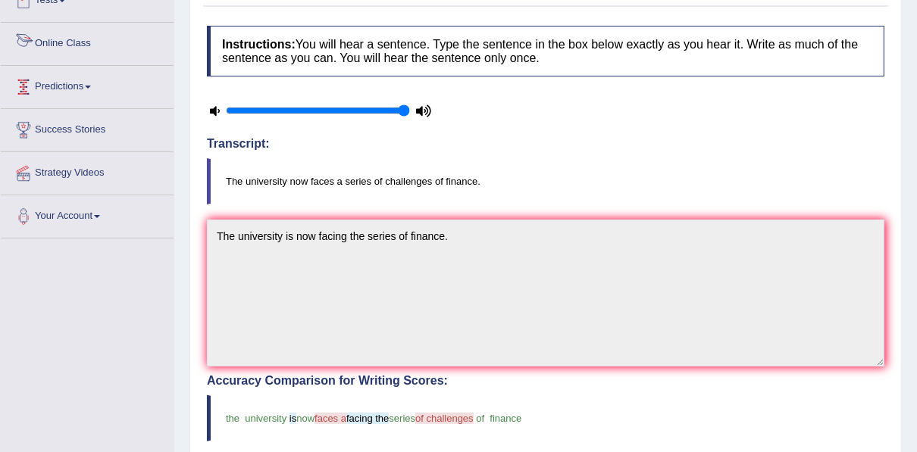
scroll to position [0, 0]
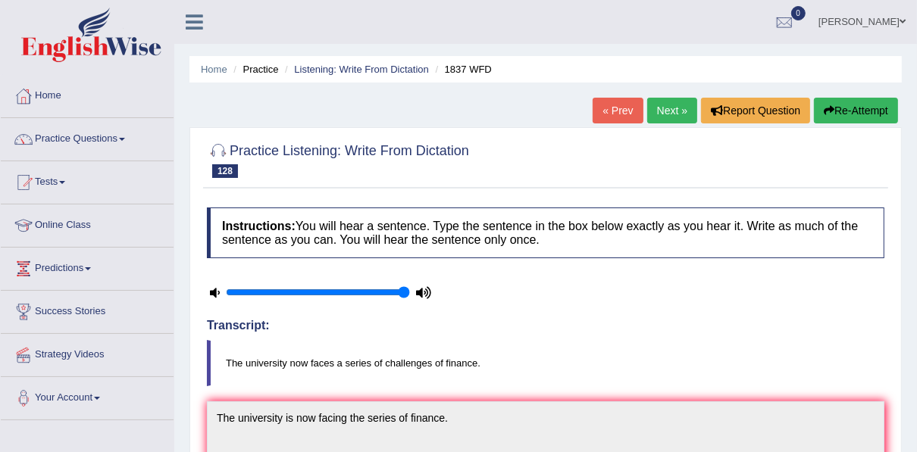
click at [68, 138] on link "Practice Questions" at bounding box center [87, 137] width 173 height 38
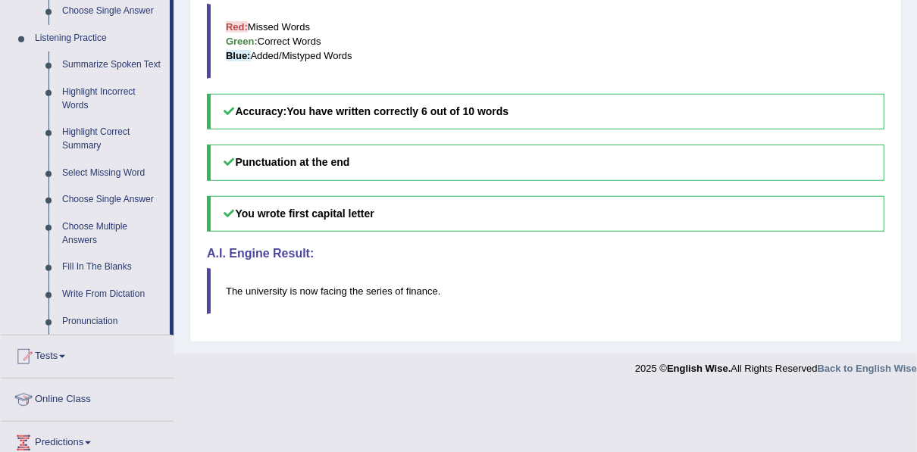
scroll to position [667, 0]
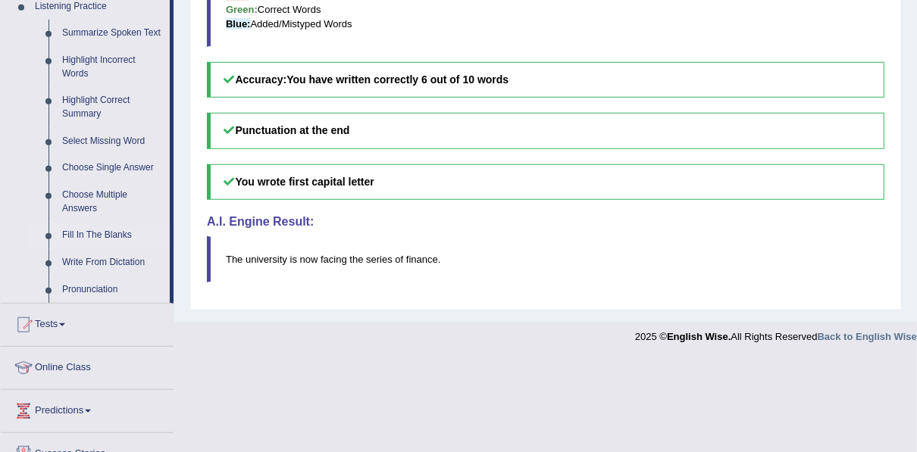
click at [91, 230] on link "Fill In The Blanks" at bounding box center [112, 235] width 114 height 27
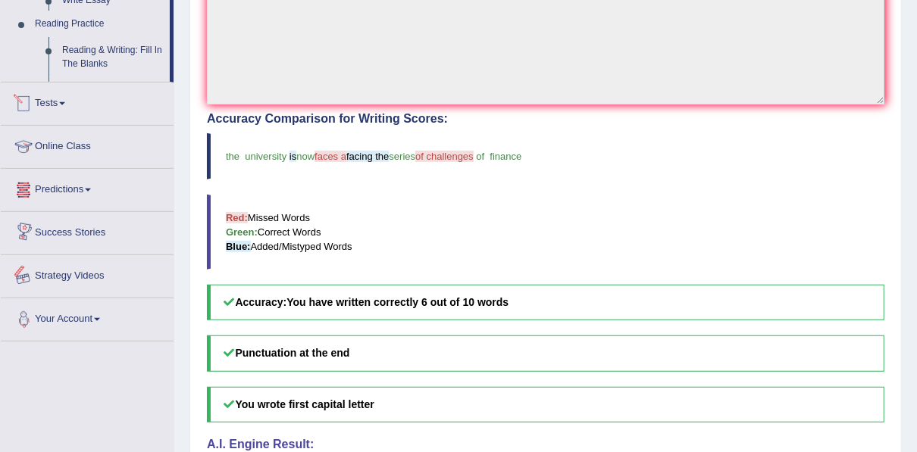
scroll to position [570, 0]
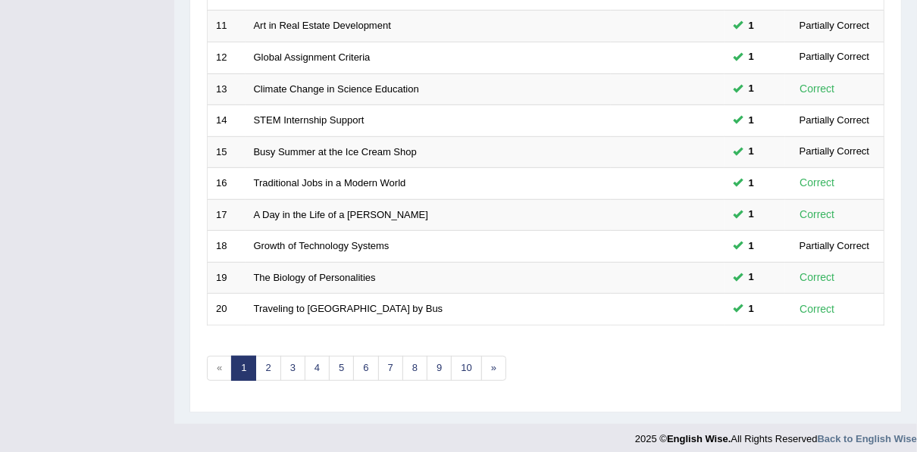
scroll to position [544, 0]
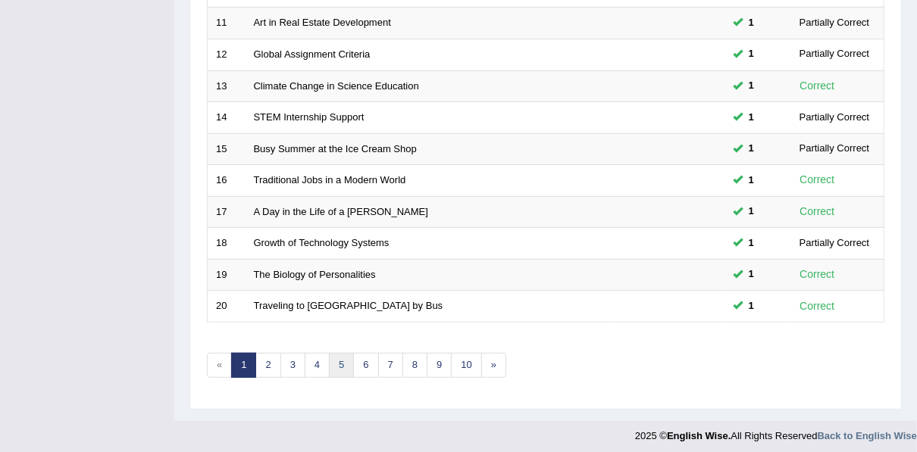
click at [331, 361] on link "5" at bounding box center [341, 365] width 25 height 25
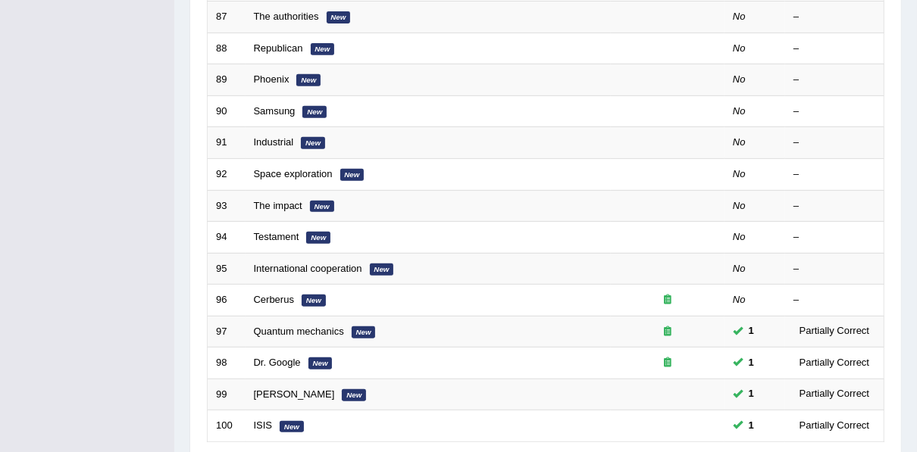
scroll to position [544, 0]
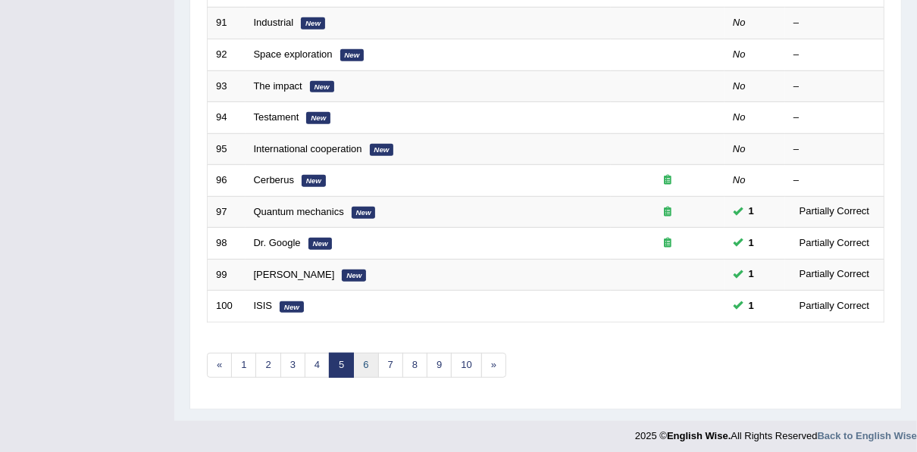
click at [361, 354] on link "6" at bounding box center [365, 365] width 25 height 25
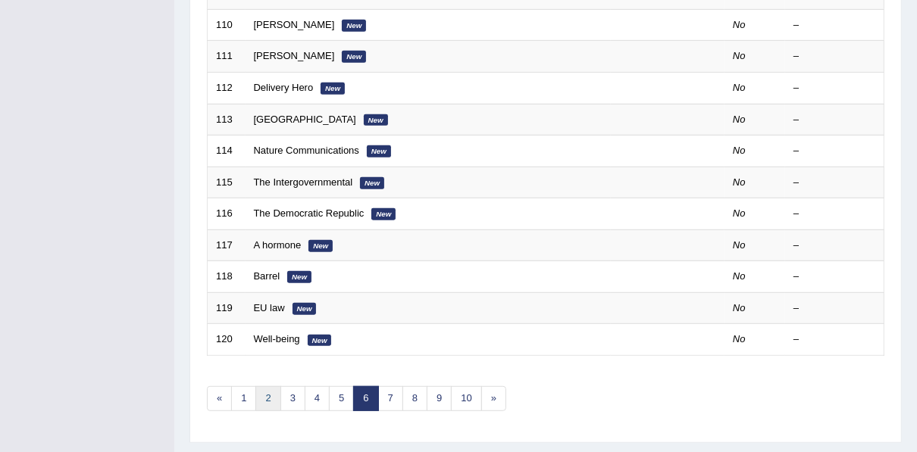
scroll to position [544, 0]
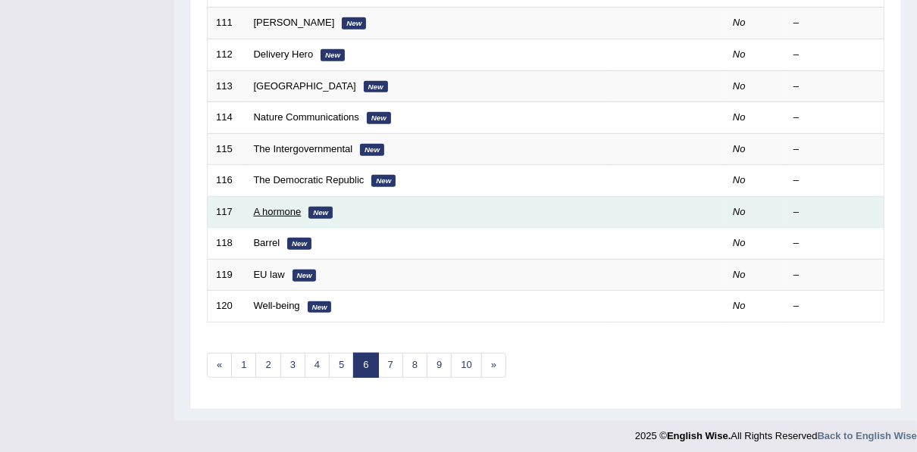
click at [267, 206] on link "A hormone" at bounding box center [278, 211] width 48 height 11
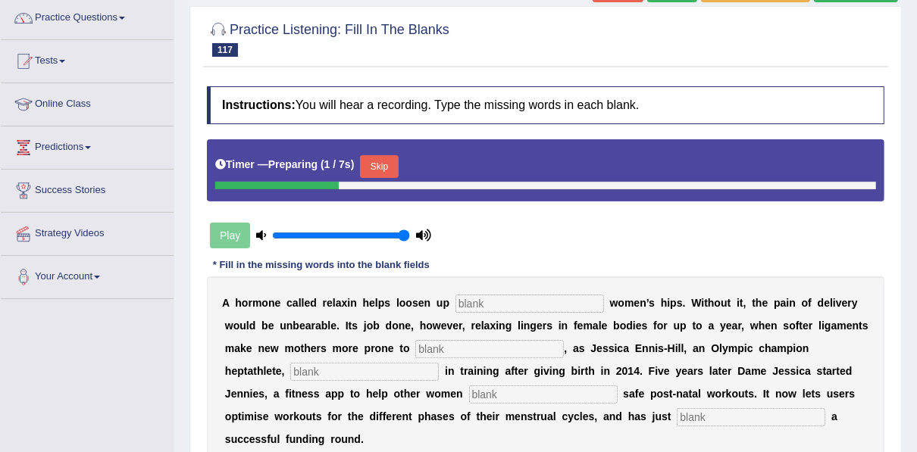
click at [390, 163] on button "Skip" at bounding box center [379, 166] width 38 height 23
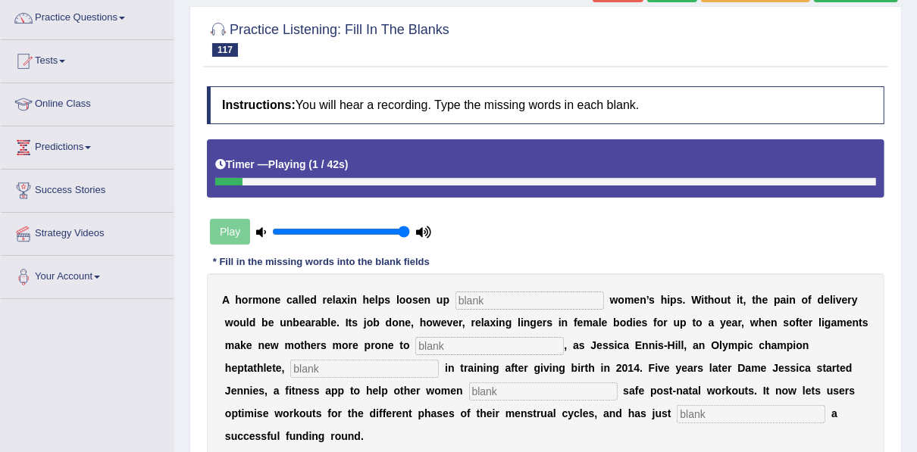
click at [478, 289] on div "A h o r m o n e c a l l e d r e l a x i n h e l p s l o o s e n u p w o m e n ’…" at bounding box center [545, 367] width 677 height 189
click at [498, 298] on input "text" at bounding box center [529, 301] width 148 height 18
type input "pregnant"
click at [423, 344] on input "text" at bounding box center [489, 346] width 148 height 18
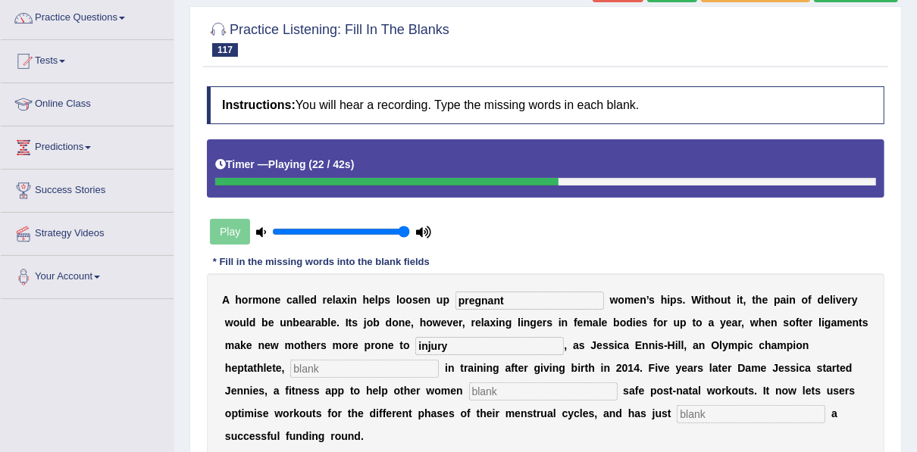
type input "injury"
drag, startPoint x: 295, startPoint y: 364, endPoint x: 308, endPoint y: 372, distance: 14.9
click at [301, 368] on input "text" at bounding box center [364, 369] width 148 height 18
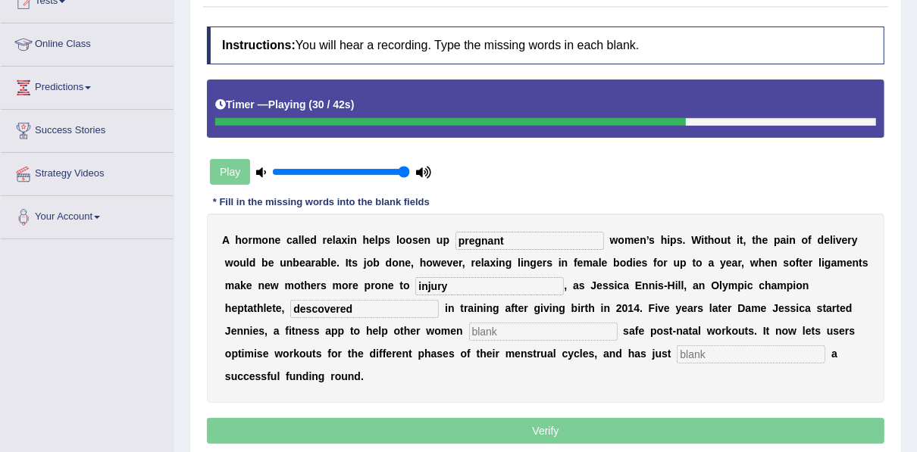
scroll to position [182, 0]
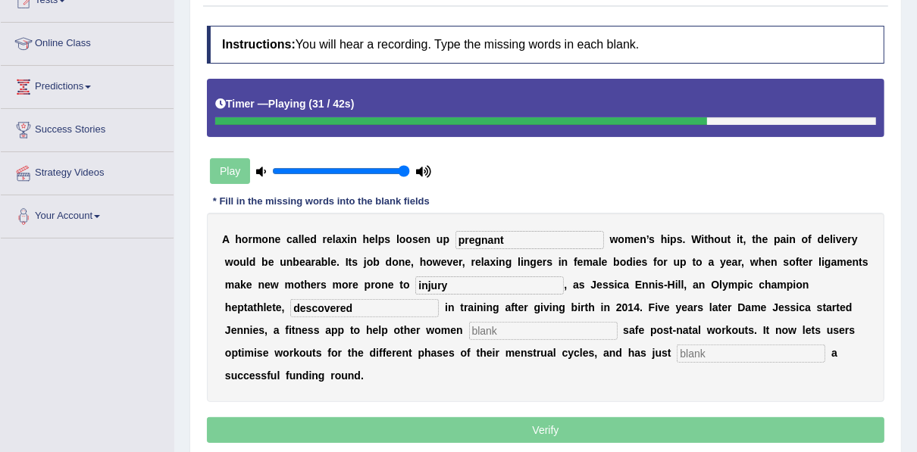
type input "descovered"
click at [415, 339] on div "A h o r m o n e c a l l e d r e l a x i n h e l p s l o o s e n u p pregnant w …" at bounding box center [545, 307] width 677 height 189
click at [469, 330] on input "text" at bounding box center [543, 331] width 148 height 18
type input "perform"
click at [676, 350] on input "text" at bounding box center [750, 354] width 148 height 18
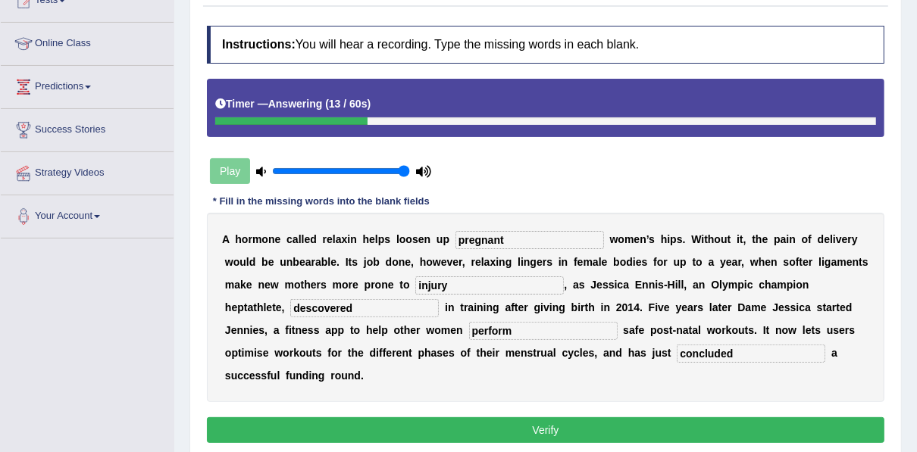
type input "concluded"
click at [468, 417] on button "Verify" at bounding box center [545, 430] width 677 height 26
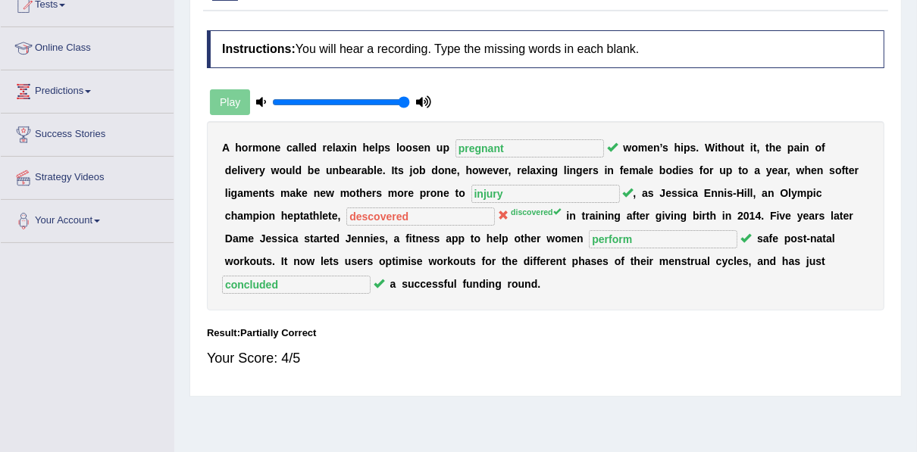
scroll to position [0, 0]
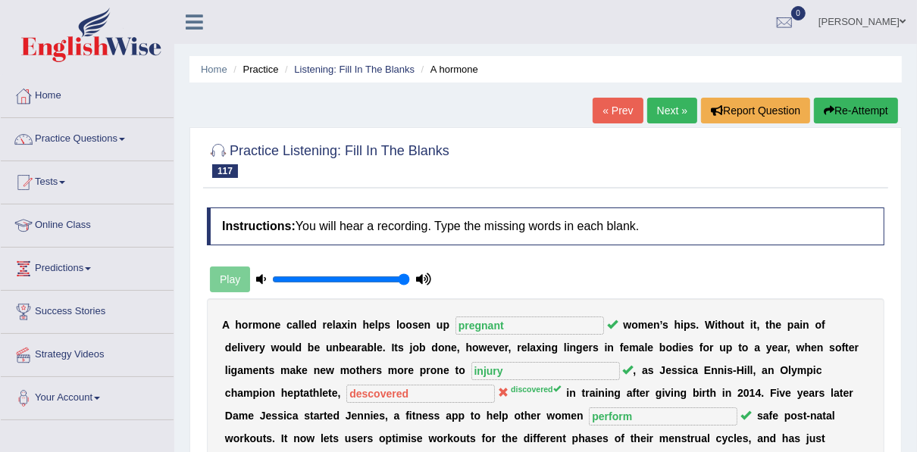
click at [673, 111] on link "Next »" at bounding box center [672, 111] width 50 height 26
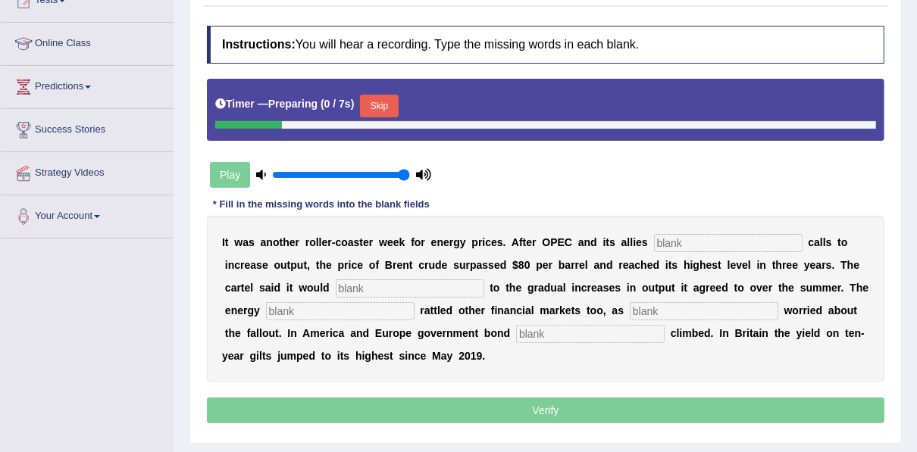
click at [373, 103] on button "Skip" at bounding box center [379, 106] width 38 height 23
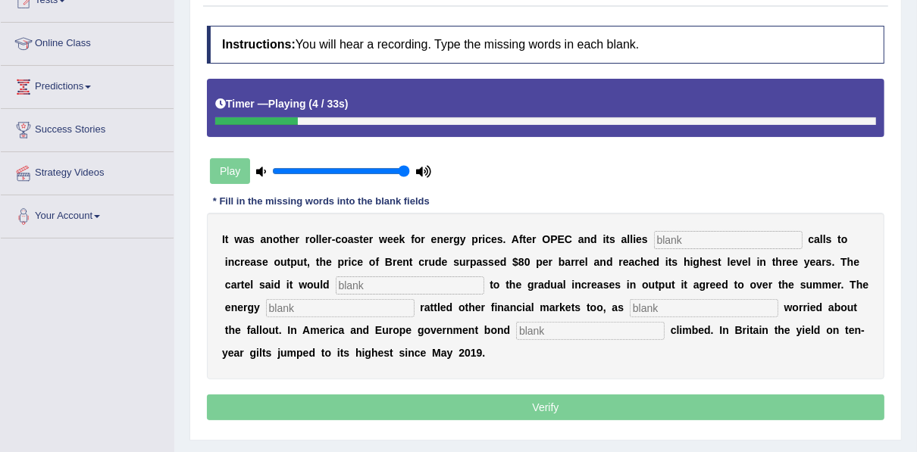
click at [655, 236] on input "text" at bounding box center [728, 240] width 148 height 18
type input "resisted"
click at [336, 292] on input "text" at bounding box center [410, 285] width 148 height 18
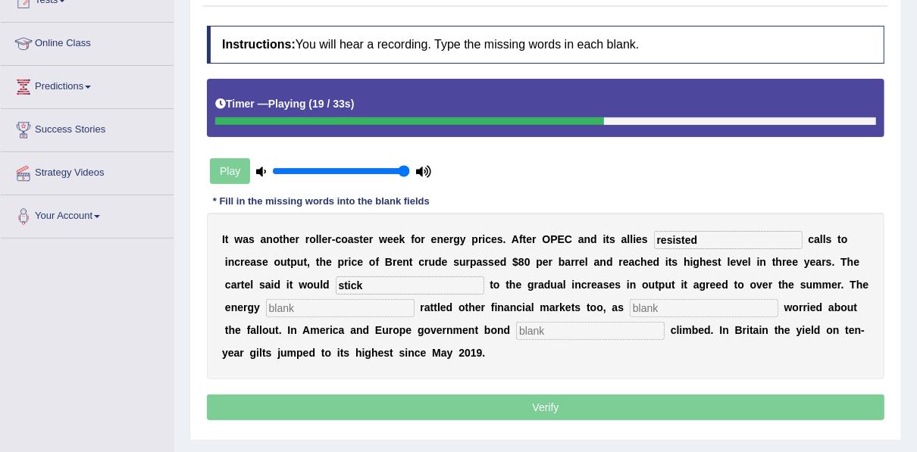
type input "stick"
click at [305, 302] on input "text" at bounding box center [340, 308] width 148 height 18
type input "showed"
click at [629, 310] on input "text" at bounding box center [703, 308] width 148 height 18
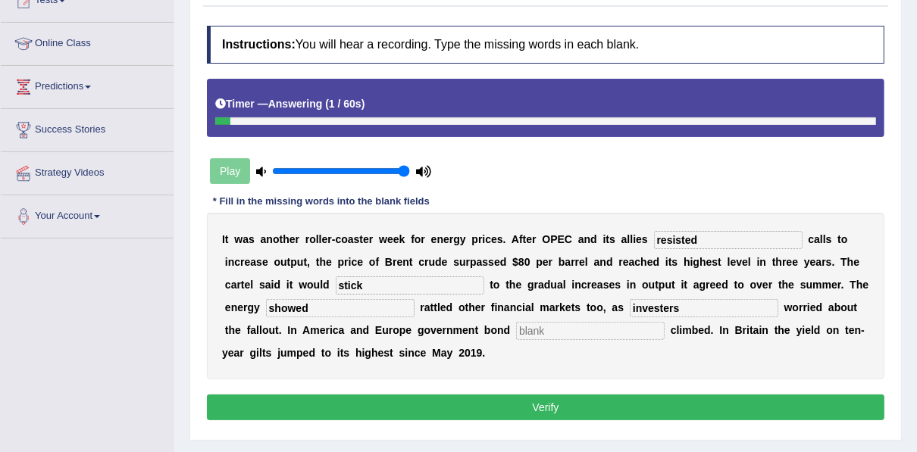
type input "investers"
click at [516, 333] on input "text" at bounding box center [590, 331] width 148 height 18
click at [480, 400] on button "Verify" at bounding box center [545, 408] width 677 height 26
click at [516, 334] on input "text" at bounding box center [590, 331] width 148 height 18
type input "n"
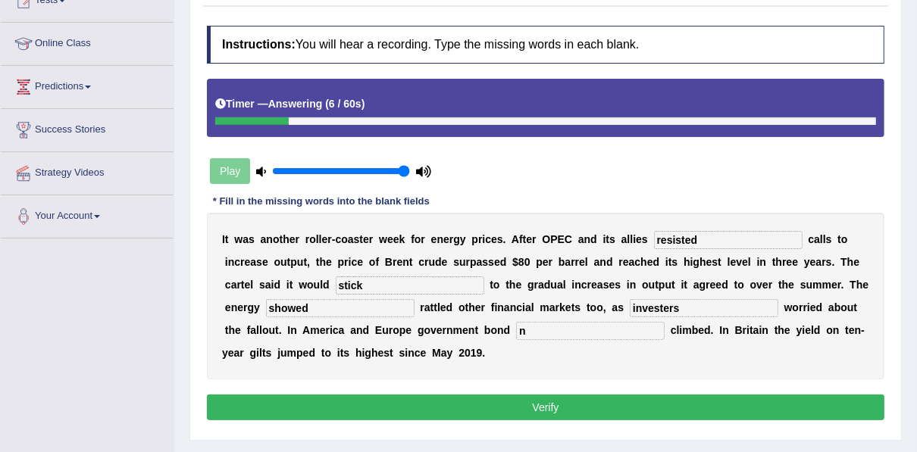
click at [485, 401] on button "Verify" at bounding box center [545, 408] width 677 height 26
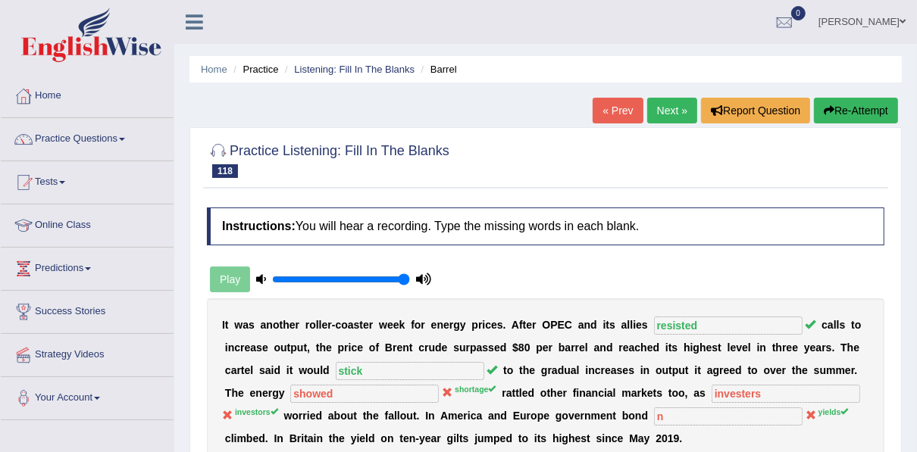
click at [661, 117] on link "Next »" at bounding box center [672, 111] width 50 height 26
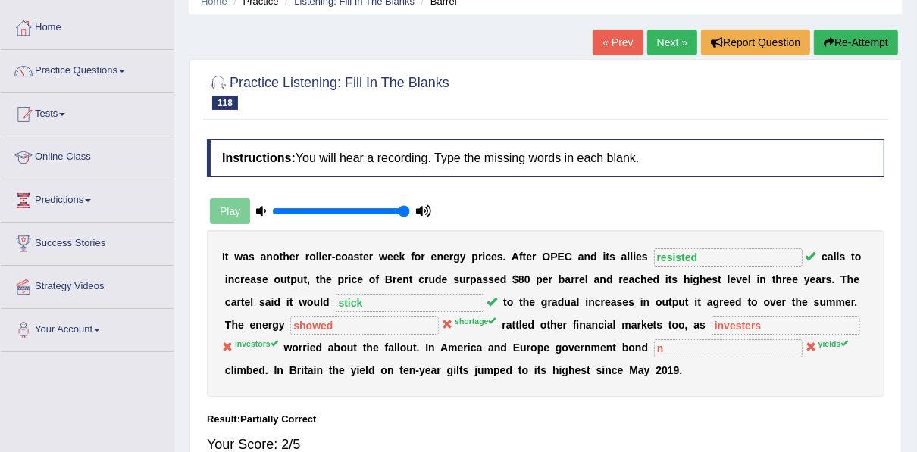
scroll to position [242, 0]
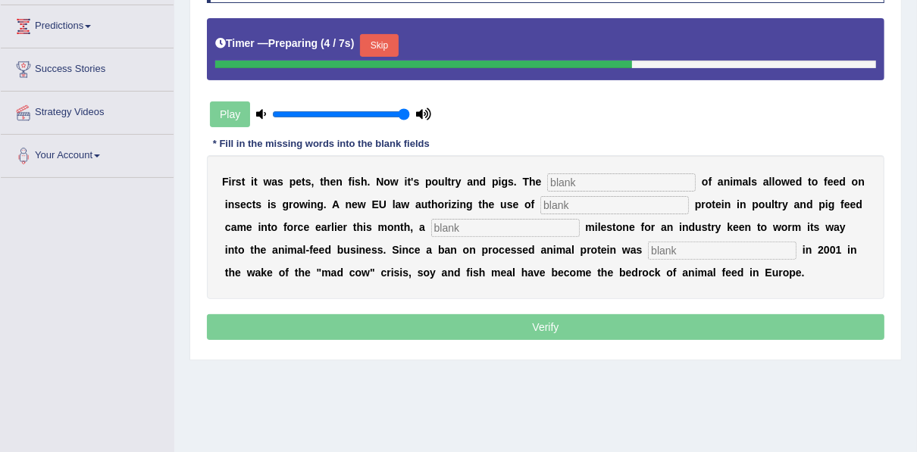
click at [567, 181] on input "text" at bounding box center [621, 182] width 148 height 18
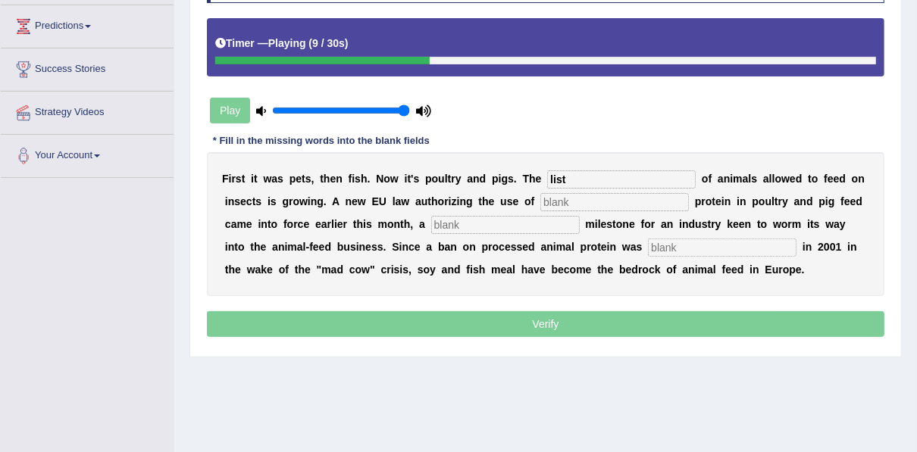
type input "list"
click at [540, 206] on input "text" at bounding box center [614, 202] width 148 height 18
type input "insect"
click at [431, 220] on input "text" at bounding box center [505, 225] width 148 height 18
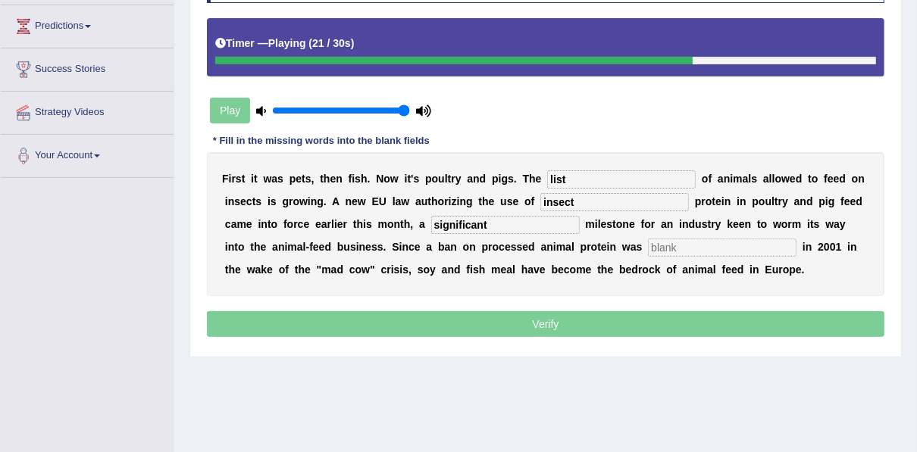
type input "significant"
click at [648, 251] on input "text" at bounding box center [722, 248] width 148 height 18
type input "imposed"
click at [529, 314] on p "Verify" at bounding box center [545, 324] width 677 height 26
click at [530, 328] on p "Verify" at bounding box center [545, 324] width 677 height 26
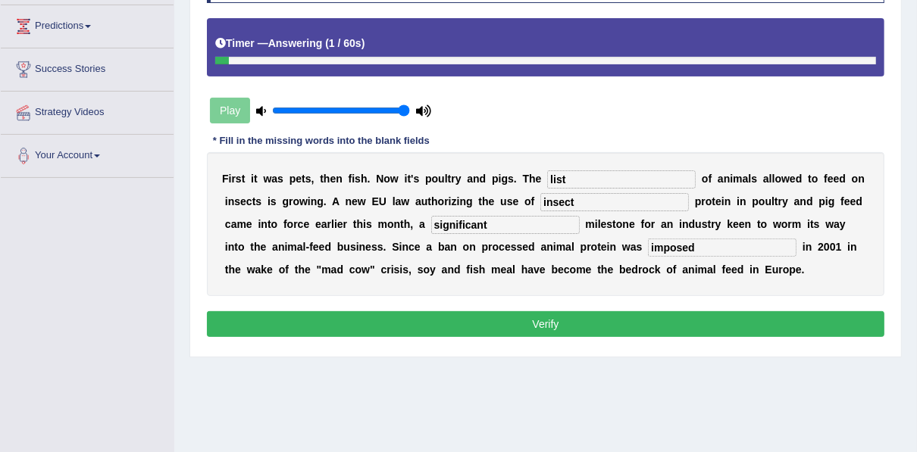
click at [502, 330] on button "Verify" at bounding box center [545, 324] width 677 height 26
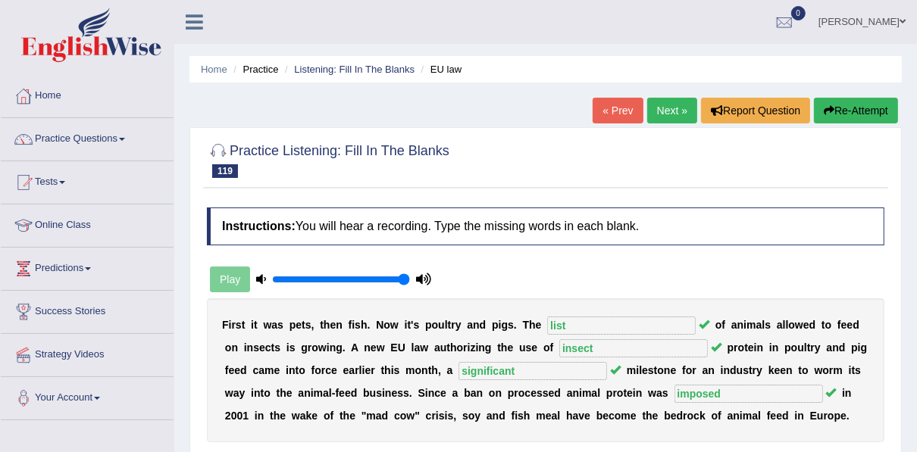
click at [670, 116] on link "Next »" at bounding box center [672, 111] width 50 height 26
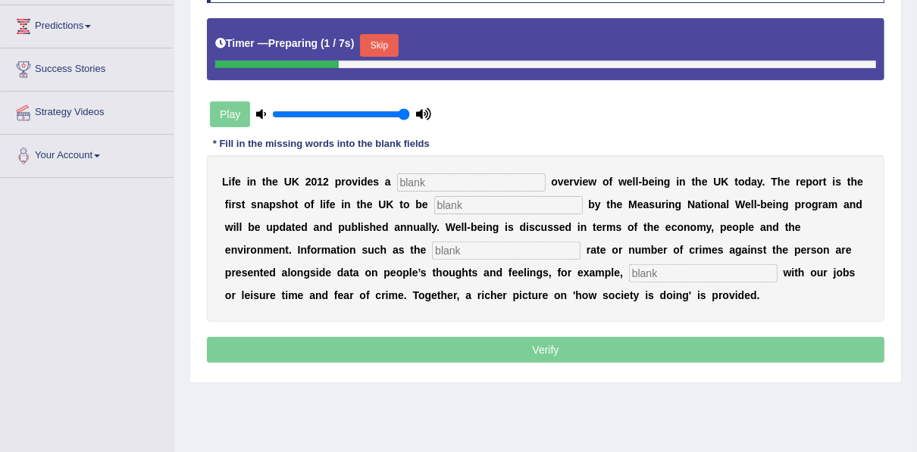
click at [376, 42] on button "Skip" at bounding box center [379, 45] width 38 height 23
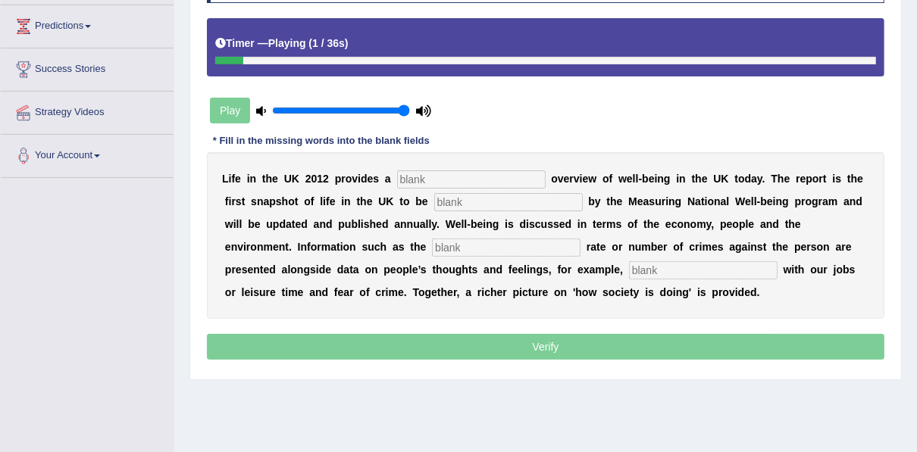
click at [421, 167] on div "L i f e i n t h e U K 2 0 1 2 p r o v i d e s a o v e r v i e w o f w e l l - b…" at bounding box center [545, 235] width 677 height 167
click at [409, 182] on input "text" at bounding box center [471, 179] width 148 height 18
type input "noiv"
click at [434, 200] on input "text" at bounding box center [508, 202] width 148 height 18
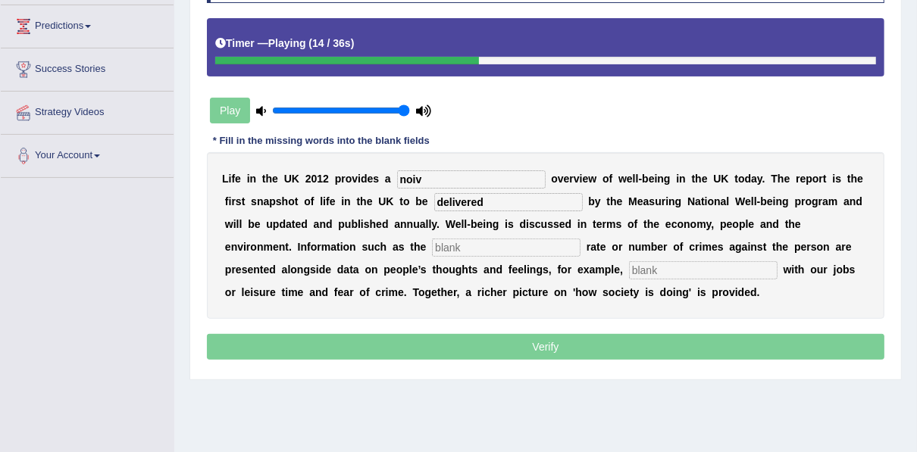
type input "delivered"
click at [432, 245] on input "text" at bounding box center [506, 248] width 148 height 18
type input "uneployment"
click at [629, 264] on input "text" at bounding box center [703, 270] width 148 height 18
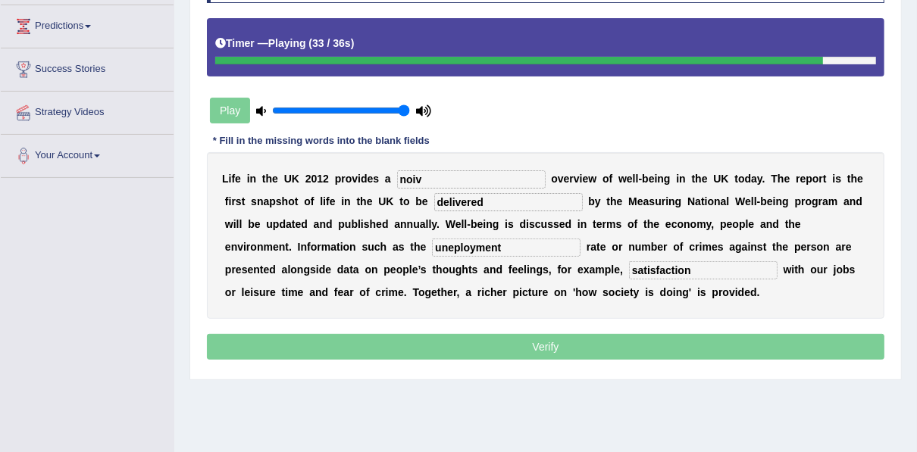
type input "satisfaction"
click at [418, 180] on input "noiv" at bounding box center [471, 179] width 148 height 18
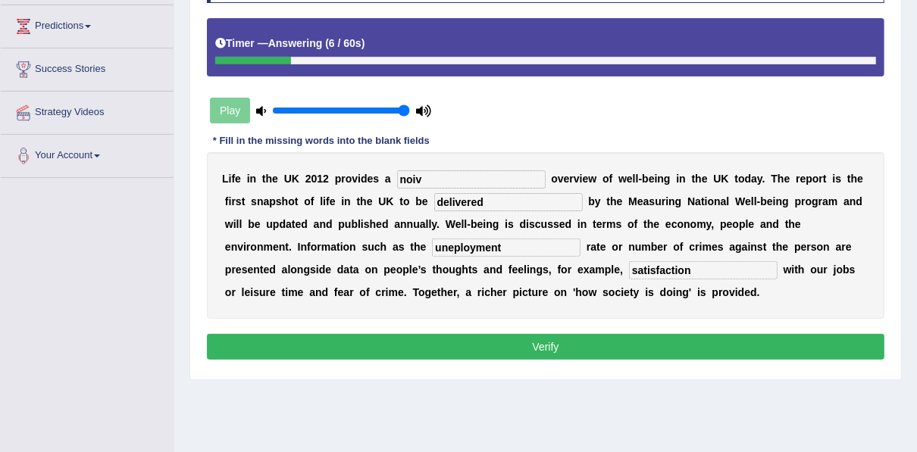
click at [432, 248] on input "uneployment" at bounding box center [506, 248] width 148 height 18
type input "unemployment"
click at [420, 176] on input "noiv" at bounding box center [471, 179] width 148 height 18
type input "n"
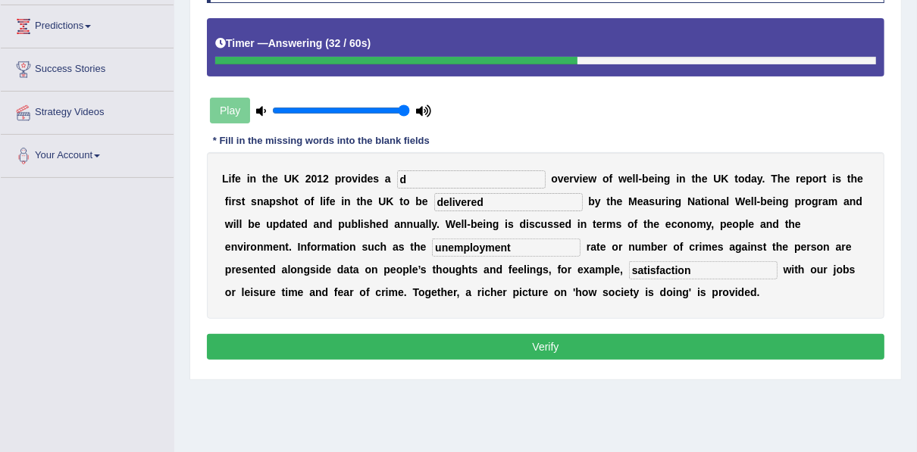
type input "d"
click at [502, 337] on button "Verify" at bounding box center [545, 347] width 677 height 26
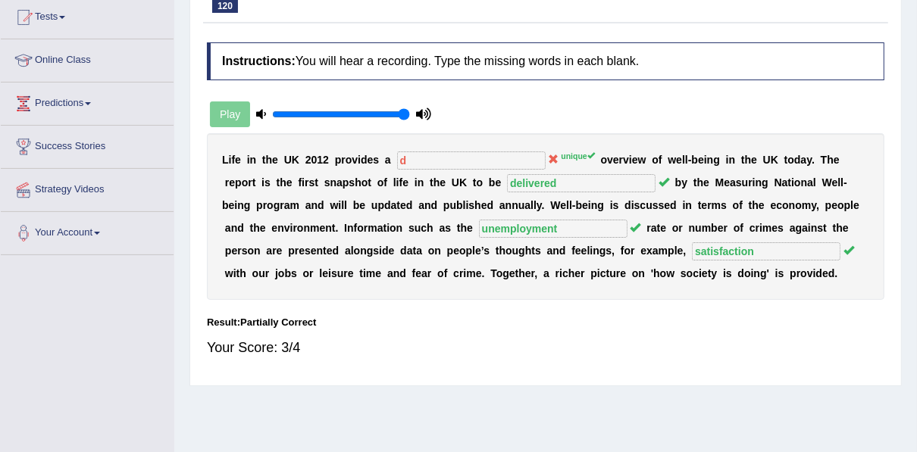
scroll to position [61, 0]
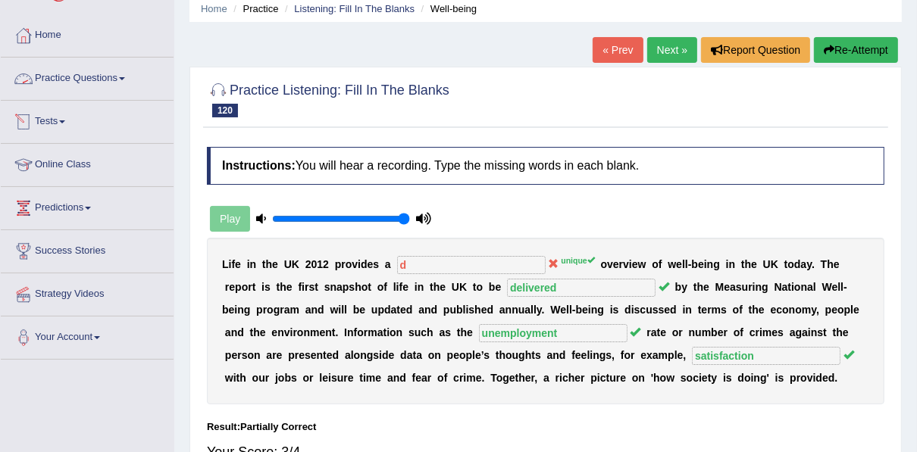
click at [55, 75] on link "Practice Questions" at bounding box center [87, 77] width 173 height 38
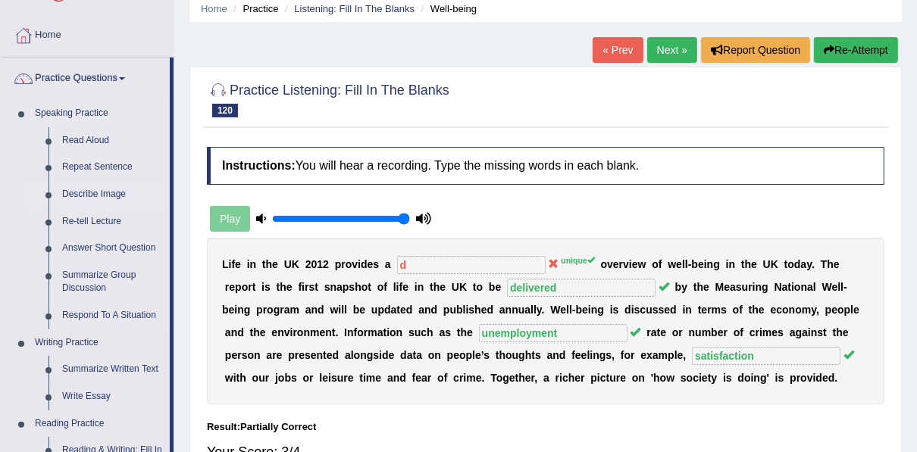
click at [110, 192] on link "Describe Image" at bounding box center [112, 194] width 114 height 27
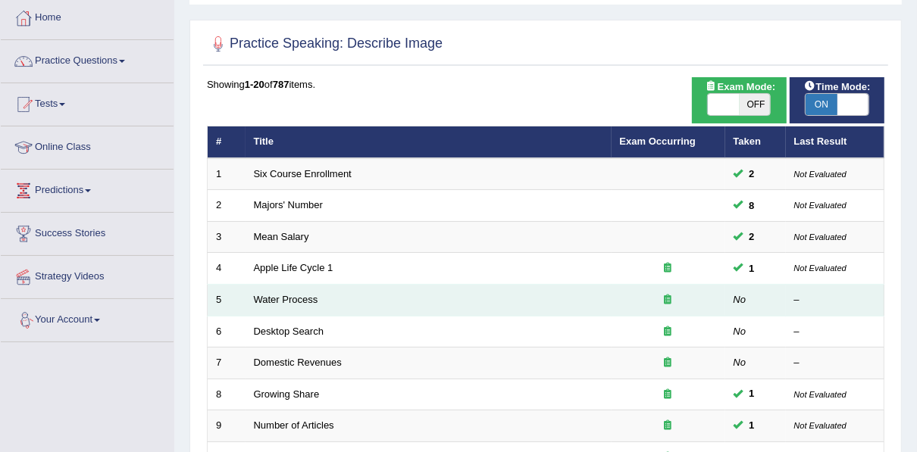
scroll to position [121, 0]
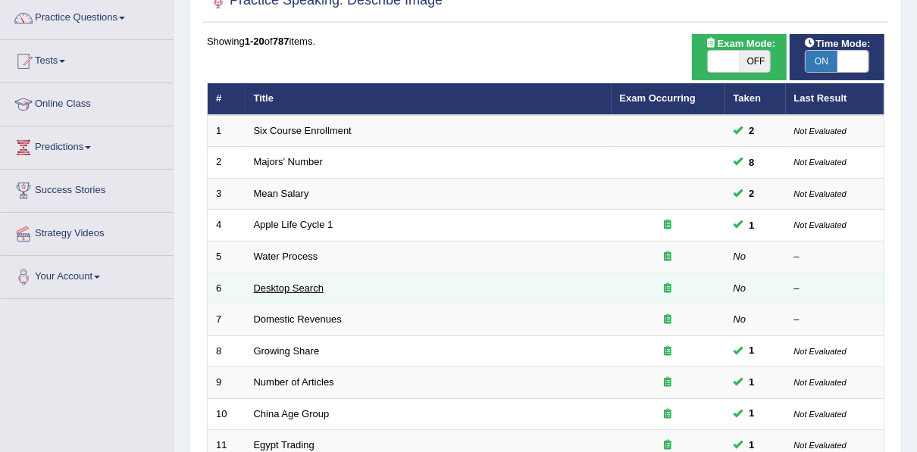
click at [272, 285] on link "Desktop Search" at bounding box center [289, 288] width 70 height 11
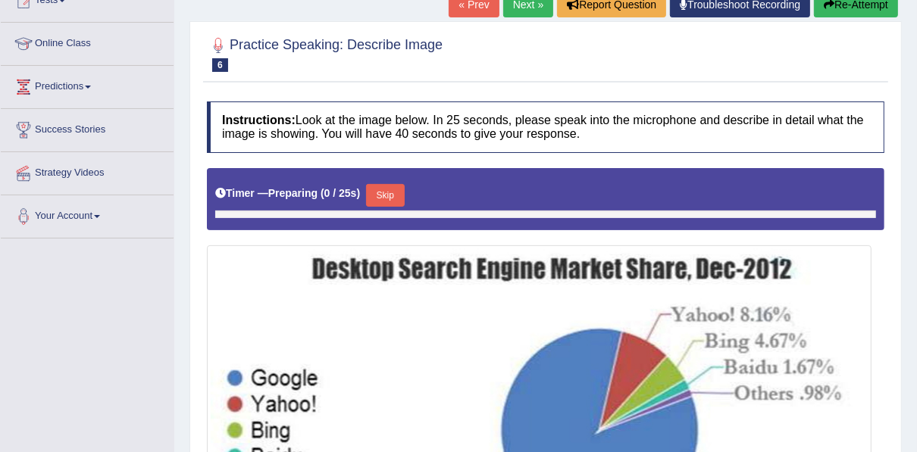
scroll to position [210, 0]
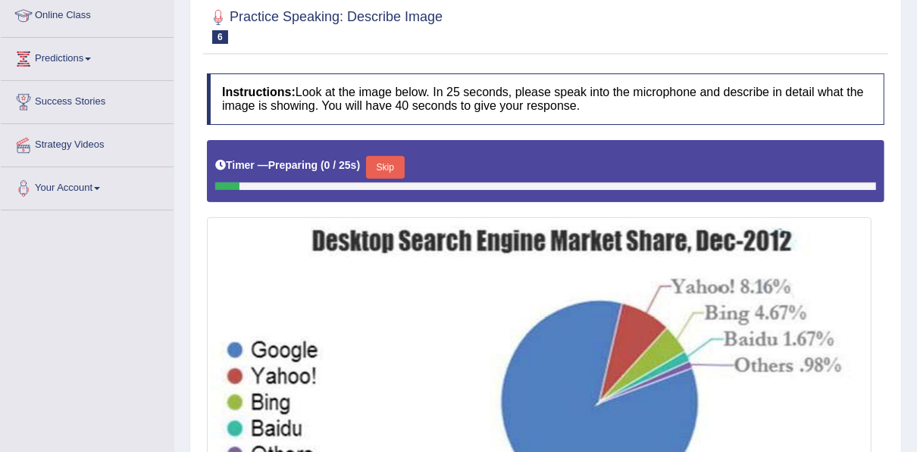
click at [390, 161] on button "Skip" at bounding box center [385, 167] width 38 height 23
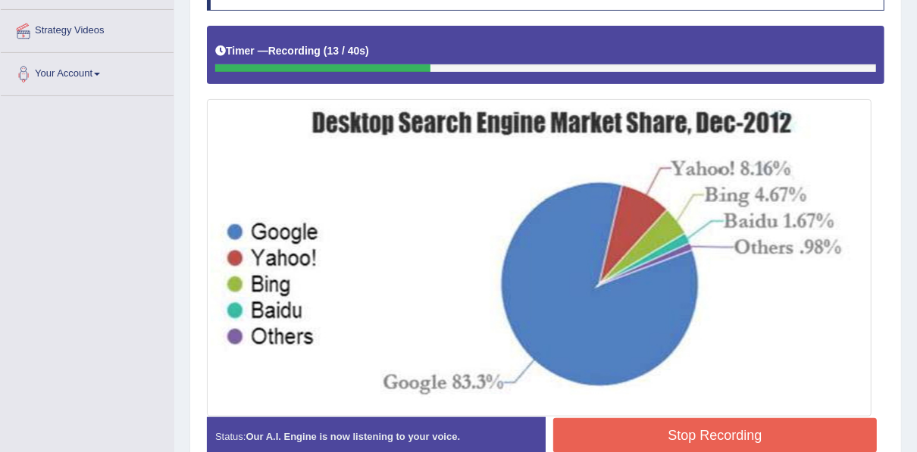
scroll to position [402, 0]
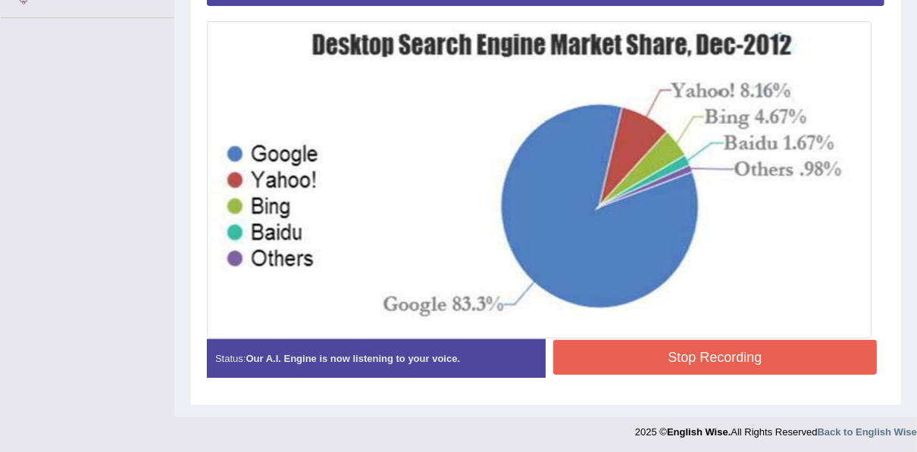
click at [698, 348] on button "Stop Recording" at bounding box center [714, 357] width 323 height 35
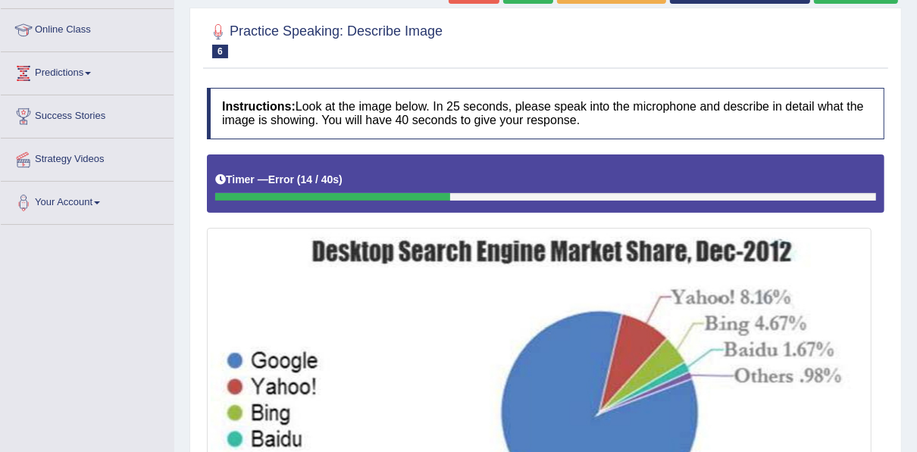
scroll to position [129, 0]
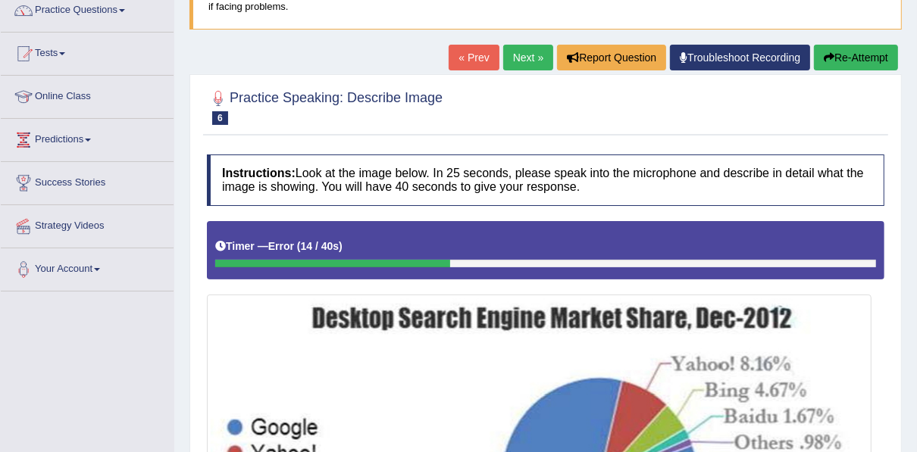
click at [743, 57] on link "Troubleshoot Recording" at bounding box center [740, 58] width 140 height 26
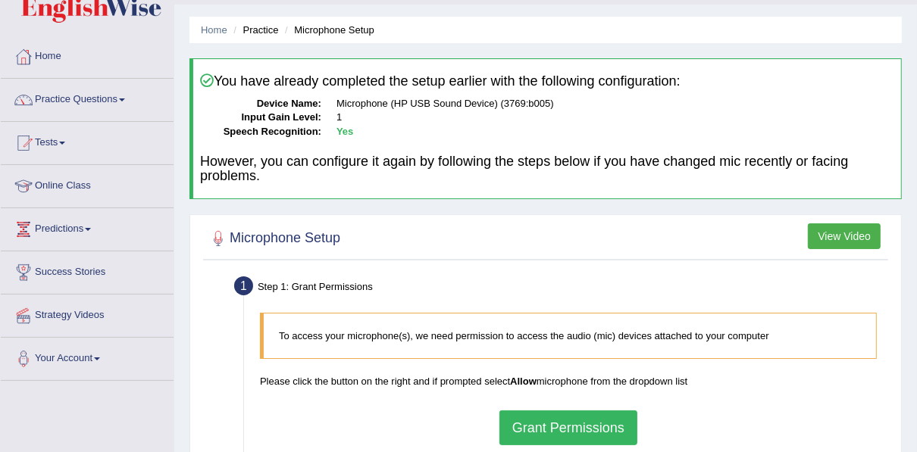
scroll to position [121, 0]
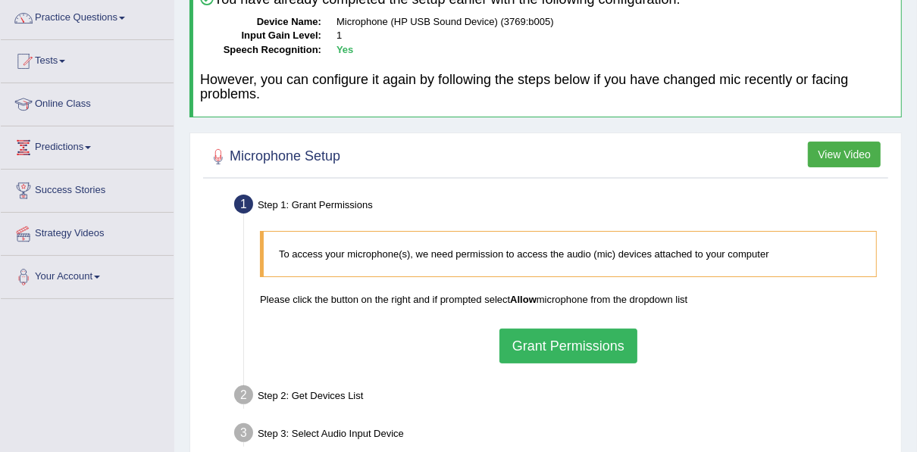
click at [575, 339] on button "Grant Permissions" at bounding box center [568, 346] width 138 height 35
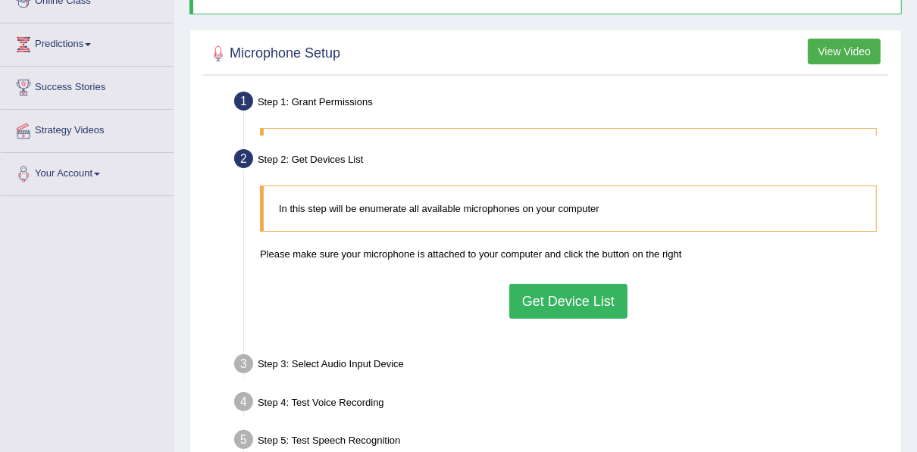
scroll to position [303, 0]
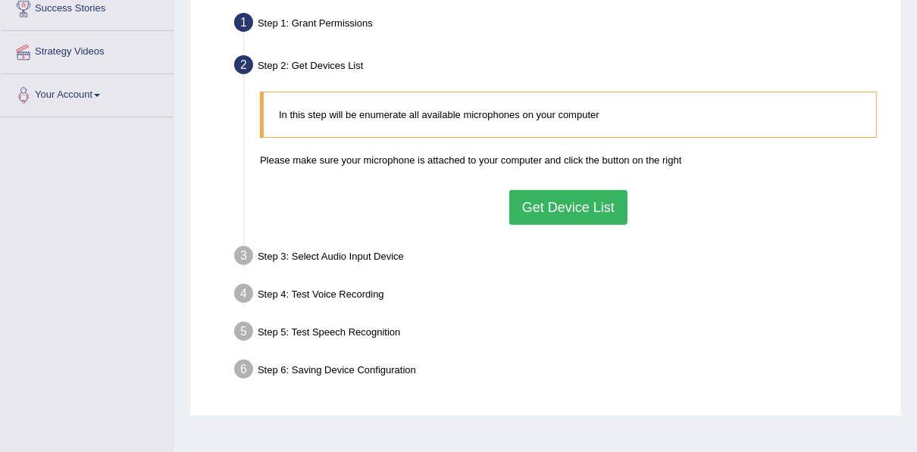
click at [552, 204] on button "Get Device List" at bounding box center [568, 207] width 118 height 35
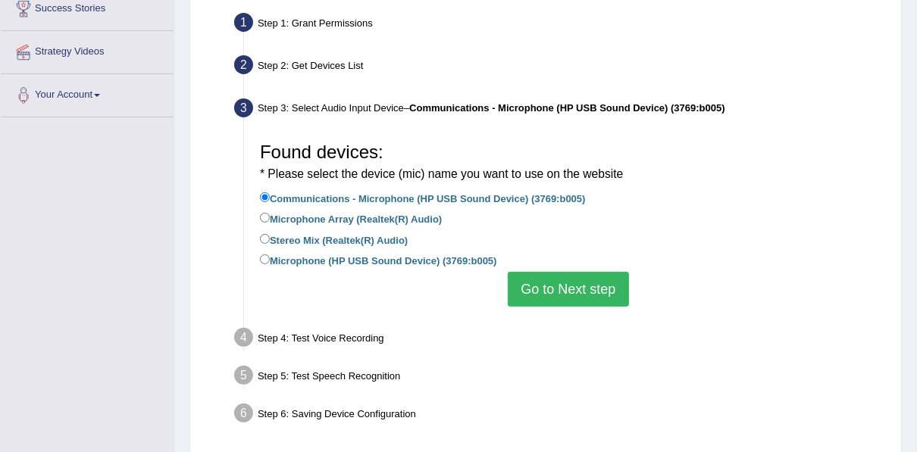
scroll to position [361, 0]
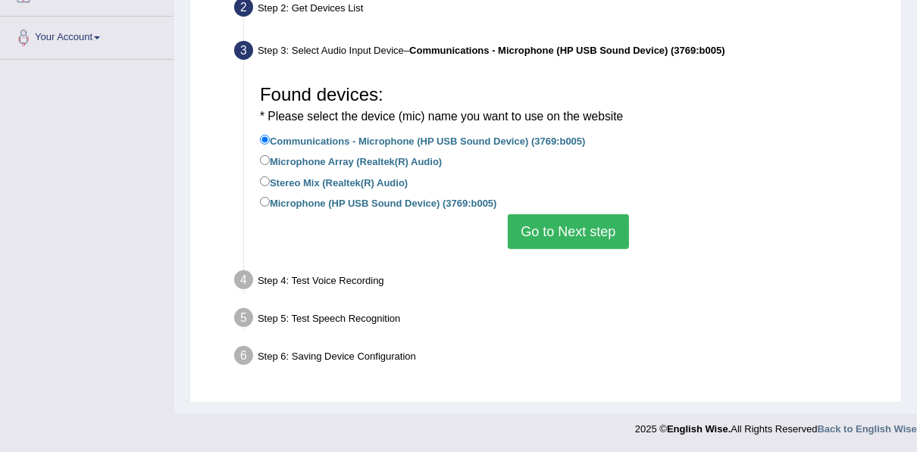
click at [561, 226] on button "Go to Next step" at bounding box center [567, 231] width 120 height 35
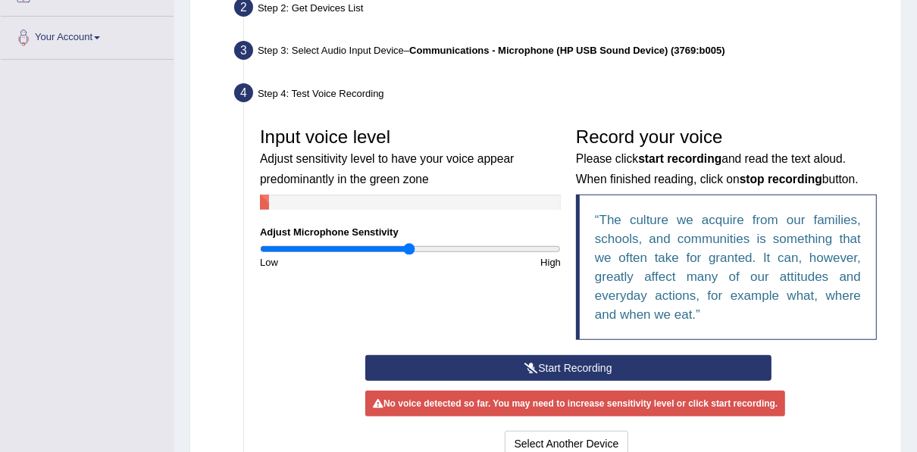
click at [587, 367] on button "Start Recording" at bounding box center [568, 368] width 406 height 26
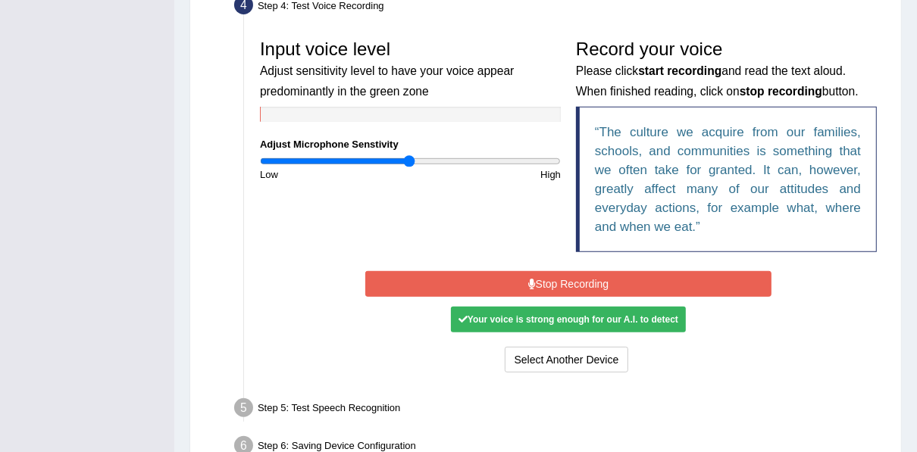
scroll to position [535, 0]
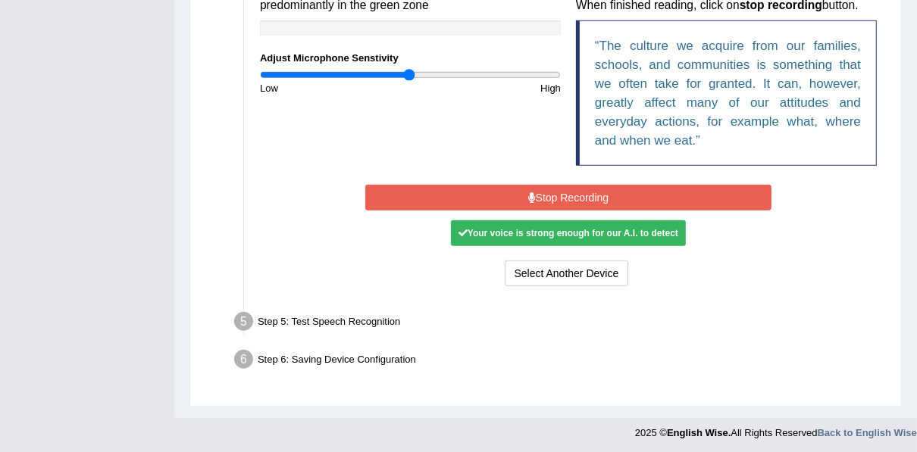
click at [554, 193] on button "Stop Recording" at bounding box center [568, 198] width 406 height 26
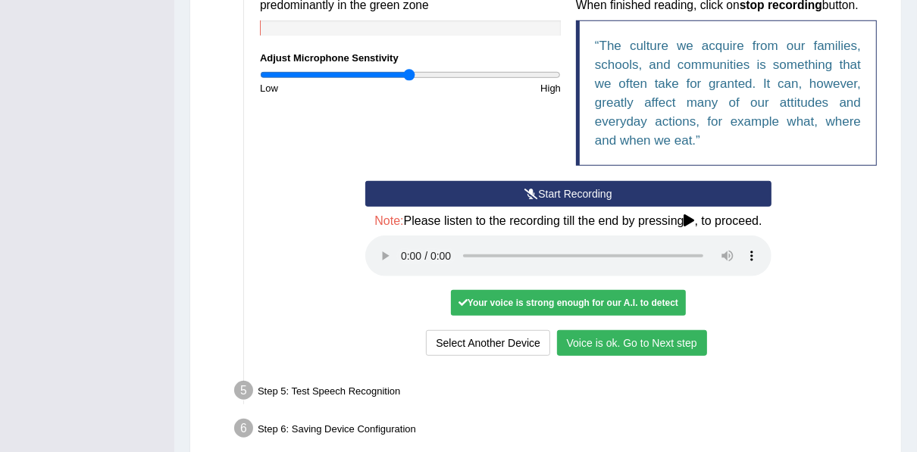
click at [648, 339] on button "Voice is ok. Go to Next step" at bounding box center [632, 343] width 150 height 26
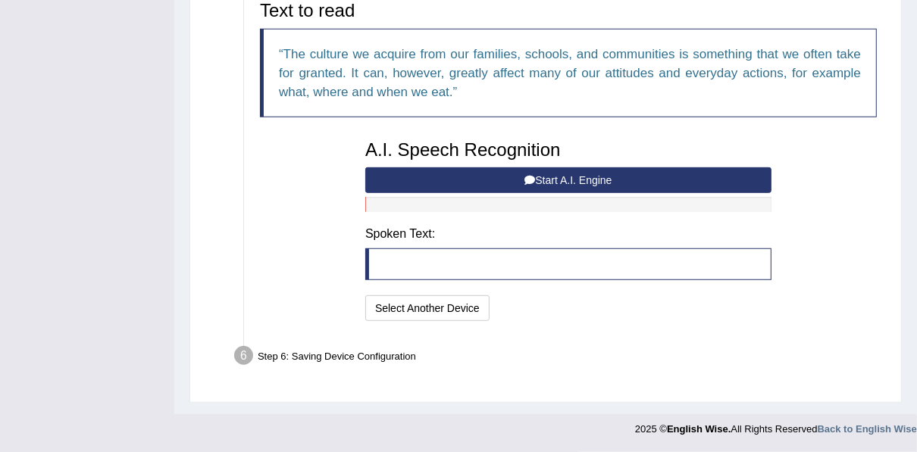
scroll to position [525, 0]
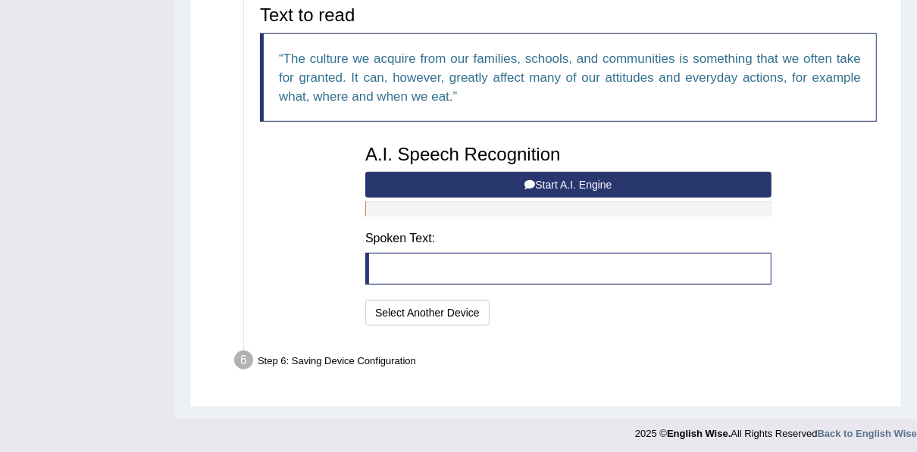
click at [516, 180] on button "Start A.I. Engine" at bounding box center [568, 185] width 406 height 26
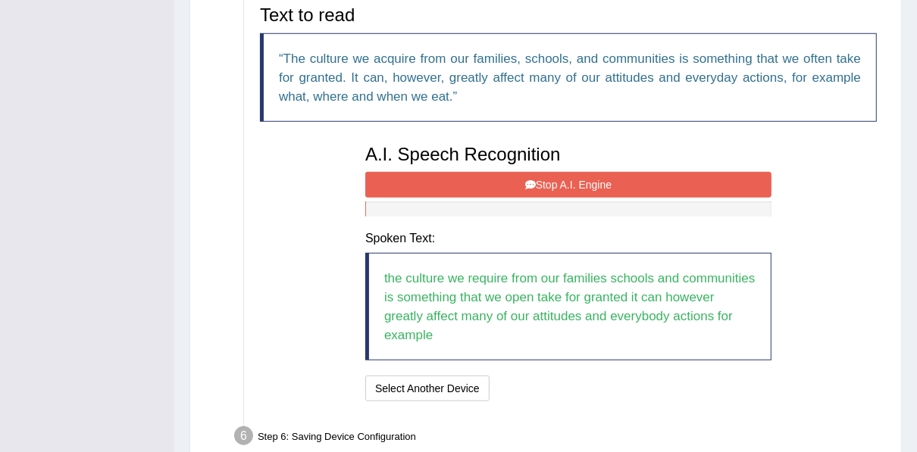
click at [521, 172] on button "Stop A.I. Engine" at bounding box center [568, 185] width 406 height 26
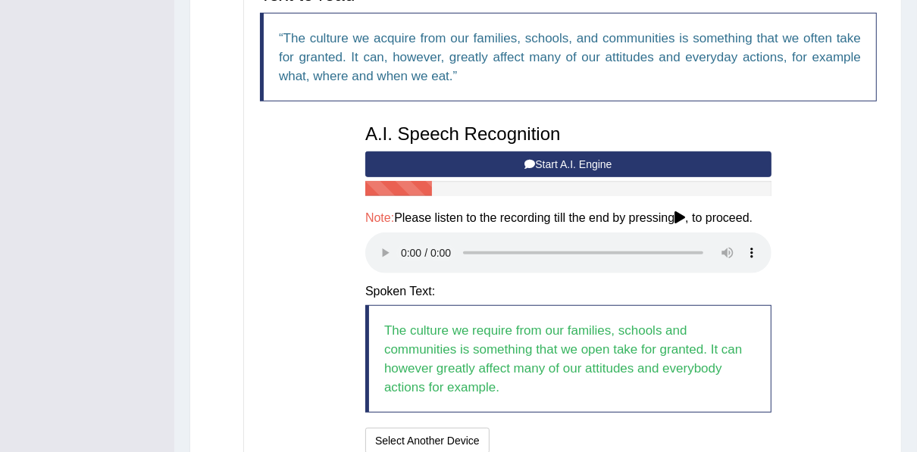
scroll to position [614, 0]
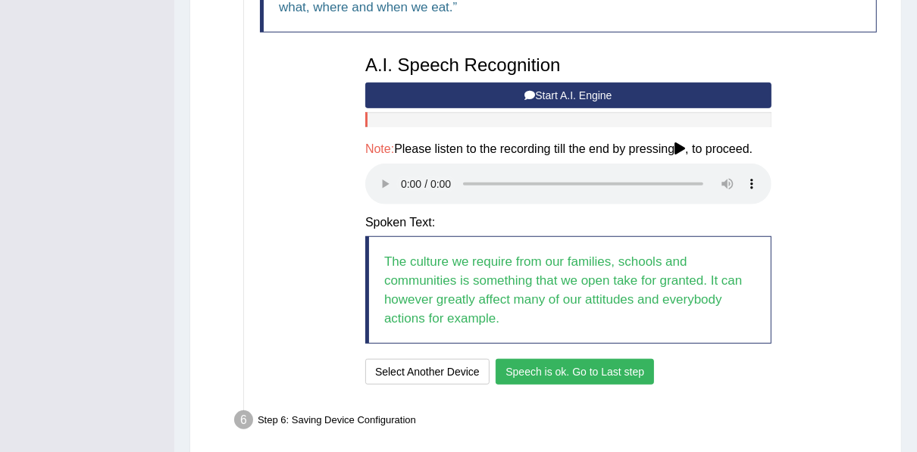
drag, startPoint x: 596, startPoint y: 261, endPoint x: 611, endPoint y: 405, distance: 144.7
drag, startPoint x: 611, startPoint y: 405, endPoint x: 579, endPoint y: 367, distance: 50.5
click at [579, 367] on button "Speech is ok. Go to Last step" at bounding box center [574, 372] width 158 height 26
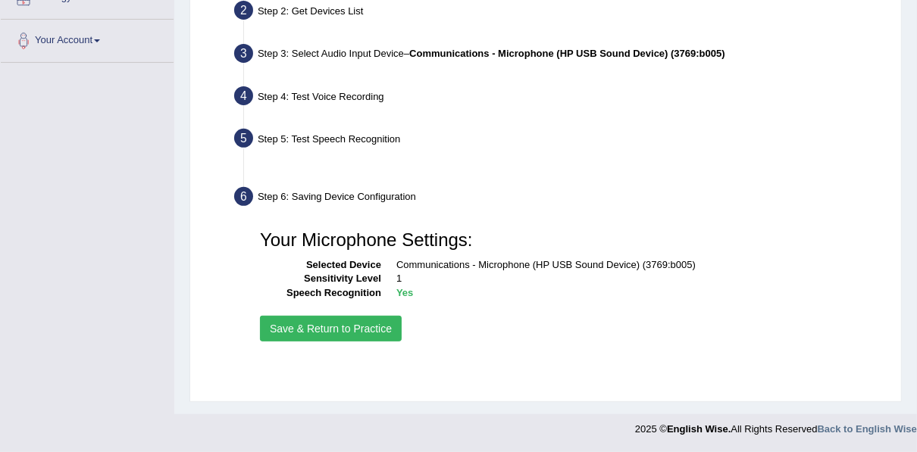
scroll to position [343, 0]
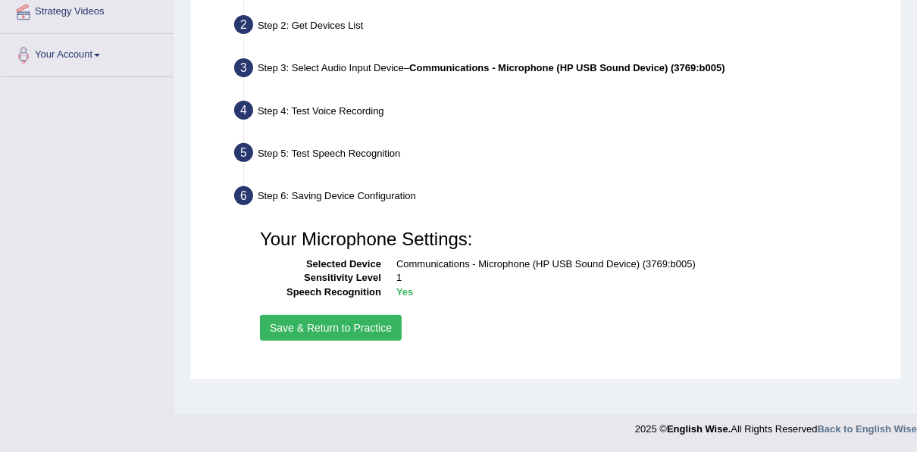
click at [347, 332] on button "Save & Return to Practice" at bounding box center [331, 328] width 142 height 26
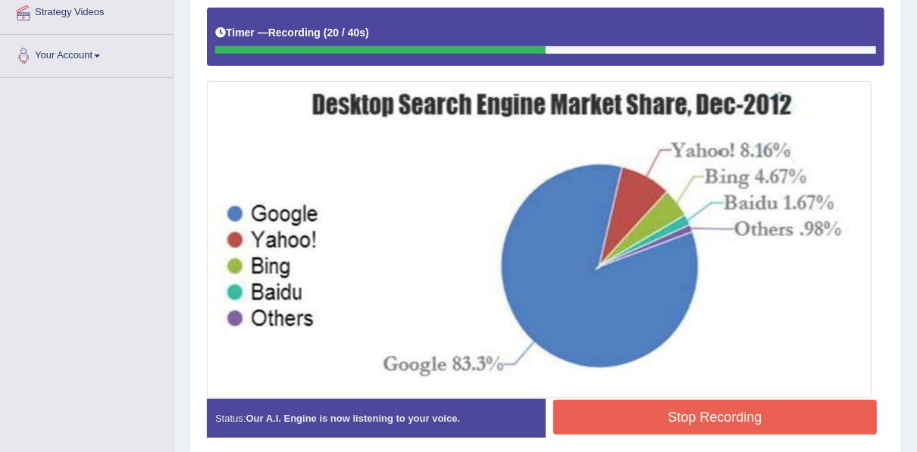
scroll to position [364, 0]
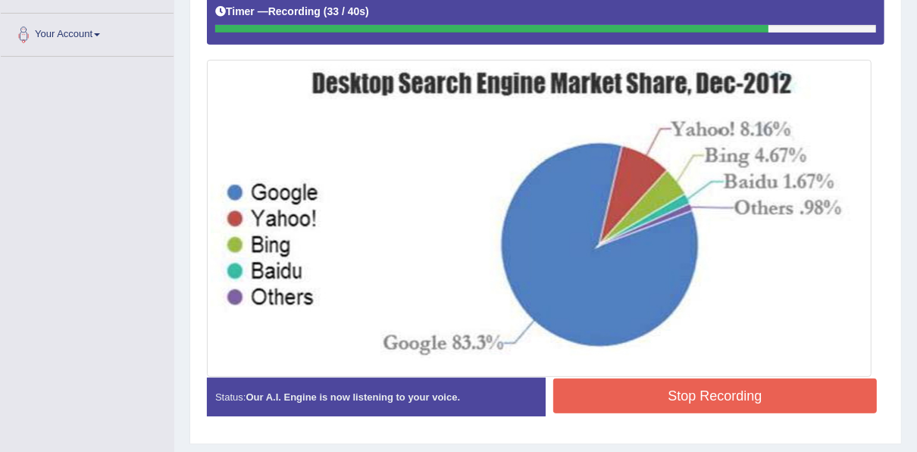
click at [634, 389] on button "Stop Recording" at bounding box center [714, 396] width 323 height 35
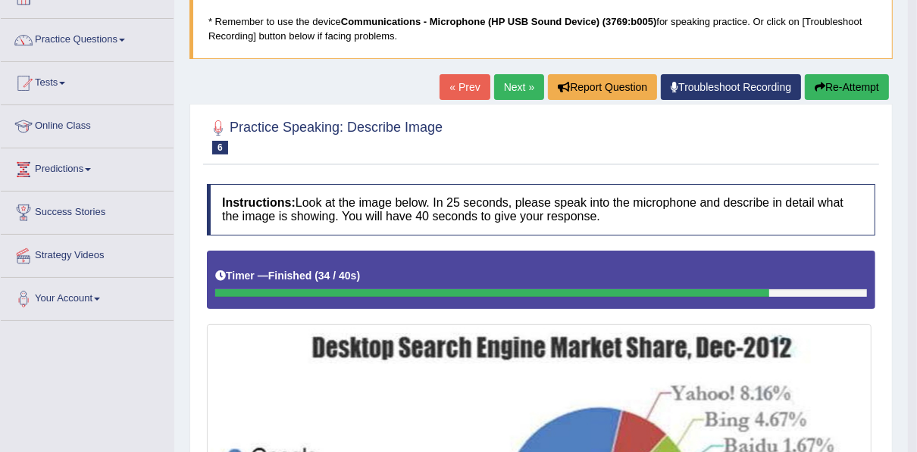
scroll to position [68, 0]
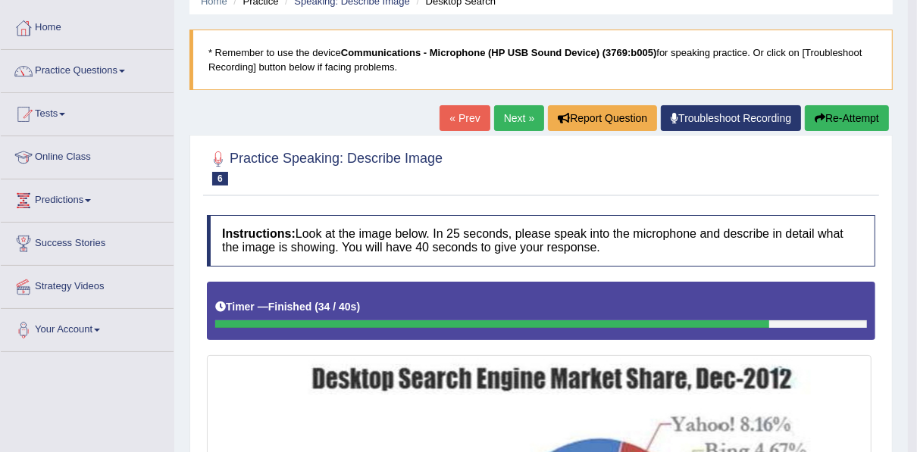
drag, startPoint x: 829, startPoint y: 108, endPoint x: 766, endPoint y: 120, distance: 64.0
click at [829, 108] on button "Re-Attempt" at bounding box center [846, 118] width 84 height 26
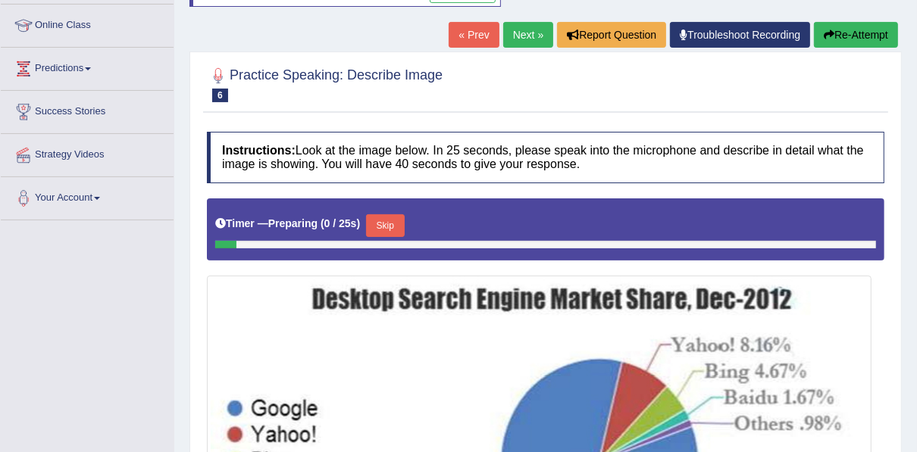
scroll to position [250, 0]
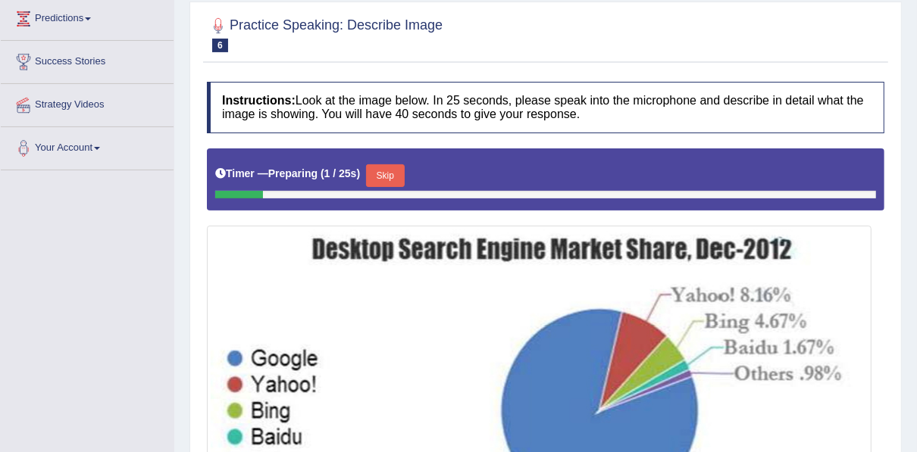
click at [383, 166] on button "Skip" at bounding box center [385, 175] width 38 height 23
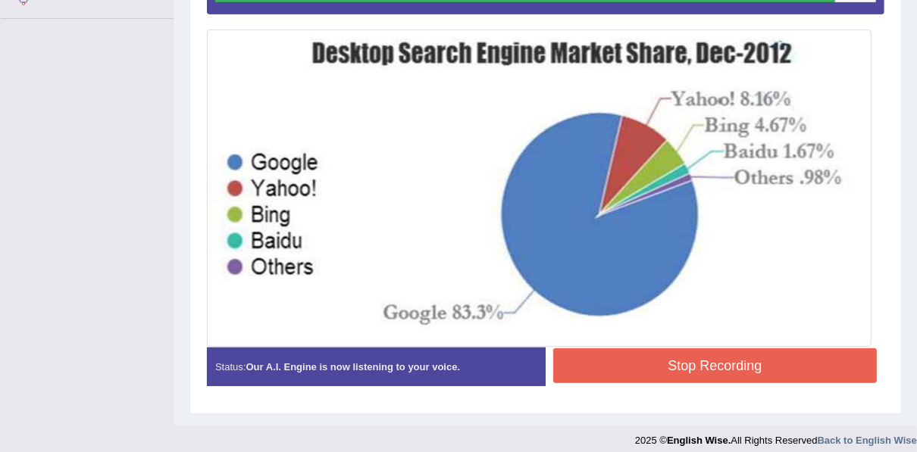
scroll to position [411, 0]
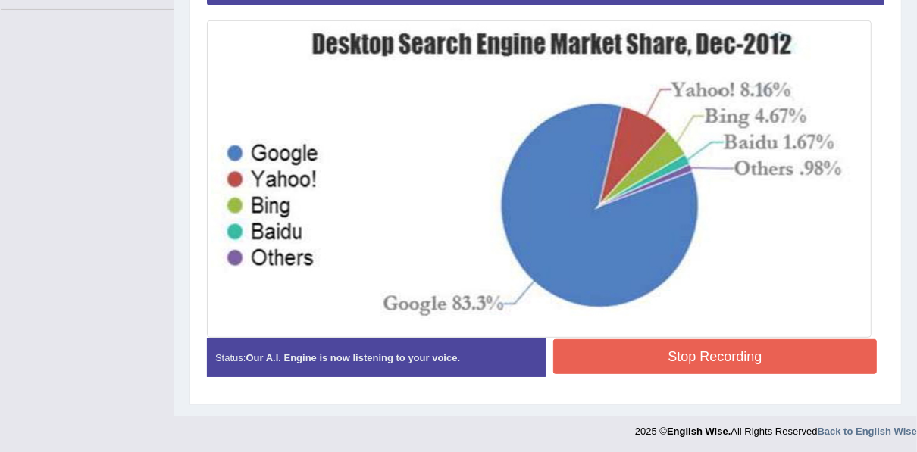
click at [690, 346] on button "Stop Recording" at bounding box center [714, 356] width 323 height 35
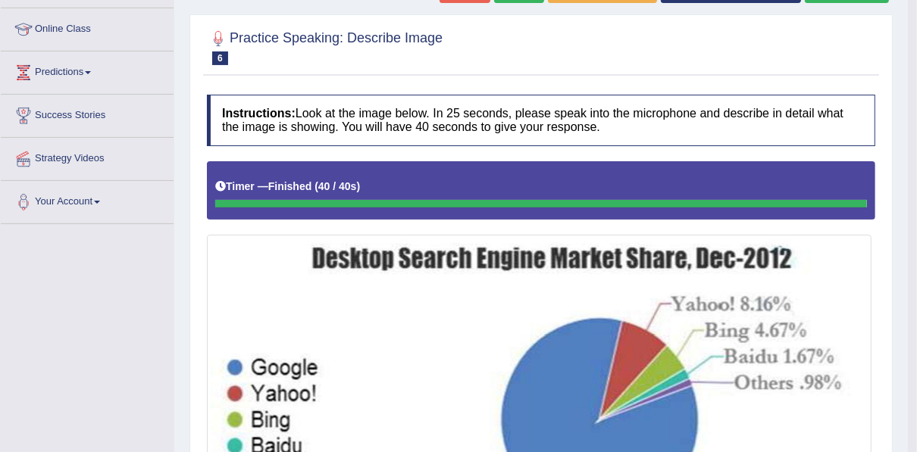
scroll to position [14, 0]
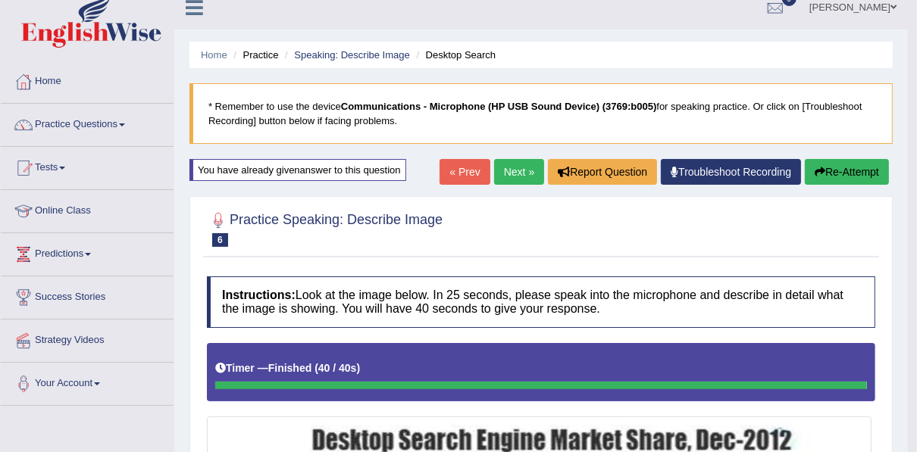
click at [509, 165] on link "Next »" at bounding box center [519, 172] width 50 height 26
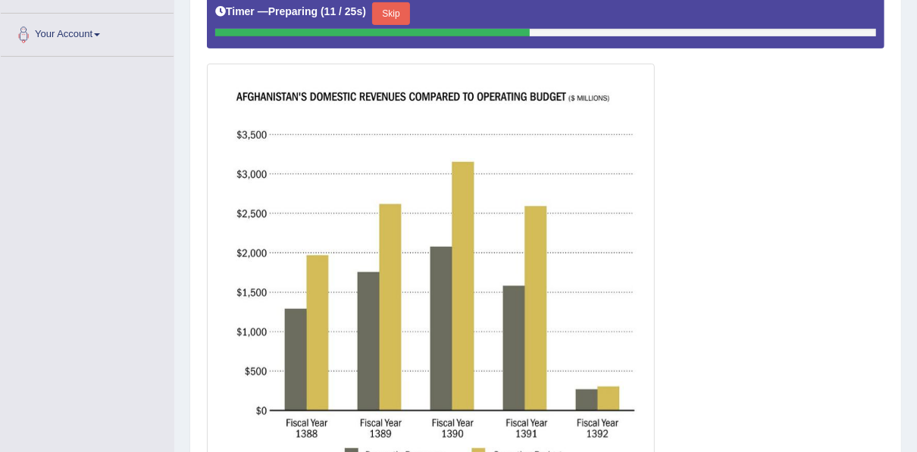
drag, startPoint x: 349, startPoint y: 164, endPoint x: 350, endPoint y: 172, distance: 8.4
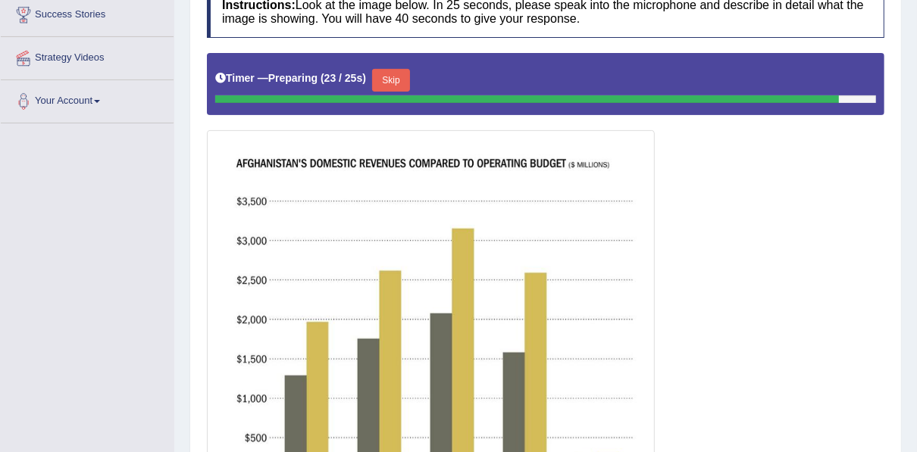
scroll to position [198, 0]
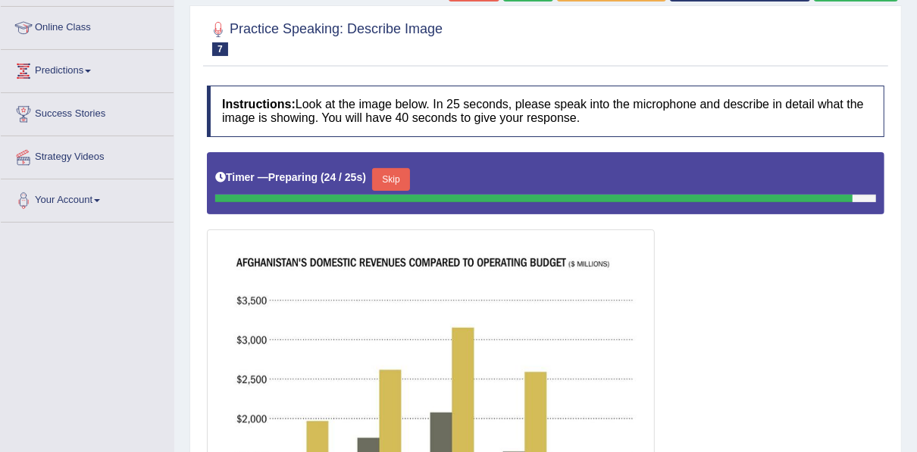
click at [397, 174] on button "Skip" at bounding box center [391, 179] width 38 height 23
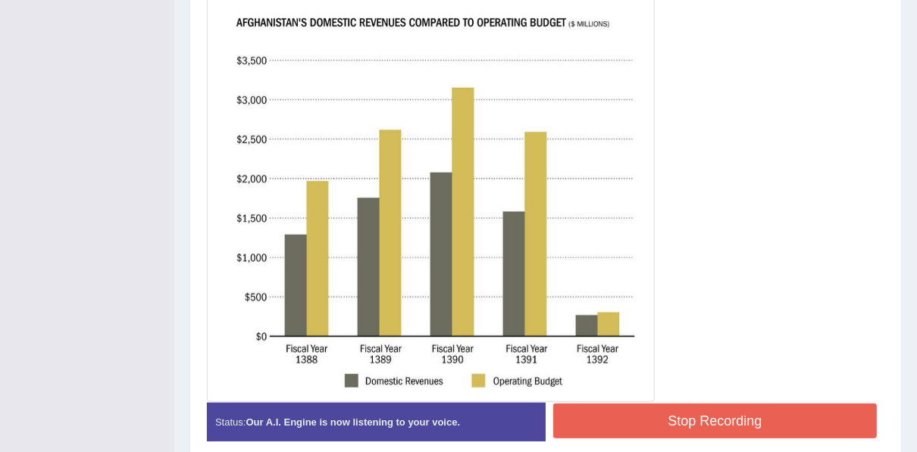
scroll to position [440, 0]
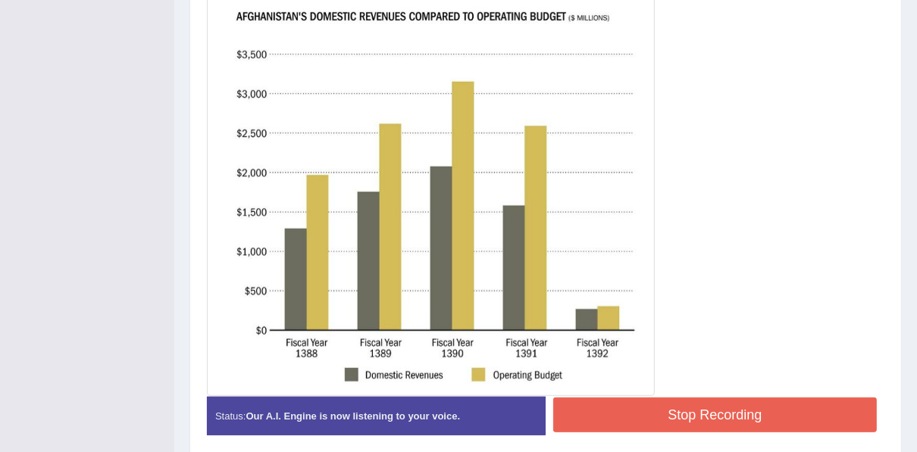
click at [768, 407] on button "Stop Recording" at bounding box center [714, 415] width 323 height 35
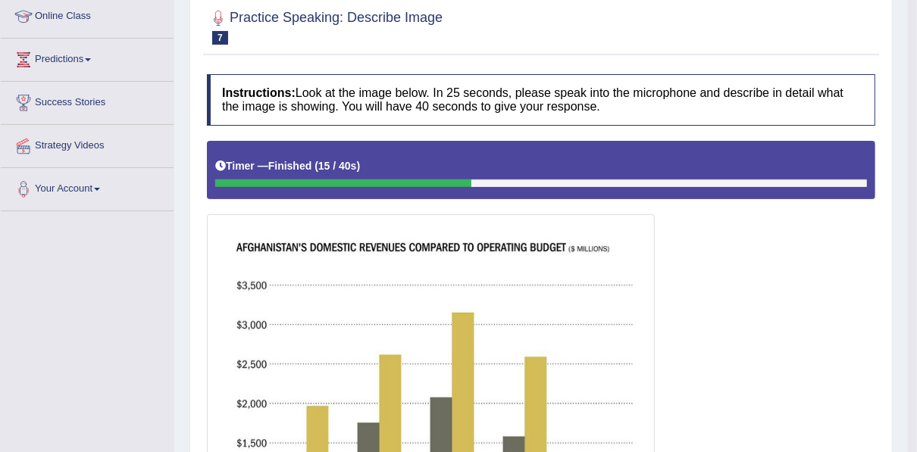
scroll to position [16, 0]
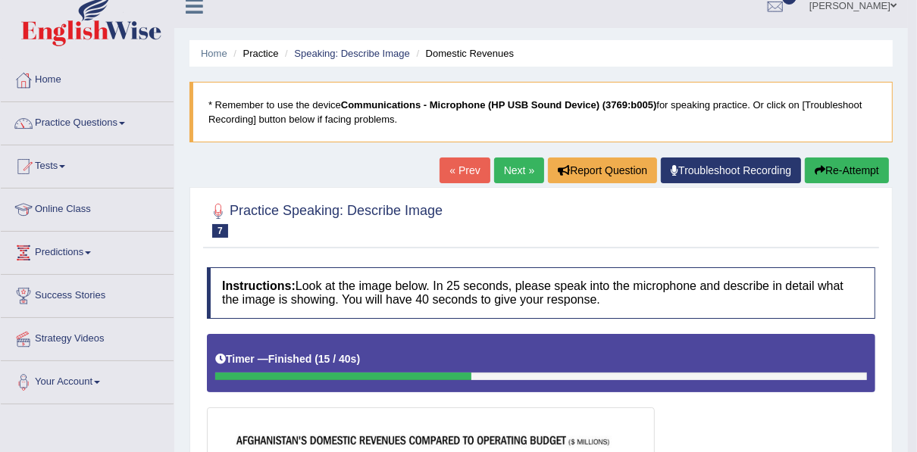
click at [847, 158] on button "Re-Attempt" at bounding box center [846, 171] width 84 height 26
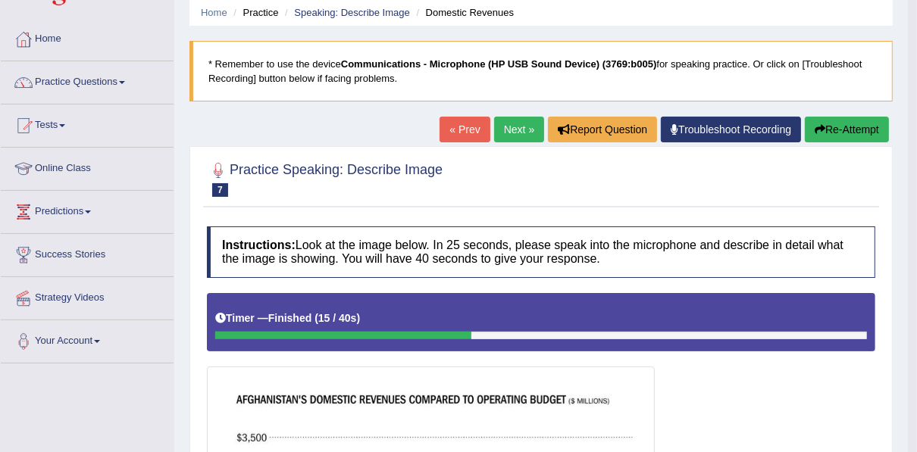
scroll to position [77, 0]
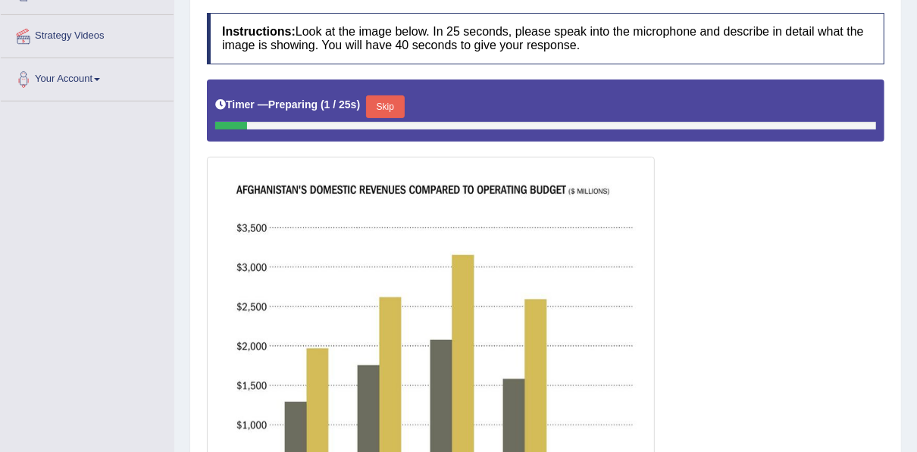
click at [376, 112] on button "Skip" at bounding box center [385, 106] width 38 height 23
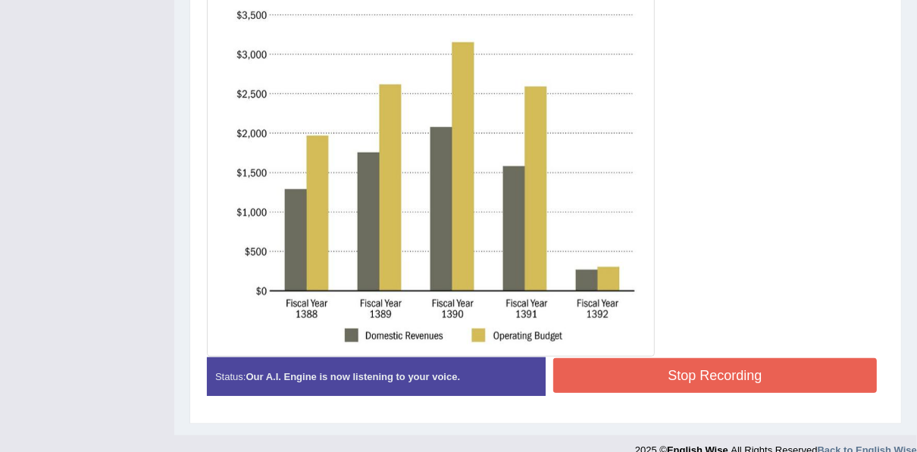
scroll to position [506, 0]
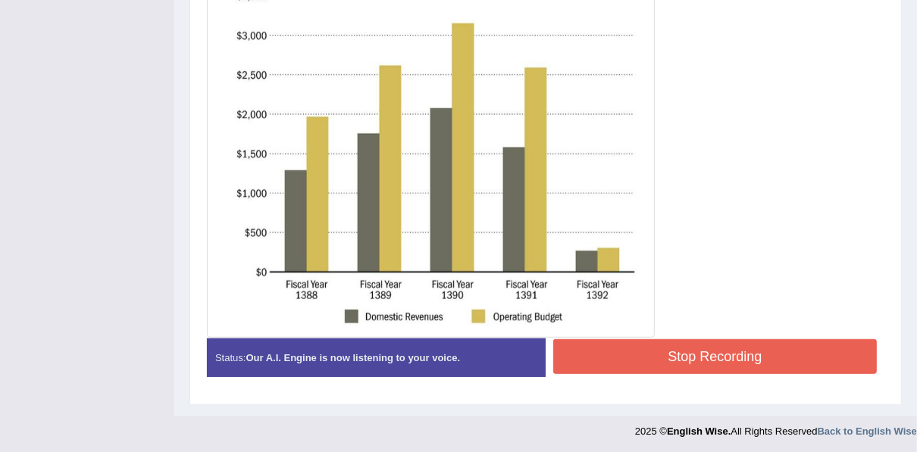
click at [618, 346] on button "Stop Recording" at bounding box center [714, 356] width 323 height 35
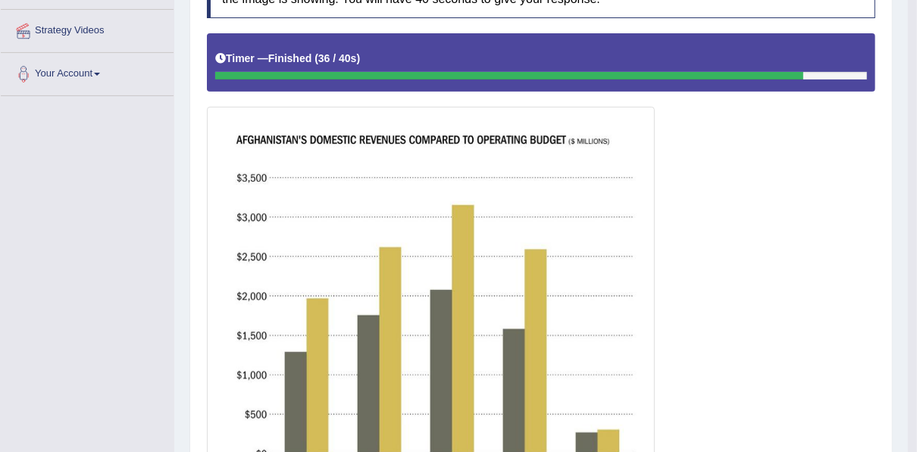
scroll to position [142, 0]
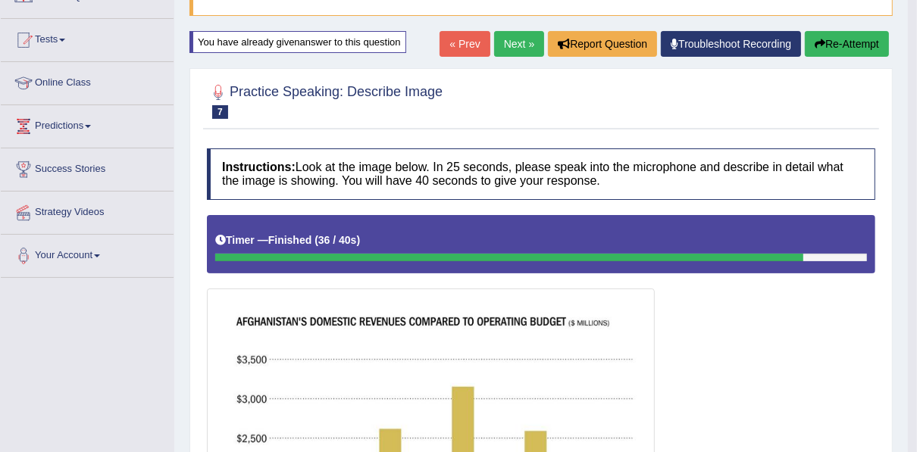
click at [829, 34] on button "Re-Attempt" at bounding box center [846, 44] width 84 height 26
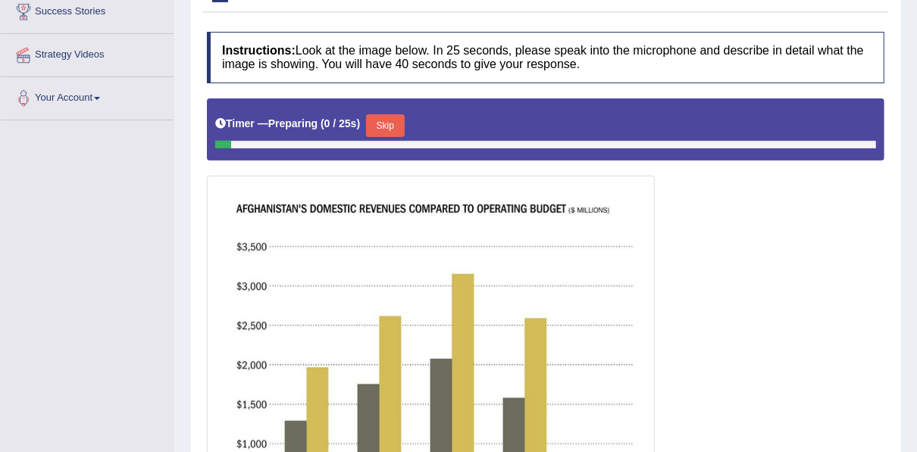
click at [368, 123] on button "Skip" at bounding box center [385, 125] width 38 height 23
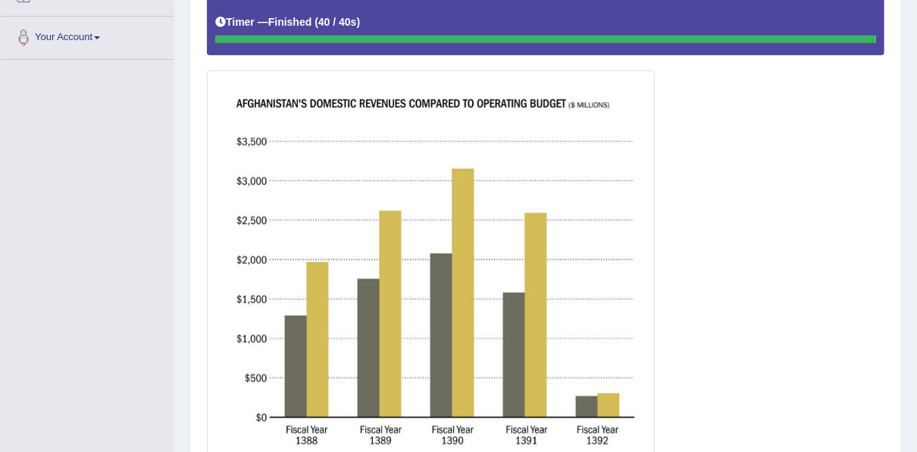
scroll to position [482, 0]
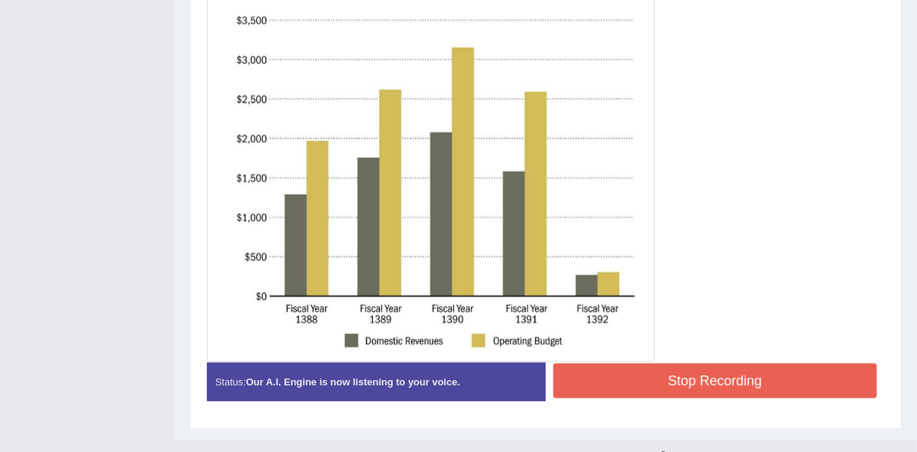
click at [0, 0] on blockquote "." at bounding box center [0, 0] width 0 height 0
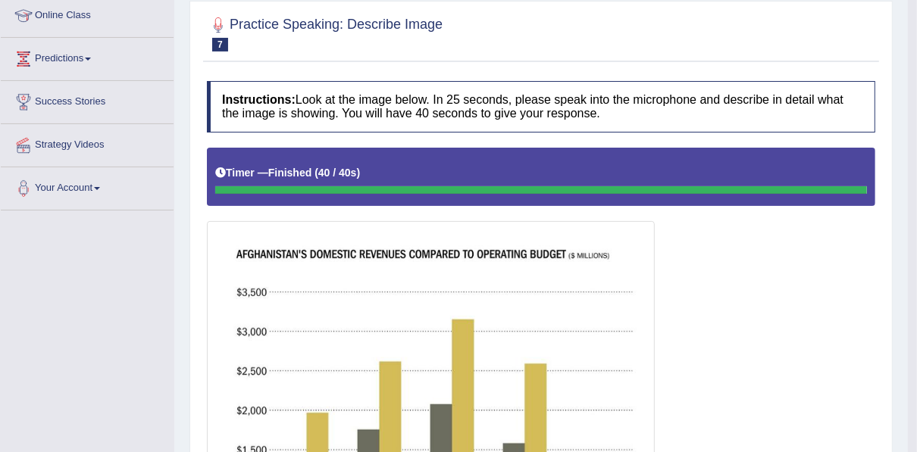
scroll to position [58, 0]
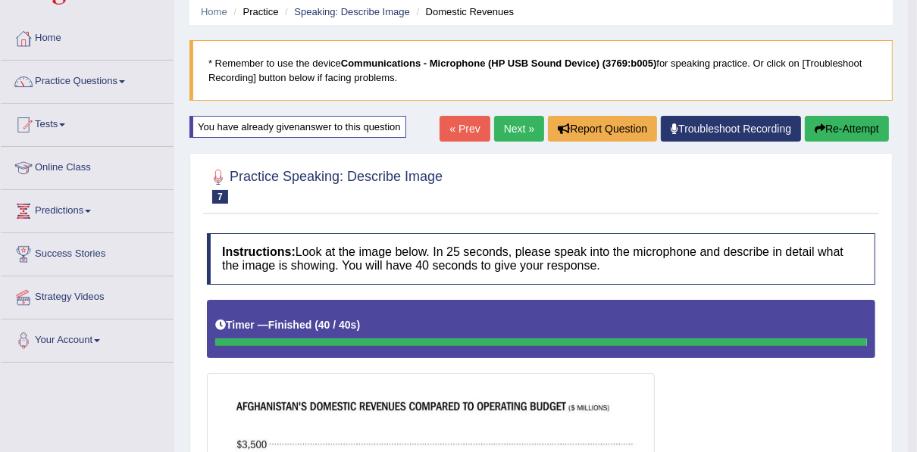
click at [511, 118] on link "Next »" at bounding box center [519, 129] width 50 height 26
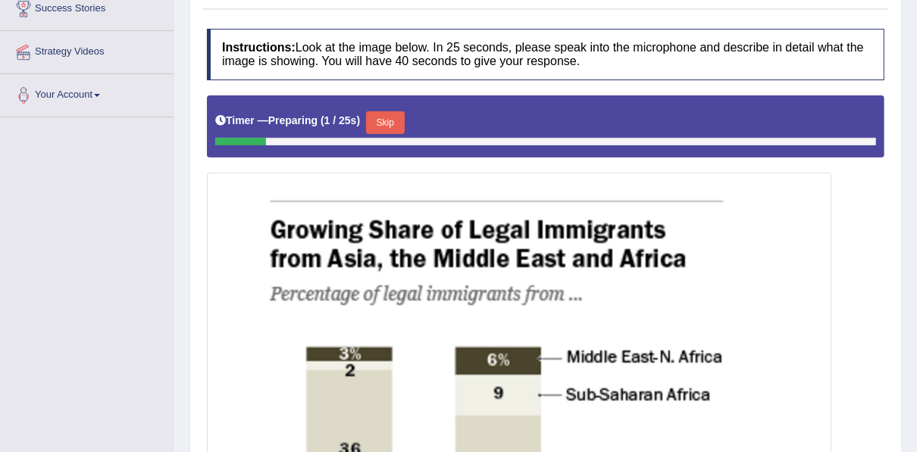
click at [389, 130] on button "Skip" at bounding box center [385, 122] width 38 height 23
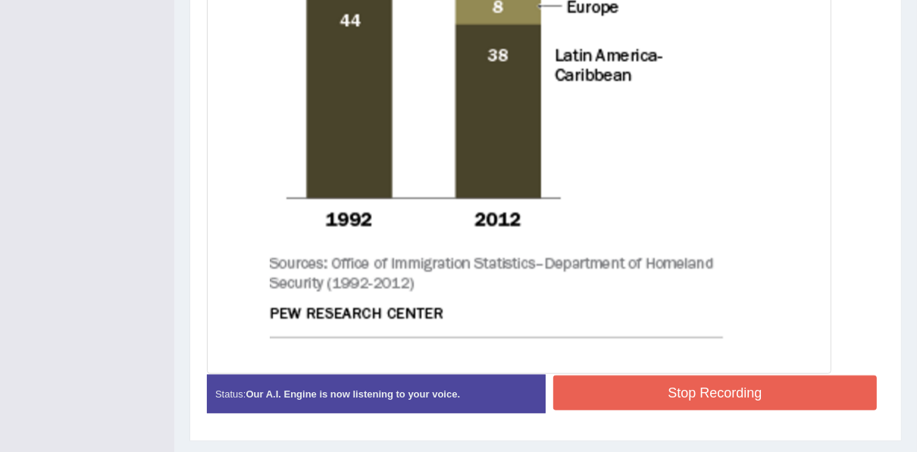
scroll to position [901, 0]
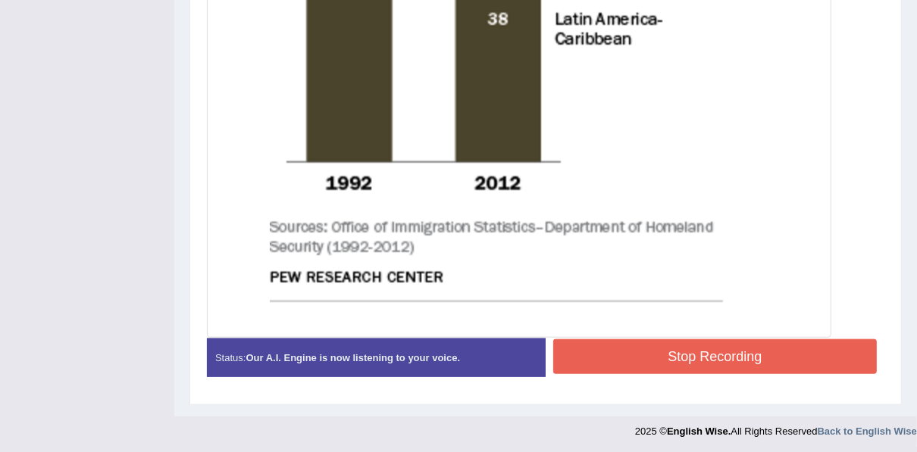
click at [711, 365] on button "Stop Recording" at bounding box center [714, 356] width 323 height 35
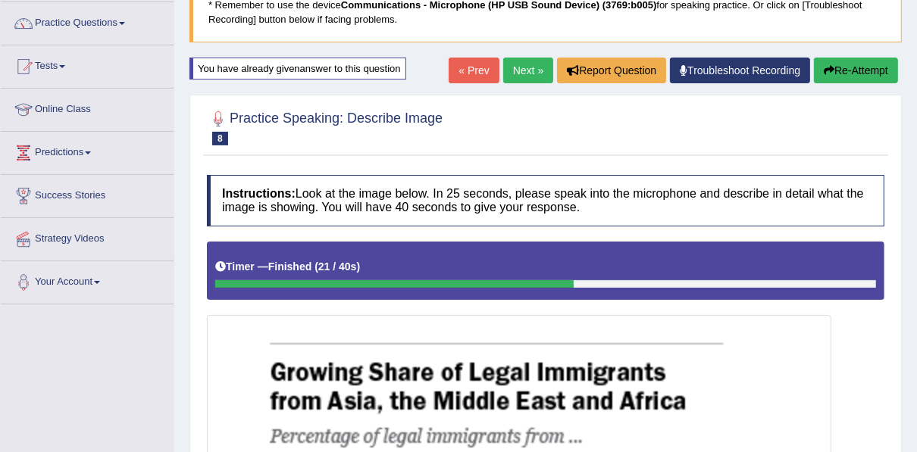
scroll to position [113, 0]
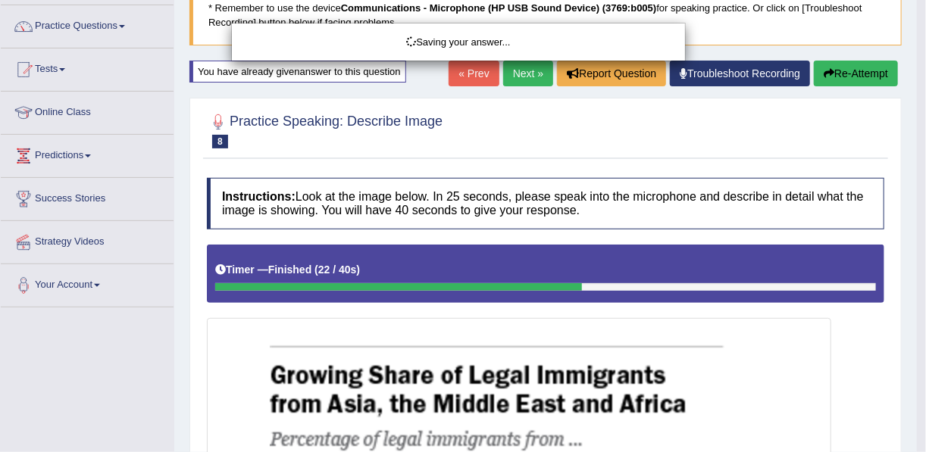
click at [87, 34] on div "Saving your answer..." at bounding box center [463, 226] width 926 height 452
click at [89, 27] on div "Saving your answer..." at bounding box center [463, 226] width 926 height 452
click at [120, 24] on div "Saving your answer..." at bounding box center [463, 226] width 926 height 452
click at [120, 27] on div "Saving your answer..." at bounding box center [463, 226] width 926 height 452
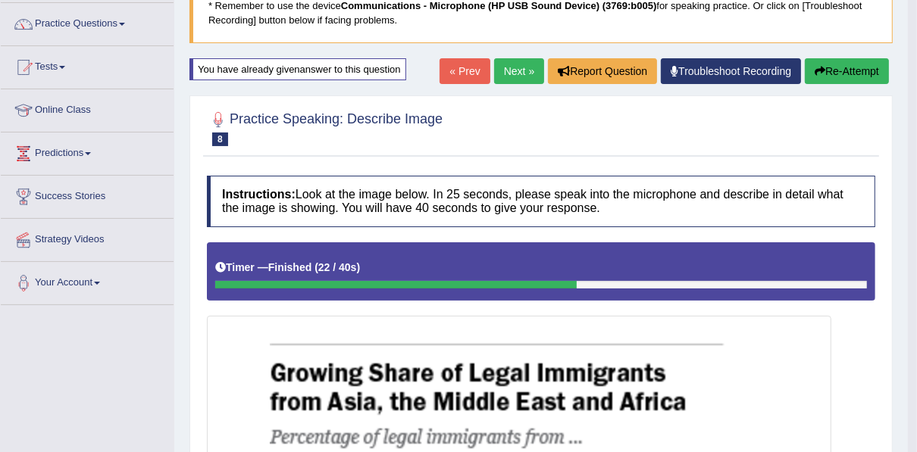
scroll to position [52, 0]
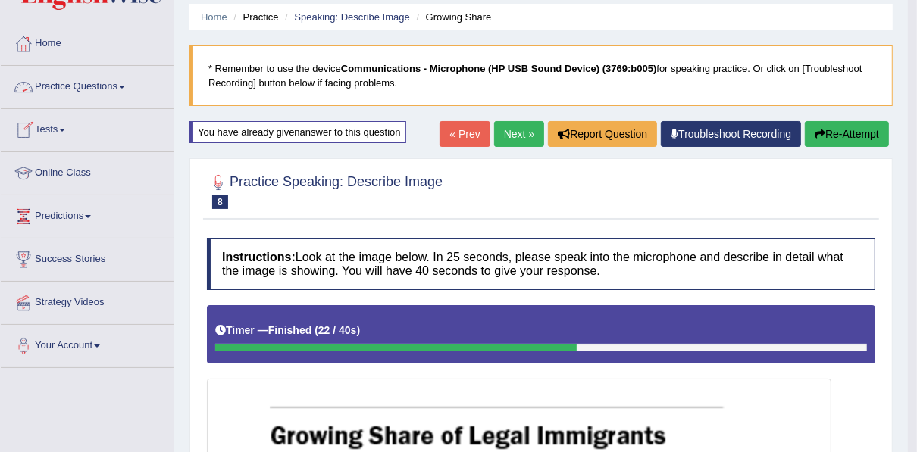
click at [89, 90] on link "Practice Questions" at bounding box center [87, 85] width 173 height 38
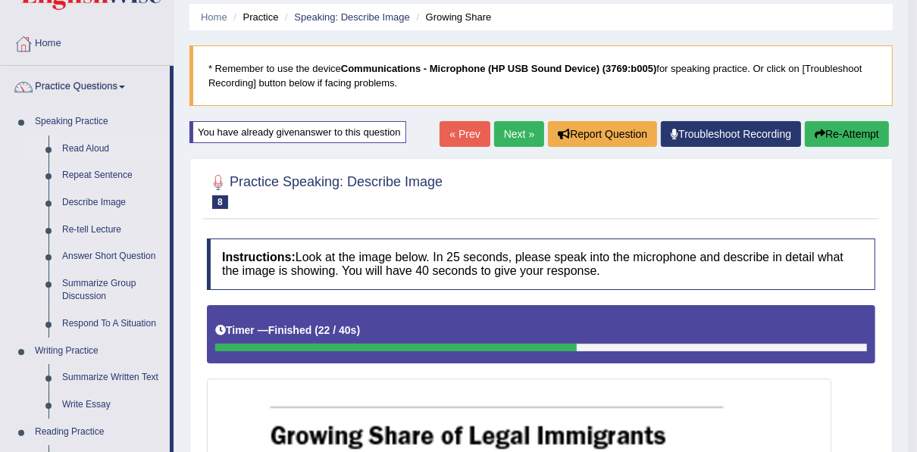
click at [99, 145] on link "Read Aloud" at bounding box center [112, 149] width 114 height 27
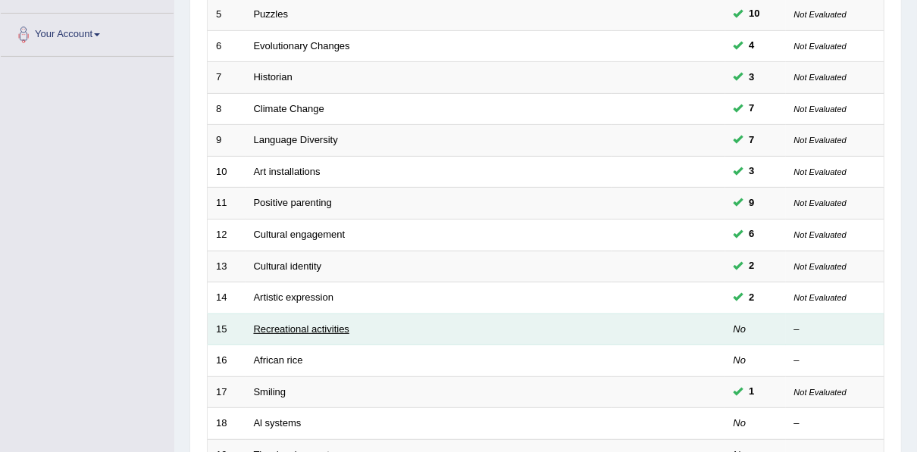
click at [316, 324] on link "Recreational activities" at bounding box center [301, 328] width 95 height 11
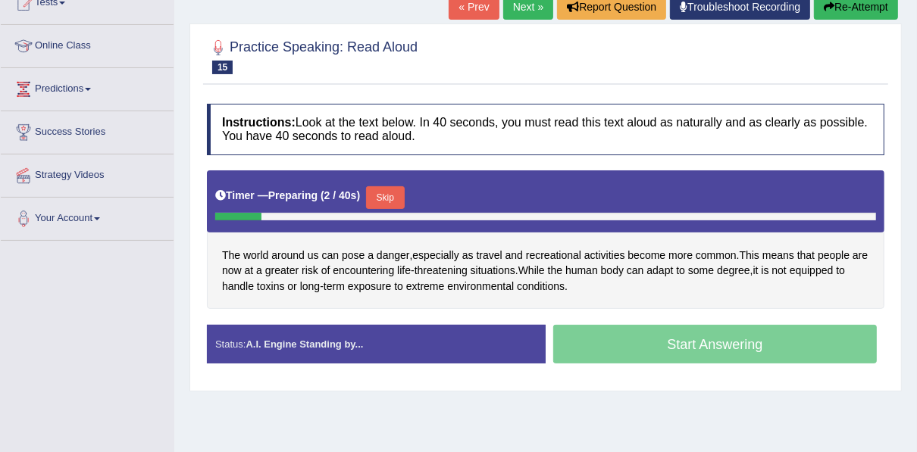
scroll to position [182, 0]
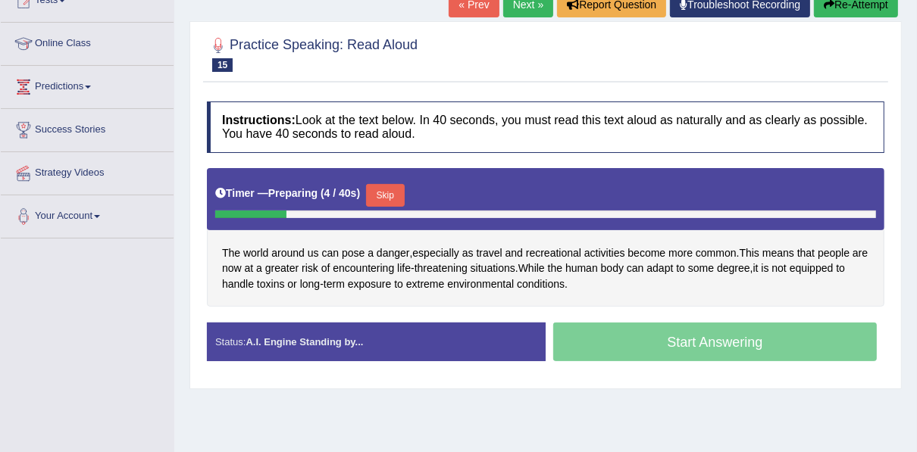
click at [376, 201] on button "Skip" at bounding box center [385, 195] width 38 height 23
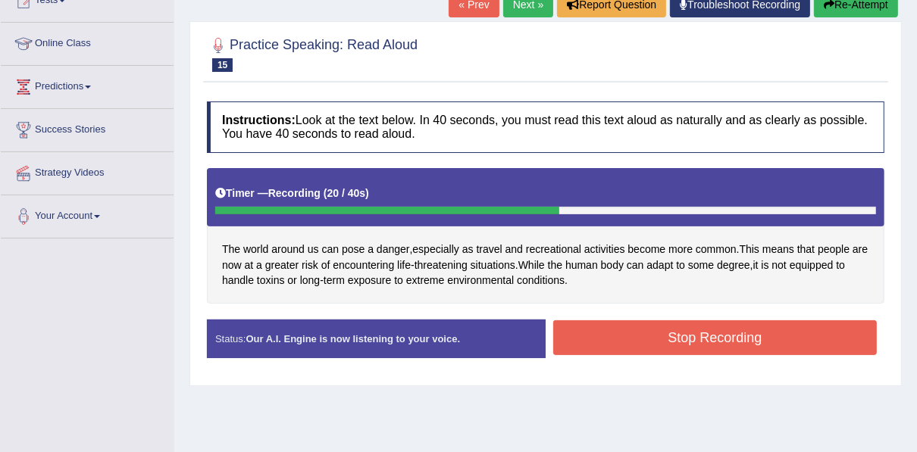
click at [604, 330] on button "Stop Recording" at bounding box center [714, 337] width 323 height 35
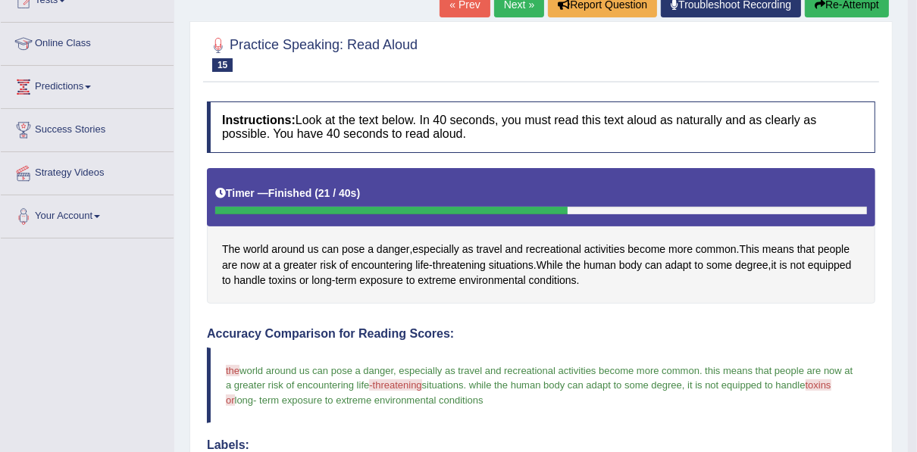
click at [499, 8] on link "Next »" at bounding box center [519, 5] width 50 height 26
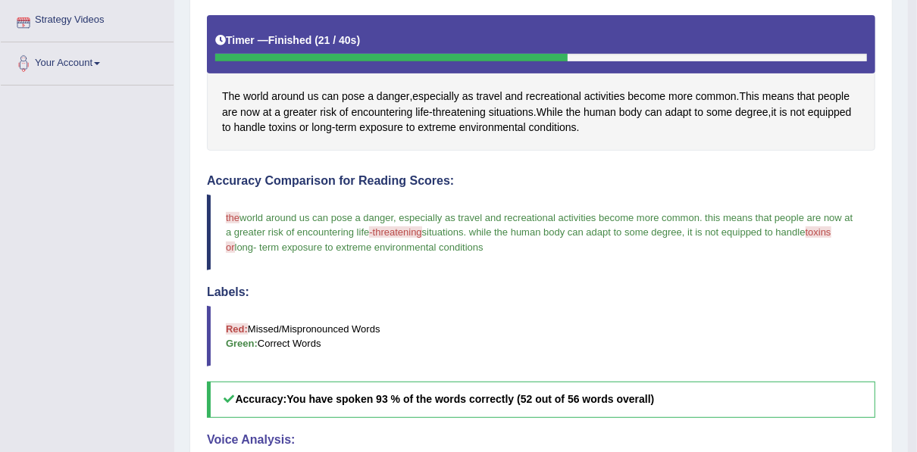
scroll to position [364, 0]
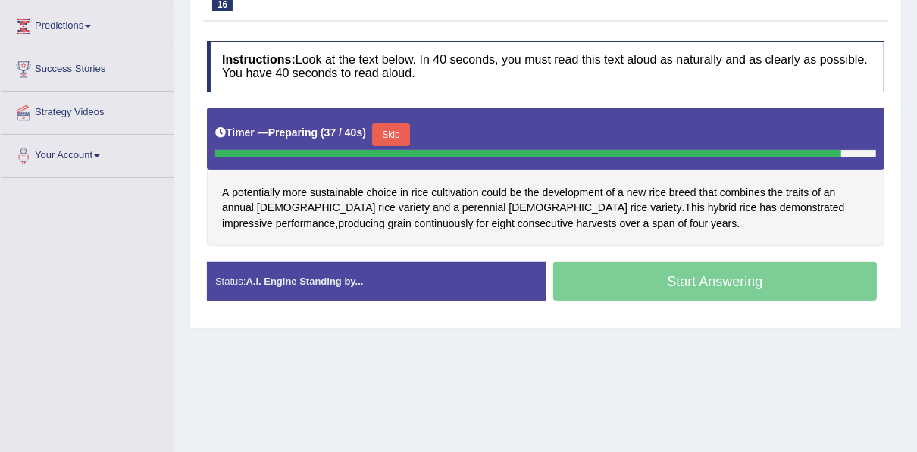
click at [383, 136] on button "Skip" at bounding box center [391, 134] width 38 height 23
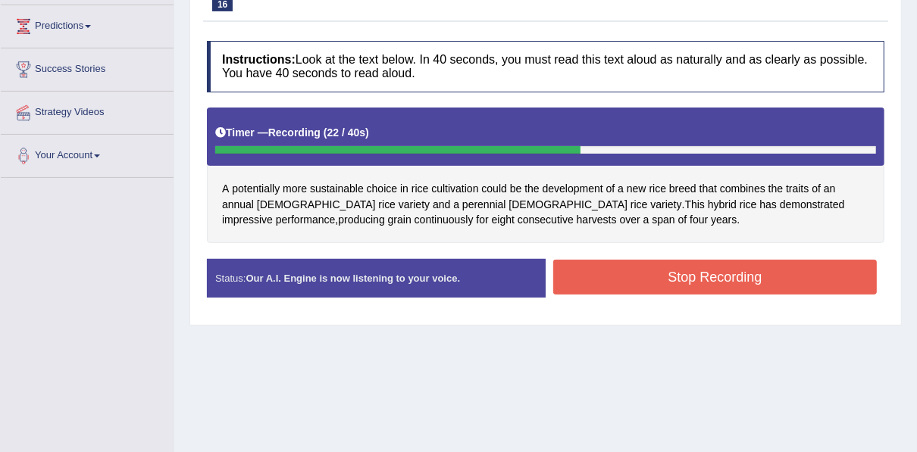
click at [579, 261] on button "Stop Recording" at bounding box center [714, 277] width 323 height 35
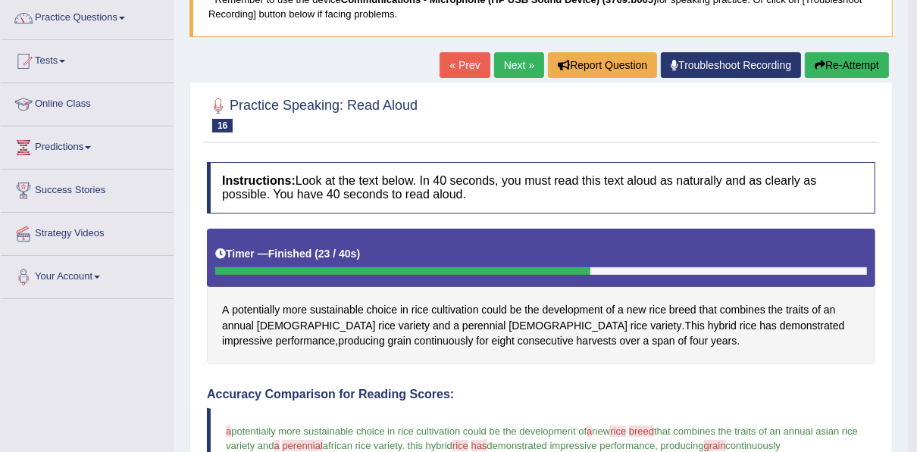
scroll to position [121, 0]
click at [819, 68] on icon "button" at bounding box center [819, 65] width 11 height 11
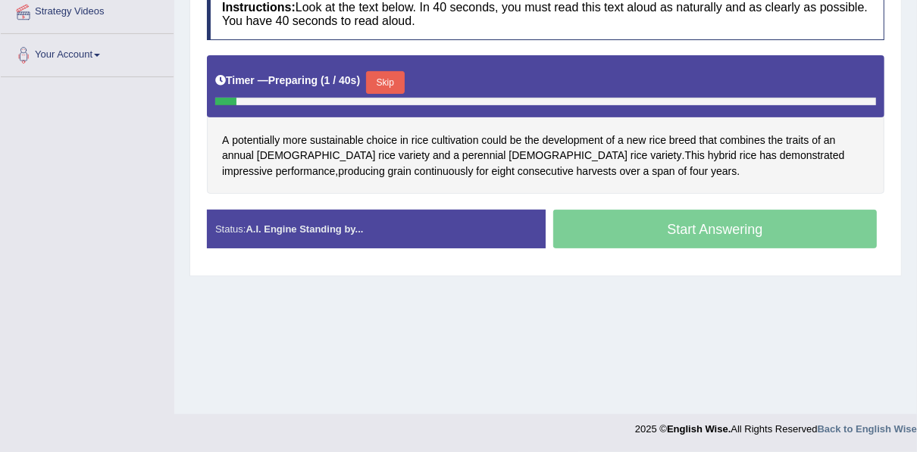
click at [383, 86] on button "Skip" at bounding box center [385, 82] width 38 height 23
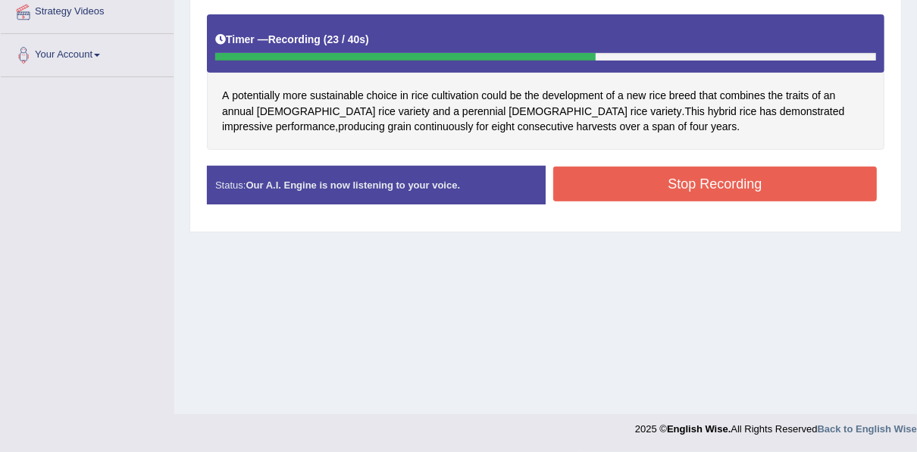
click at [610, 173] on button "Stop Recording" at bounding box center [714, 184] width 323 height 35
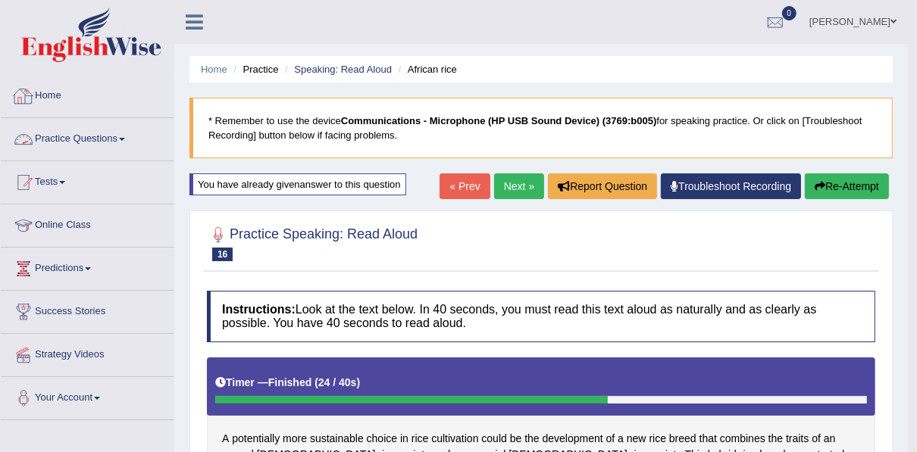
click at [92, 136] on link "Practice Questions" at bounding box center [87, 137] width 173 height 38
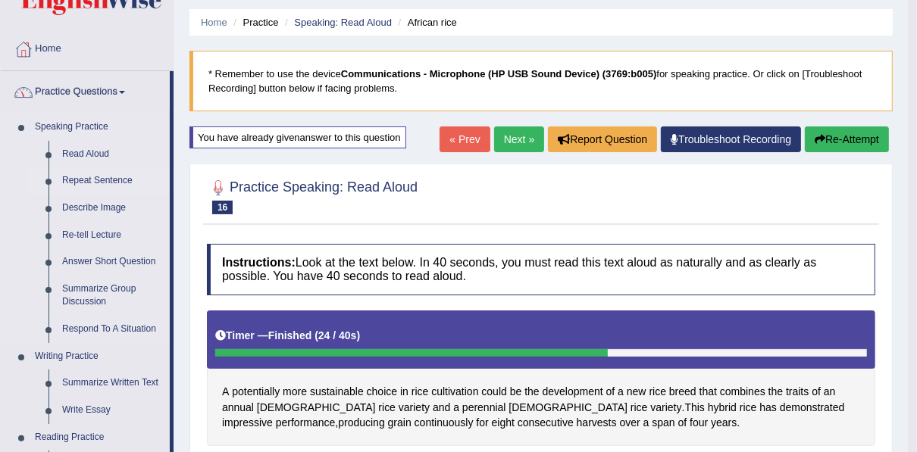
scroll to position [121, 0]
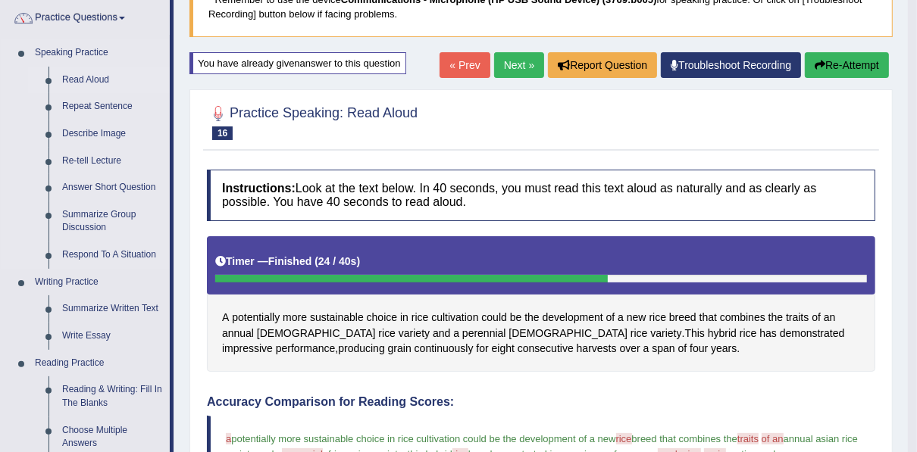
click at [97, 92] on link "Read Aloud" at bounding box center [112, 80] width 114 height 27
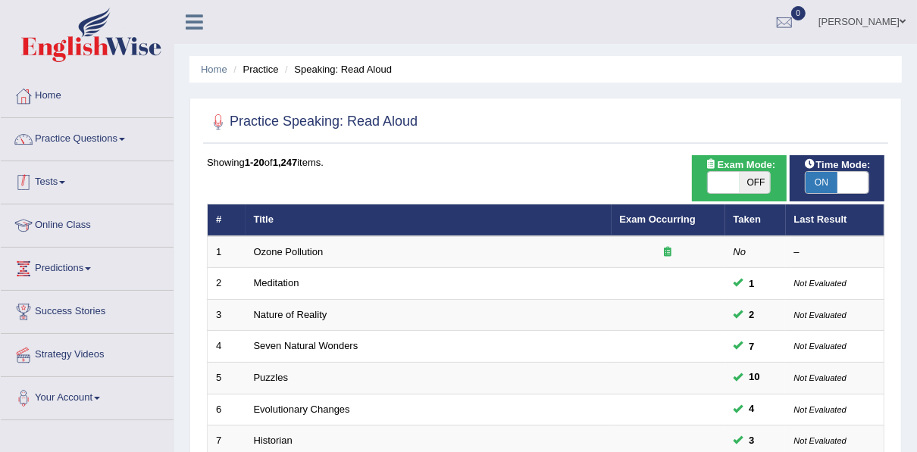
click at [120, 148] on link "Practice Questions" at bounding box center [87, 137] width 173 height 38
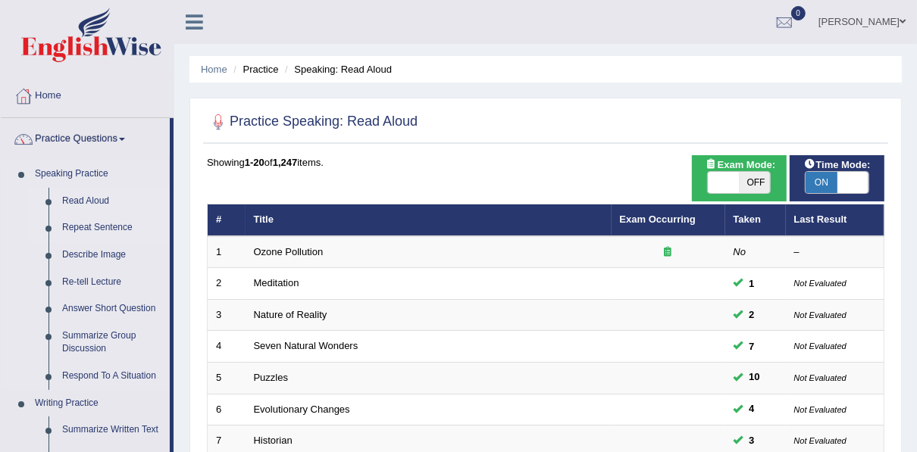
click at [85, 230] on link "Repeat Sentence" at bounding box center [112, 227] width 114 height 27
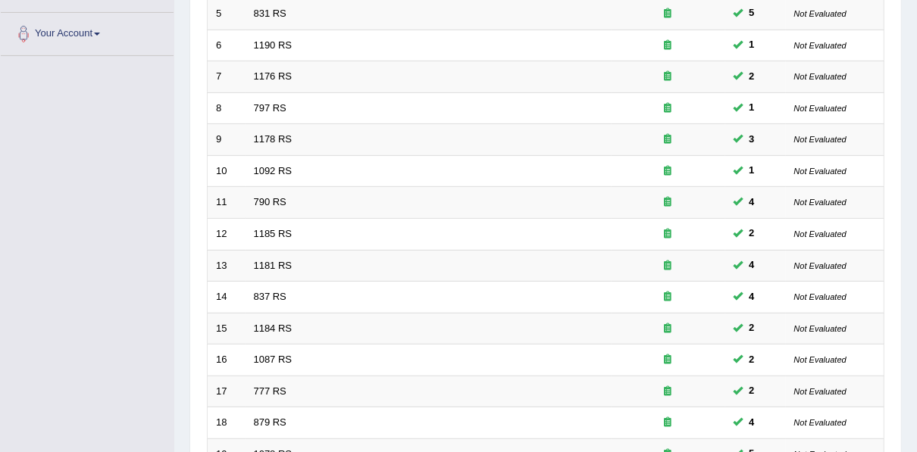
scroll to position [544, 0]
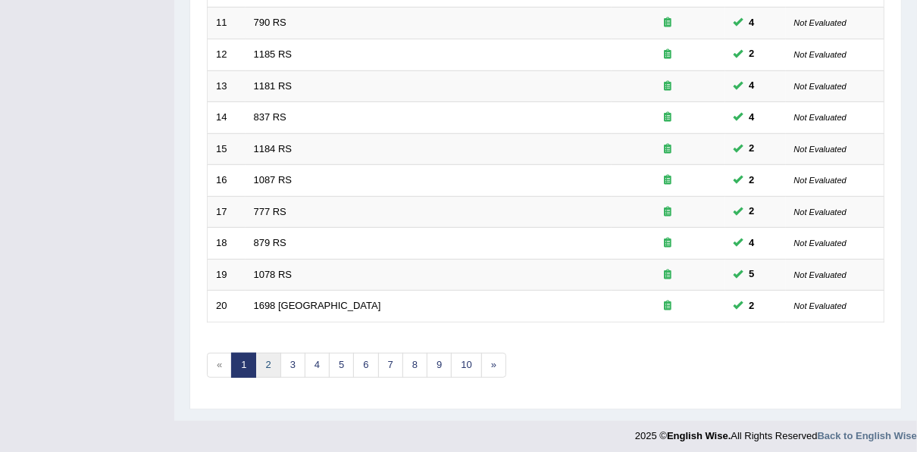
click at [261, 358] on link "2" at bounding box center [267, 365] width 25 height 25
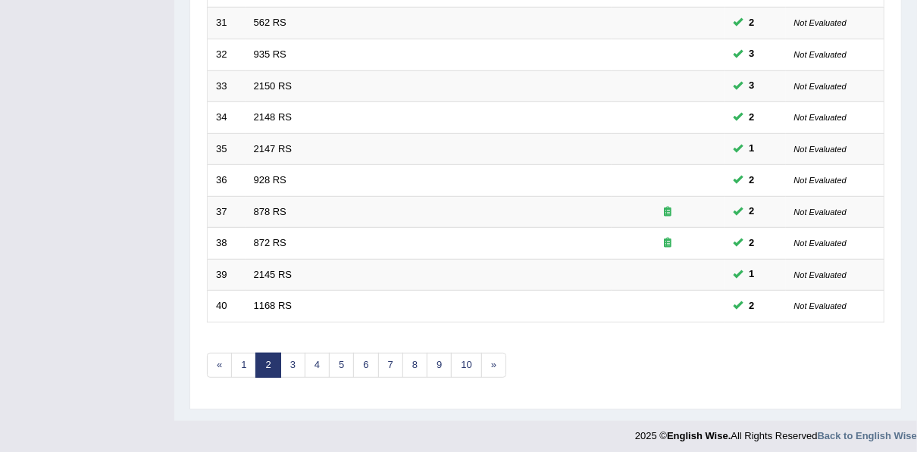
scroll to position [544, 0]
click at [289, 359] on link "3" at bounding box center [292, 365] width 25 height 25
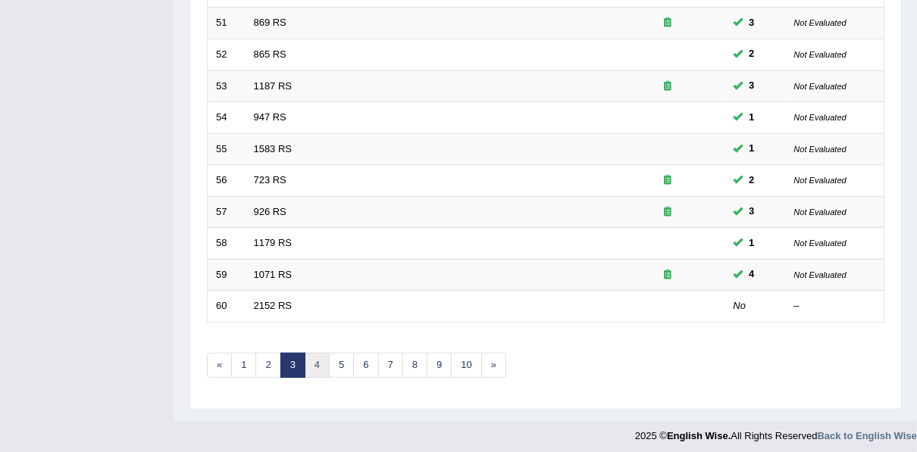
click at [313, 361] on link "4" at bounding box center [316, 365] width 25 height 25
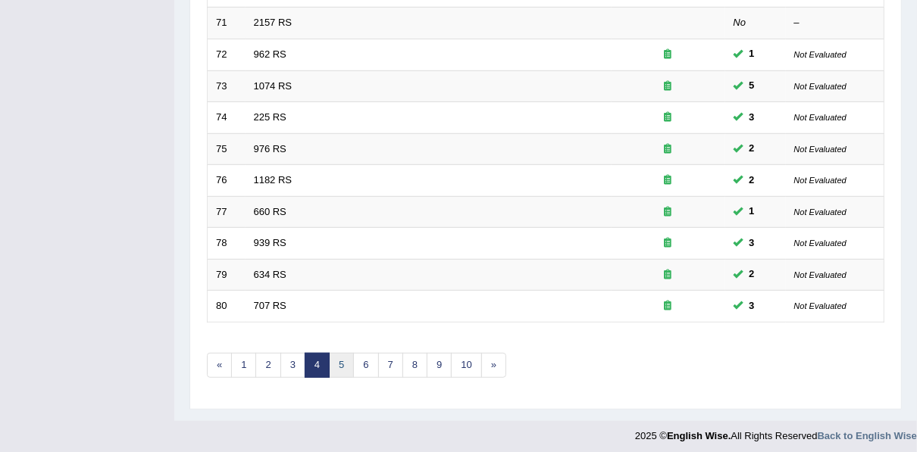
click at [329, 356] on link "5" at bounding box center [341, 365] width 25 height 25
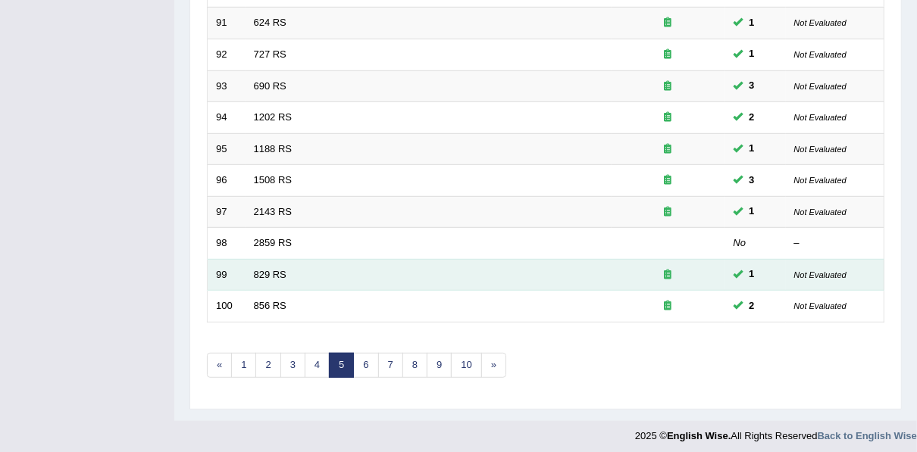
scroll to position [544, 0]
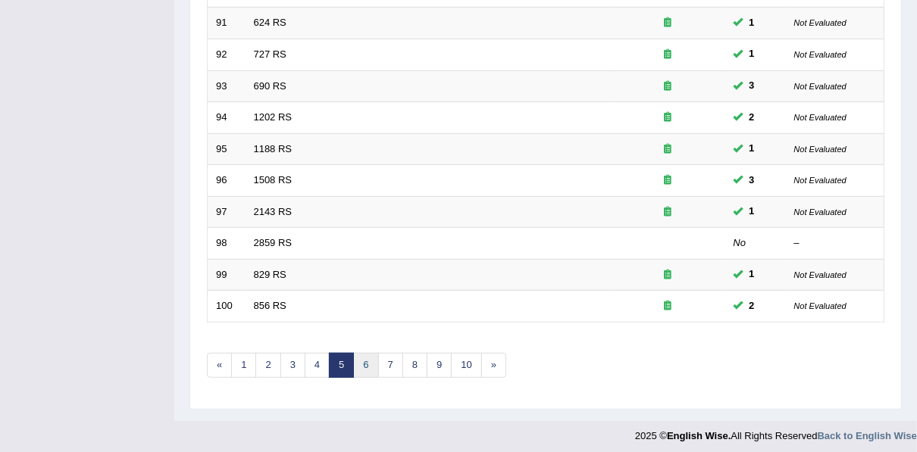
click at [366, 364] on link "6" at bounding box center [365, 365] width 25 height 25
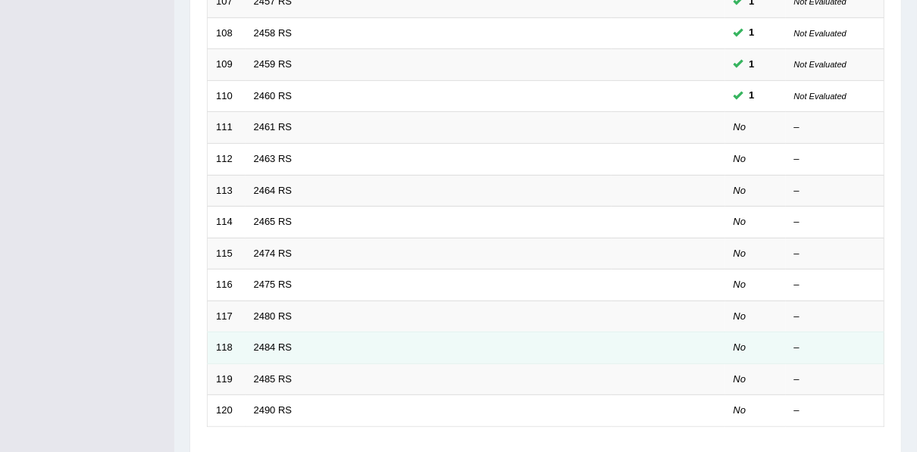
scroll to position [423, 0]
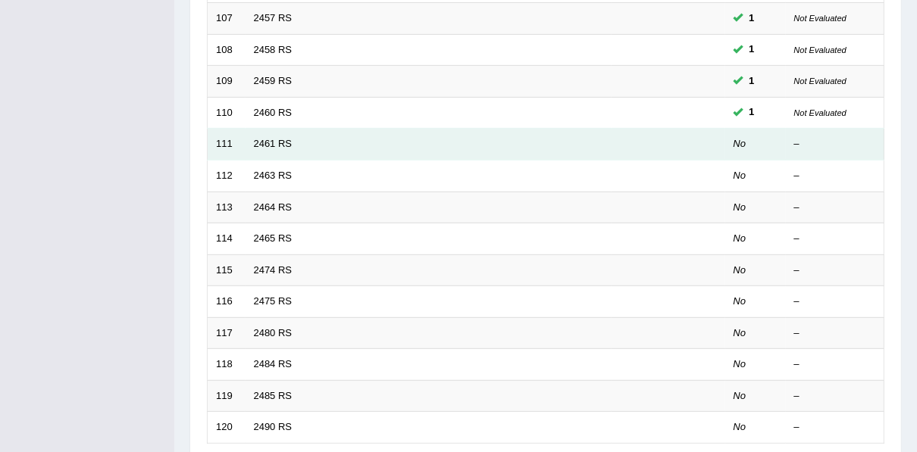
click at [270, 148] on td "2461 RS" at bounding box center [428, 145] width 366 height 32
click at [269, 140] on link "2461 RS" at bounding box center [273, 143] width 39 height 11
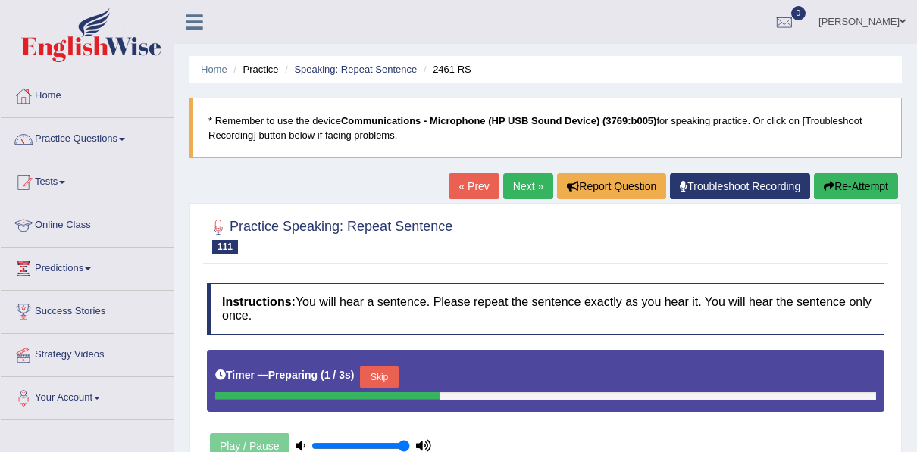
click at [378, 366] on button "Skip" at bounding box center [379, 377] width 38 height 23
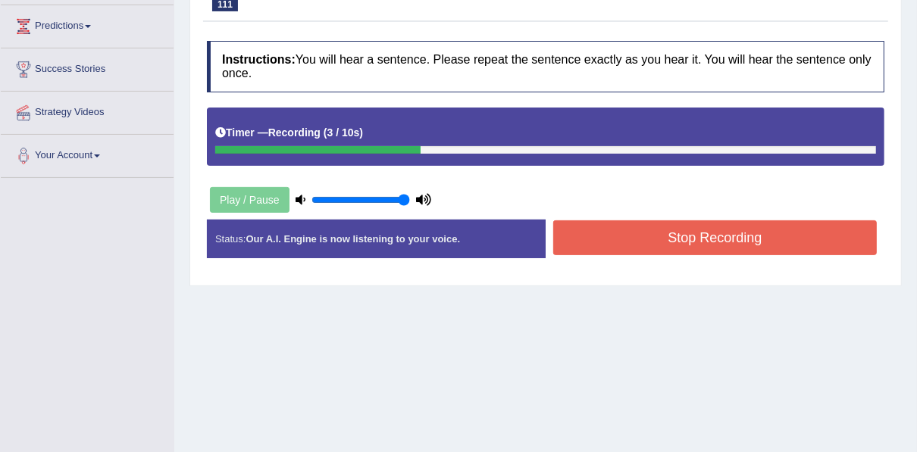
click at [589, 233] on button "Stop Recording" at bounding box center [714, 237] width 323 height 35
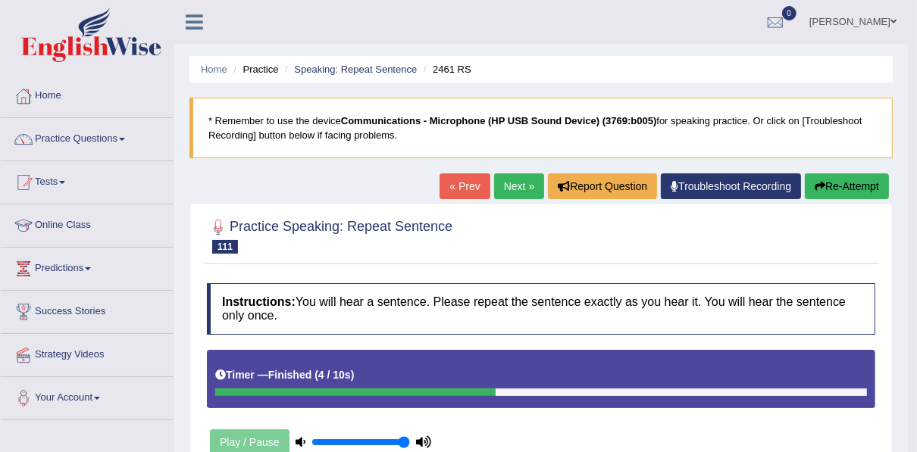
click at [863, 178] on button "Re-Attempt" at bounding box center [846, 186] width 84 height 26
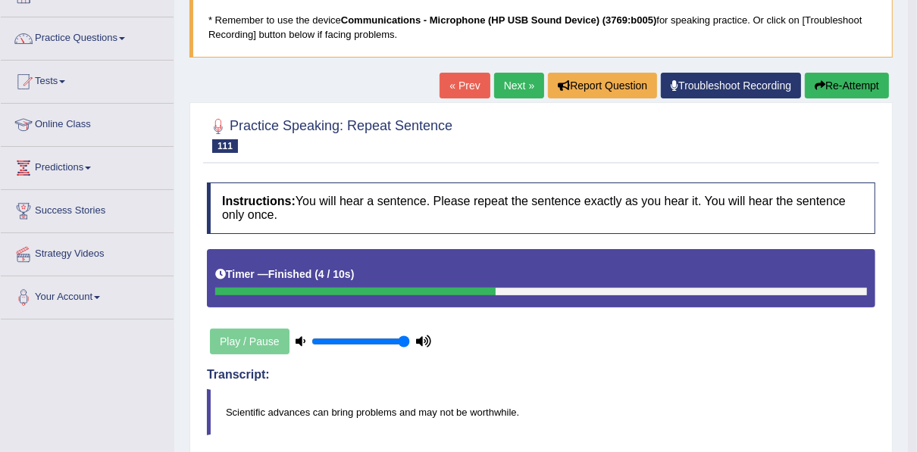
scroll to position [242, 0]
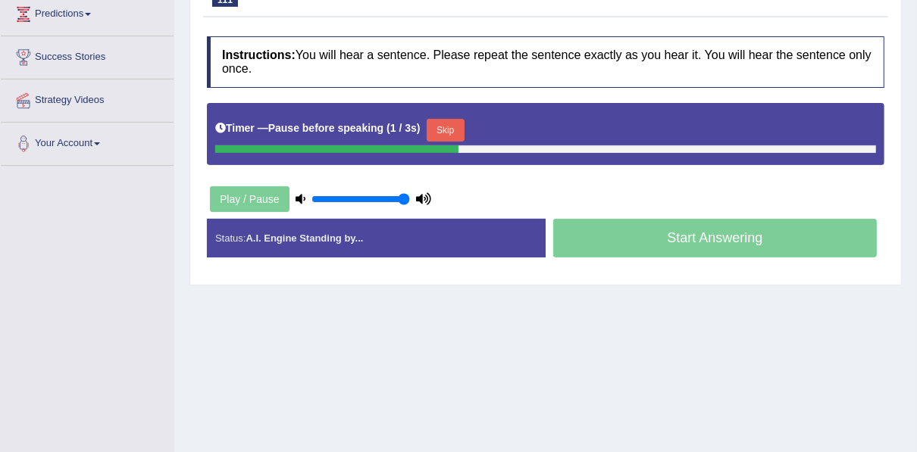
click at [439, 125] on button "Skip" at bounding box center [445, 130] width 38 height 23
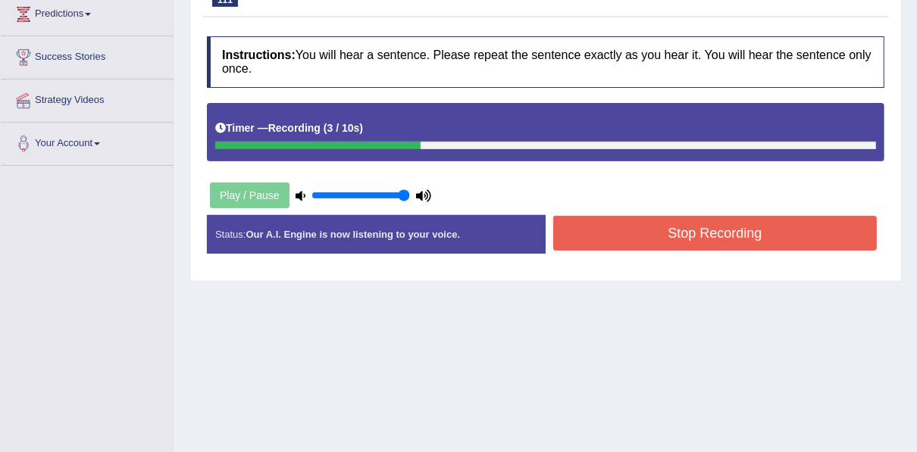
click at [644, 240] on button "Stop Recording" at bounding box center [714, 233] width 323 height 35
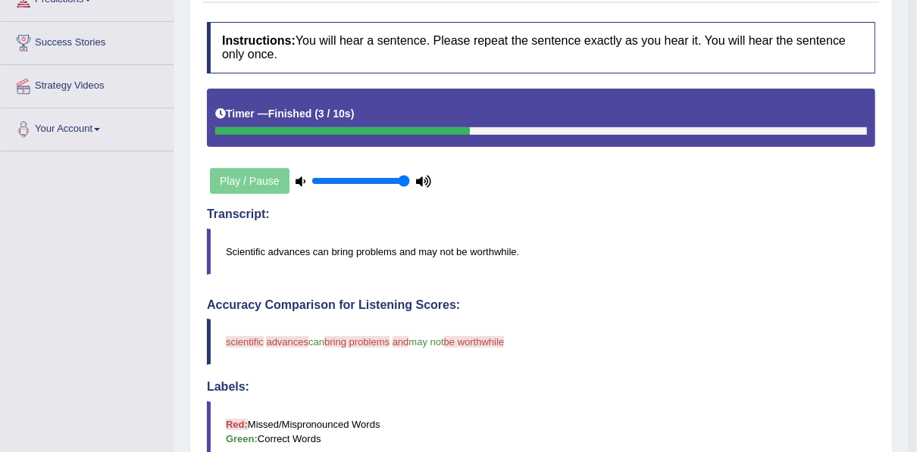
scroll to position [121, 0]
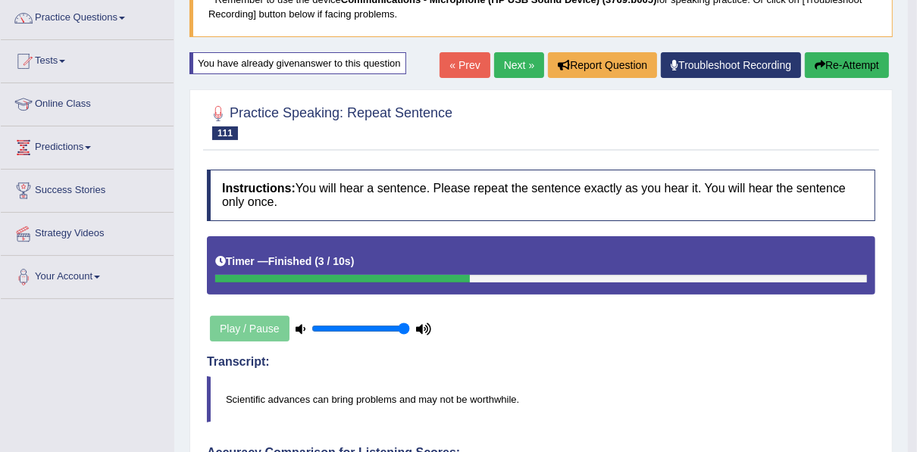
click at [511, 69] on link "Next »" at bounding box center [519, 65] width 50 height 26
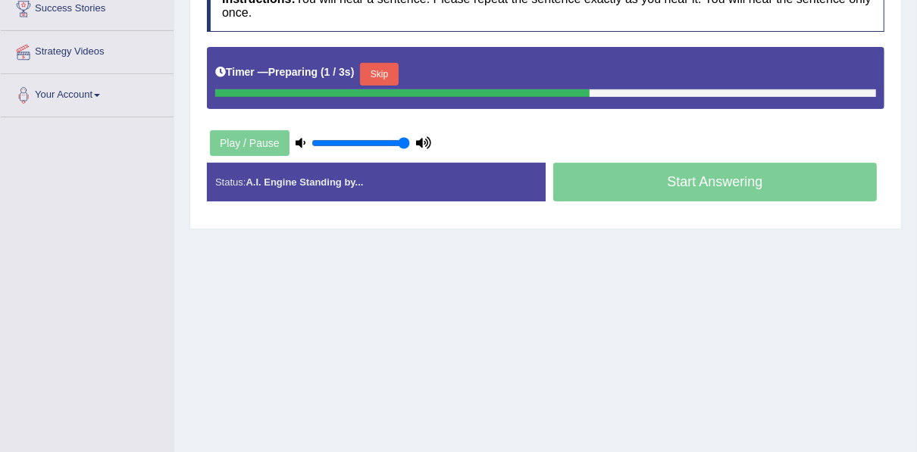
scroll to position [303, 0]
click at [389, 68] on button "Skip" at bounding box center [379, 74] width 38 height 23
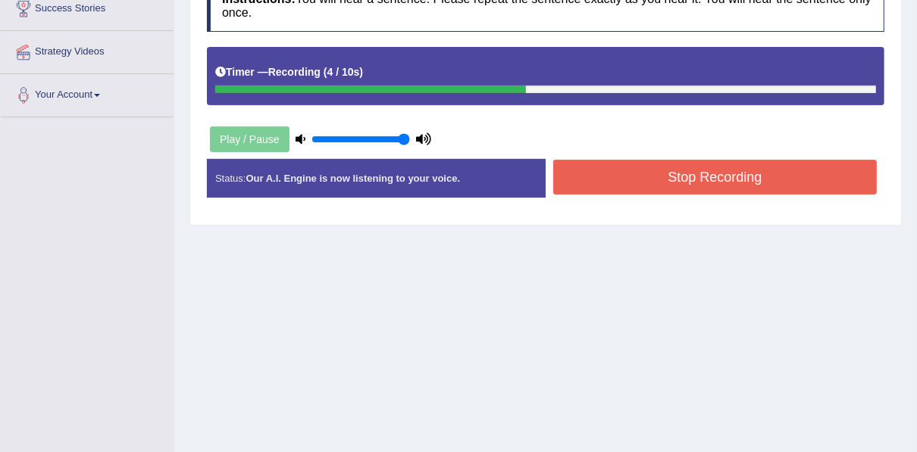
click at [627, 183] on button "Stop Recording" at bounding box center [714, 177] width 323 height 35
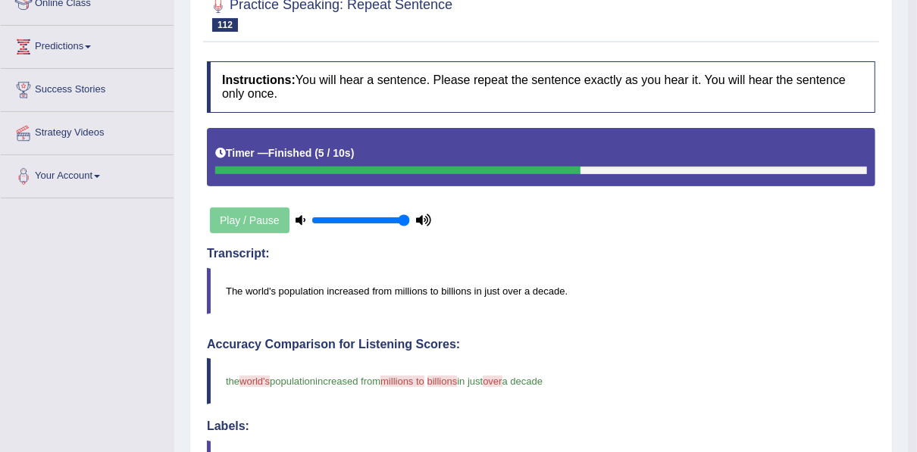
scroll to position [40, 0]
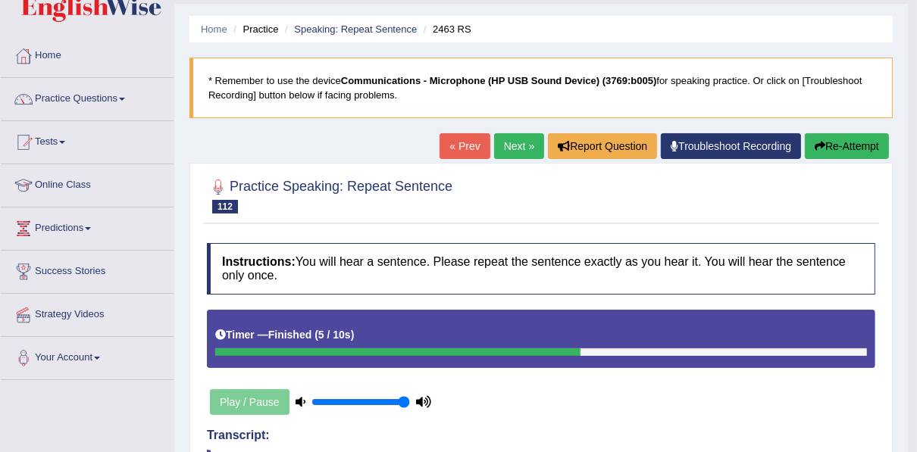
click at [517, 144] on link "Next »" at bounding box center [519, 146] width 50 height 26
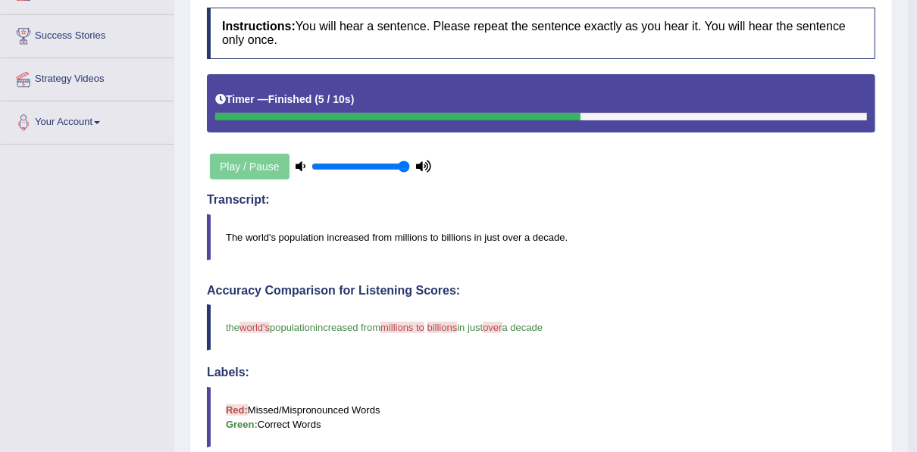
scroll to position [402, 0]
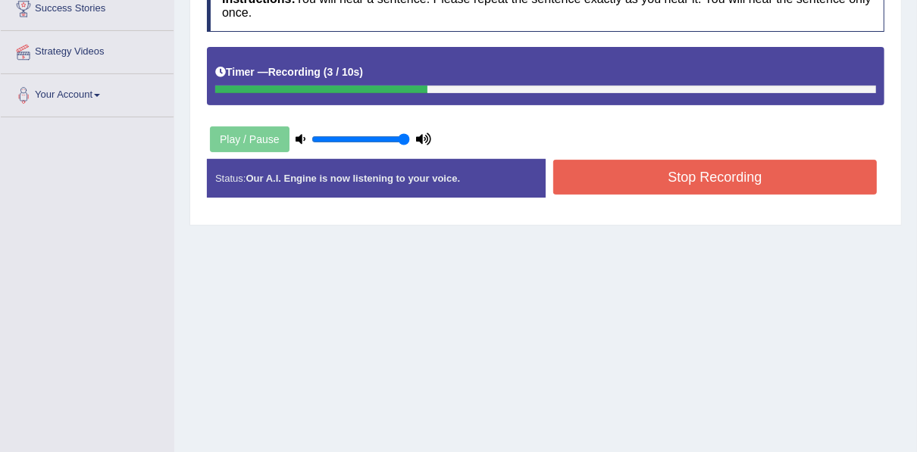
click at [614, 175] on button "Stop Recording" at bounding box center [714, 177] width 323 height 35
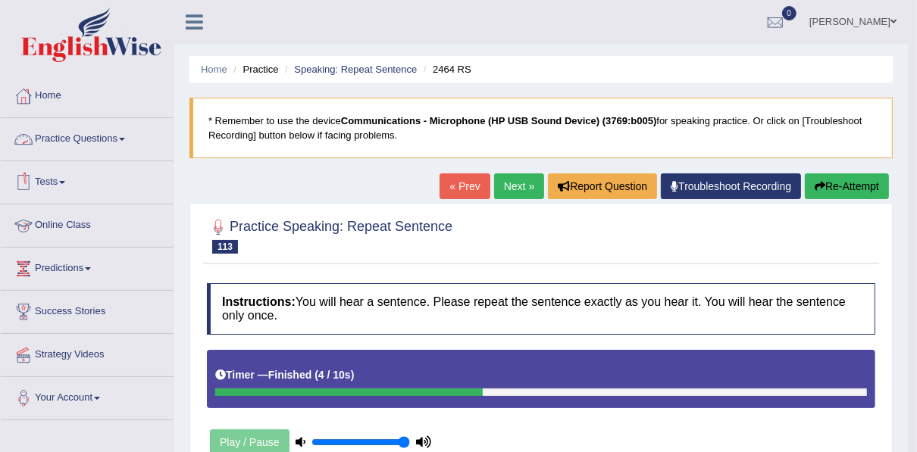
click at [67, 127] on link "Practice Questions" at bounding box center [87, 137] width 173 height 38
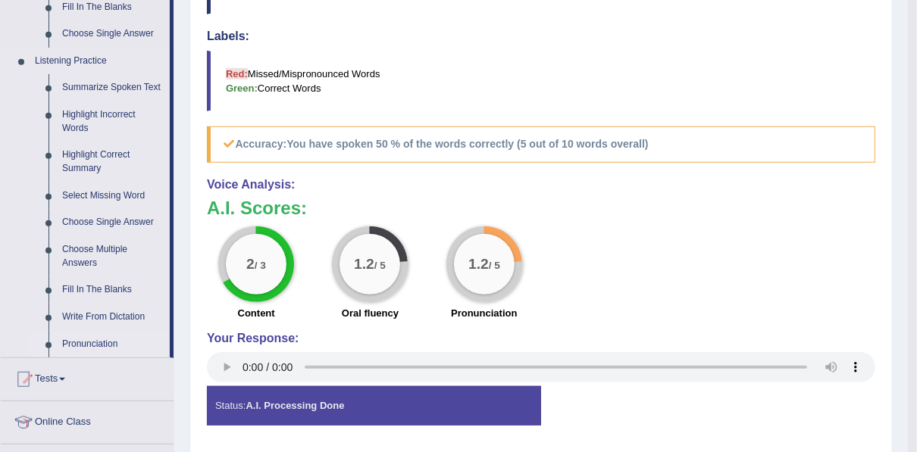
scroll to position [594, 0]
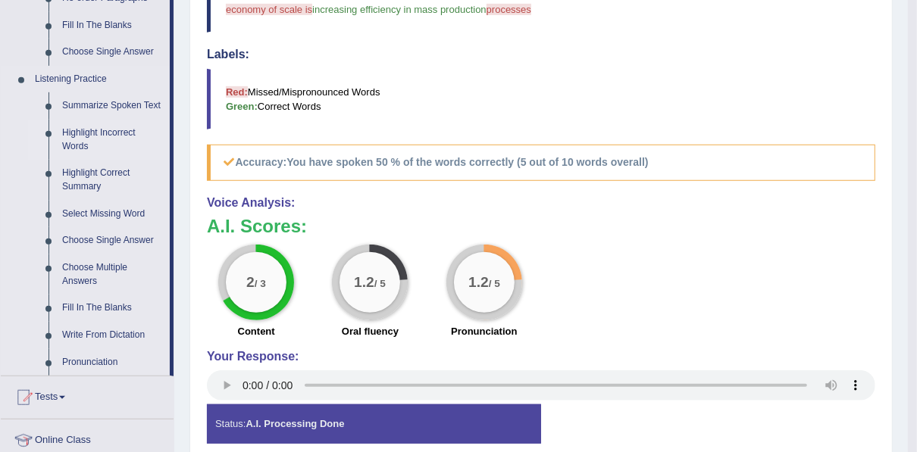
click at [98, 139] on link "Highlight Incorrect Words" at bounding box center [112, 140] width 114 height 40
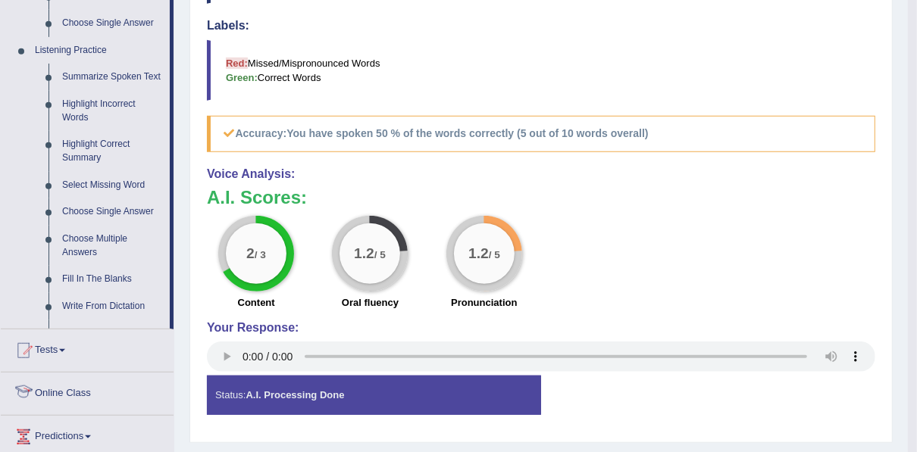
scroll to position [659, 0]
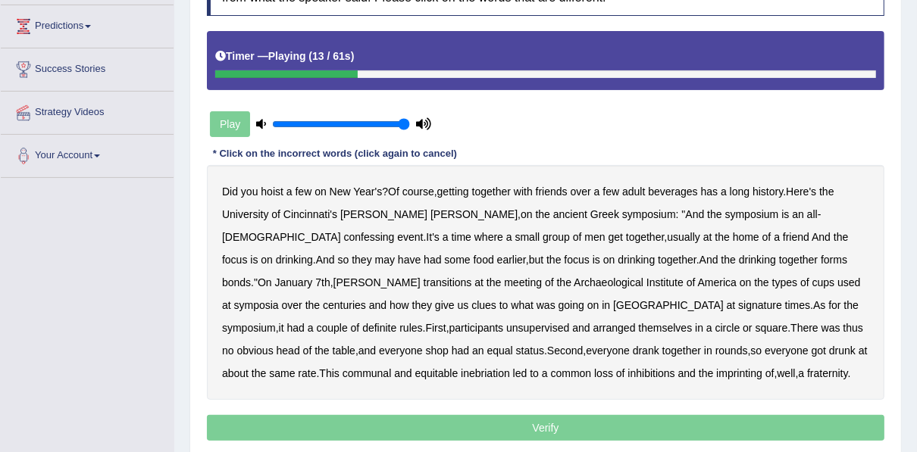
click at [395, 231] on b "confessing" at bounding box center [369, 237] width 51 height 12
click at [470, 254] on b "some" at bounding box center [457, 260] width 26 height 12
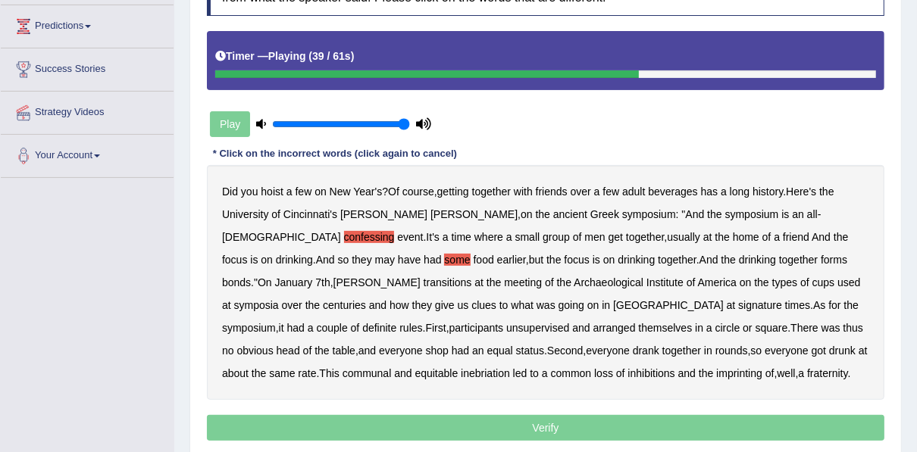
click at [738, 302] on b "signature" at bounding box center [760, 305] width 44 height 12
click at [569, 322] on b "unsupervised" at bounding box center [537, 328] width 63 height 12
click at [593, 327] on b "arranged" at bounding box center [614, 328] width 42 height 12
click at [589, 322] on b "and" at bounding box center [580, 328] width 17 height 12
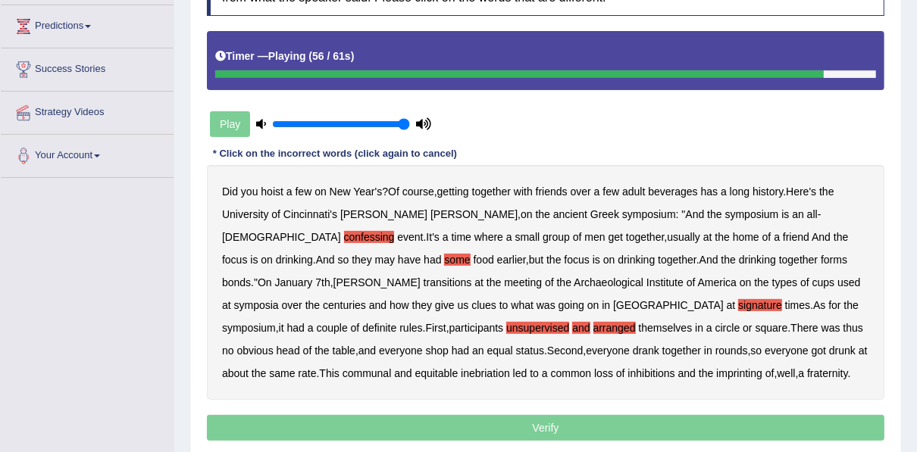
click at [829, 347] on b "drunk" at bounding box center [842, 351] width 27 height 12
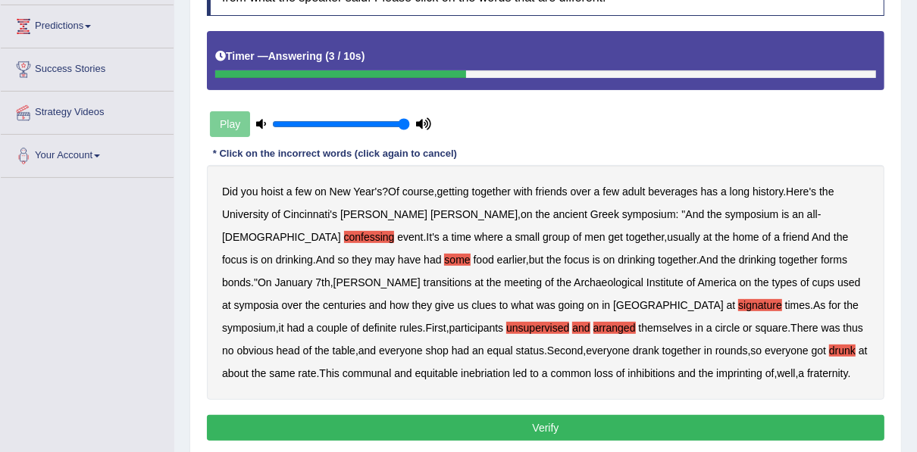
click at [716, 373] on b "imprinting" at bounding box center [739, 373] width 46 height 12
click at [423, 426] on button "Verify" at bounding box center [545, 428] width 677 height 26
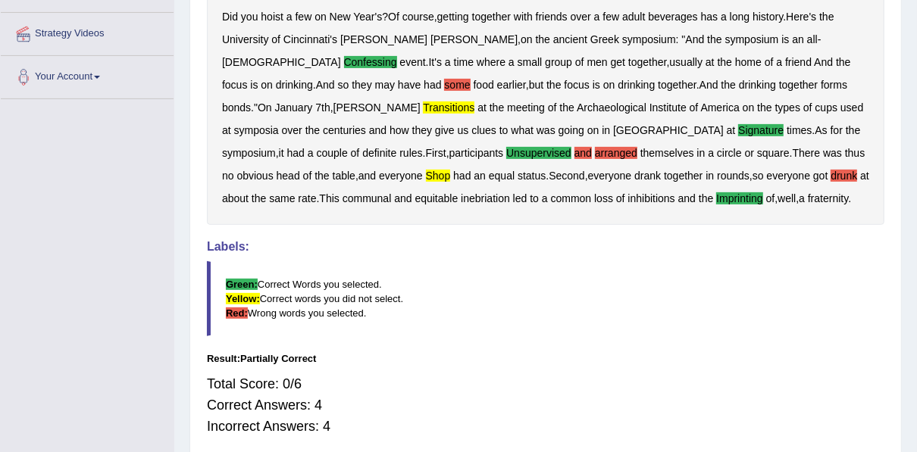
scroll to position [79, 0]
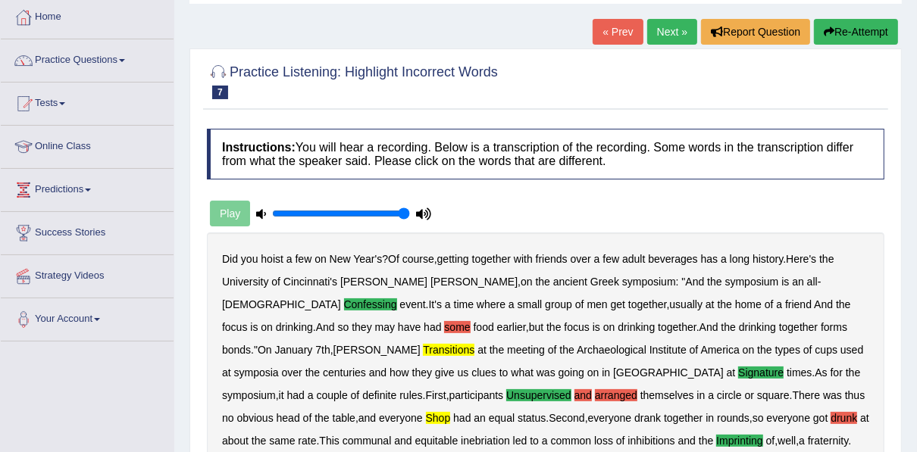
click at [677, 30] on link "Next »" at bounding box center [672, 32] width 50 height 26
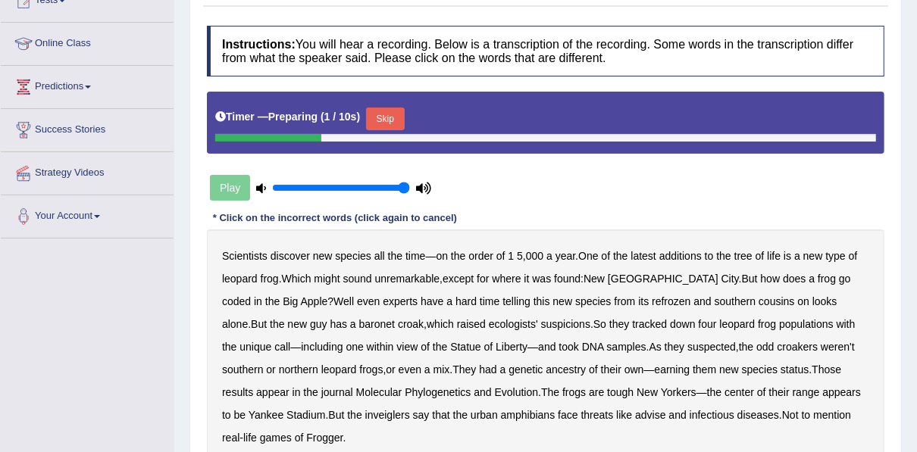
click at [376, 113] on button "Skip" at bounding box center [385, 119] width 38 height 23
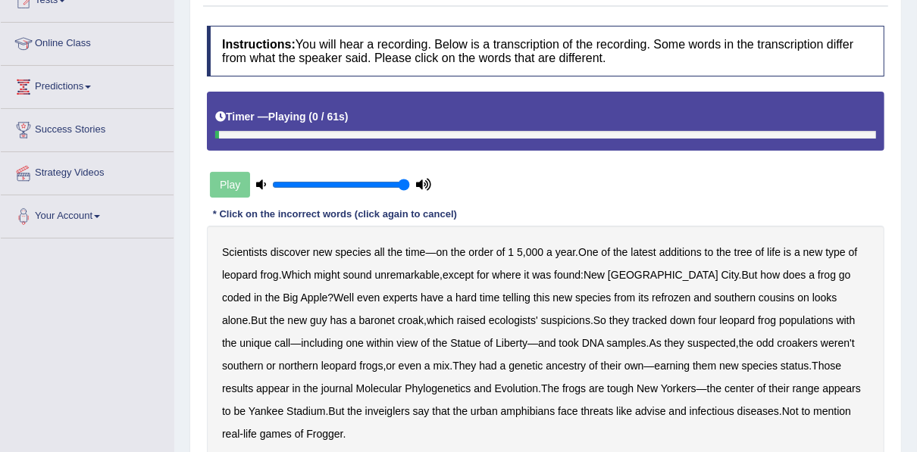
scroll to position [242, 0]
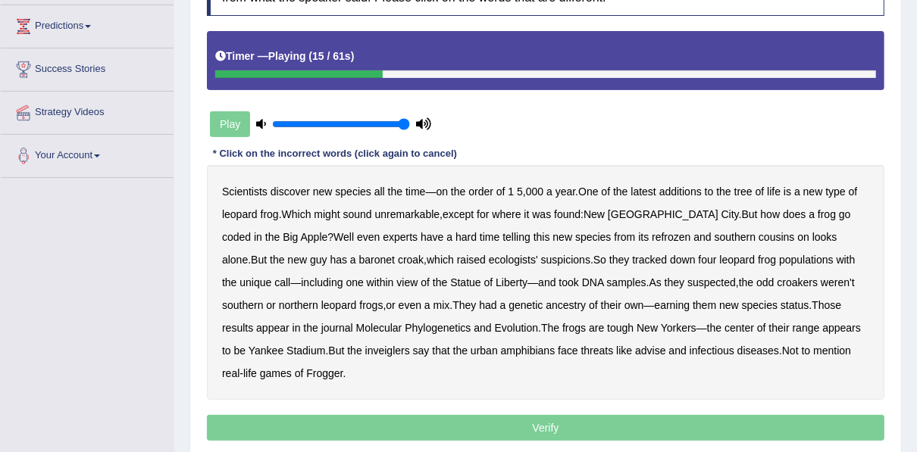
click at [251, 231] on b "coded" at bounding box center [236, 237] width 29 height 12
click at [455, 236] on b "hard" at bounding box center [465, 237] width 21 height 12
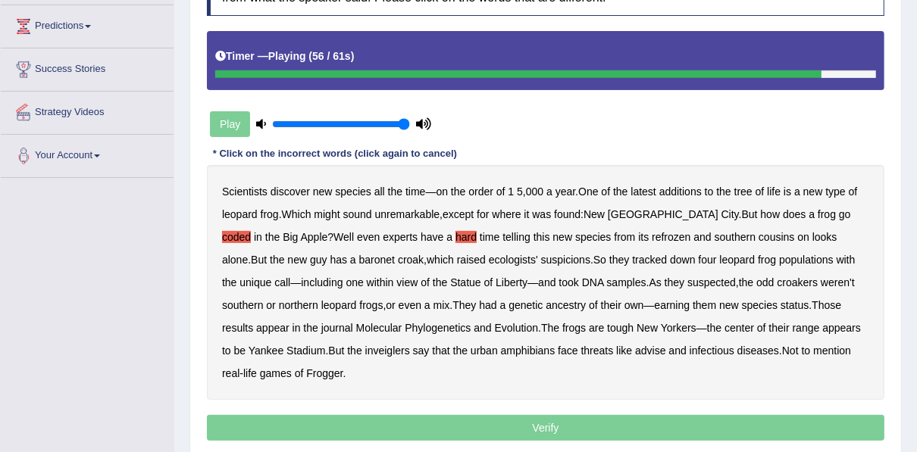
click at [365, 351] on b "inveiglers" at bounding box center [387, 351] width 45 height 12
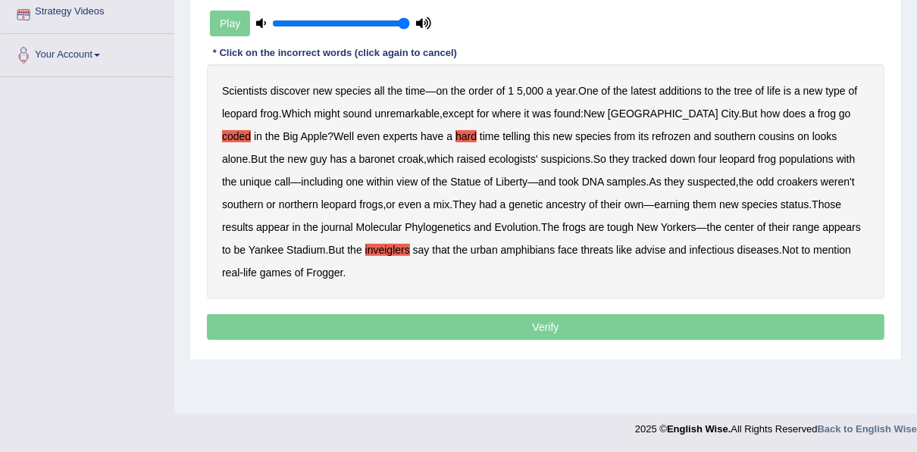
click at [388, 328] on p "Verify" at bounding box center [545, 327] width 677 height 26
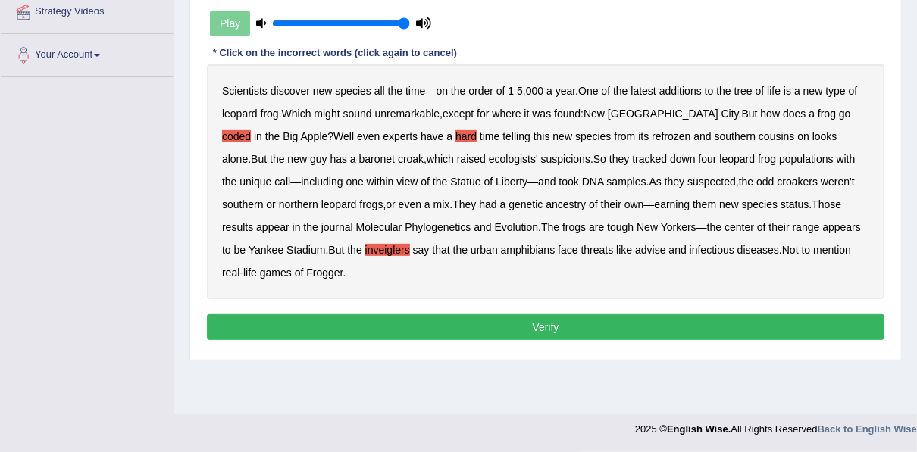
click at [404, 330] on button "Verify" at bounding box center [545, 327] width 677 height 26
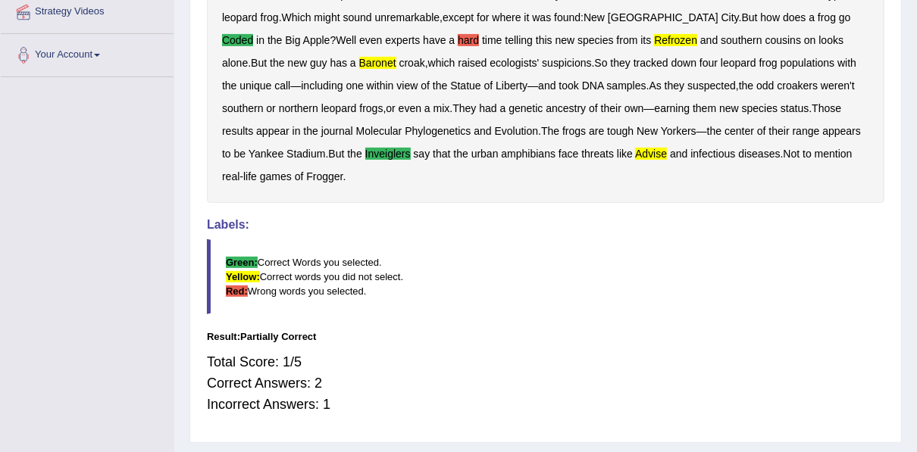
drag, startPoint x: 922, startPoint y: 7, endPoint x: 561, endPoint y: 282, distance: 453.4
click at [561, 282] on blockquote "Green: Correct Words you selected. Yellow: Correct words you did not select. Re…" at bounding box center [545, 276] width 677 height 75
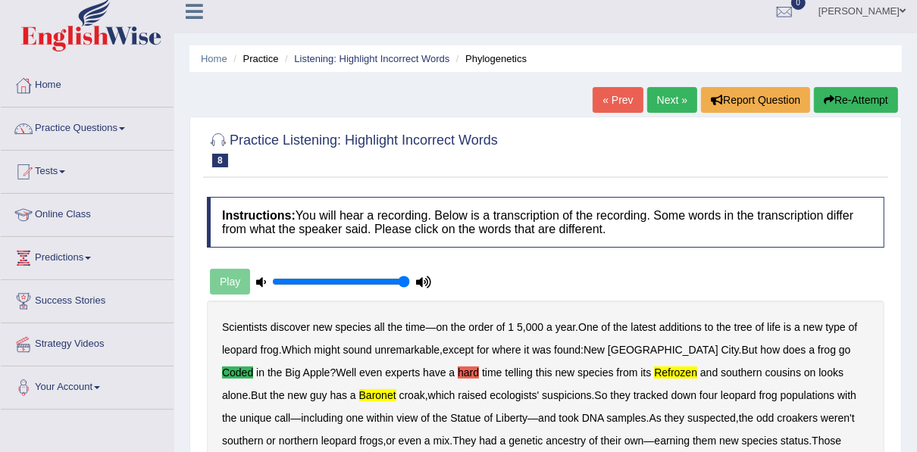
scroll to position [0, 0]
